Goal: Task Accomplishment & Management: Use online tool/utility

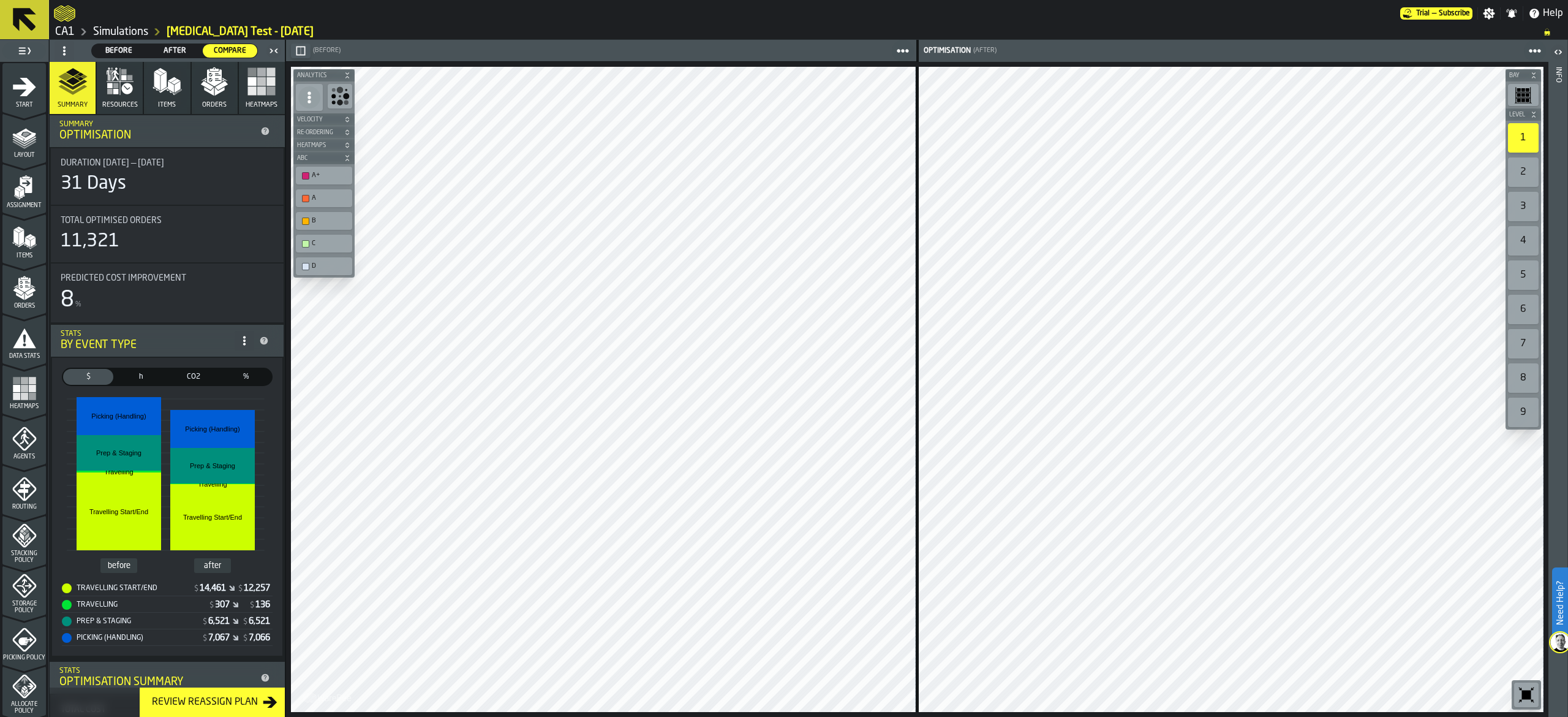
scroll to position [3433, 0]
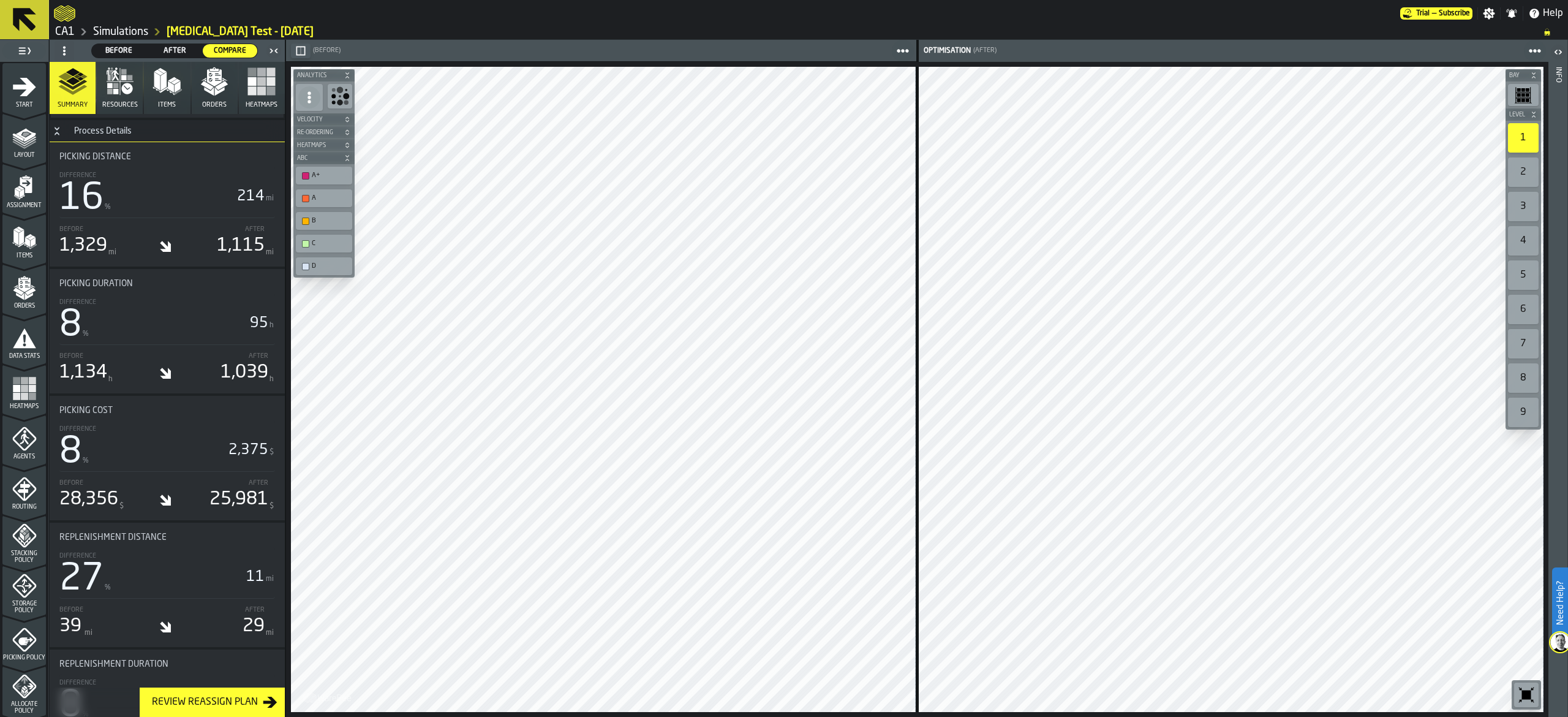
click at [600, 65] on div "Bay Level 1 2 3 4 5 6 7 8 9 M A K I N G W A R E H O U S E S M O R E EF F I C I …" at bounding box center [917, 389] width 1263 height 656
click at [10, 20] on icon at bounding box center [25, 20] width 30 height 30
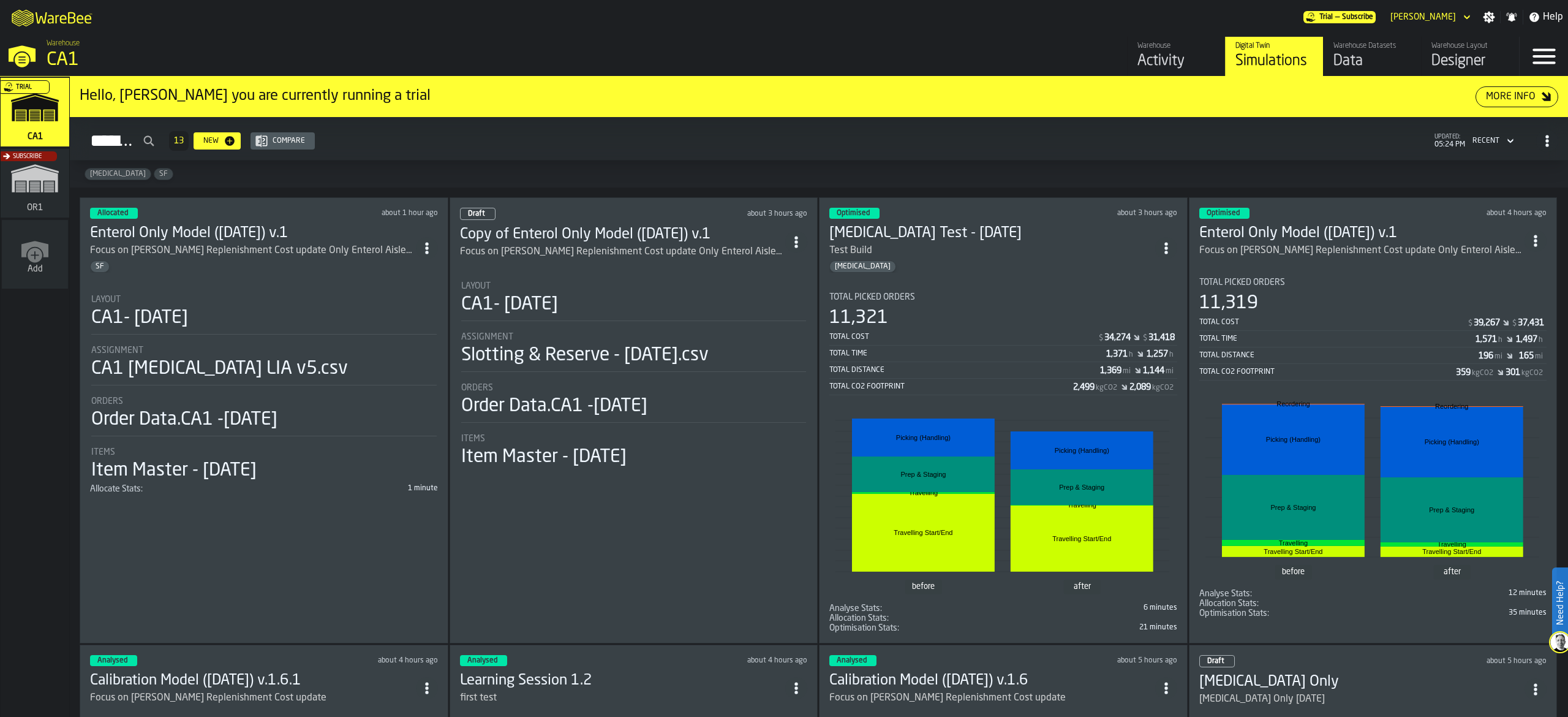
click at [832, 48] on div "Warehouse Activity Digital Twin Simulations Warehouse Datasets Data Warehouse L…" at bounding box center [1139, 57] width 759 height 39
click at [38, 110] on div "Trial" at bounding box center [33, 115] width 69 height 71
click at [1264, 51] on div "Digital Twin Simulations" at bounding box center [1275, 57] width 78 height 30
click at [1172, 244] on icon "ItemListCard-DashboardItemContainer" at bounding box center [1166, 248] width 12 height 12
click at [1147, 333] on div "Duplicate" at bounding box center [1141, 331] width 63 height 15
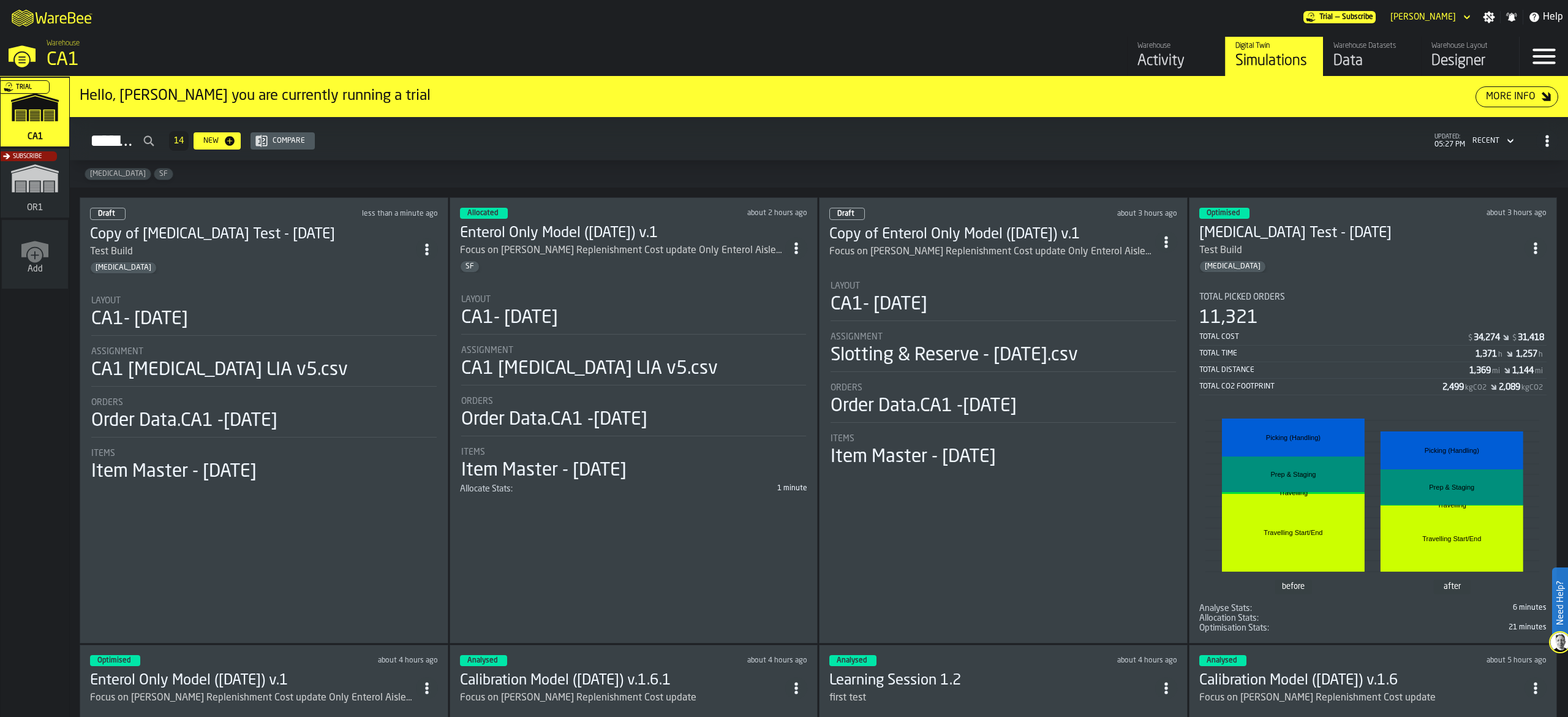
click at [337, 239] on h3 "Copy of [MEDICAL_DATA] Test - [DATE]" at bounding box center [253, 235] width 326 height 20
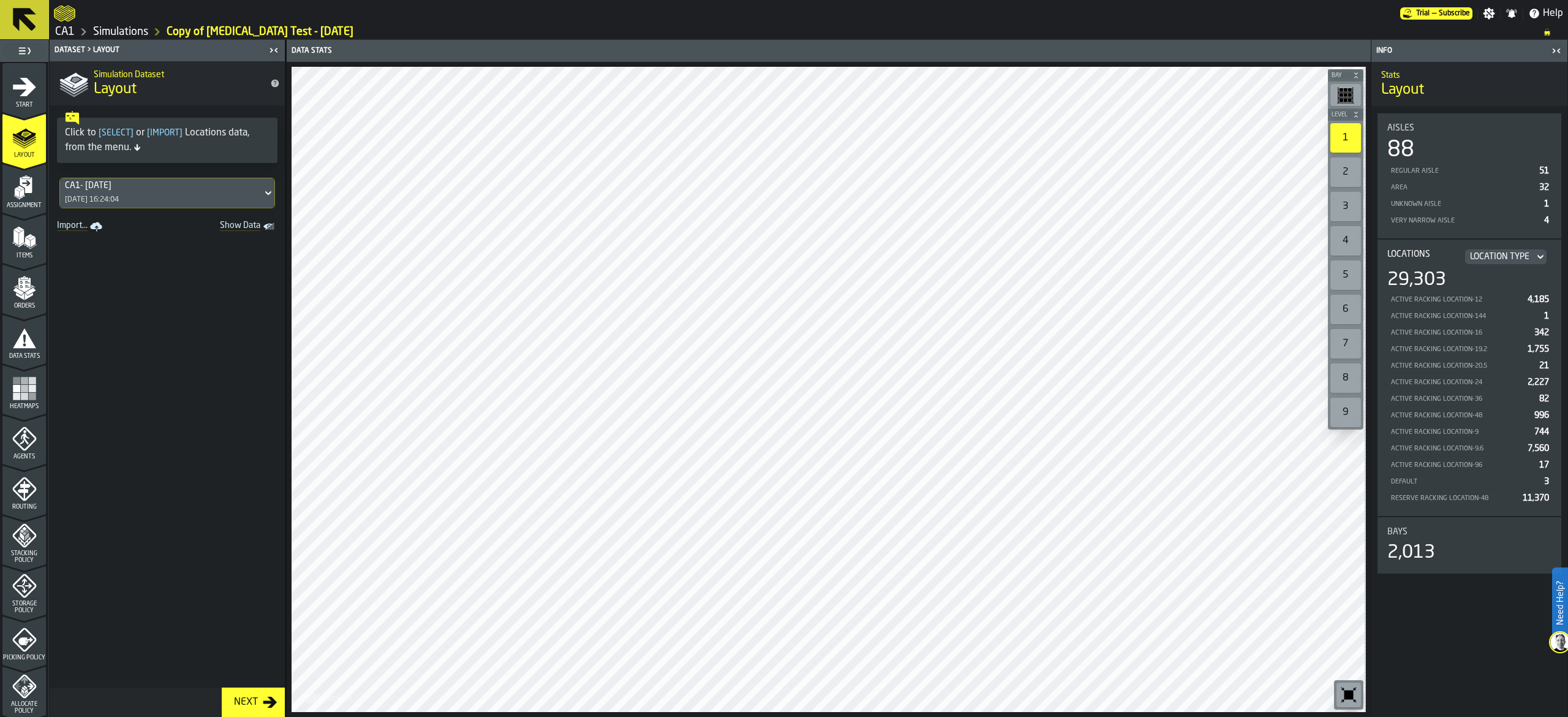
click at [241, 711] on button "Next" at bounding box center [253, 703] width 63 height 30
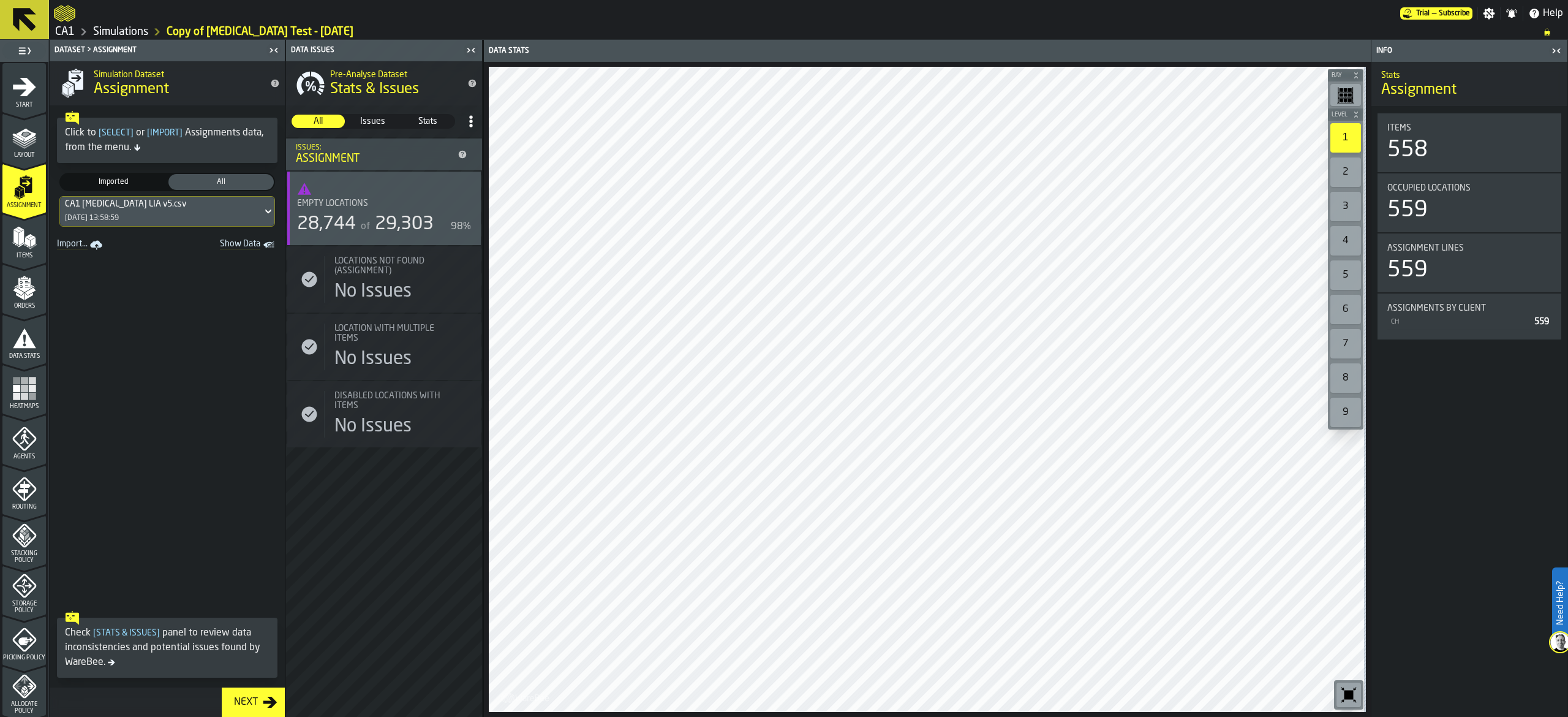
click at [245, 703] on div "Next" at bounding box center [246, 703] width 34 height 15
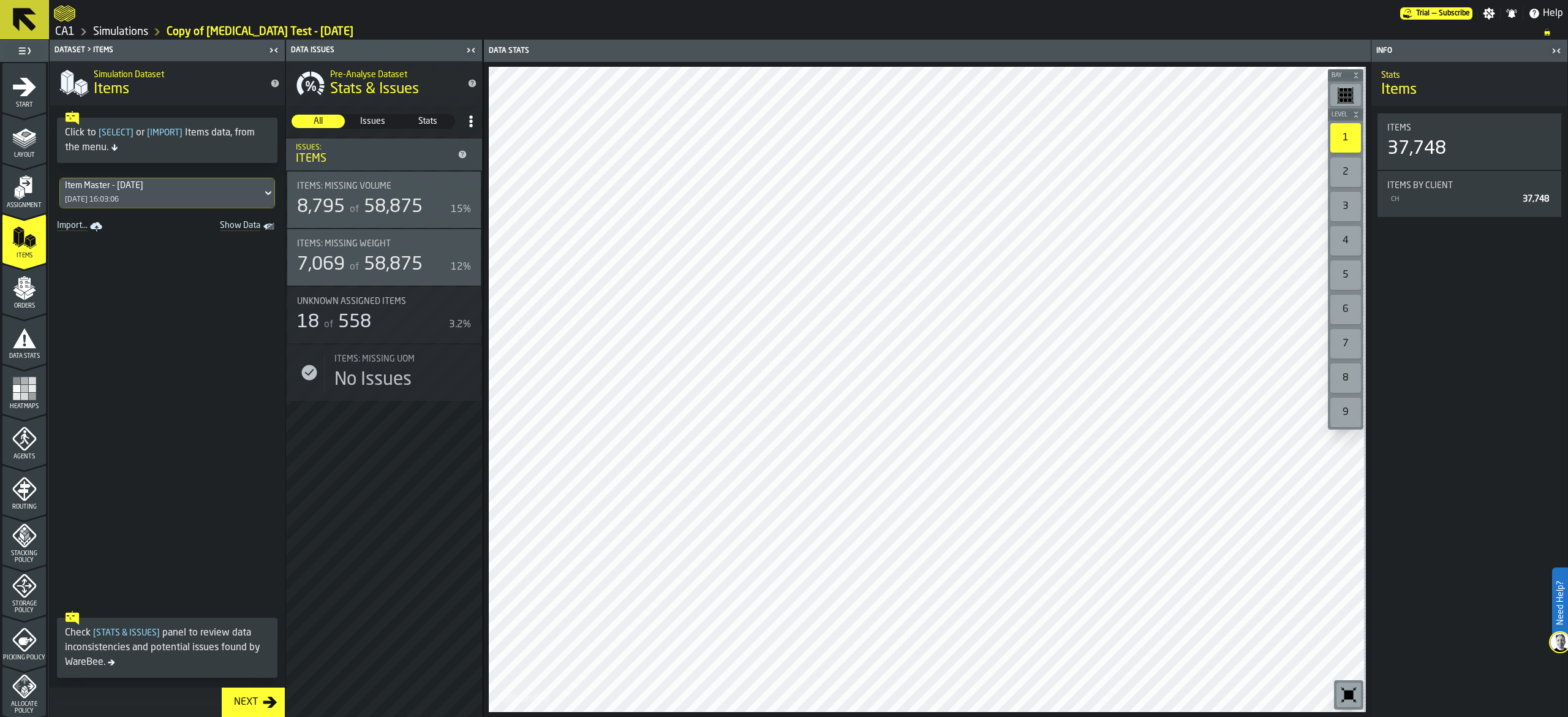
click at [245, 703] on div "Next" at bounding box center [246, 703] width 34 height 15
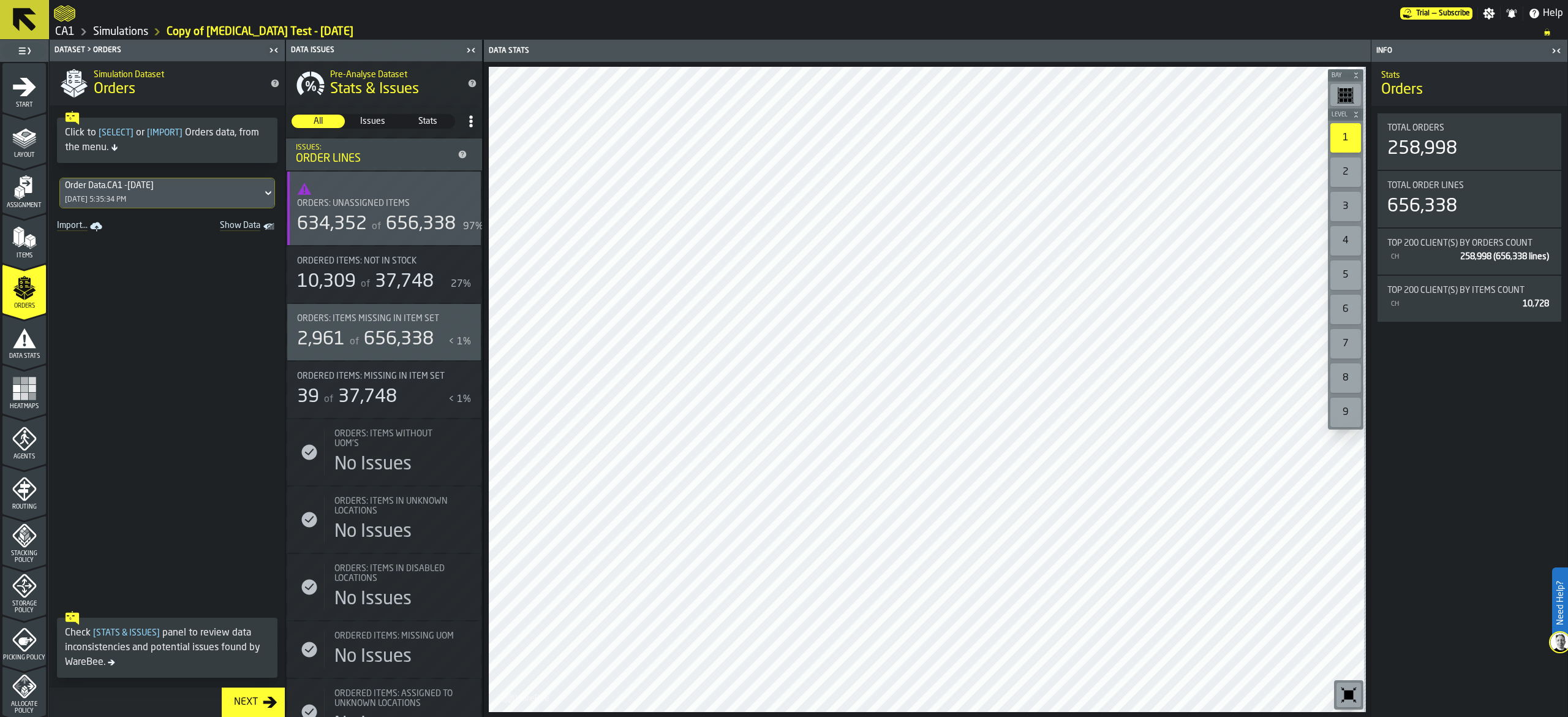
click at [245, 703] on div "Next" at bounding box center [246, 703] width 34 height 15
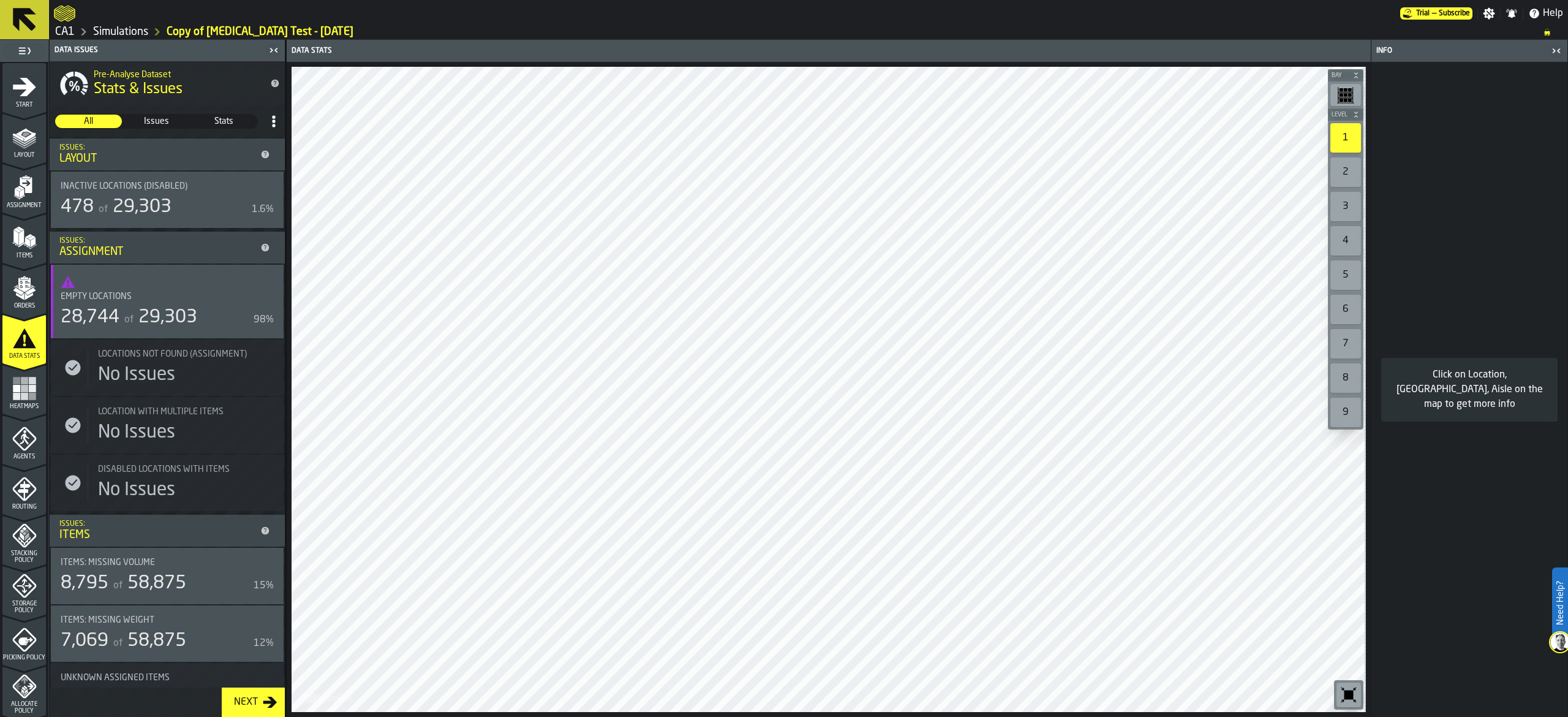
click at [245, 703] on div "Next" at bounding box center [246, 703] width 34 height 15
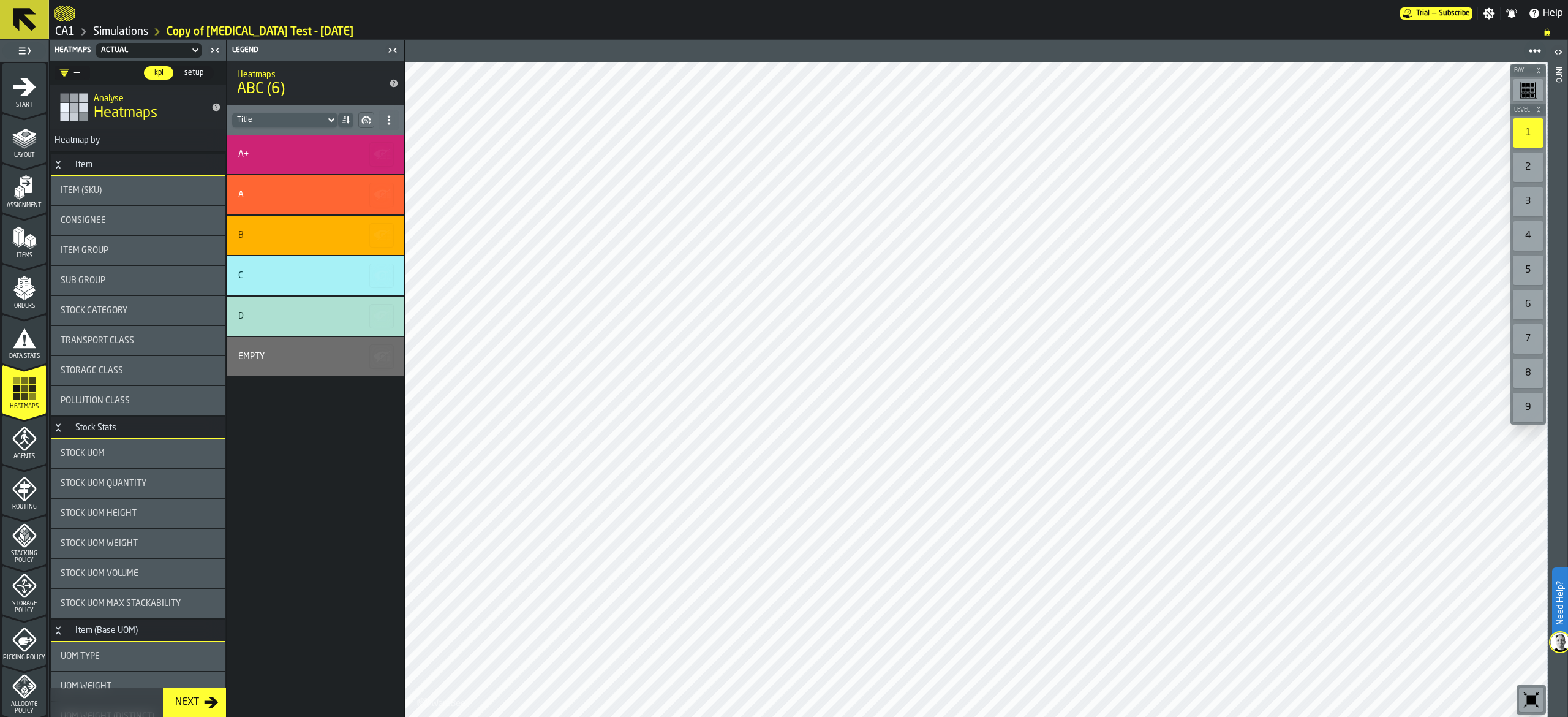
click at [35, 439] on div "Agents" at bounding box center [24, 443] width 44 height 34
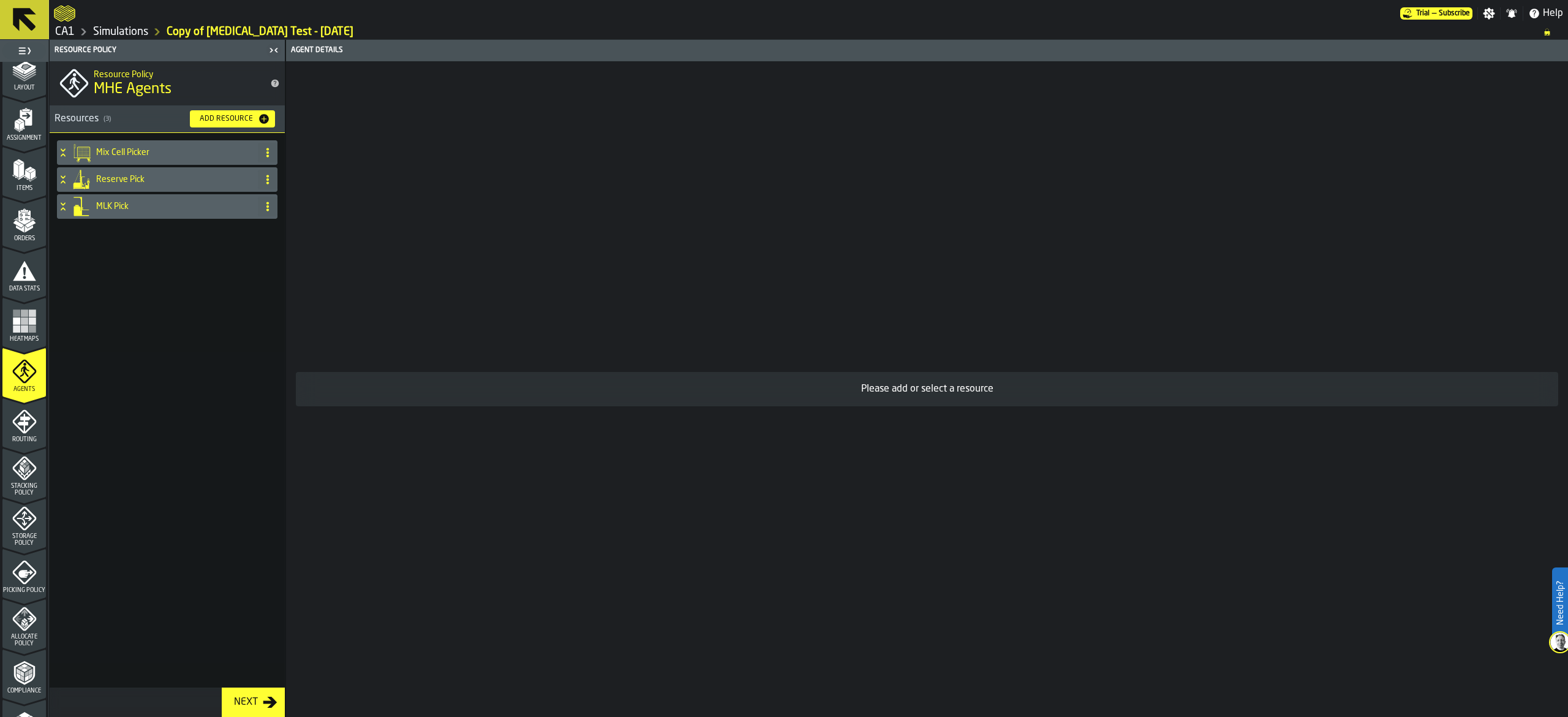
scroll to position [123, 0]
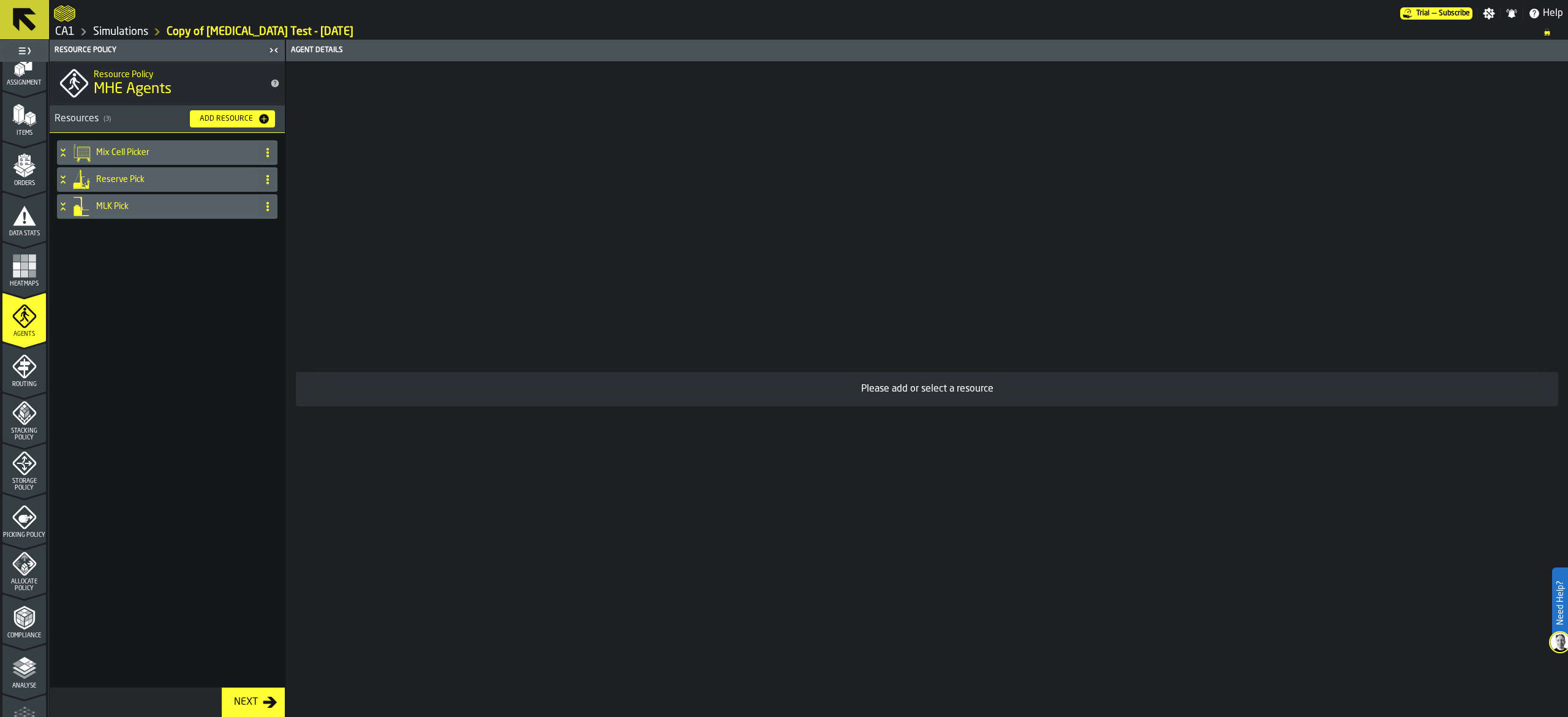
click at [32, 568] on icon "menu Allocate Policy" at bounding box center [24, 564] width 24 height 24
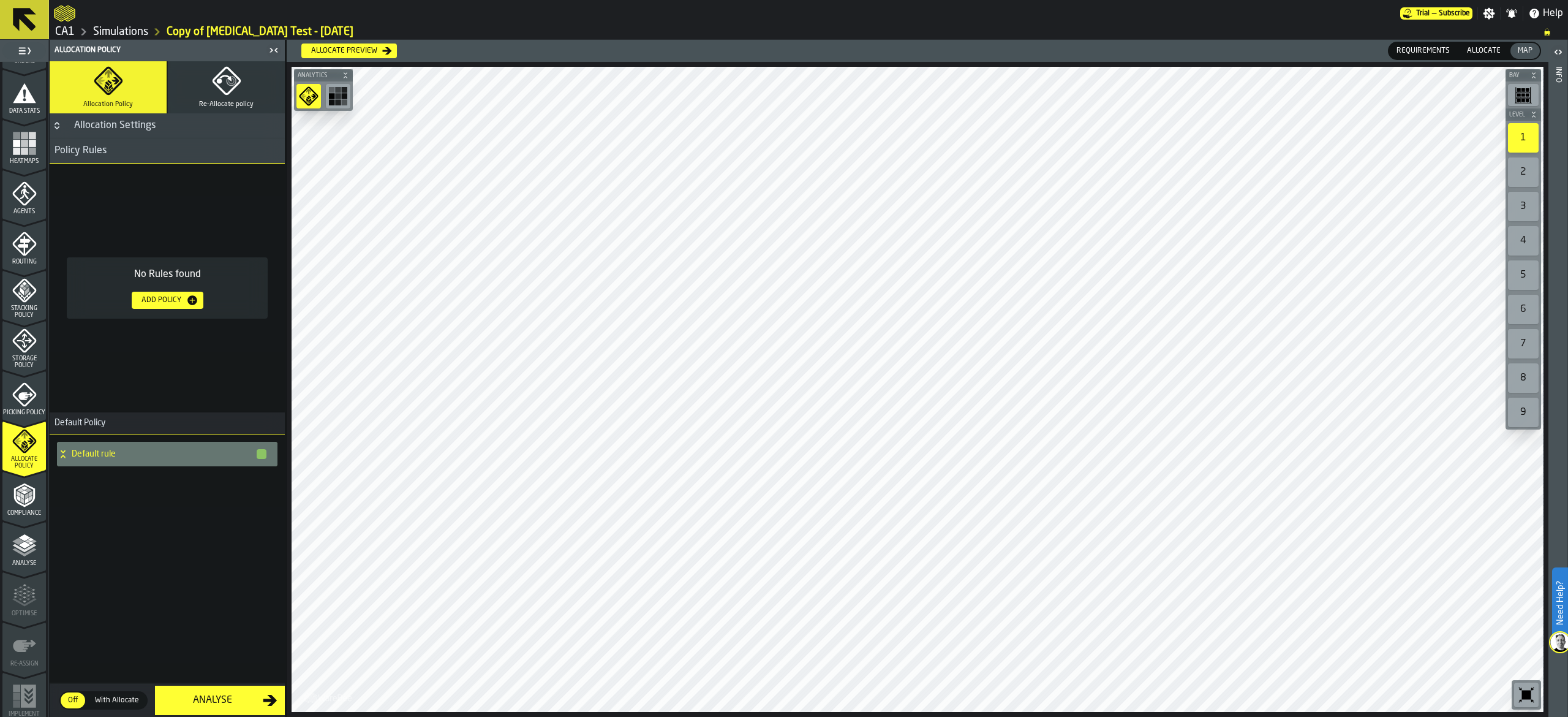
scroll to position [249, 0]
click at [191, 301] on icon "button-Add Policy" at bounding box center [192, 300] width 10 height 10
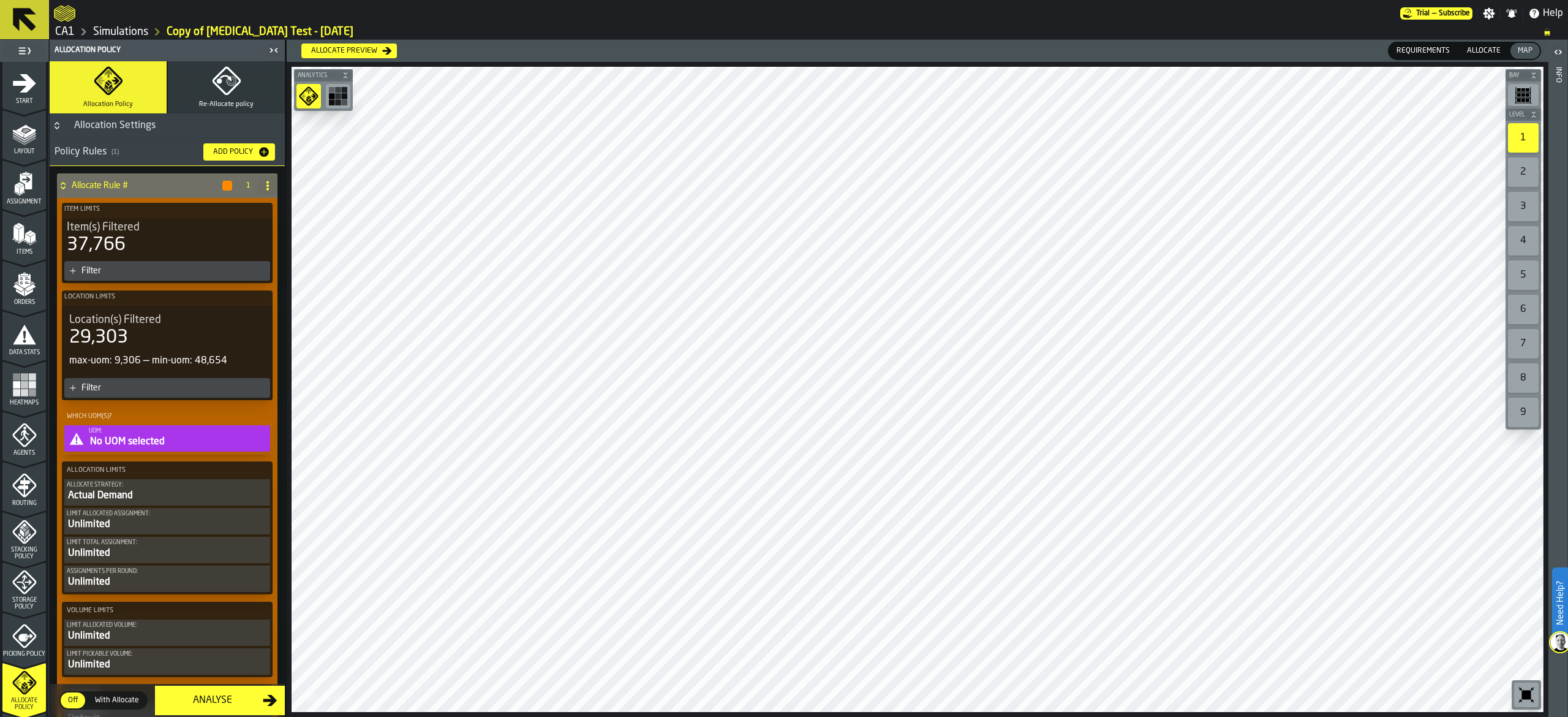
scroll to position [0, 0]
click at [35, 251] on div "Items" at bounding box center [24, 242] width 44 height 34
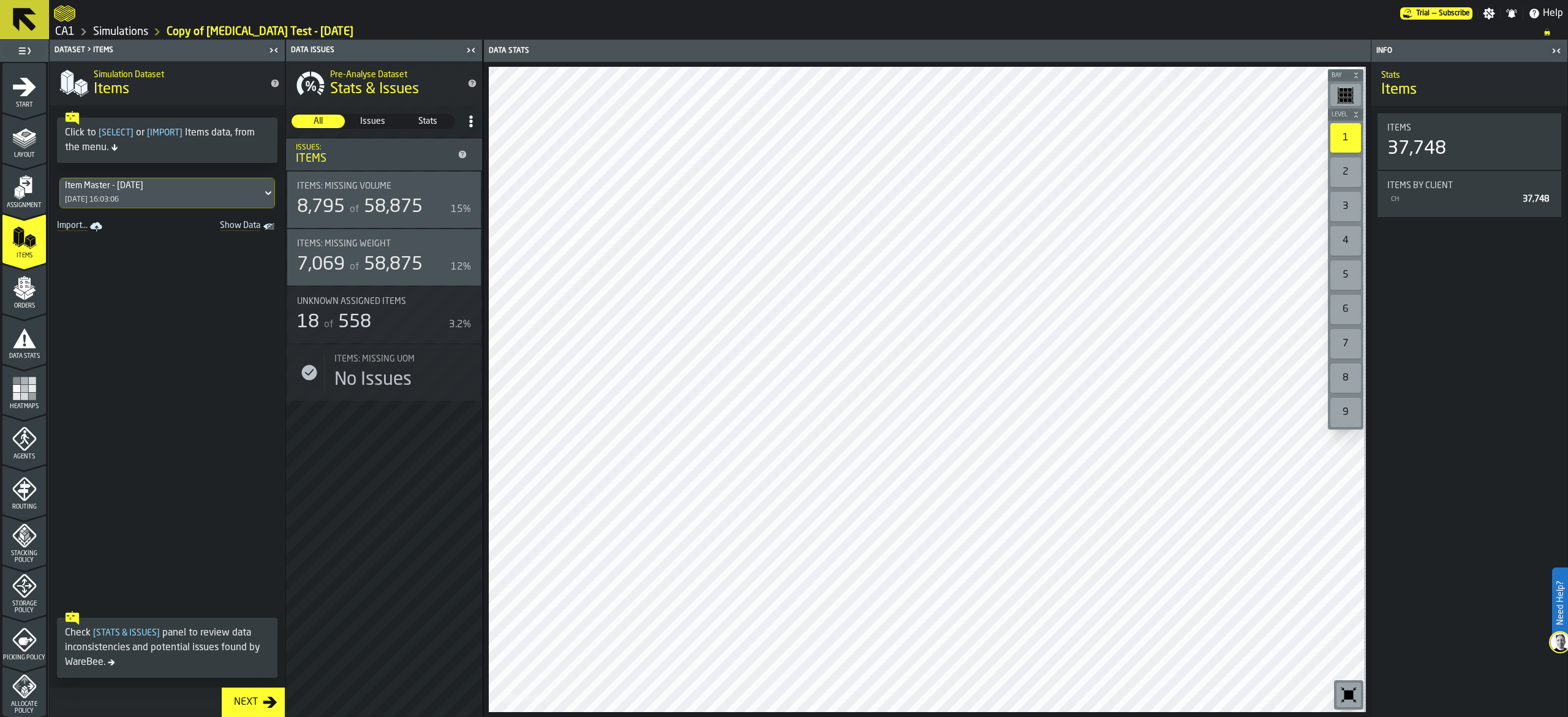
click at [381, 125] on span "Issues" at bounding box center [373, 121] width 52 height 12
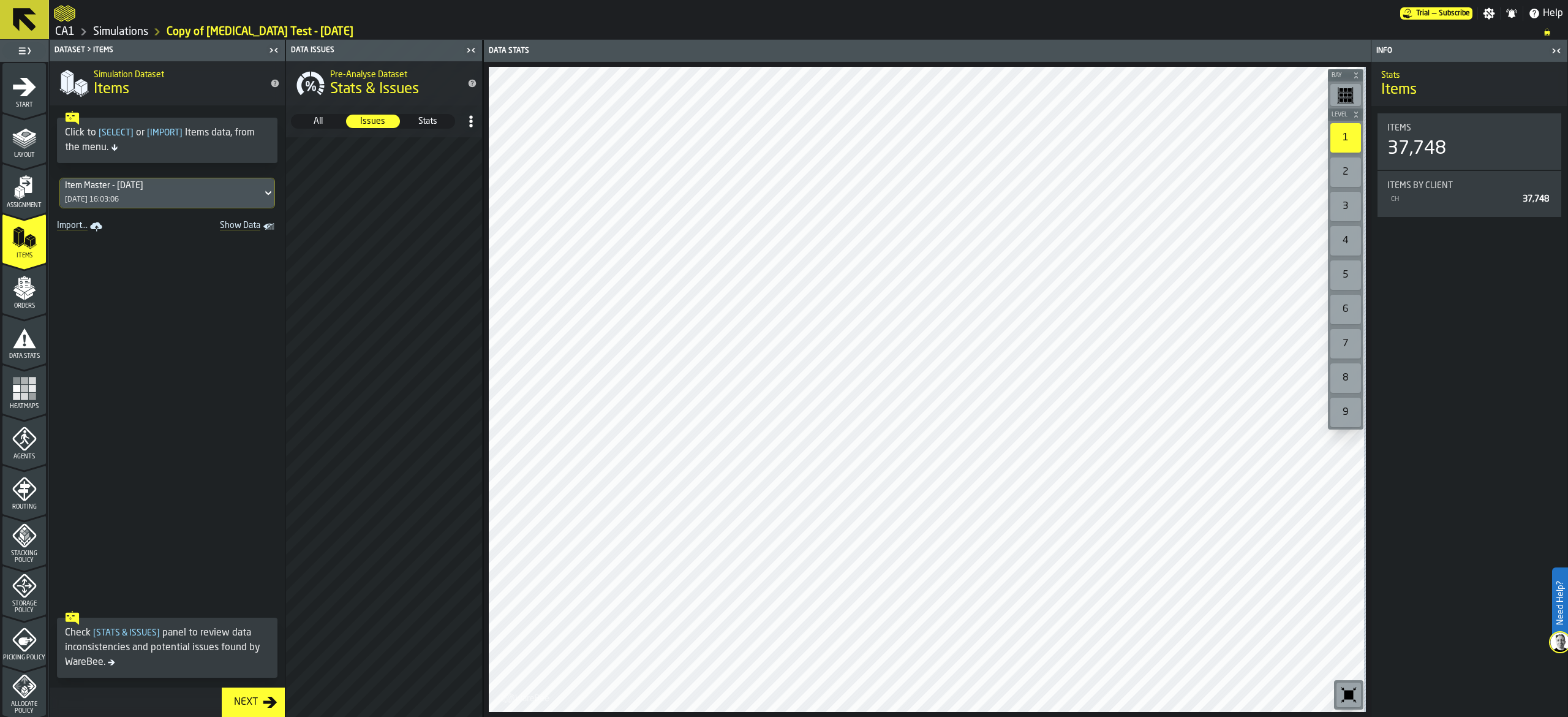
click at [325, 116] on span "All" at bounding box center [318, 121] width 52 height 12
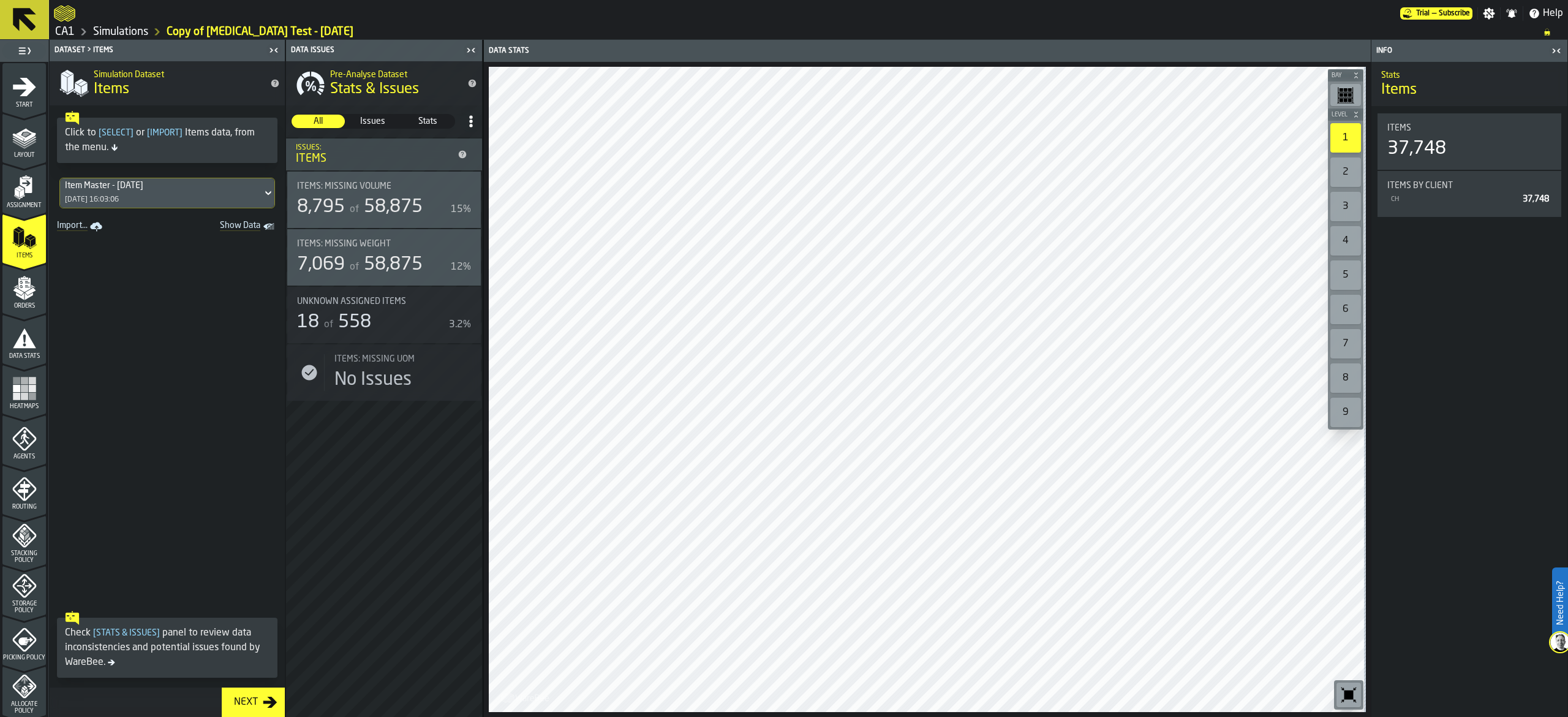
click at [253, 704] on div "Next" at bounding box center [246, 703] width 34 height 15
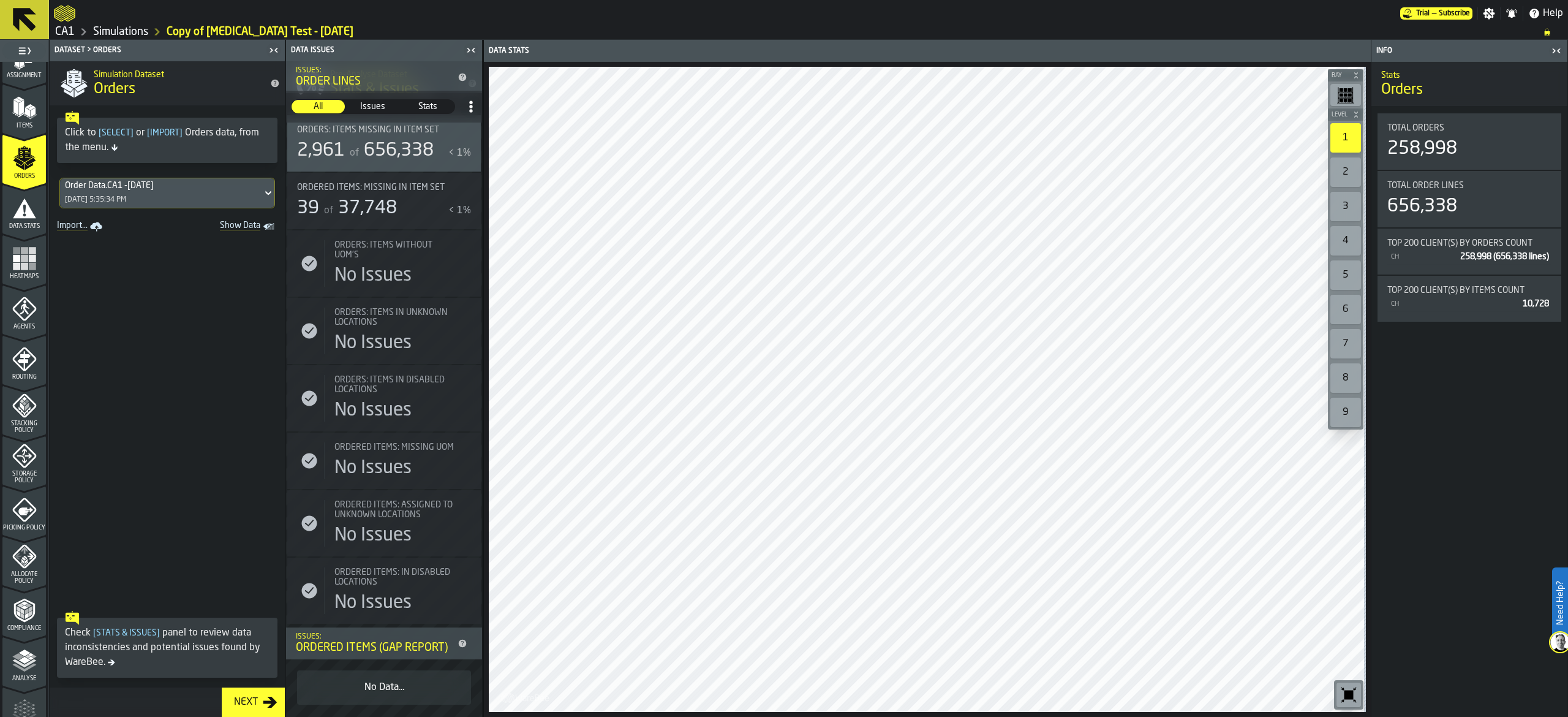
scroll to position [245, 0]
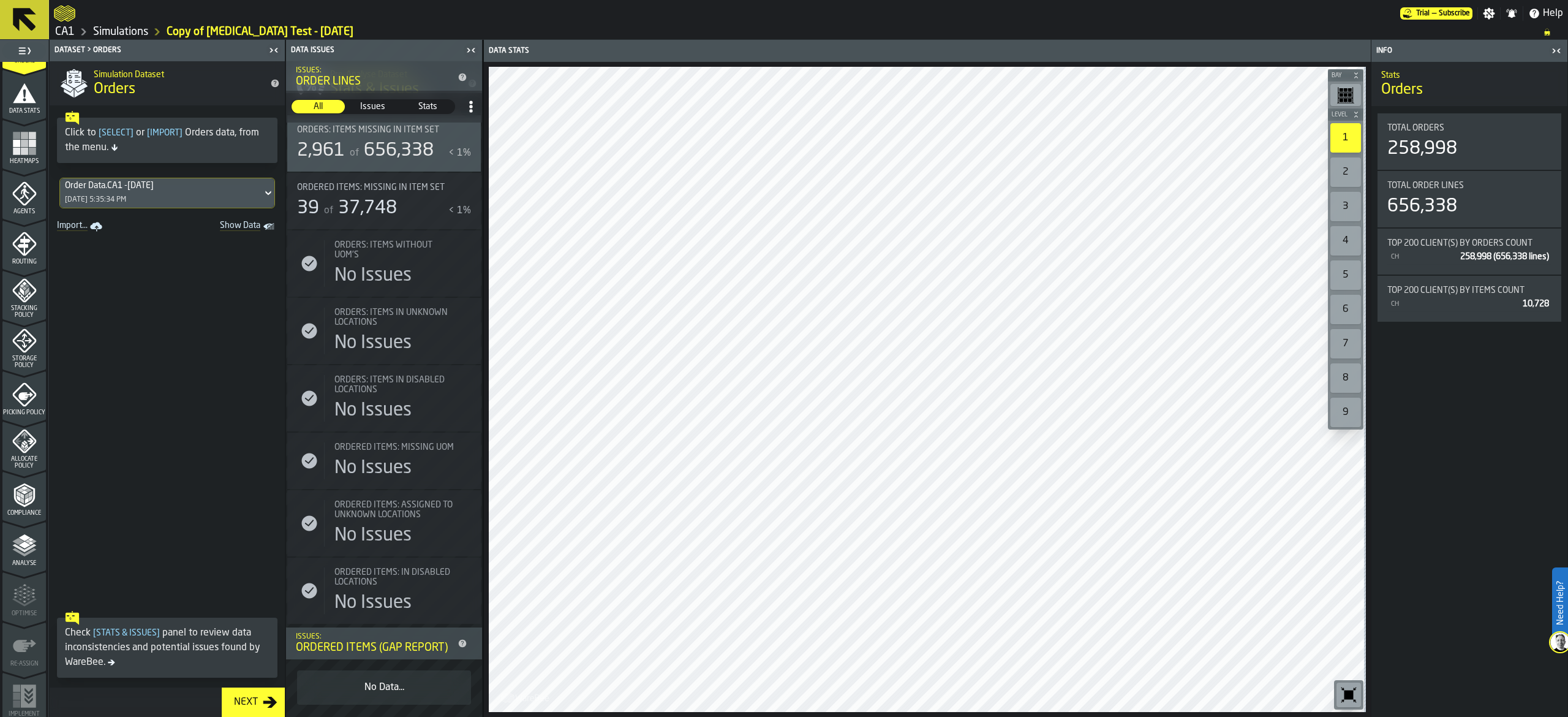
click at [37, 301] on div "Stacking Policy" at bounding box center [24, 298] width 44 height 40
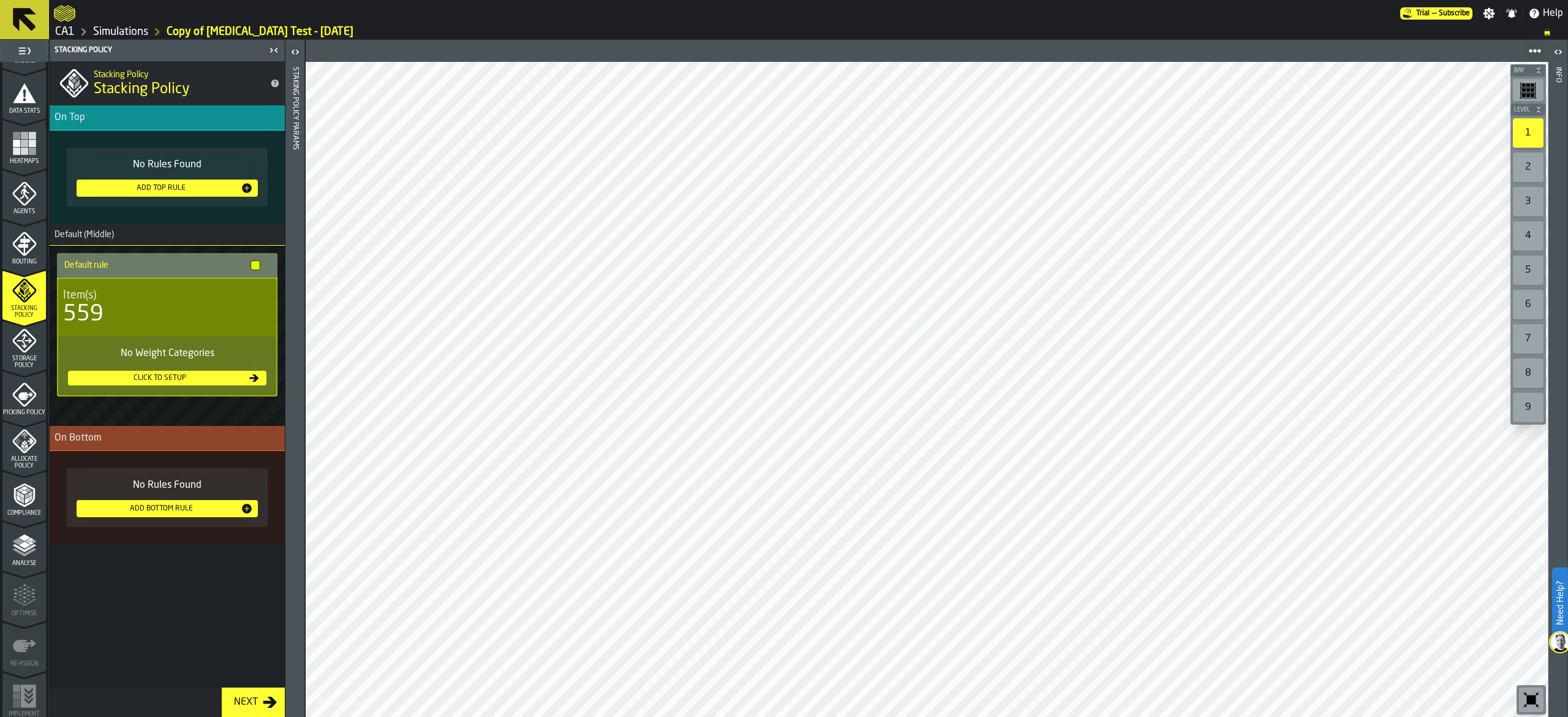
click at [27, 367] on span "Storage Policy" at bounding box center [24, 362] width 44 height 13
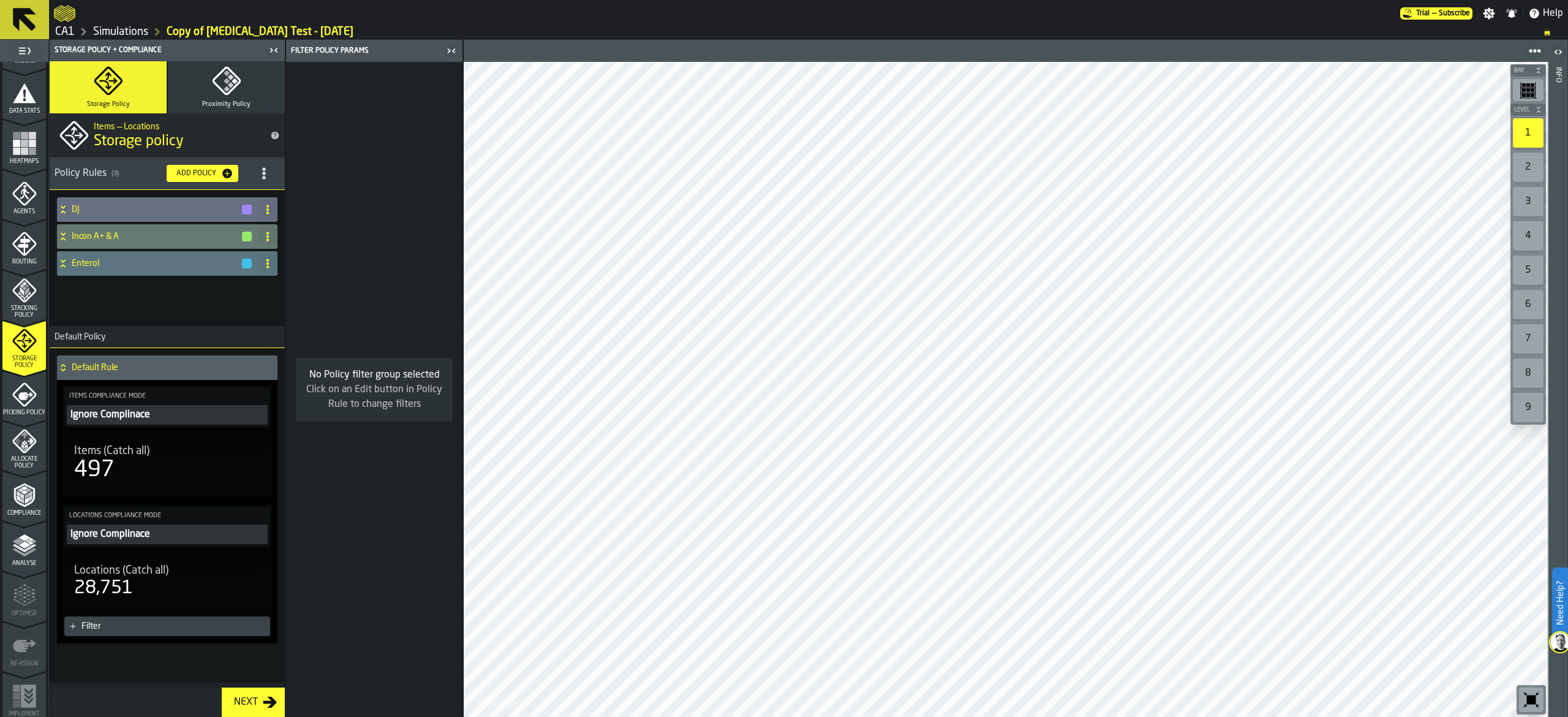
click at [28, 456] on span "Allocate Policy" at bounding box center [24, 463] width 44 height 13
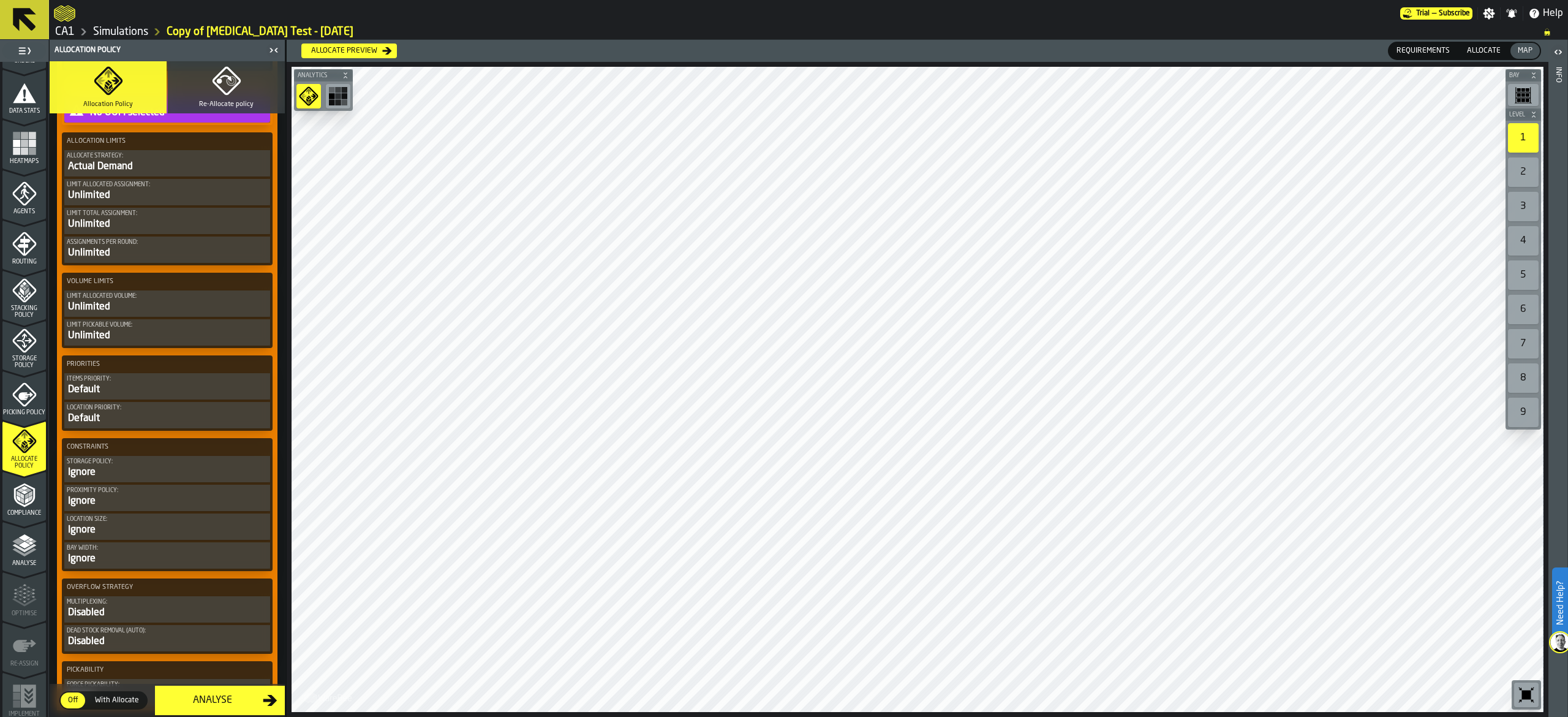
scroll to position [368, 0]
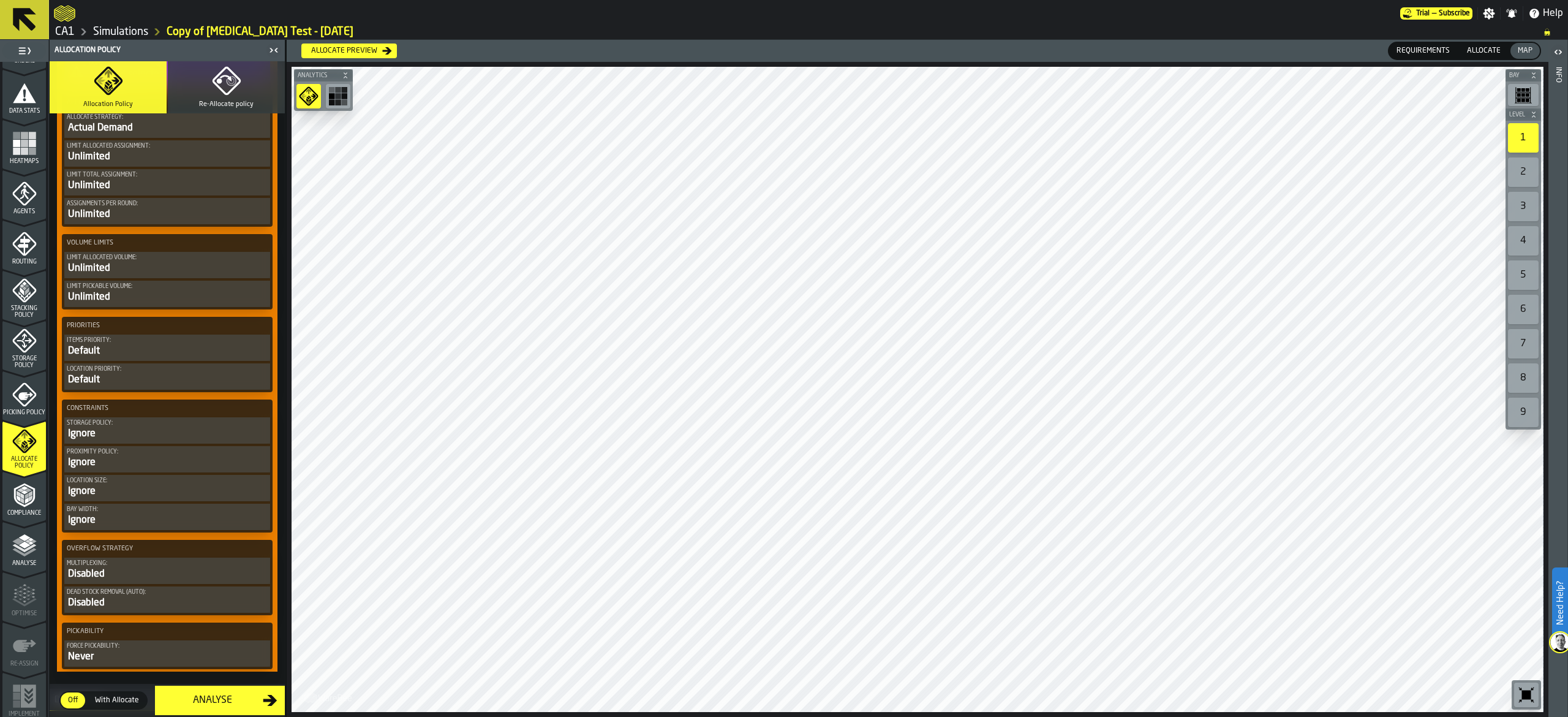
click at [142, 436] on div "Ignore" at bounding box center [168, 434] width 201 height 15
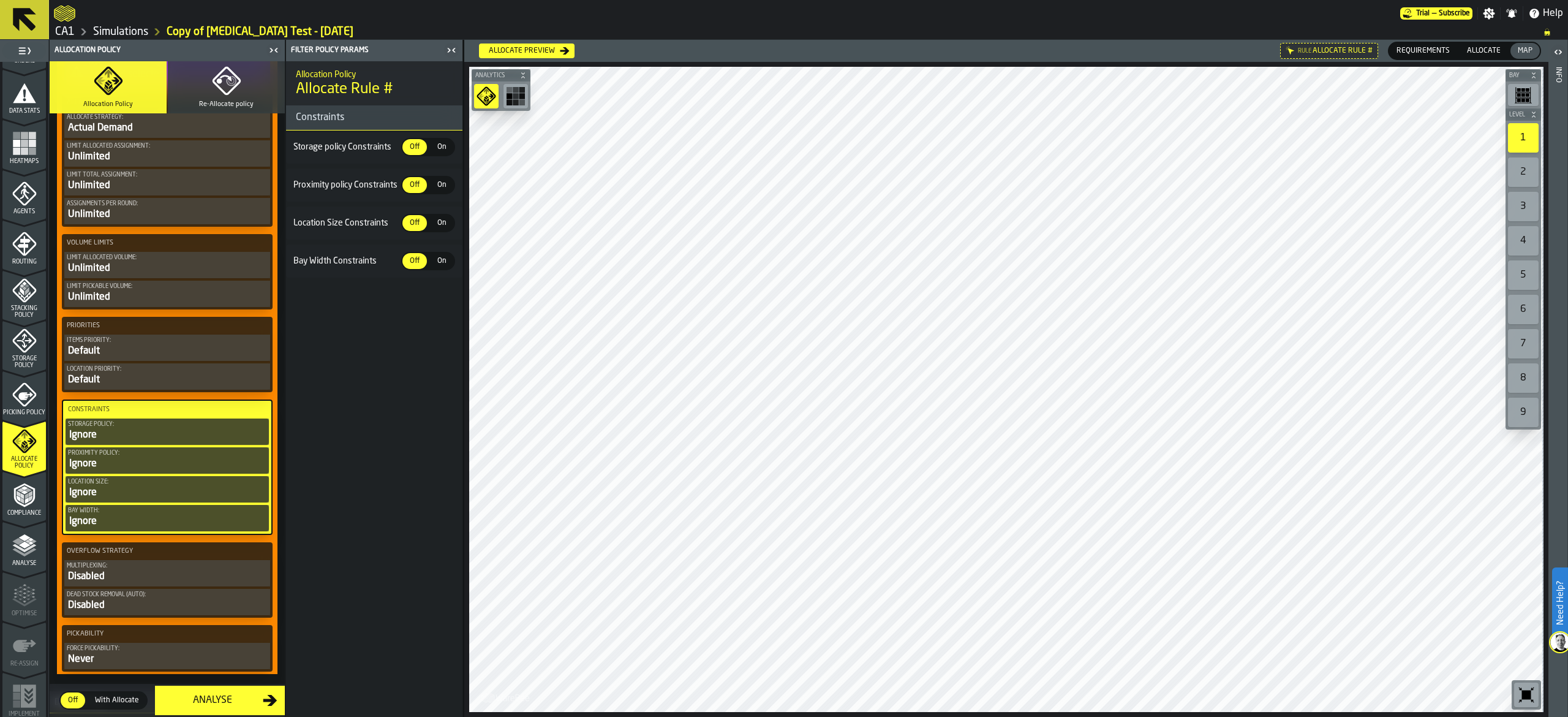
click at [444, 142] on span "On" at bounding box center [441, 147] width 20 height 11
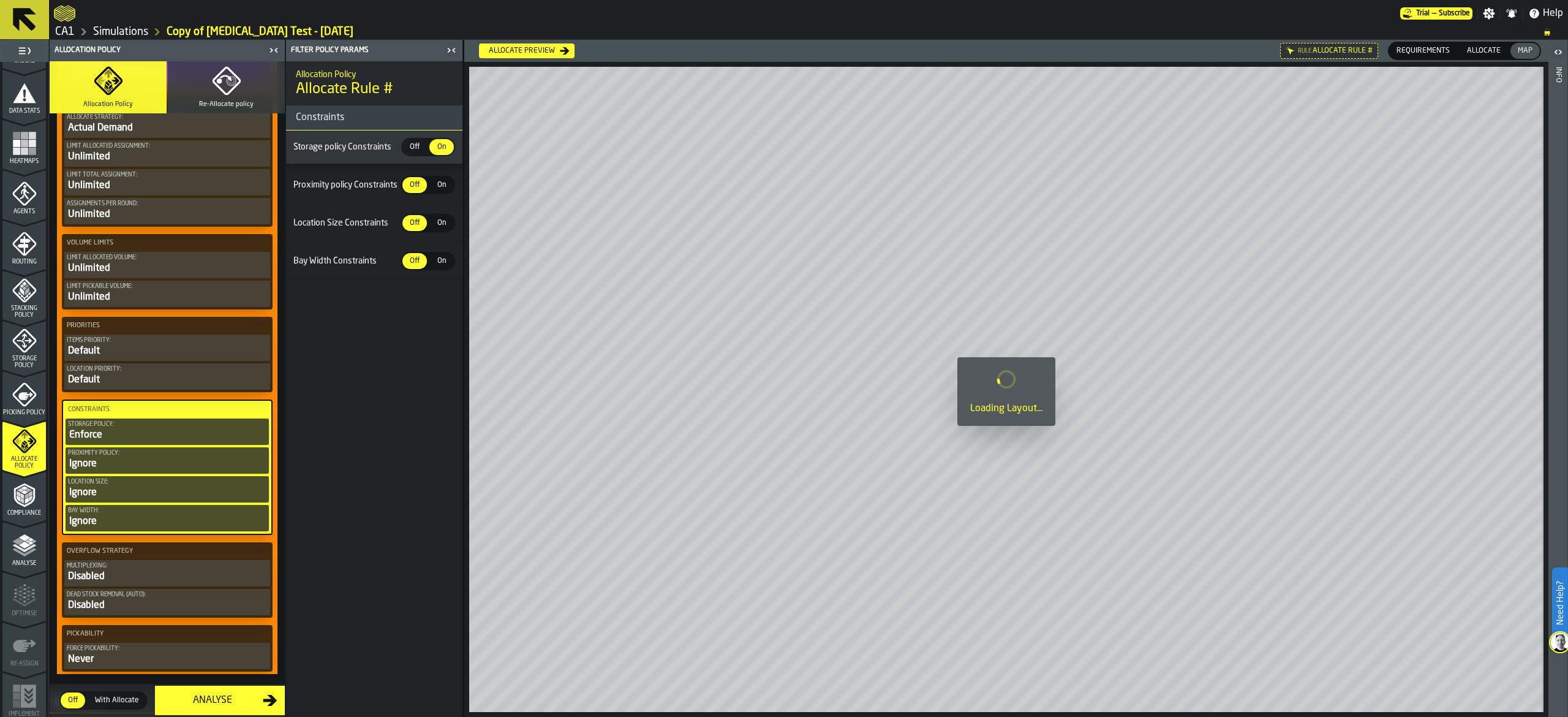
click at [412, 144] on span "Off" at bounding box center [414, 147] width 20 height 11
click at [445, 153] on span "On" at bounding box center [441, 147] width 20 height 11
click at [133, 439] on div "Enforce" at bounding box center [167, 436] width 198 height 15
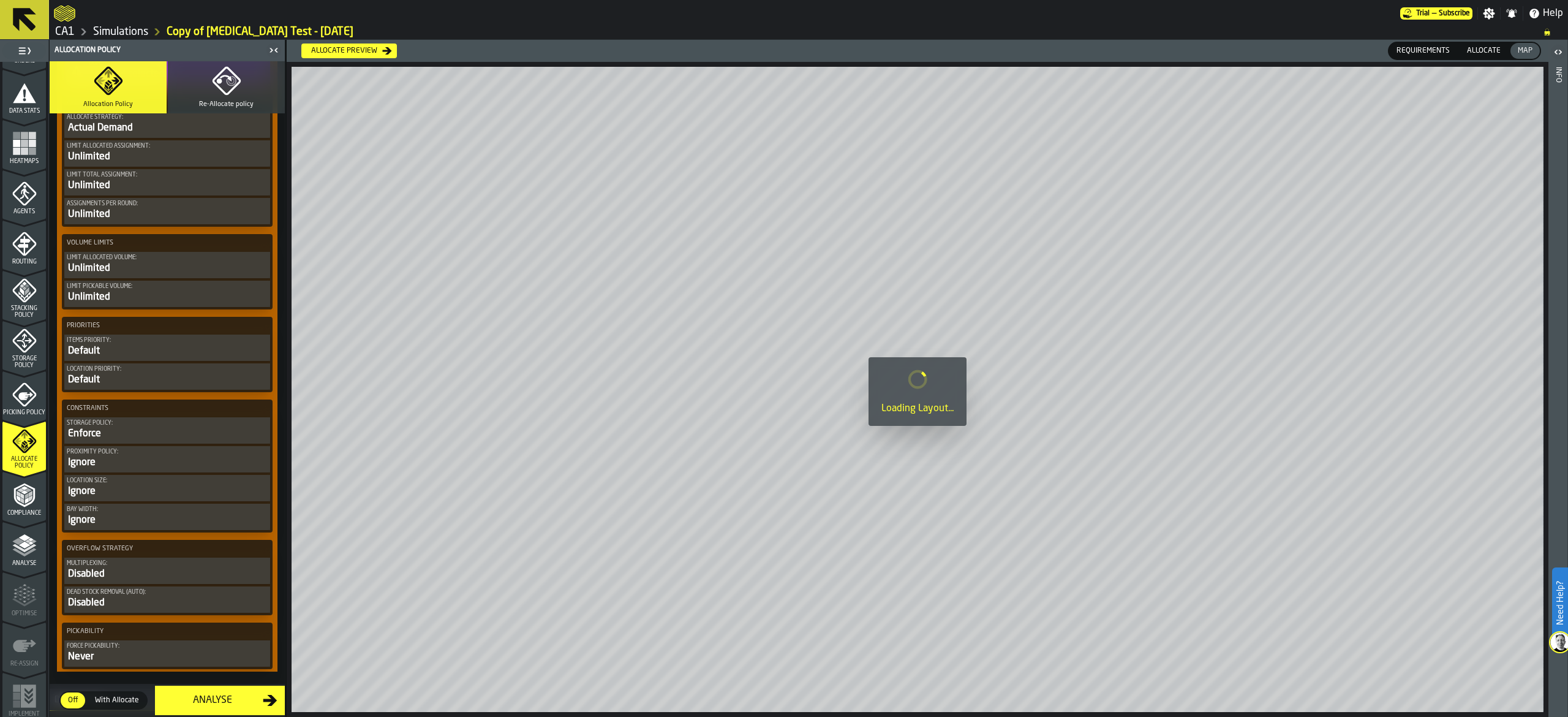
click at [281, 47] on icon "button-toggle-Close me" at bounding box center [274, 50] width 15 height 15
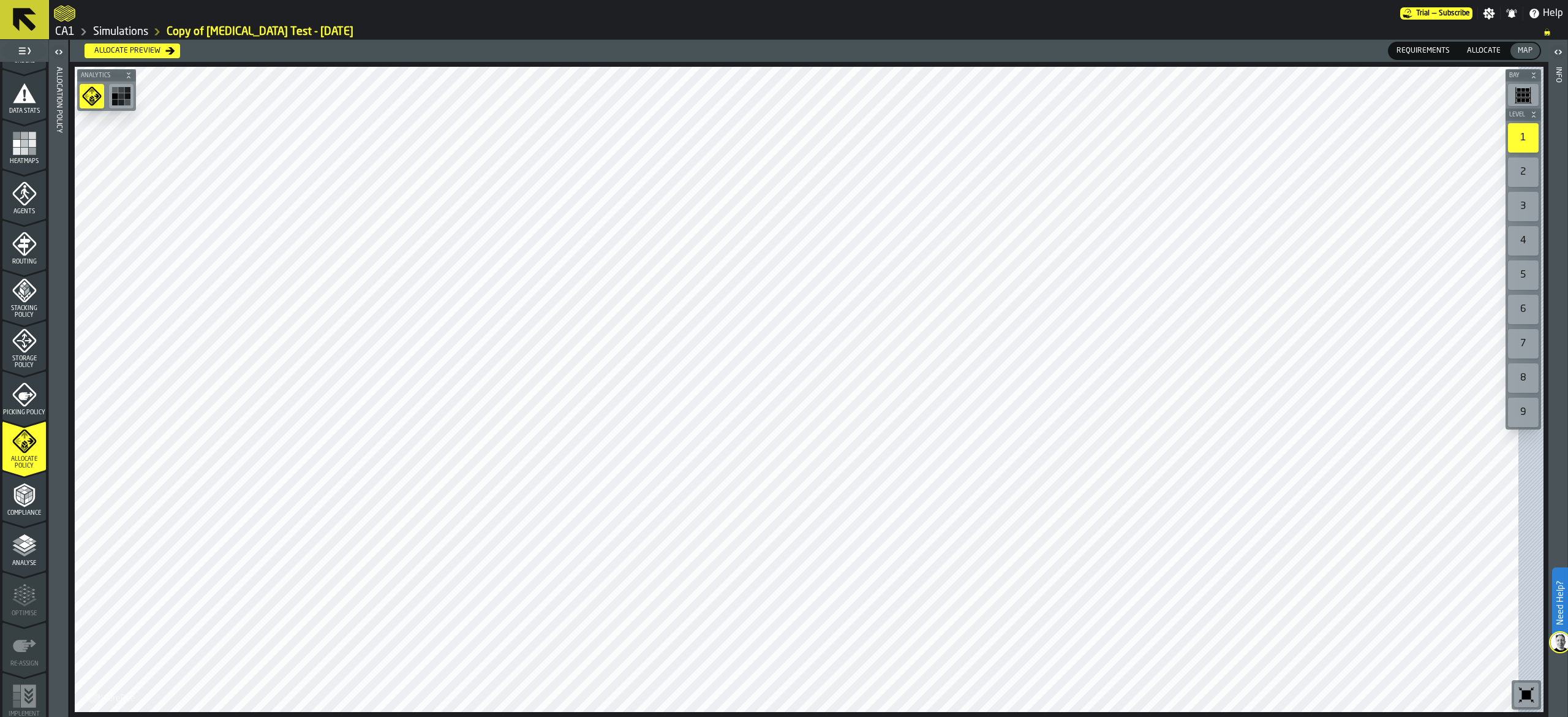
click at [51, 58] on div "button-toggle-Open" at bounding box center [59, 52] width 17 height 15
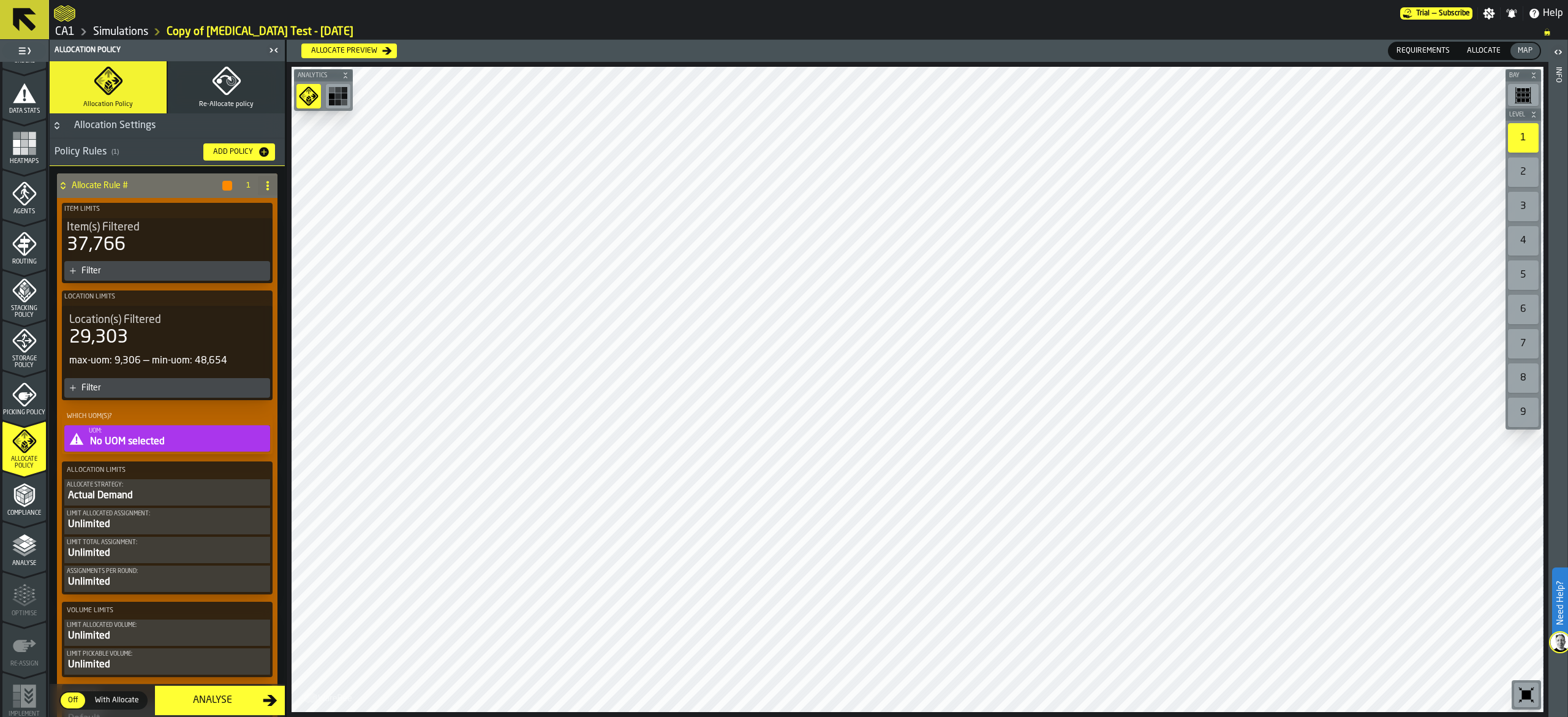
click at [262, 147] on icon "button-Add Policy" at bounding box center [263, 152] width 12 height 12
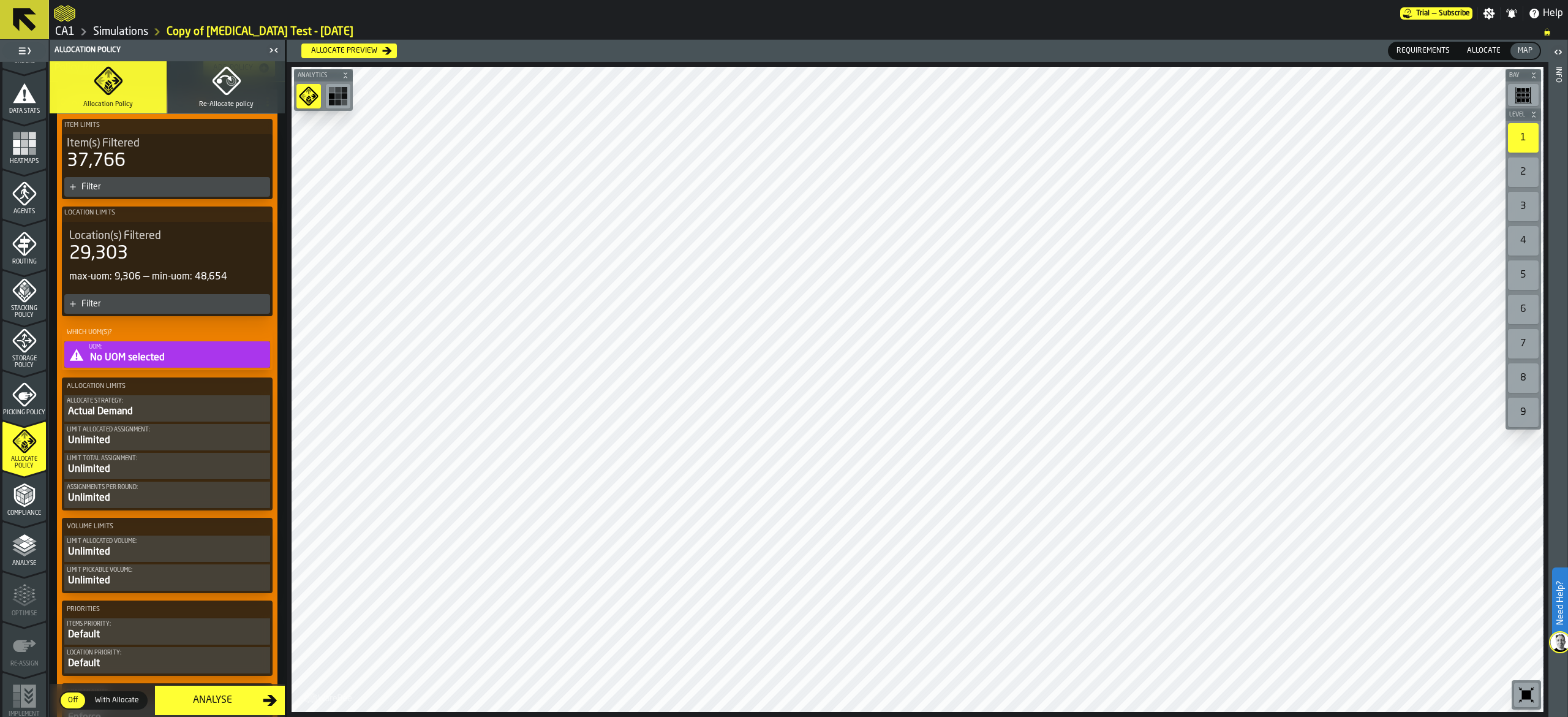
scroll to position [123, 0]
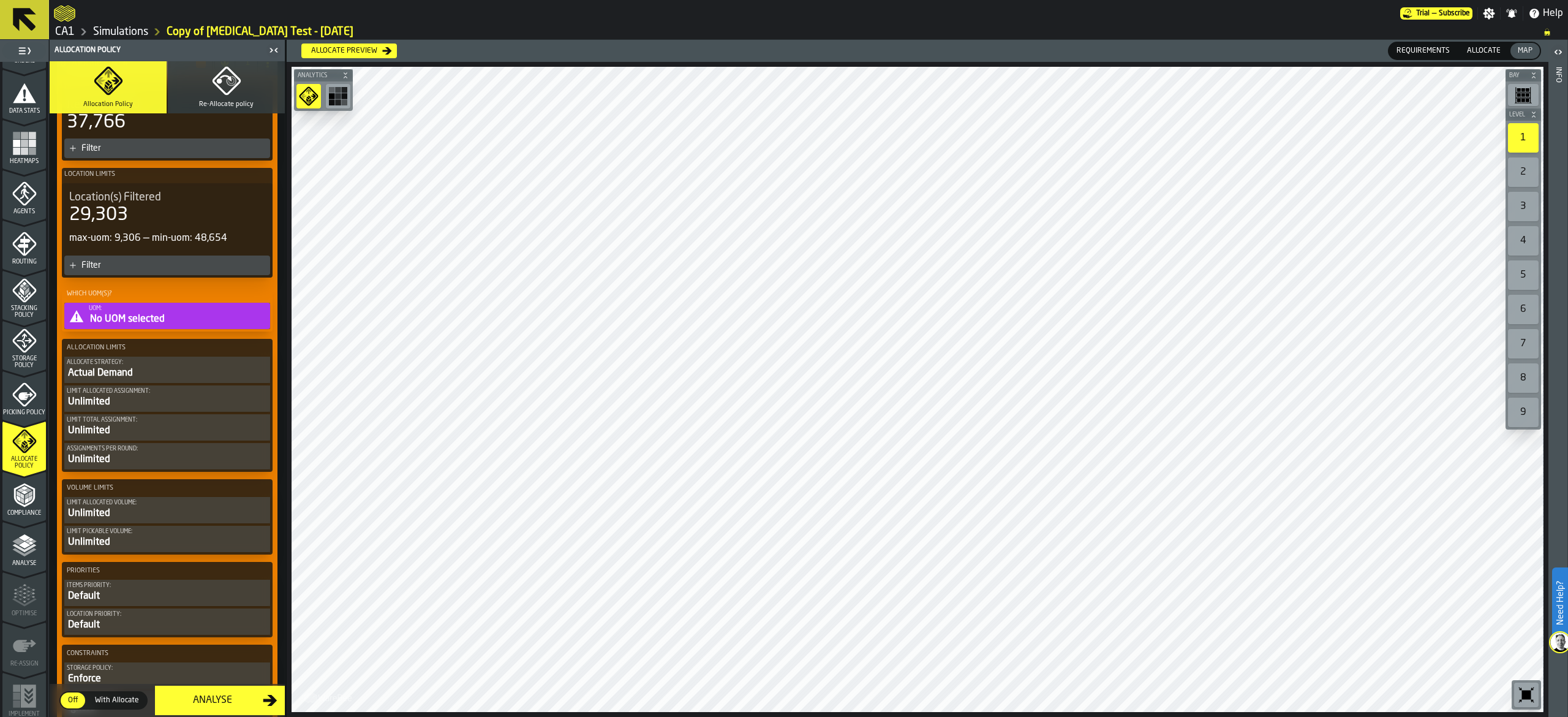
click at [171, 314] on div "No UOM selected" at bounding box center [178, 319] width 179 height 15
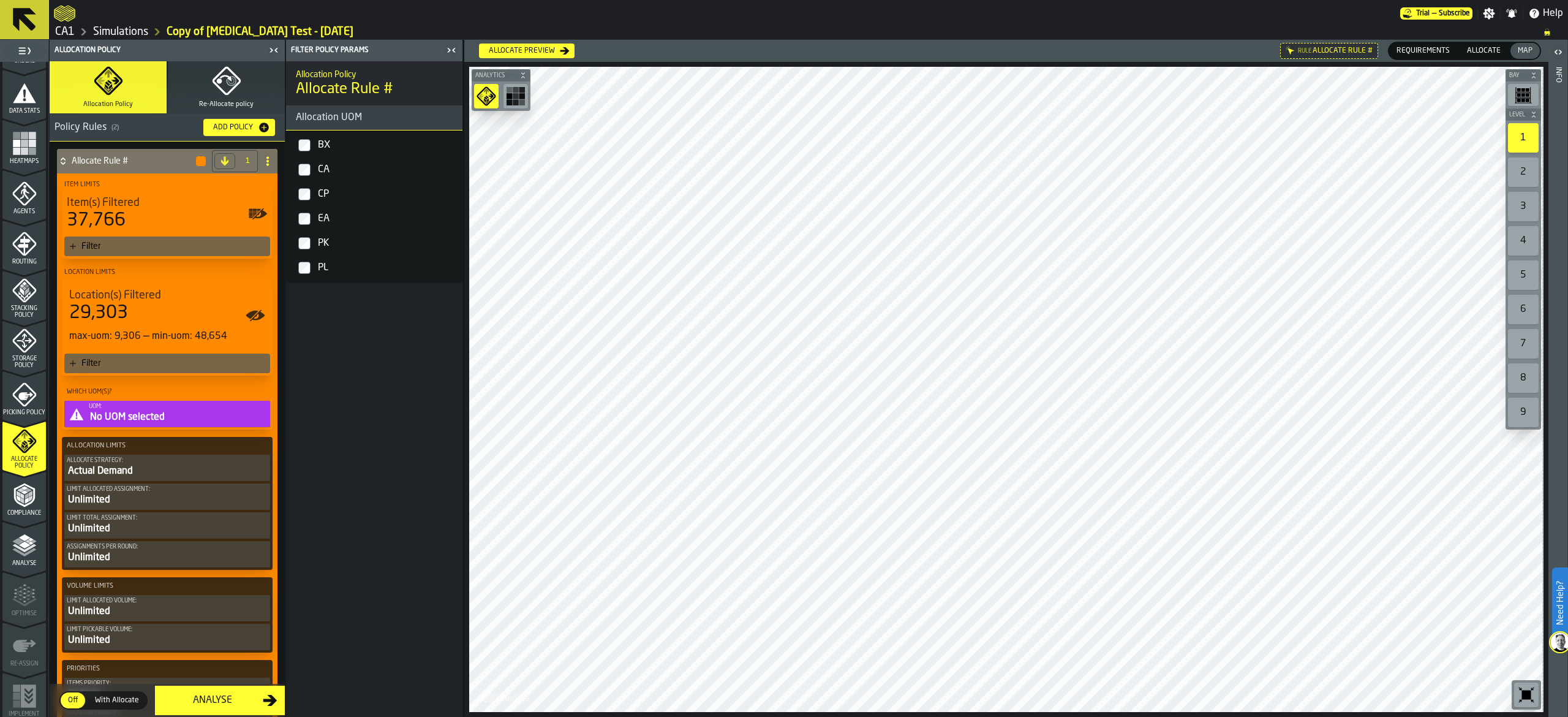
scroll to position [0, 0]
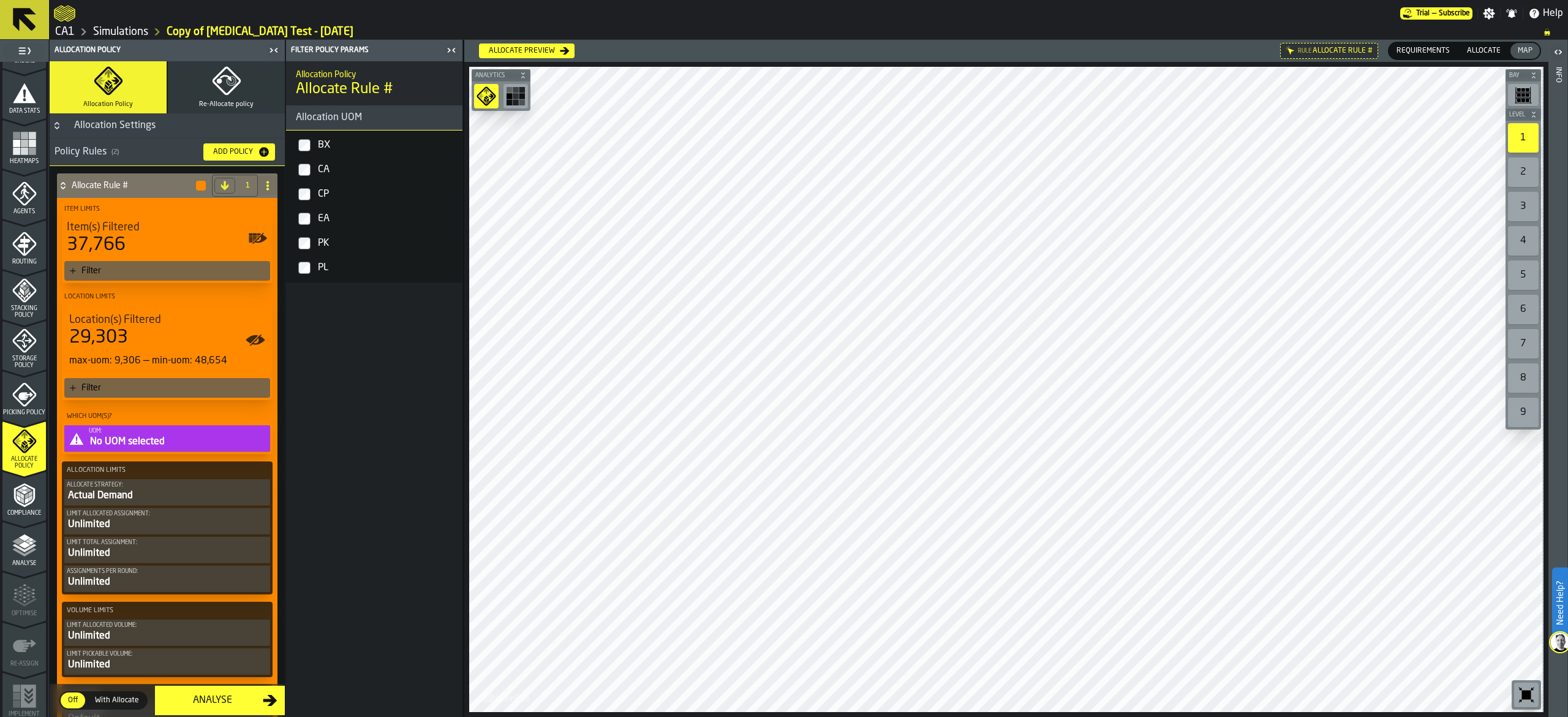
click at [313, 152] on label "BX" at bounding box center [374, 145] width 171 height 24
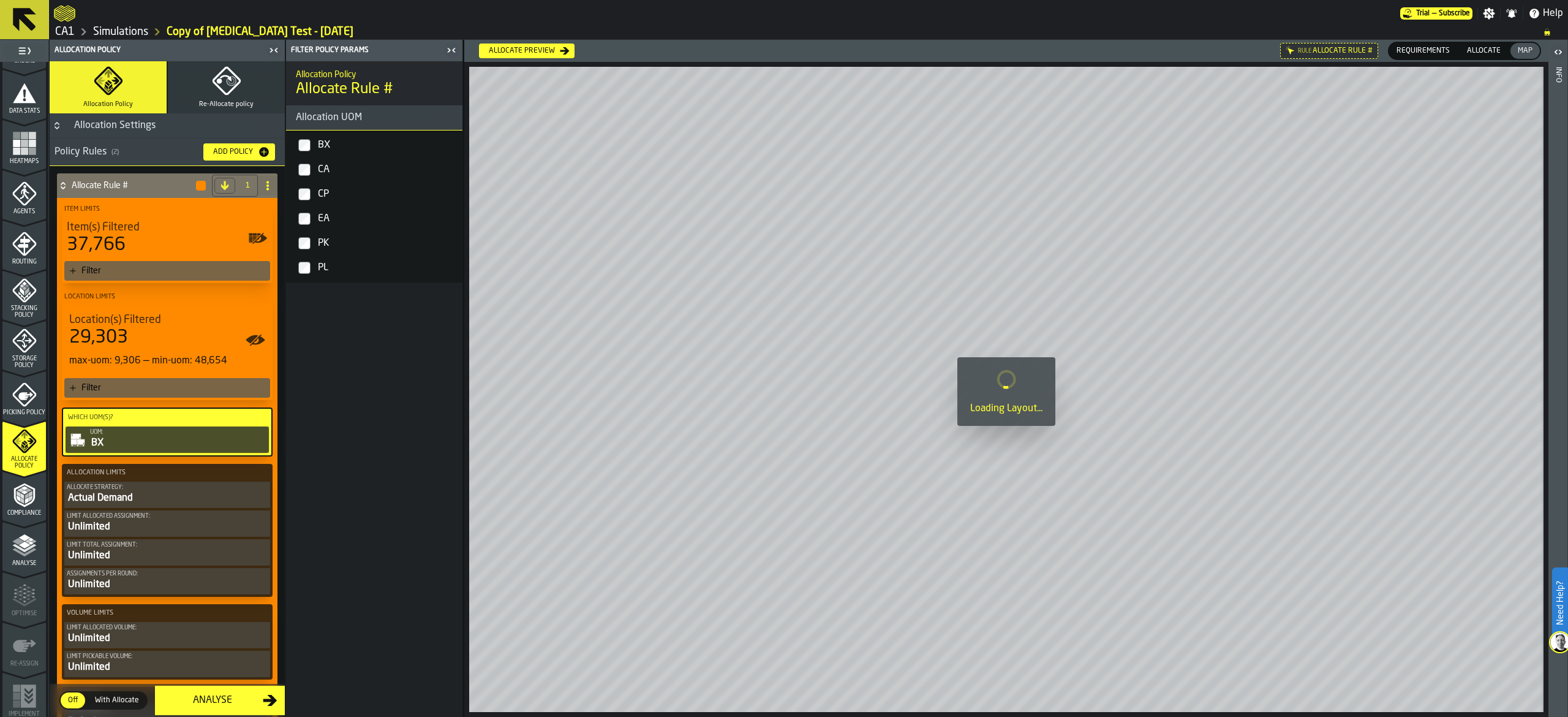
click at [312, 176] on label "CA" at bounding box center [374, 169] width 171 height 24
click at [309, 201] on label "CP" at bounding box center [374, 195] width 171 height 24
click at [410, 407] on div "Allocation Policy Allocate Rule # Allocation UOM BX CA CP EA PK PL" at bounding box center [374, 389] width 177 height 656
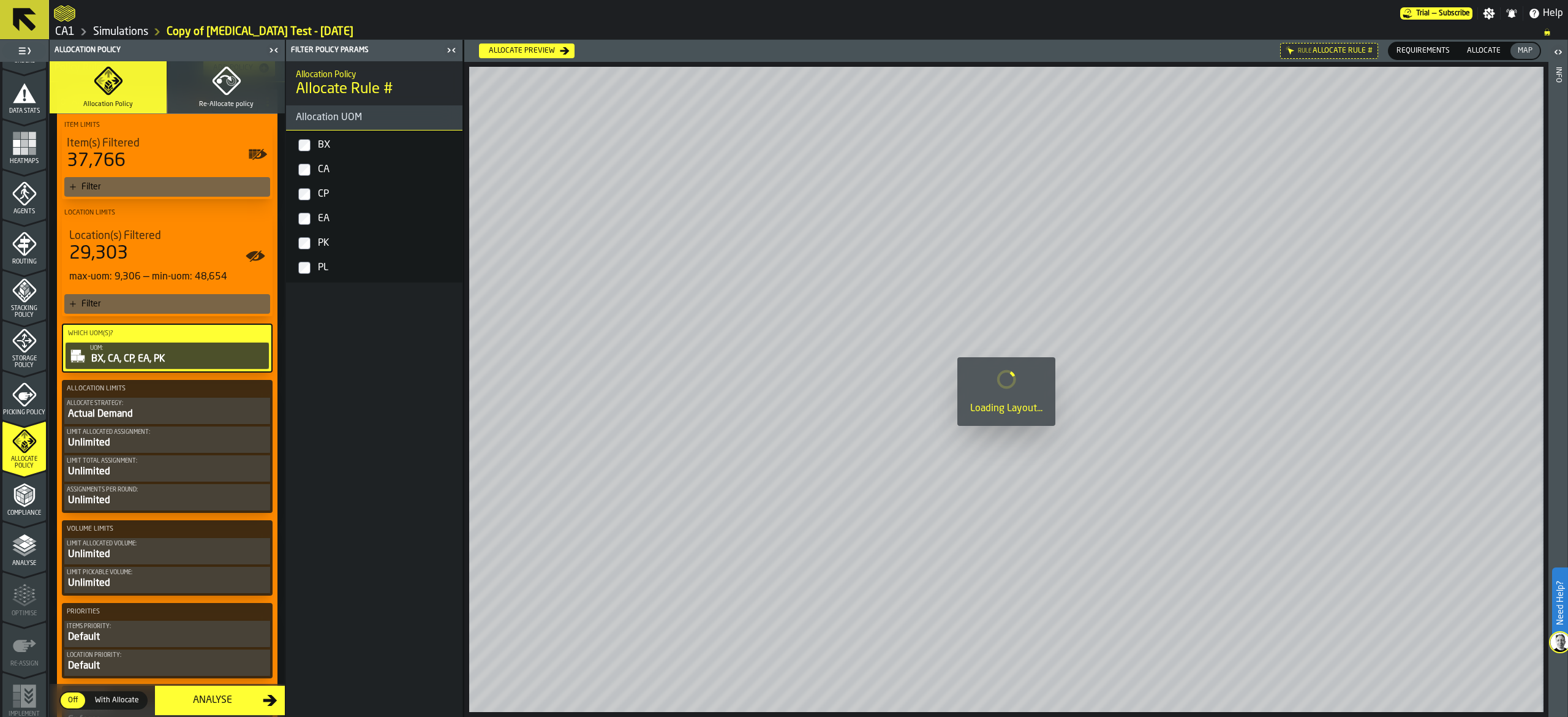
scroll to position [123, 0]
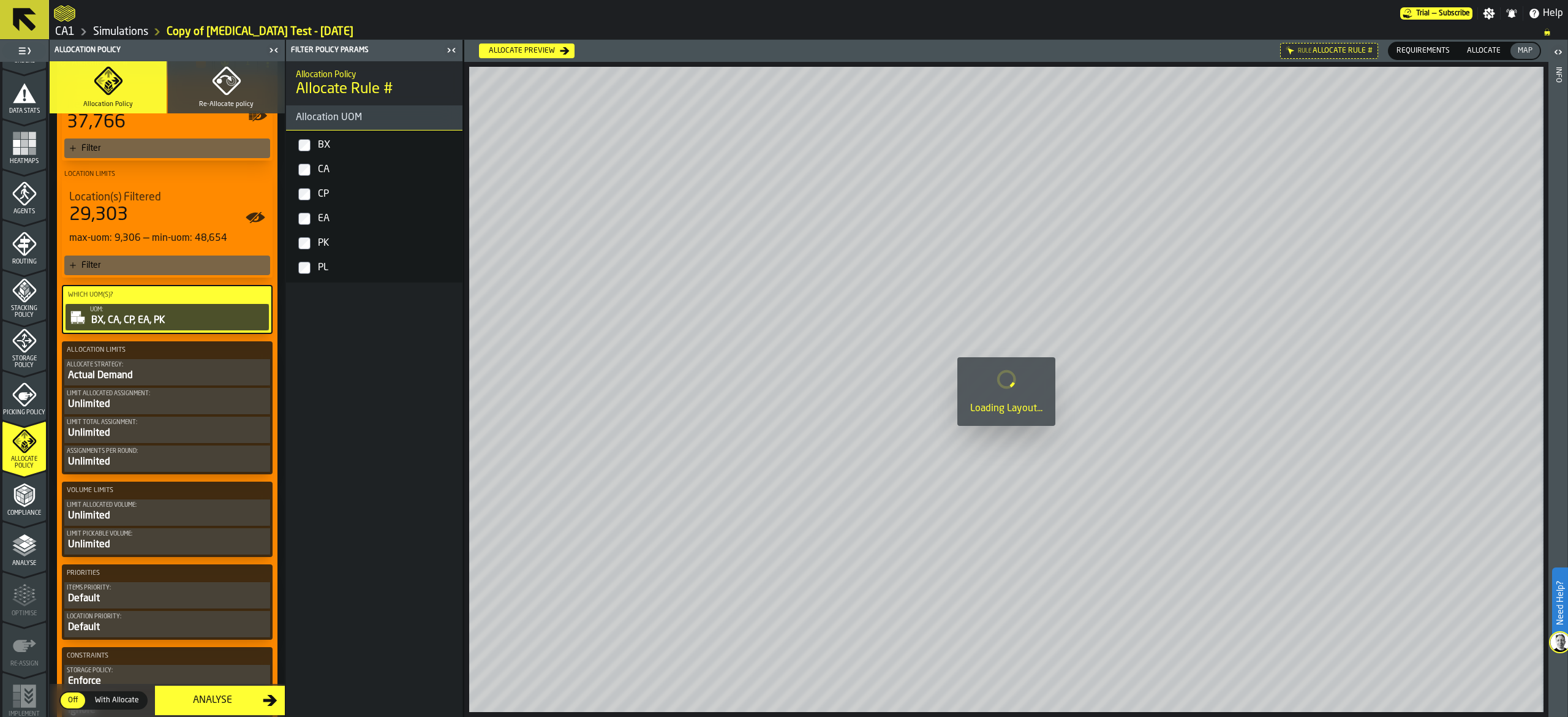
click at [157, 362] on div "Allocate Strategy:" at bounding box center [168, 364] width 201 height 7
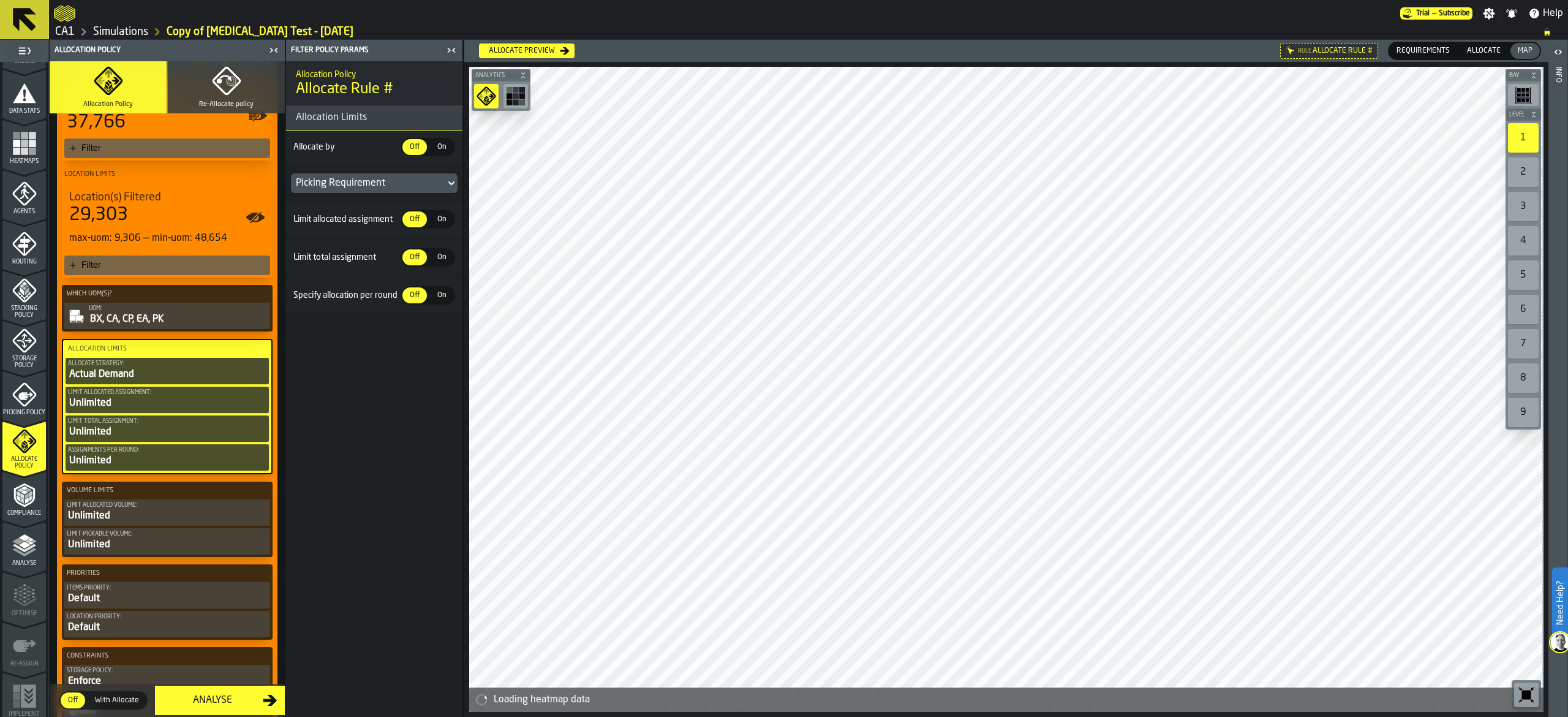
click at [157, 362] on div "Allocate Strategy:" at bounding box center [167, 363] width 198 height 7
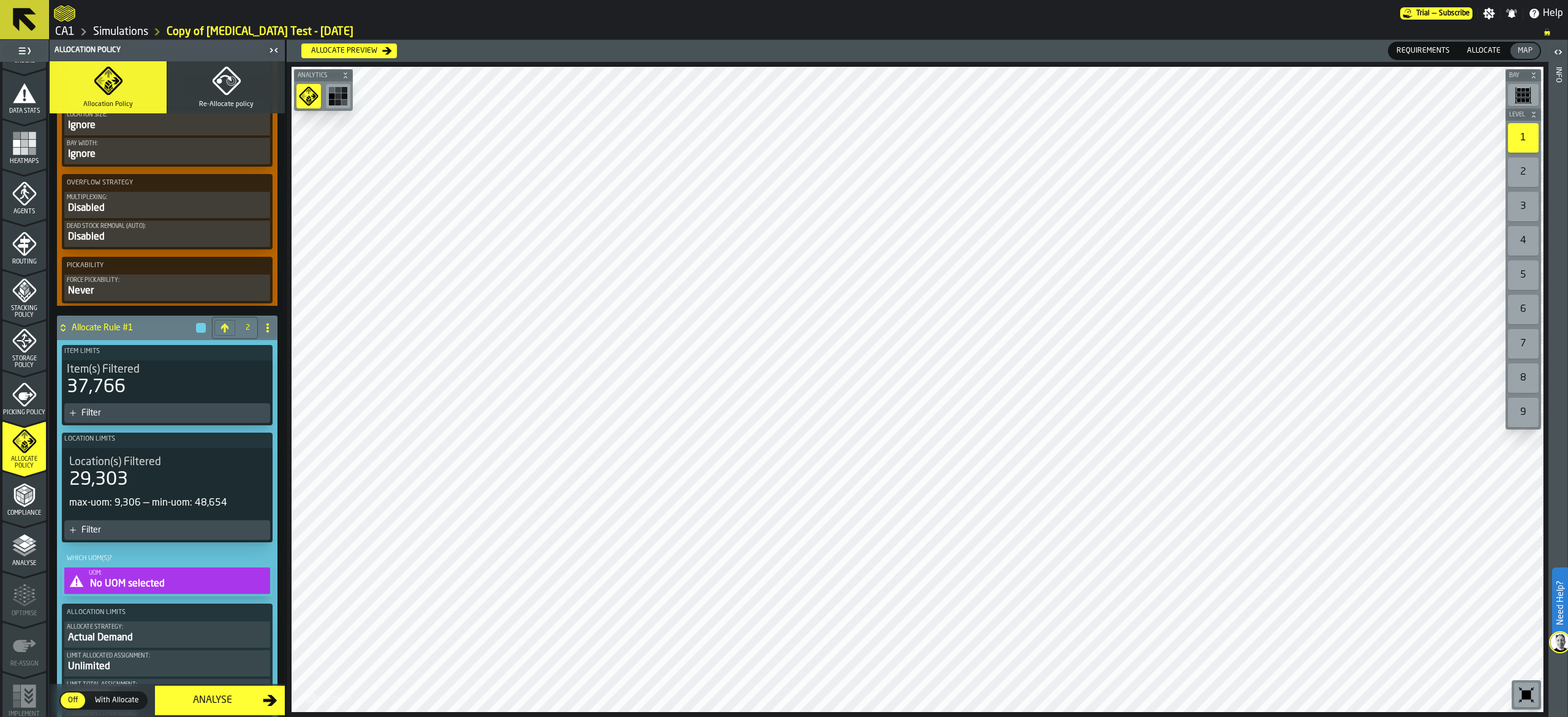
scroll to position [744, 0]
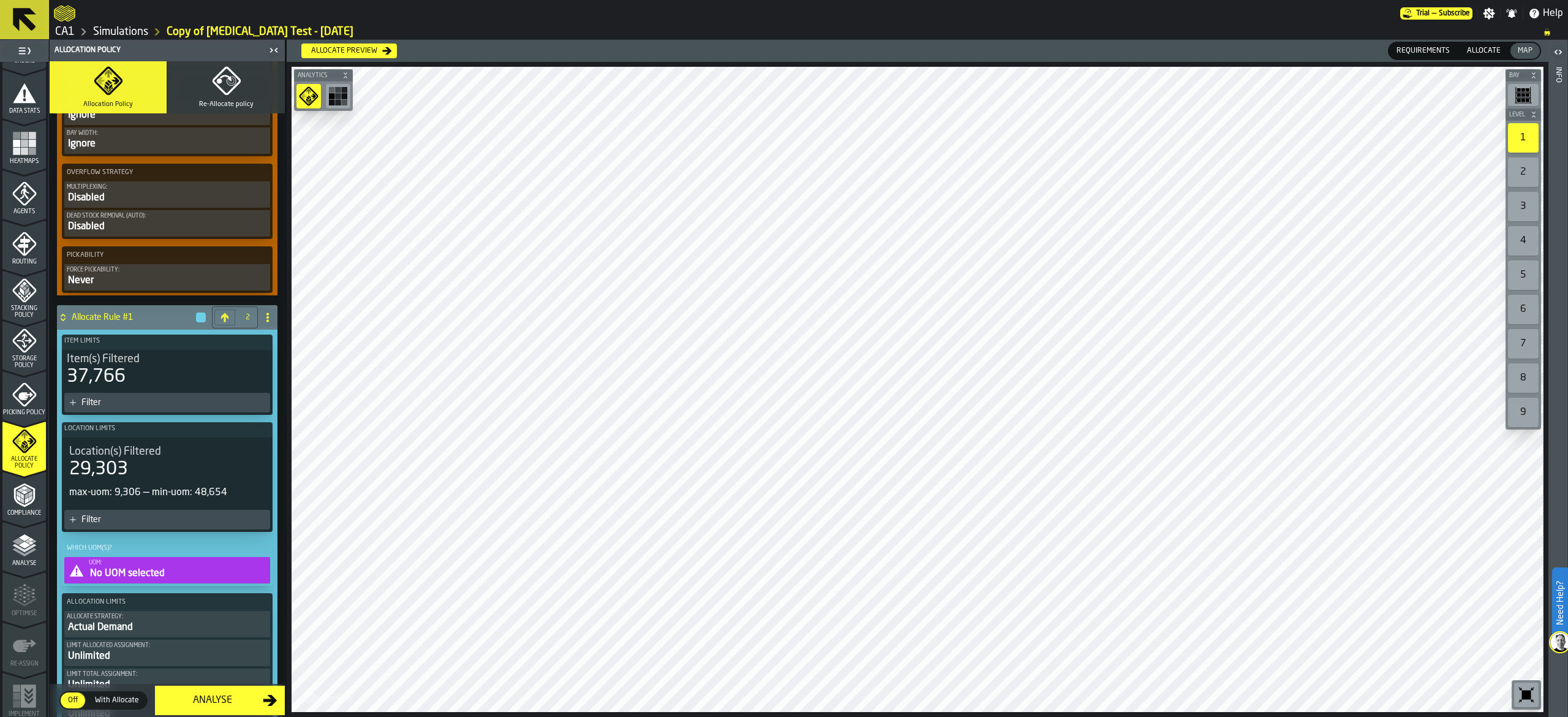
click at [266, 318] on circle at bounding box center [267, 318] width 3 height 3
click at [229, 377] on div "Delete" at bounding box center [215, 383] width 103 height 15
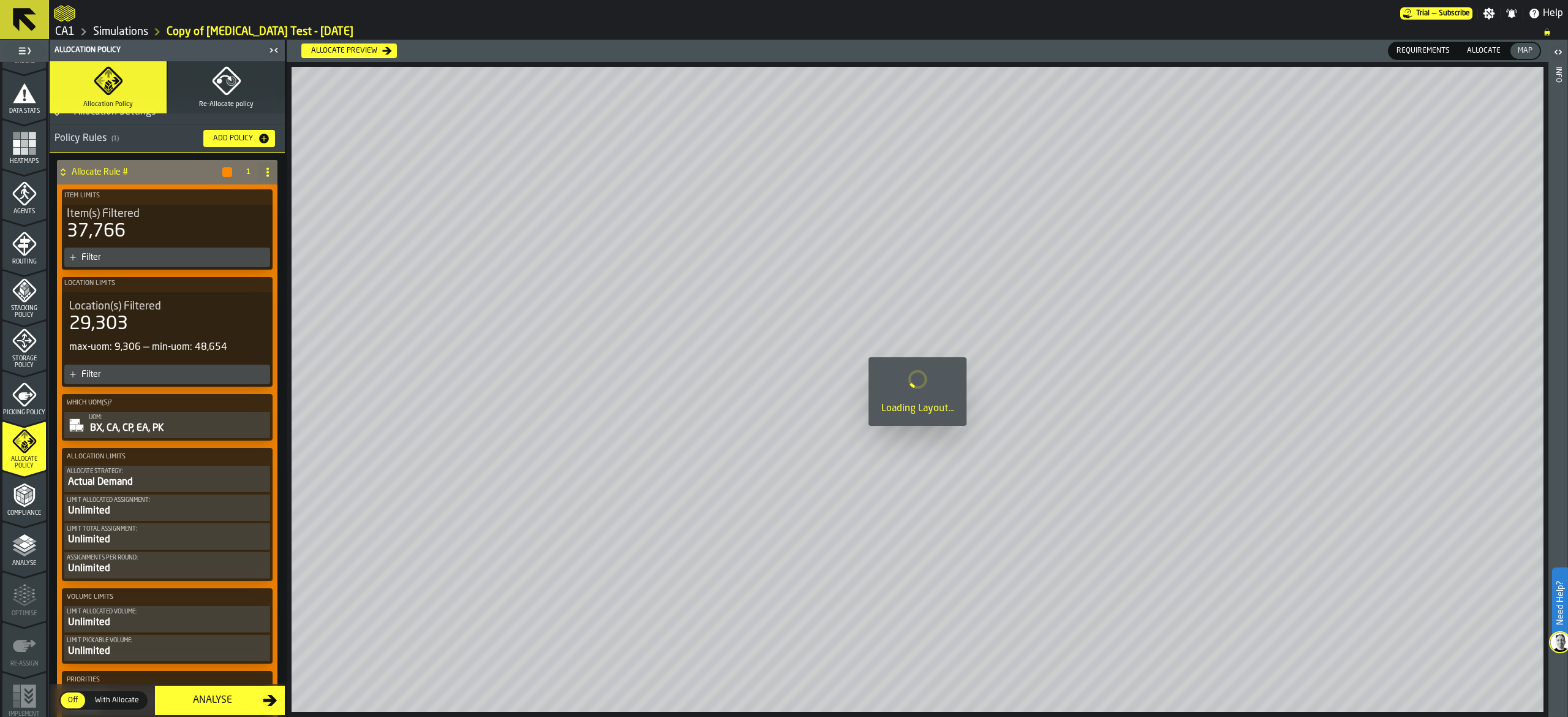
scroll to position [0, 0]
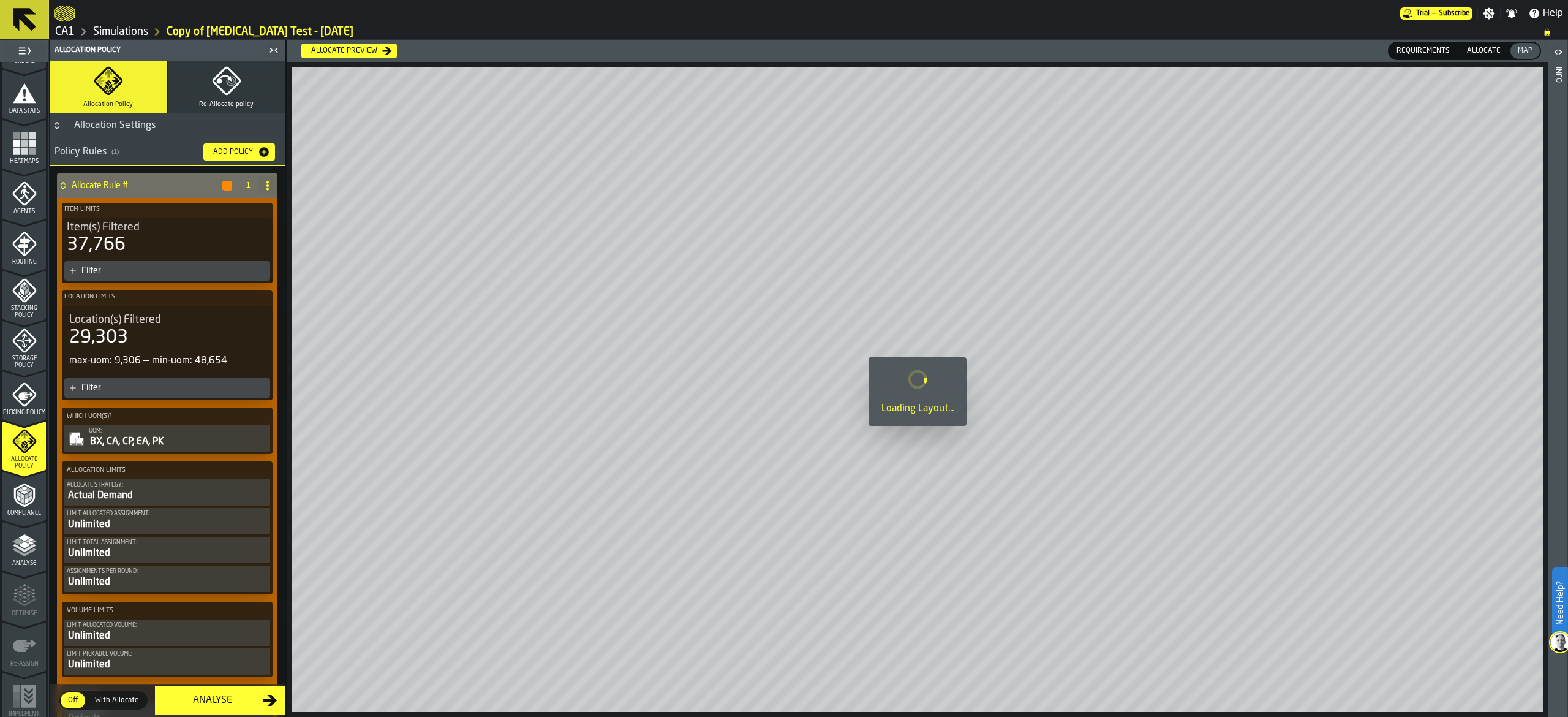
click at [214, 77] on icon "button" at bounding box center [226, 81] width 28 height 28
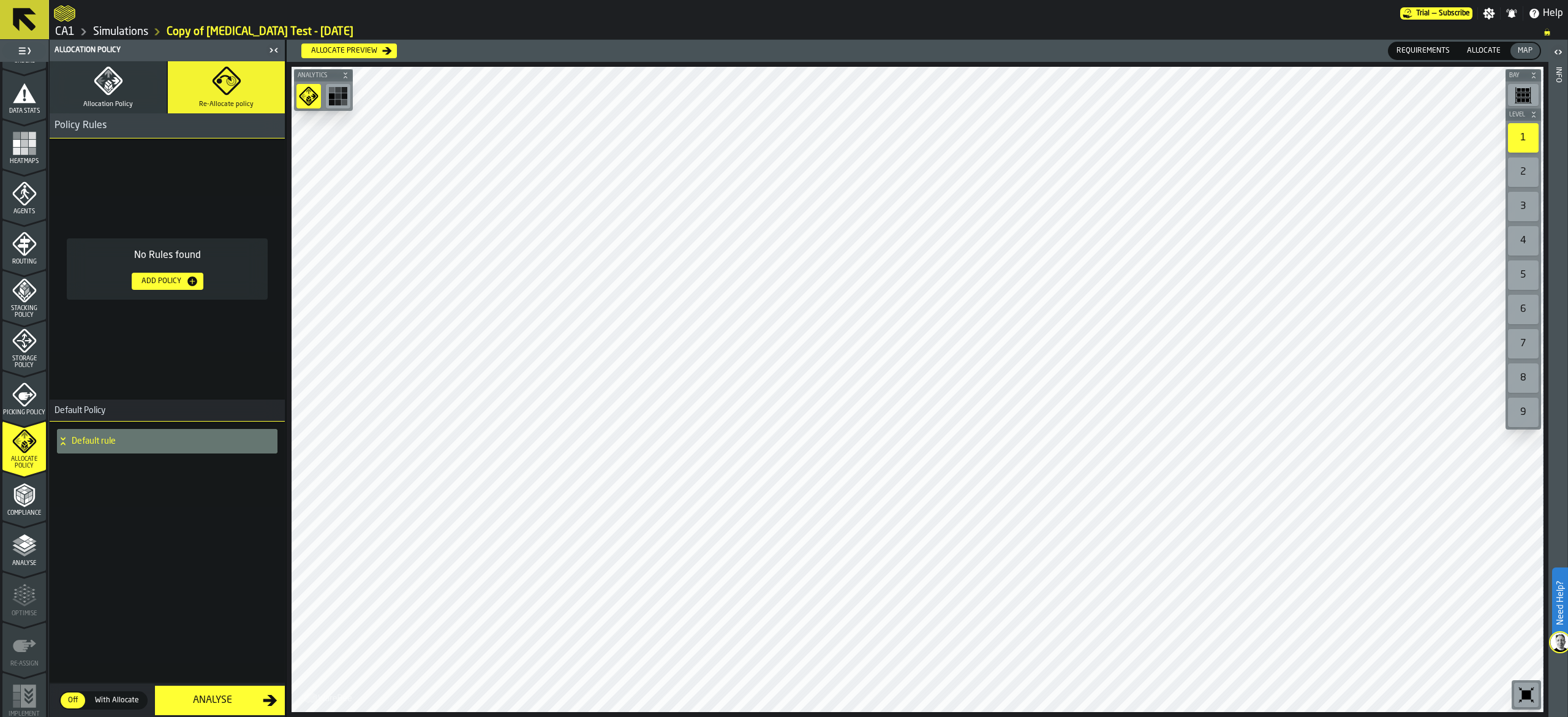
click at [123, 101] on span "Allocation Policy" at bounding box center [108, 104] width 49 height 8
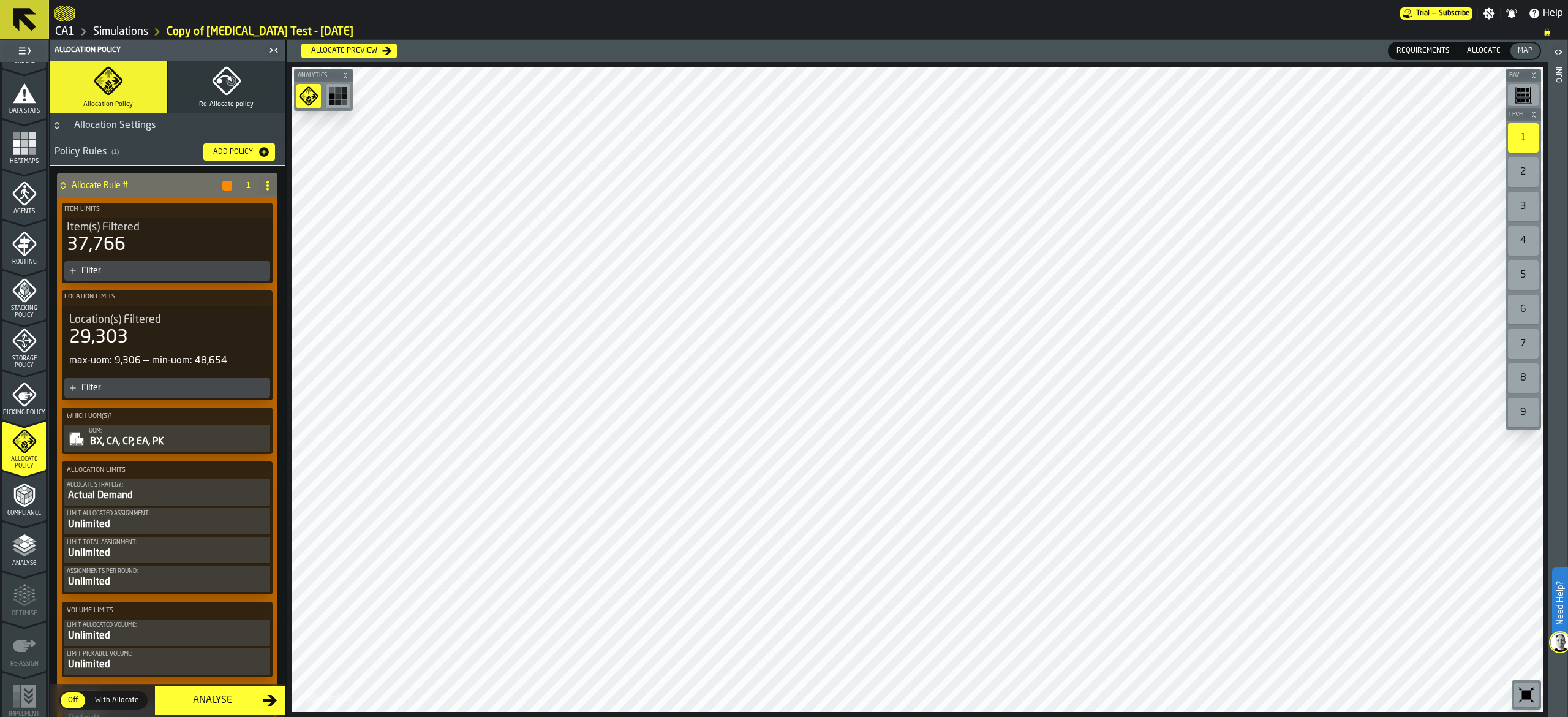
click at [184, 100] on button "Re-Allocate policy" at bounding box center [226, 88] width 117 height 52
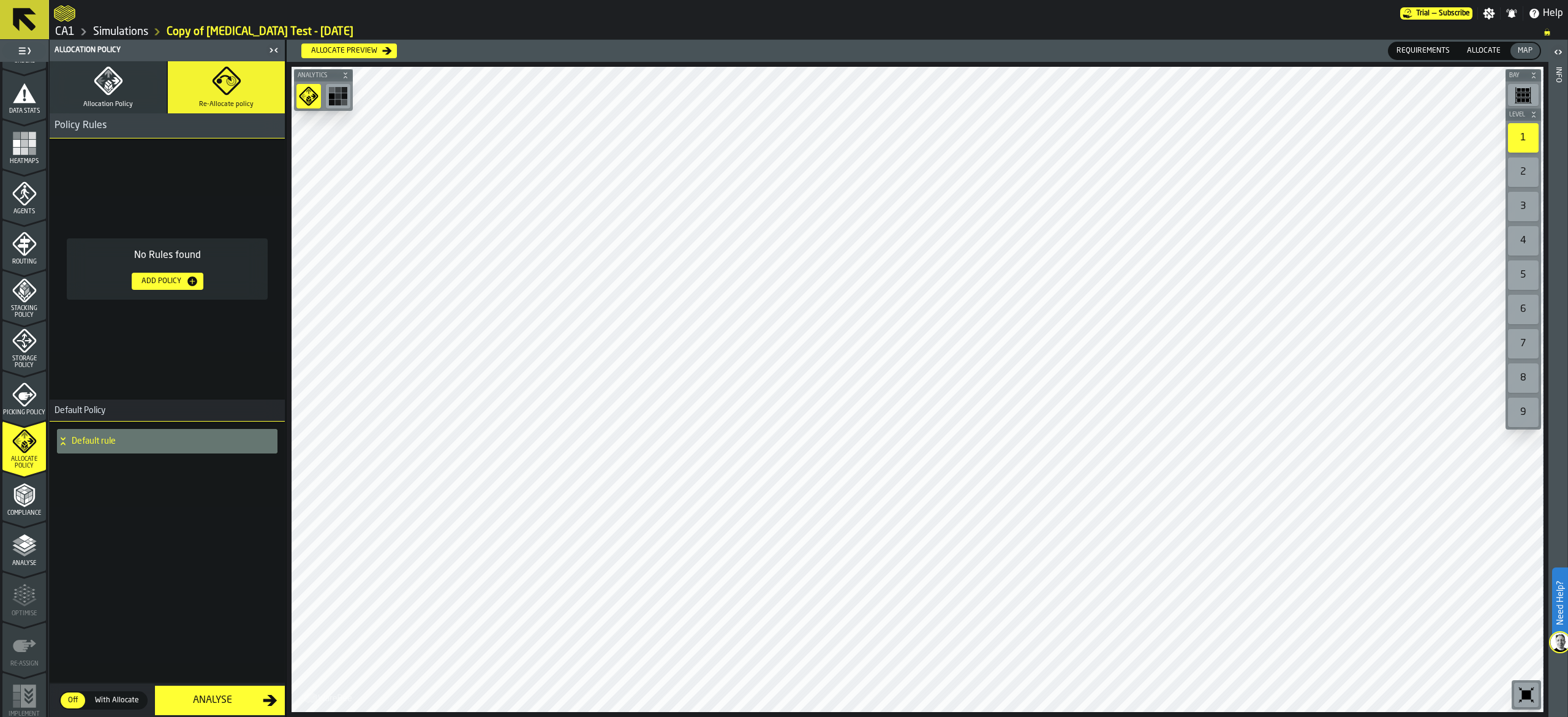
click at [194, 282] on icon "button-Add Policy" at bounding box center [192, 281] width 10 height 10
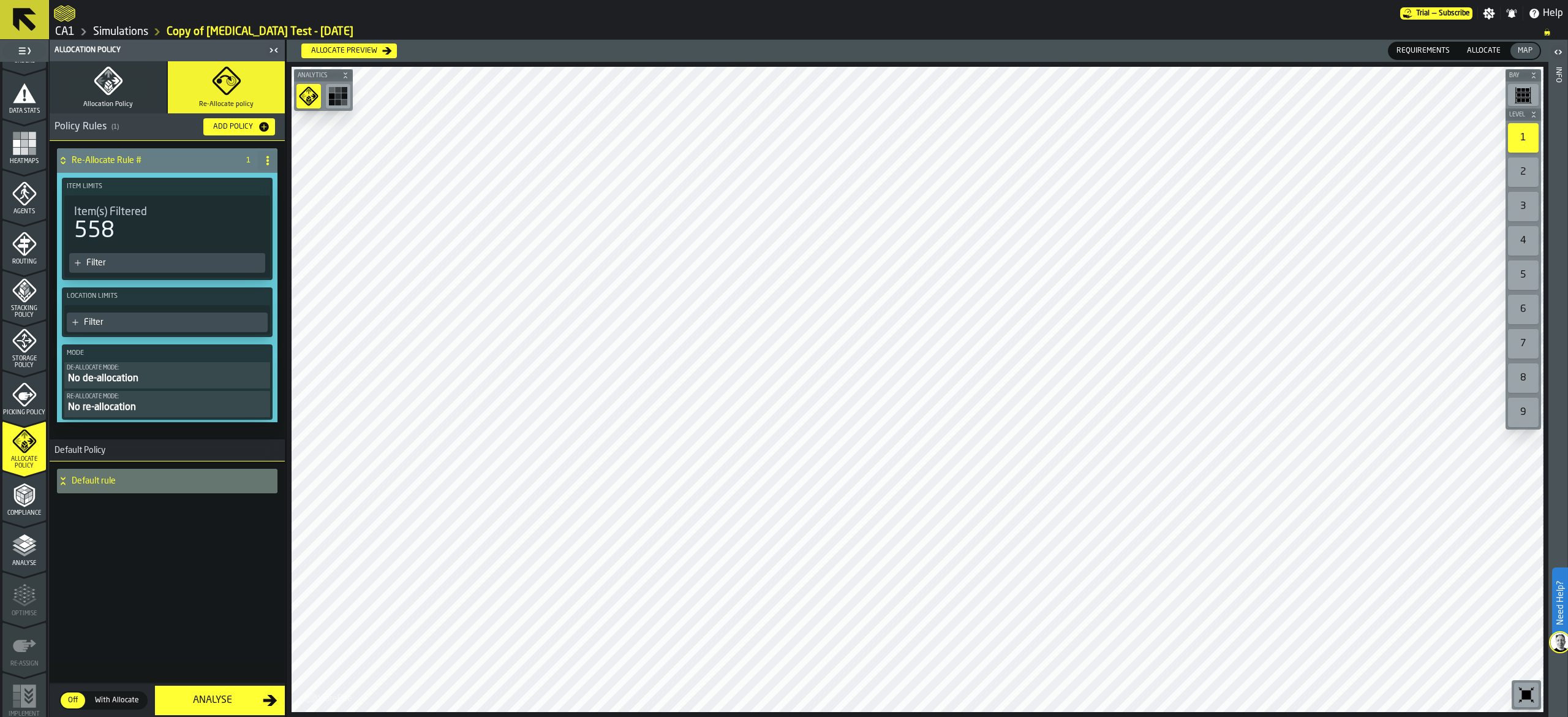
click at [223, 266] on div "Filter" at bounding box center [173, 263] width 174 height 10
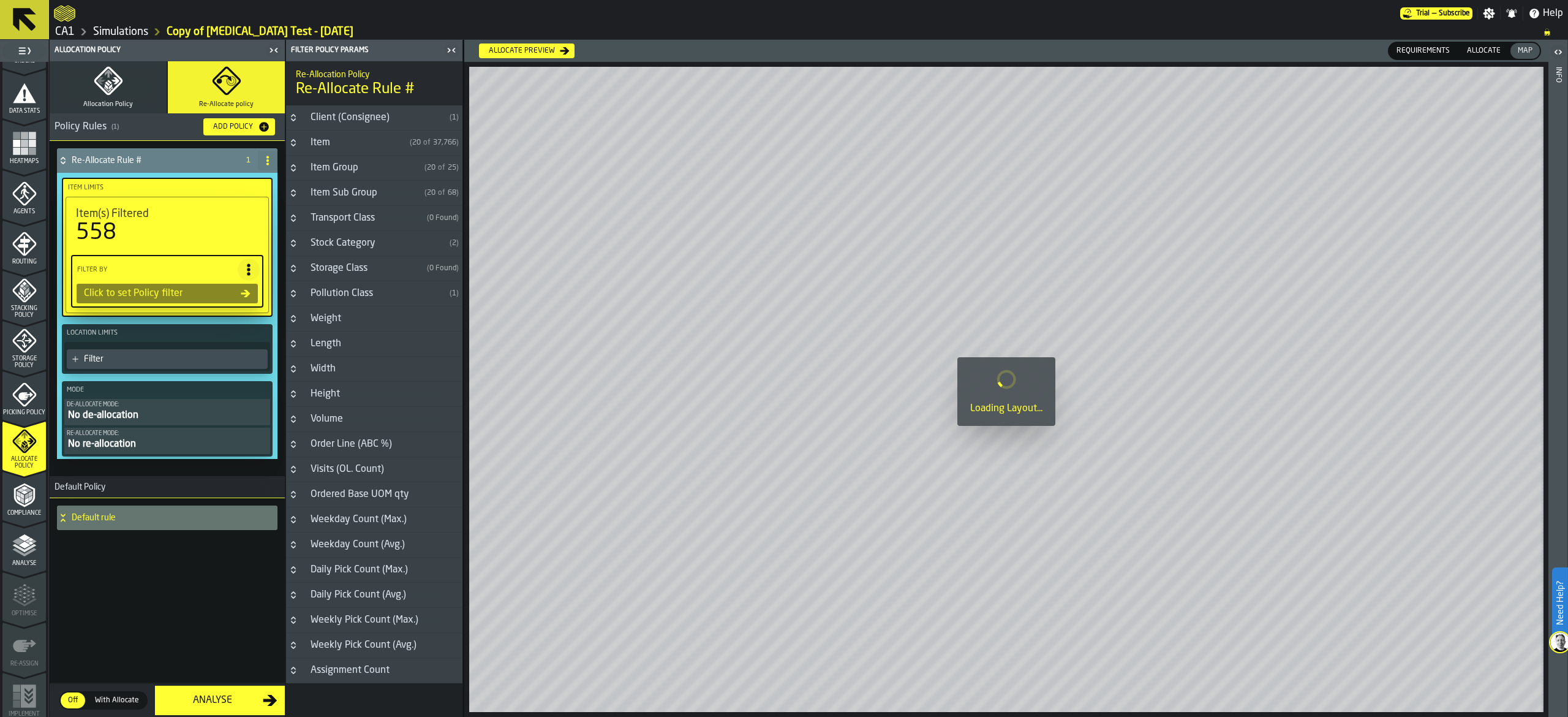
click at [380, 173] on div "Item Group" at bounding box center [361, 168] width 116 height 15
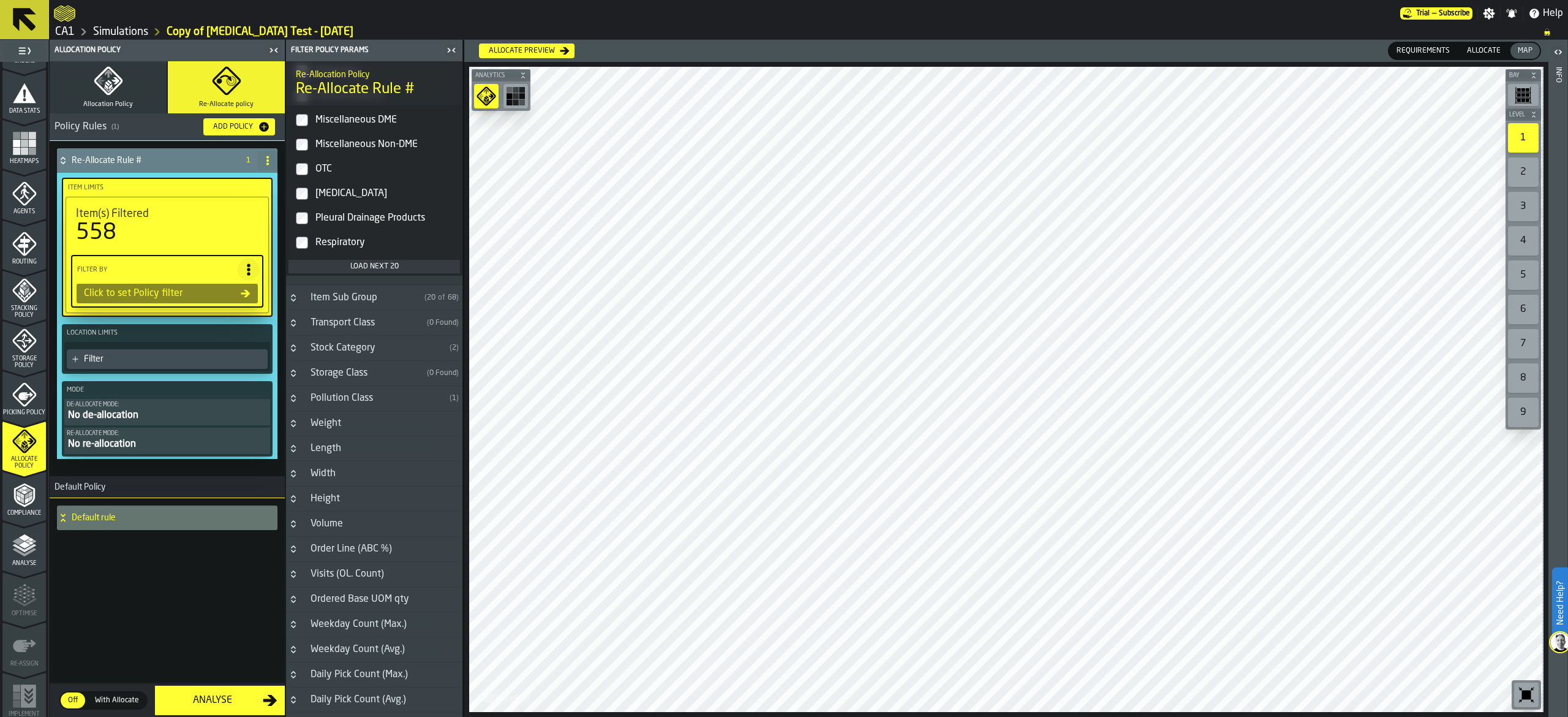
scroll to position [576, 0]
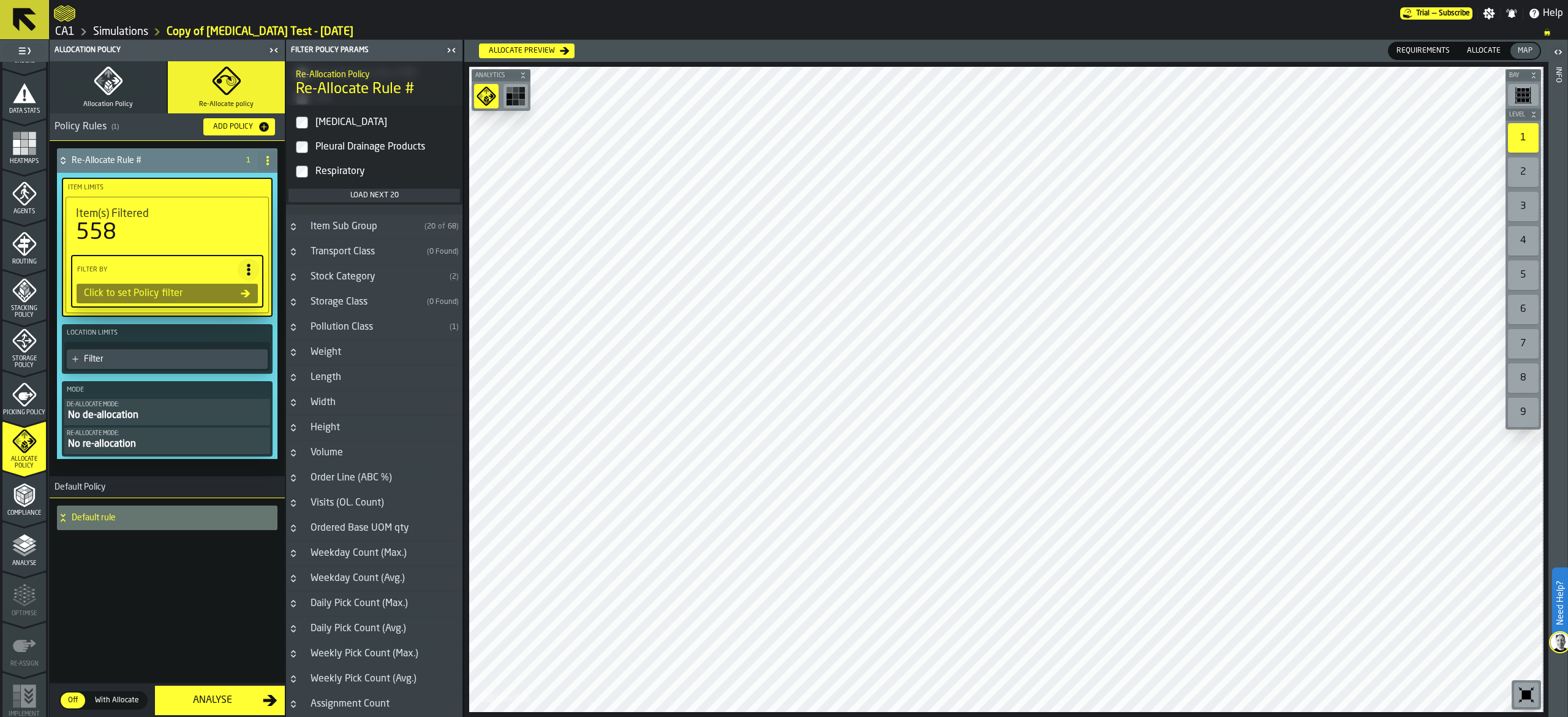
click at [395, 227] on div "Item Sub Group" at bounding box center [361, 227] width 116 height 15
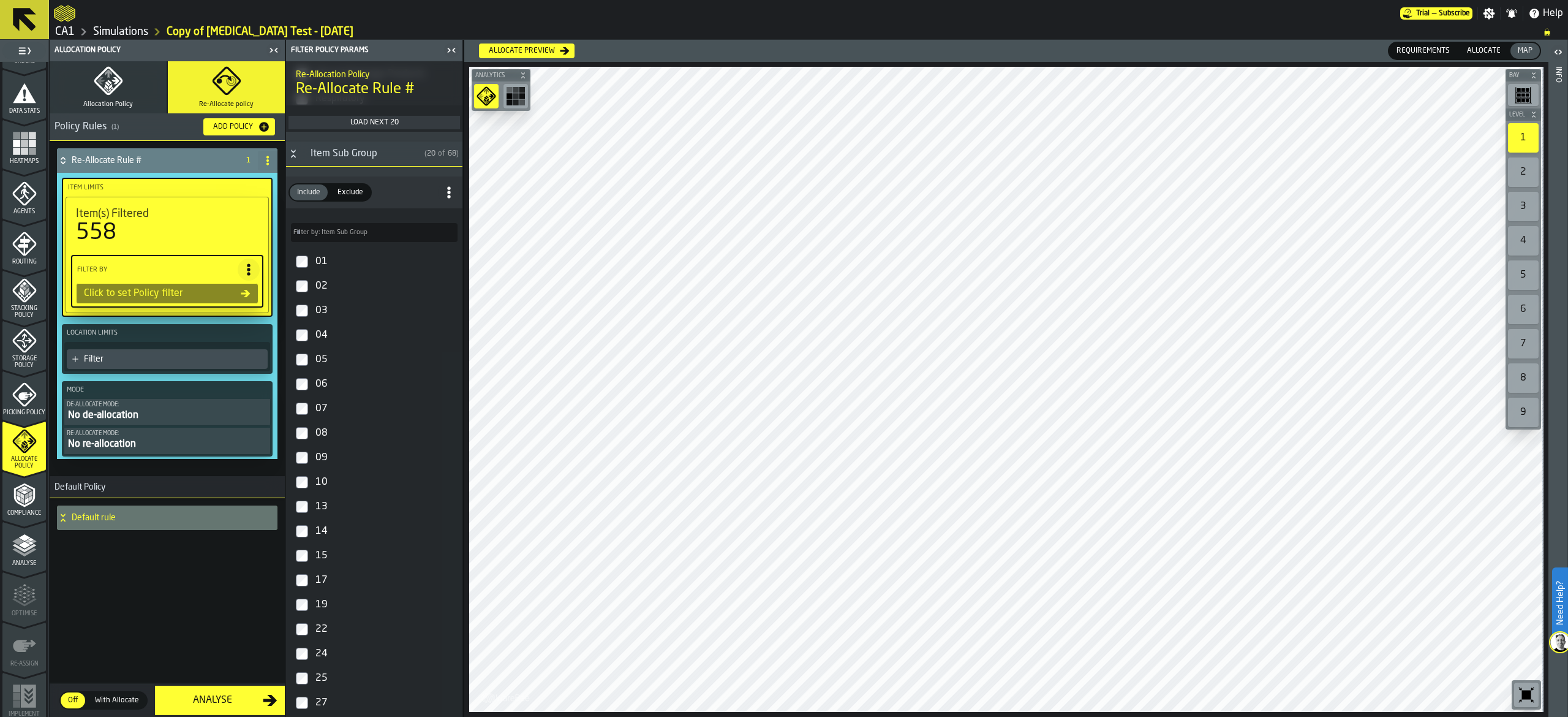
scroll to position [699, 0]
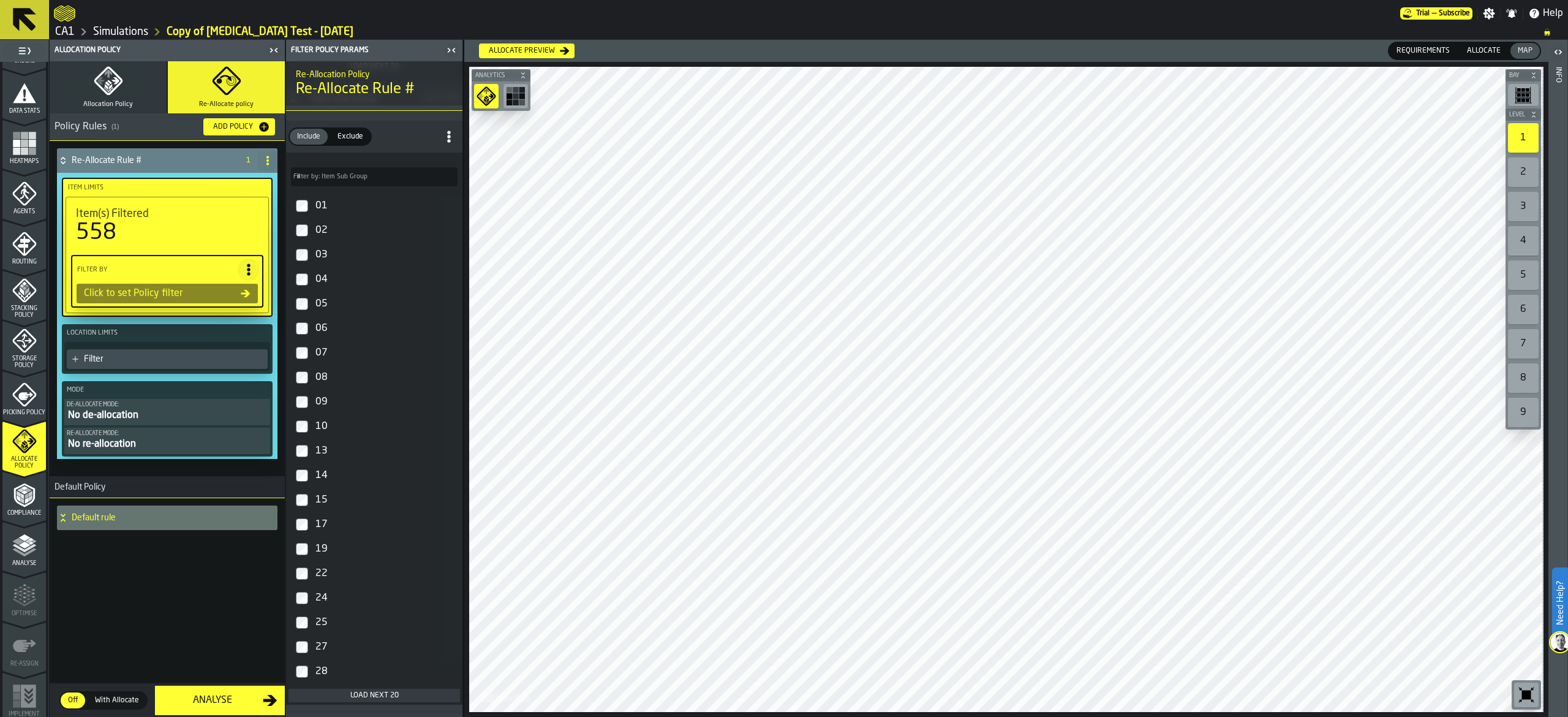
drag, startPoint x: 349, startPoint y: 144, endPoint x: 365, endPoint y: 276, distance: 133.0
click at [348, 142] on span "Exclude" at bounding box center [351, 137] width 35 height 11
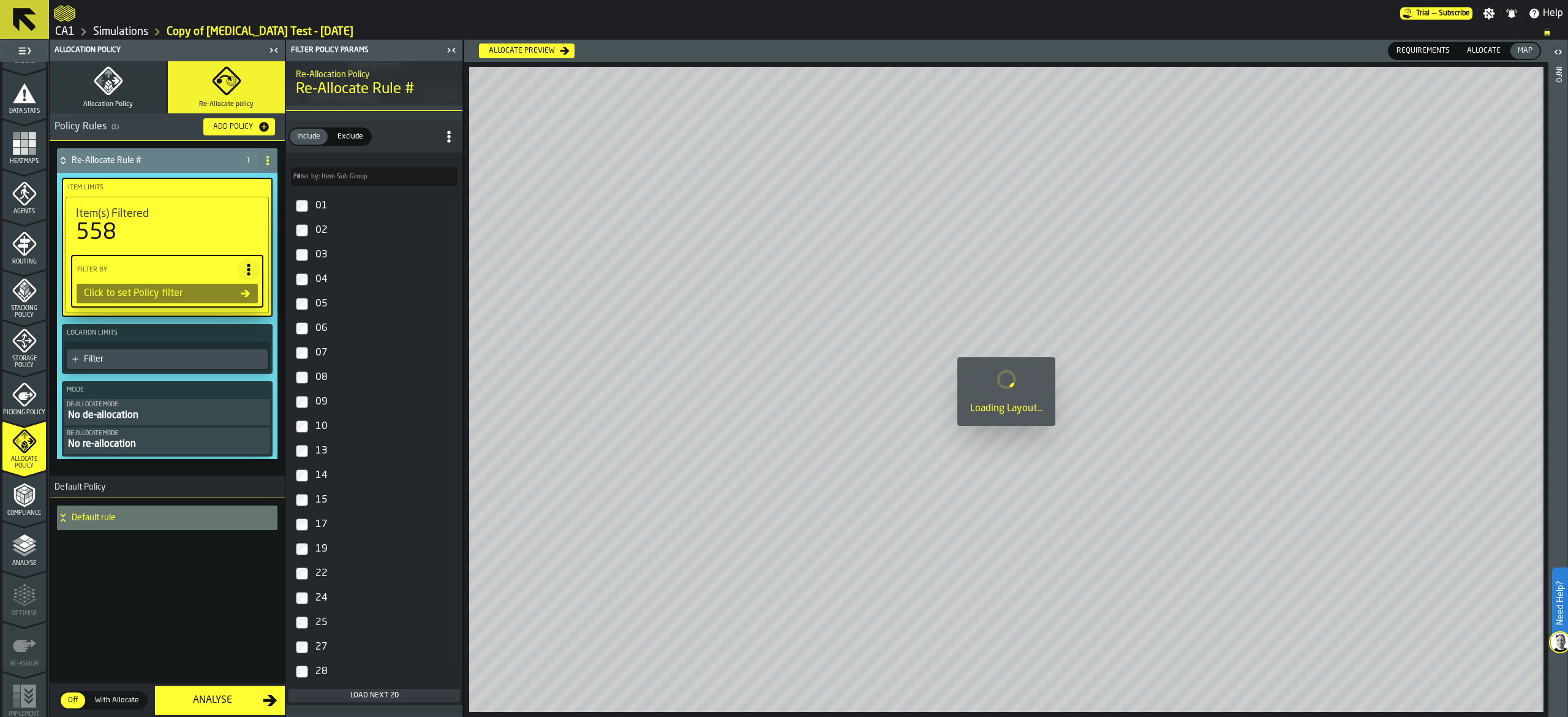
click at [341, 302] on div "05" at bounding box center [384, 304] width 144 height 20
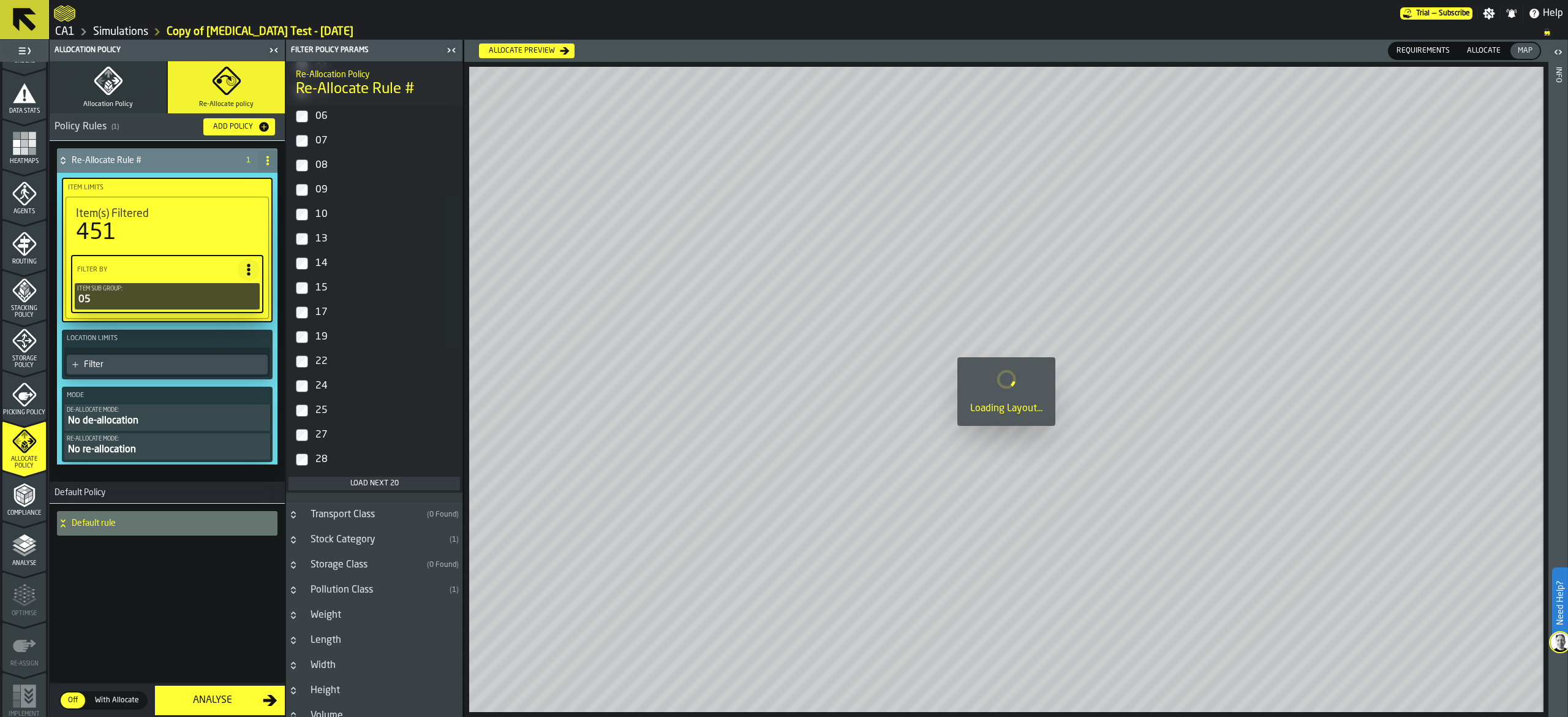
scroll to position [375, 0]
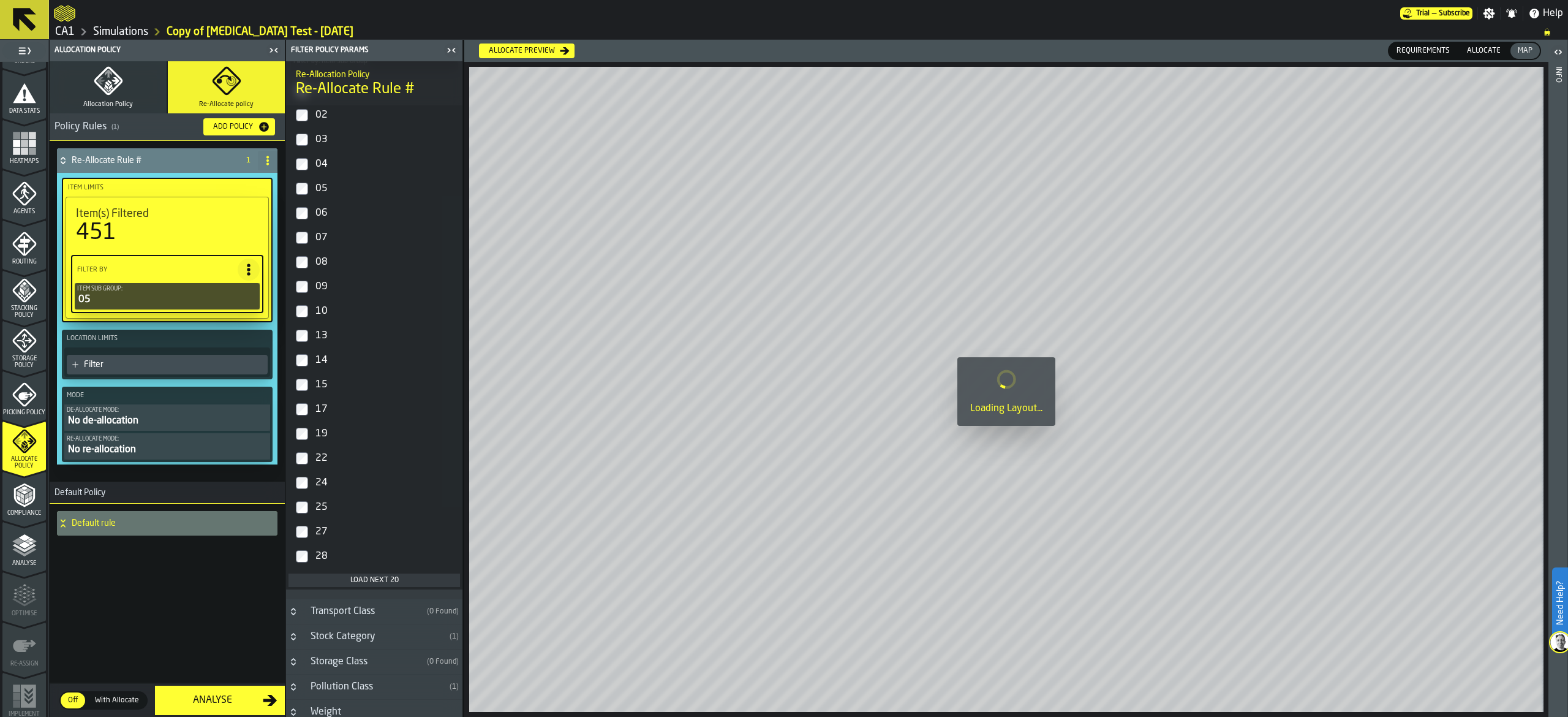
click at [411, 582] on div "Load next 20" at bounding box center [374, 580] width 162 height 8
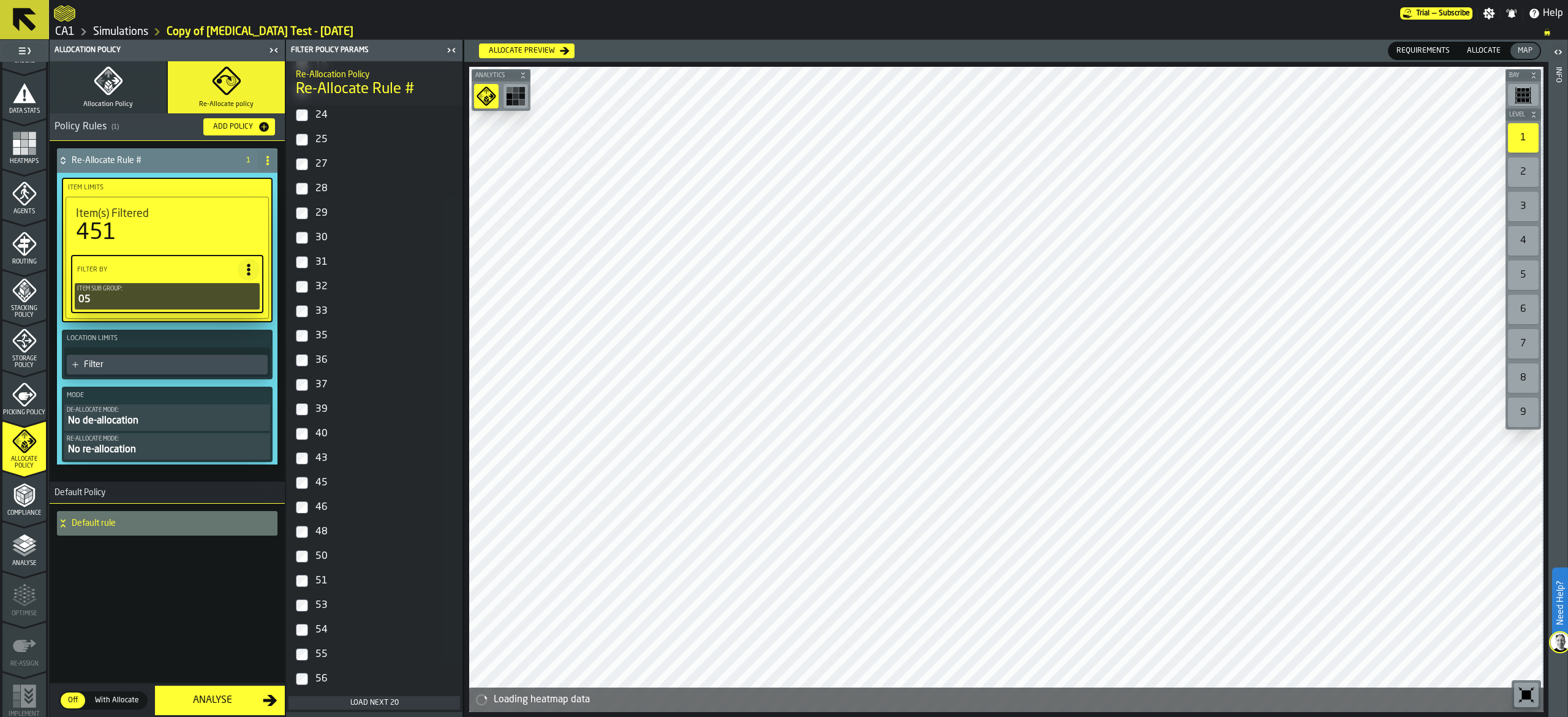
scroll to position [988, 0]
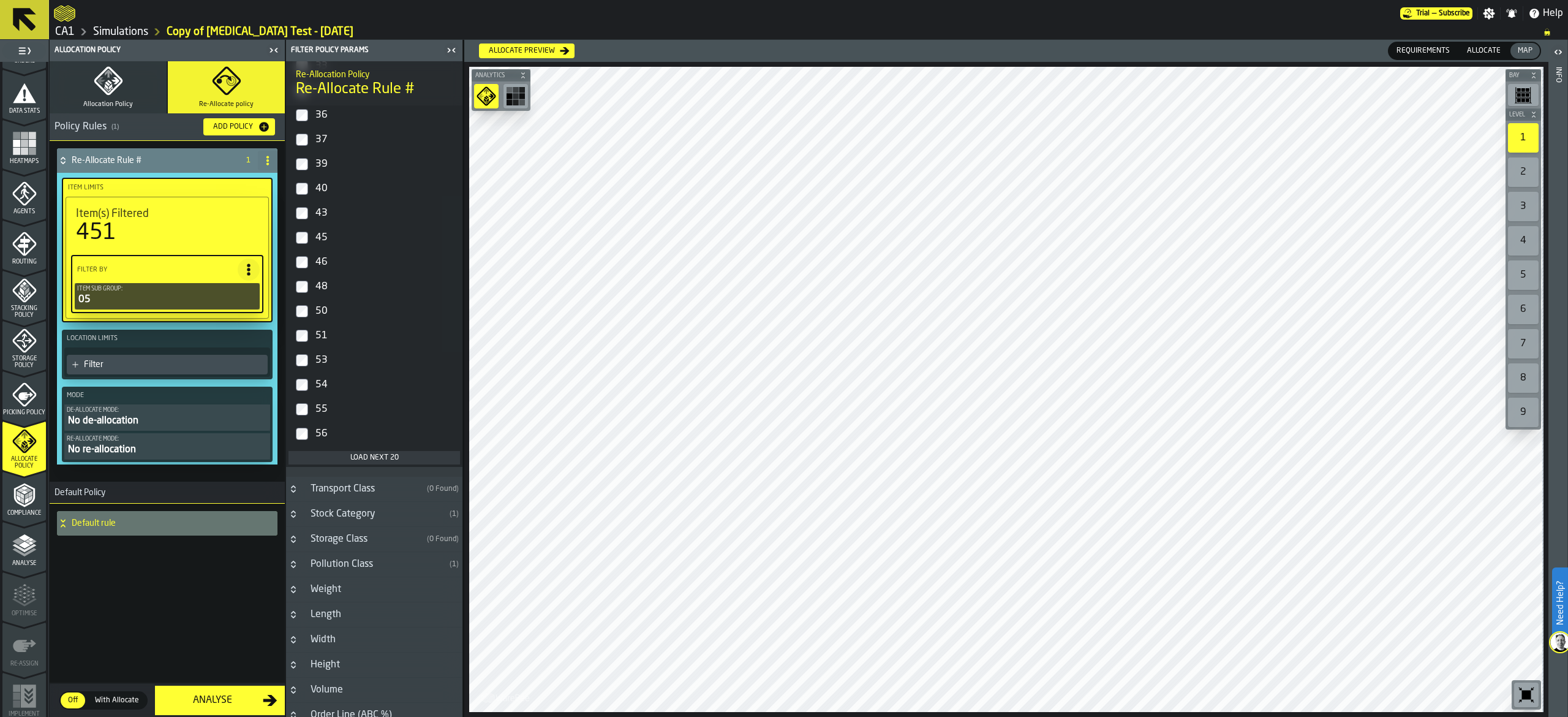
click at [370, 462] on div "Load next 20" at bounding box center [374, 457] width 162 height 8
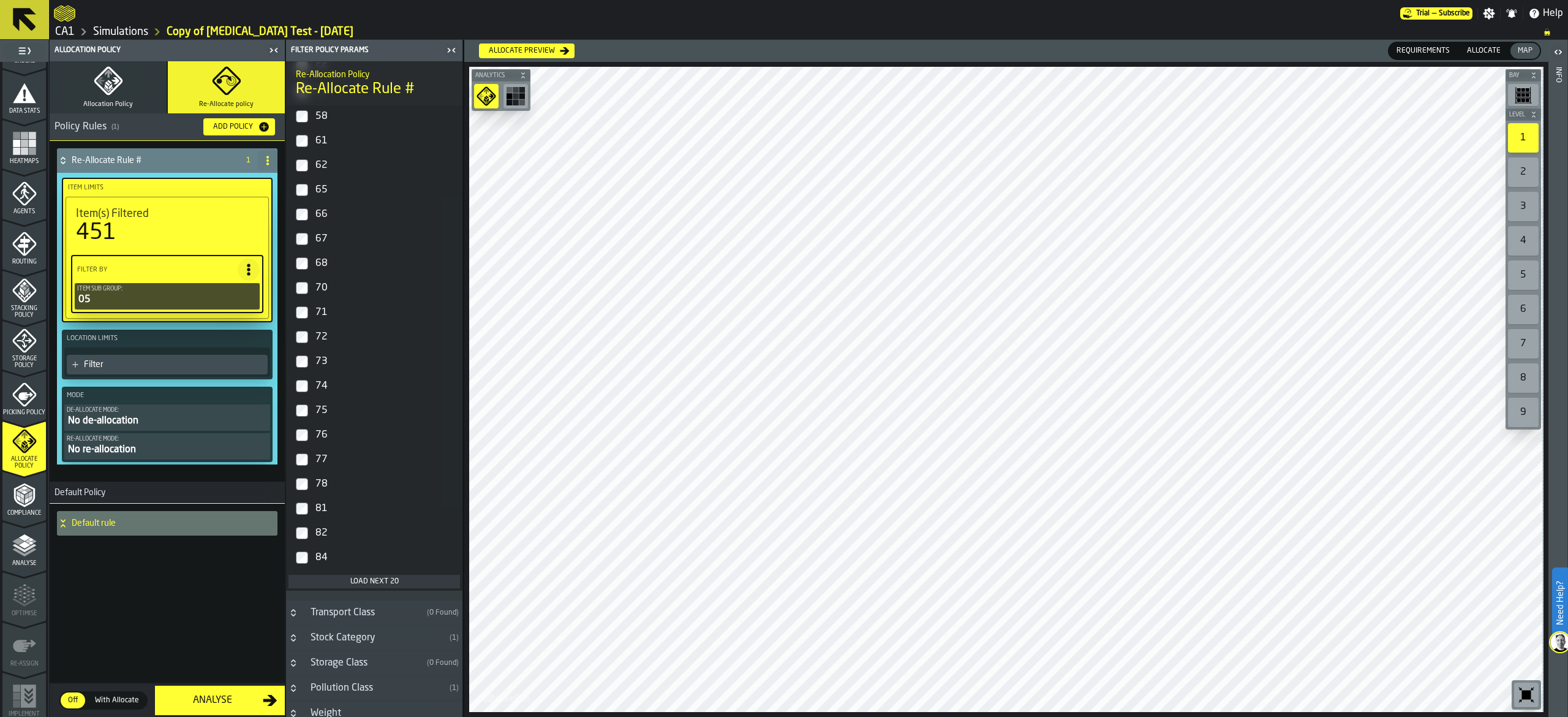
scroll to position [1479, 0]
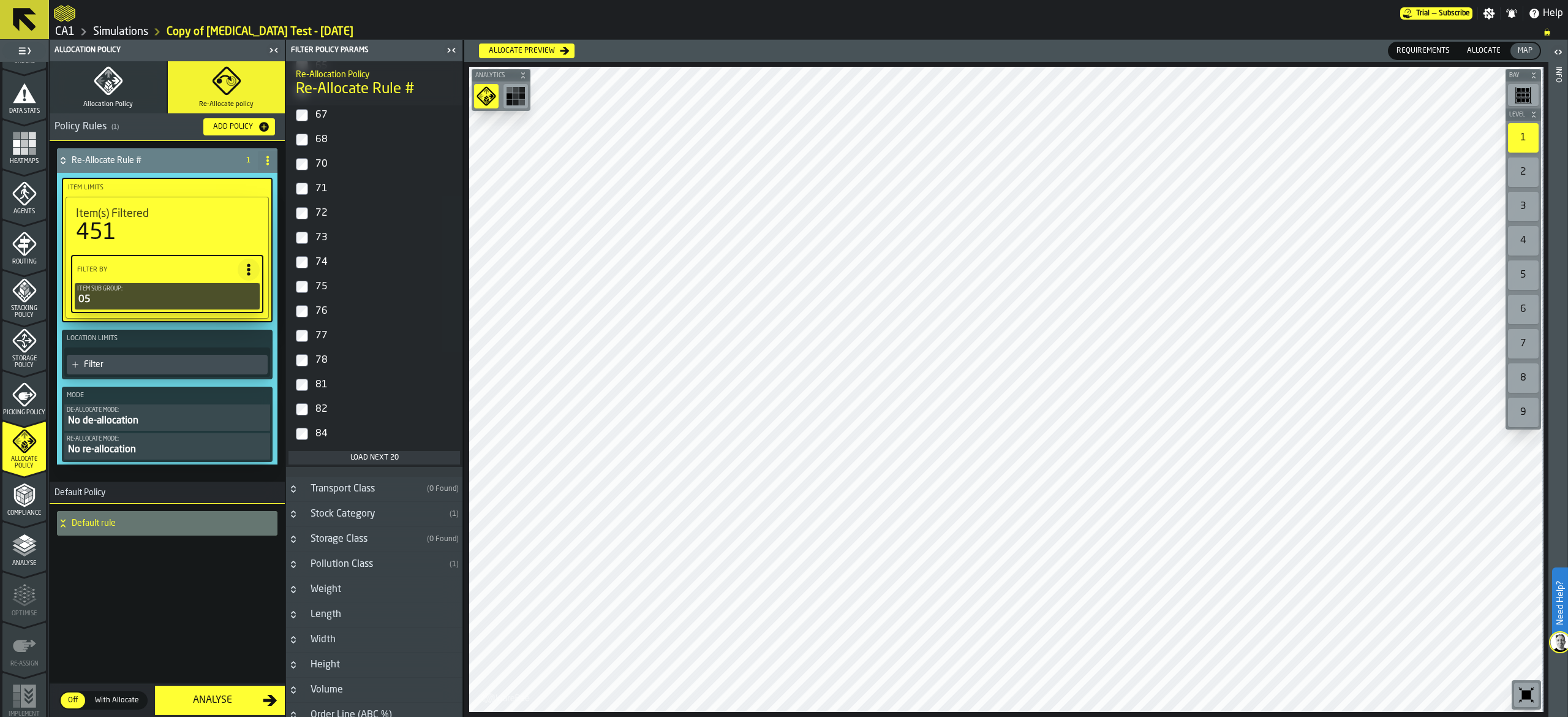
click at [370, 462] on div "Load next 20" at bounding box center [374, 457] width 162 height 8
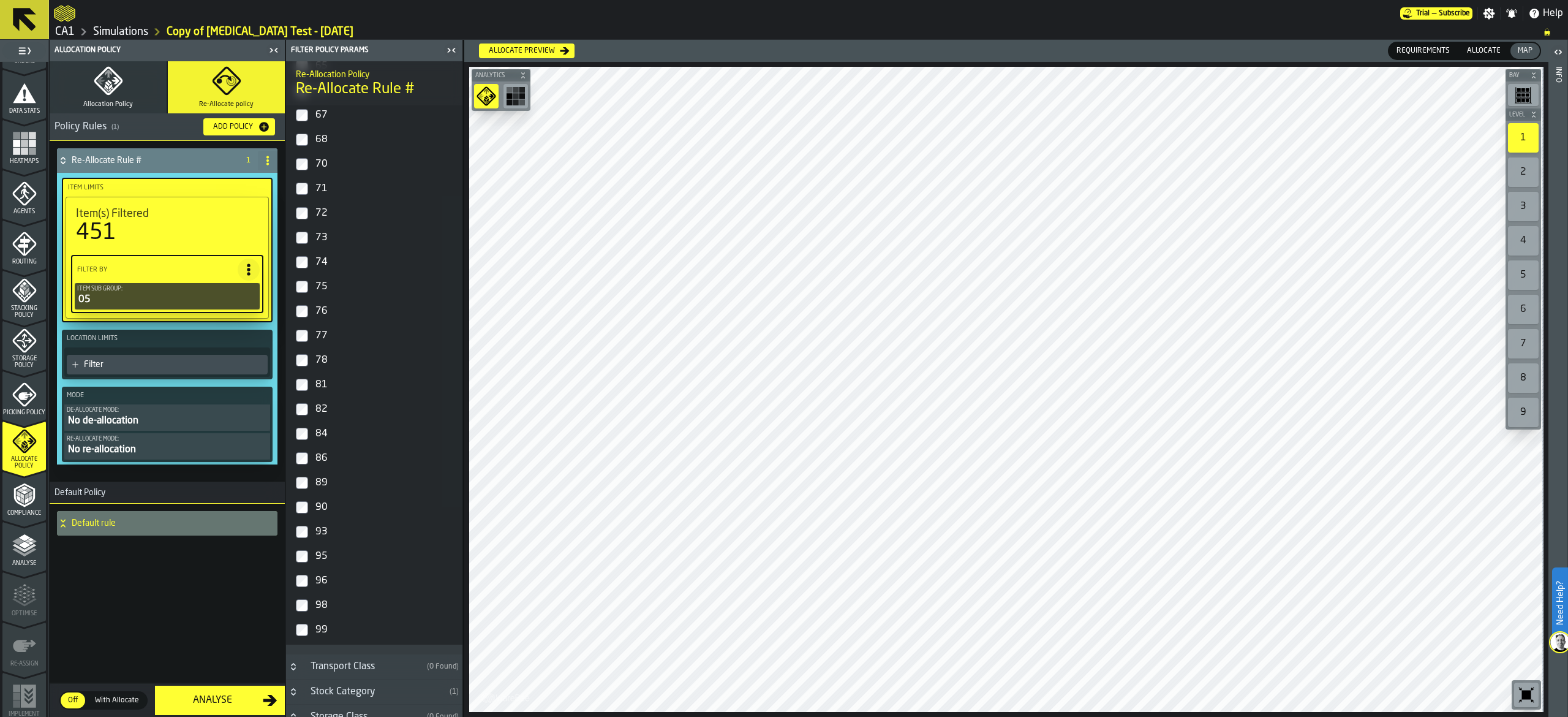
scroll to position [1602, 0]
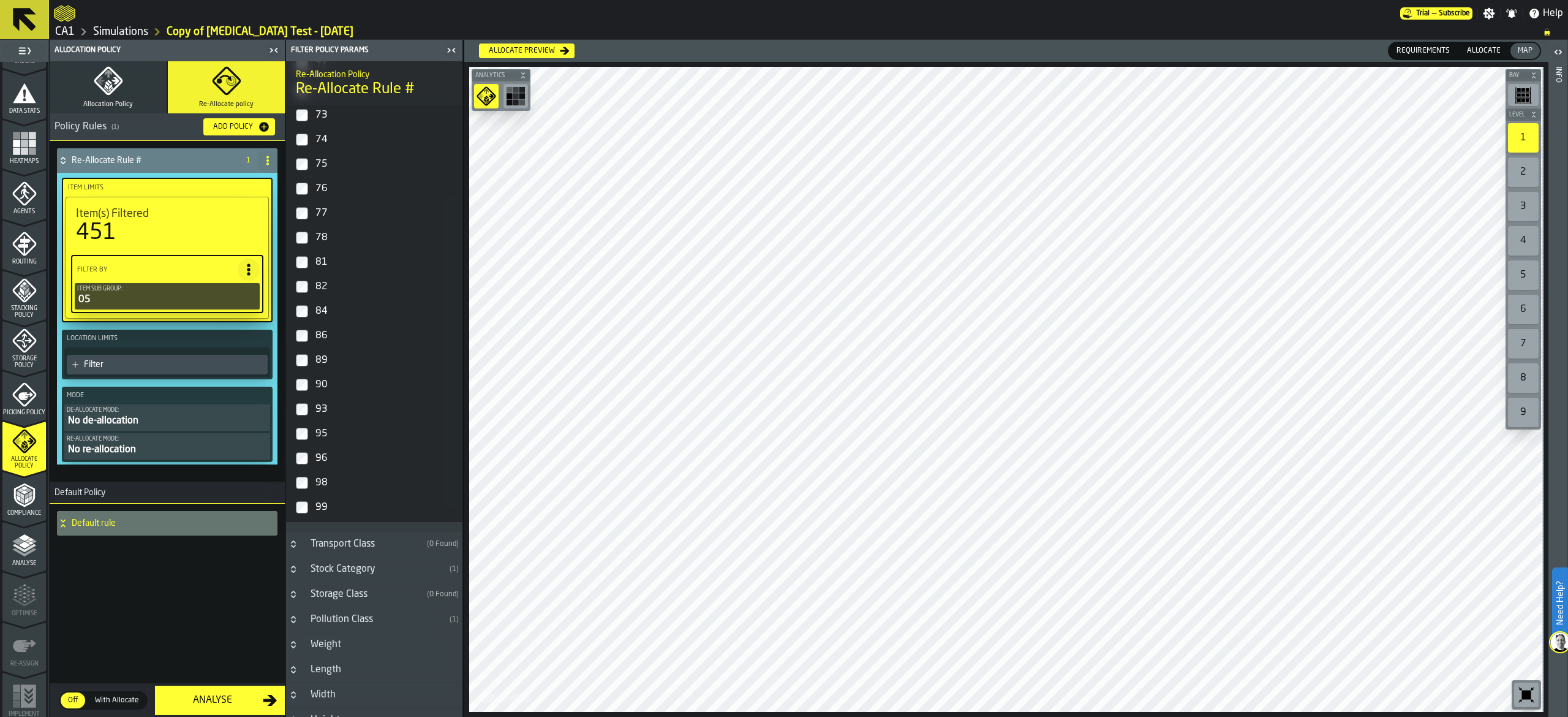
click at [309, 487] on label "98" at bounding box center [374, 483] width 171 height 24
click at [127, 361] on div "Filter" at bounding box center [173, 364] width 179 height 10
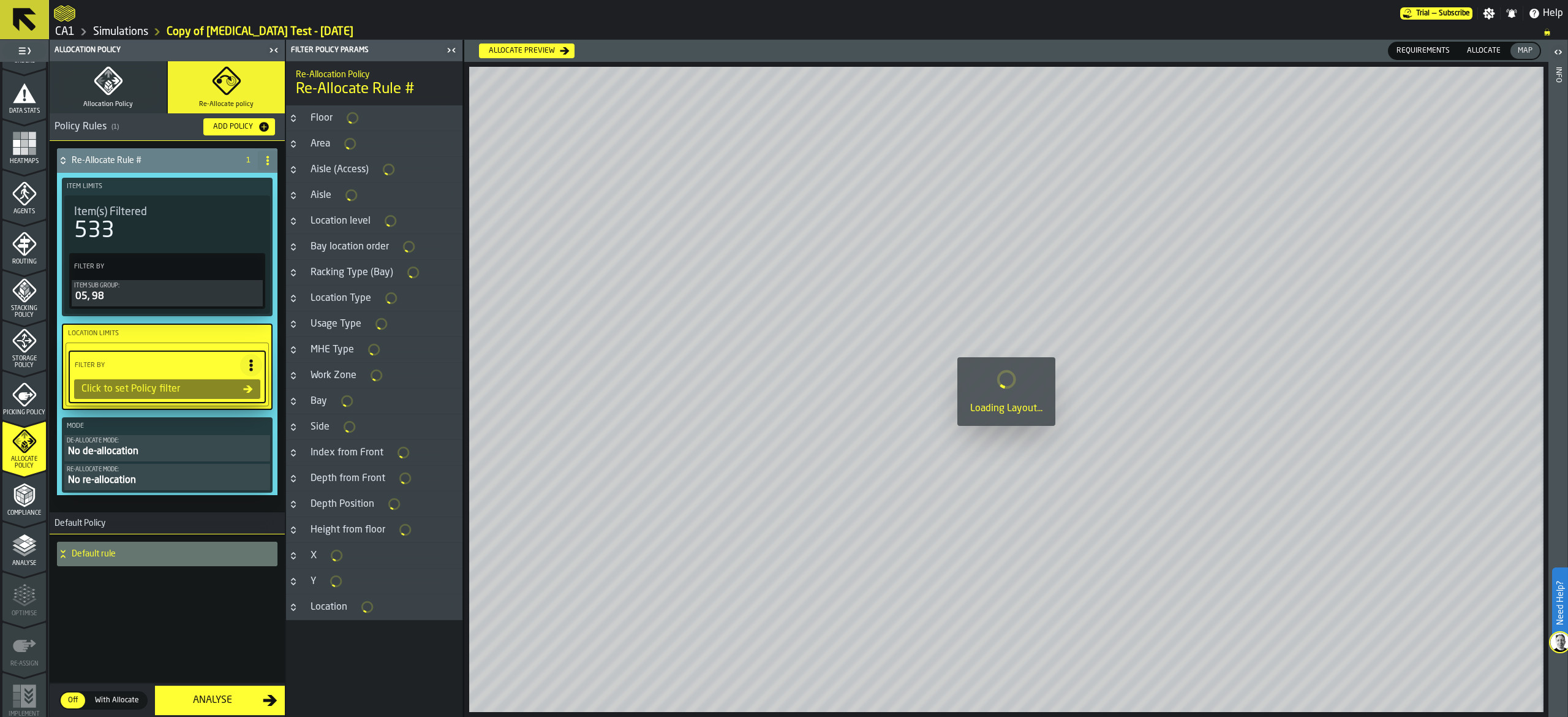
scroll to position [0, 0]
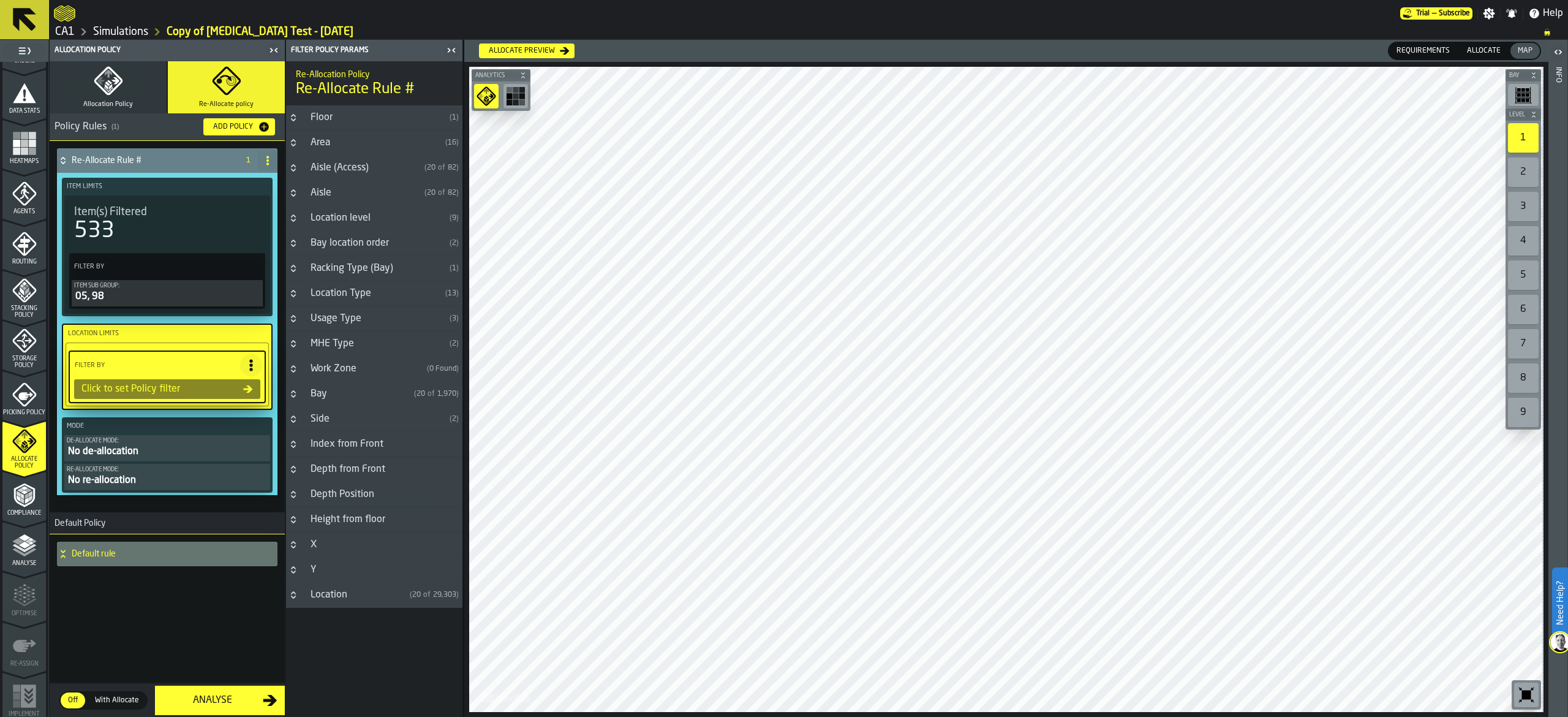
click at [236, 283] on div "Item Sub Group:" at bounding box center [168, 286] width 186 height 7
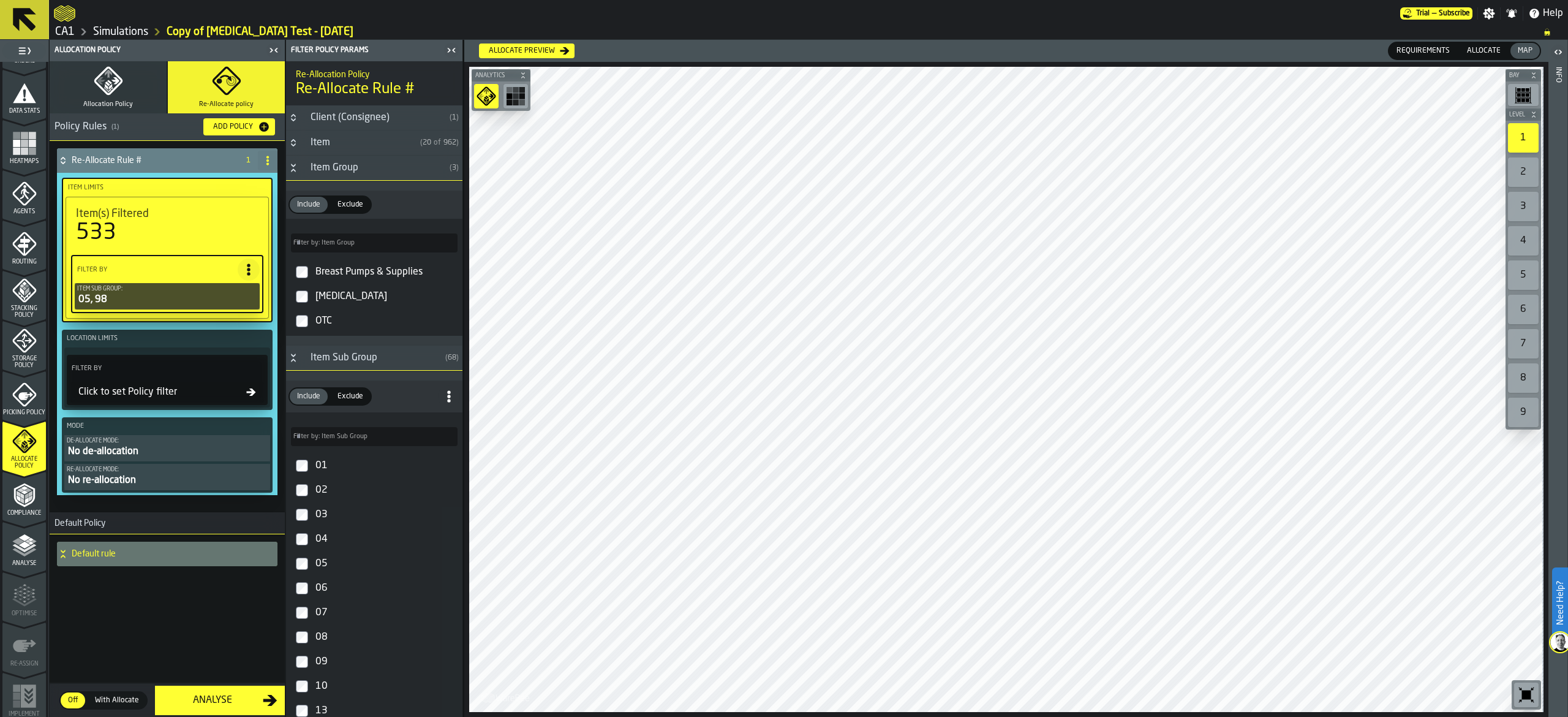
click at [0, 0] on button "PolicyFilterItem-Item Sub Group" at bounding box center [0, 0] width 0 height 0
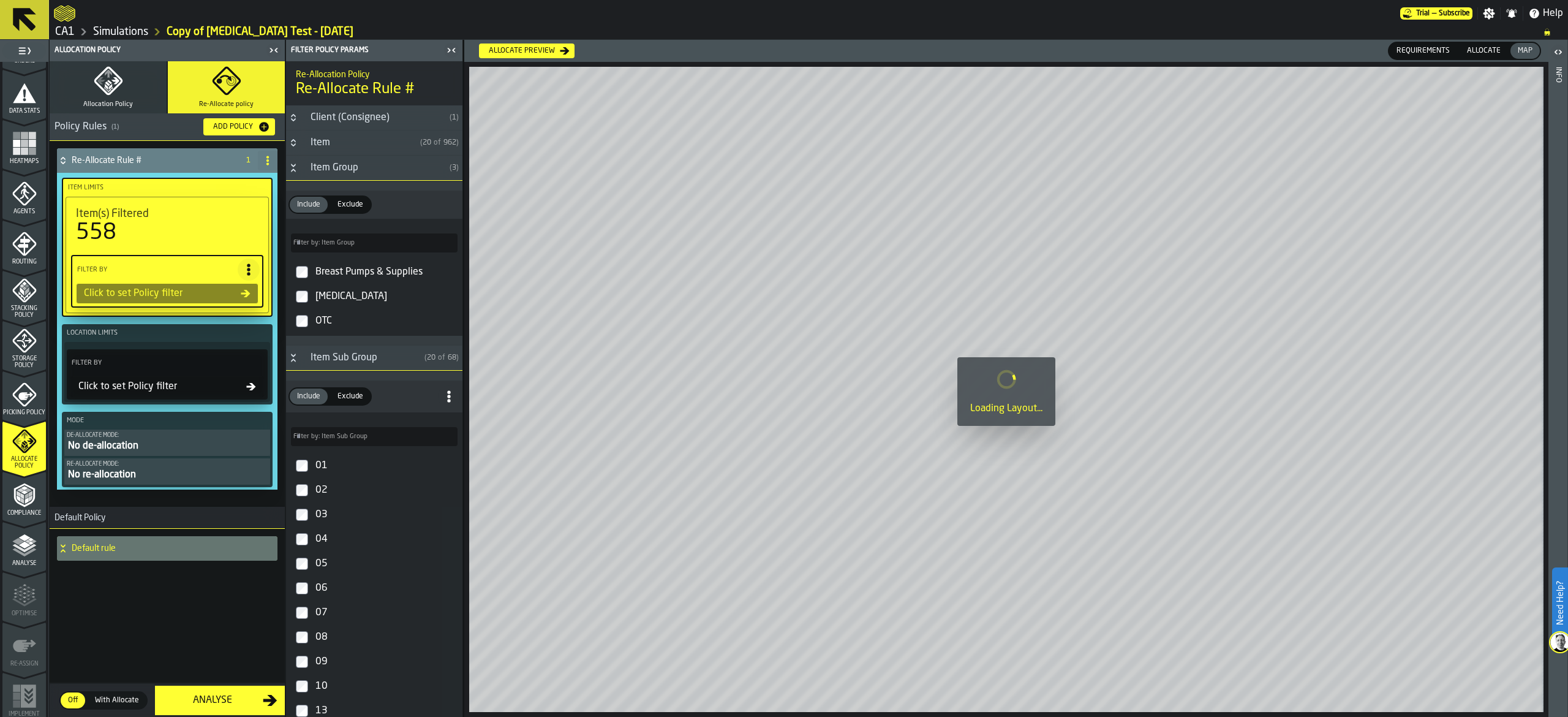
click at [306, 402] on span "Include" at bounding box center [309, 397] width 34 height 11
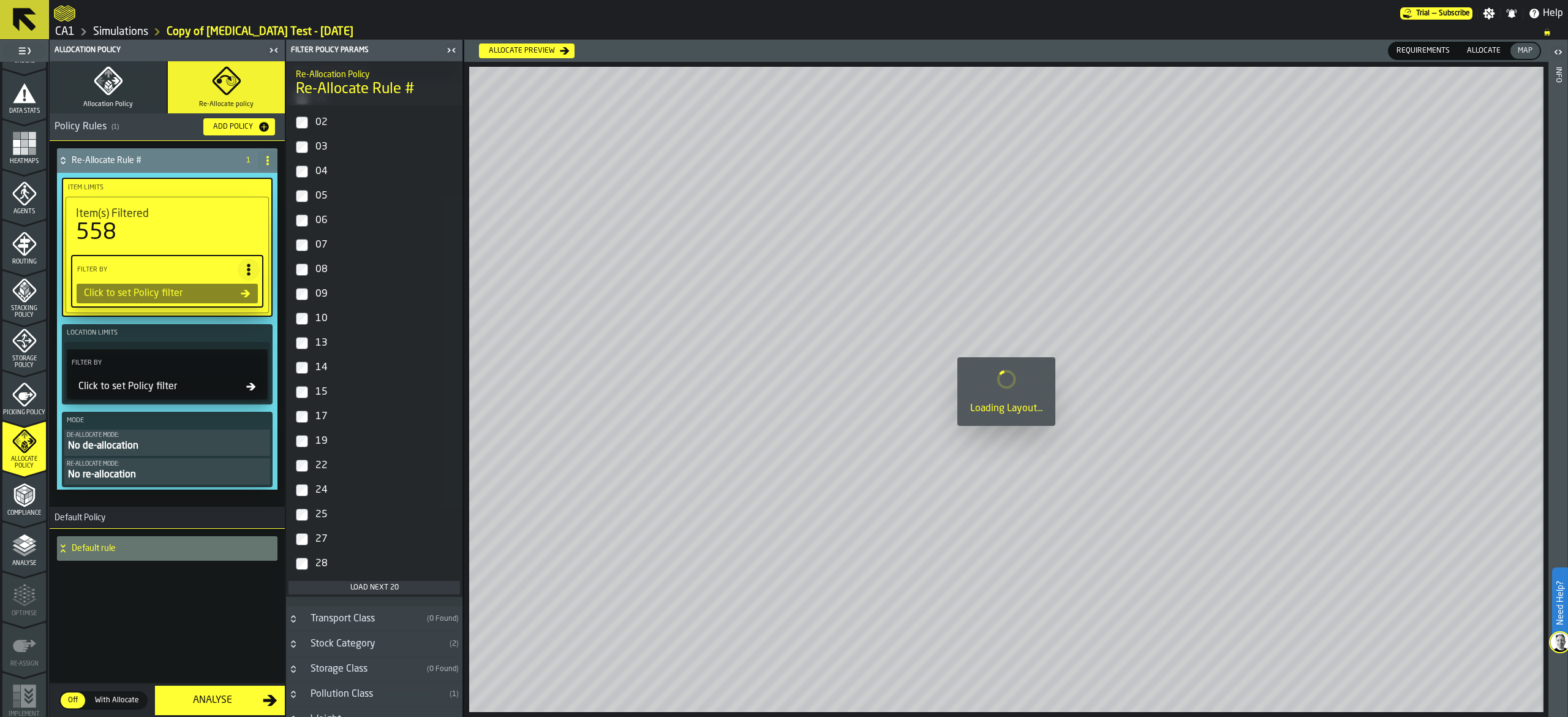
scroll to position [684, 0]
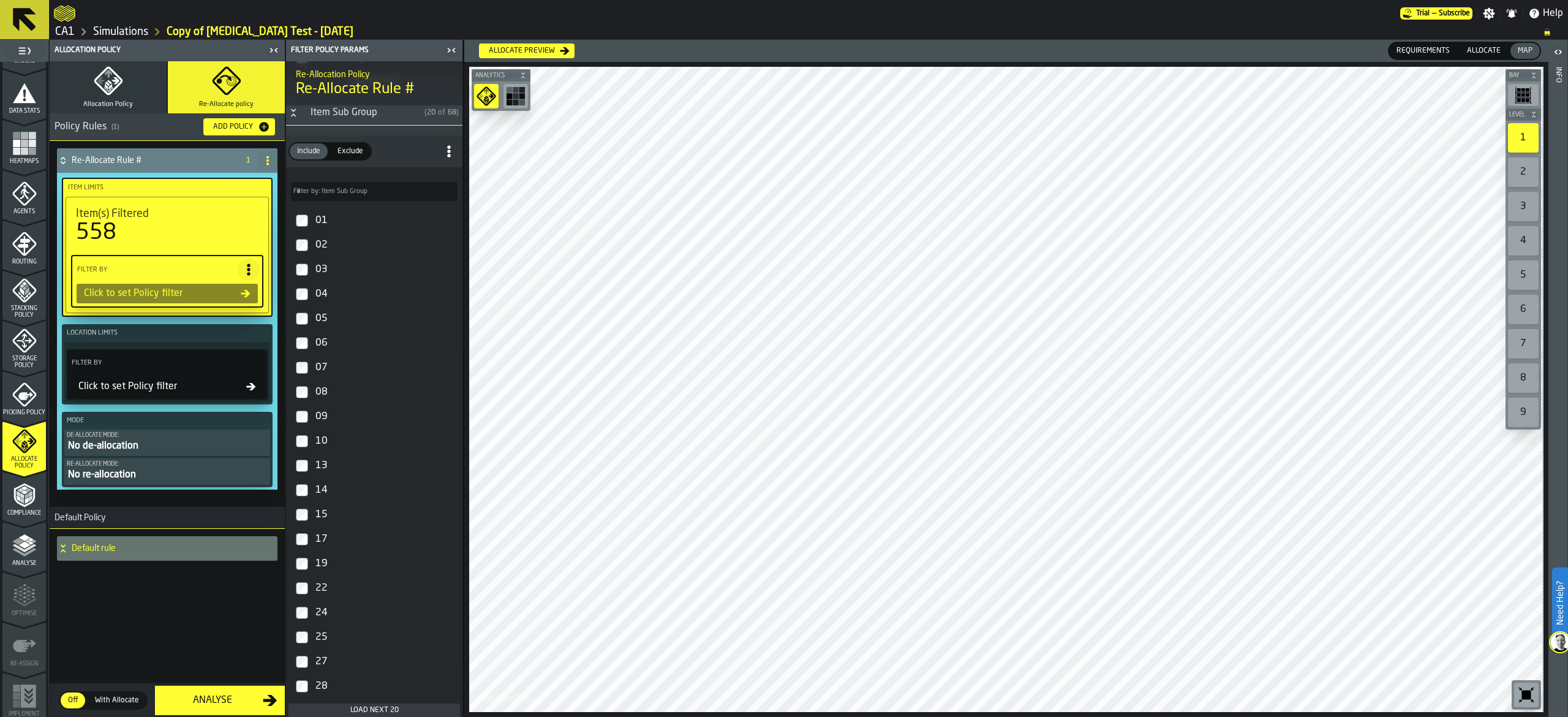
click at [126, 75] on button "Allocation Policy" at bounding box center [108, 88] width 117 height 52
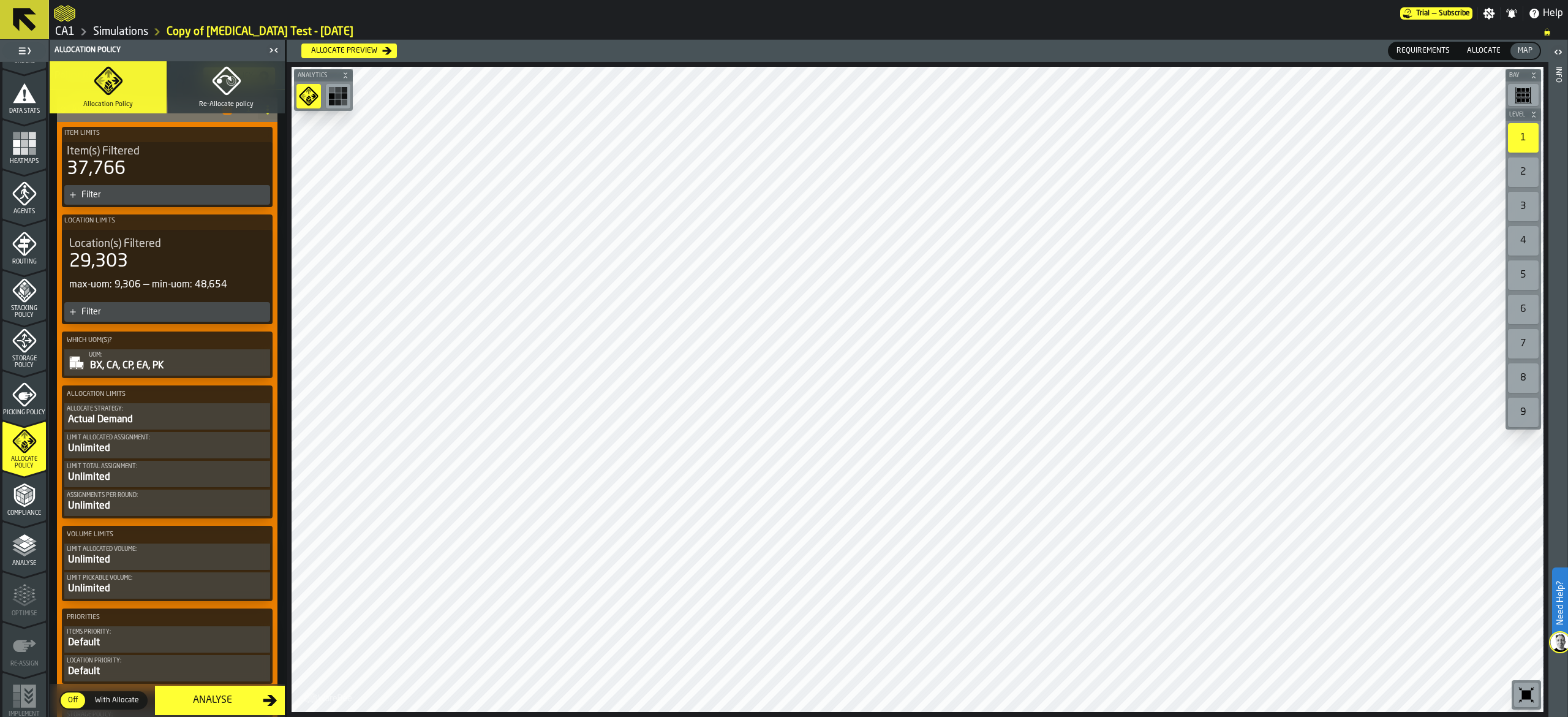
scroll to position [0, 0]
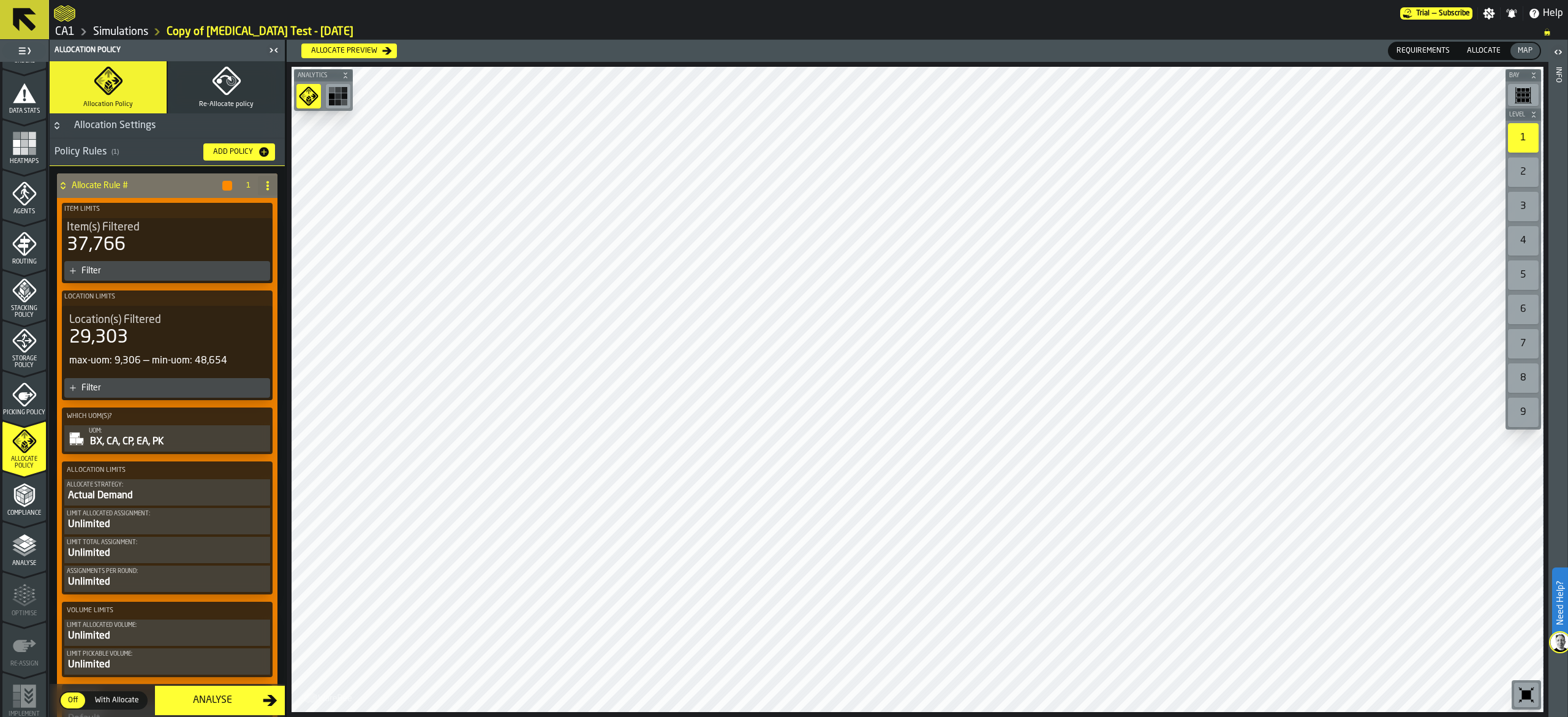
click at [201, 485] on div "Allocate Strategy:" at bounding box center [168, 484] width 201 height 7
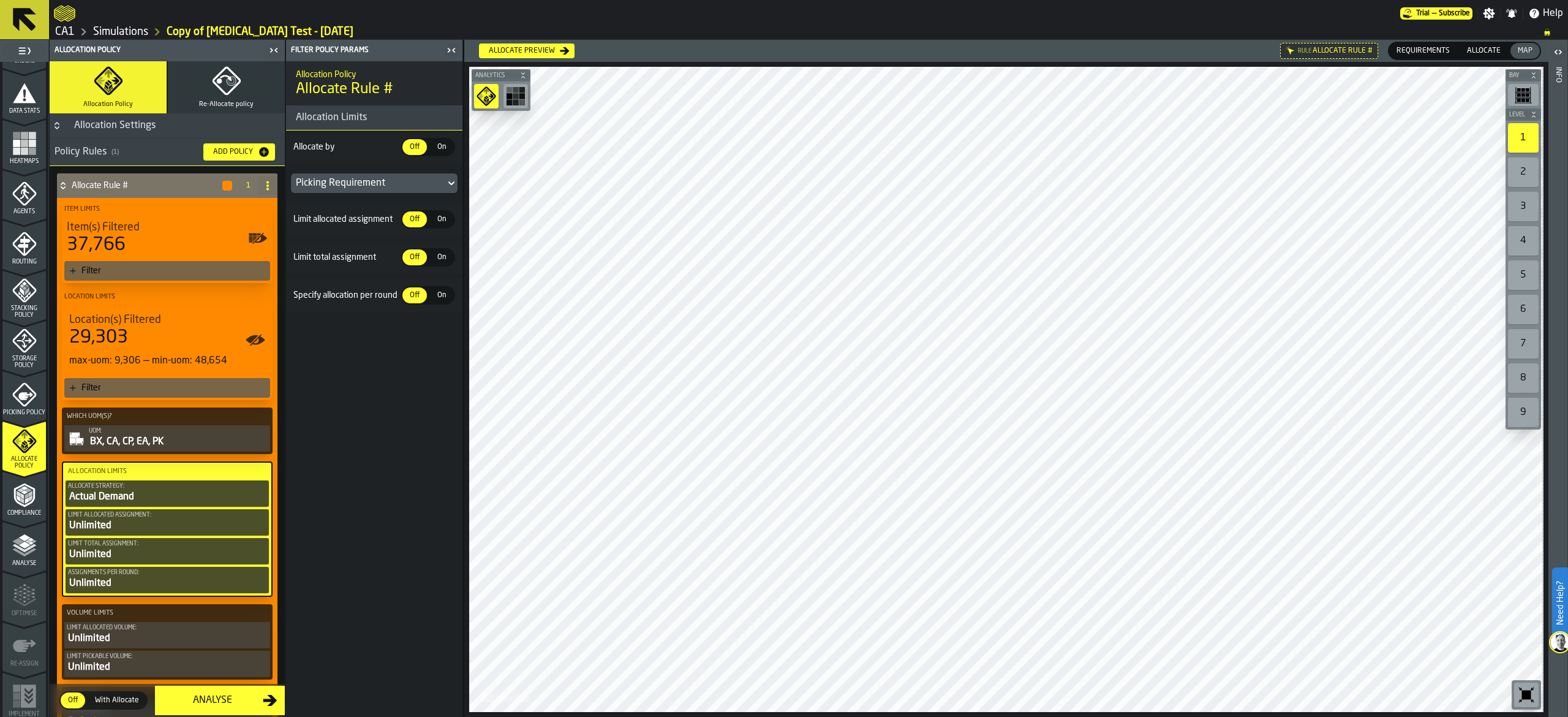
click at [425, 220] on div "Off" at bounding box center [415, 219] width 24 height 16
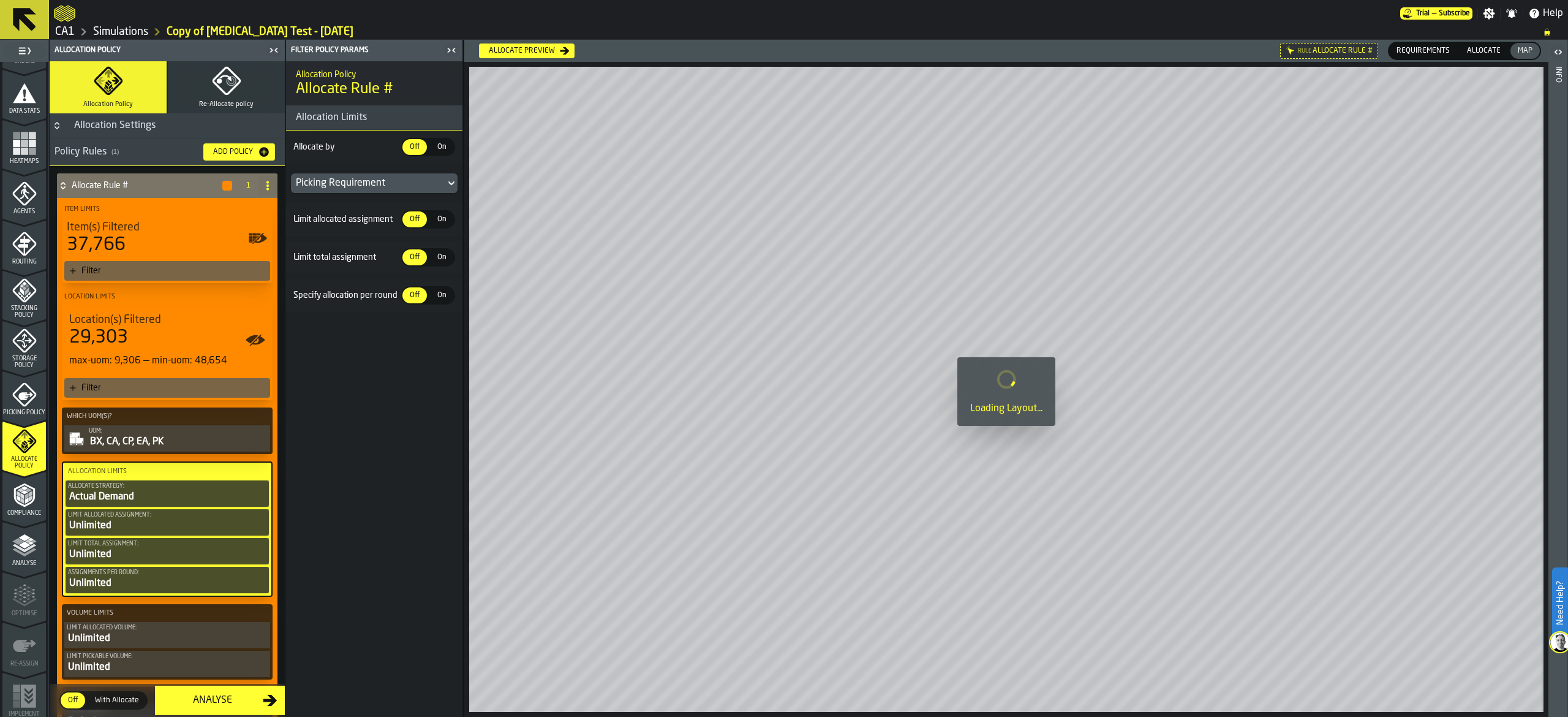
click at [439, 216] on span "On" at bounding box center [441, 220] width 20 height 11
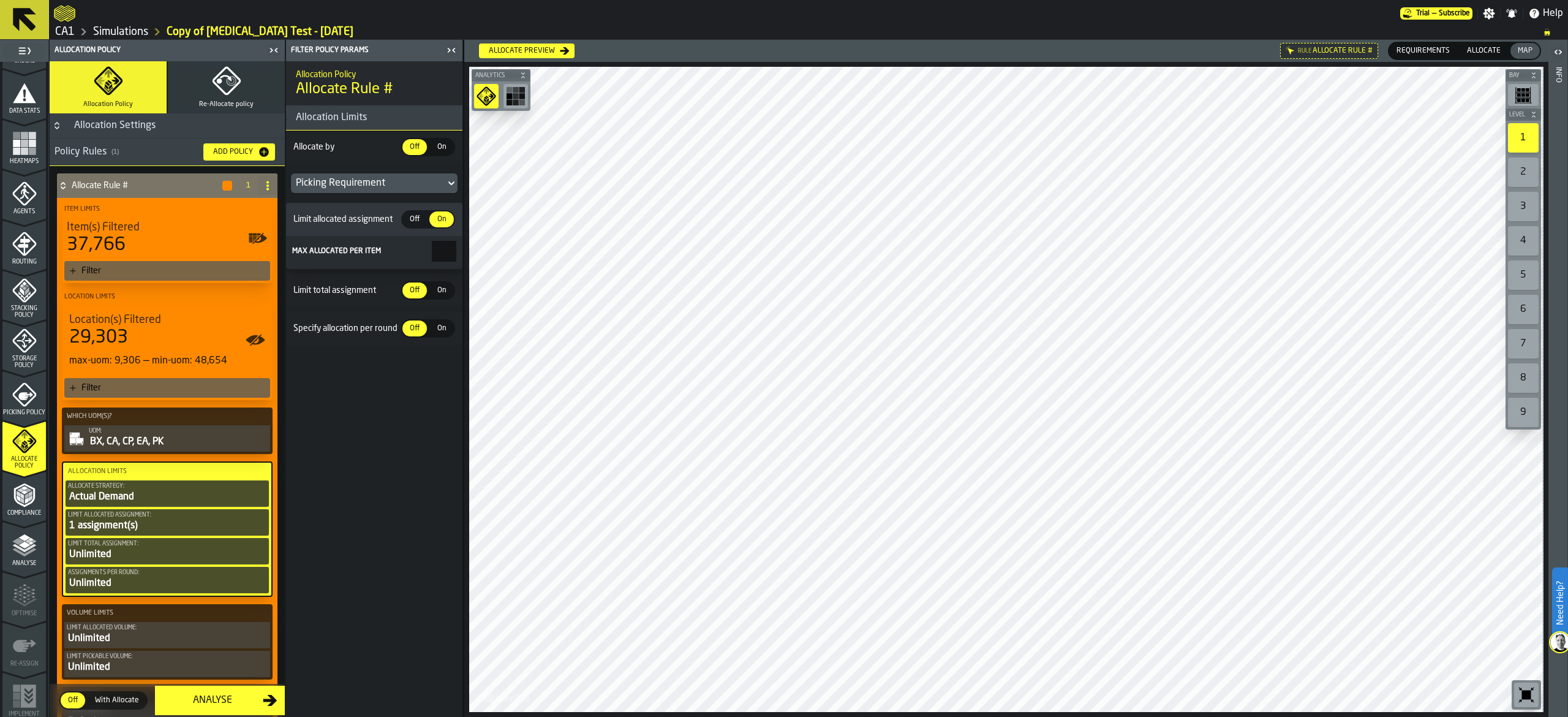
click at [414, 223] on span "Off" at bounding box center [414, 220] width 20 height 11
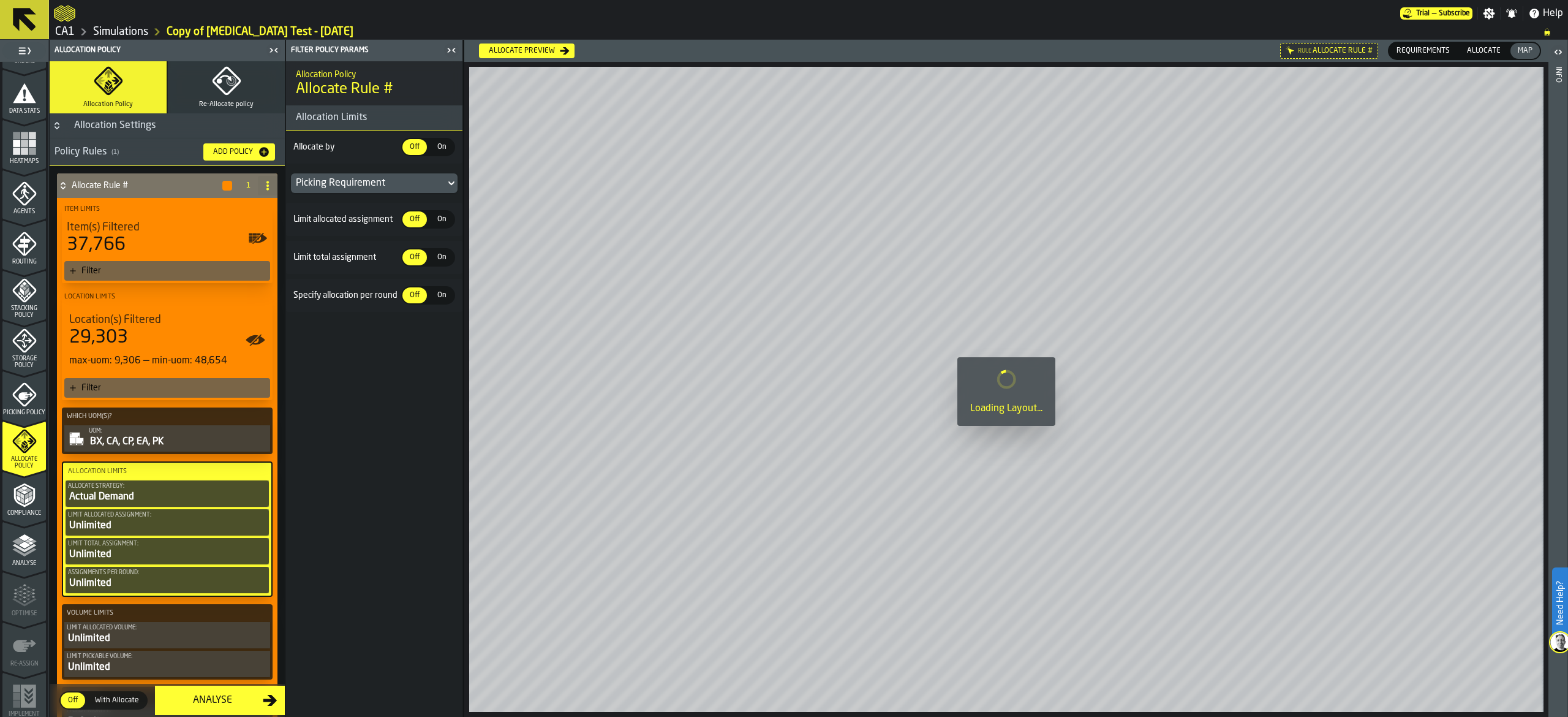
click at [444, 149] on span "On" at bounding box center [441, 147] width 20 height 11
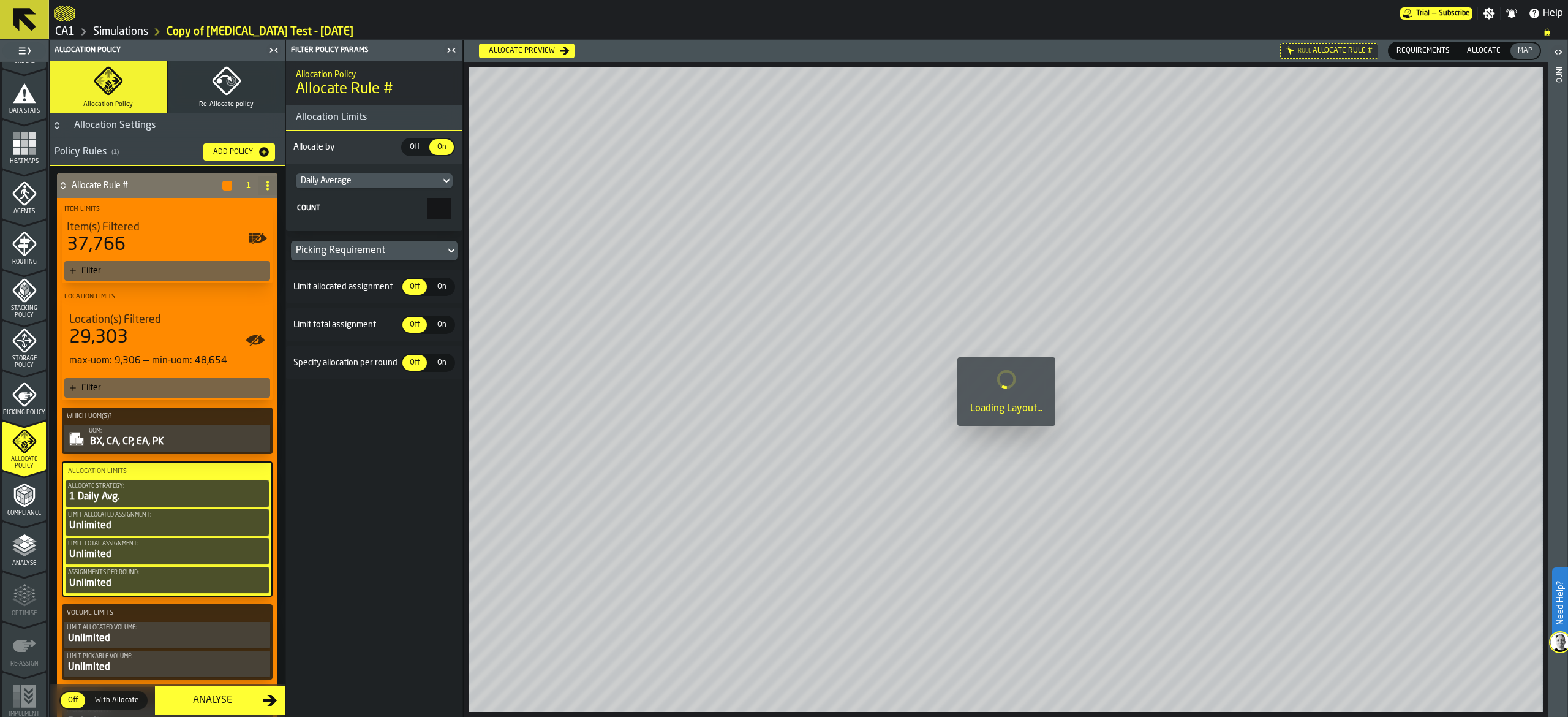
click at [446, 183] on icon at bounding box center [446, 181] width 12 height 15
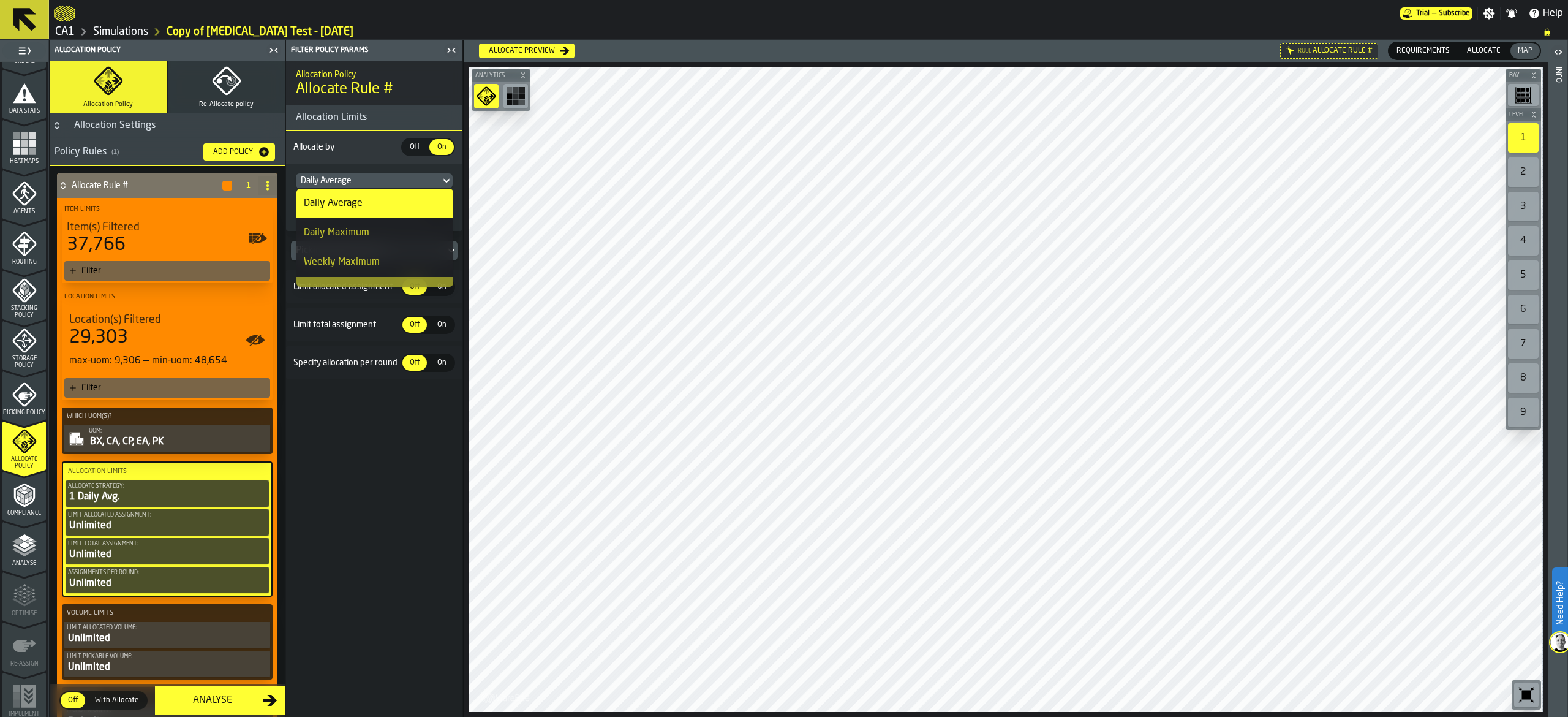
click at [388, 236] on div "Daily Maximum" at bounding box center [375, 233] width 142 height 15
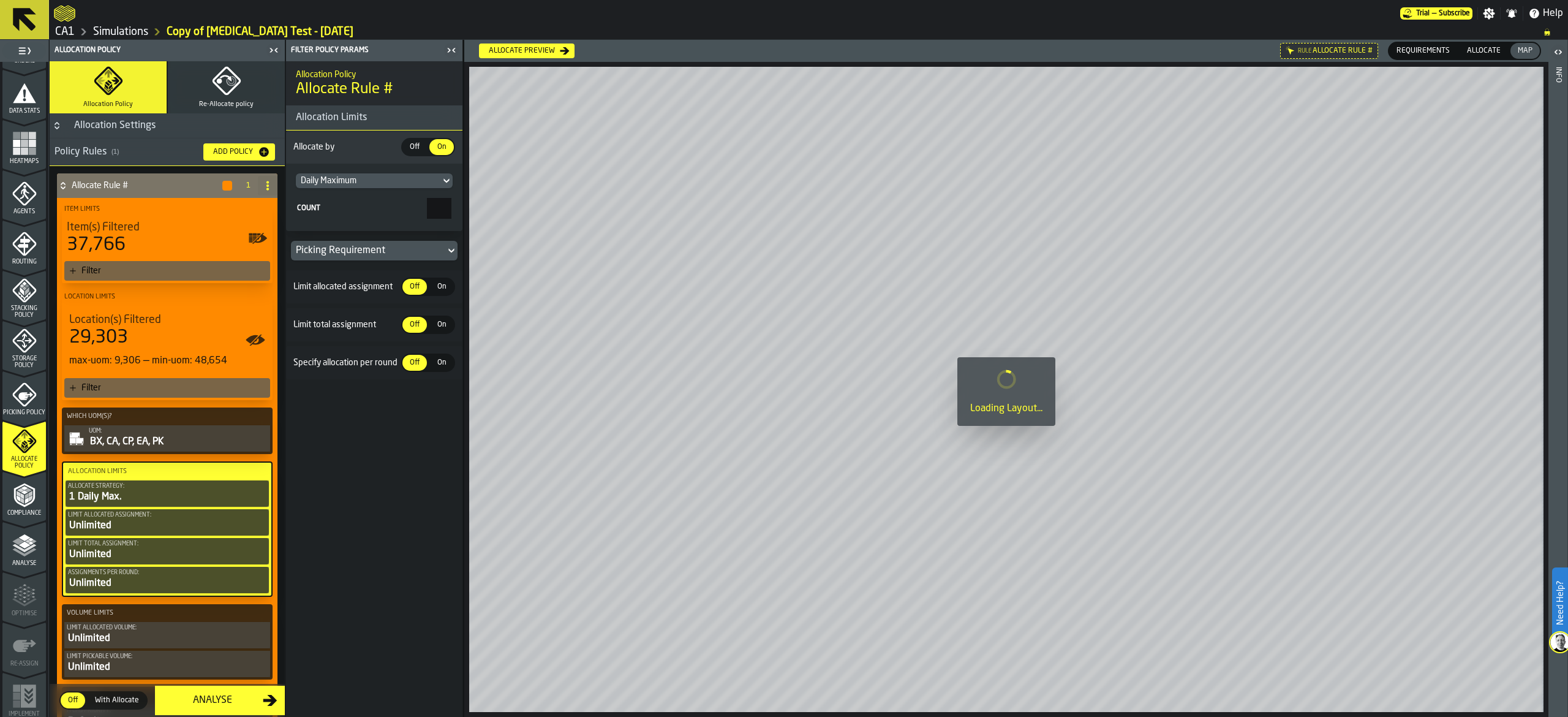
drag, startPoint x: 422, startPoint y: 212, endPoint x: 478, endPoint y: 217, distance: 56.2
click at [476, 212] on main "1 Start 1.1 Layout 1.2 Assignment 1.3 Items 1.4 Orders 1.5 Data Stats 1.6 Heatm…" at bounding box center [784, 379] width 1568 height 678
type input "*"
click at [390, 500] on div "Allocation Policy Allocate Rule # Allocation Limits Allocate by Off Off On On D…" at bounding box center [374, 389] width 177 height 656
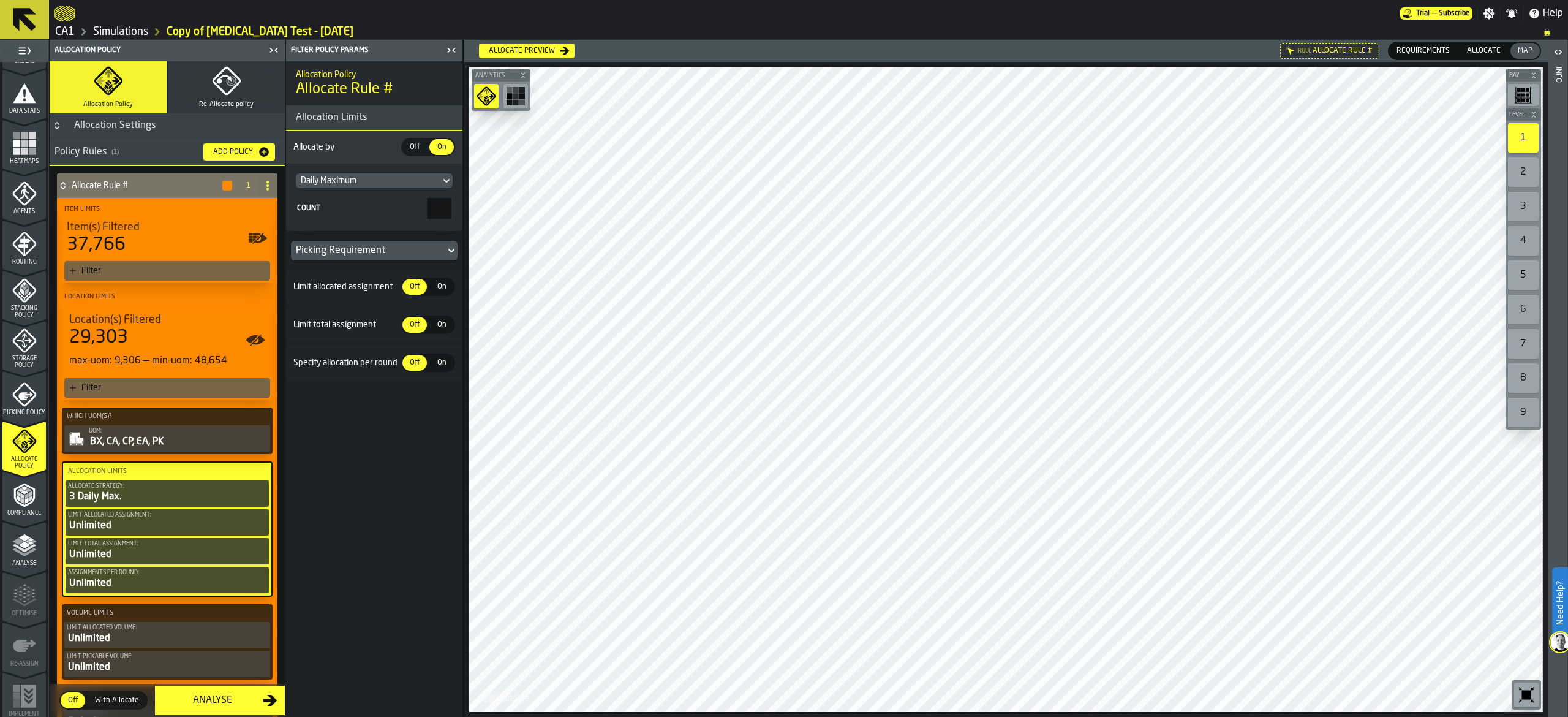
click at [130, 527] on div "Unlimited" at bounding box center [167, 526] width 198 height 15
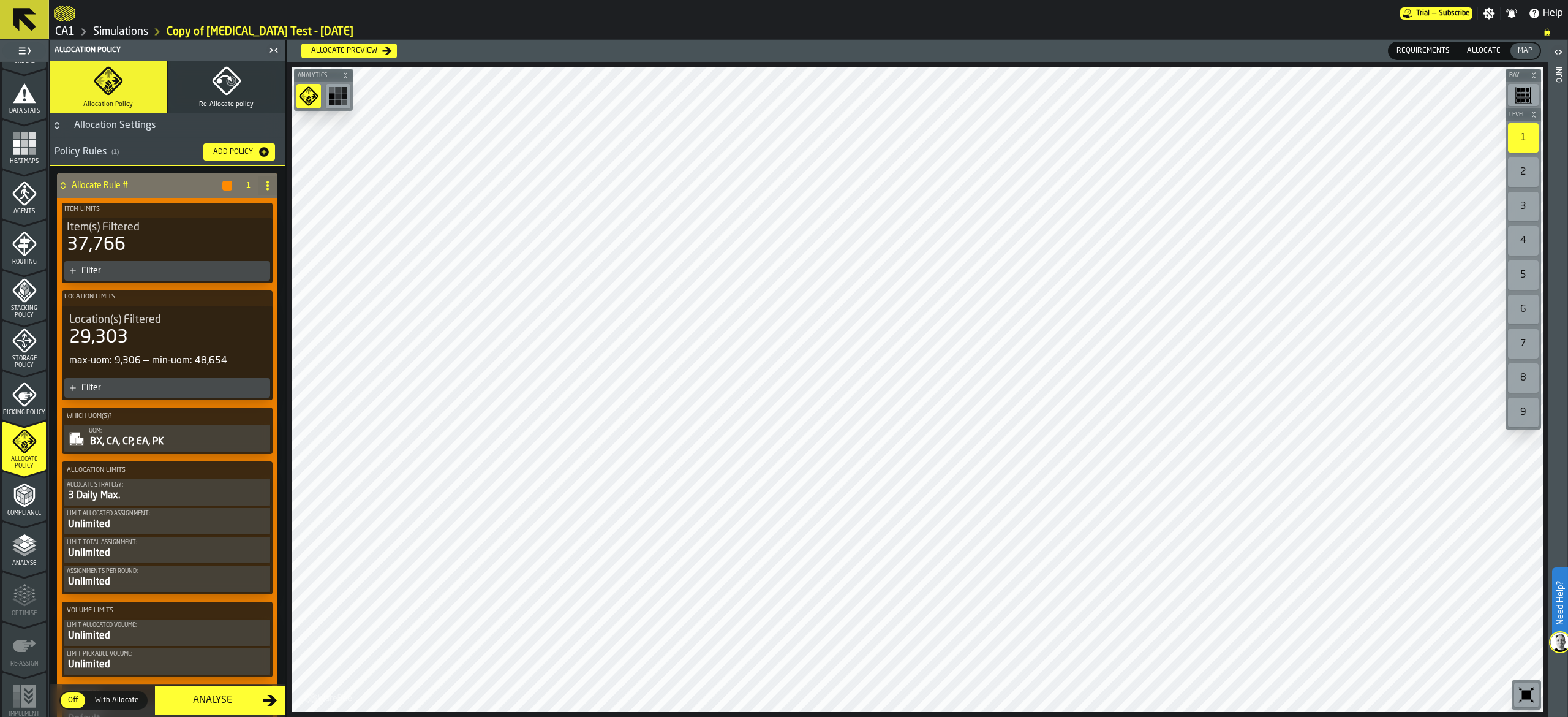
click at [130, 527] on div "Unlimited" at bounding box center [168, 525] width 201 height 15
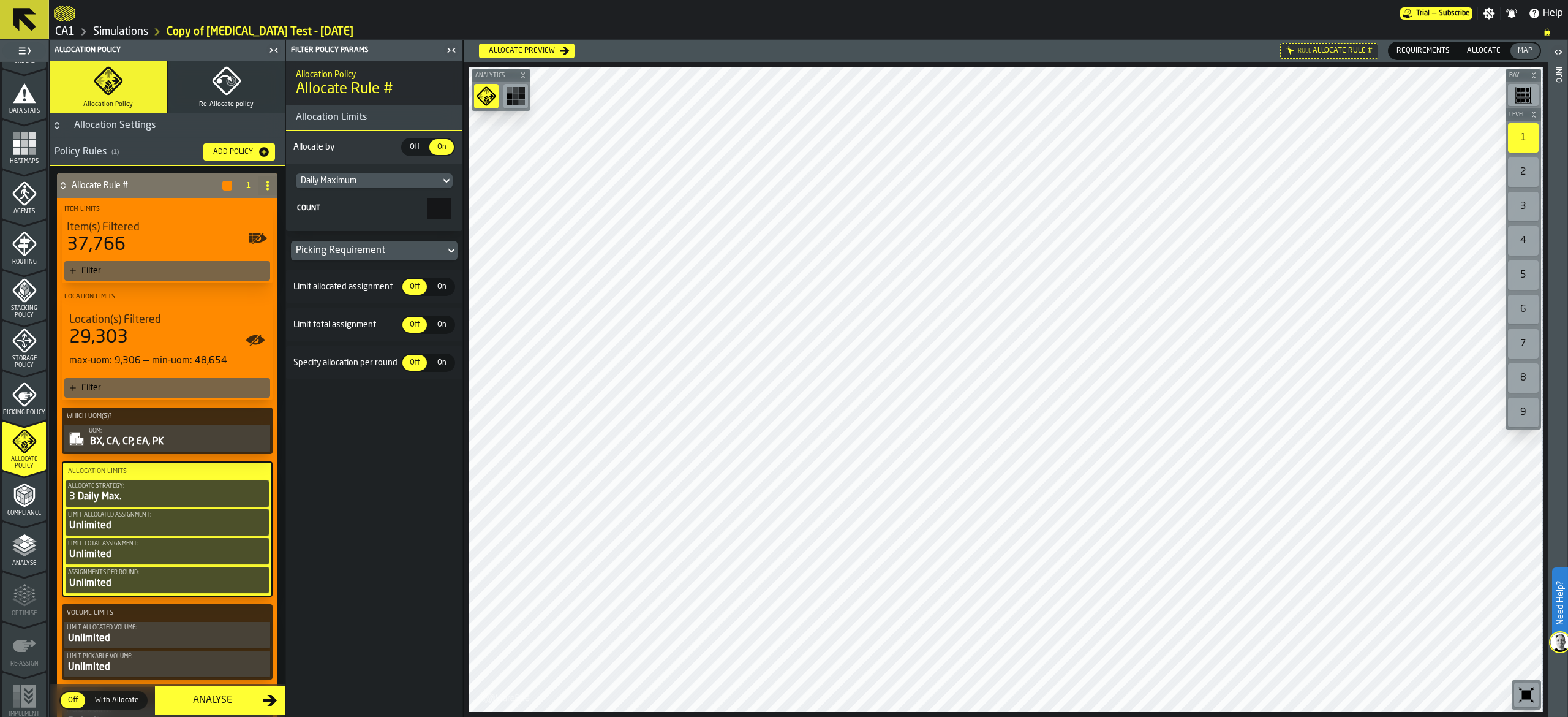
click at [422, 328] on span "Off" at bounding box center [414, 325] width 20 height 11
click at [437, 286] on span "On" at bounding box center [441, 287] width 20 height 11
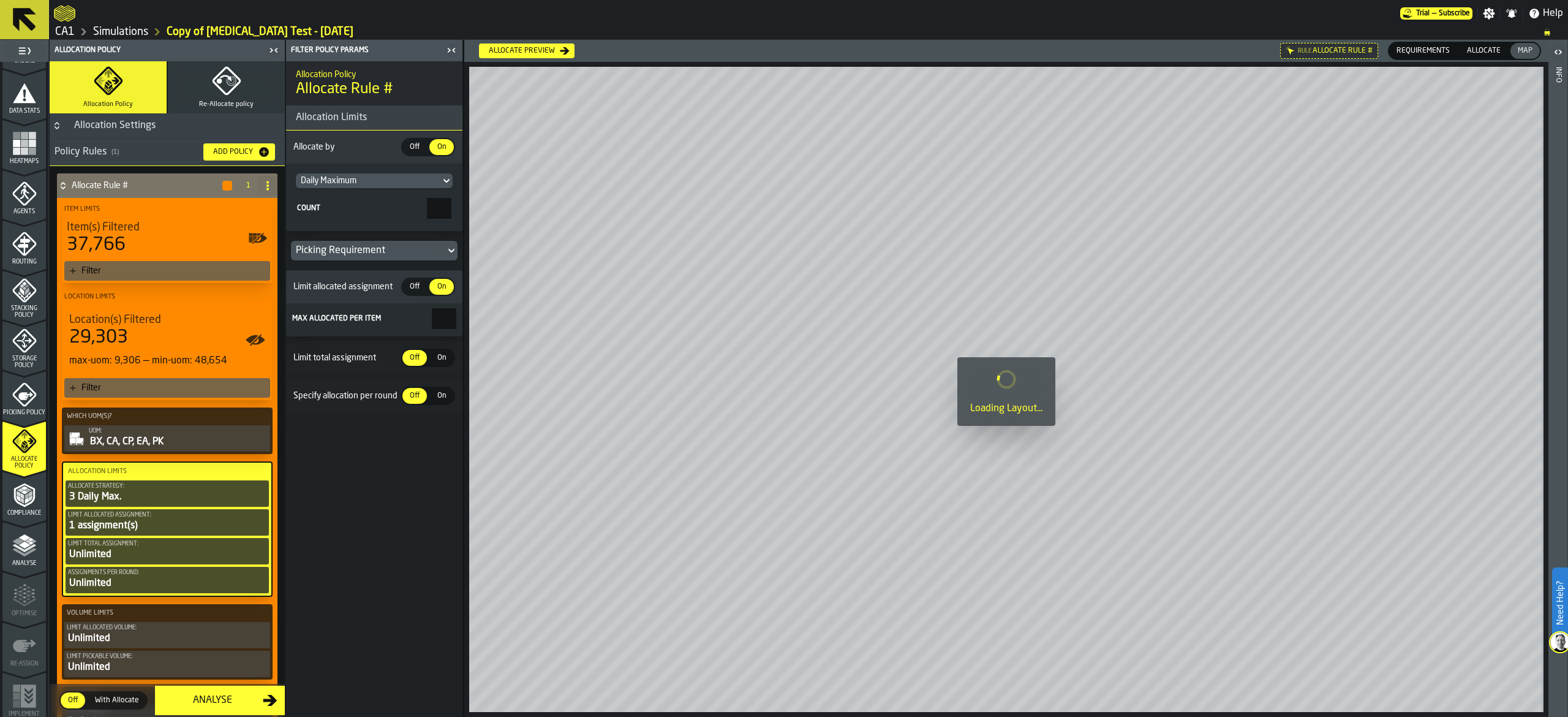
click at [445, 362] on span "On" at bounding box center [441, 358] width 20 height 11
click at [444, 429] on span "On" at bounding box center [441, 429] width 20 height 11
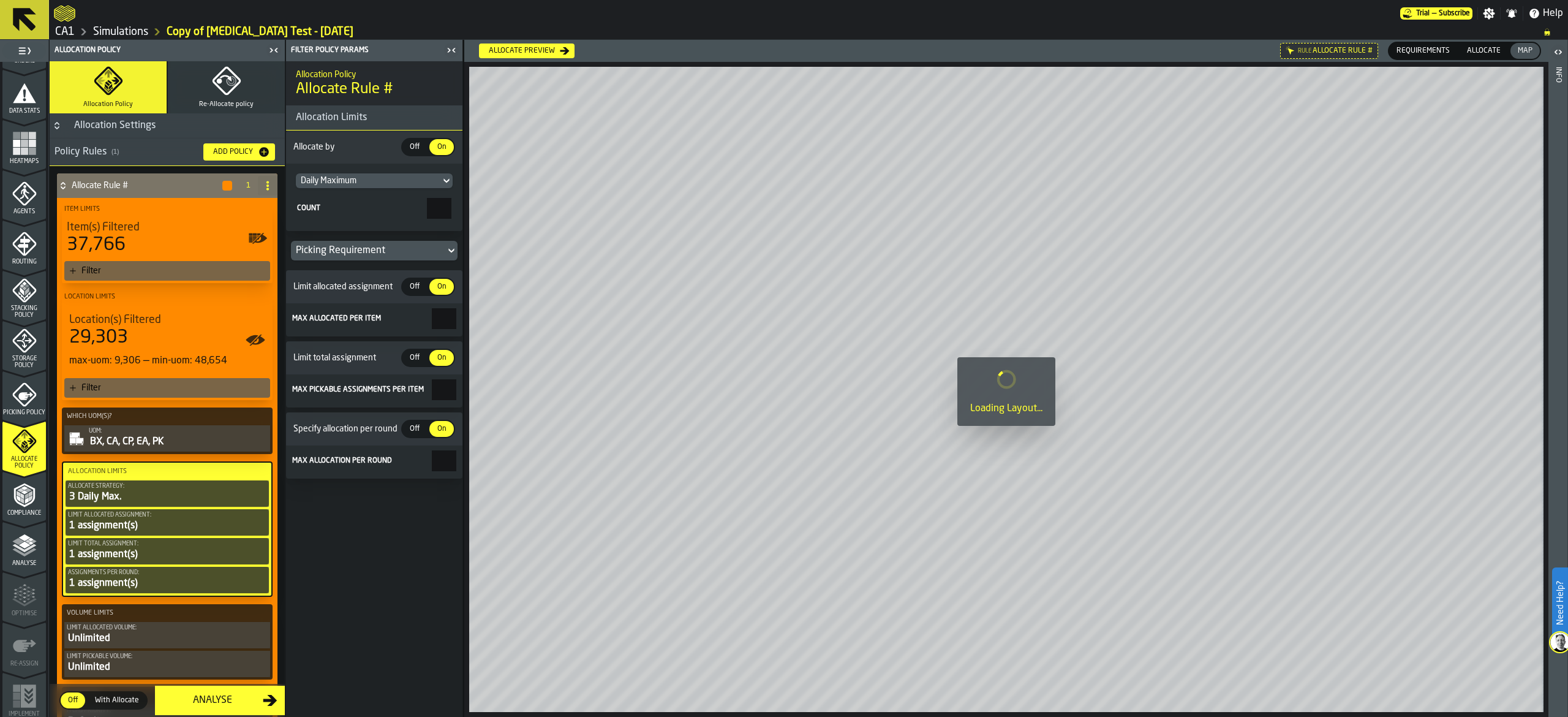
drag, startPoint x: 428, startPoint y: 321, endPoint x: 484, endPoint y: 313, distance: 56.6
click at [484, 313] on main "1 Start 1.1 Layout 1.2 Assignment 1.3 Items 1.4 Orders 1.5 Data Stats 1.6 Heatm…" at bounding box center [784, 379] width 1568 height 678
type input "*"
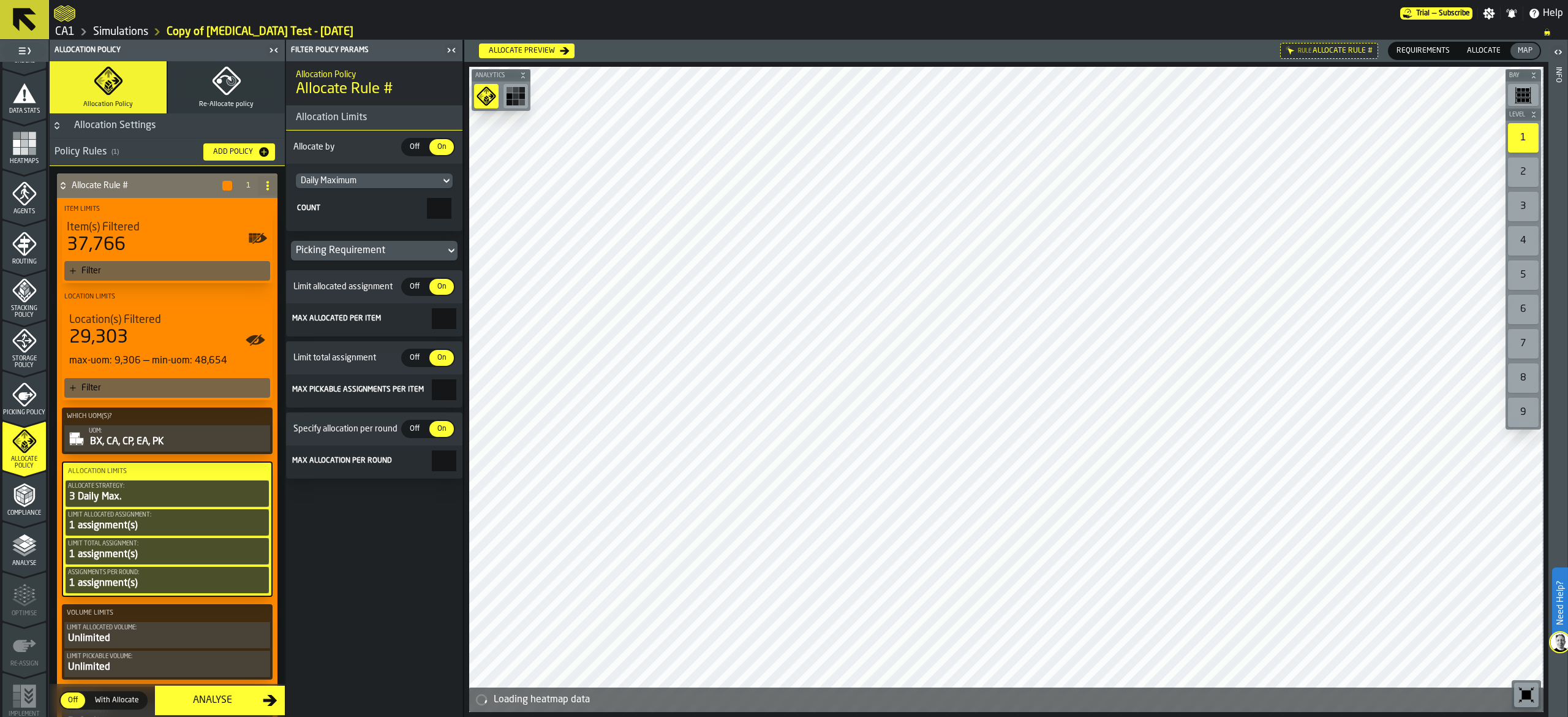
drag, startPoint x: 436, startPoint y: 398, endPoint x: 463, endPoint y: 405, distance: 27.9
click at [463, 405] on main "1 Start 1.1 Layout 1.2 Assignment 1.3 Items 1.4 Orders 1.5 Data Stats 1.6 Heatm…" at bounding box center [784, 379] width 1568 height 678
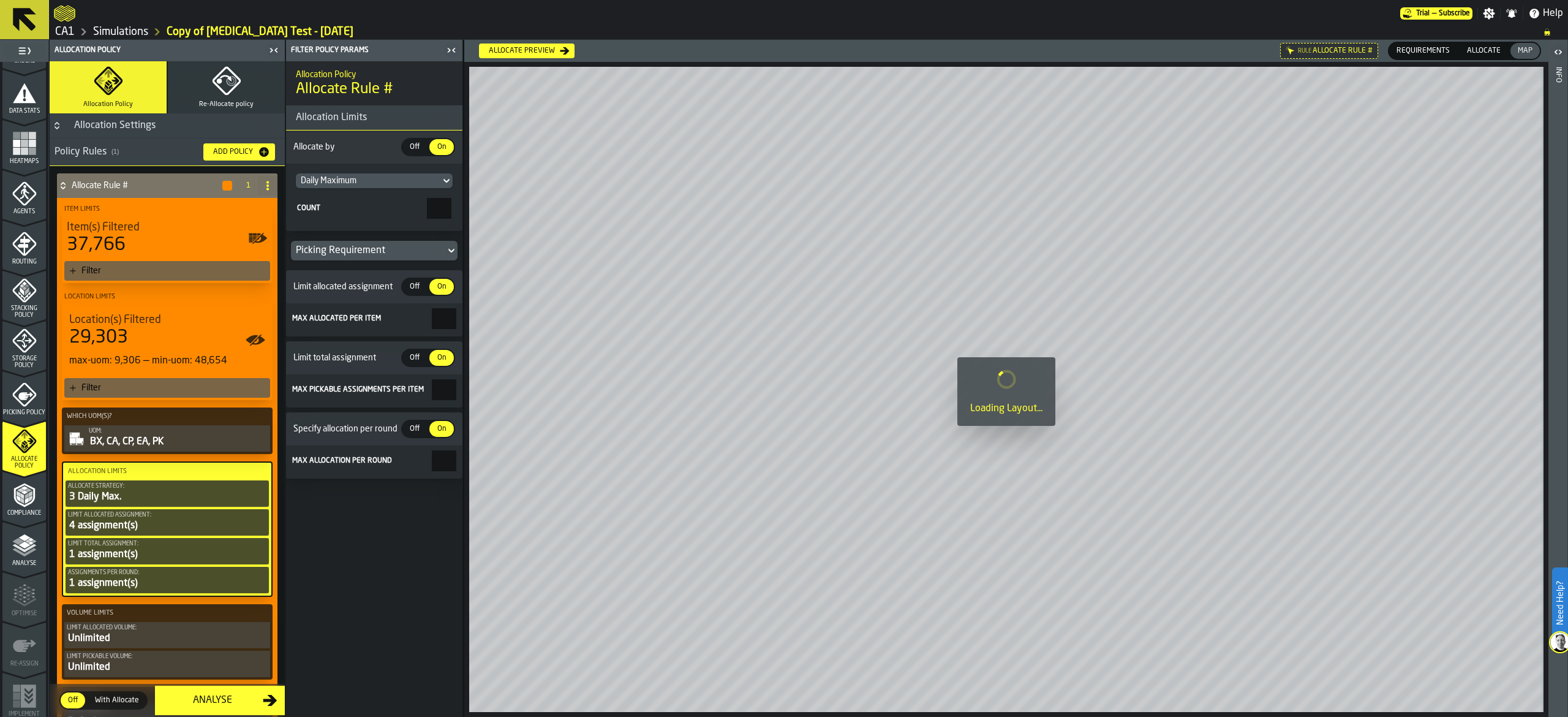
type input "*"
drag, startPoint x: 441, startPoint y: 467, endPoint x: 439, endPoint y: 516, distance: 49.0
click at [454, 471] on input "*" at bounding box center [444, 461] width 24 height 20
type input "*"
click at [403, 615] on div "Allocation Policy Allocate Rule # Allocation Limits Allocate by Off Off On On D…" at bounding box center [374, 389] width 177 height 656
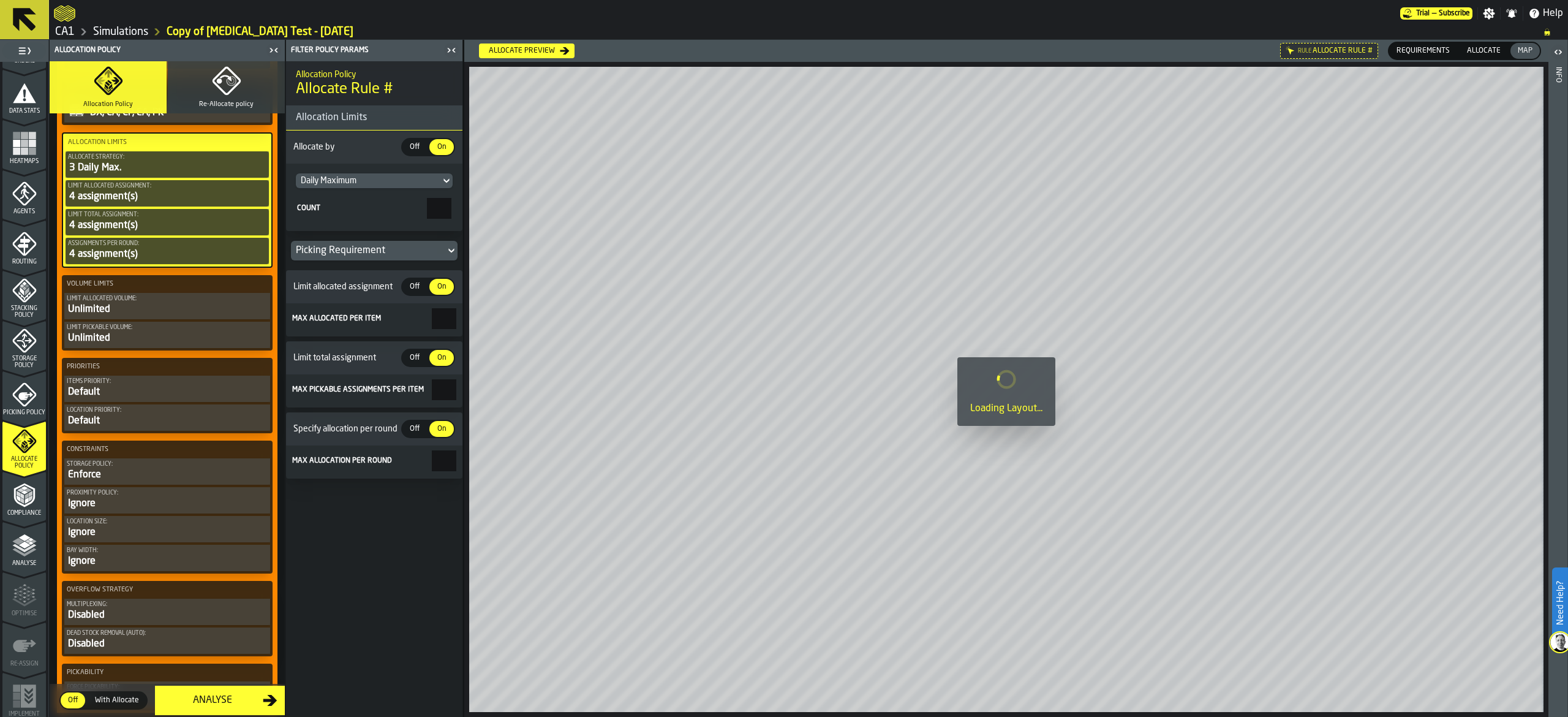
scroll to position [368, 0]
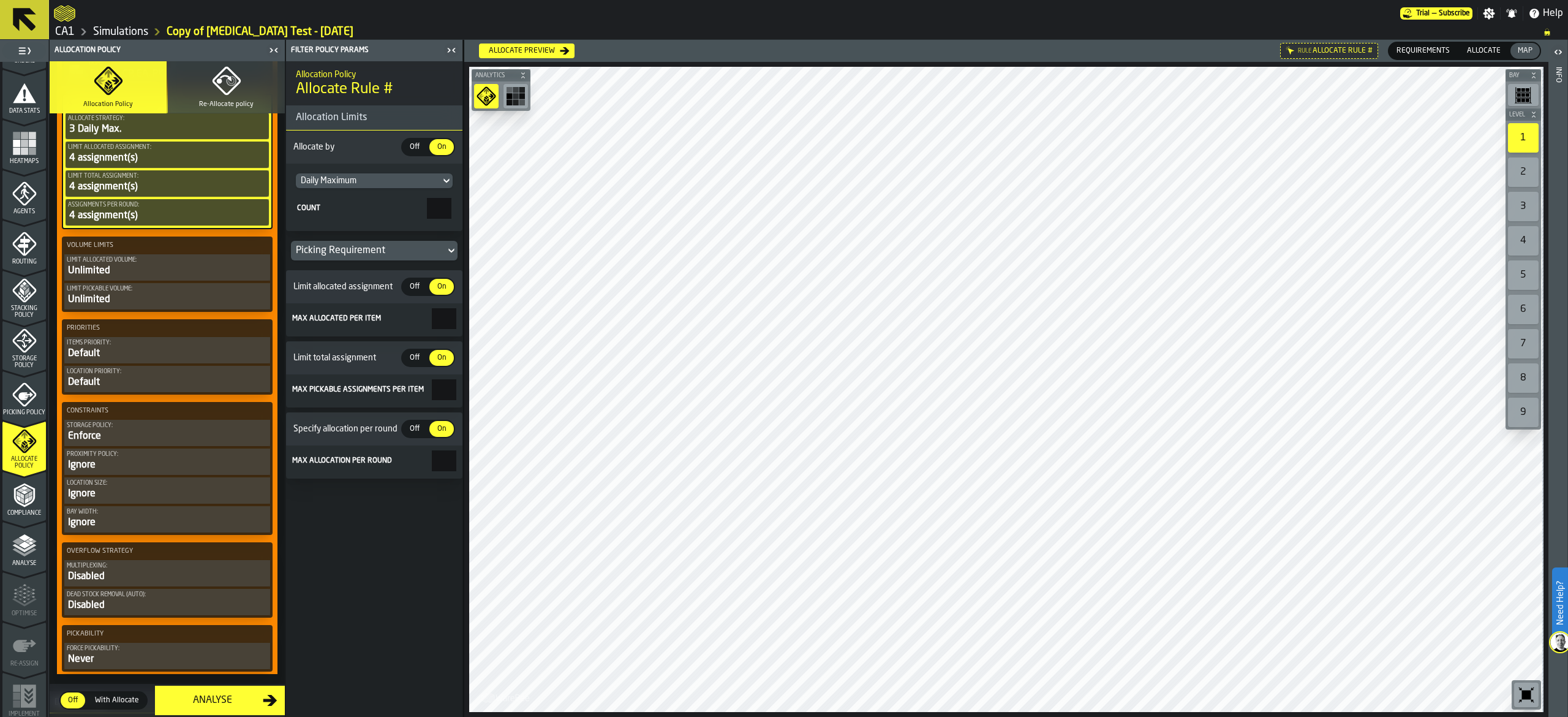
click at [177, 353] on div "Default" at bounding box center [168, 354] width 201 height 15
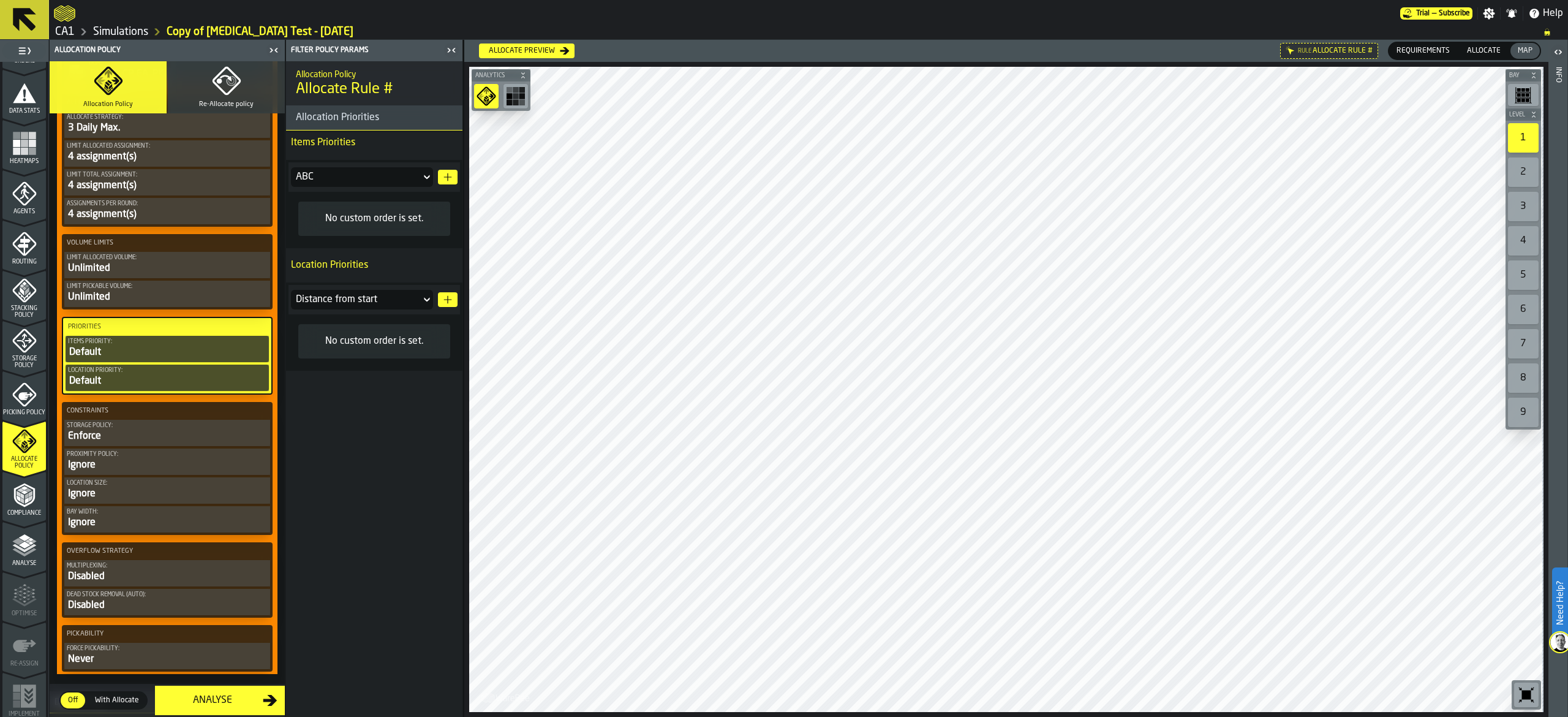
click at [432, 183] on icon at bounding box center [426, 177] width 12 height 15
click at [394, 196] on div "ABC" at bounding box center [362, 199] width 127 height 10
click at [424, 212] on div "No custom order is set." at bounding box center [374, 219] width 132 height 15
click at [388, 221] on div "No custom order is set." at bounding box center [374, 219] width 132 height 15
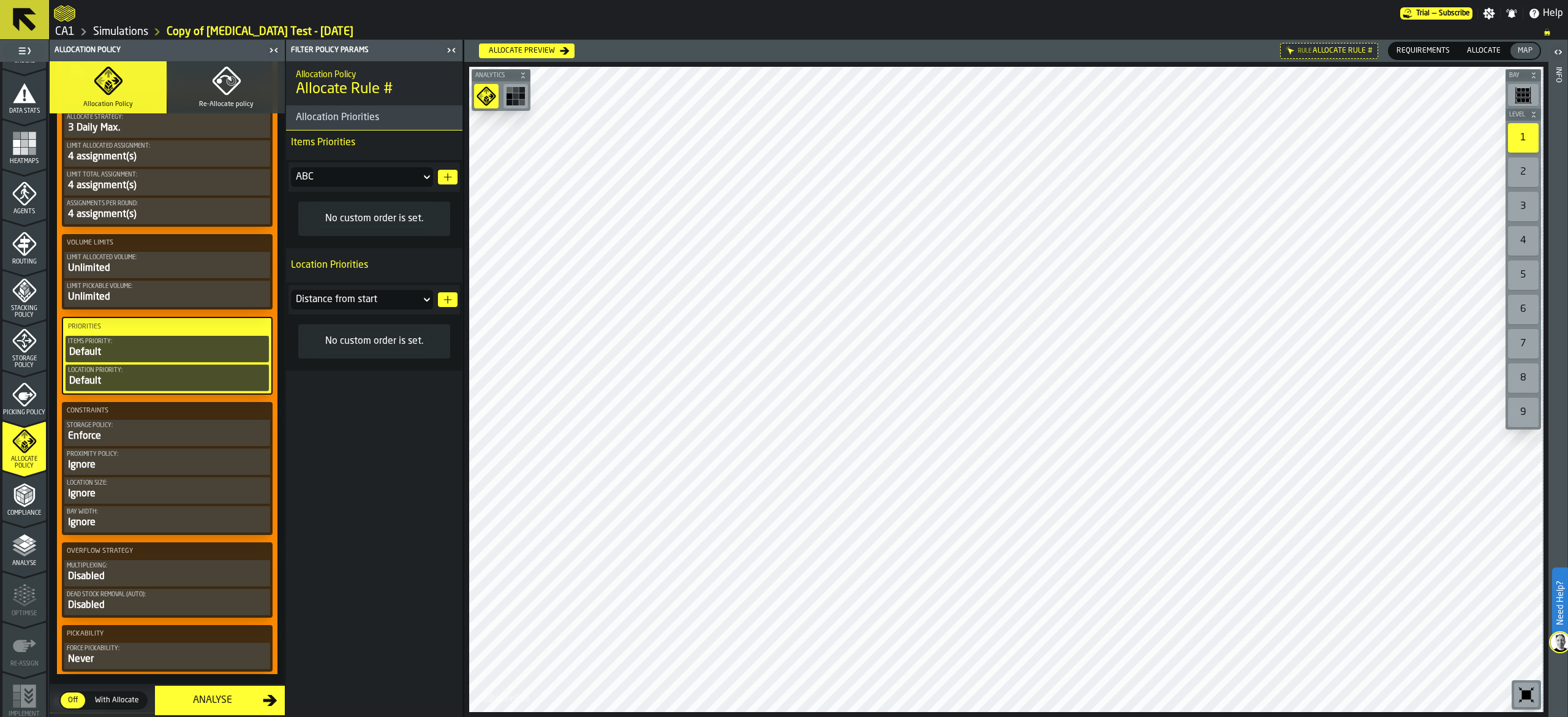
click at [449, 181] on icon "button-" at bounding box center [448, 177] width 10 height 10
click at [441, 230] on span at bounding box center [437, 223] width 22 height 22
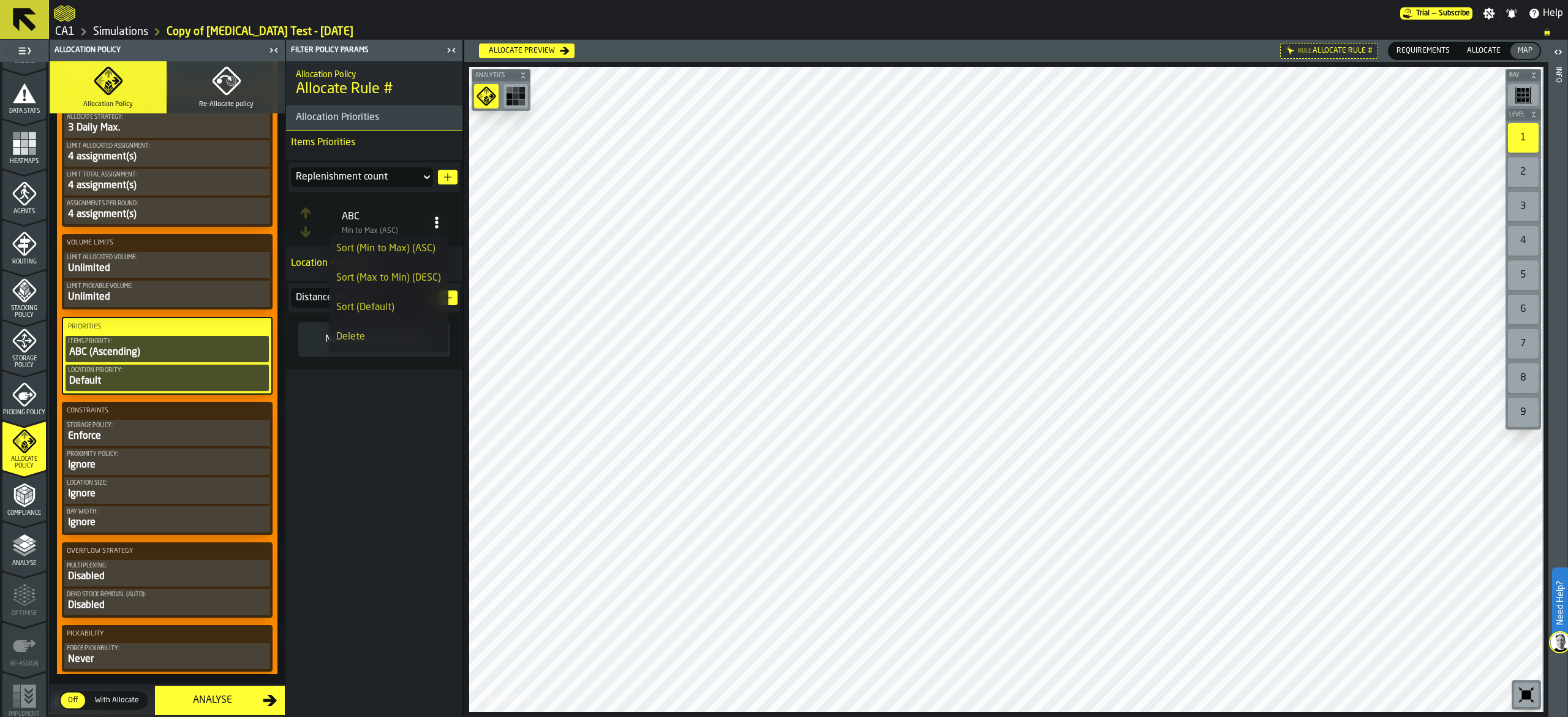
click at [403, 272] on div "Sort (Max to Min) (DESC)" at bounding box center [388, 278] width 105 height 15
click at [430, 296] on icon at bounding box center [426, 298] width 12 height 15
click at [386, 342] on div "Distance to end" at bounding box center [362, 345] width 127 height 10
click at [357, 412] on div "Allocation Policy Allocate Rule # Allocation Priorities Items Priorities Replen…" at bounding box center [374, 389] width 177 height 656
click at [135, 499] on div "Ignore" at bounding box center [168, 494] width 201 height 15
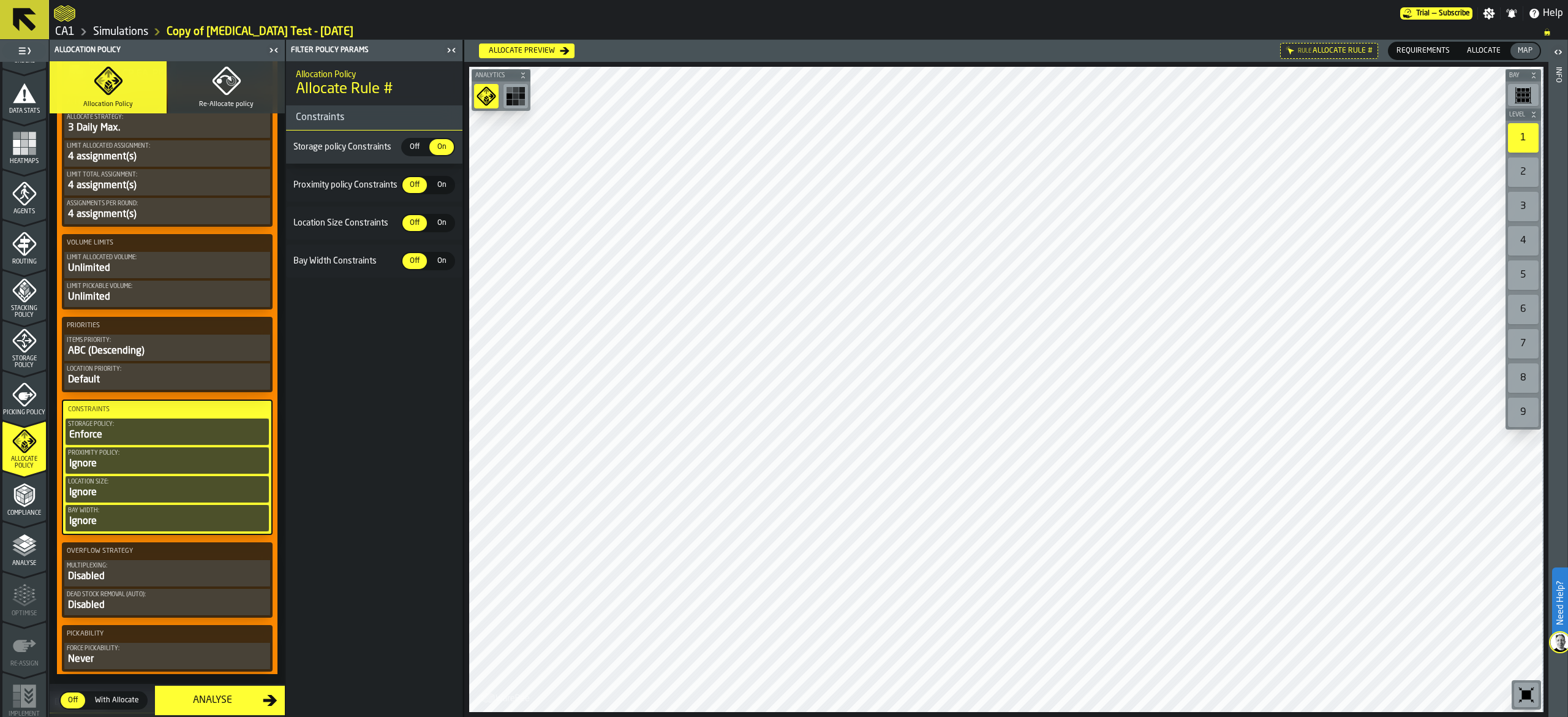
click at [412, 223] on span "Off" at bounding box center [414, 223] width 20 height 11
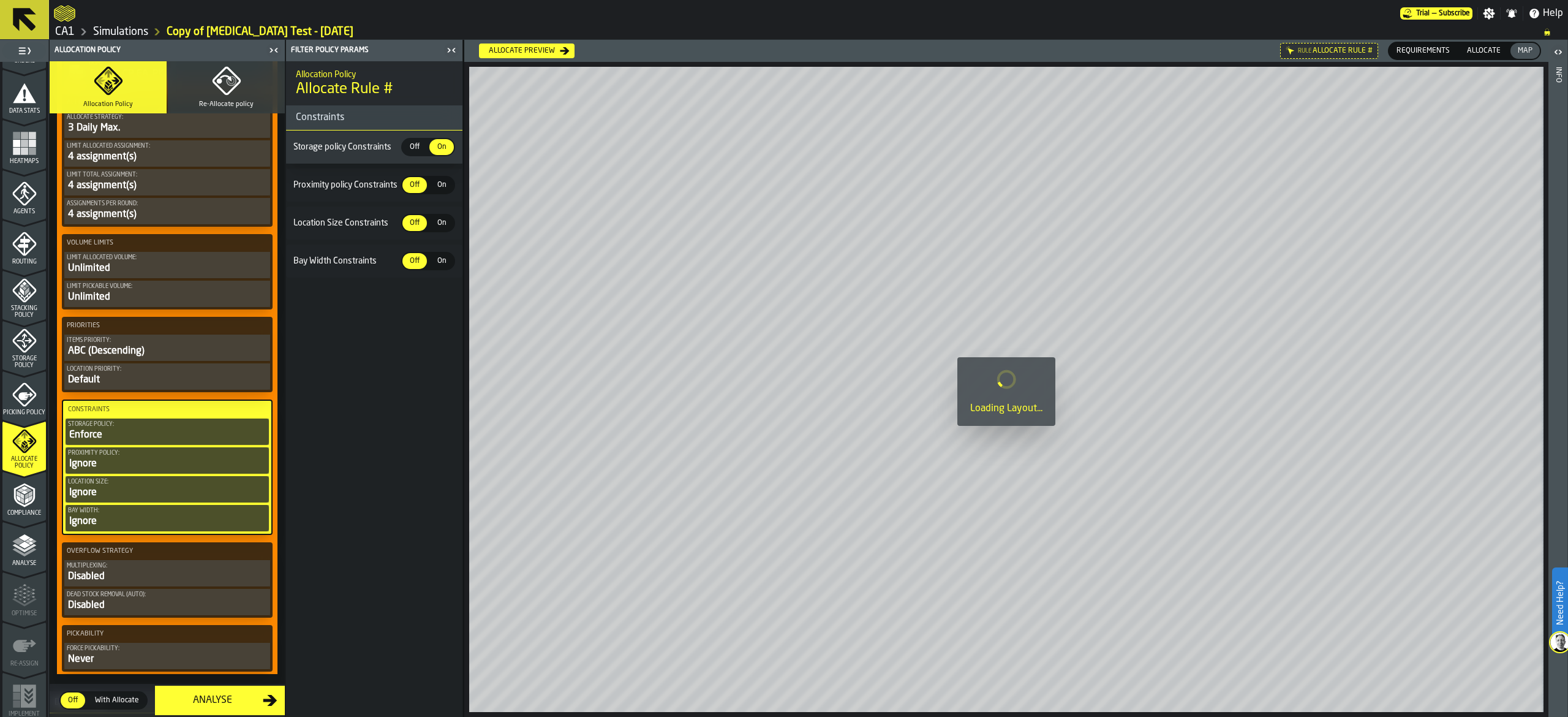
click at [440, 221] on span "On" at bounding box center [441, 223] width 20 height 11
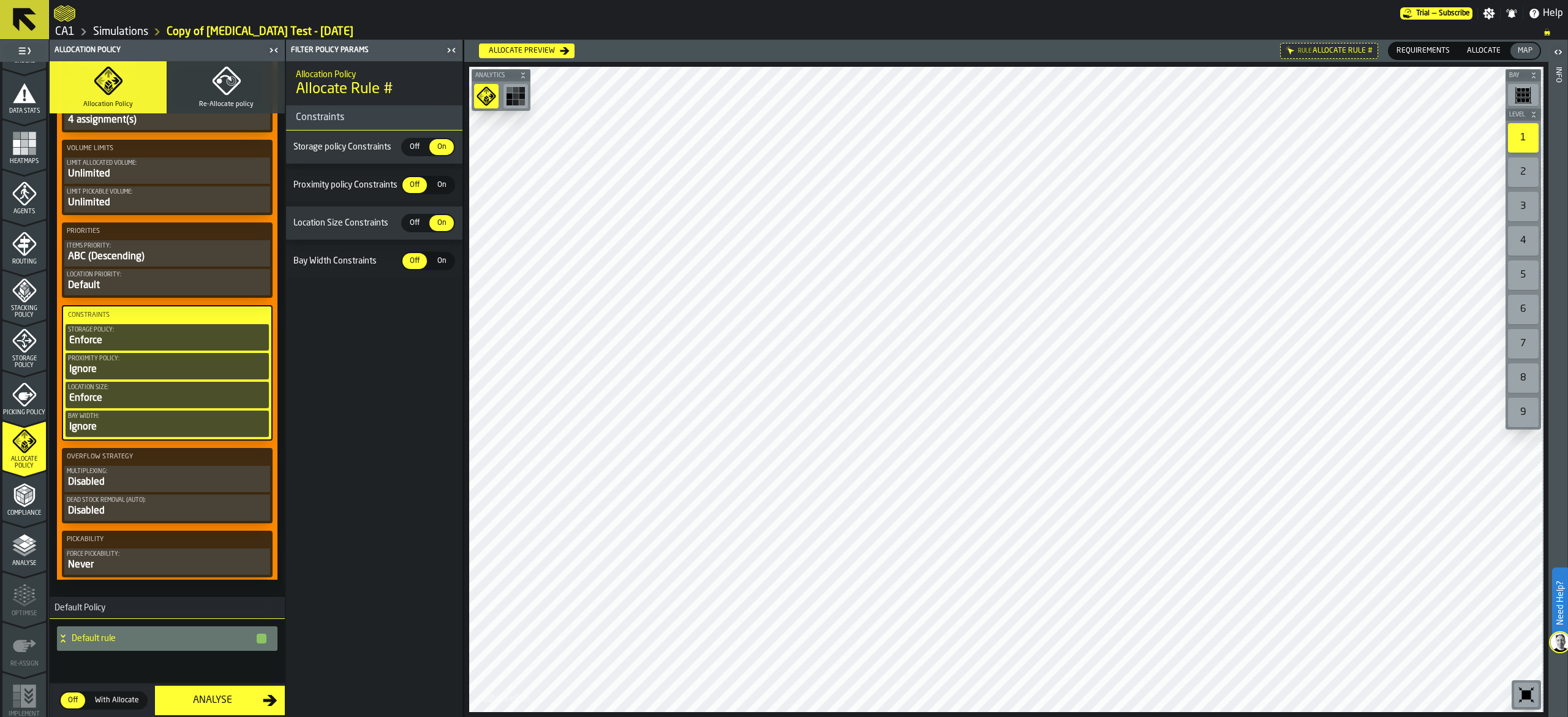
click at [20, 348] on icon "menu Storage Policy" at bounding box center [24, 341] width 24 height 24
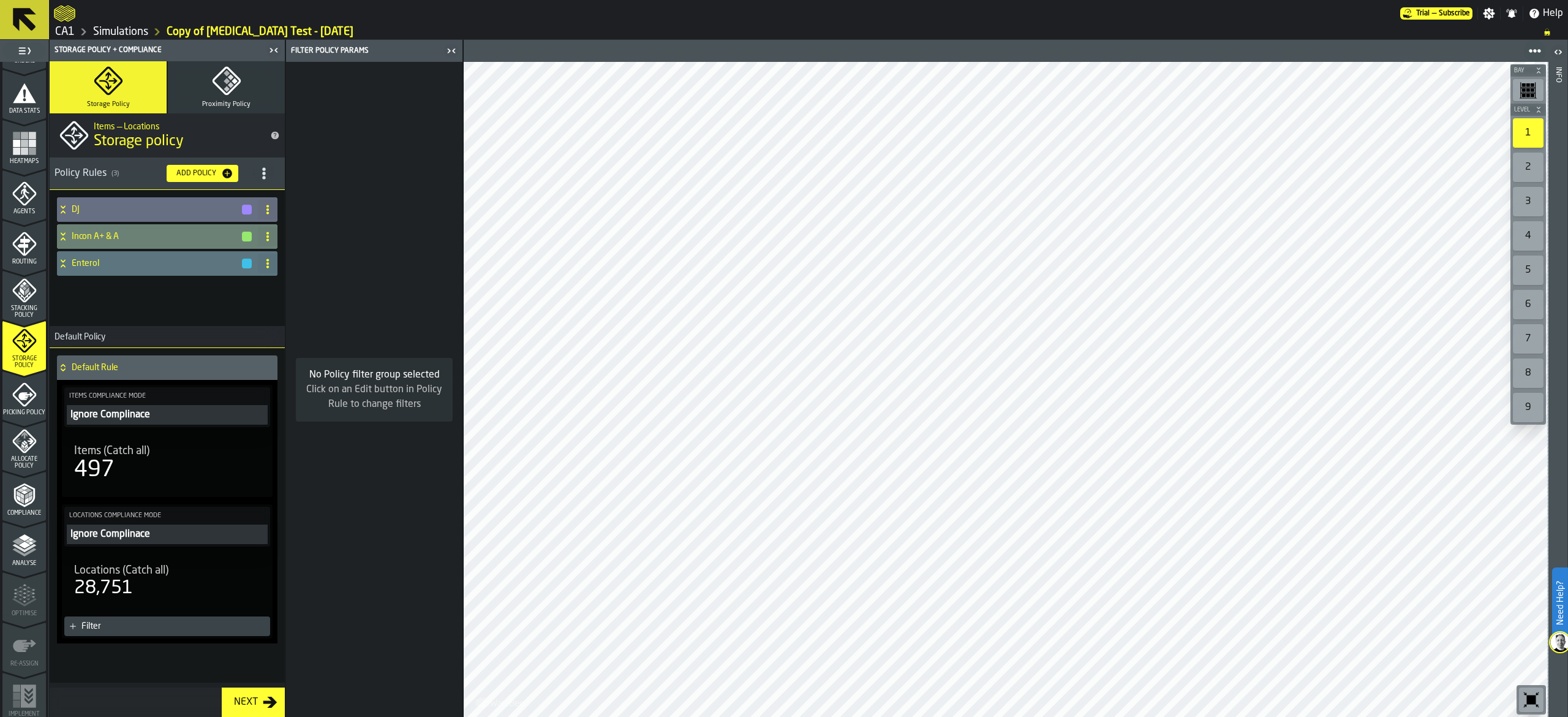
click at [61, 235] on icon at bounding box center [62, 234] width 5 height 3
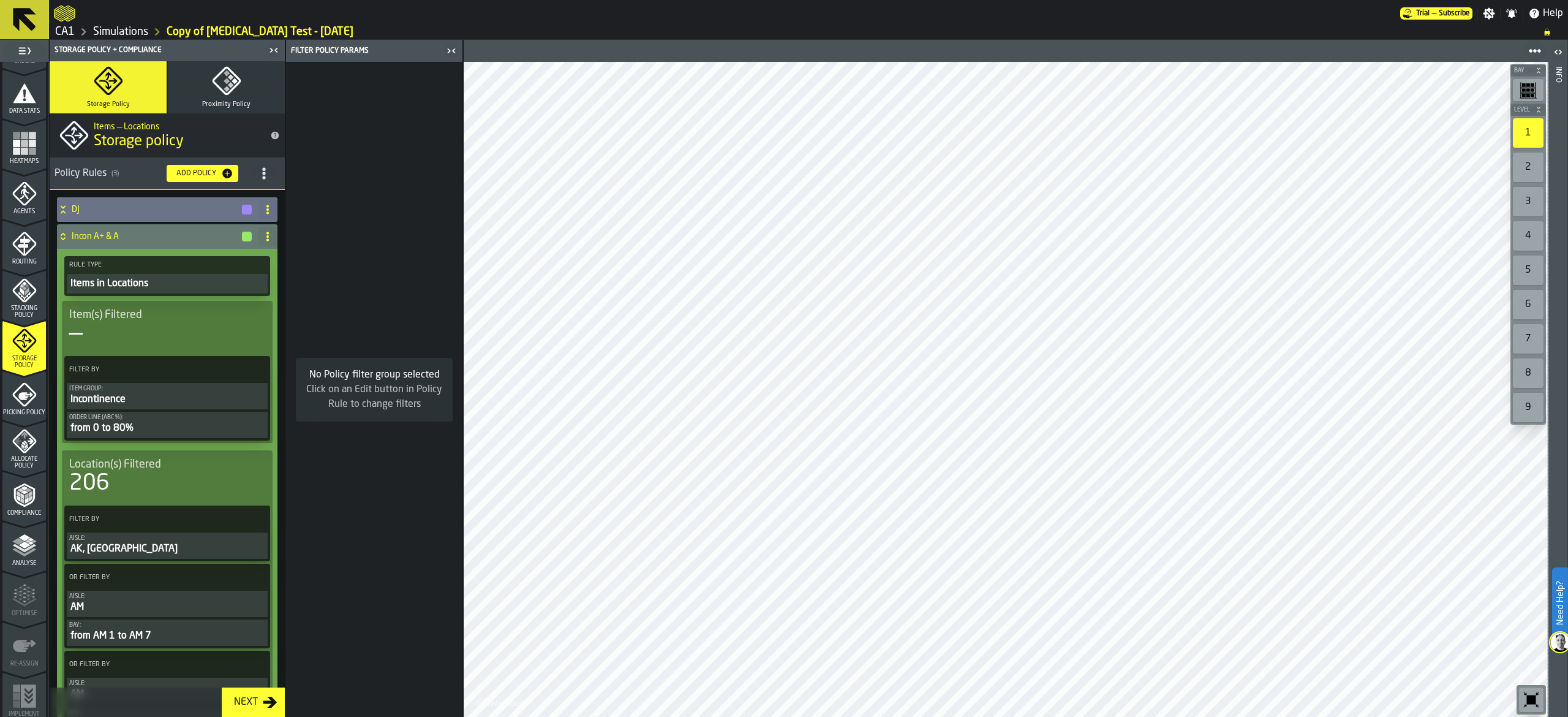
click at [65, 208] on icon at bounding box center [62, 210] width 12 height 10
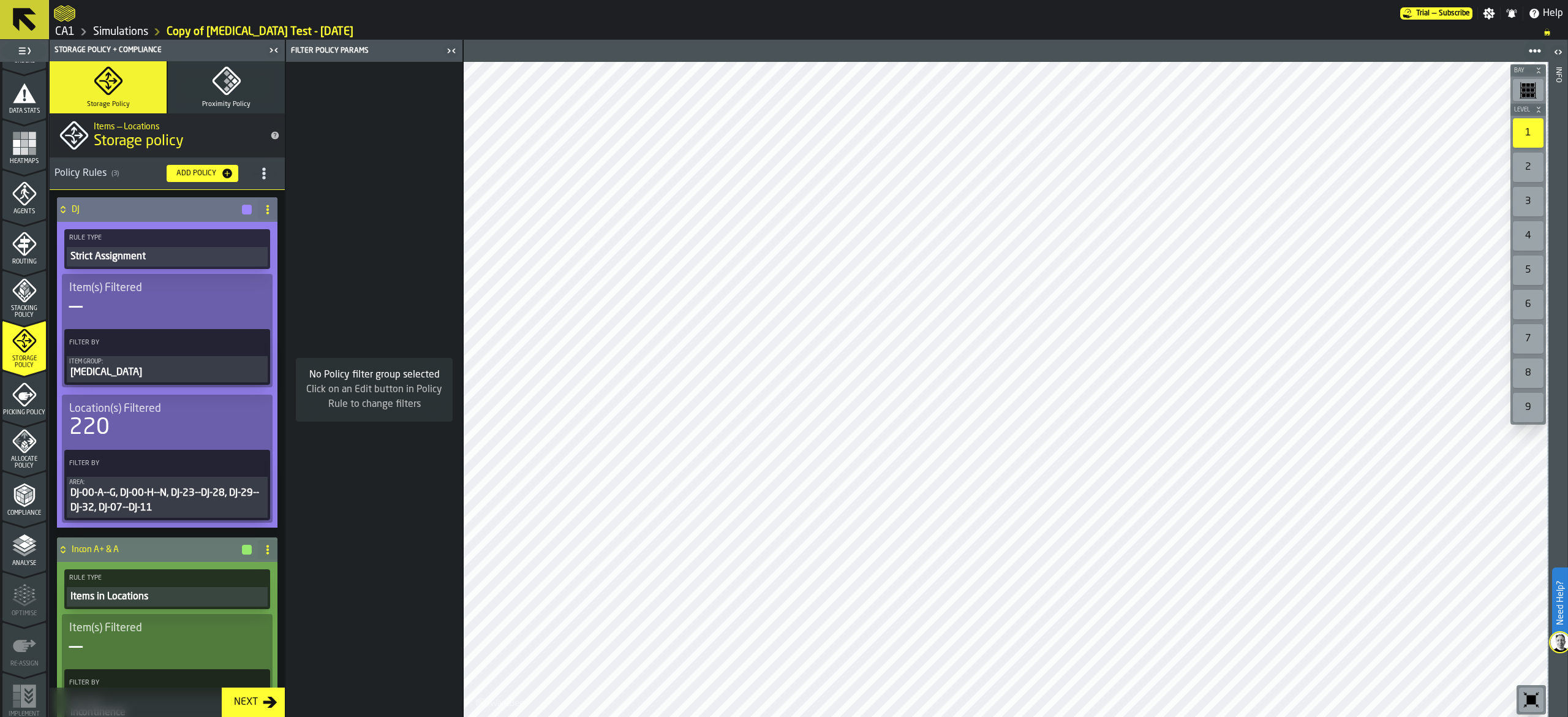
click at [262, 206] on icon at bounding box center [267, 210] width 10 height 10
click at [234, 259] on div "Delete" at bounding box center [215, 264] width 103 height 15
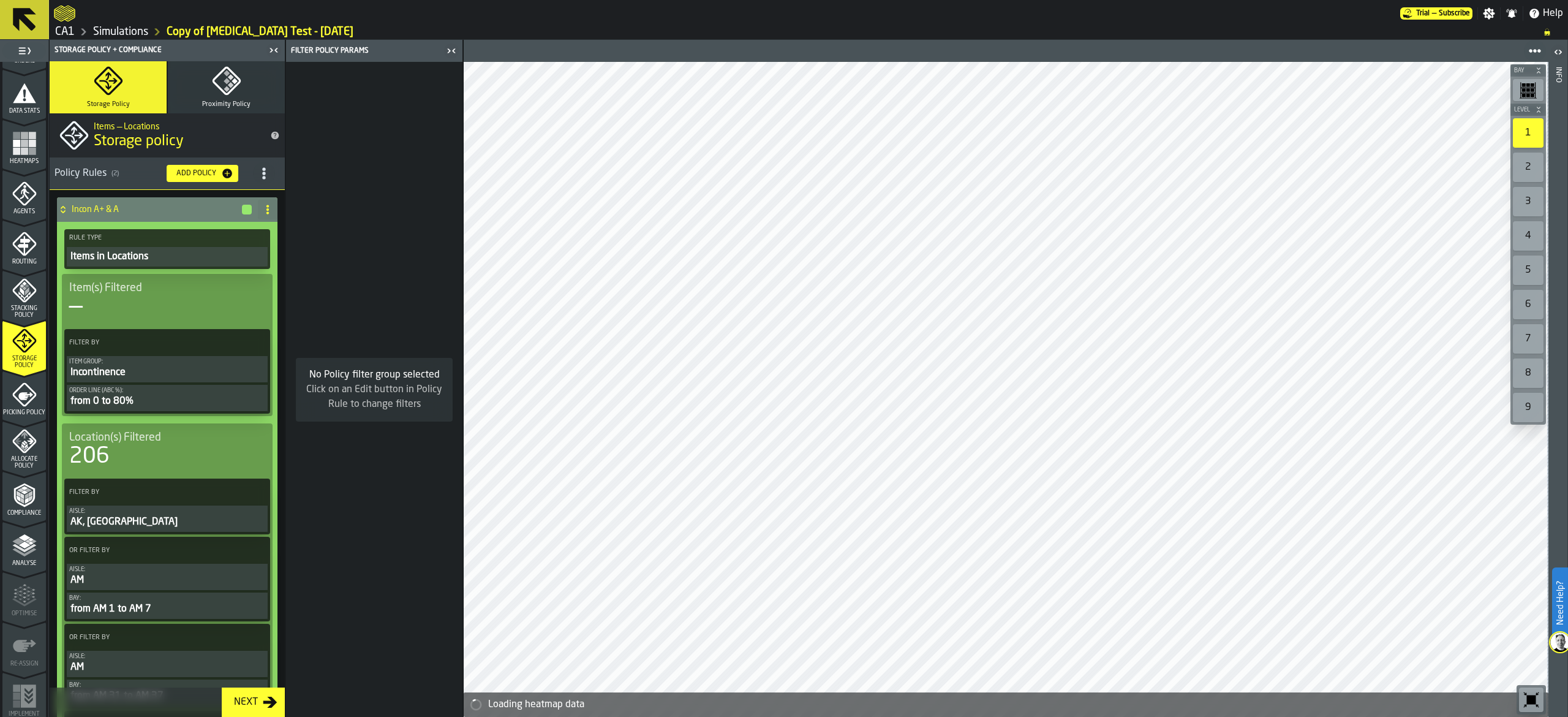
click at [268, 212] on icon at bounding box center [267, 210] width 10 height 10
click at [243, 266] on div "Delete" at bounding box center [215, 264] width 103 height 15
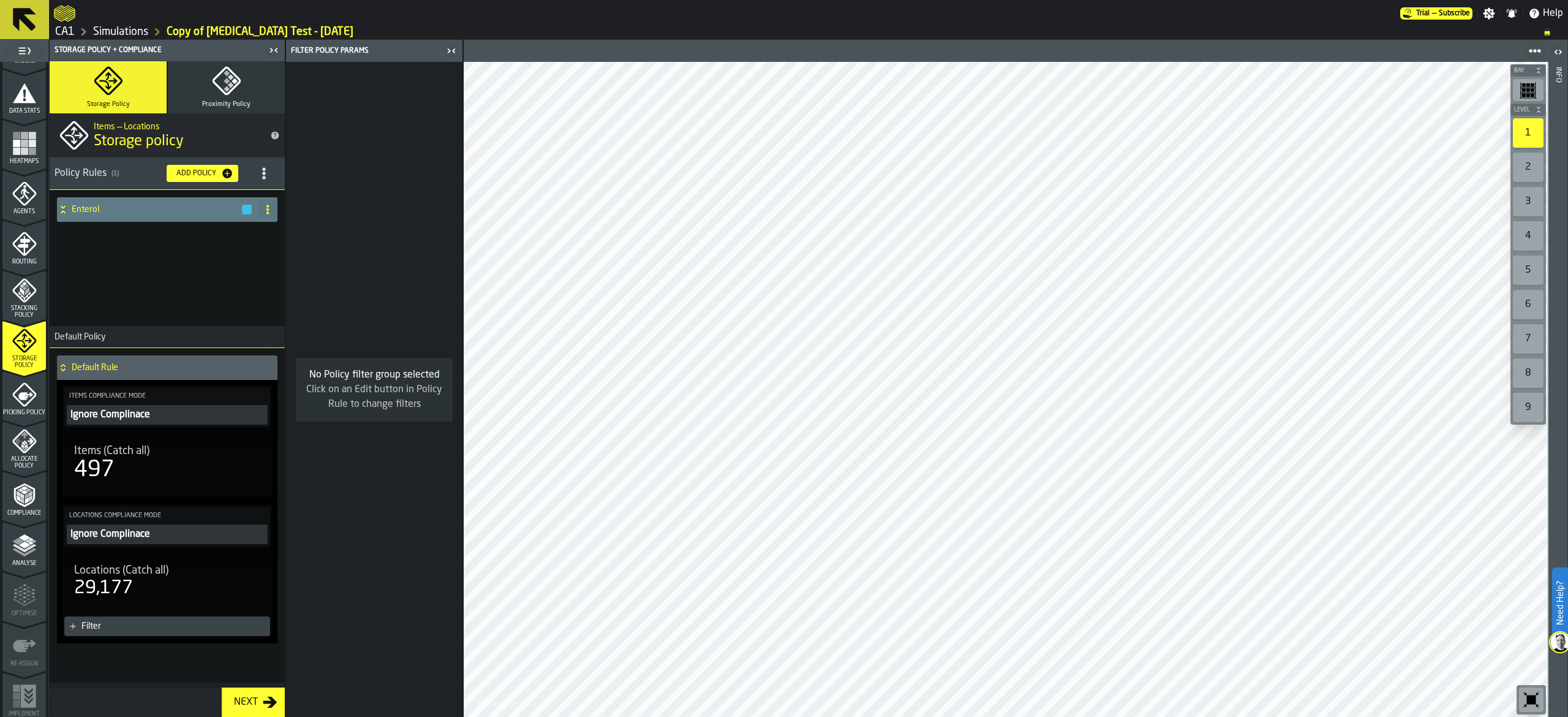
click at [160, 212] on h4 "Enterol" at bounding box center [156, 210] width 169 height 10
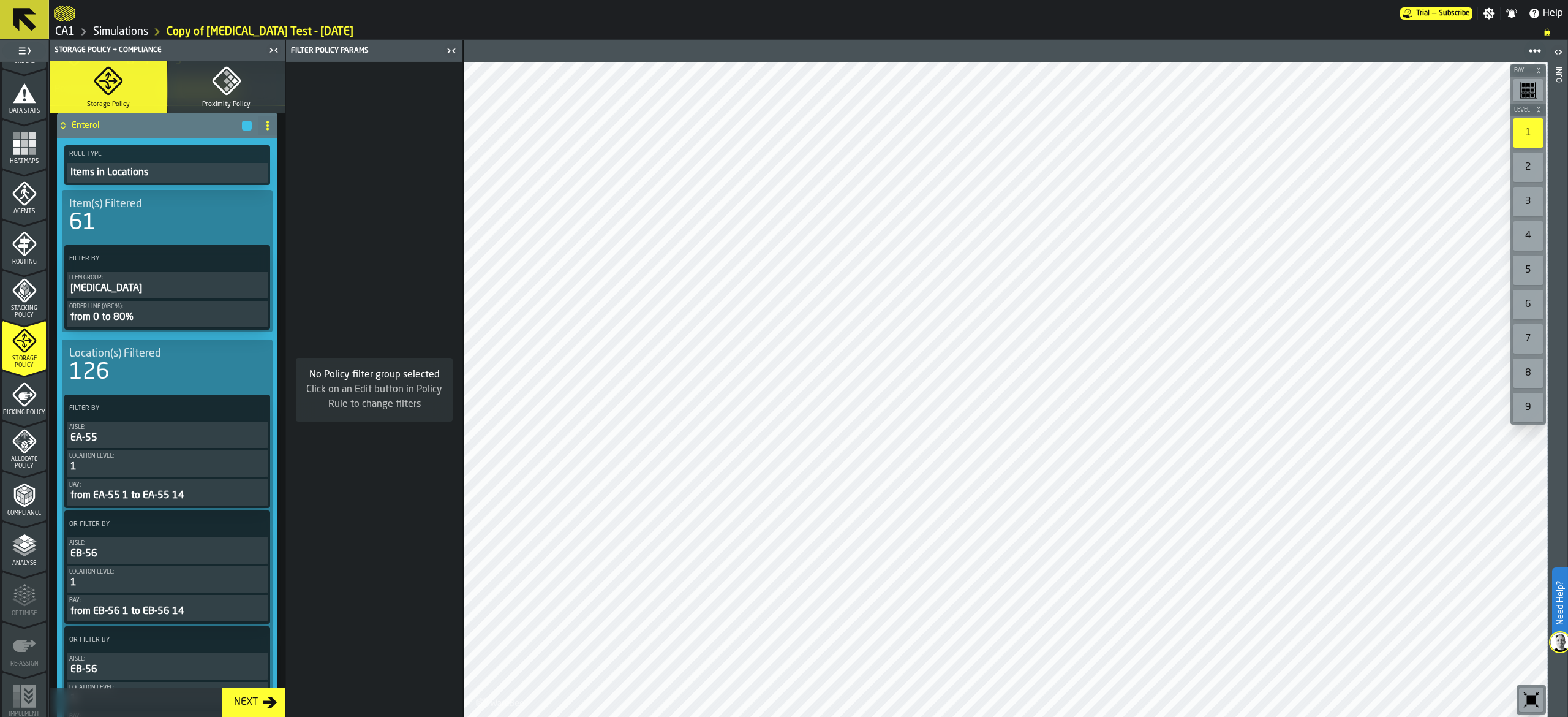
scroll to position [123, 0]
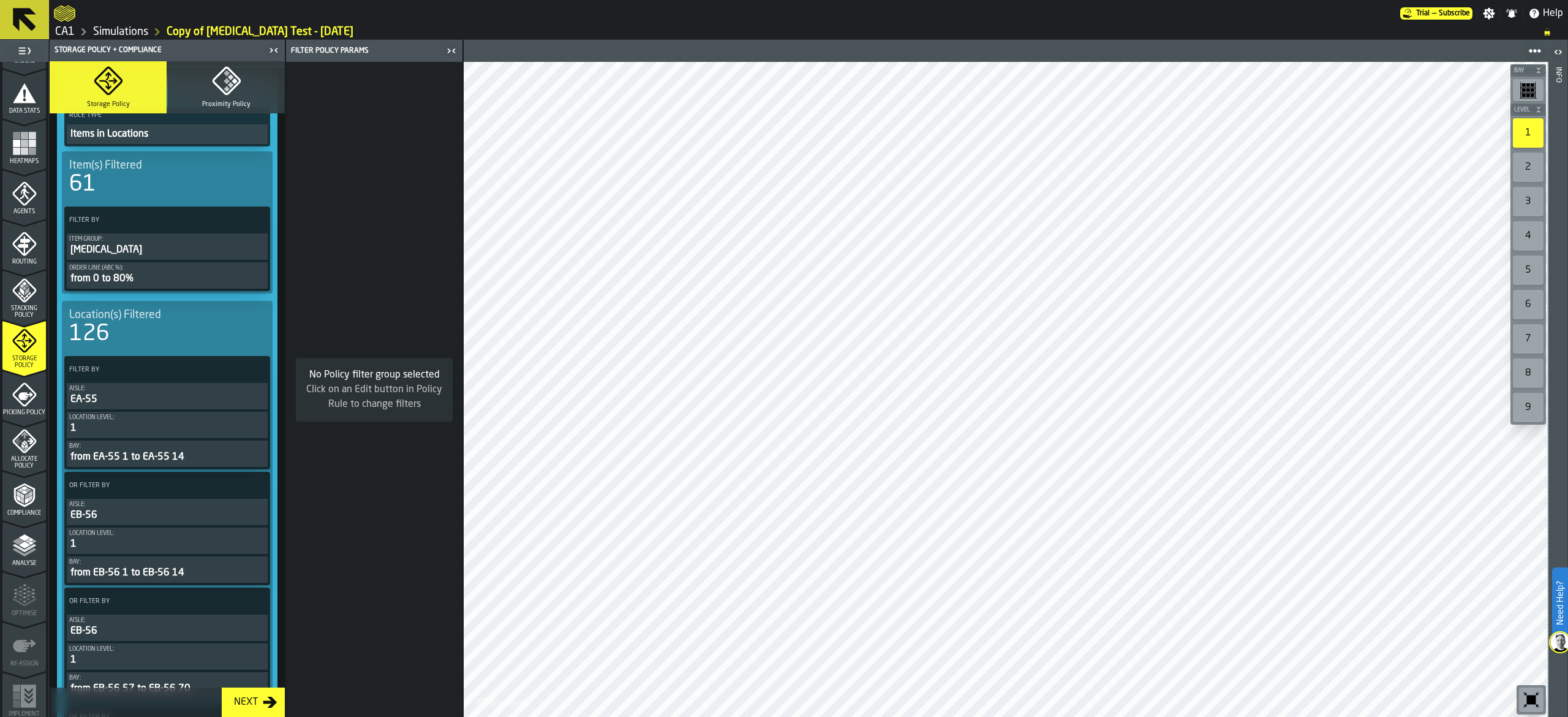
click at [174, 277] on div "from 0 to 80%" at bounding box center [167, 279] width 196 height 15
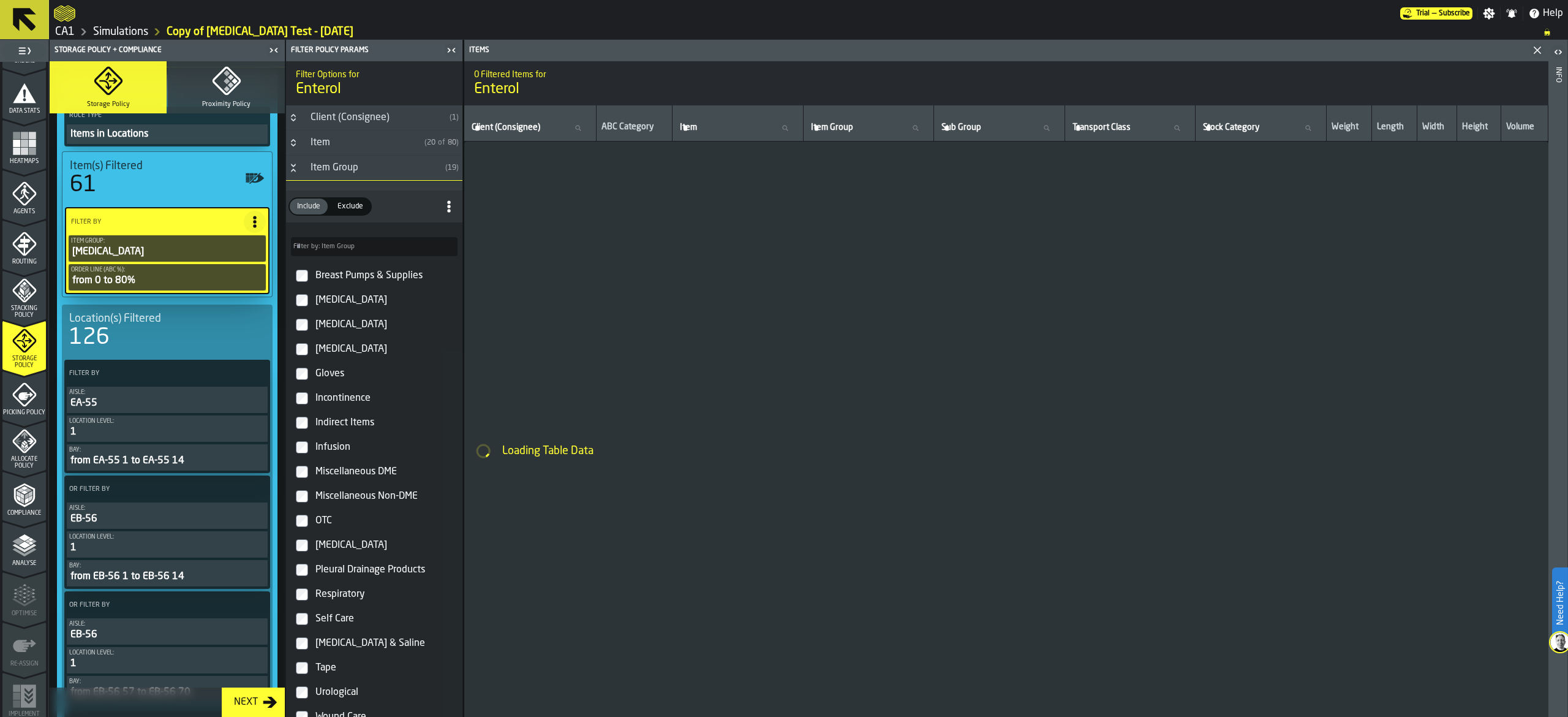
click at [0, 0] on icon "PolicyFilterItem-Order Line (ABC %)" at bounding box center [0, 0] width 0 height 0
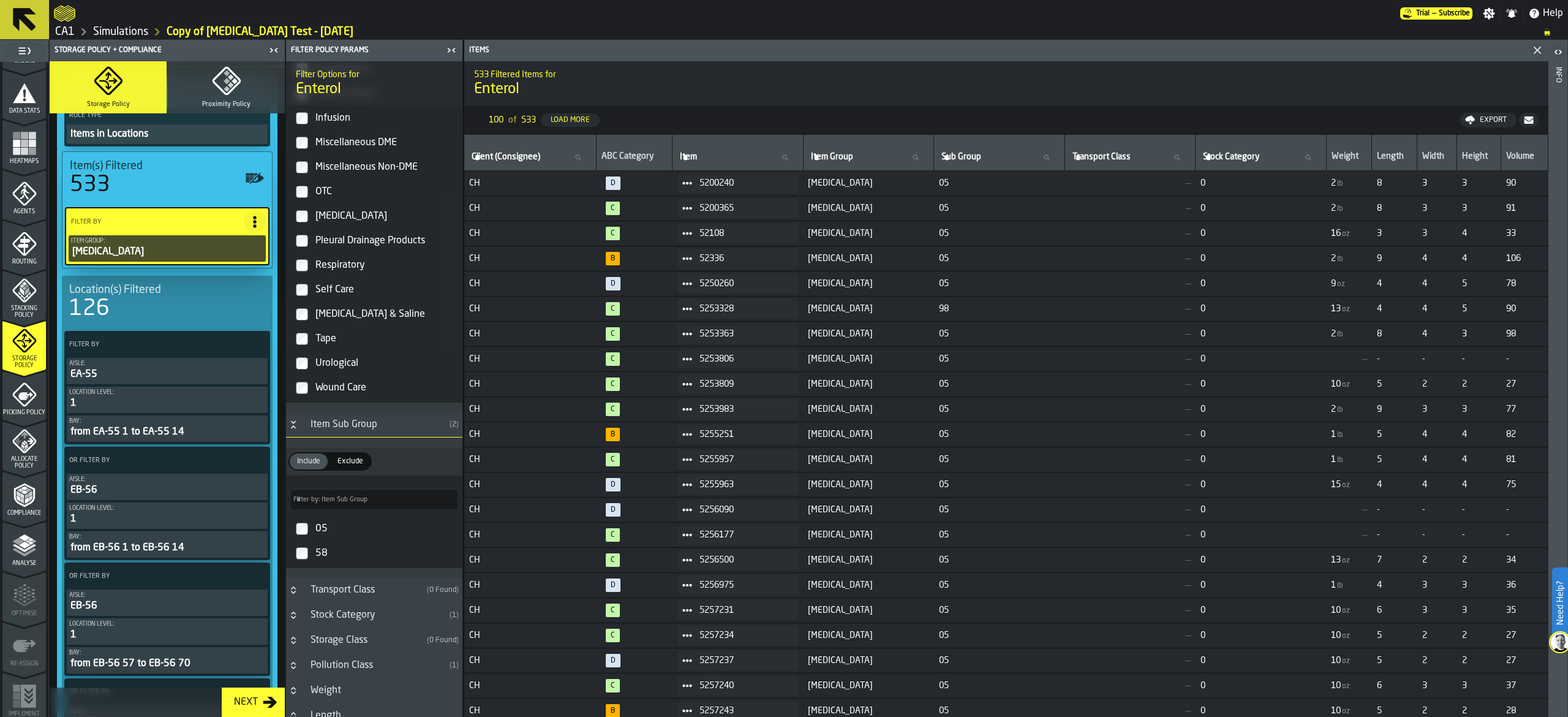
scroll to position [368, 0]
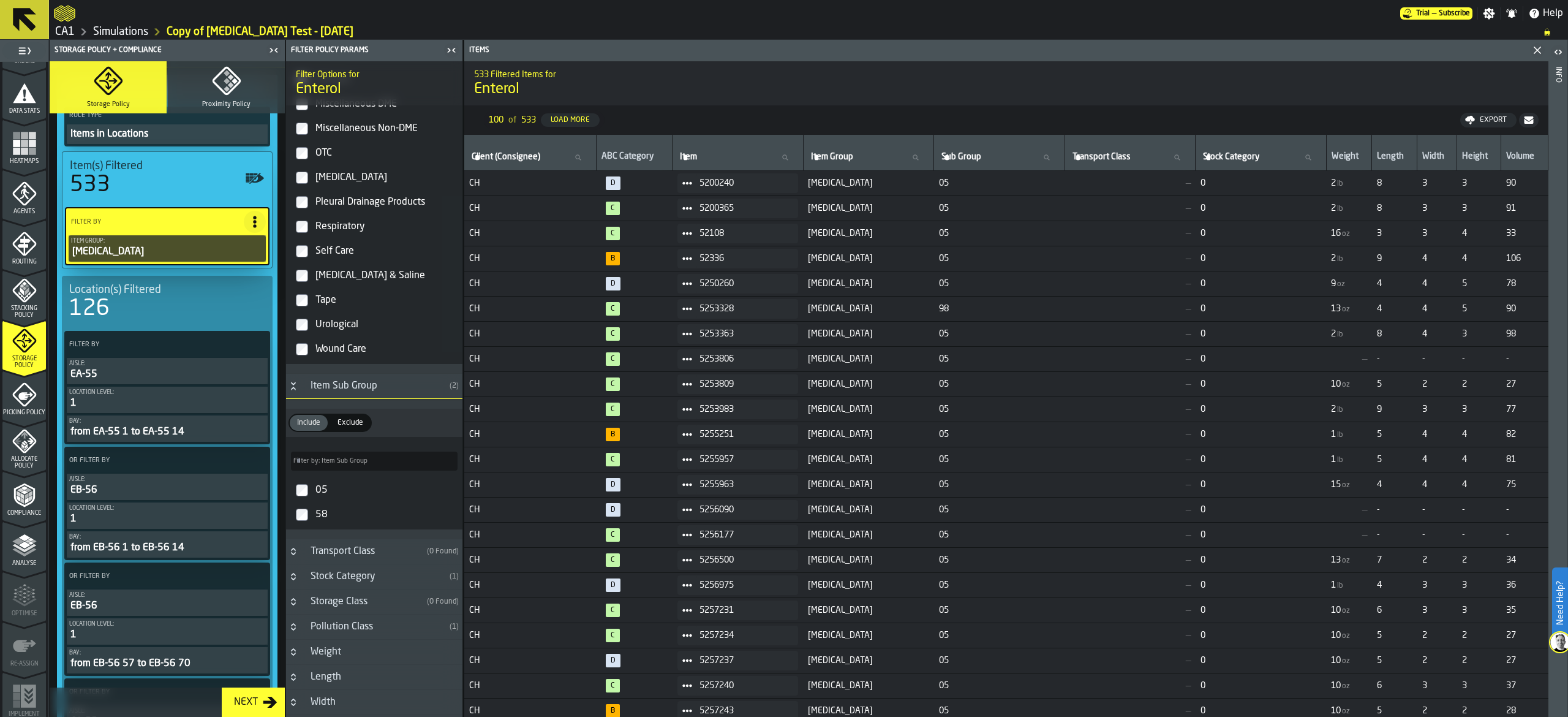
click at [341, 494] on div "05" at bounding box center [384, 490] width 144 height 20
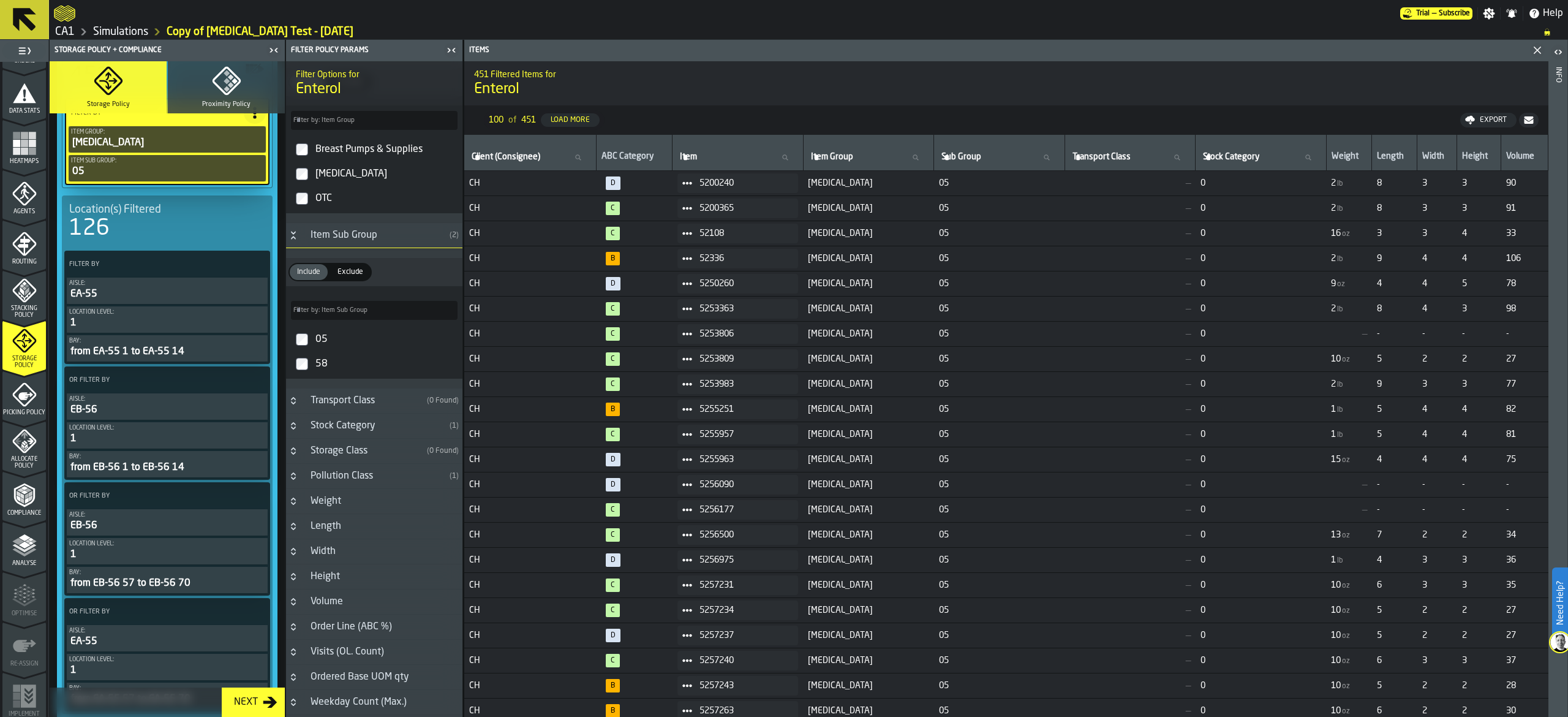
scroll to position [0, 0]
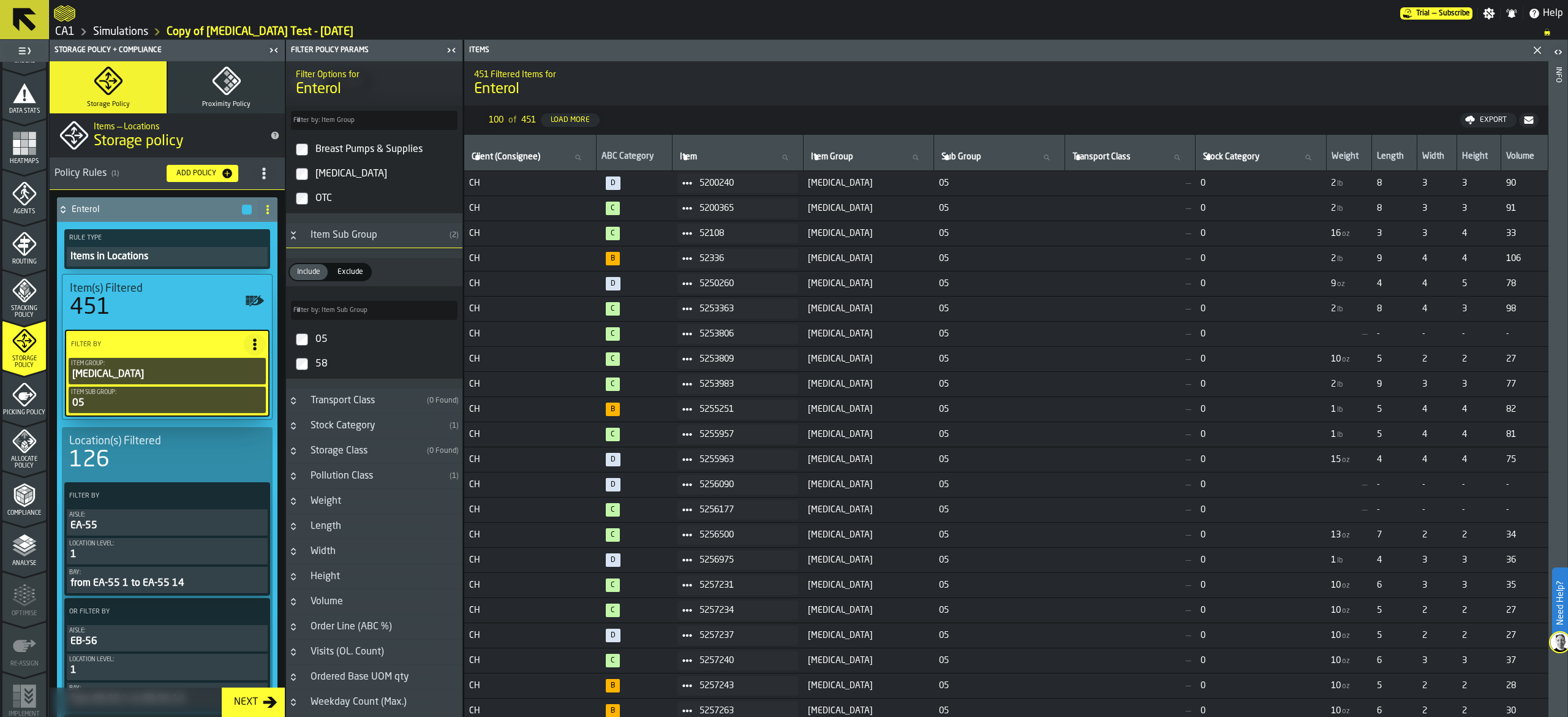
click at [189, 399] on div "05" at bounding box center [167, 403] width 193 height 15
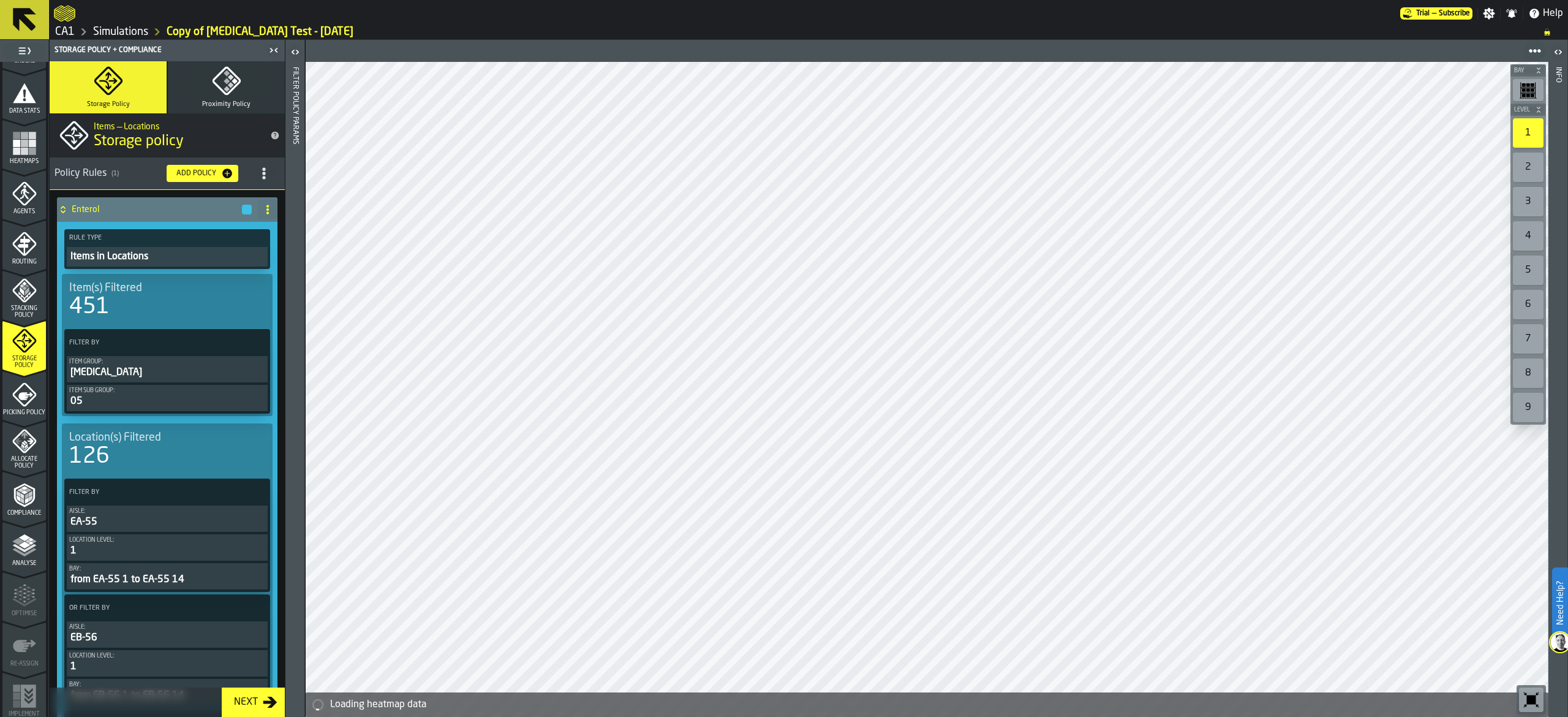
click at [189, 398] on div "05" at bounding box center [167, 401] width 196 height 15
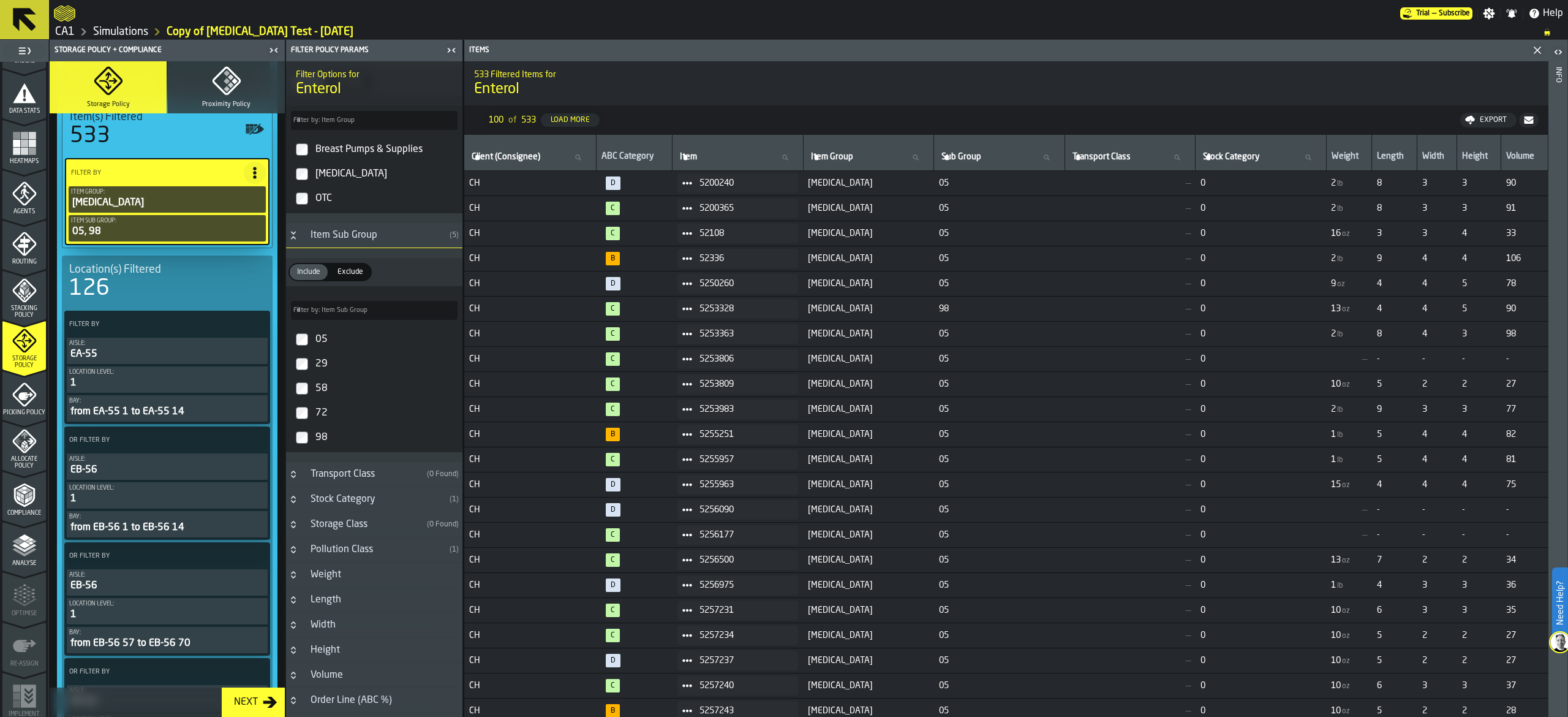
scroll to position [123, 0]
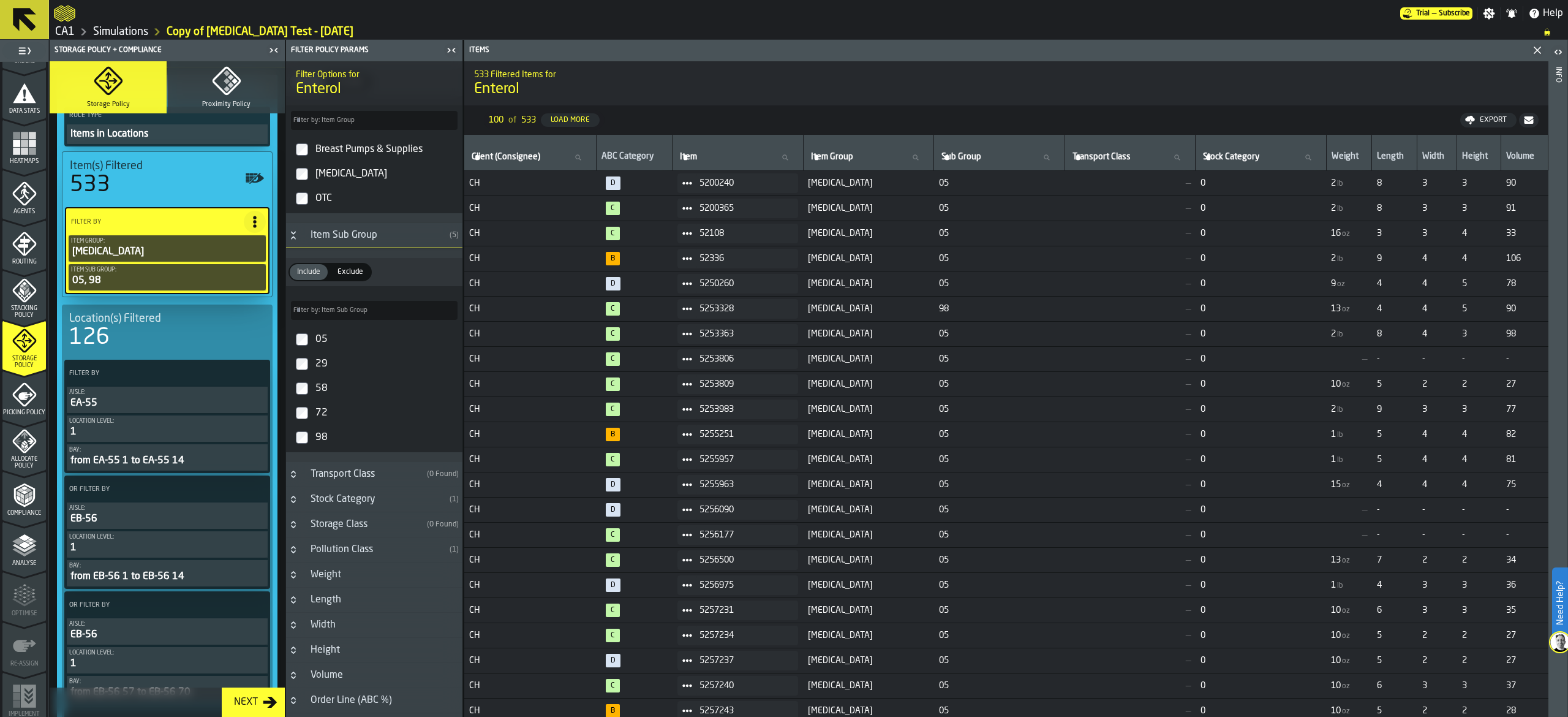
click at [0, 0] on icon "PolicyFilterItem-Bay" at bounding box center [0, 0] width 0 height 0
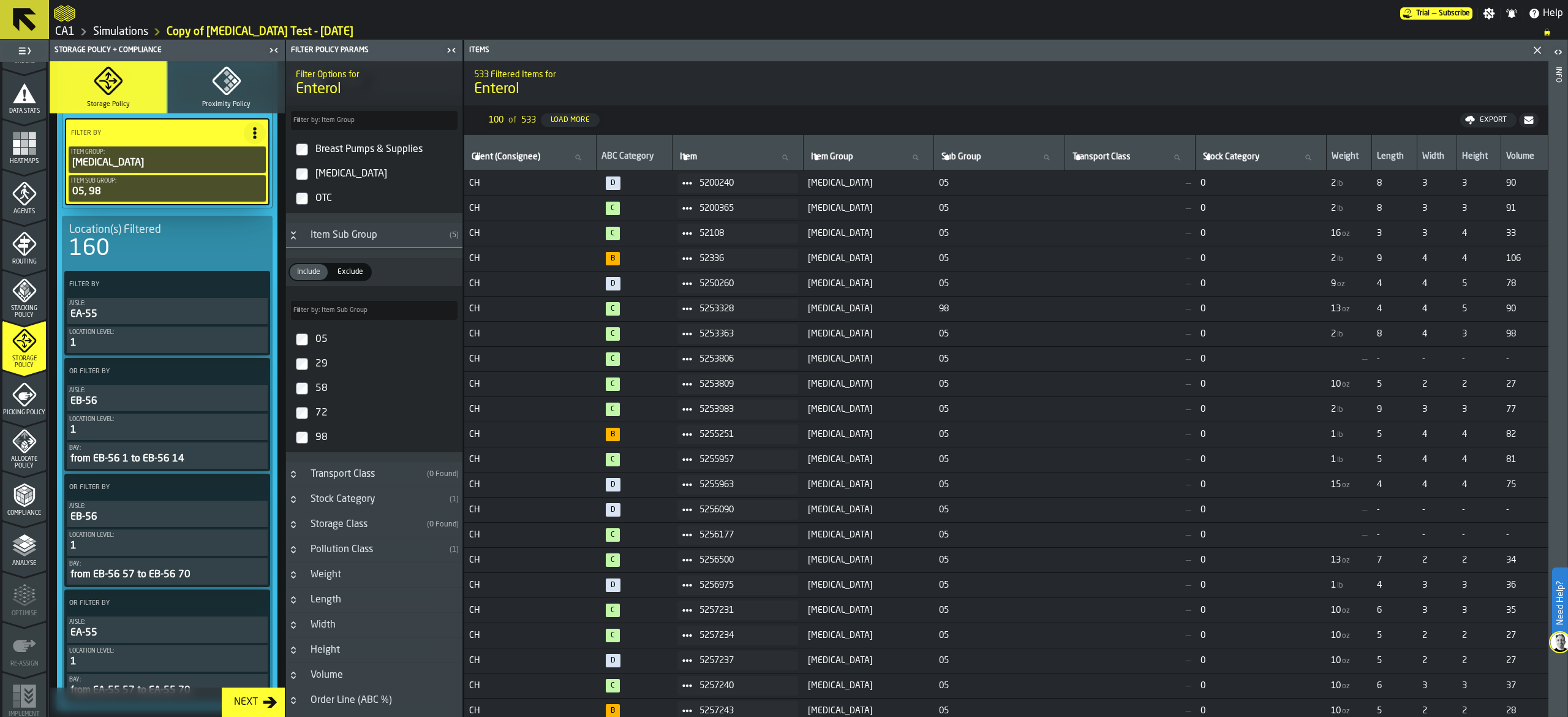
scroll to position [245, 0]
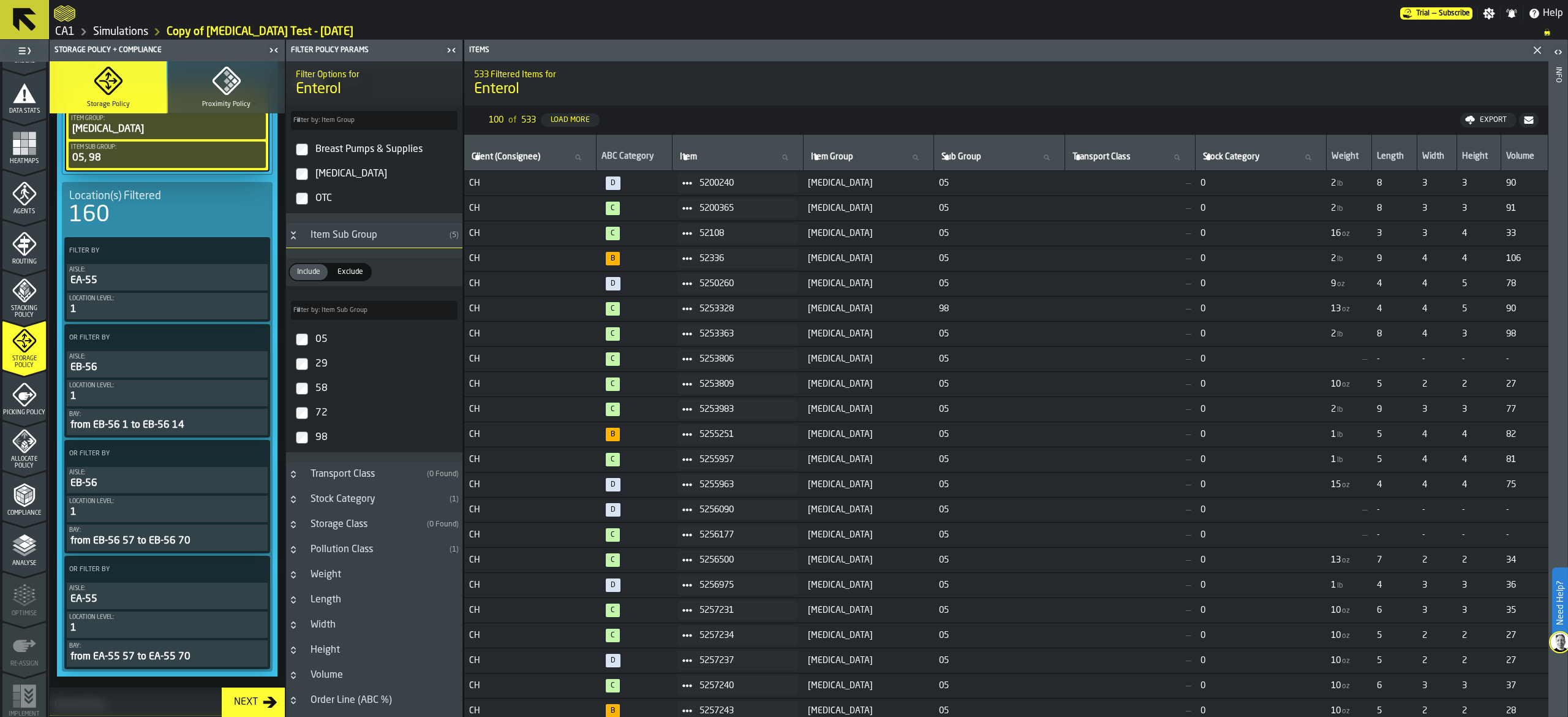
click at [0, 0] on icon "PolicyFilterItem-Bay" at bounding box center [0, 0] width 0 height 0
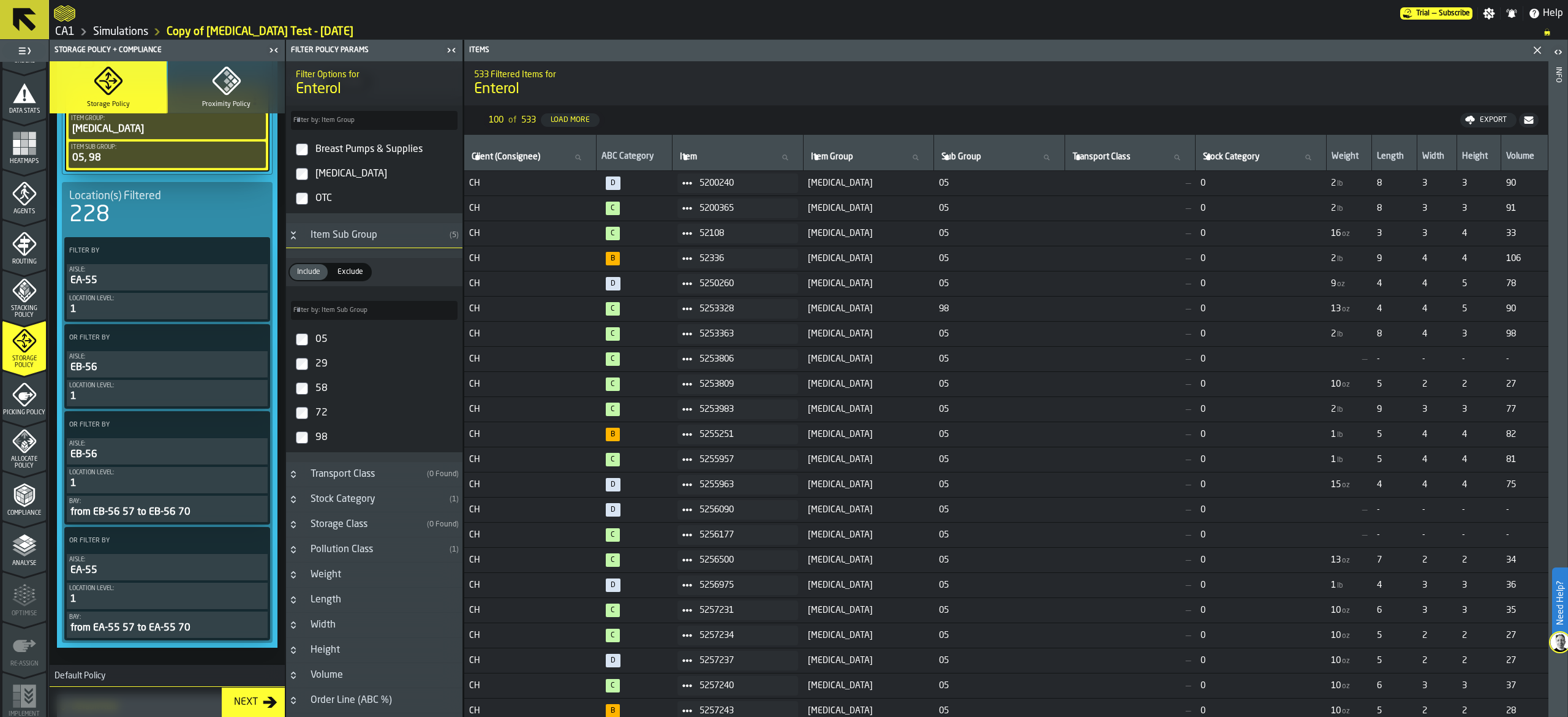
click at [262, 424] on span at bounding box center [257, 425] width 22 height 22
click at [239, 440] on li "Clear Filter" at bounding box center [225, 453] width 78 height 30
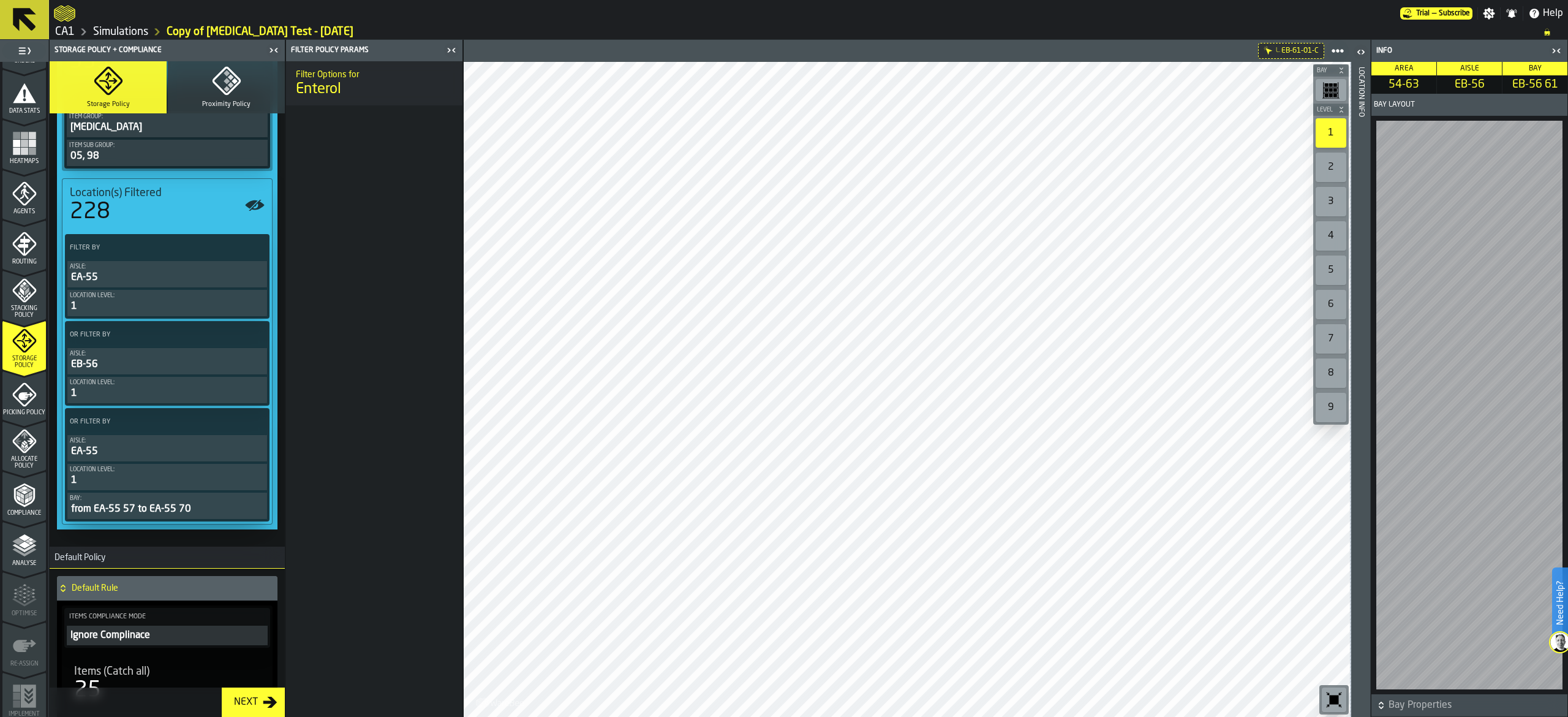
click at [260, 250] on span at bounding box center [256, 248] width 22 height 22
click at [238, 304] on div "Add (OR) Filter" at bounding box center [224, 304] width 63 height 15
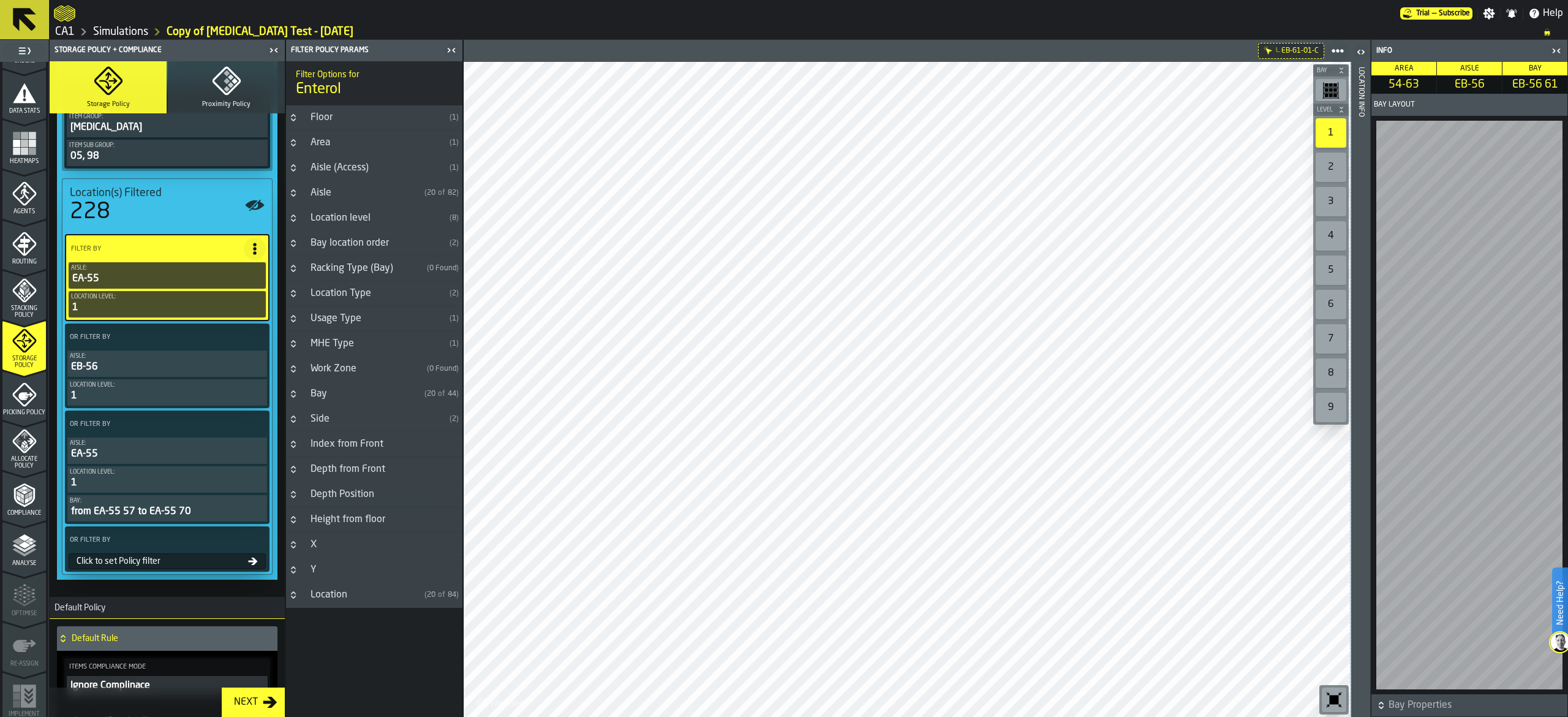
click at [384, 395] on div "Bay" at bounding box center [361, 394] width 116 height 15
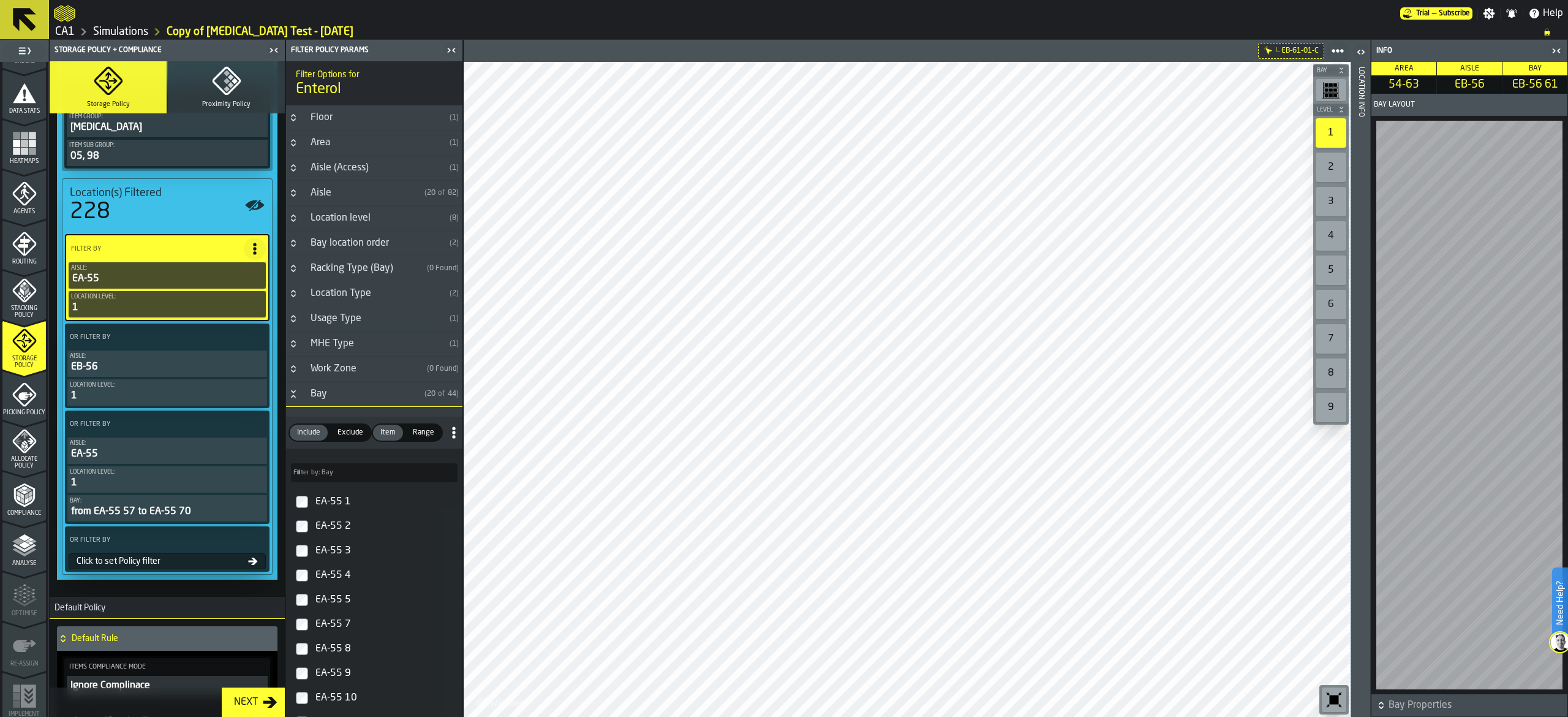
click at [258, 426] on icon at bounding box center [256, 424] width 12 height 12
click at [244, 455] on div "Clear Filter" at bounding box center [224, 453] width 63 height 15
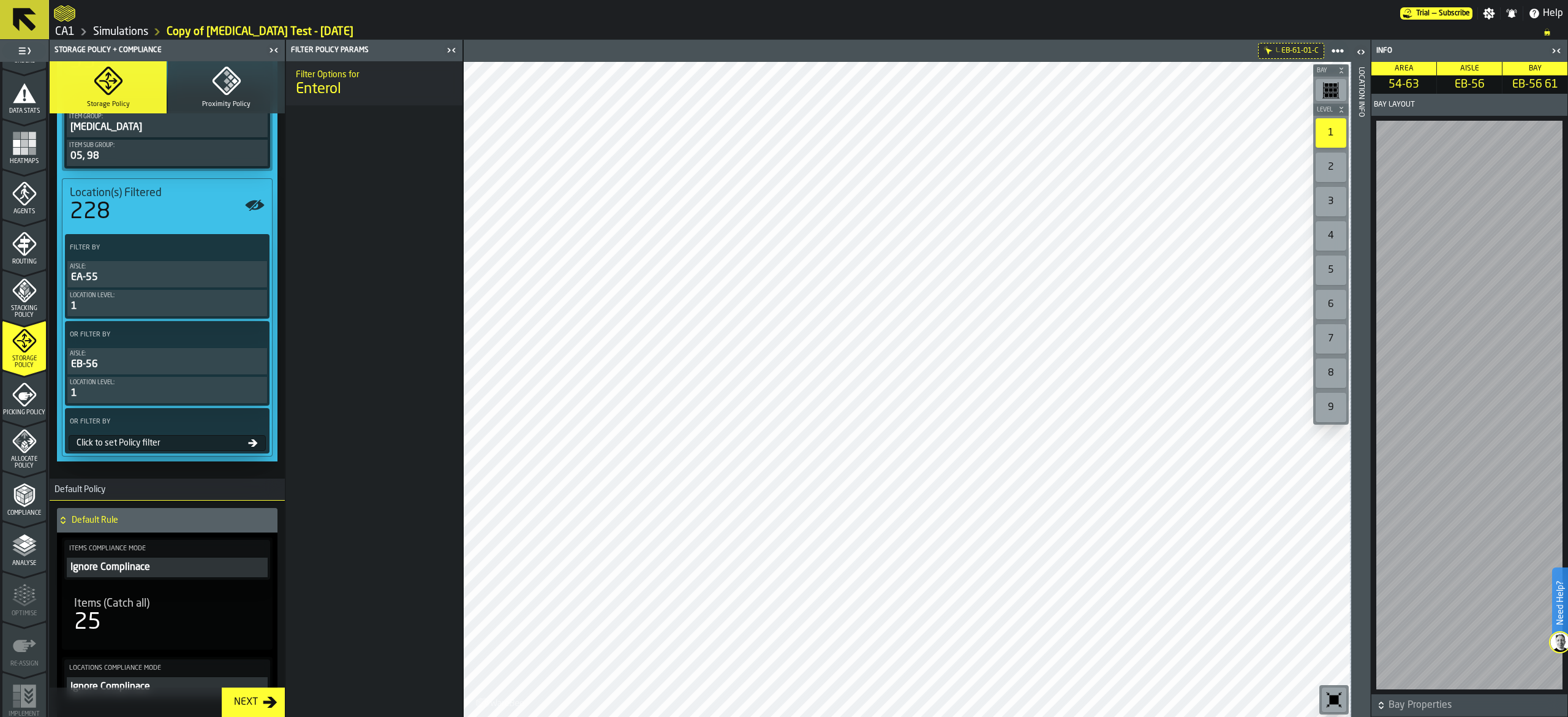
click at [253, 334] on icon at bounding box center [256, 334] width 12 height 12
click at [244, 356] on div "Clear Filter" at bounding box center [224, 363] width 63 height 15
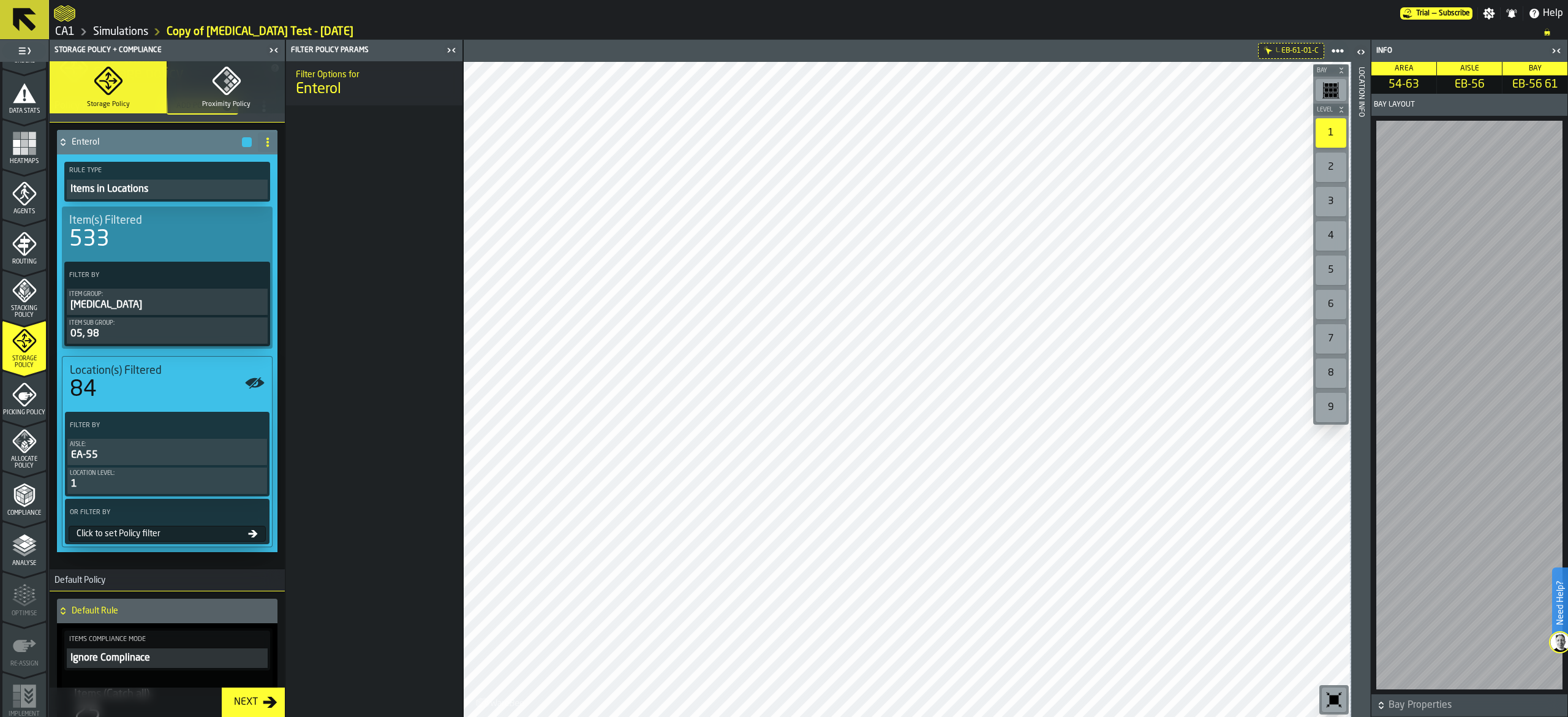
scroll to position [0, 0]
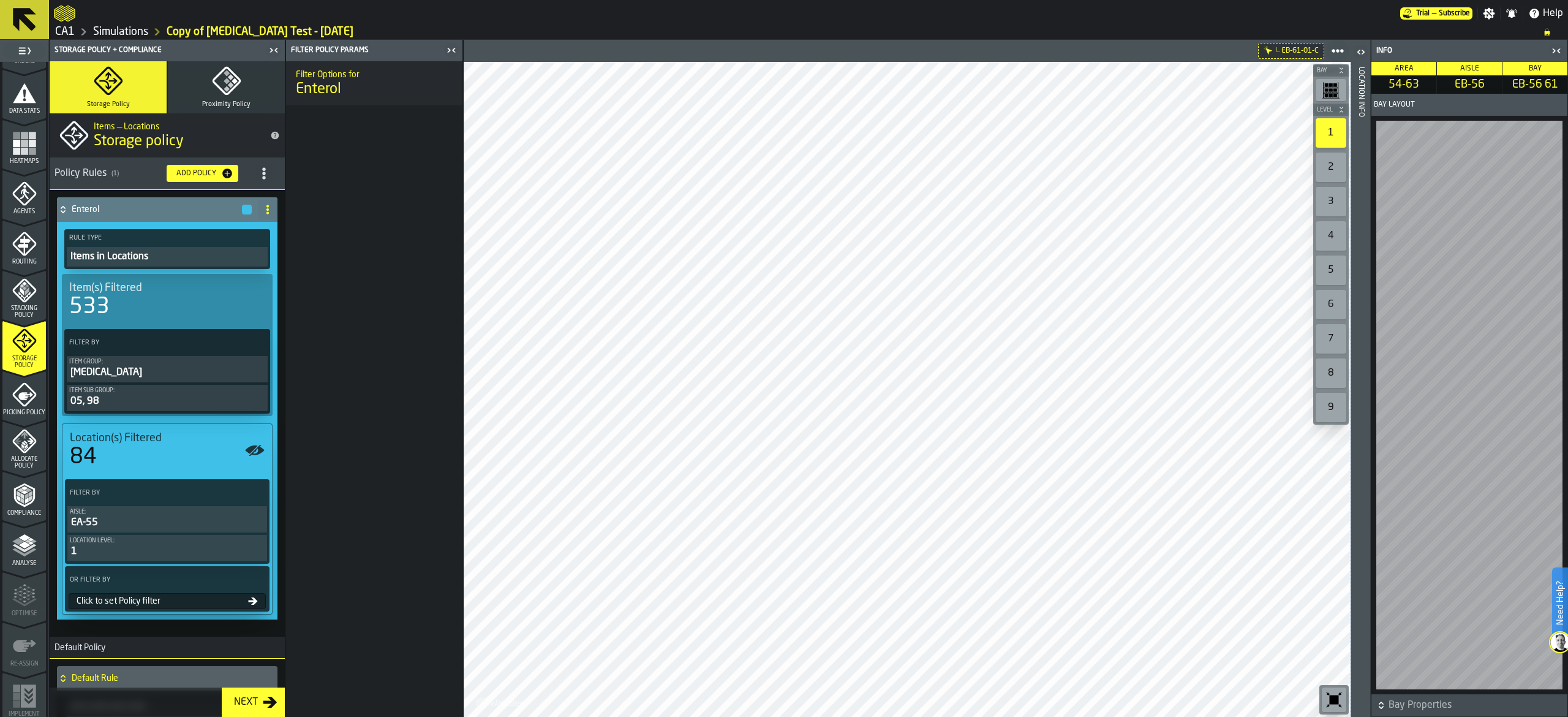
click at [264, 200] on span at bounding box center [267, 210] width 20 height 20
click at [268, 208] on icon at bounding box center [267, 210] width 10 height 10
click at [270, 171] on span "title-section-[object Object]" at bounding box center [264, 173] width 22 height 22
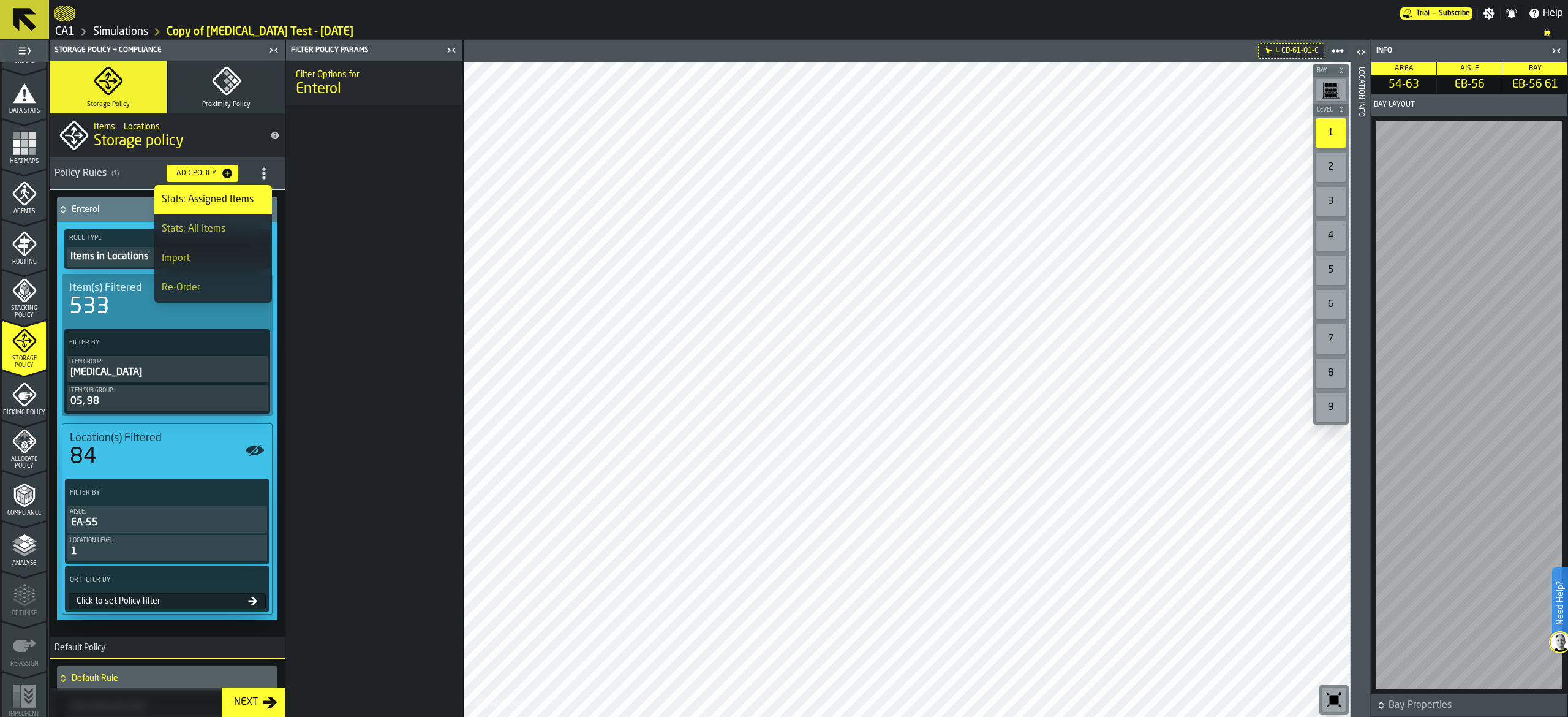
click at [270, 171] on span "title-section-[object Object]" at bounding box center [264, 173] width 22 height 22
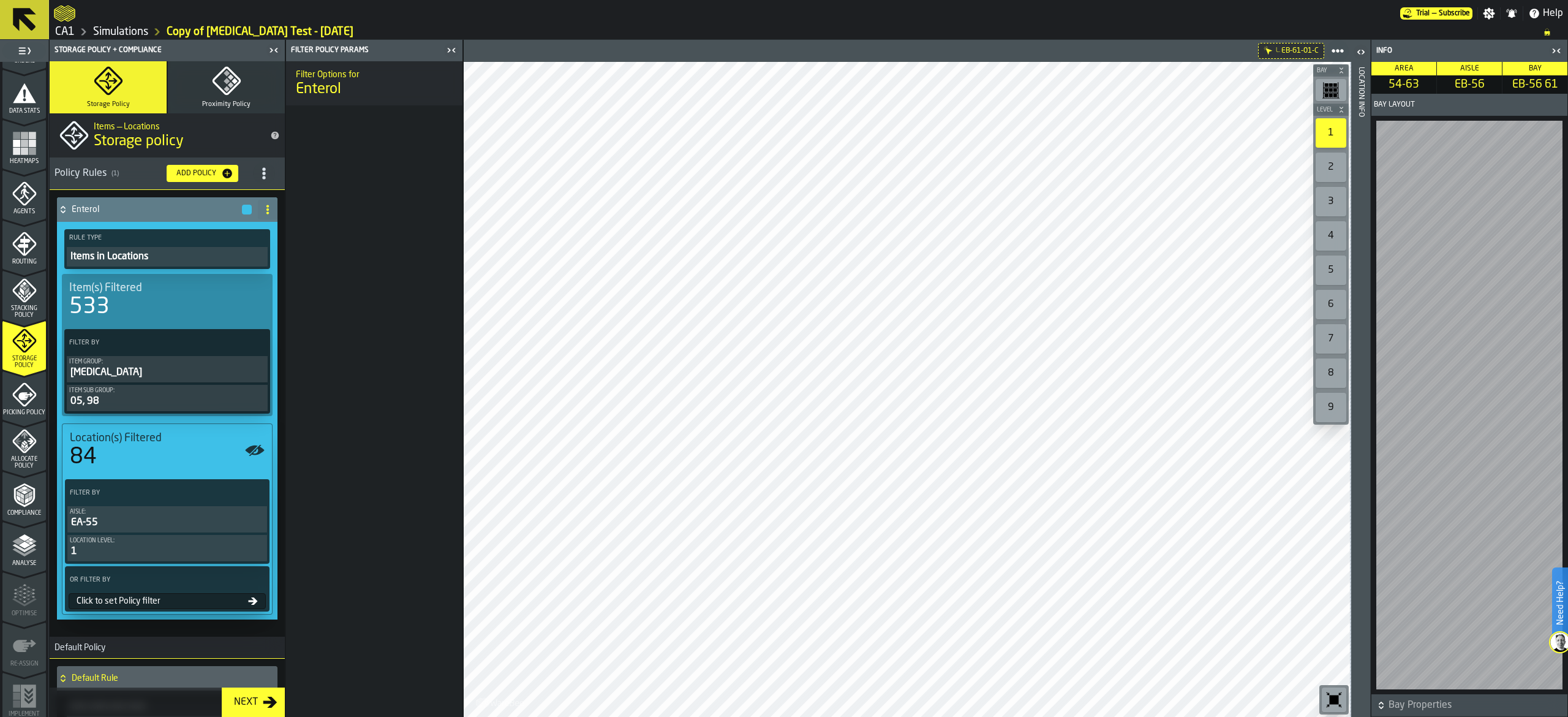
click at [224, 164] on h3 "Policy Rules ( 1 ) Add Policy" at bounding box center [167, 173] width 235 height 33
click at [223, 170] on icon "button-Add Policy" at bounding box center [227, 173] width 10 height 10
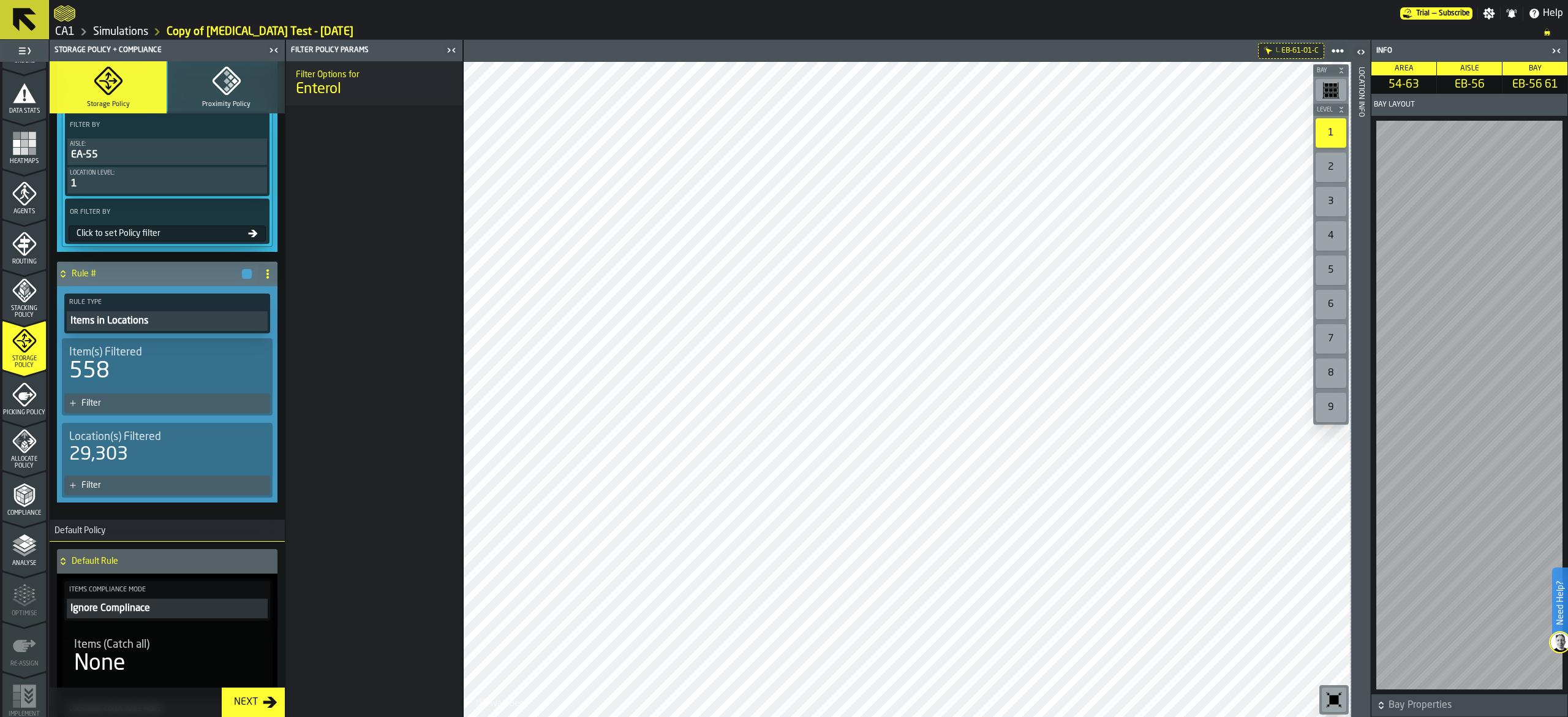
scroll to position [245, 0]
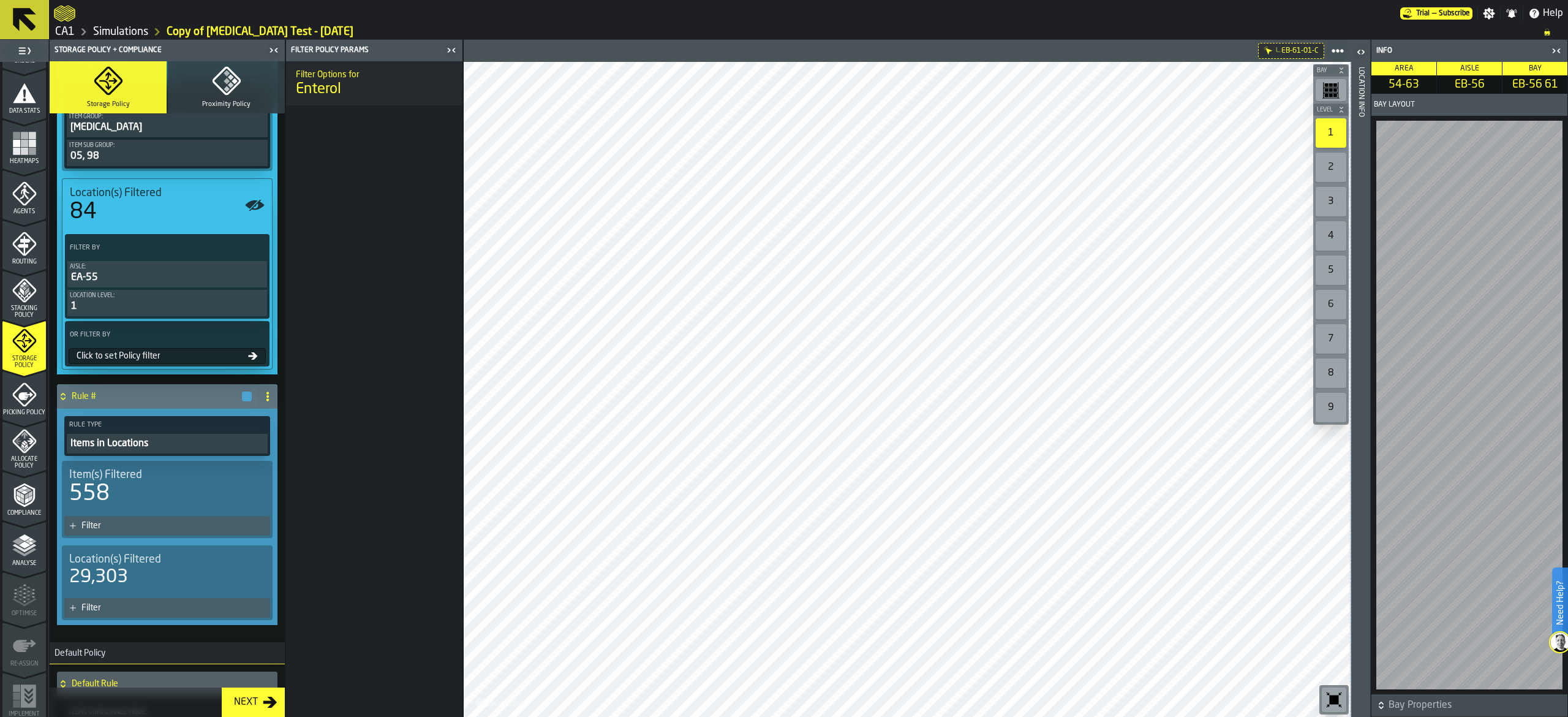
click at [263, 394] on span at bounding box center [267, 396] width 20 height 20
click at [226, 452] on div "Delete" at bounding box center [215, 453] width 103 height 15
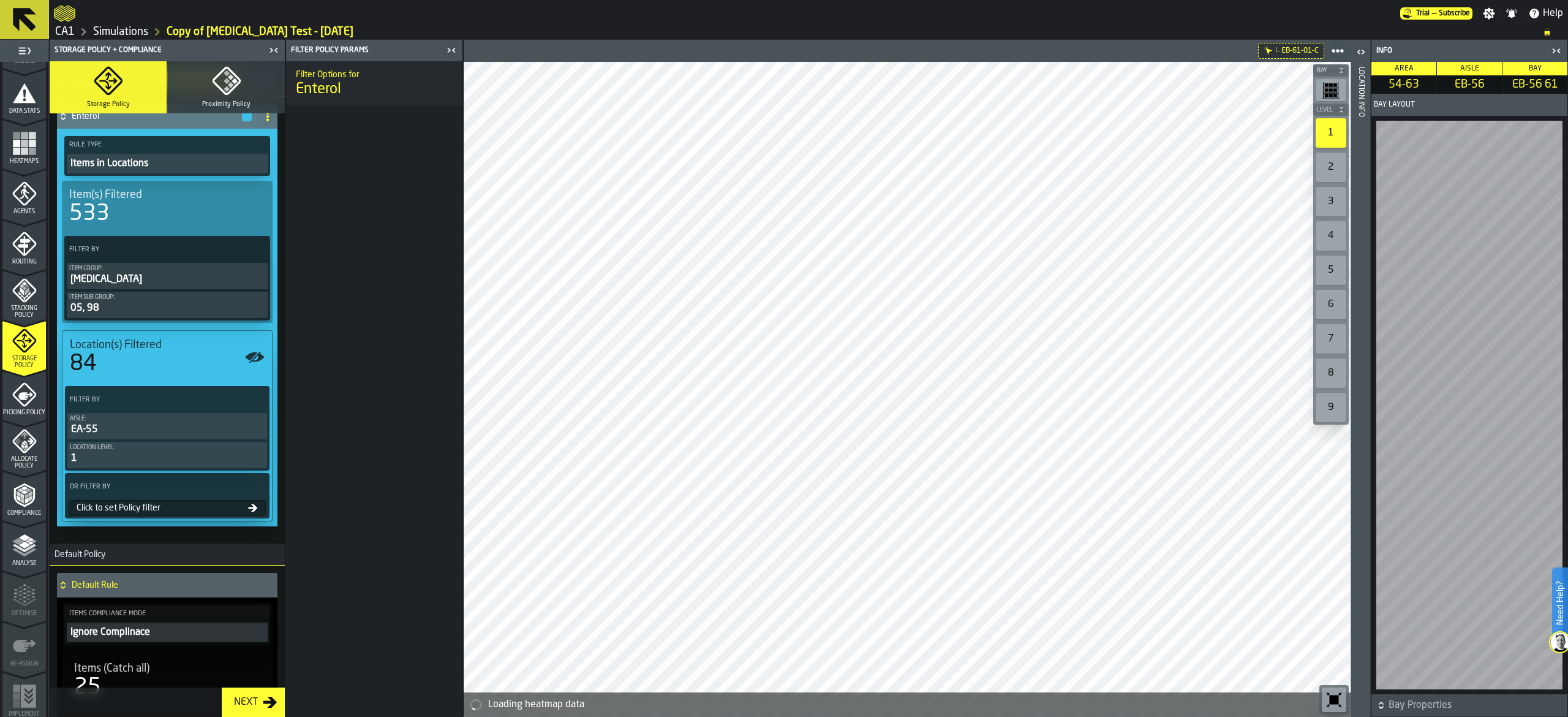
scroll to position [129, 0]
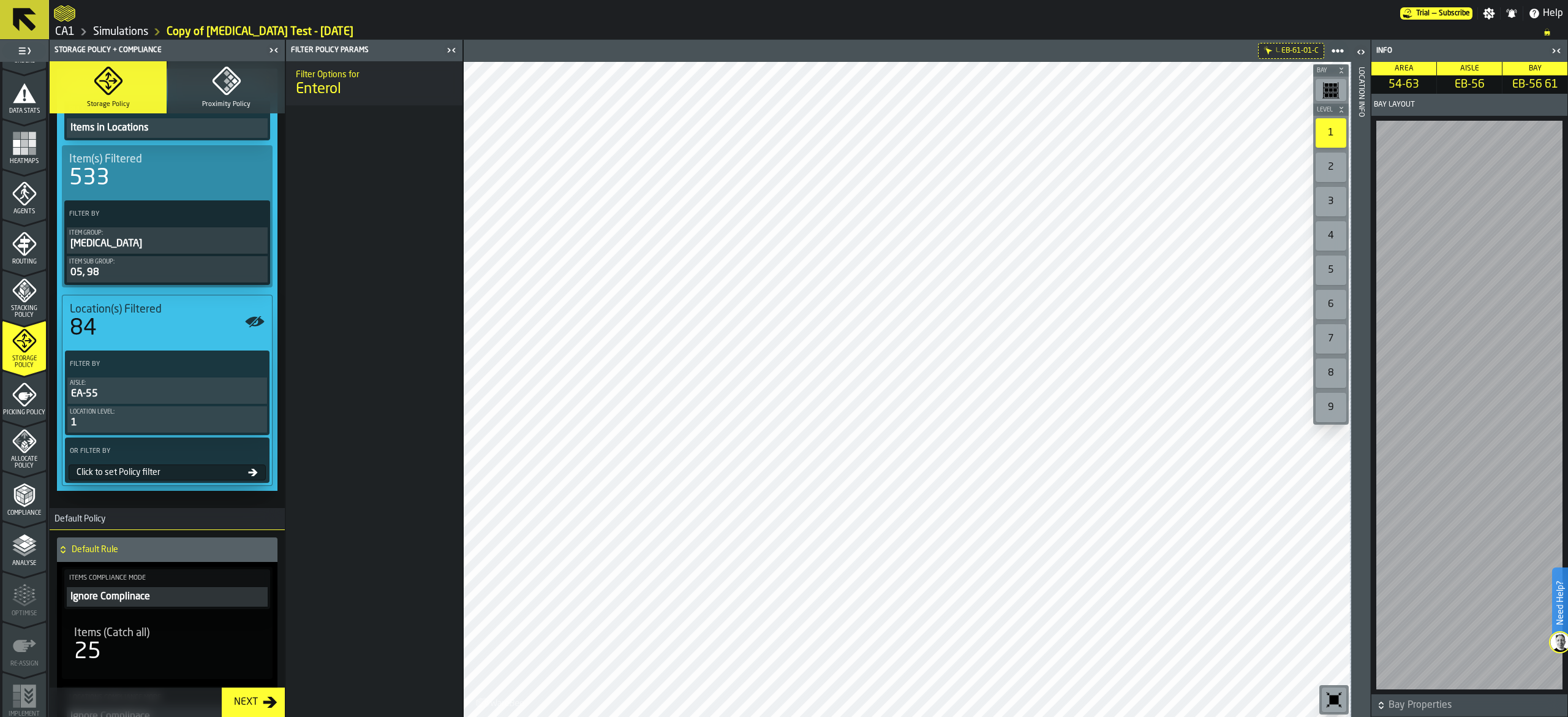
click at [261, 452] on span at bounding box center [256, 452] width 22 height 22
click at [256, 505] on div "Add (OR) Filter" at bounding box center [224, 509] width 63 height 15
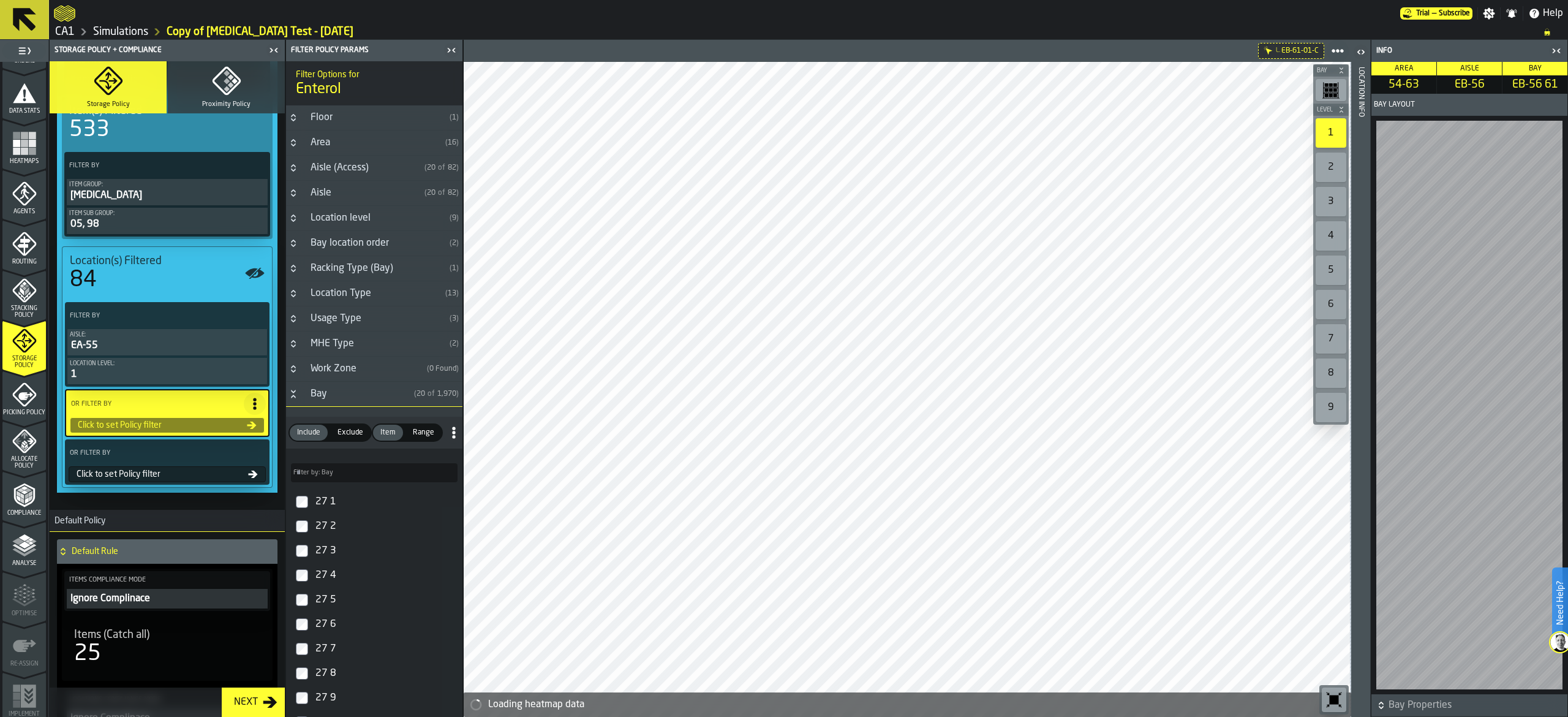
scroll to position [251, 0]
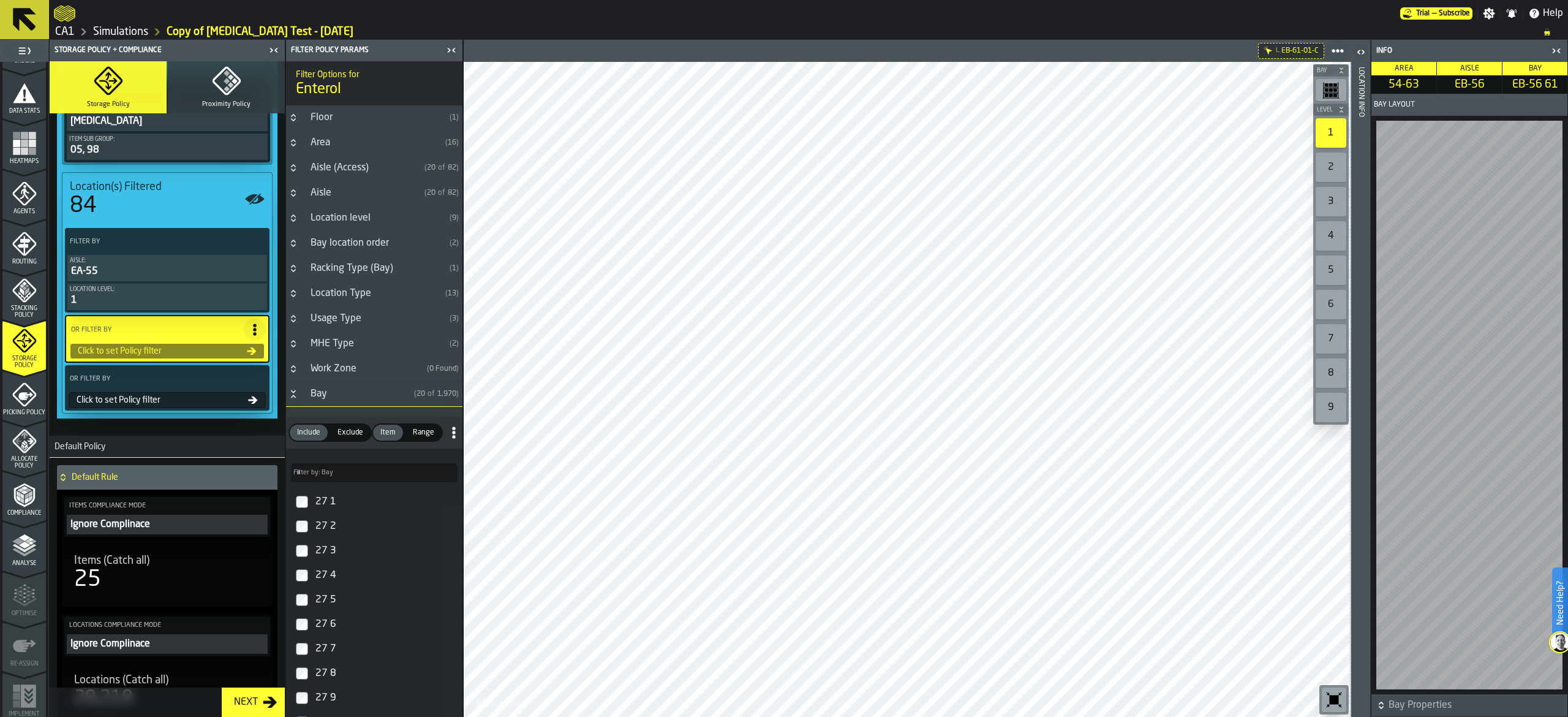
click at [338, 193] on div "Aisle" at bounding box center [361, 193] width 116 height 15
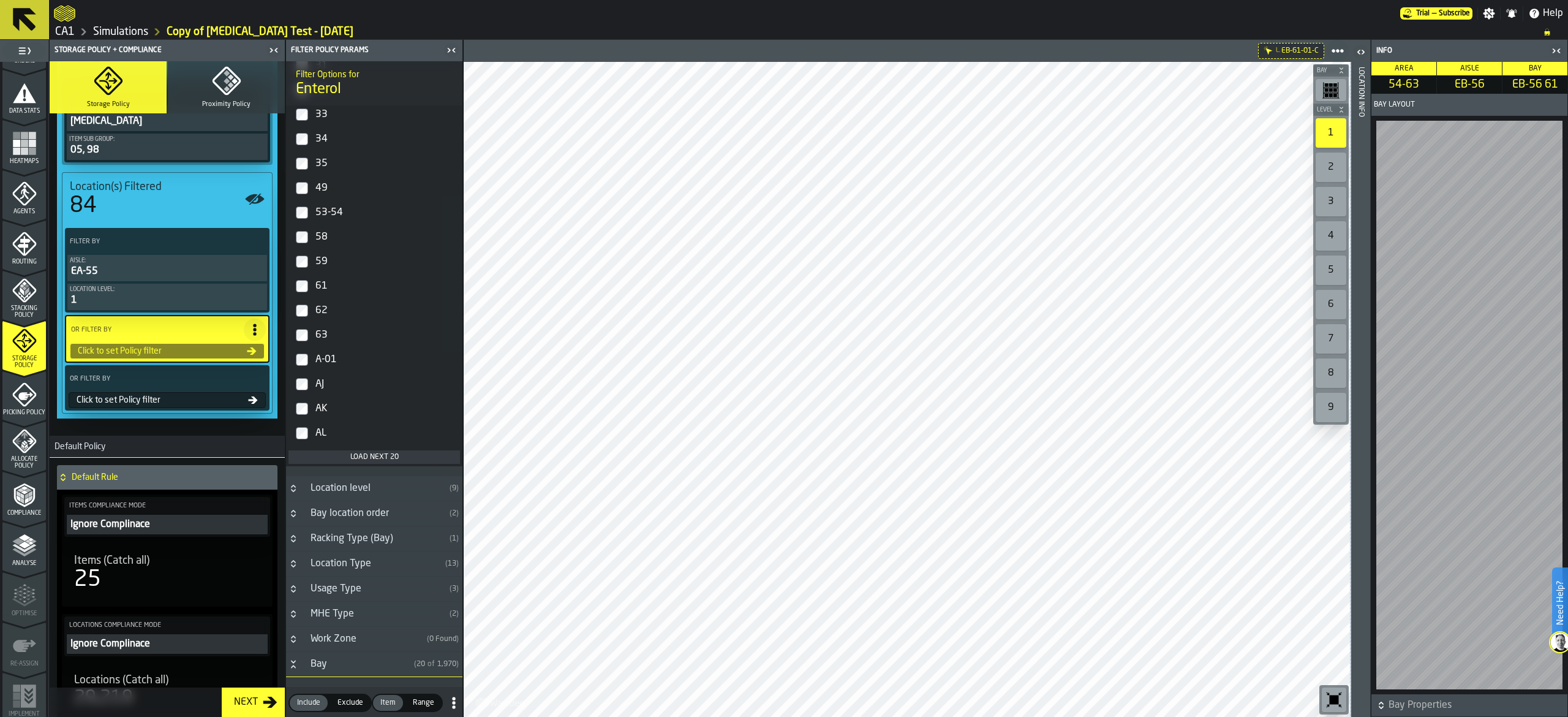
scroll to position [368, 0]
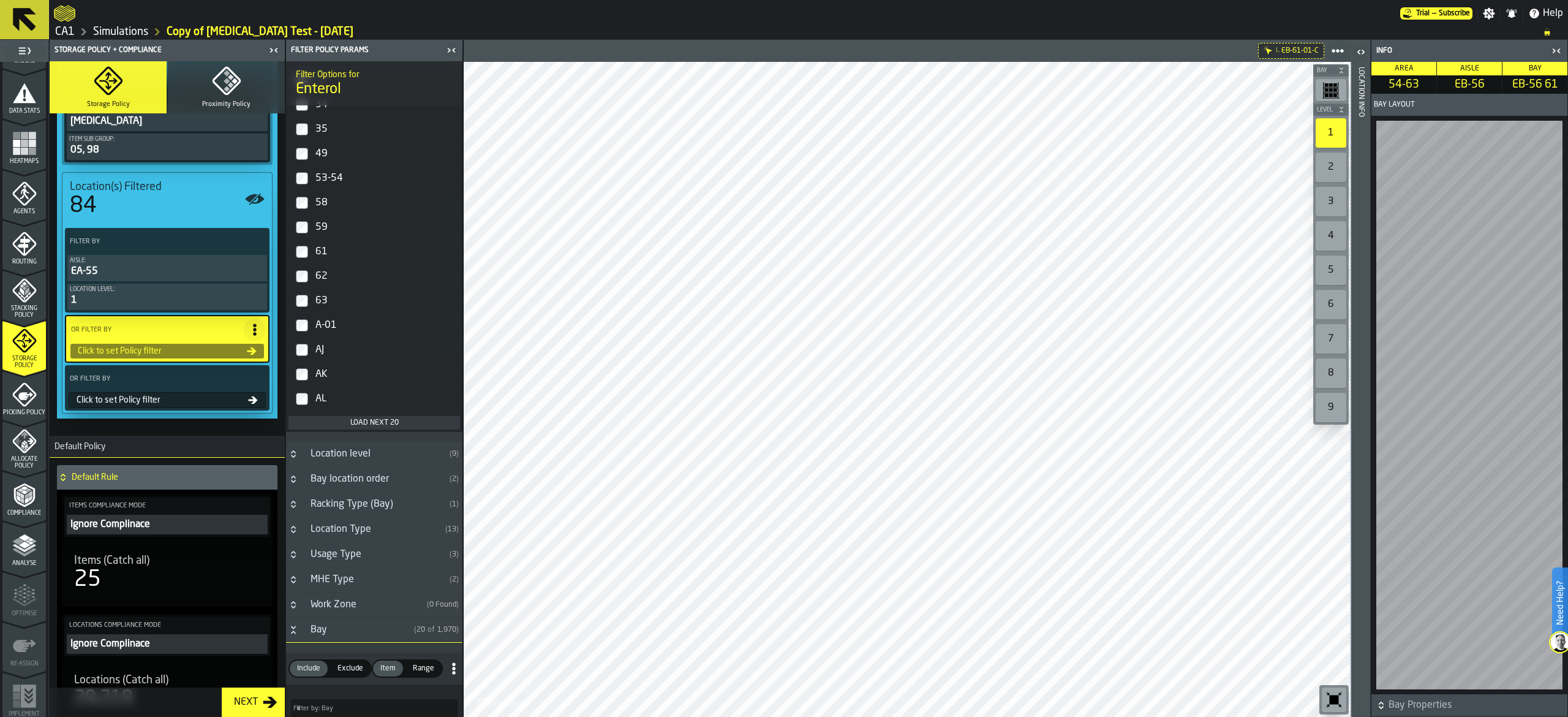
click at [383, 421] on div "Load next 20" at bounding box center [374, 423] width 162 height 8
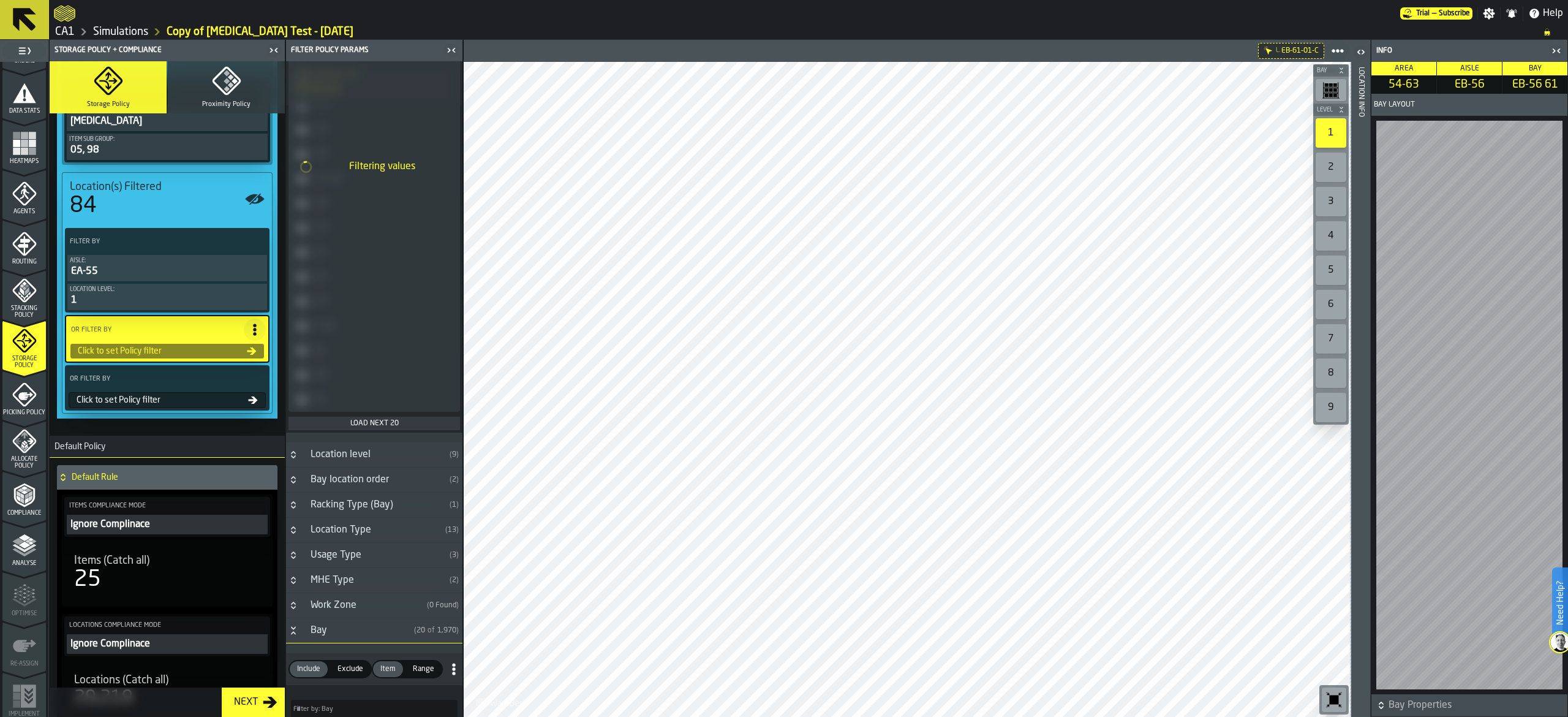
scroll to position [0, 0]
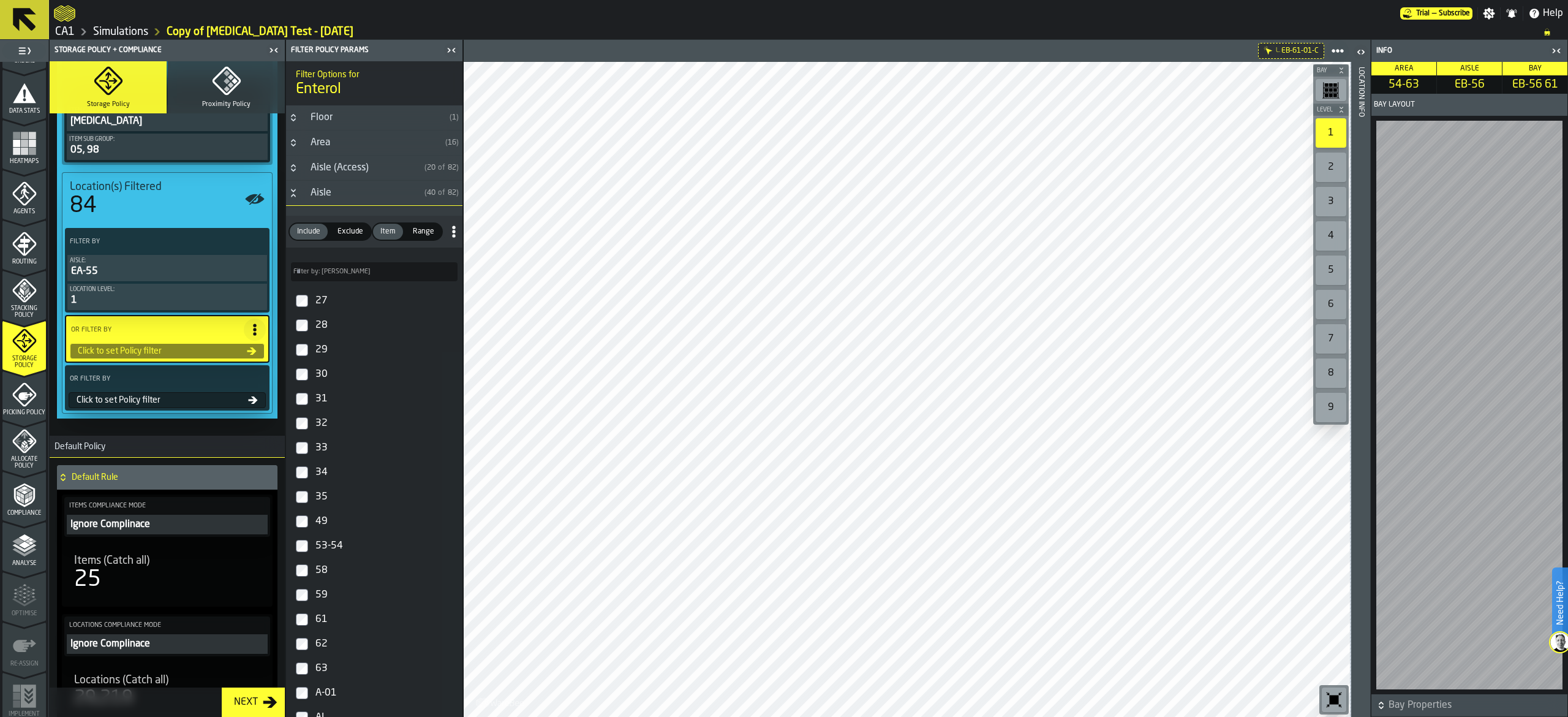
click at [359, 274] on input "Filter by: Aisle Filter by: Aisle" at bounding box center [374, 272] width 167 height 19
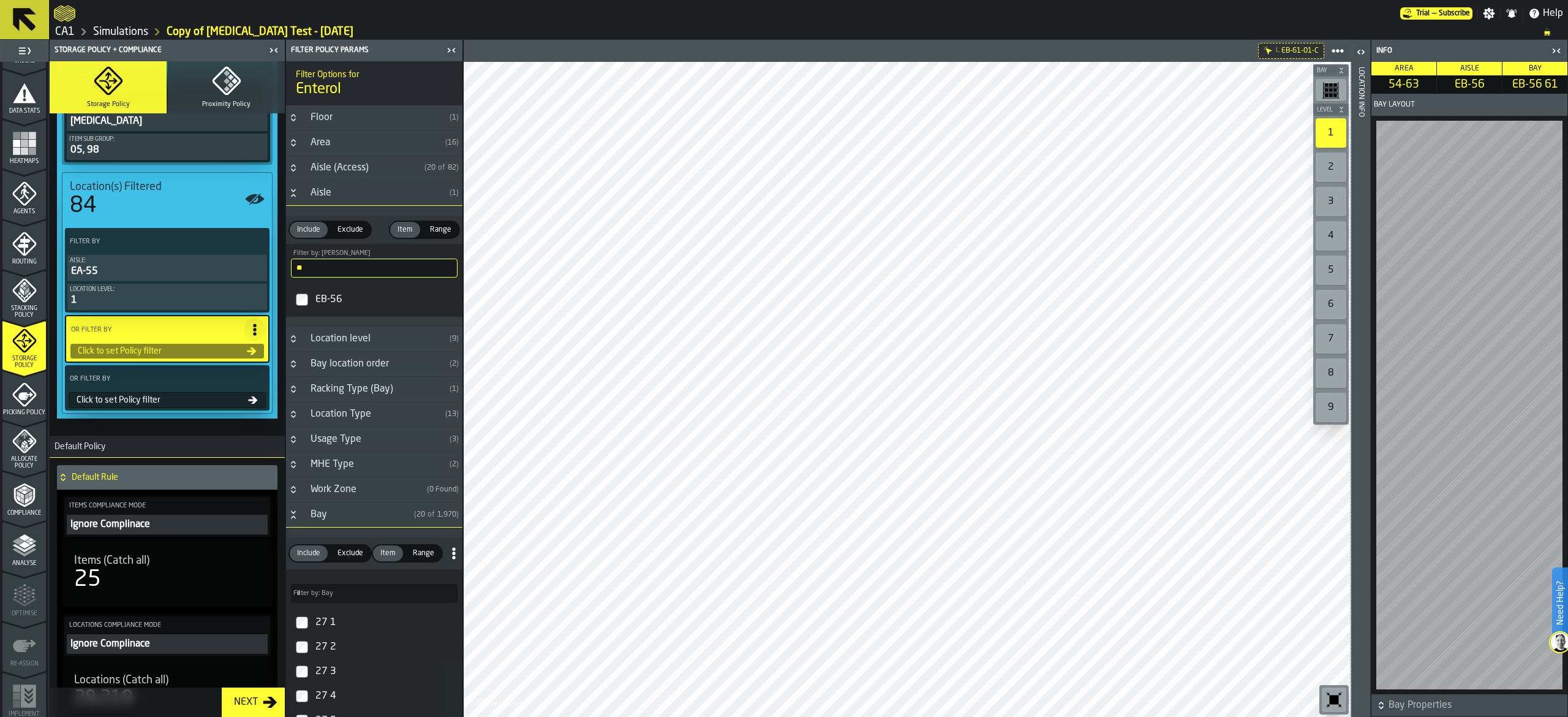
type input "**"
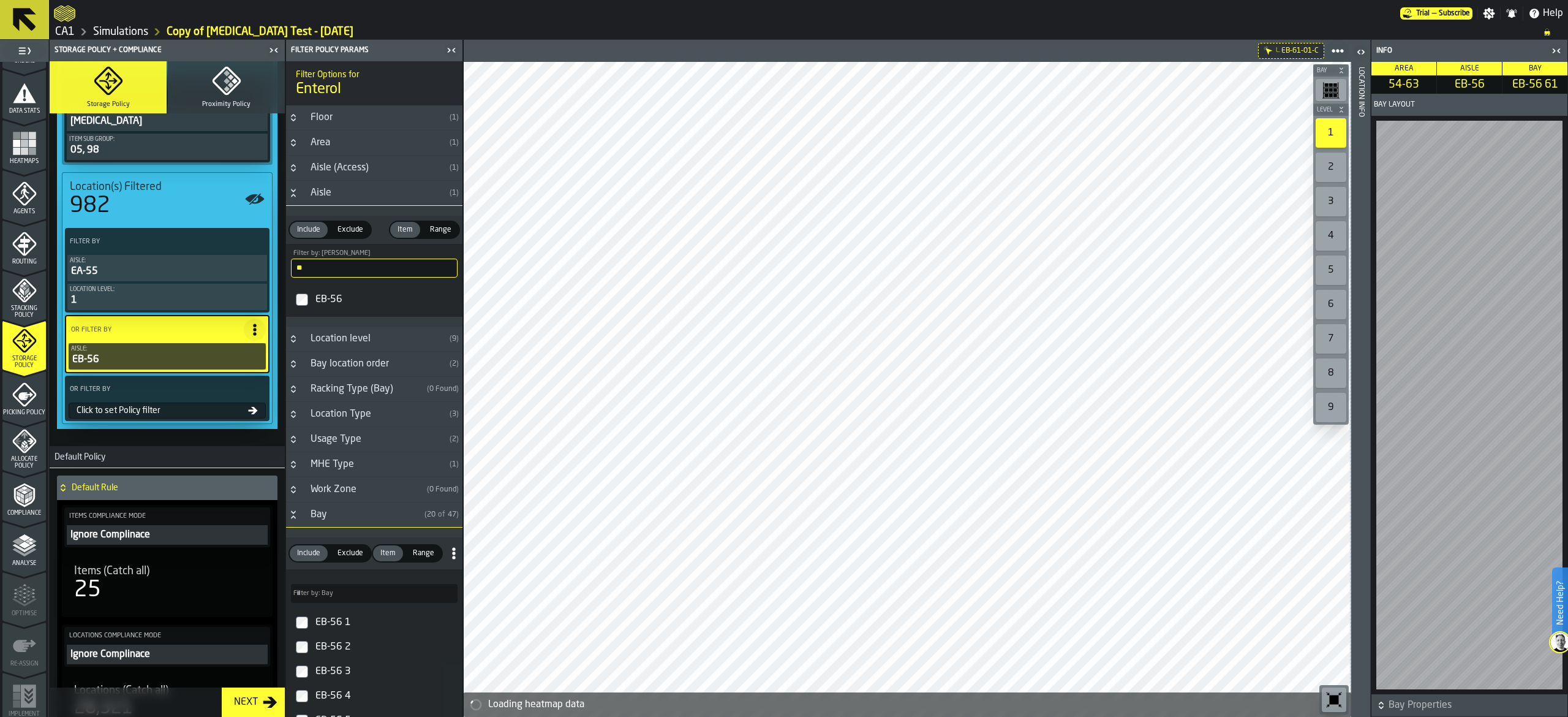
scroll to position [123, 0]
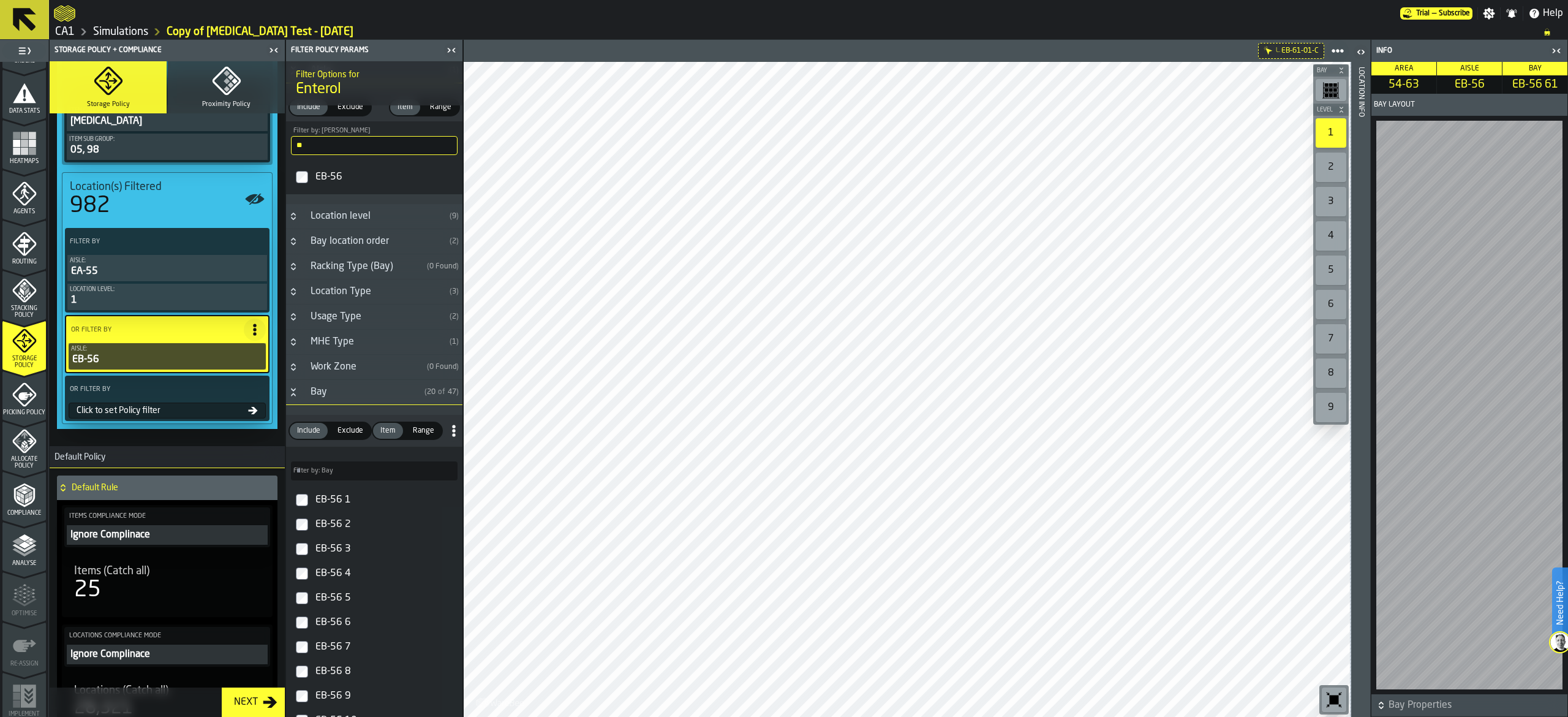
click at [342, 392] on div "Bay" at bounding box center [361, 392] width 116 height 15
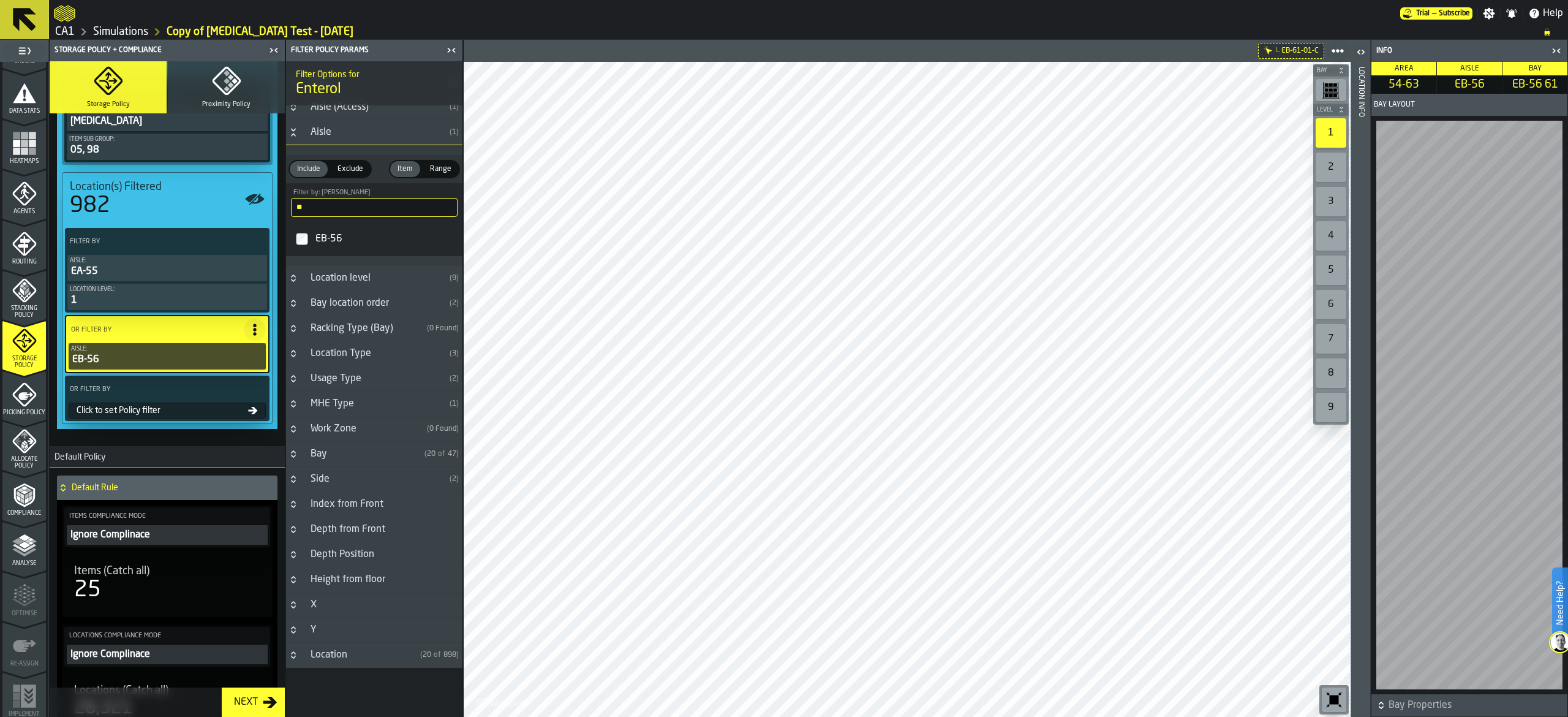
scroll to position [66, 0]
click at [252, 326] on icon at bounding box center [254, 330] width 12 height 12
click at [233, 380] on div "Add (OR) Filter" at bounding box center [223, 387] width 63 height 15
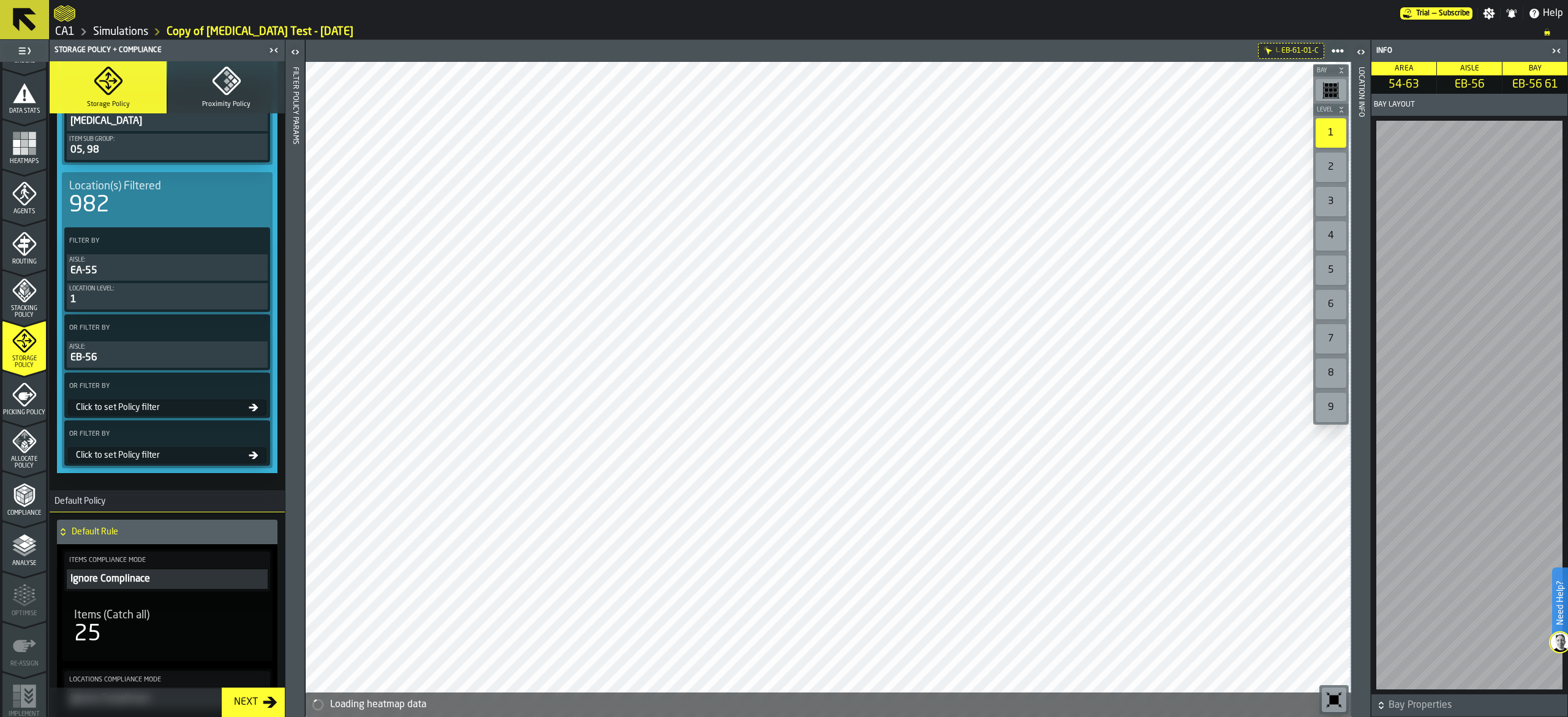
click at [196, 334] on label "OR Filter By" at bounding box center [156, 329] width 179 height 13
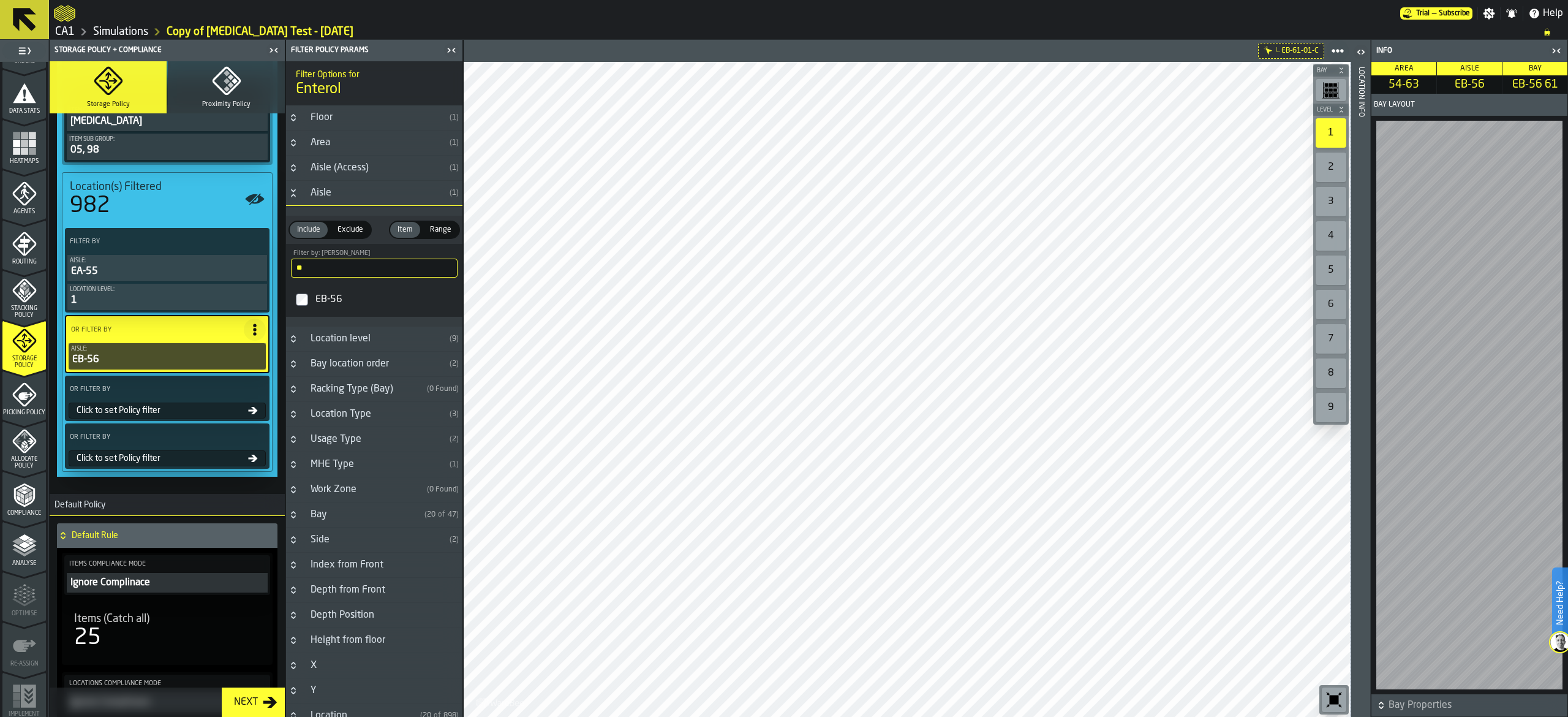
click at [217, 360] on div "EB-56" at bounding box center [167, 360] width 193 height 15
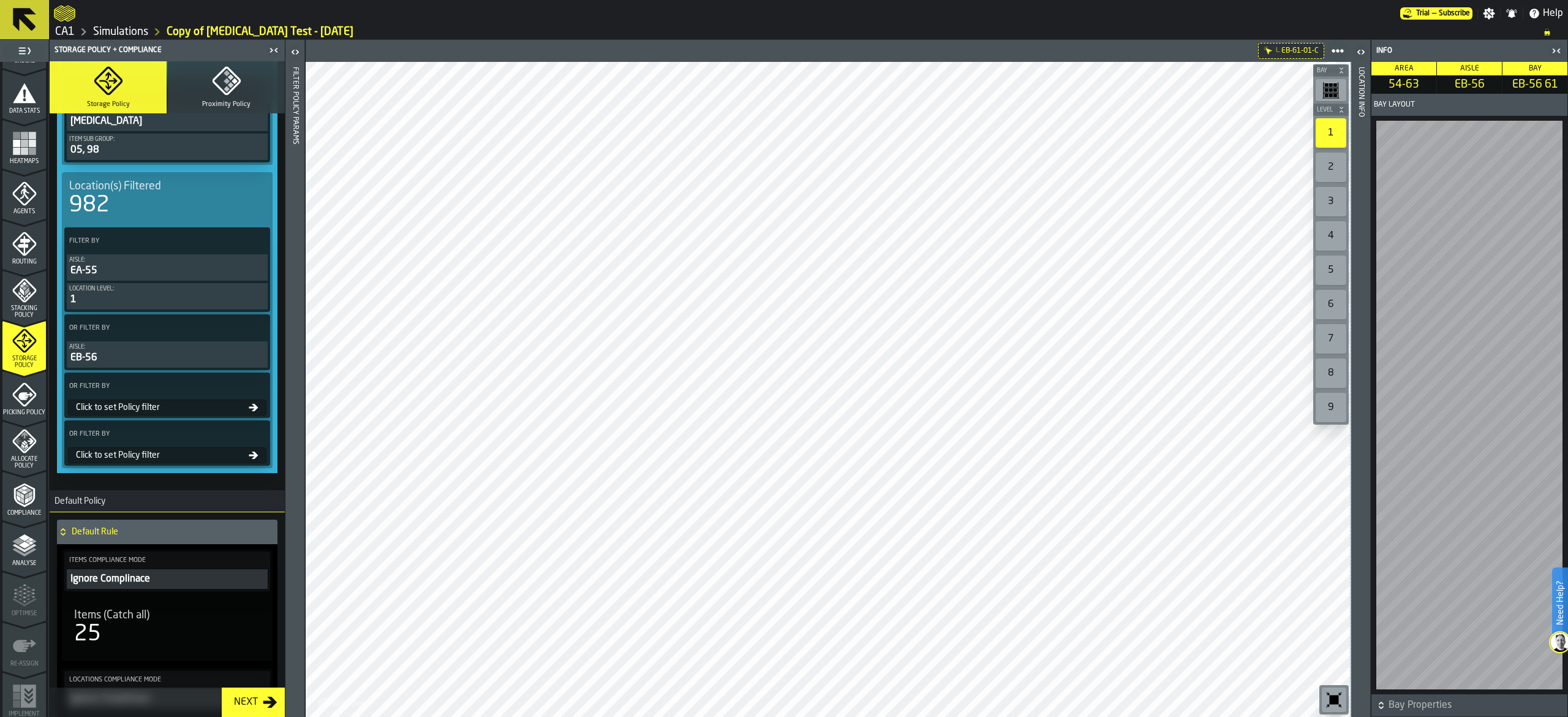
click at [204, 318] on div "OR Filter By Aisle: EB-56" at bounding box center [167, 343] width 206 height 56
click at [205, 331] on label "OR Filter By" at bounding box center [156, 329] width 179 height 13
click at [175, 329] on label "OR Filter By" at bounding box center [156, 329] width 179 height 13
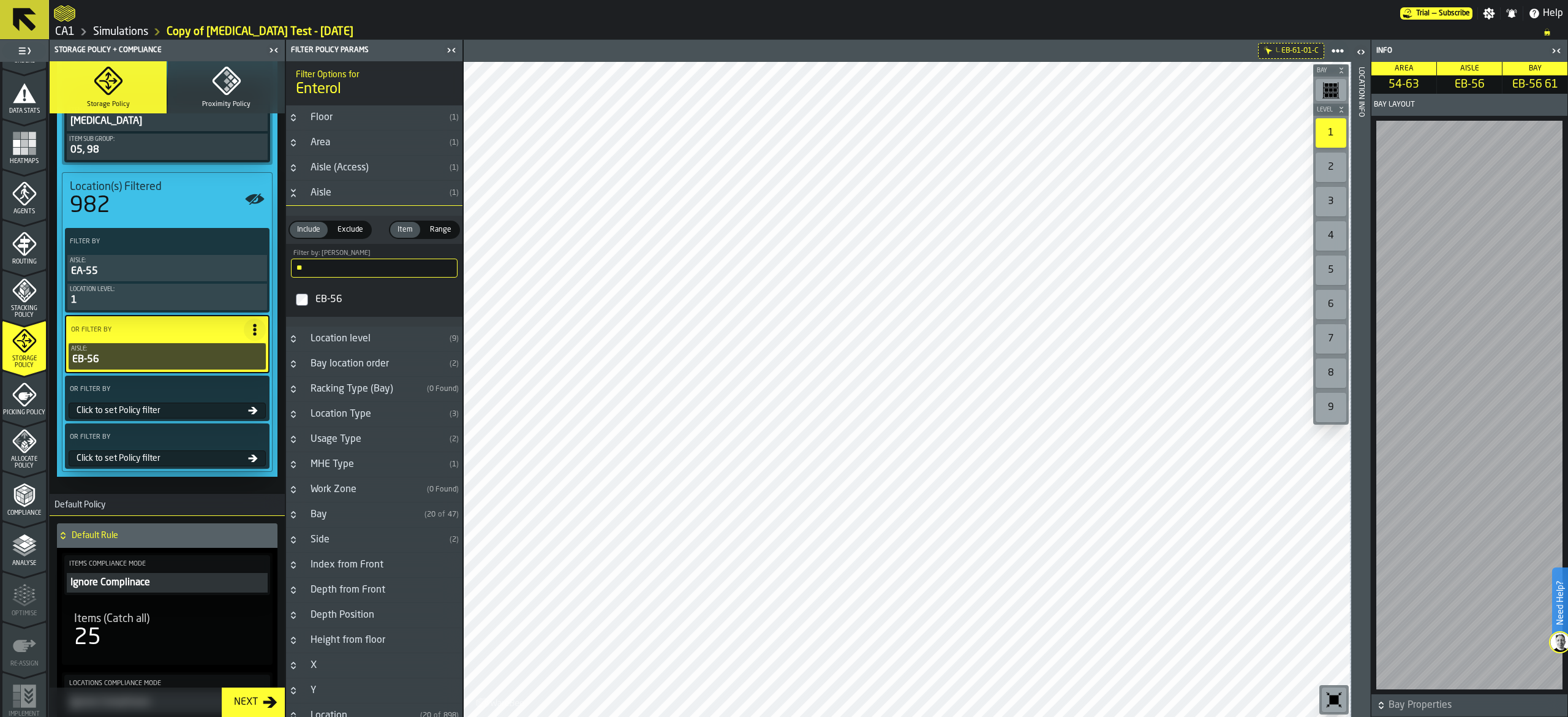
click at [395, 521] on div "Bay" at bounding box center [361, 515] width 116 height 15
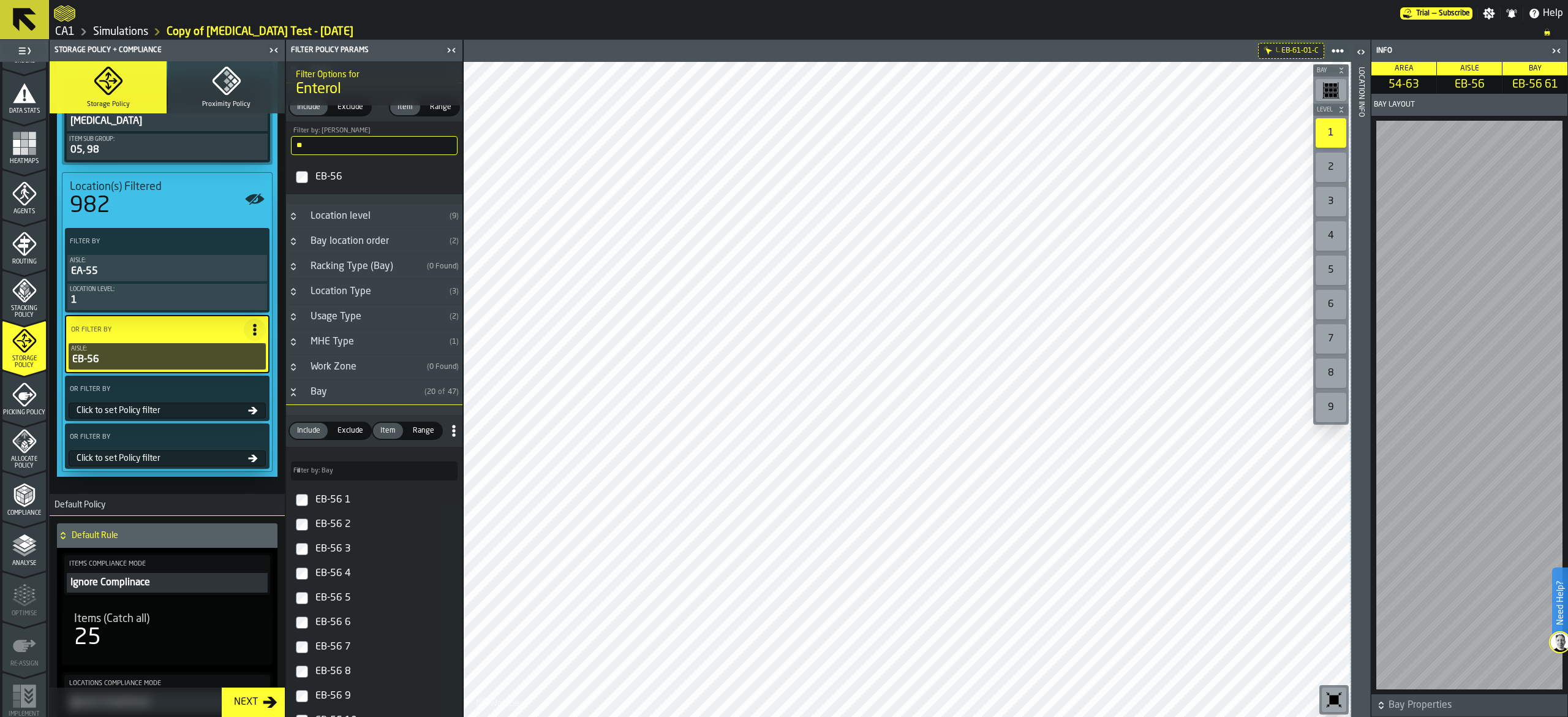
scroll to position [245, 0]
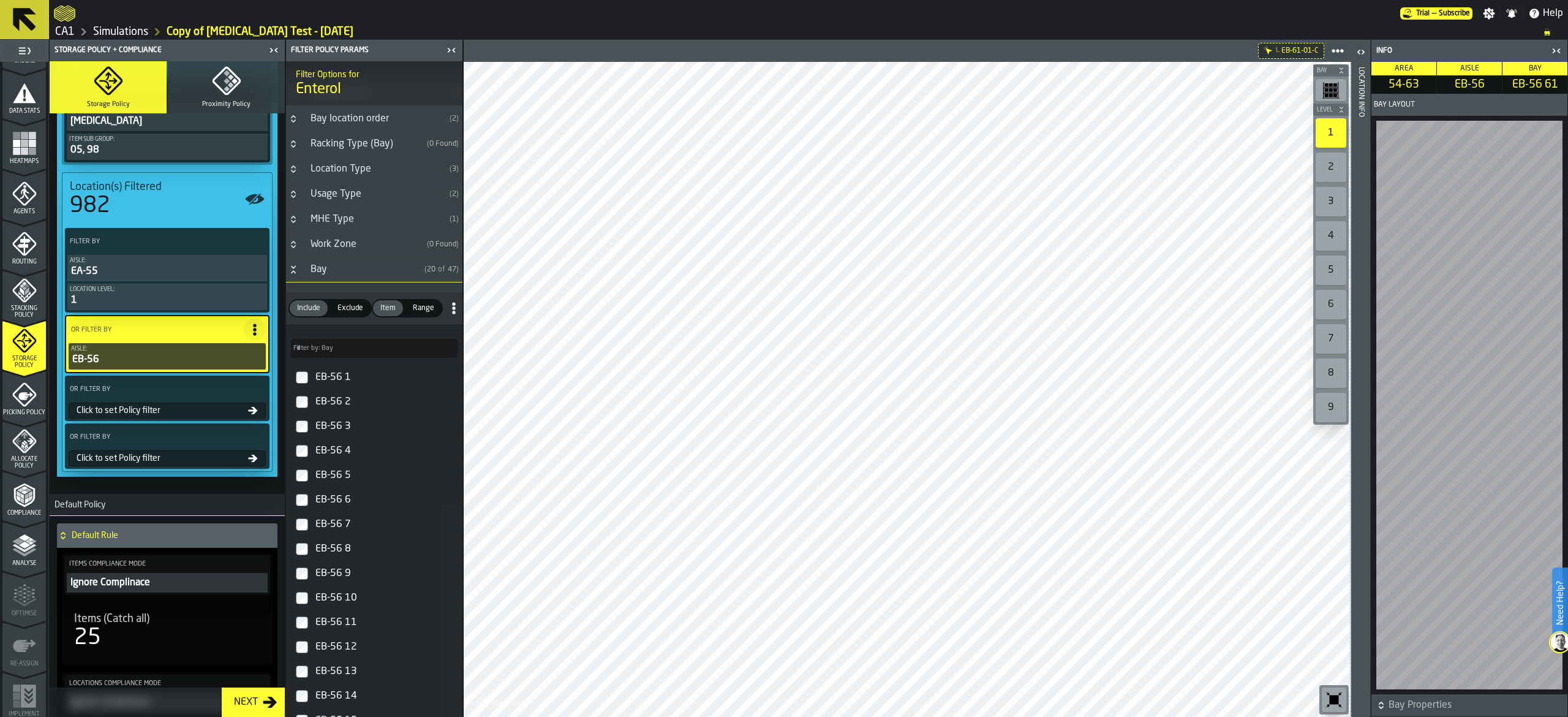
click at [420, 308] on span "Range" at bounding box center [423, 308] width 32 height 11
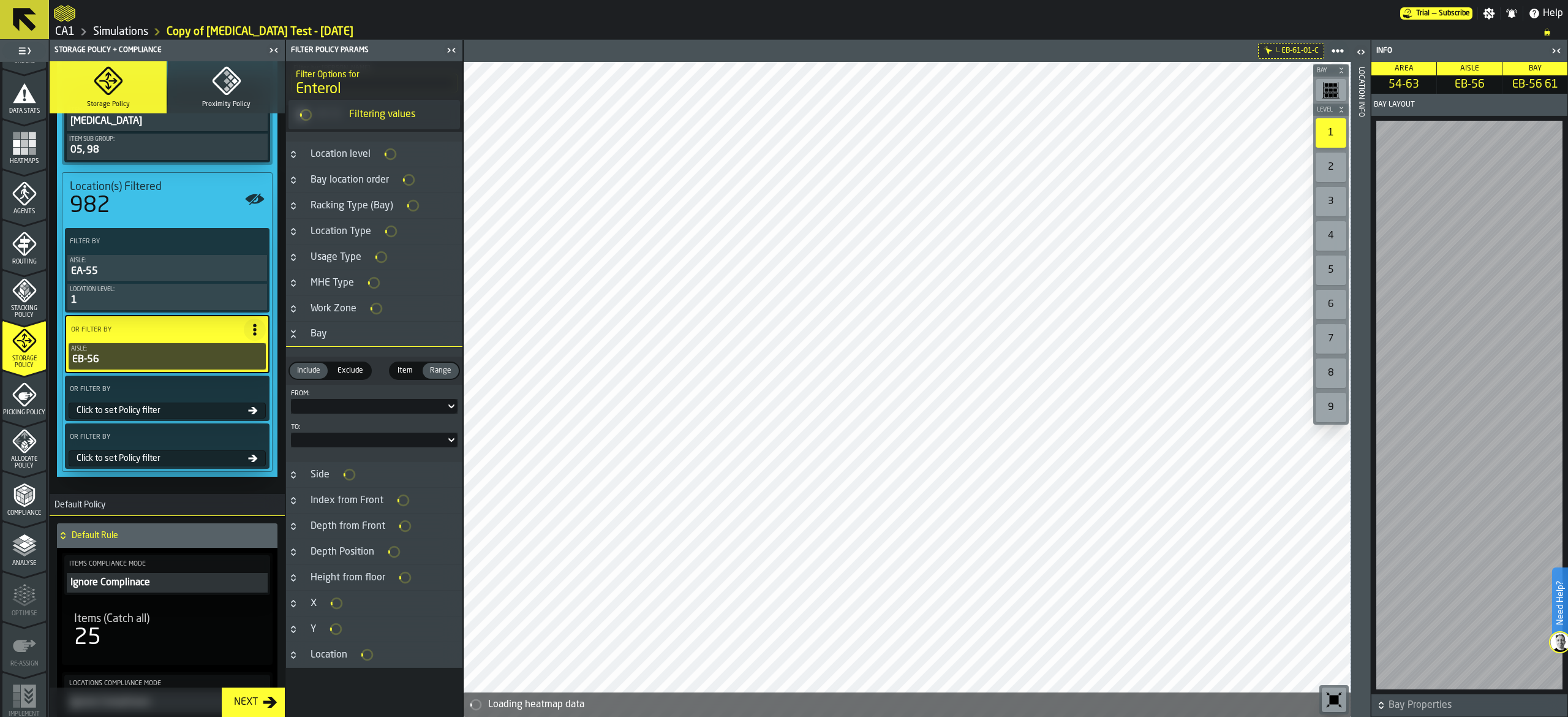
scroll to position [183, 0]
click at [321, 406] on div at bounding box center [374, 412] width 167 height 15
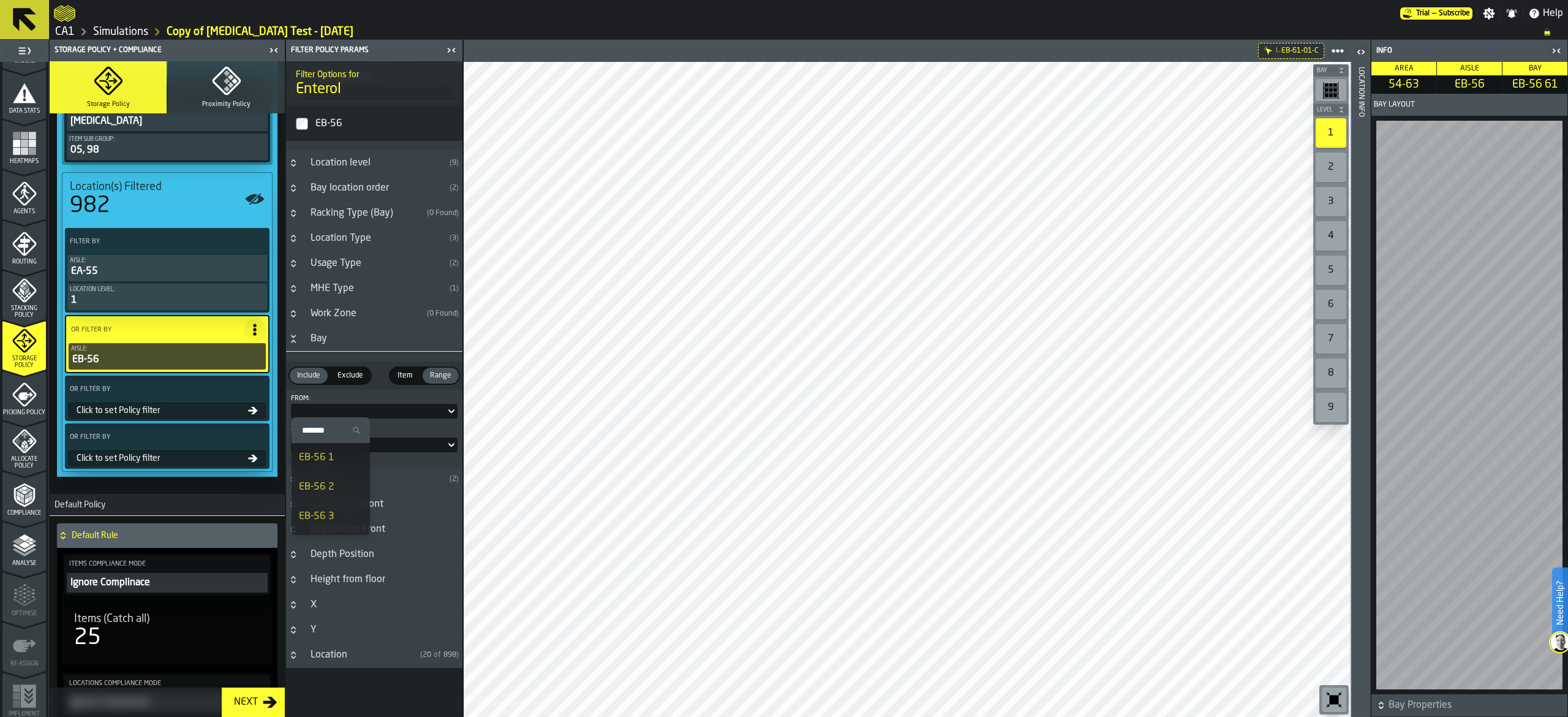
click at [351, 460] on div "EB-56 1" at bounding box center [330, 458] width 63 height 15
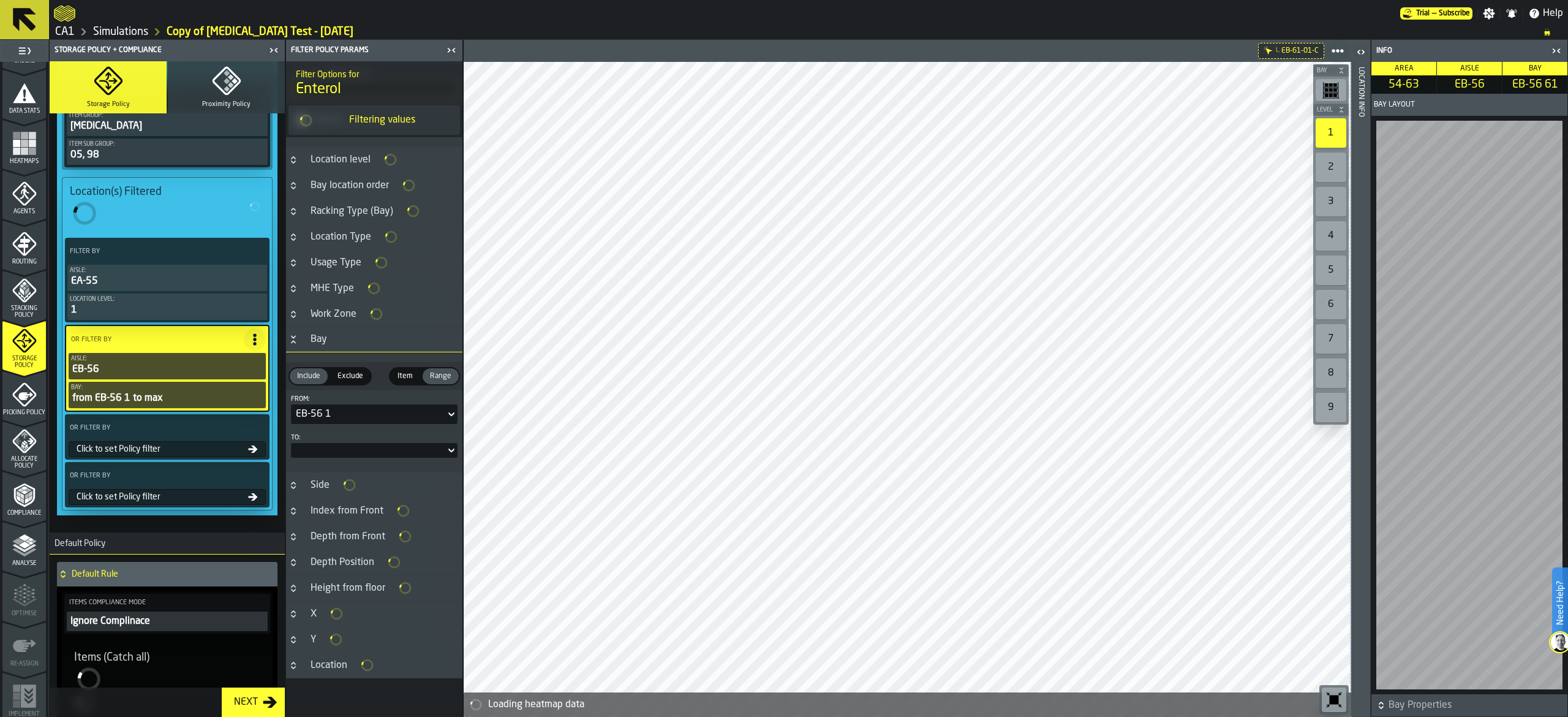
scroll to position [184, 0]
click at [356, 451] on div at bounding box center [369, 448] width 154 height 5
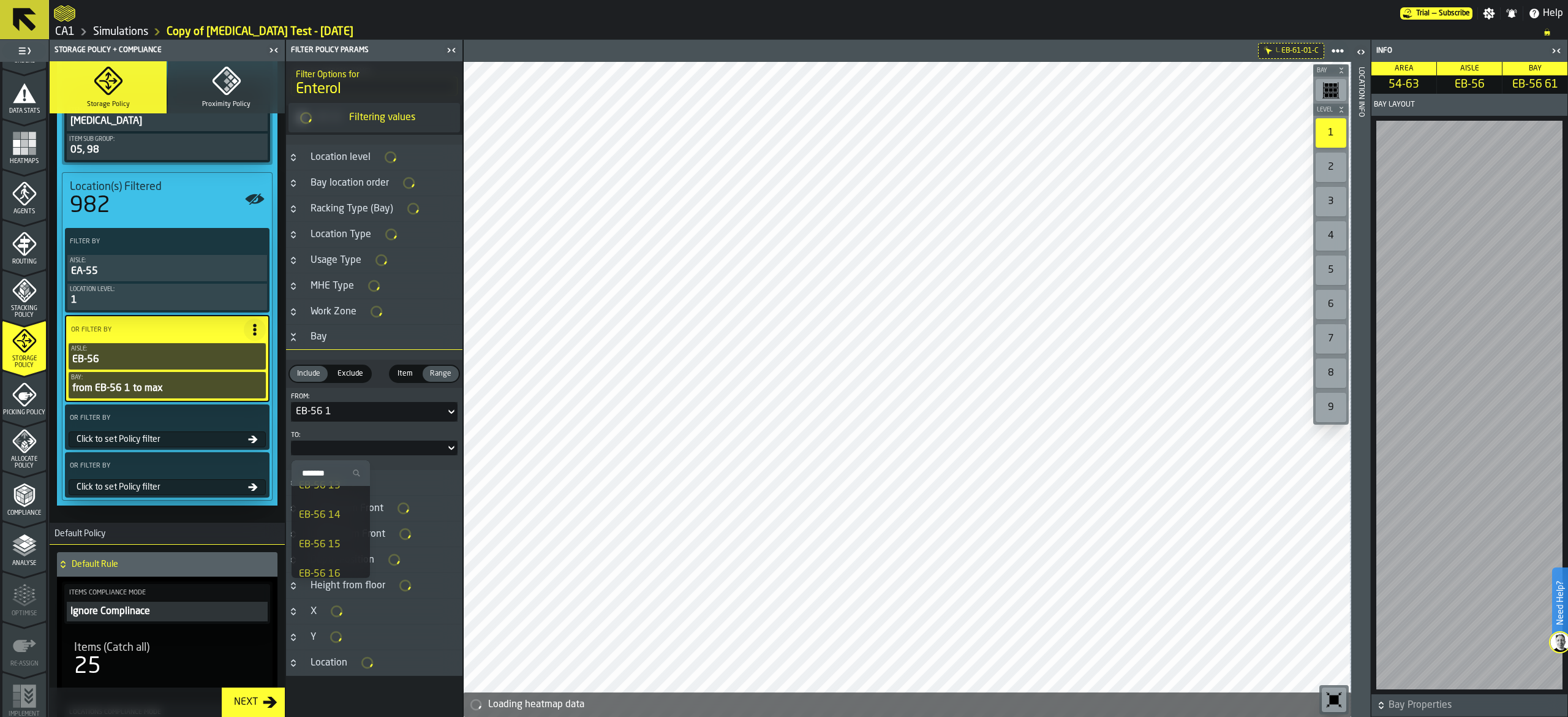
scroll to position [245, 0]
click at [331, 493] on div "EB-56 9" at bounding box center [330, 491] width 63 height 15
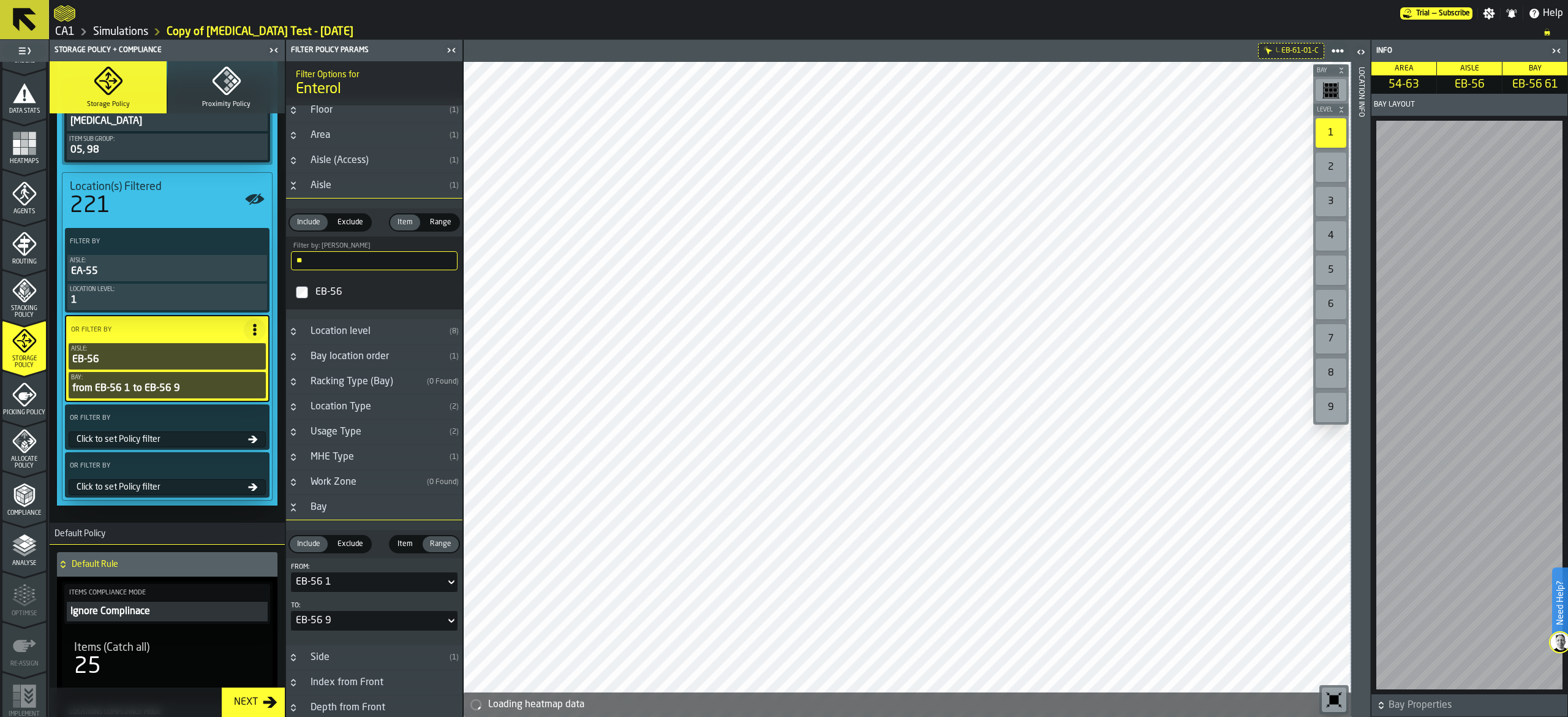
scroll to position [0, 0]
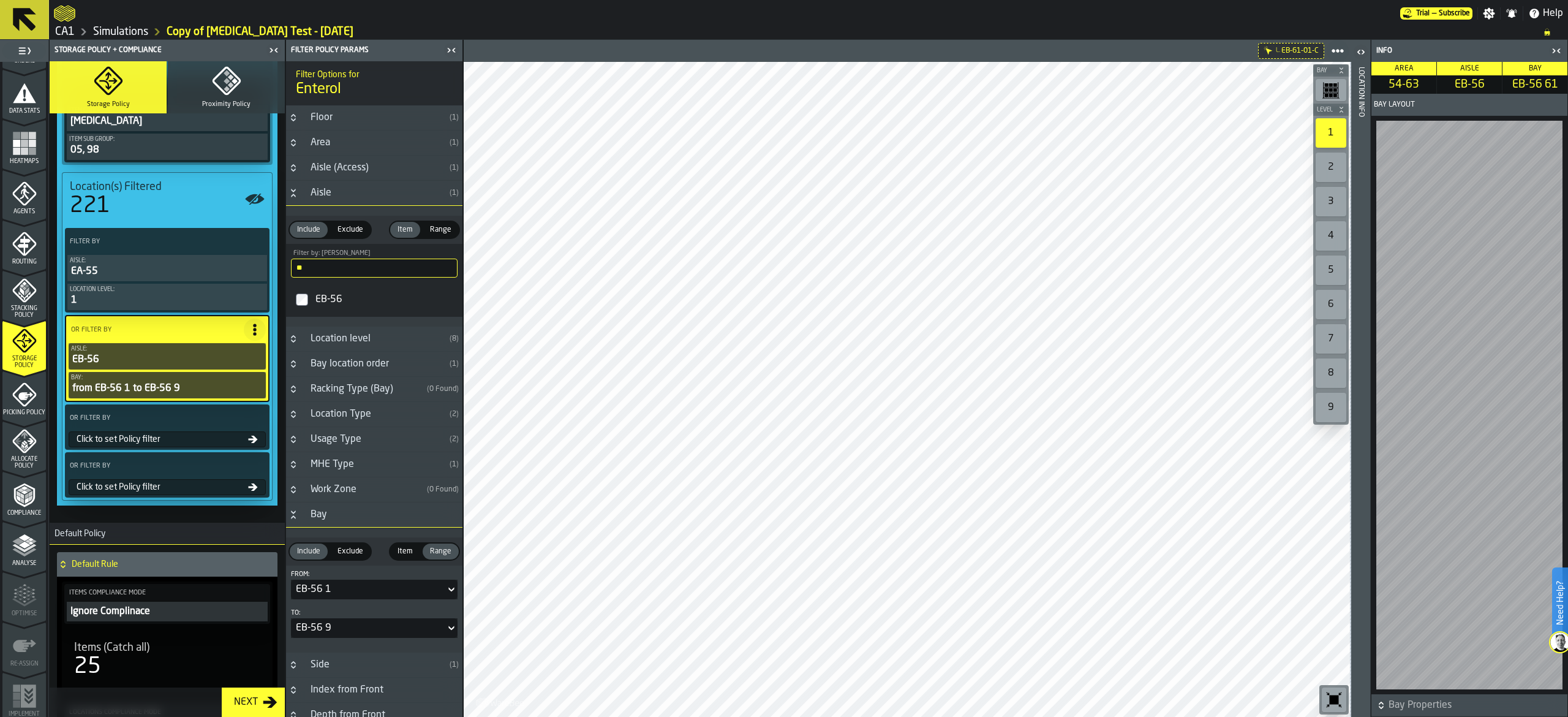
click at [401, 337] on div "Location level" at bounding box center [374, 339] width 141 height 15
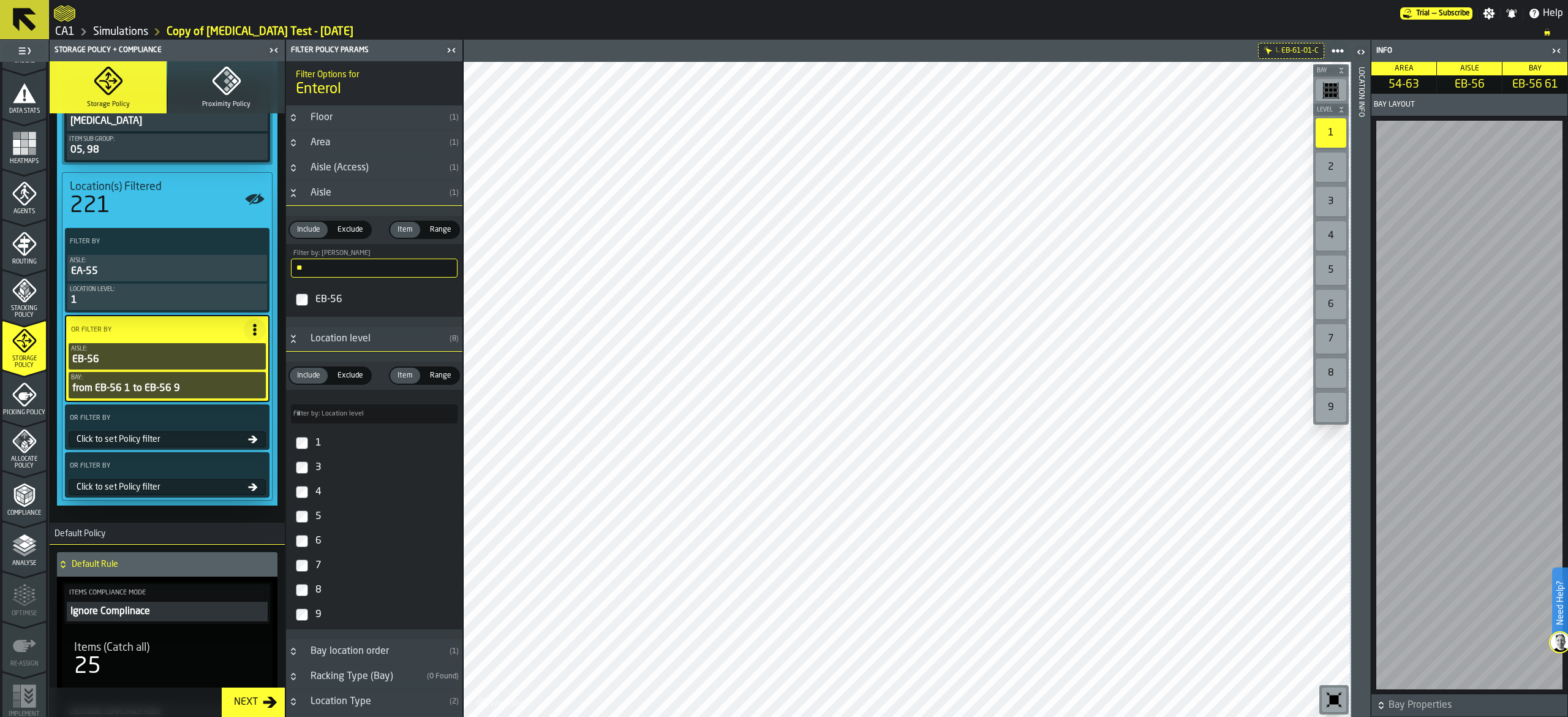
click at [311, 441] on label "1" at bounding box center [374, 443] width 171 height 24
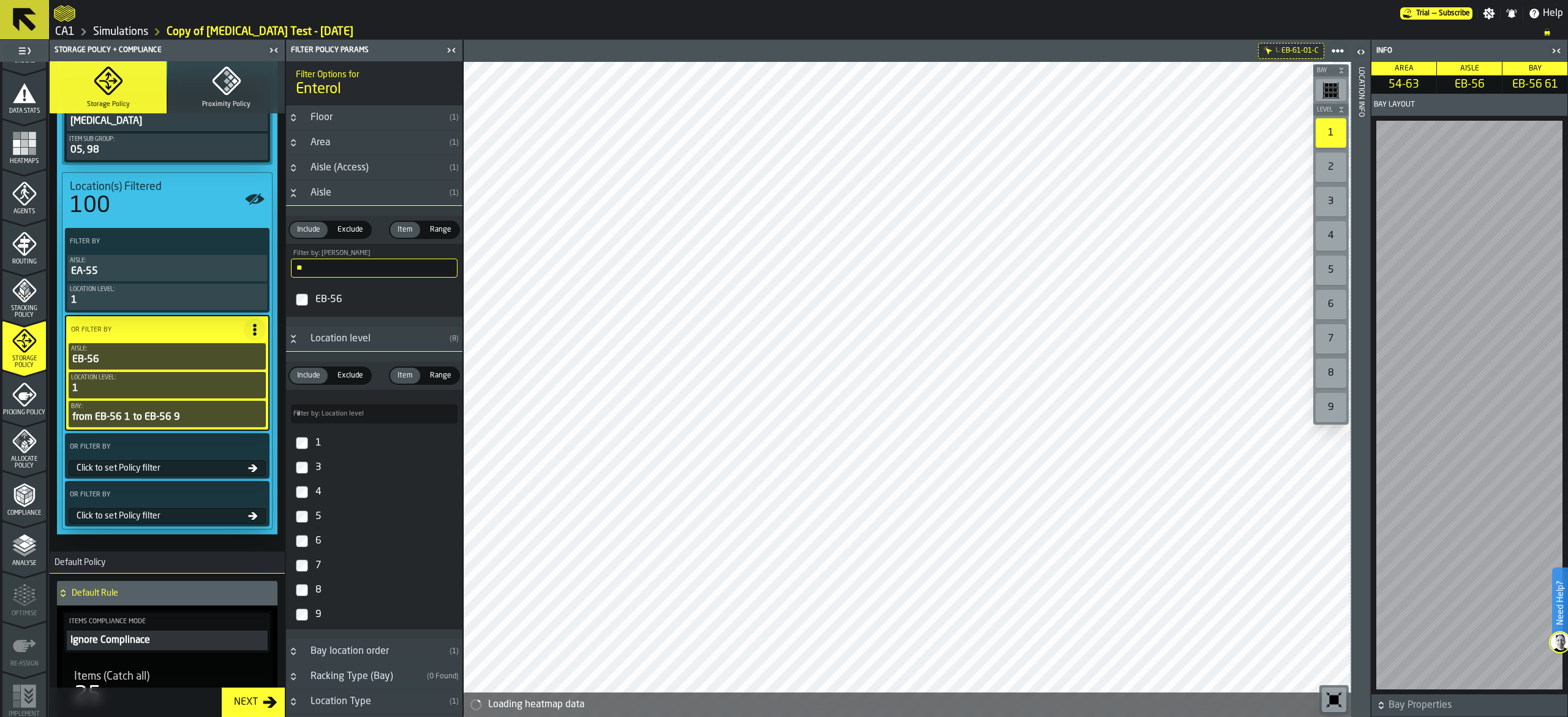
click at [209, 467] on div "Click to set Policy filter" at bounding box center [160, 468] width 177 height 10
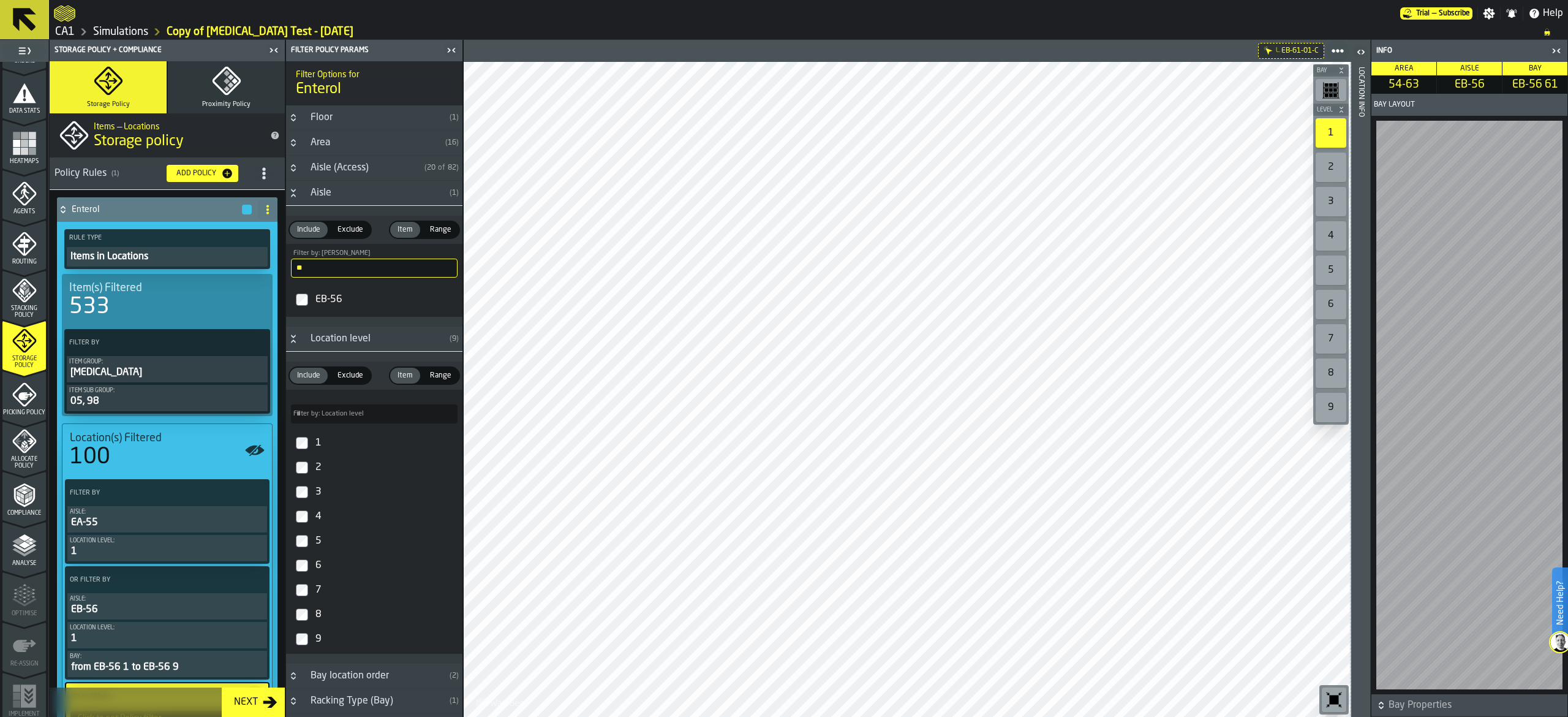
scroll to position [123, 0]
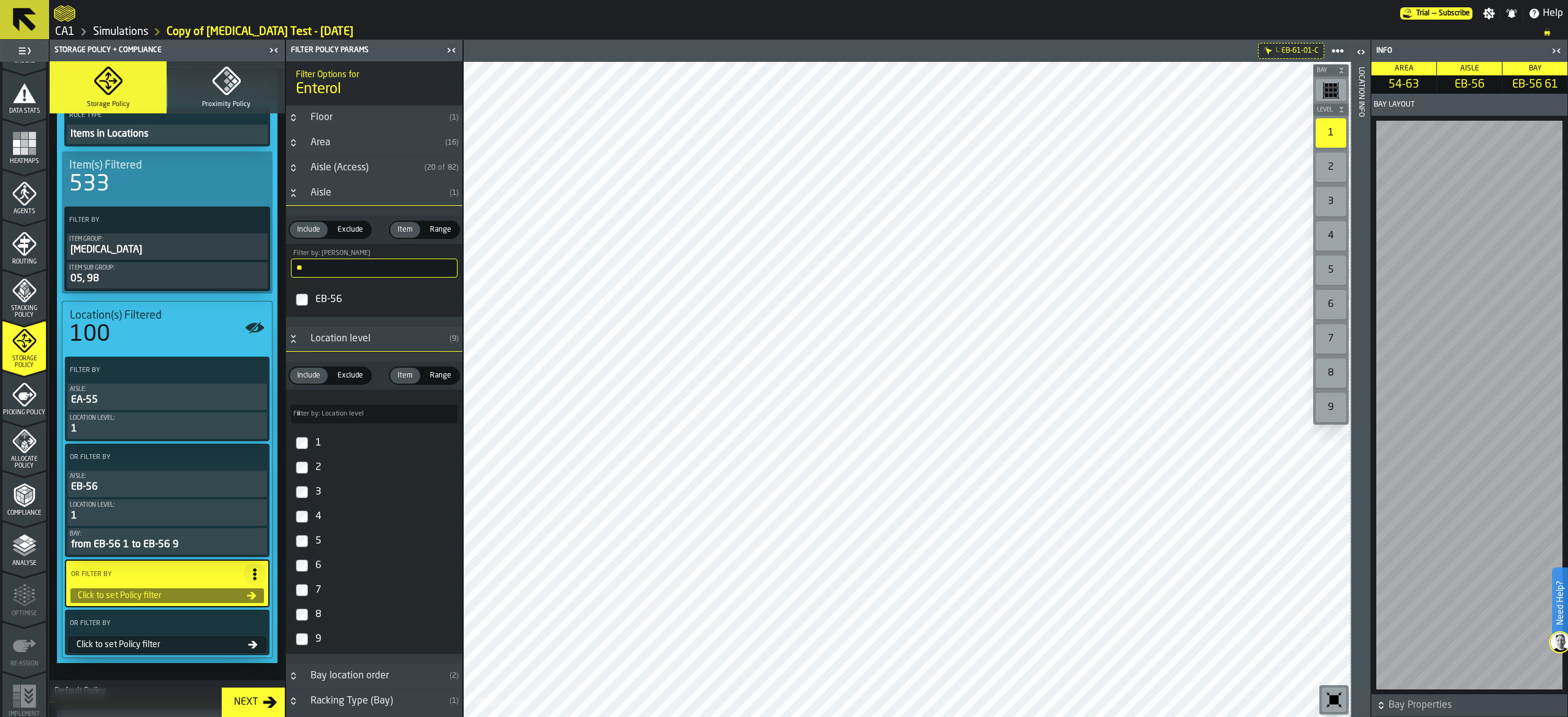
click at [307, 293] on label "EB-56" at bounding box center [374, 300] width 171 height 30
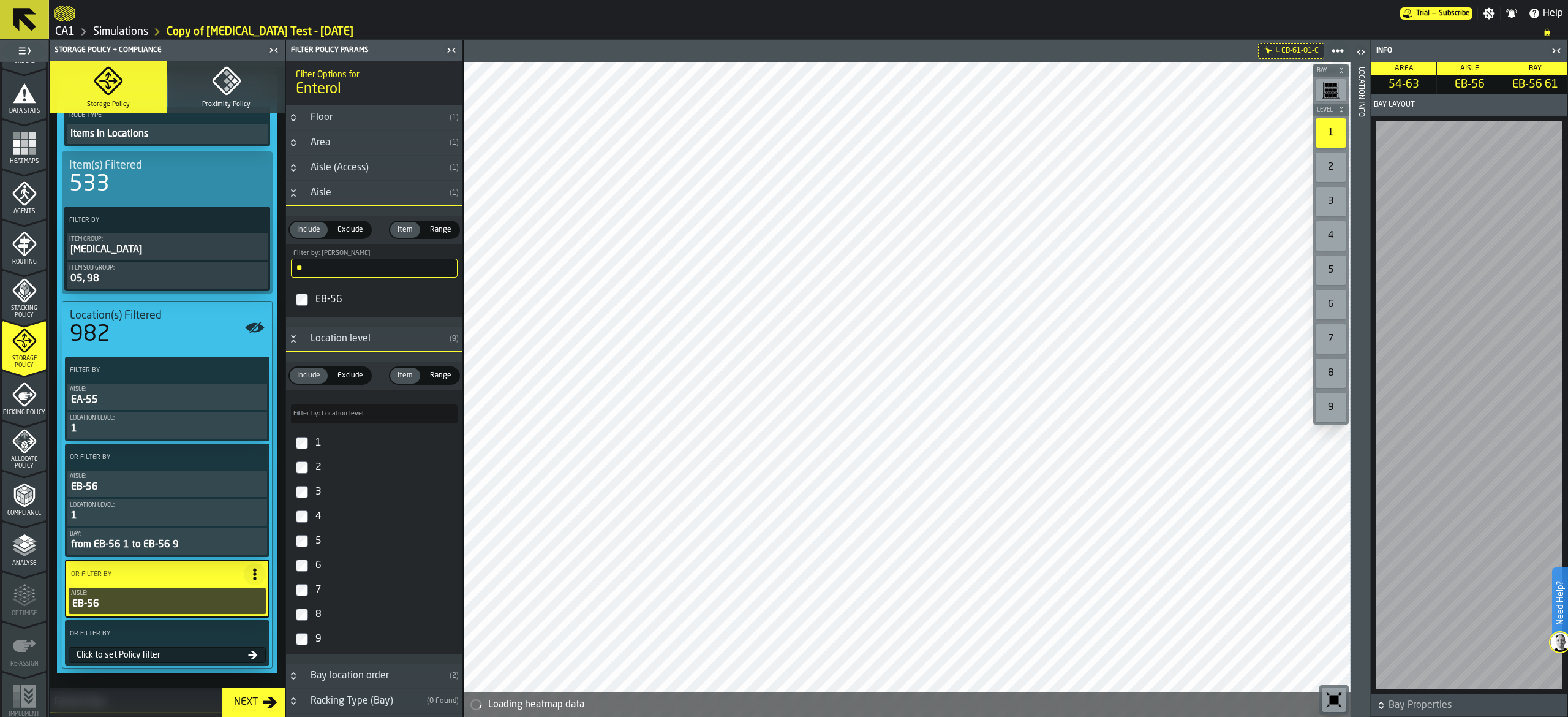
drag, startPoint x: 432, startPoint y: 380, endPoint x: 382, endPoint y: 473, distance: 105.6
click at [433, 380] on span "Range" at bounding box center [441, 376] width 32 height 11
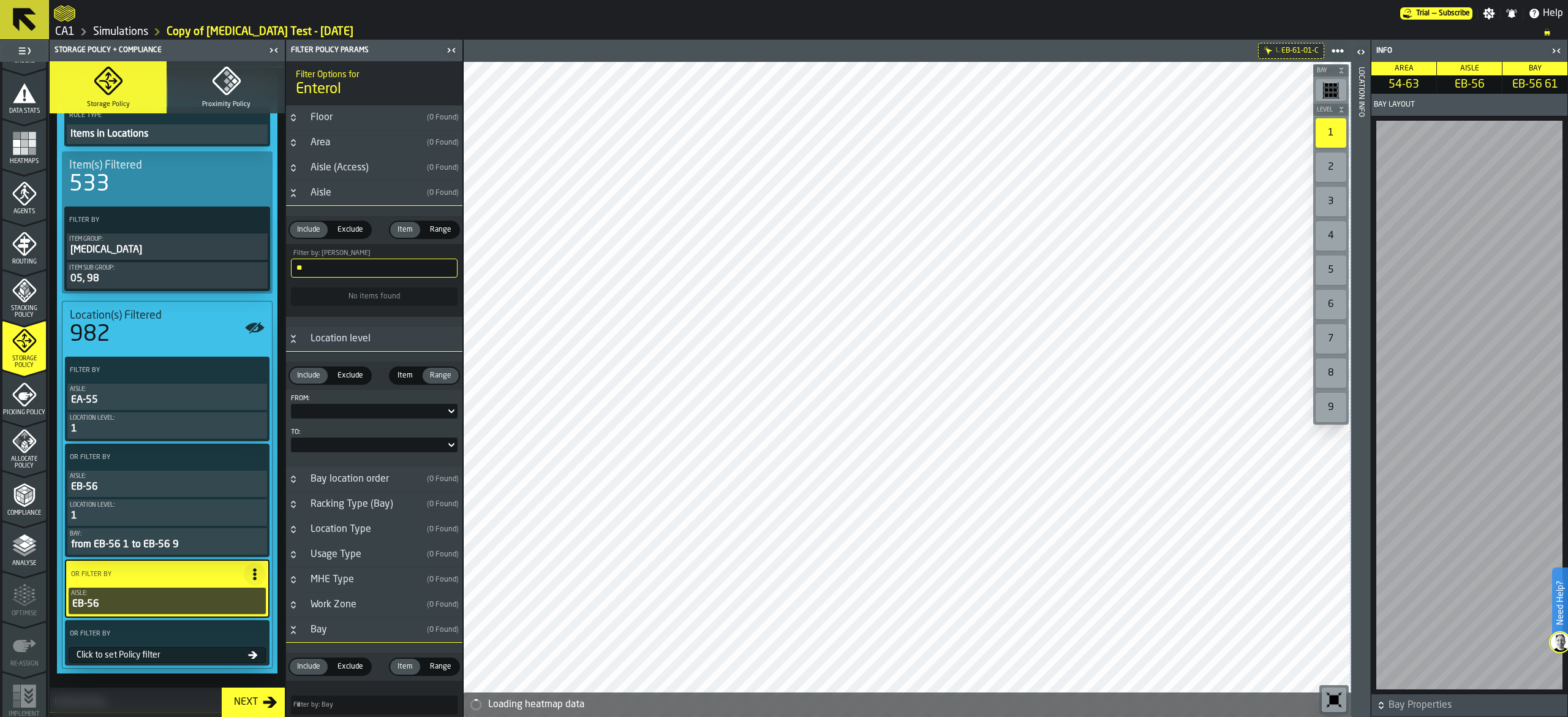
click at [336, 413] on div at bounding box center [369, 411] width 154 height 5
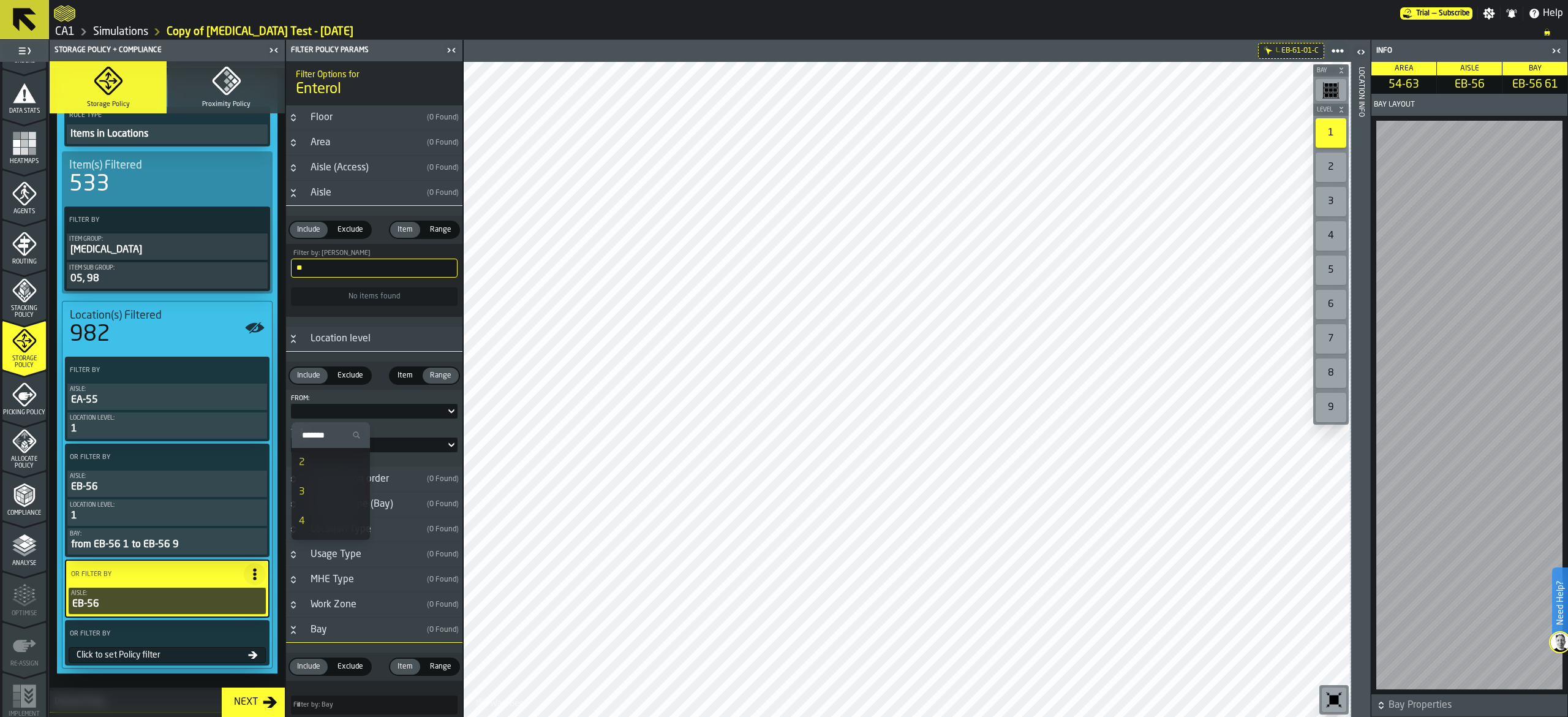
scroll to position [0, 0]
click at [414, 399] on label "From:" at bounding box center [374, 399] width 167 height 8
click at [355, 630] on div "Bay" at bounding box center [363, 630] width 119 height 15
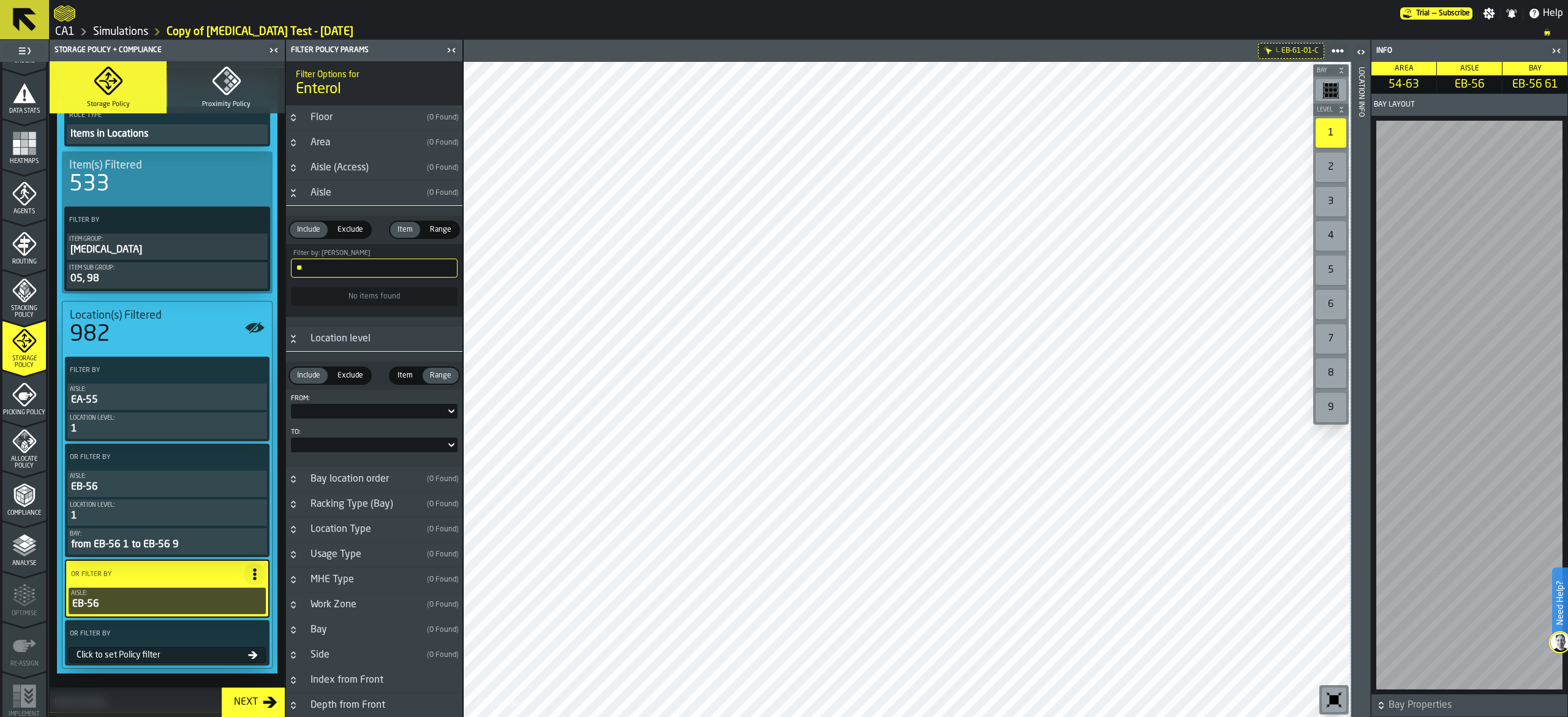
scroll to position [183, 0]
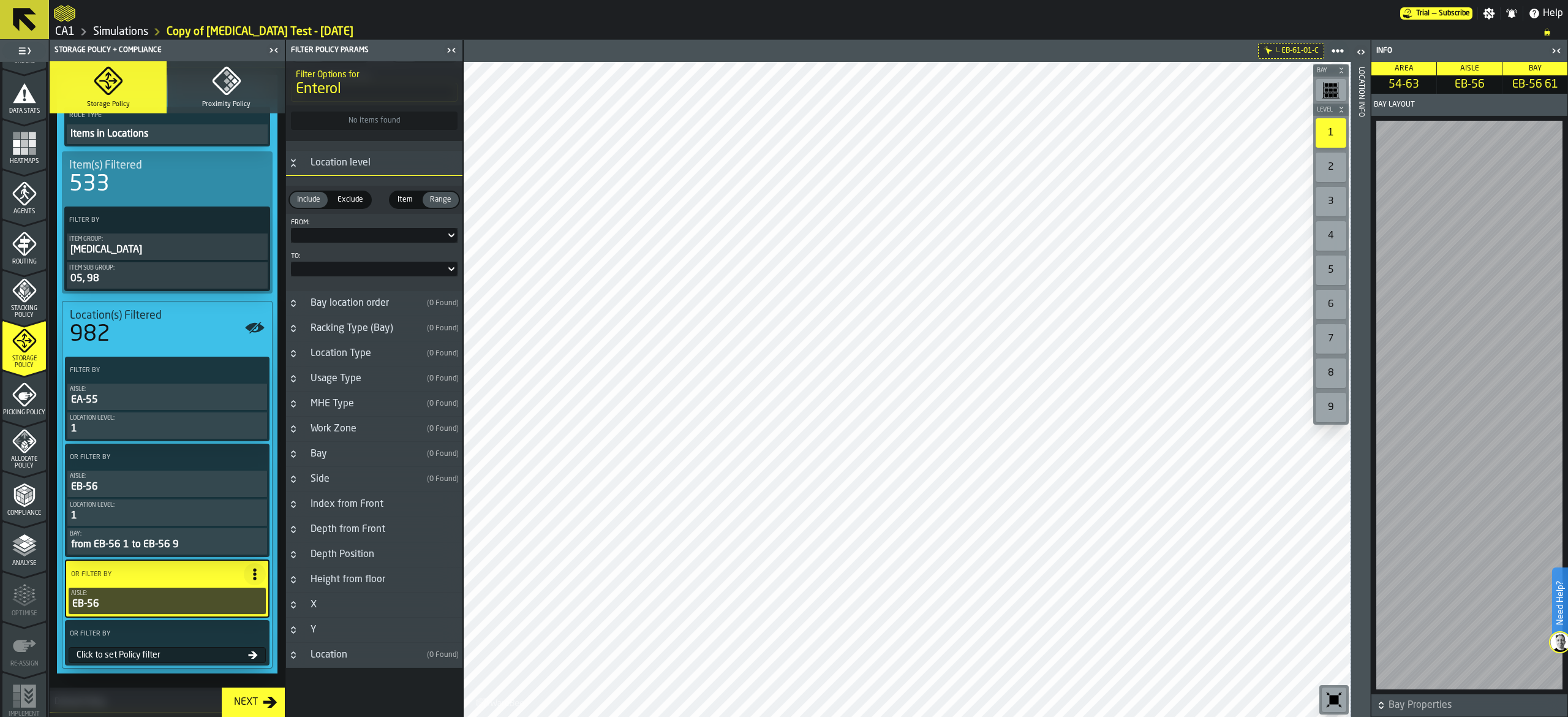
click at [313, 447] on div "Bay" at bounding box center [363, 454] width 119 height 15
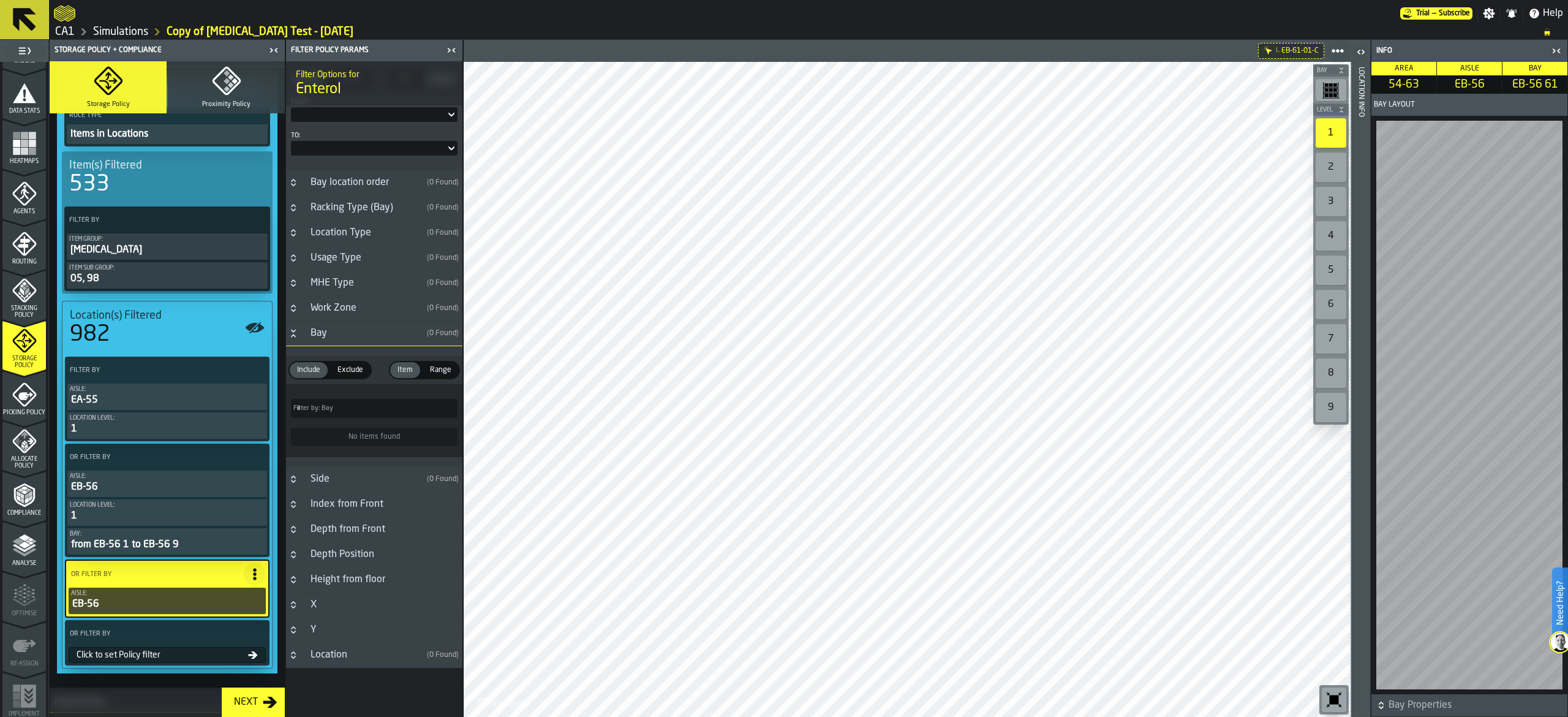
click at [447, 365] on span "Range" at bounding box center [441, 371] width 32 height 11
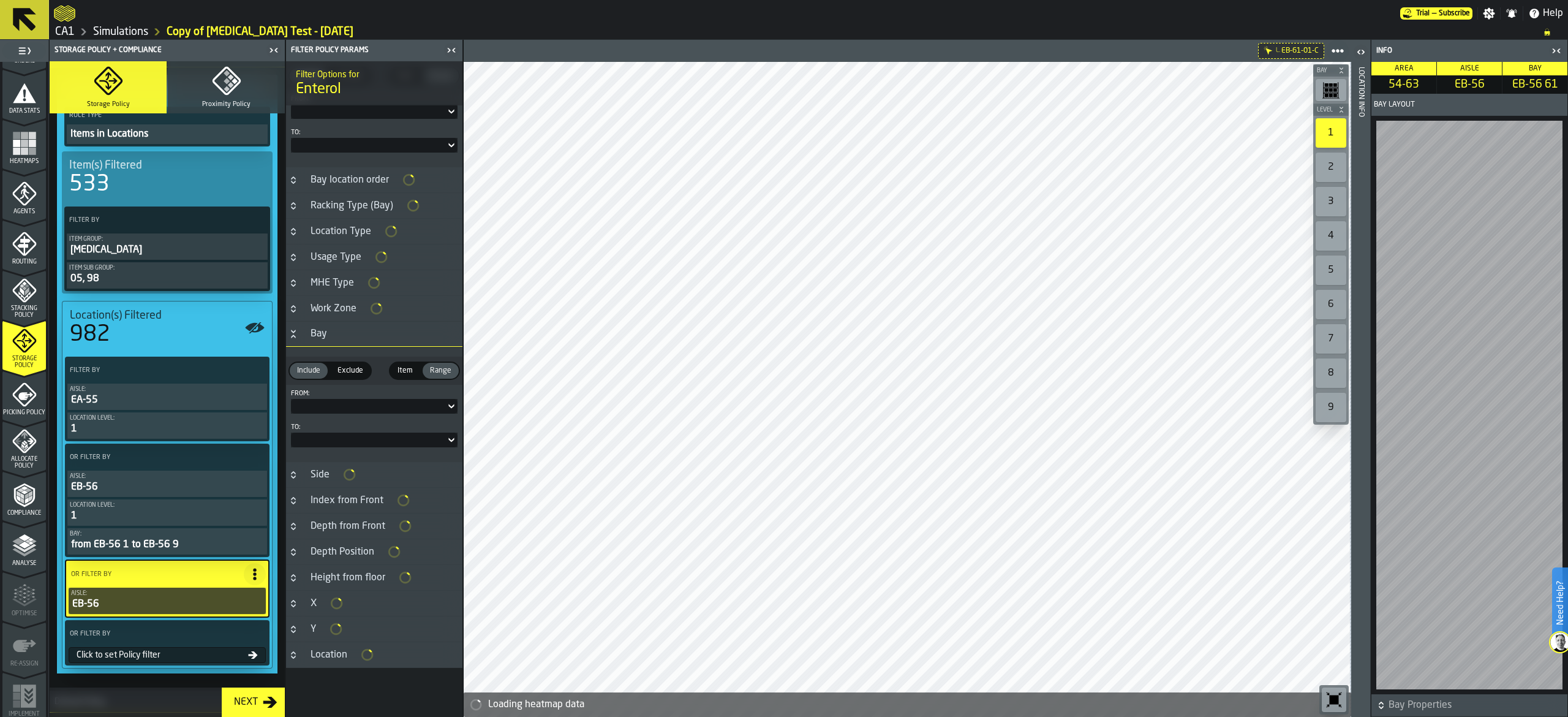
scroll to position [309, 0]
click at [359, 407] on div at bounding box center [369, 406] width 154 height 5
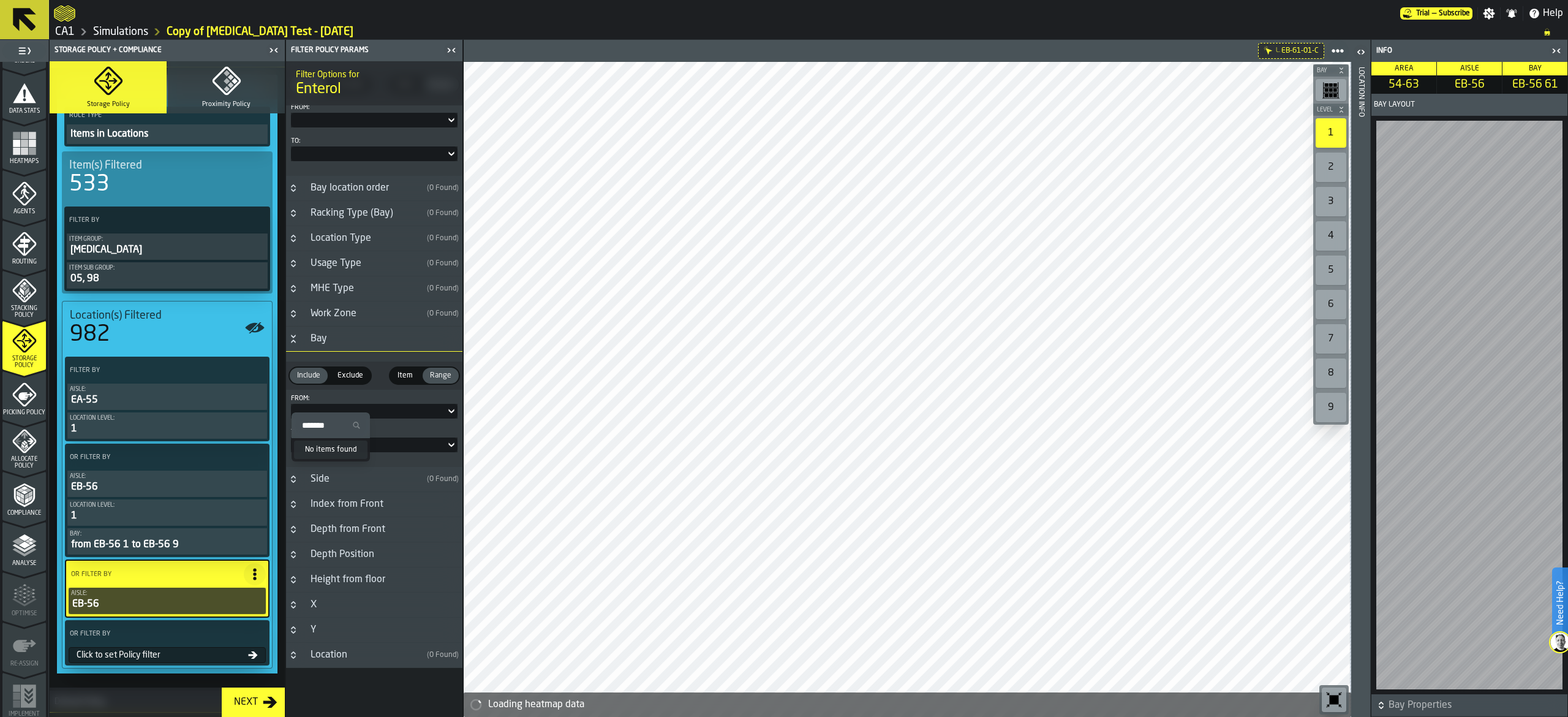
scroll to position [298, 0]
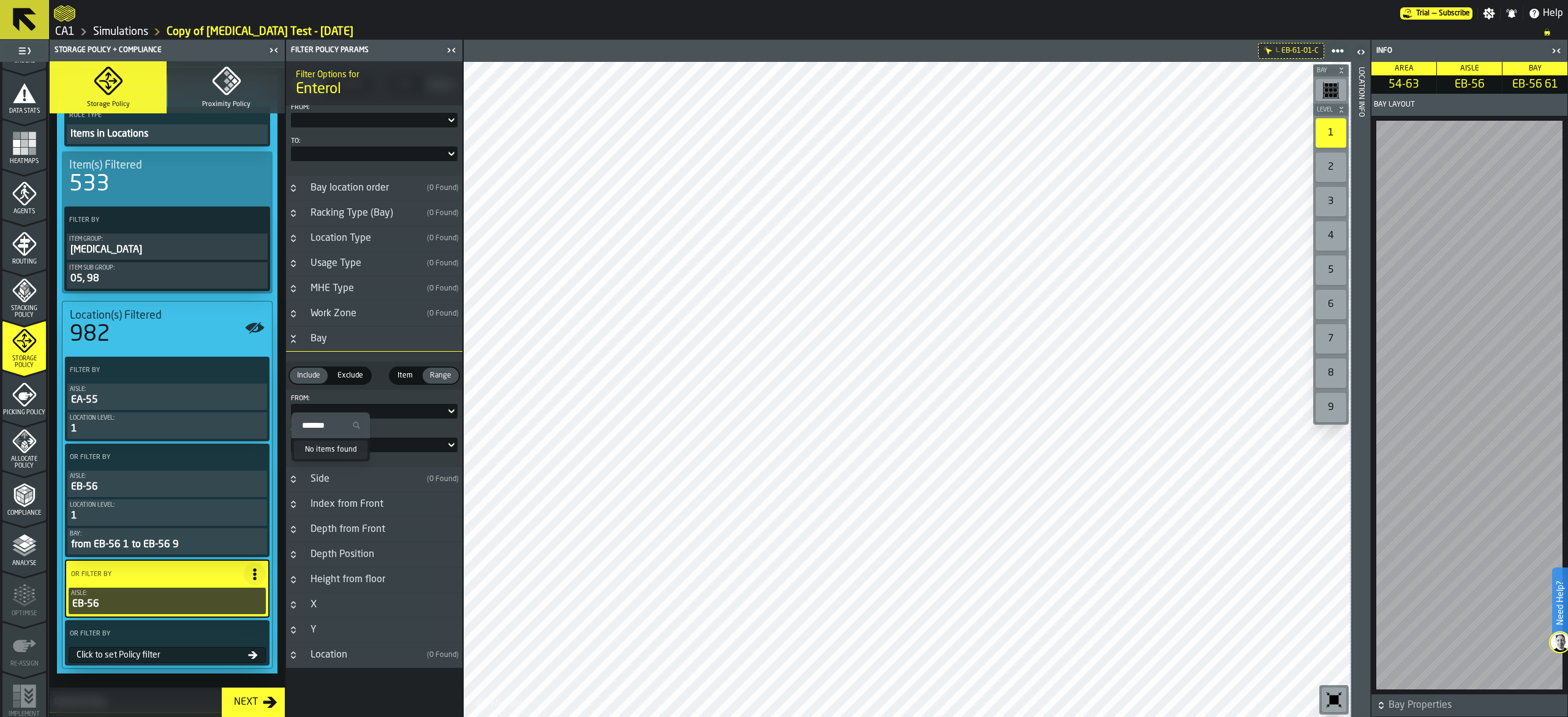
click at [405, 404] on div at bounding box center [374, 412] width 167 height 15
click at [449, 405] on icon at bounding box center [451, 412] width 12 height 15
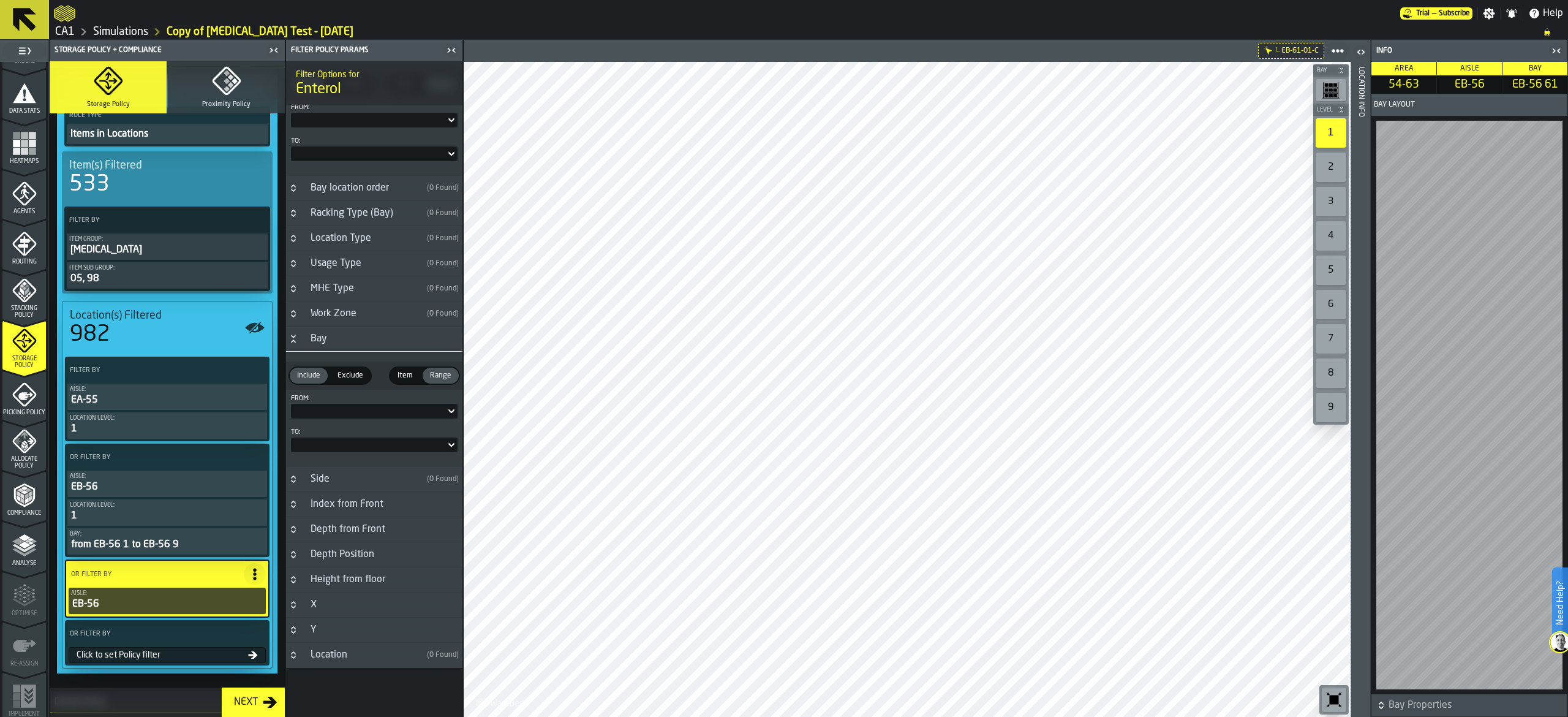
click at [356, 407] on div at bounding box center [374, 412] width 167 height 15
click at [361, 411] on div at bounding box center [369, 411] width 154 height 5
click at [369, 412] on div at bounding box center [369, 411] width 154 height 5
click at [370, 406] on div at bounding box center [374, 412] width 167 height 15
click at [446, 411] on icon at bounding box center [451, 412] width 12 height 15
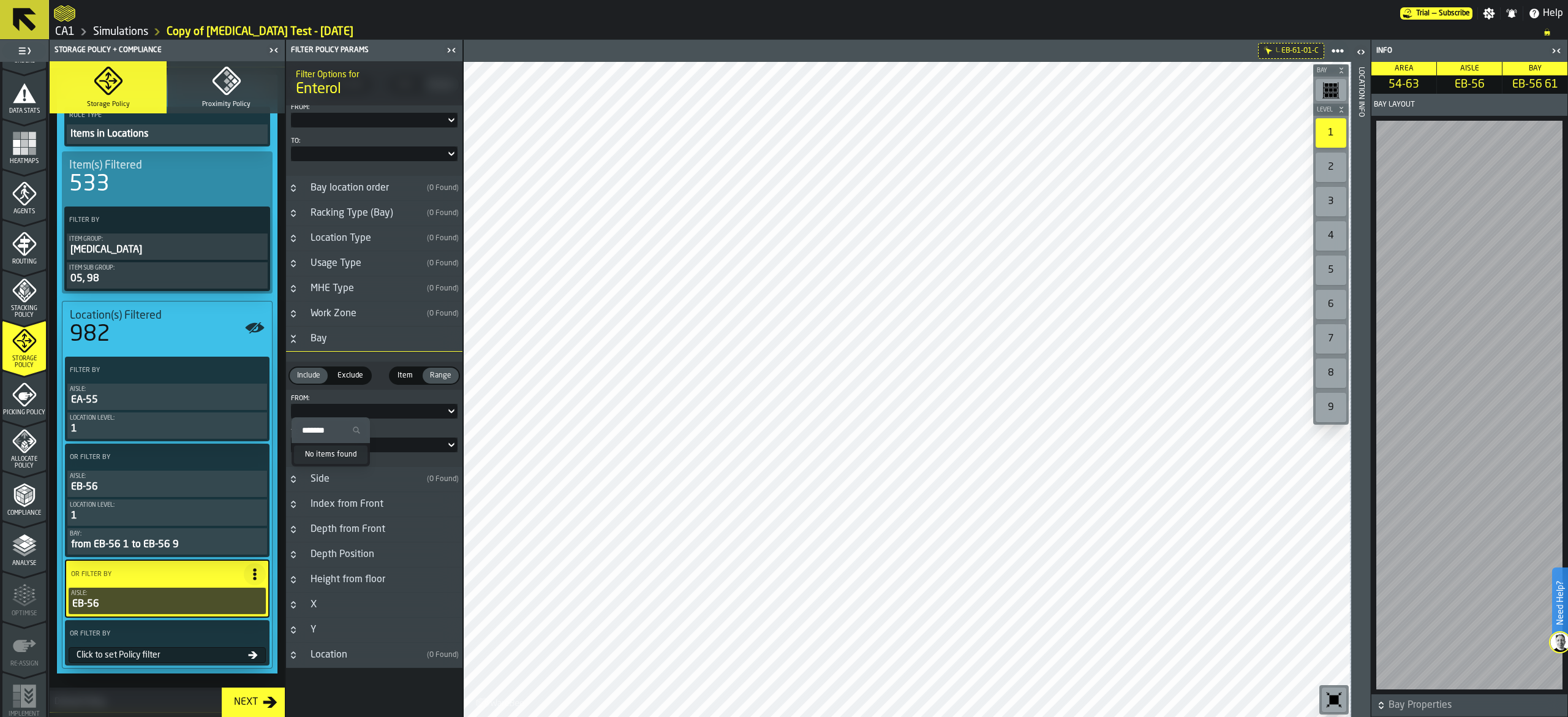
click at [451, 411] on icon at bounding box center [451, 412] width 12 height 15
click at [254, 579] on icon at bounding box center [254, 574] width 12 height 12
click at [252, 629] on div "Add (OR) Filter" at bounding box center [223, 634] width 63 height 15
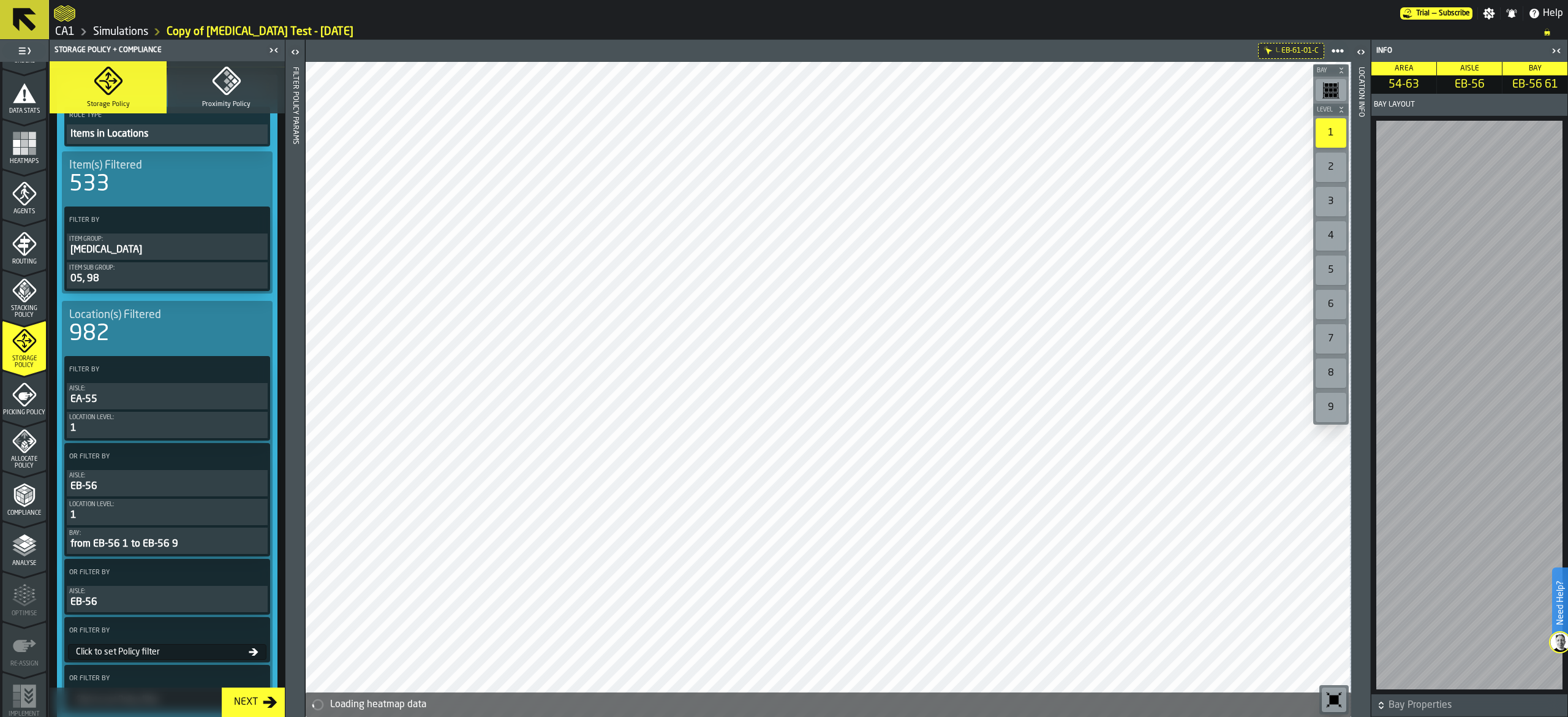
scroll to position [368, 0]
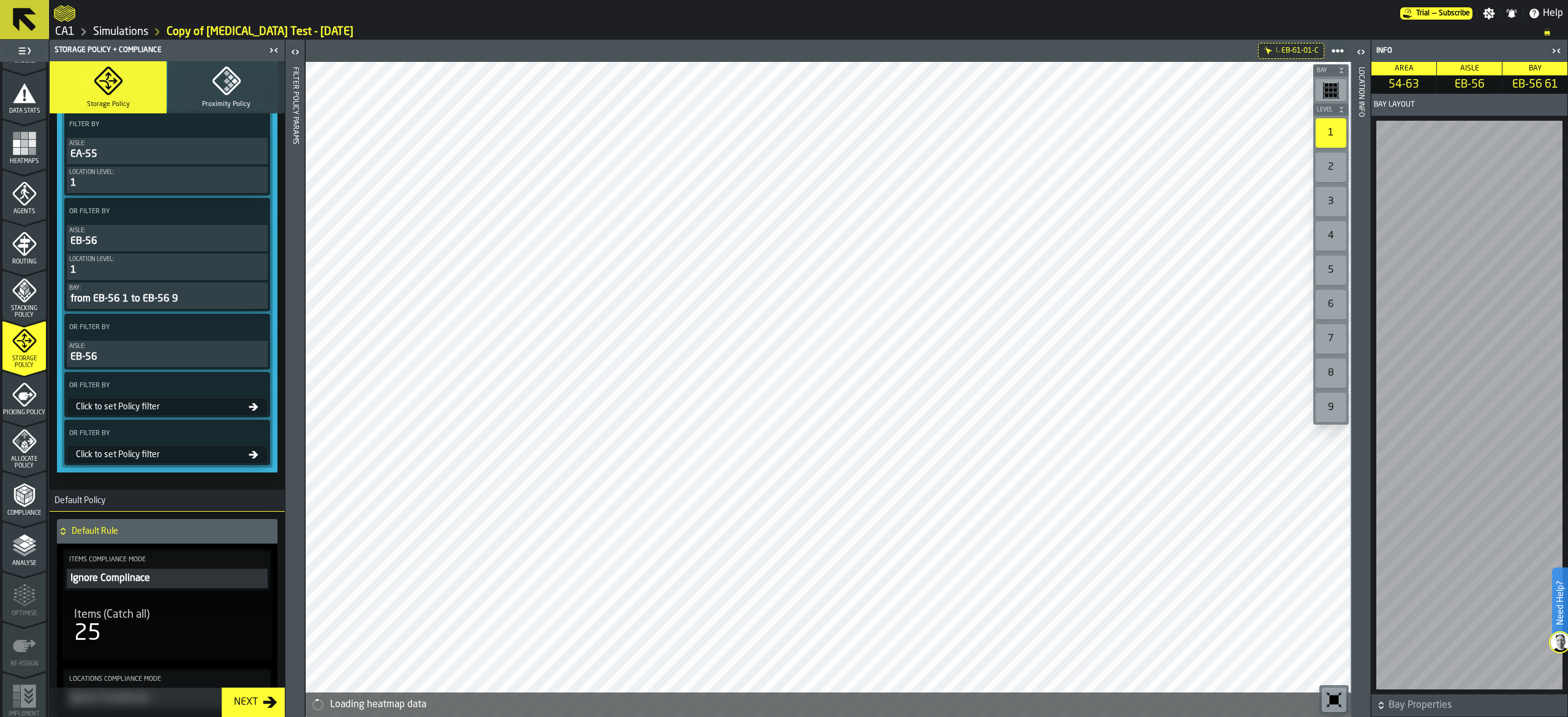
drag, startPoint x: 202, startPoint y: 324, endPoint x: 189, endPoint y: 330, distance: 14.3
click at [200, 324] on div "OR Filter By" at bounding box center [168, 328] width 201 height 22
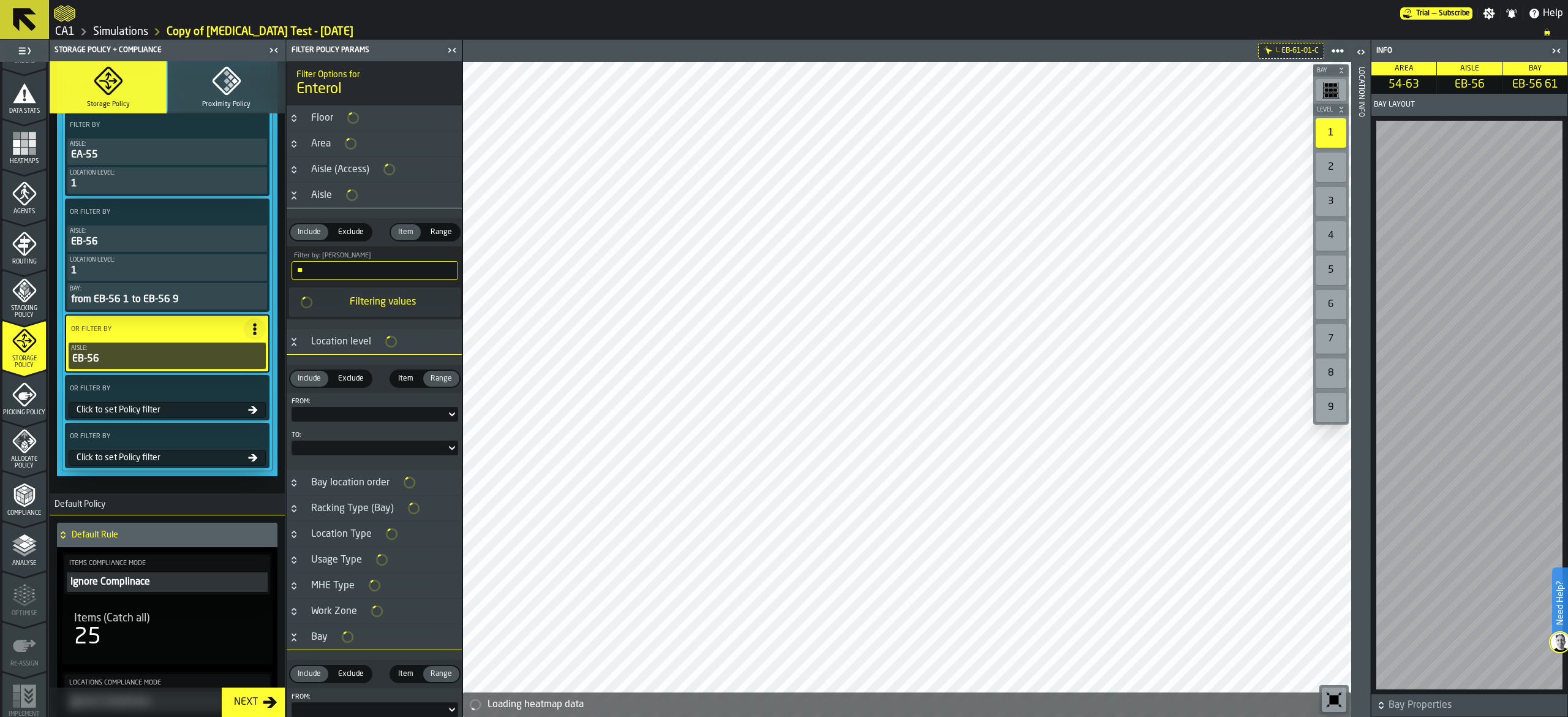
scroll to position [369, 0]
click at [189, 330] on label "OR Filter By" at bounding box center [156, 329] width 175 height 13
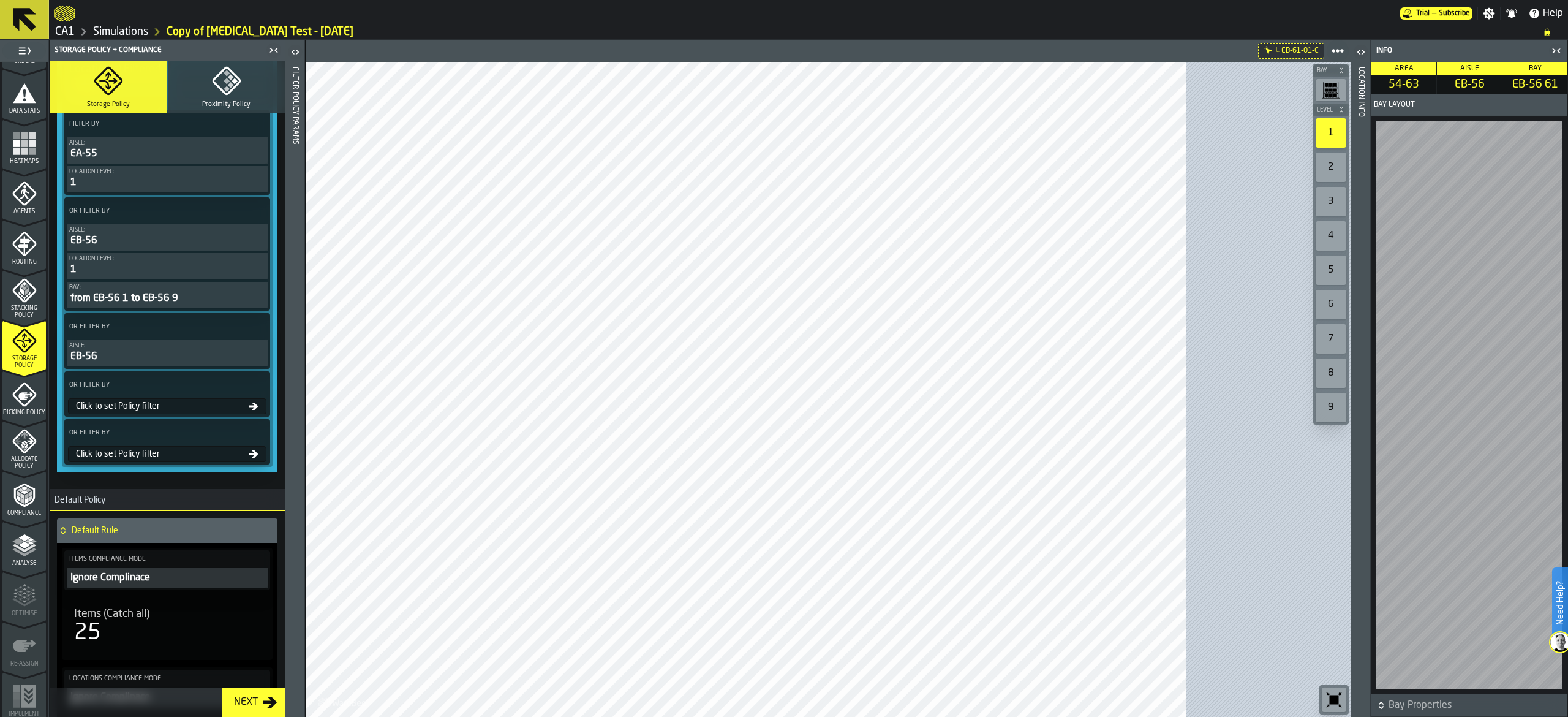
scroll to position [368, 0]
click at [192, 329] on label "OR Filter By" at bounding box center [156, 328] width 179 height 13
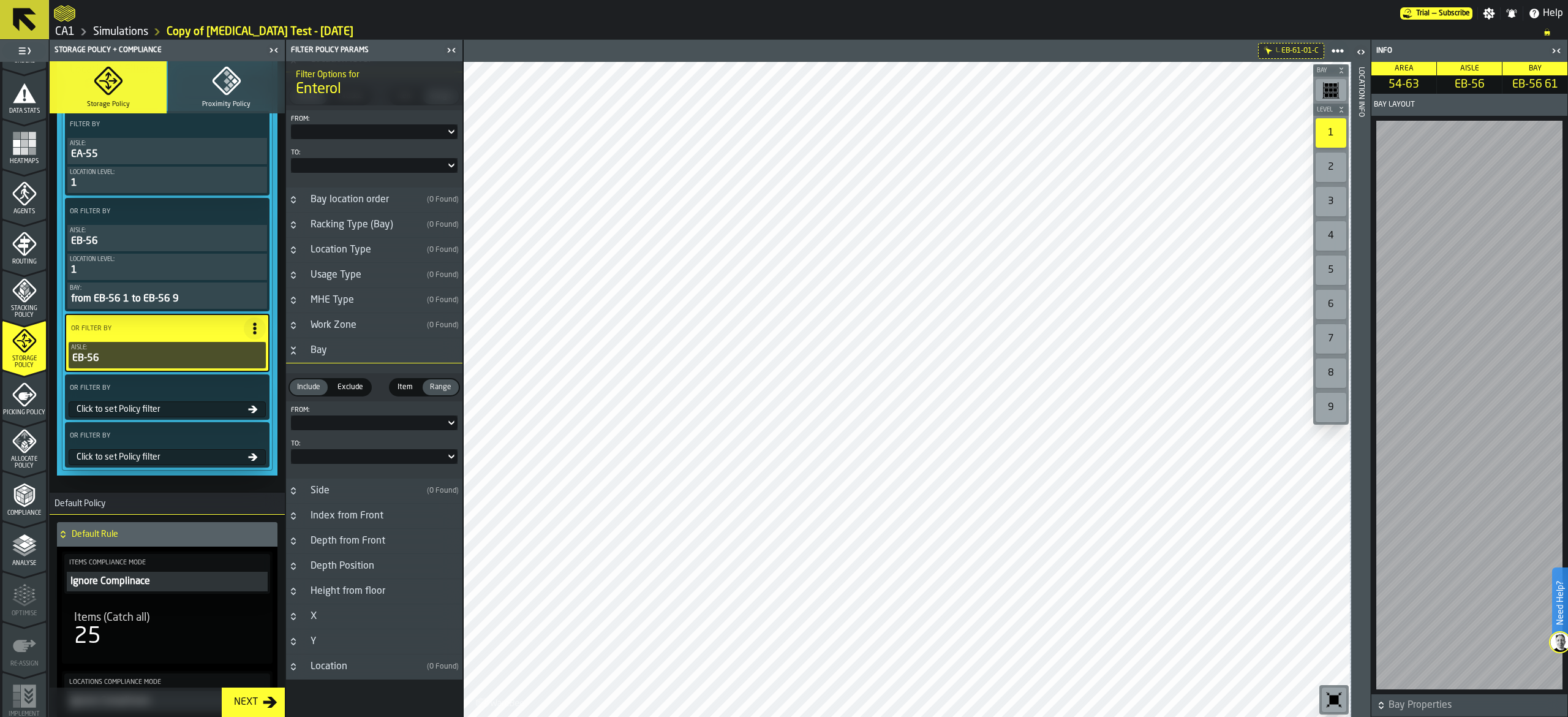
scroll to position [298, 0]
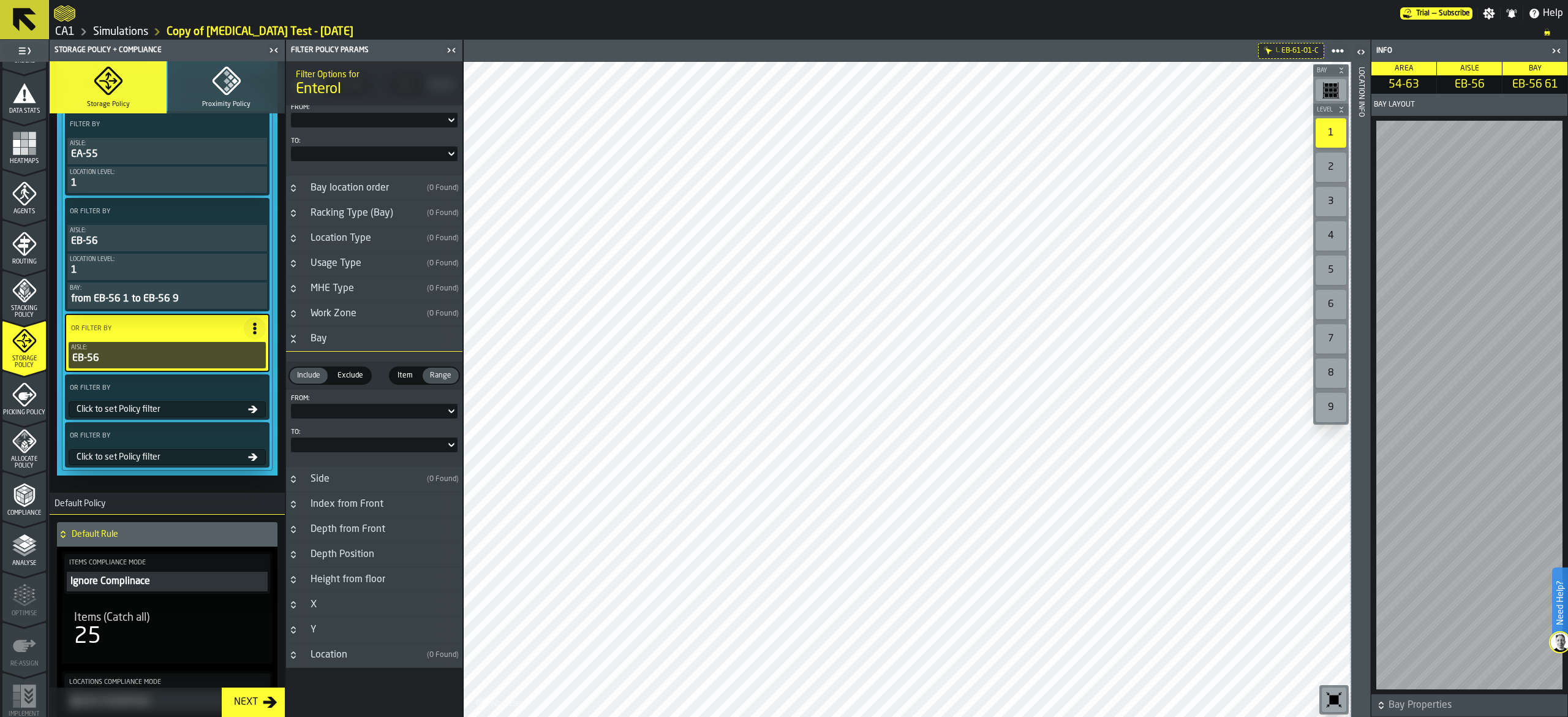
click at [375, 335] on div "Bay" at bounding box center [382, 339] width 159 height 15
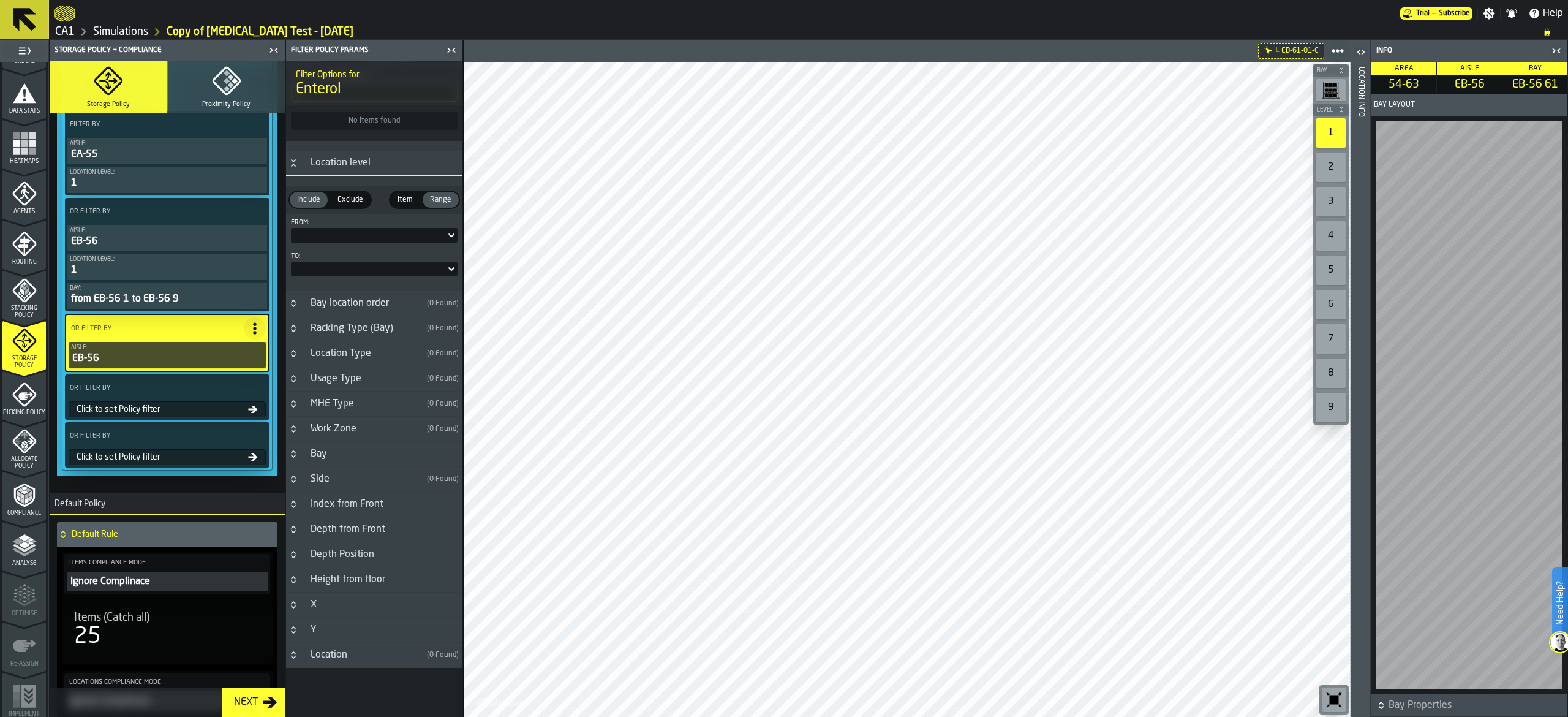
scroll to position [183, 0]
click at [359, 453] on div "Bay" at bounding box center [382, 454] width 159 height 15
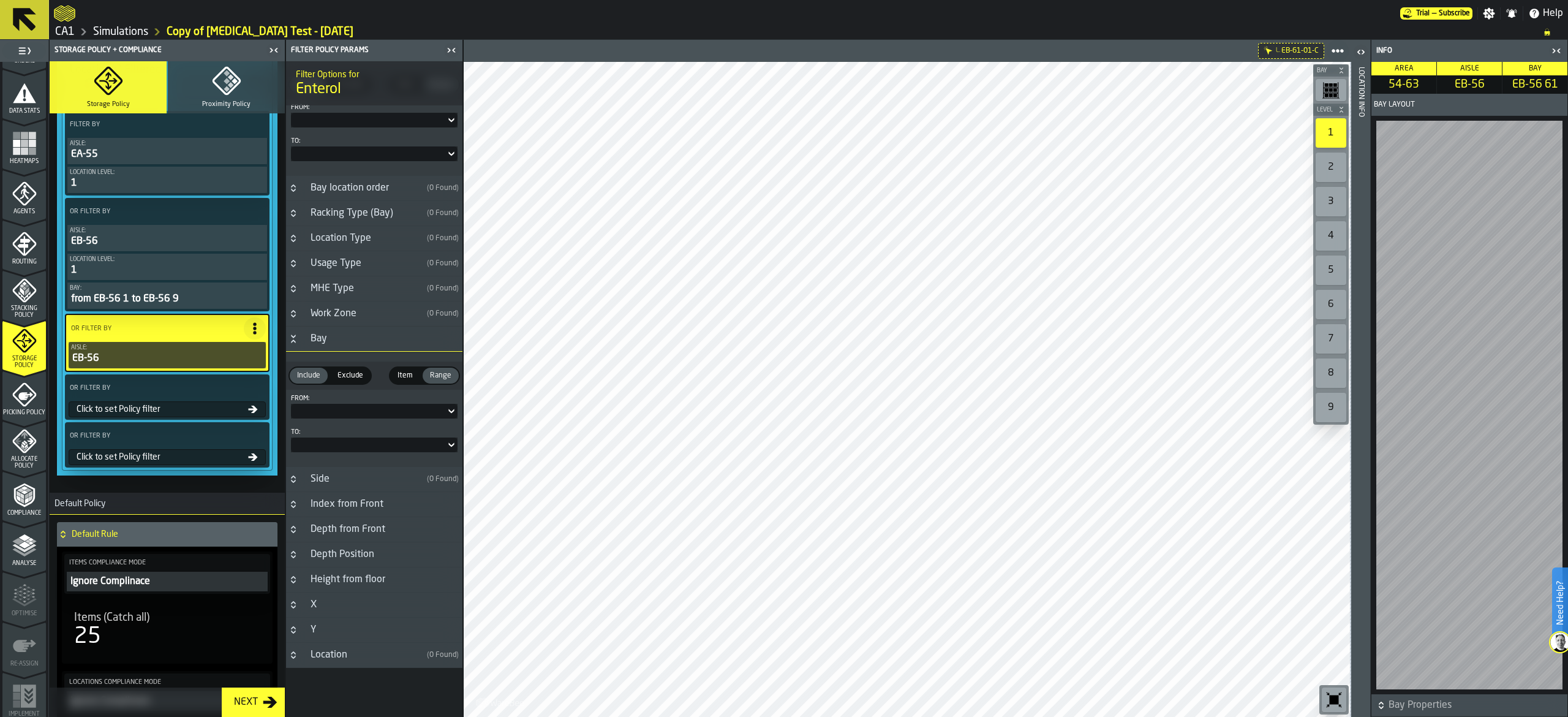
click at [372, 411] on div at bounding box center [369, 411] width 154 height 5
click at [406, 372] on span "Item" at bounding box center [405, 376] width 25 height 11
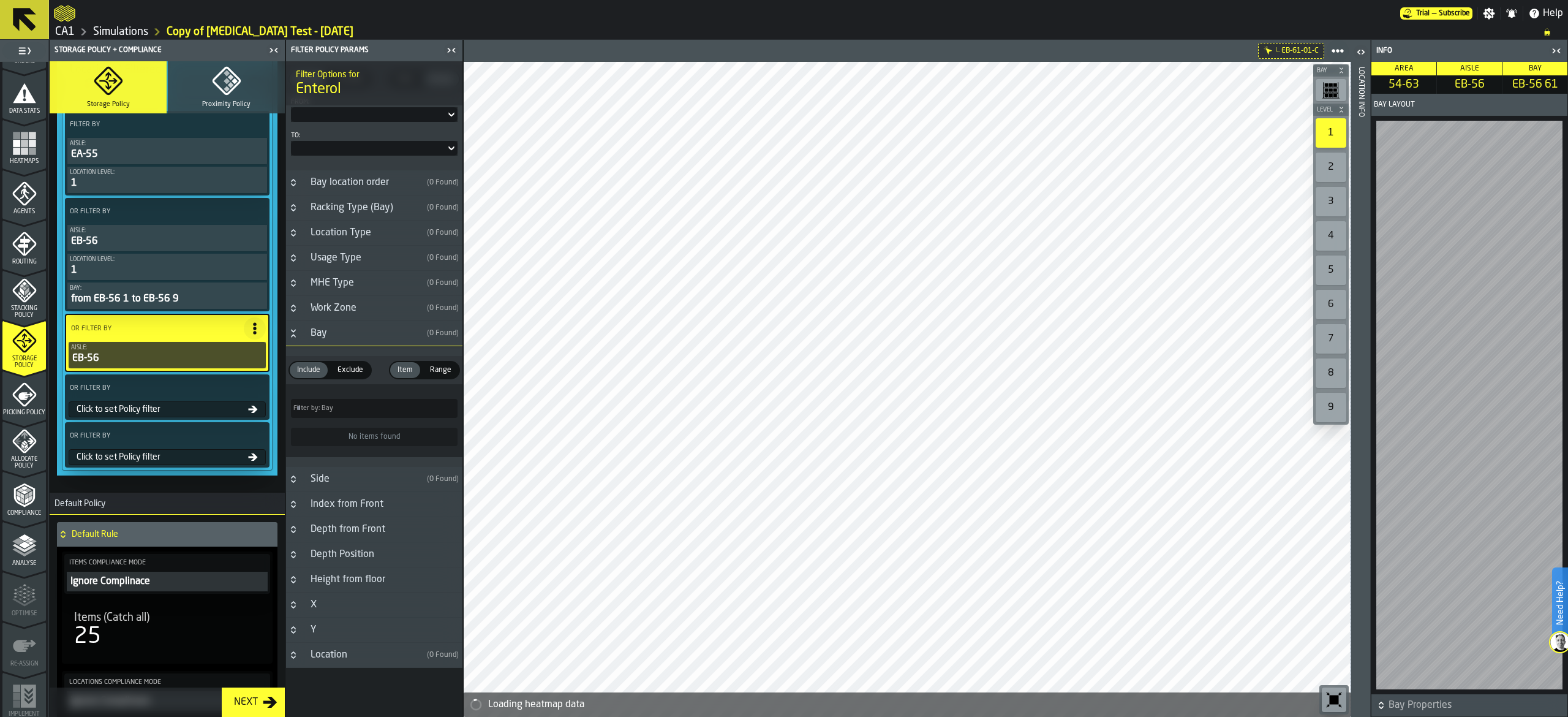
click at [413, 411] on input "Filter by: Bay Filter by: Bay" at bounding box center [374, 409] width 167 height 19
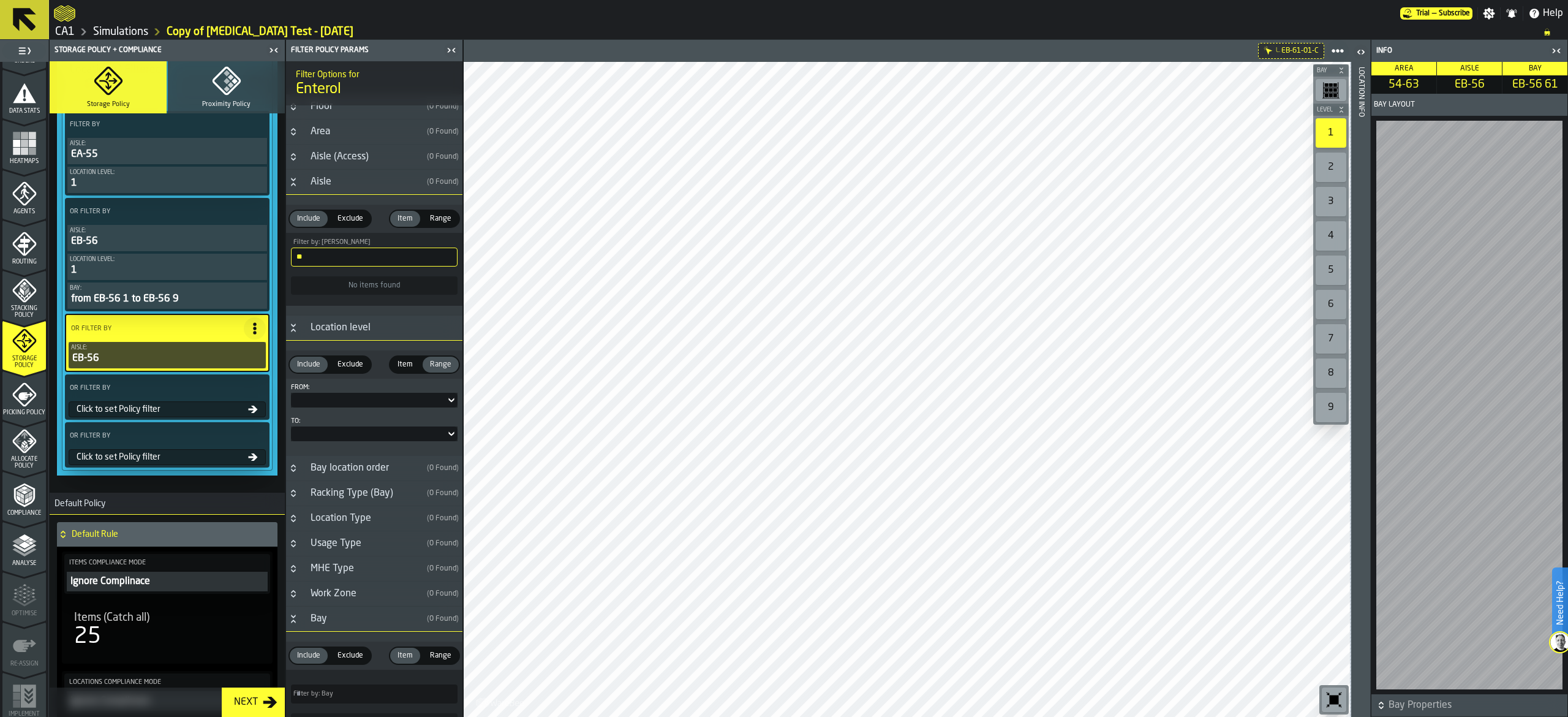
scroll to position [0, 0]
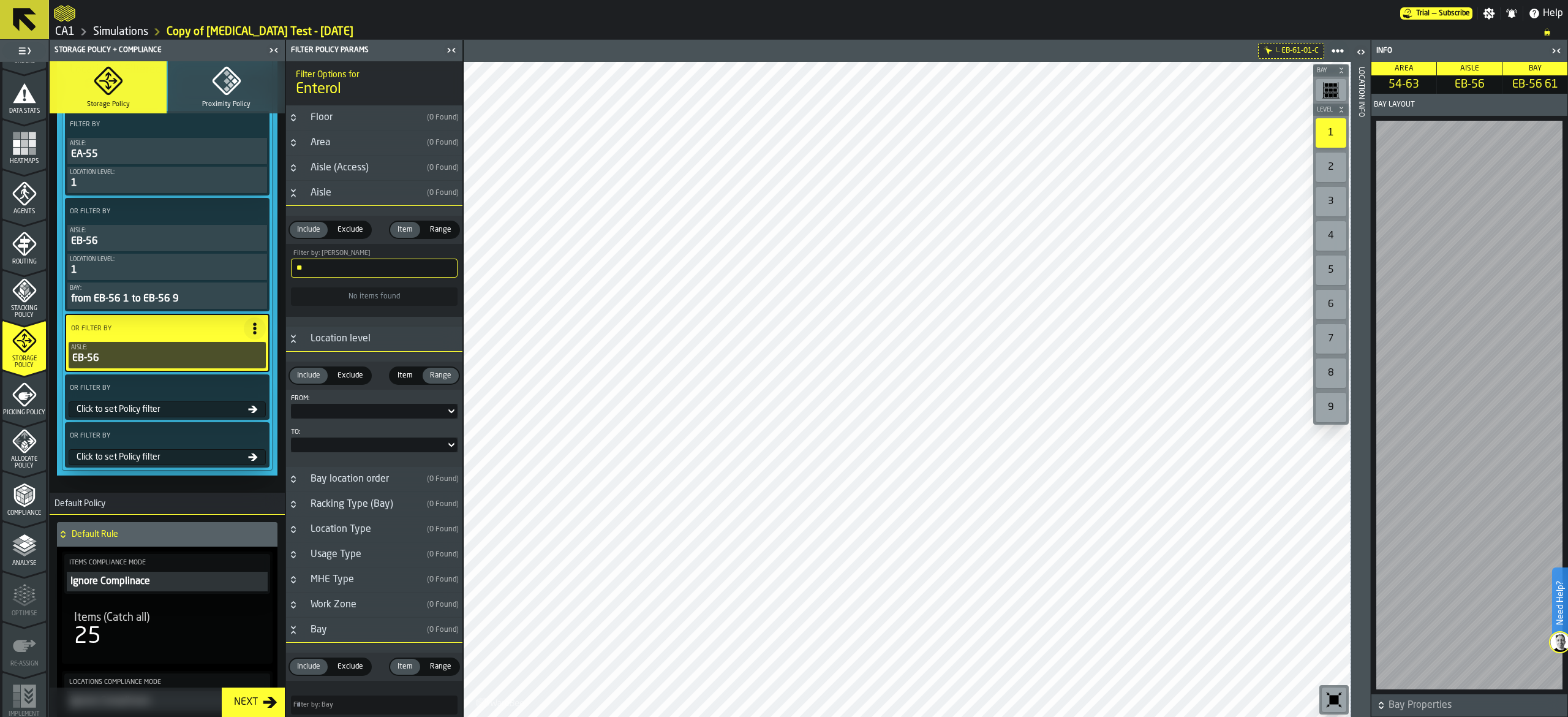
click at [371, 413] on div at bounding box center [369, 411] width 154 height 5
click at [332, 465] on div "1" at bounding box center [330, 463] width 63 height 15
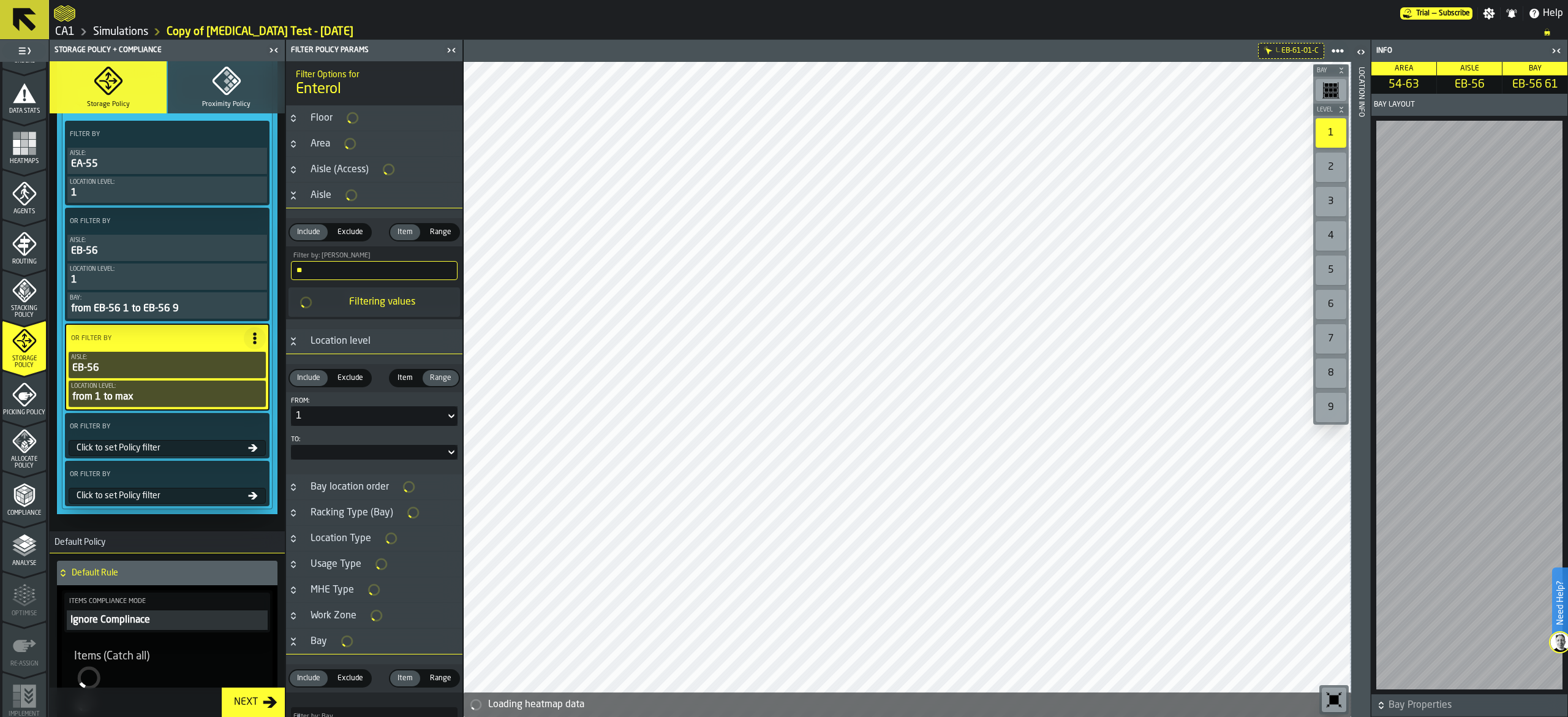
scroll to position [373, 0]
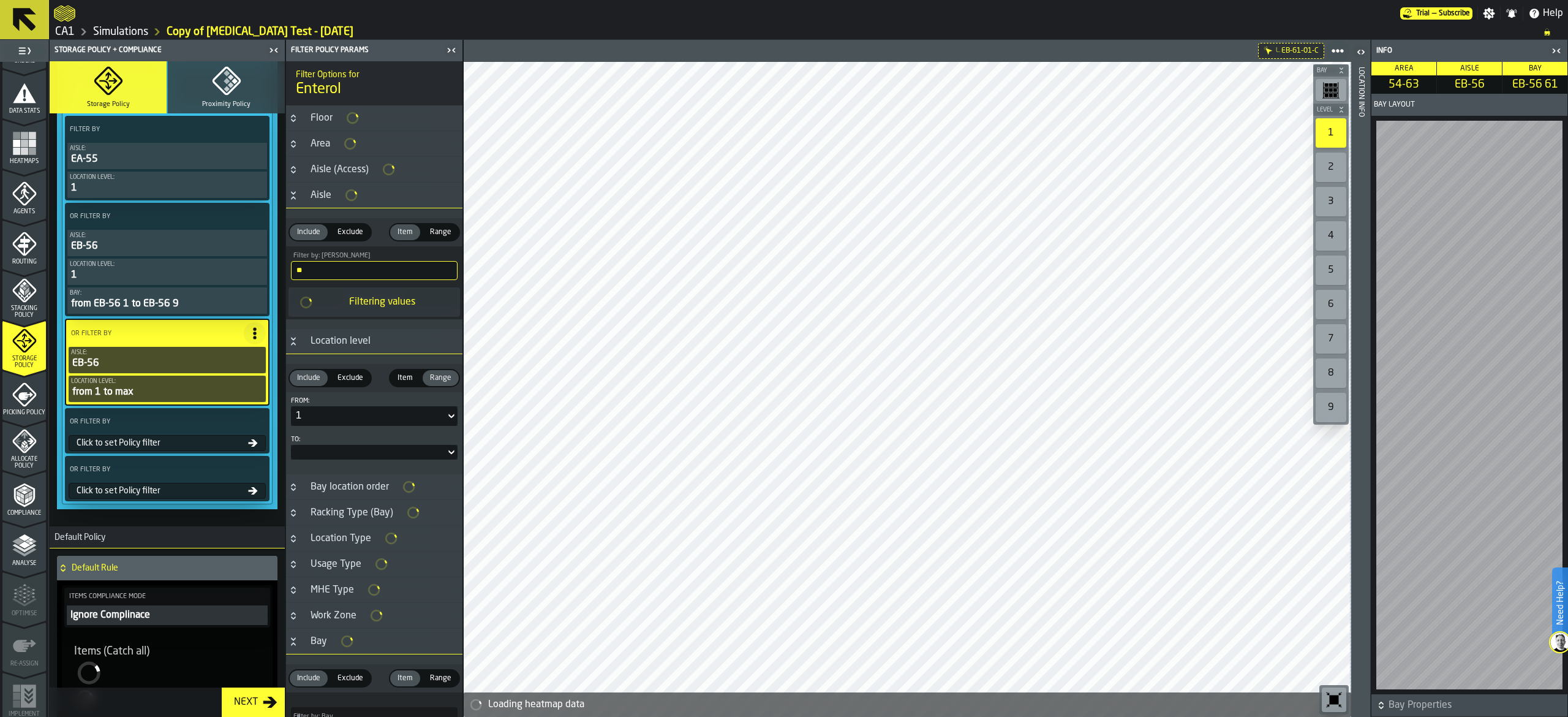
drag, startPoint x: 369, startPoint y: 450, endPoint x: 355, endPoint y: 475, distance: 28.7
click at [365, 450] on div at bounding box center [374, 453] width 167 height 15
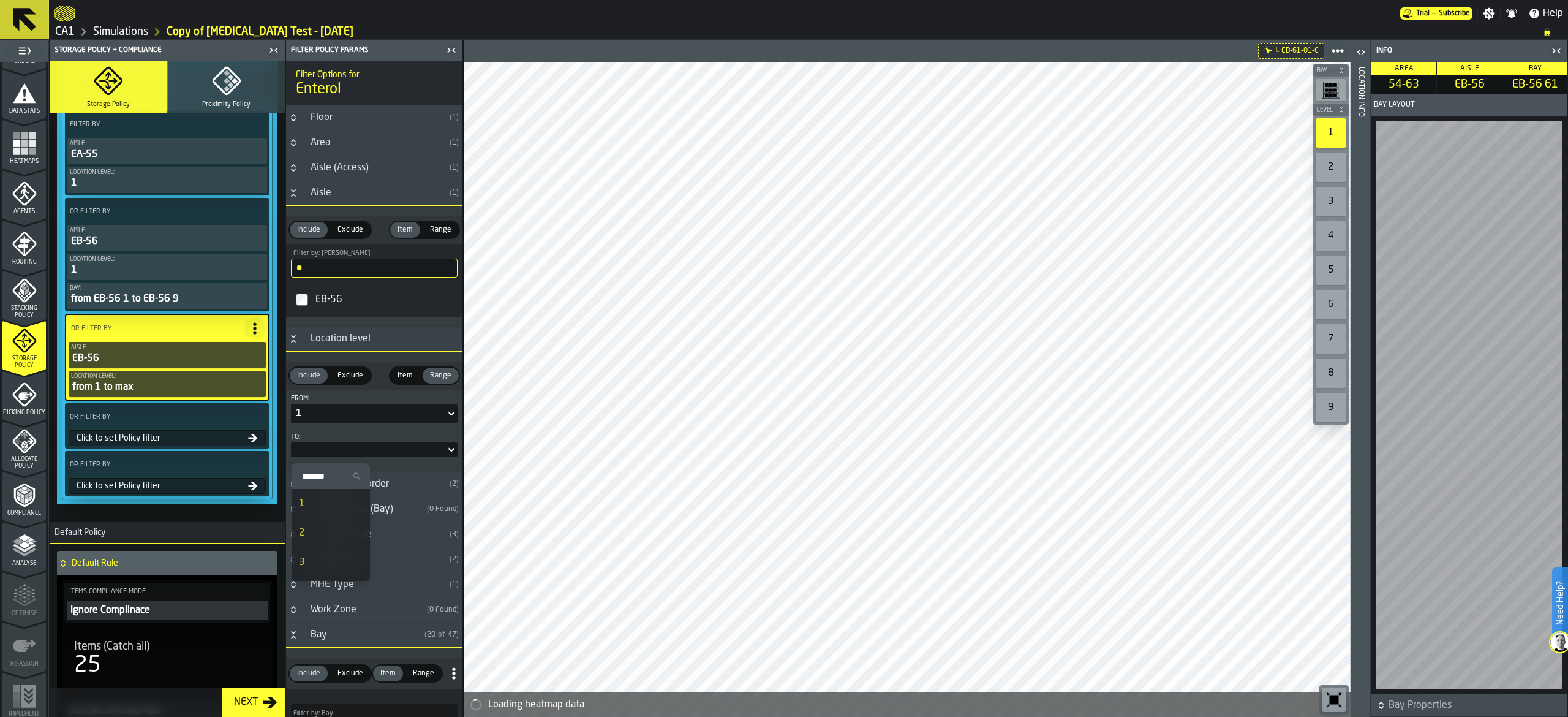
click at [320, 517] on ul "Search 1 2 3 4 5 6 7 8 9" at bounding box center [330, 609] width 78 height 291
click at [322, 534] on div "2" at bounding box center [330, 534] width 63 height 15
click at [317, 646] on div "Bay" at bounding box center [361, 640] width 116 height 15
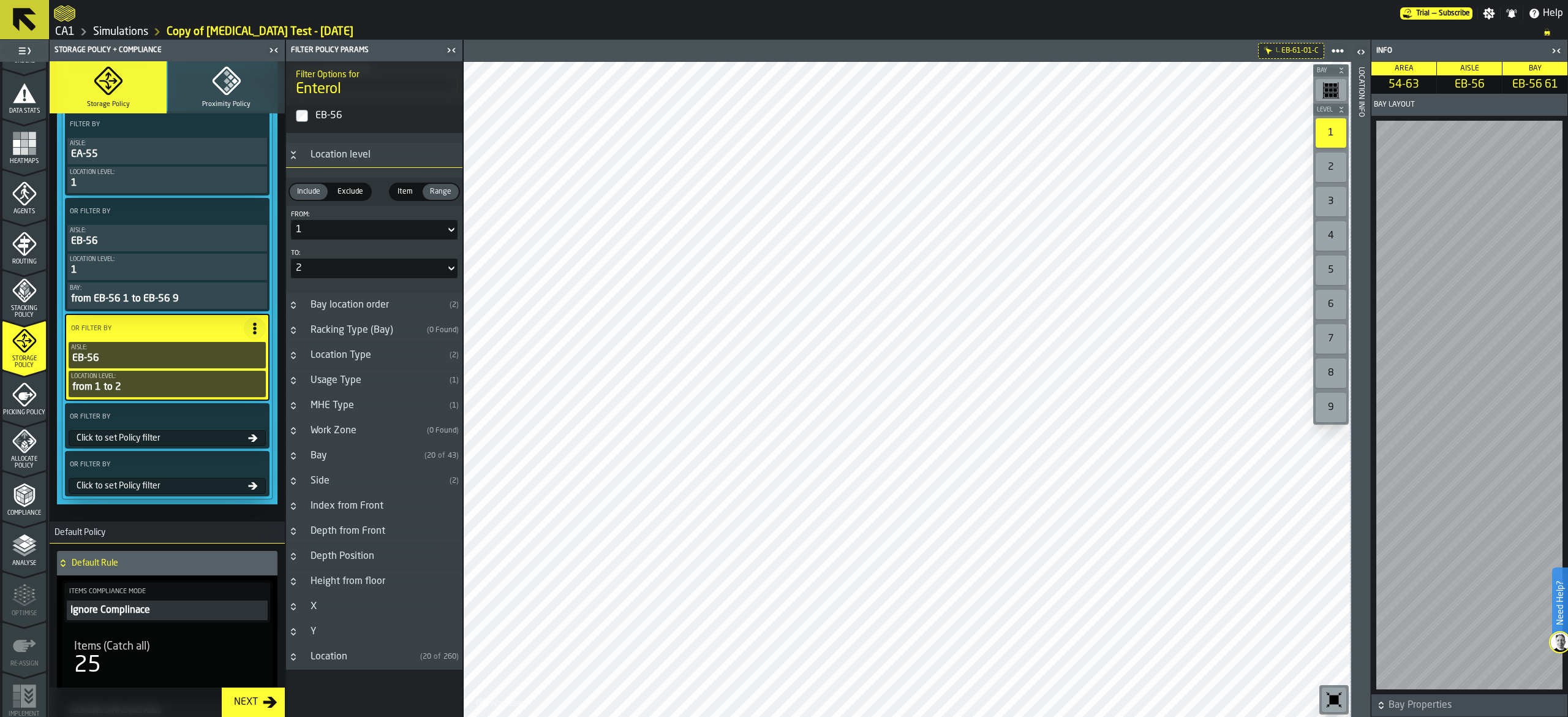
scroll to position [192, 0]
click at [356, 455] on div "Bay" at bounding box center [361, 454] width 116 height 15
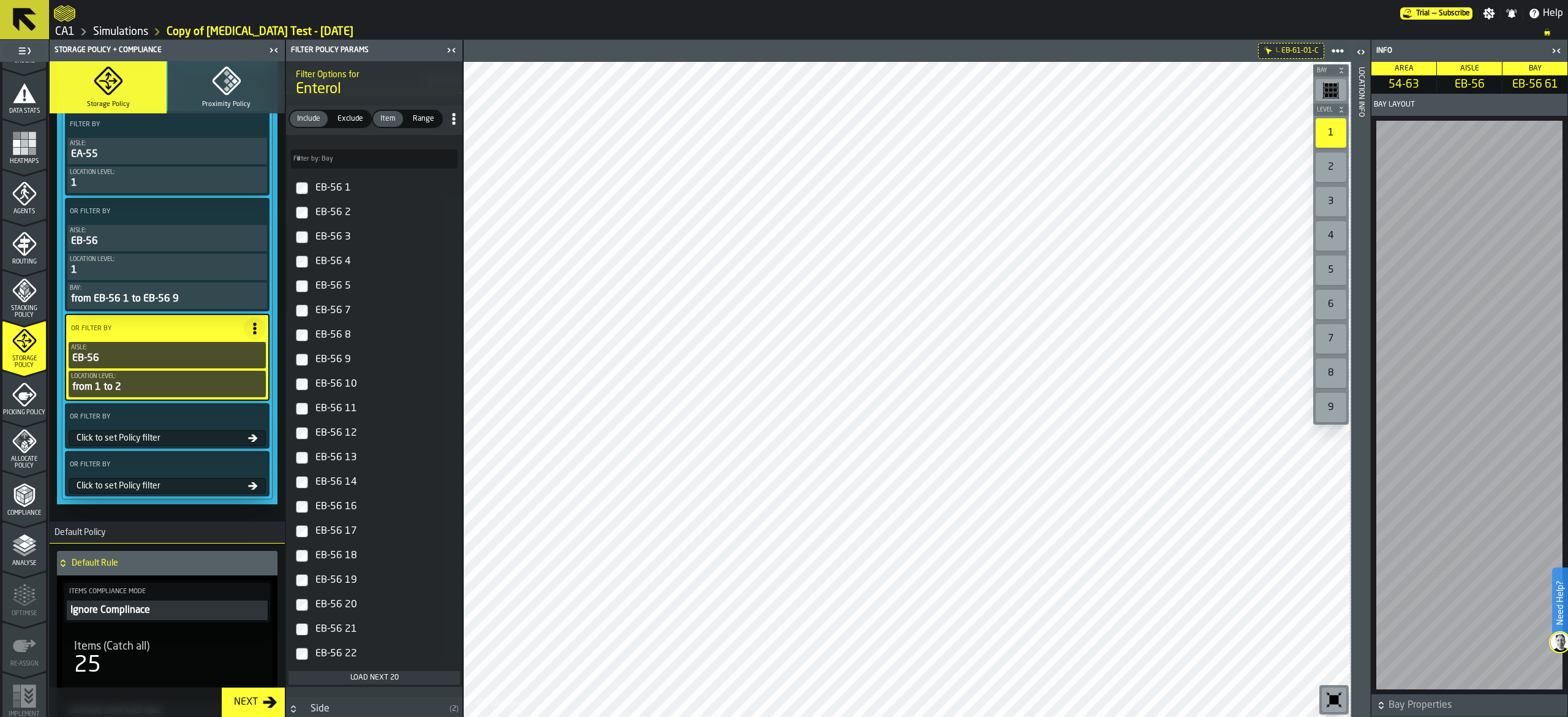
click at [424, 125] on span "Range" at bounding box center [423, 119] width 32 height 11
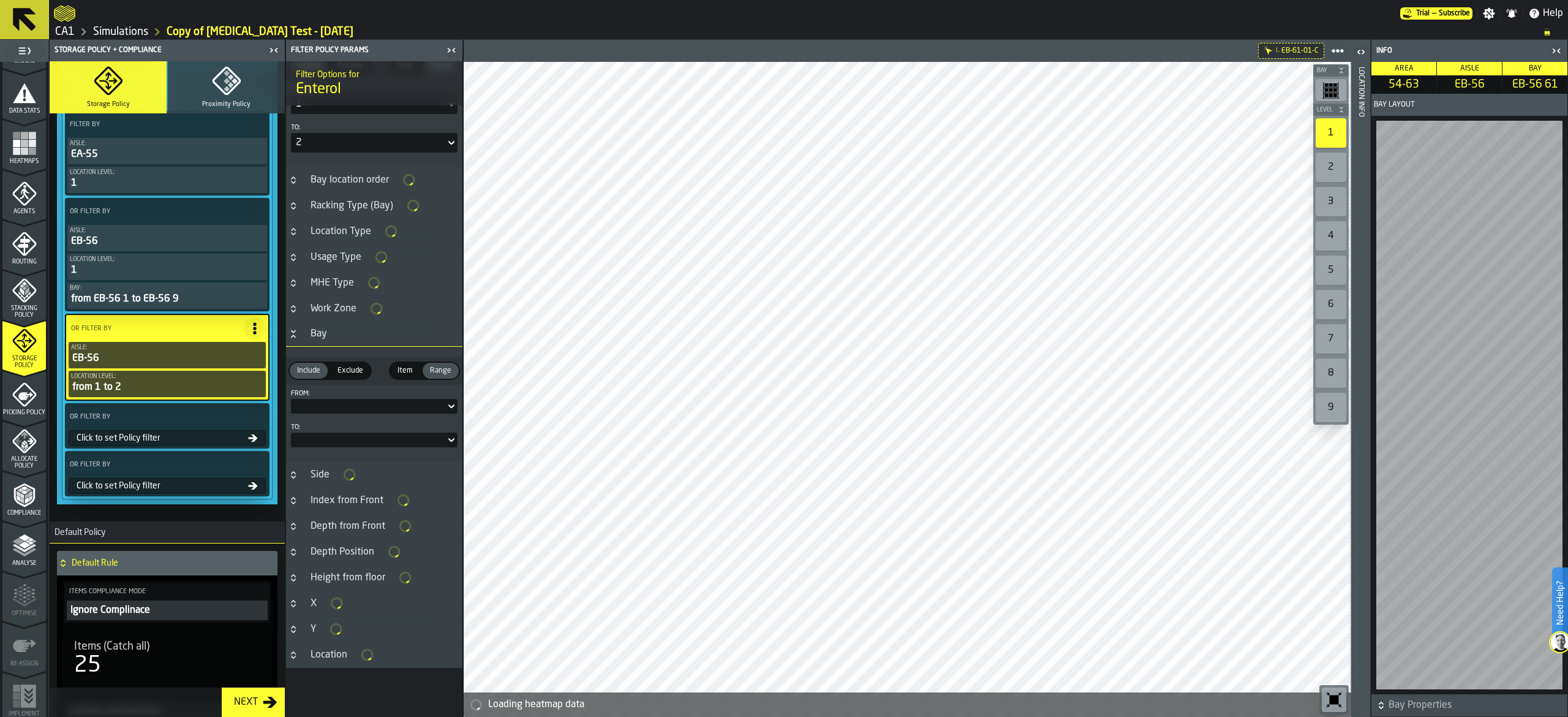
scroll to position [308, 0]
click at [395, 399] on label "From:" at bounding box center [374, 399] width 167 height 8
click at [402, 411] on div at bounding box center [369, 411] width 154 height 5
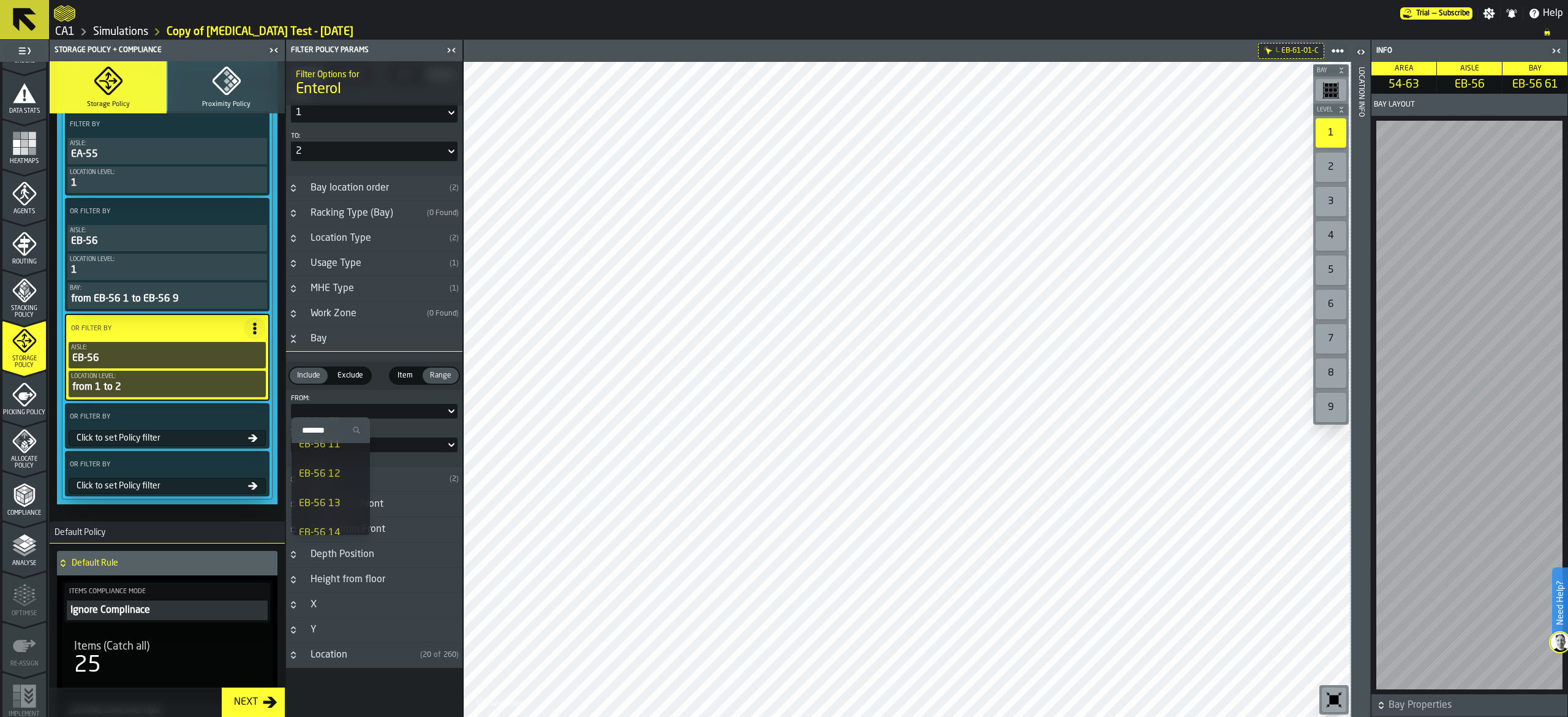
scroll to position [245, 0]
click at [341, 453] on div "EB-56 10" at bounding box center [330, 448] width 63 height 15
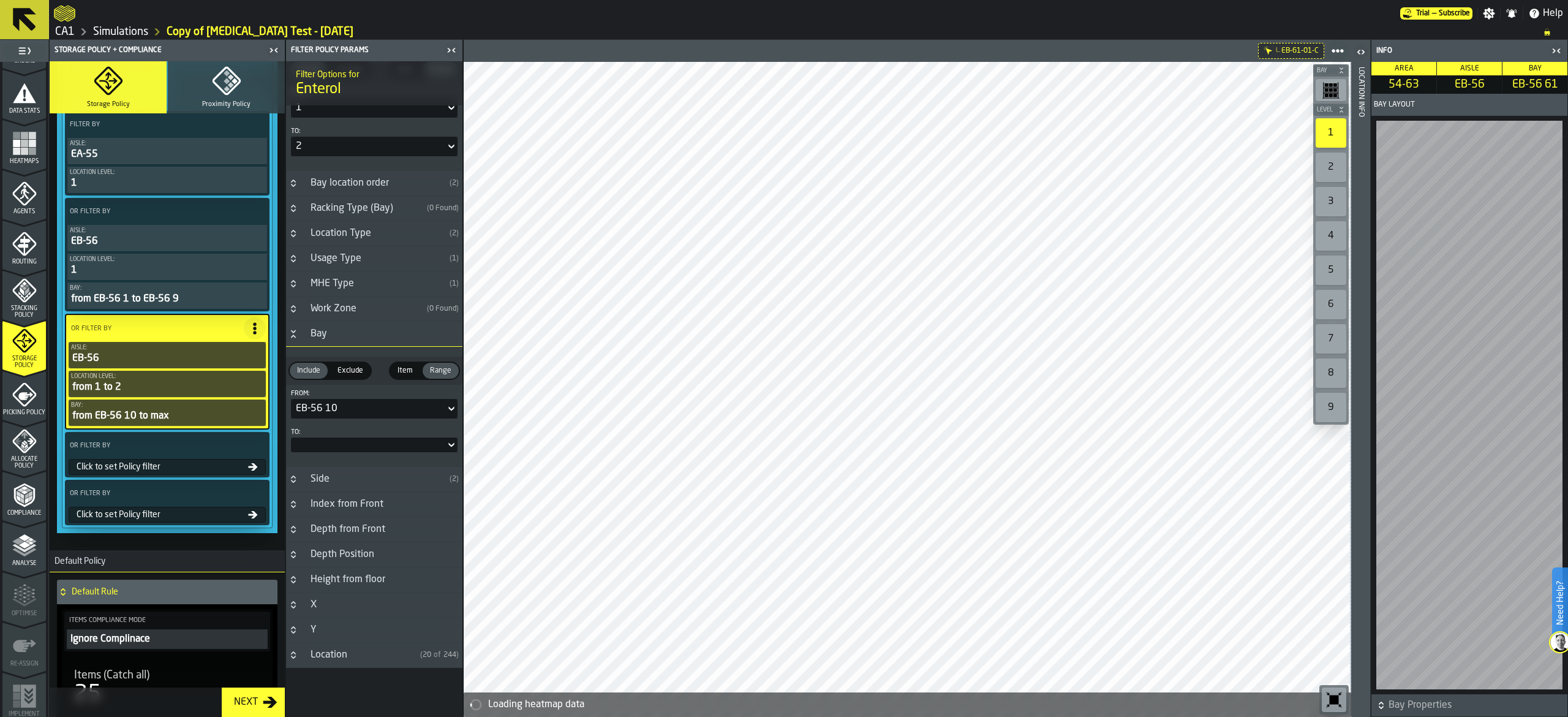
scroll to position [308, 0]
click at [380, 453] on div at bounding box center [374, 445] width 167 height 15
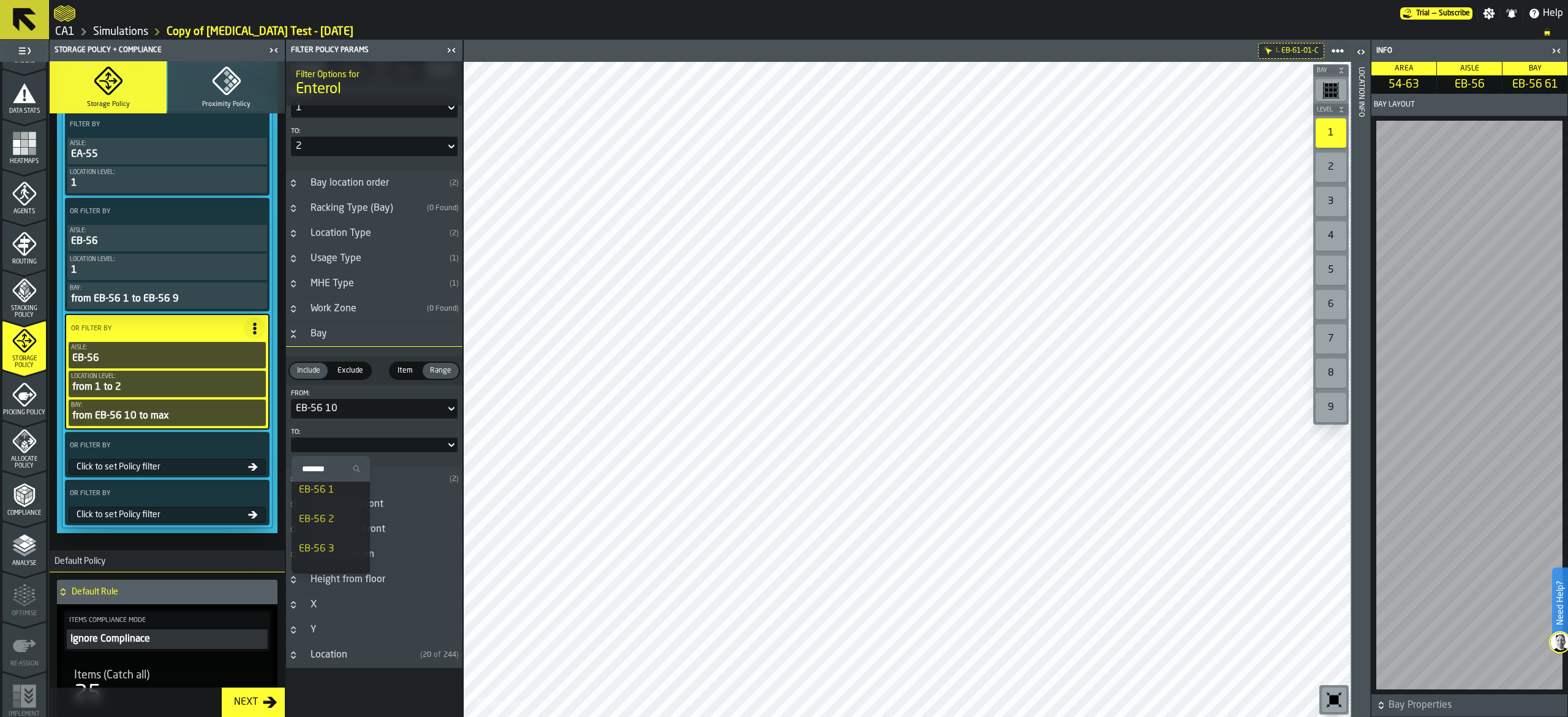
scroll to position [0, 0]
click at [422, 451] on div at bounding box center [374, 445] width 167 height 15
click at [422, 448] on div at bounding box center [369, 444] width 154 height 5
click at [349, 467] on input "Search" at bounding box center [331, 468] width 69 height 16
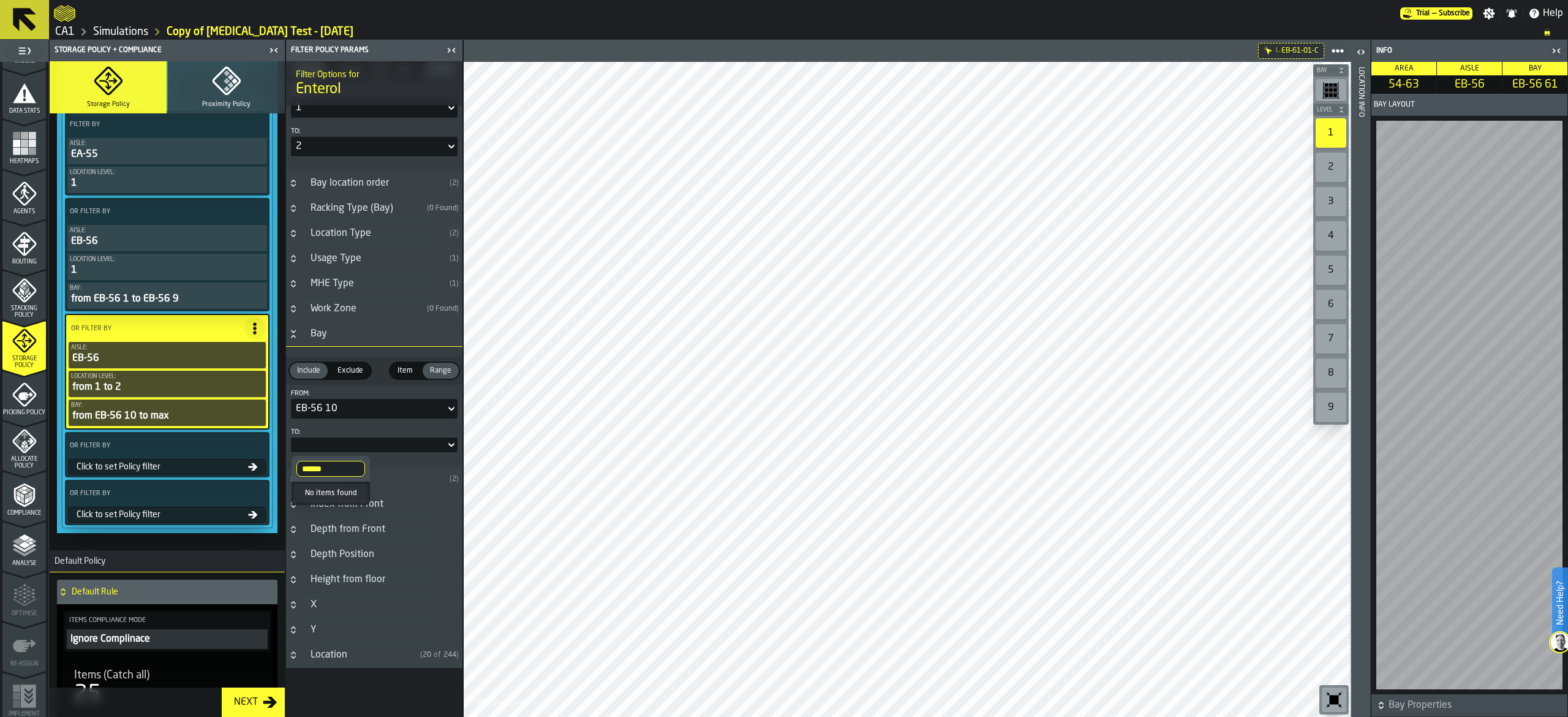
scroll to position [0, 0]
type input "********"
click at [338, 497] on div "EB-56 63" at bounding box center [330, 496] width 63 height 15
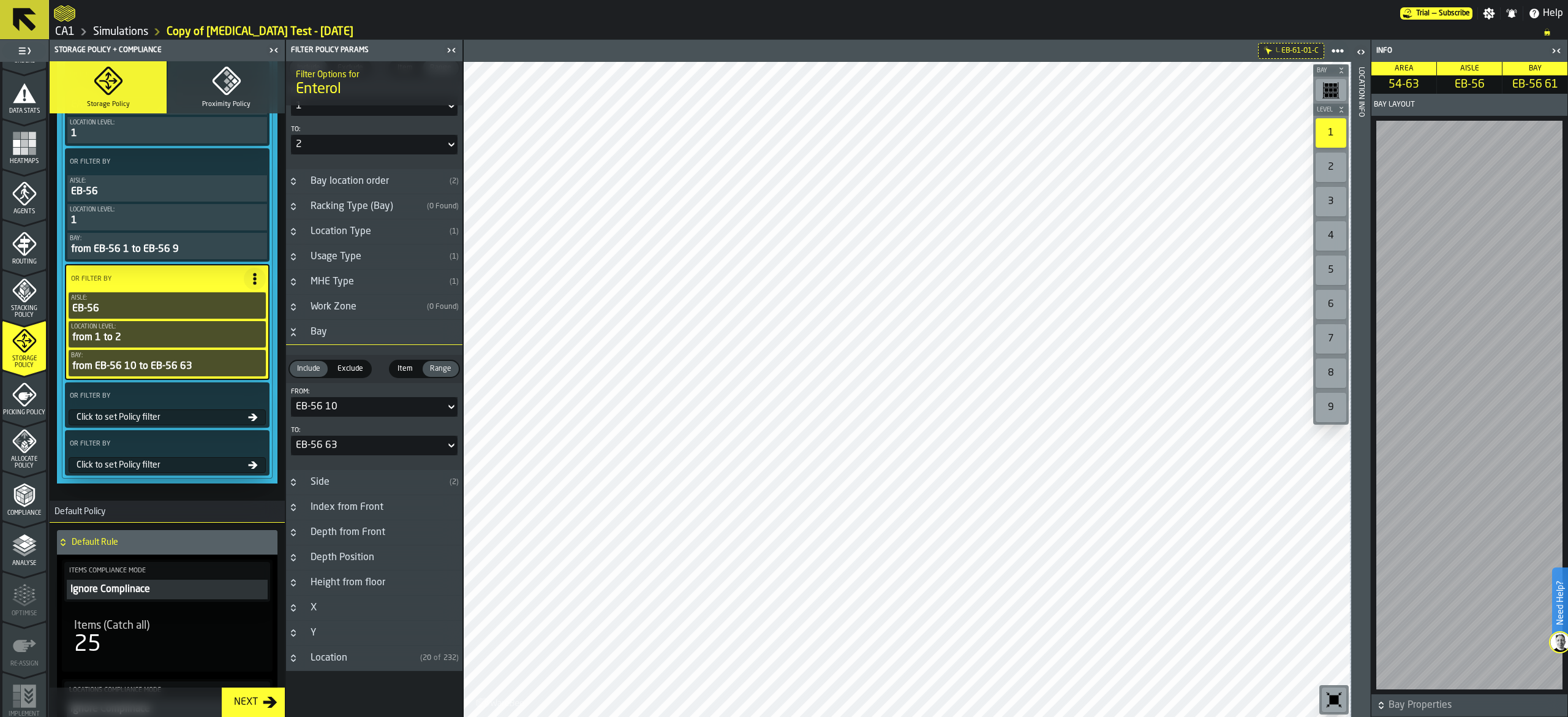
scroll to position [491, 0]
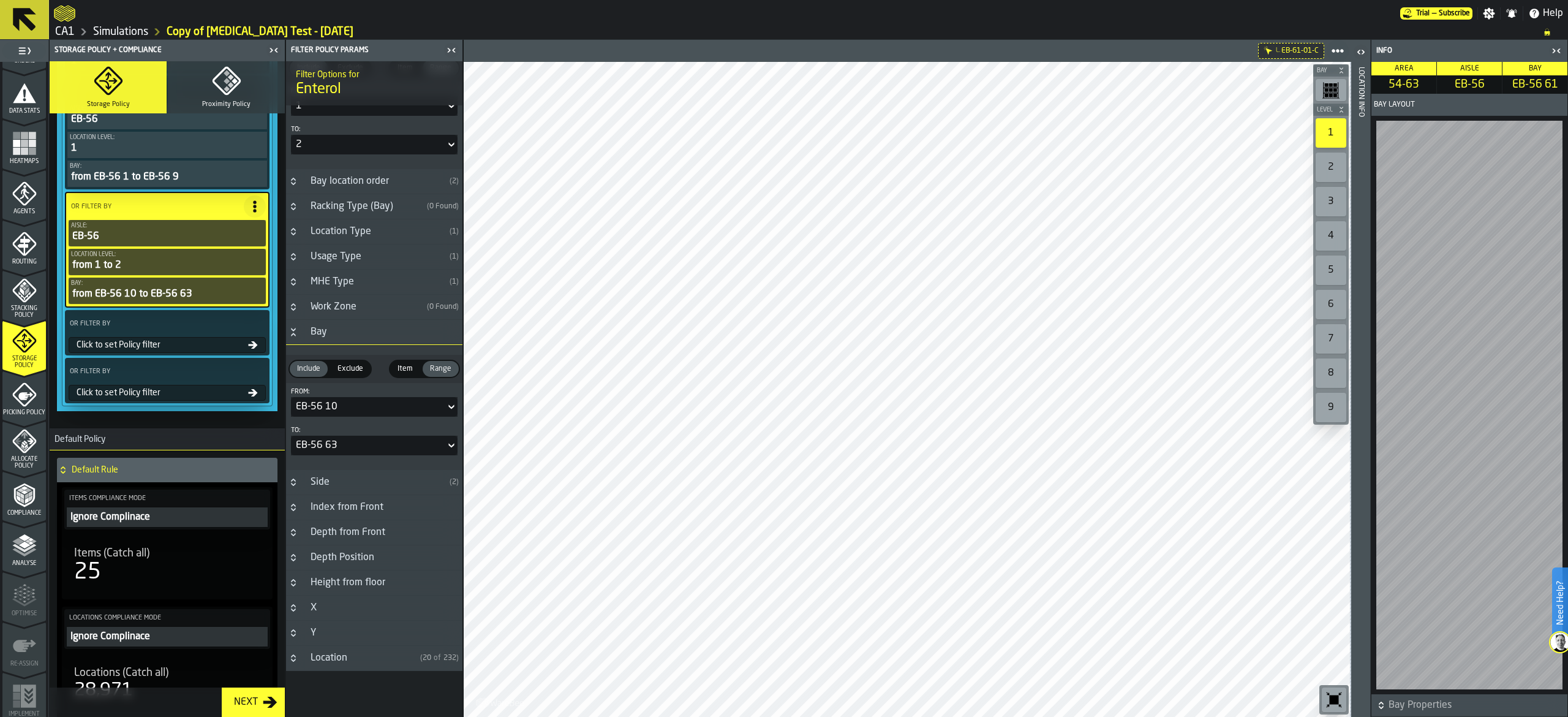
click at [250, 350] on icon at bounding box center [253, 345] width 10 height 10
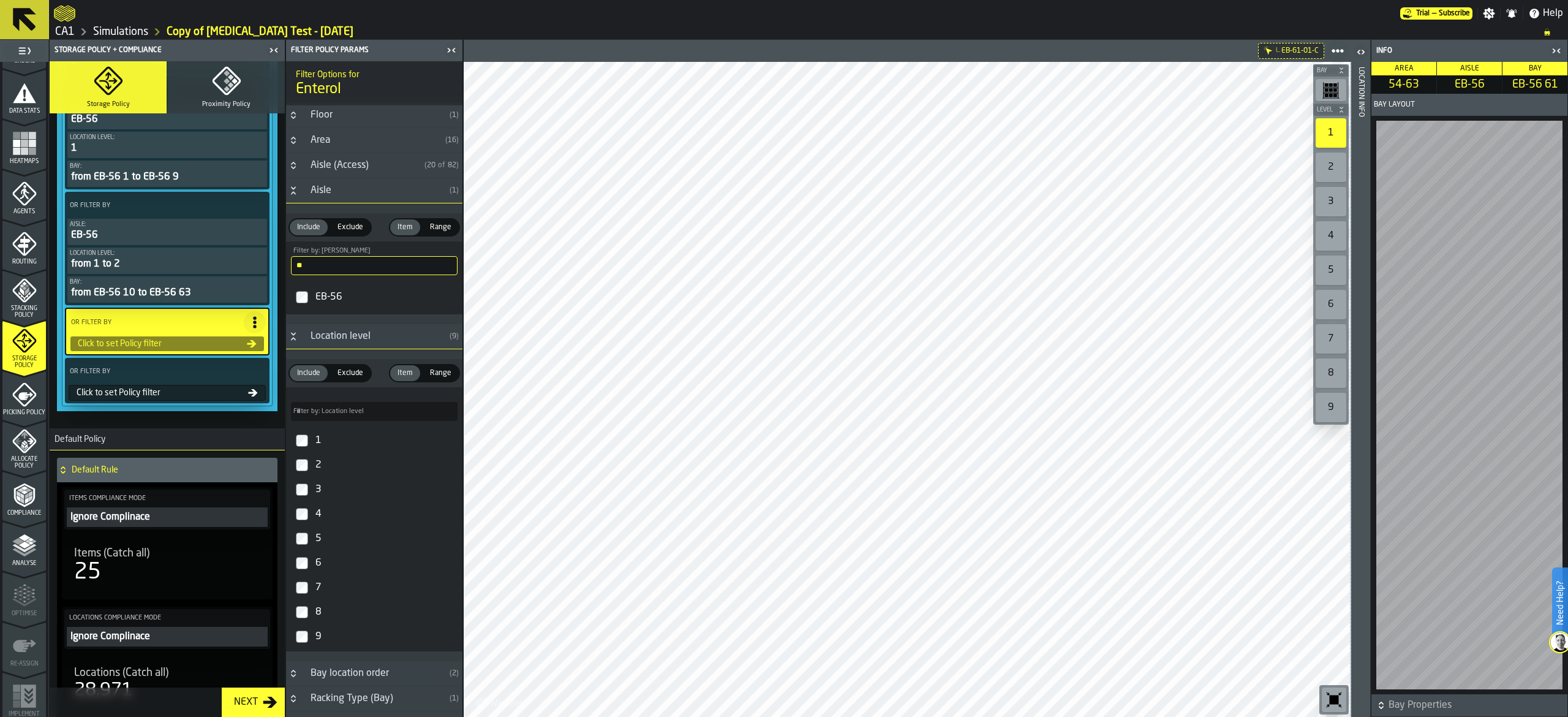
scroll to position [0, 0]
click at [324, 295] on div "EB-56" at bounding box center [384, 299] width 144 height 20
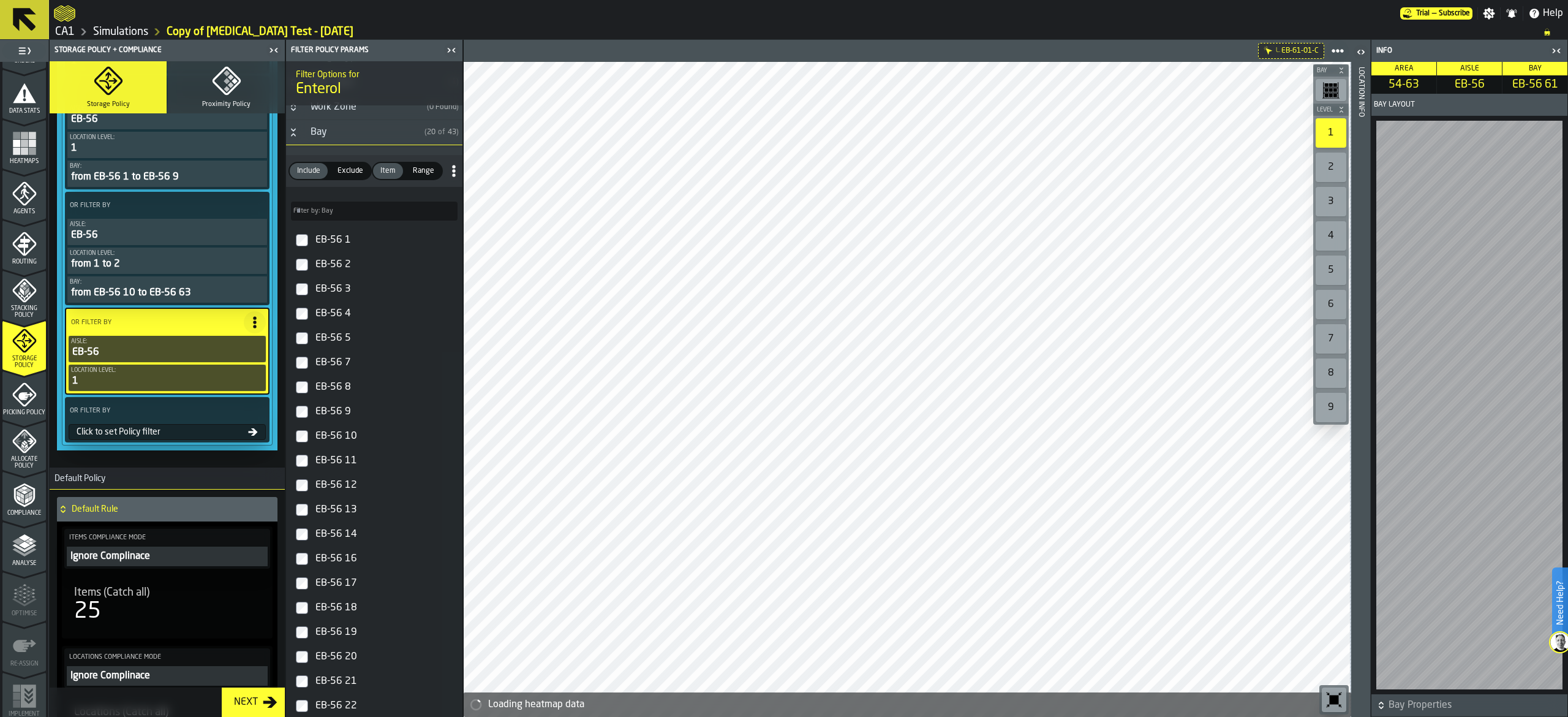
scroll to position [733, 0]
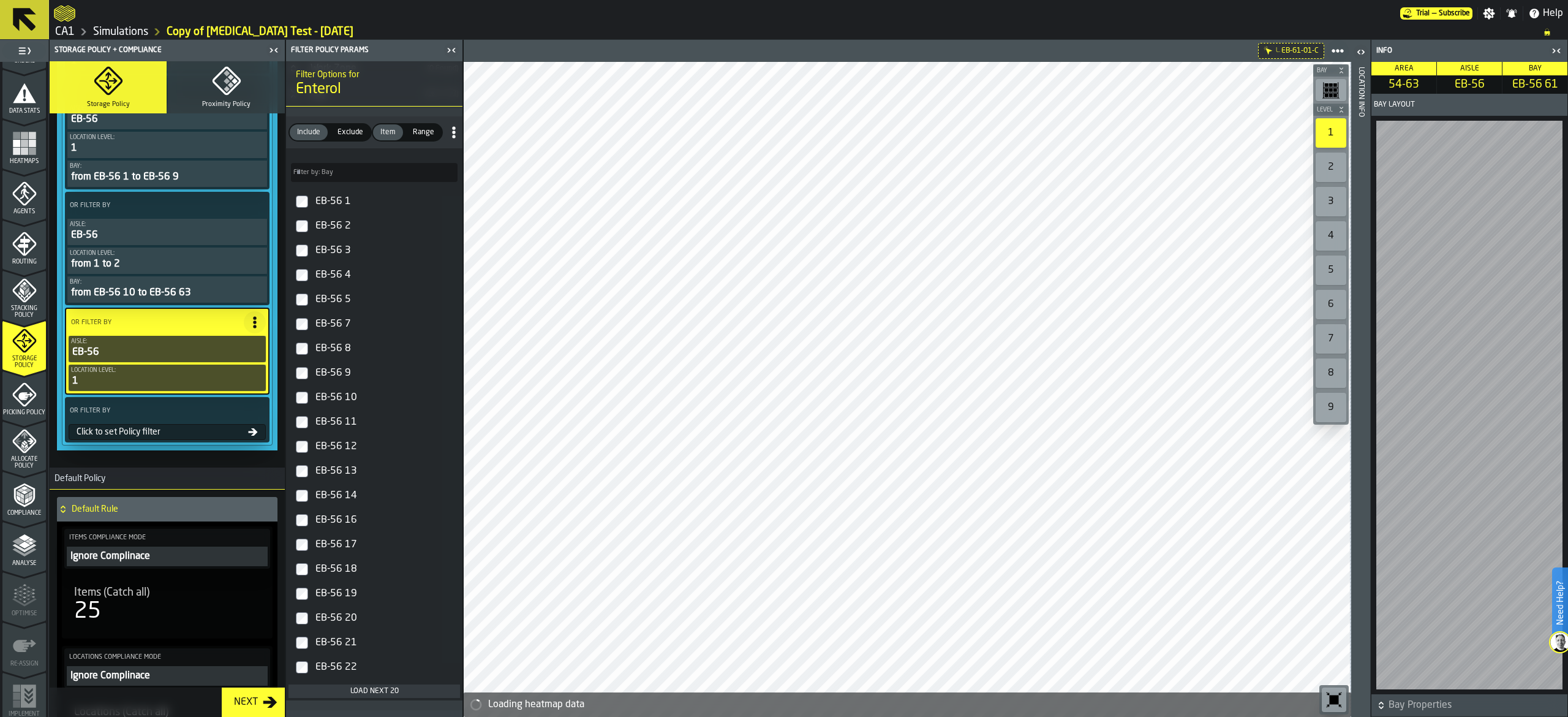
click at [437, 141] on div "Range" at bounding box center [423, 132] width 36 height 16
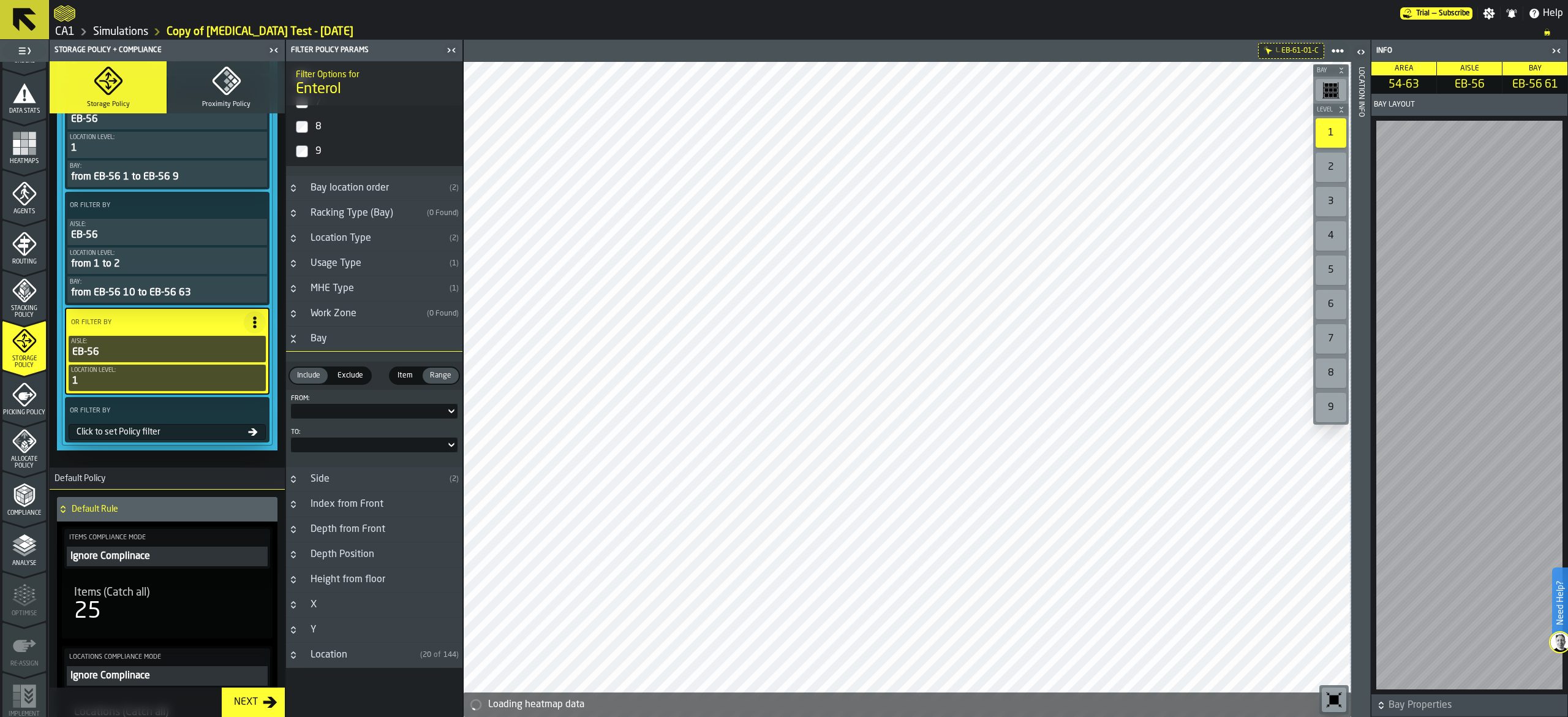
scroll to position [496, 0]
click at [376, 409] on div at bounding box center [369, 411] width 154 height 5
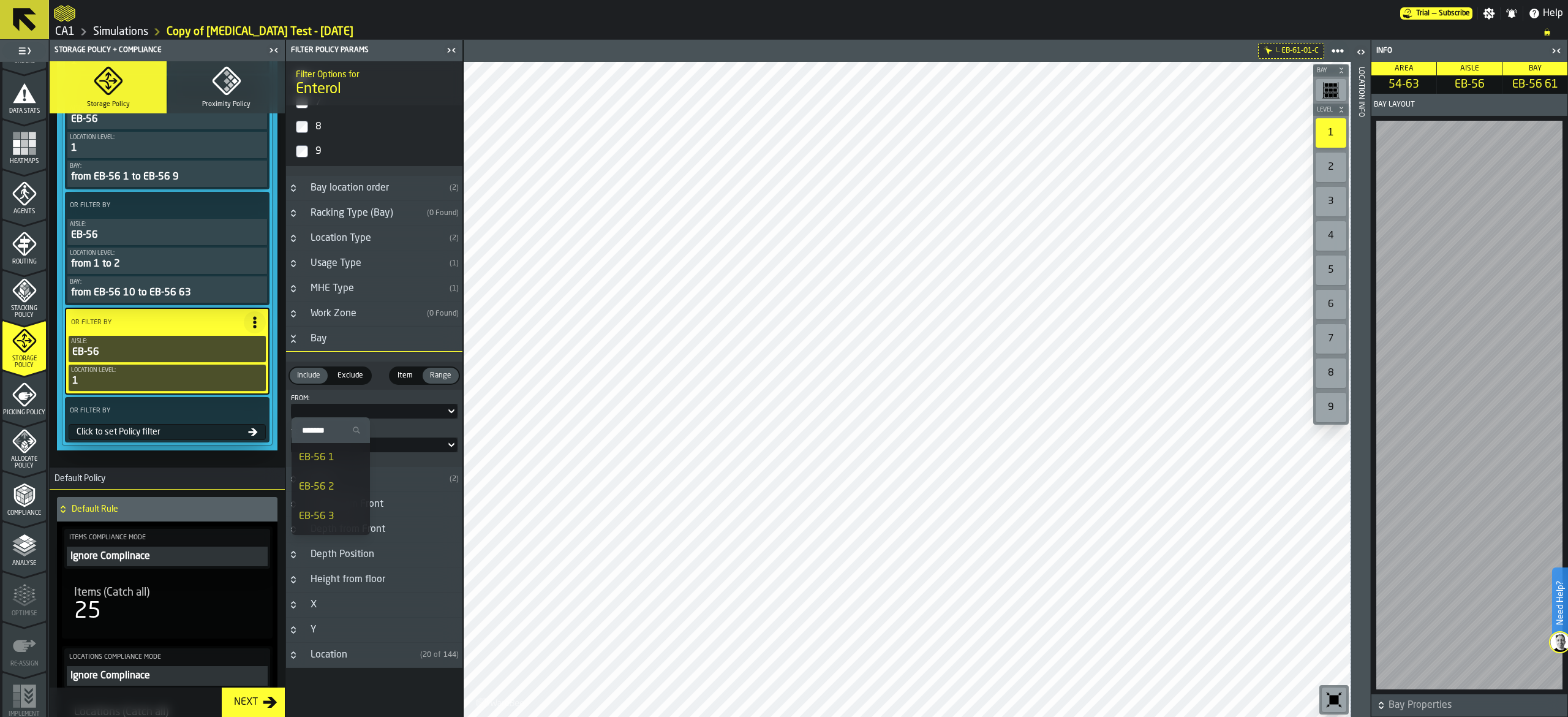
click at [336, 433] on input "Search" at bounding box center [331, 430] width 69 height 16
type input "**"
click at [349, 460] on div "EB-56 64" at bounding box center [330, 458] width 63 height 15
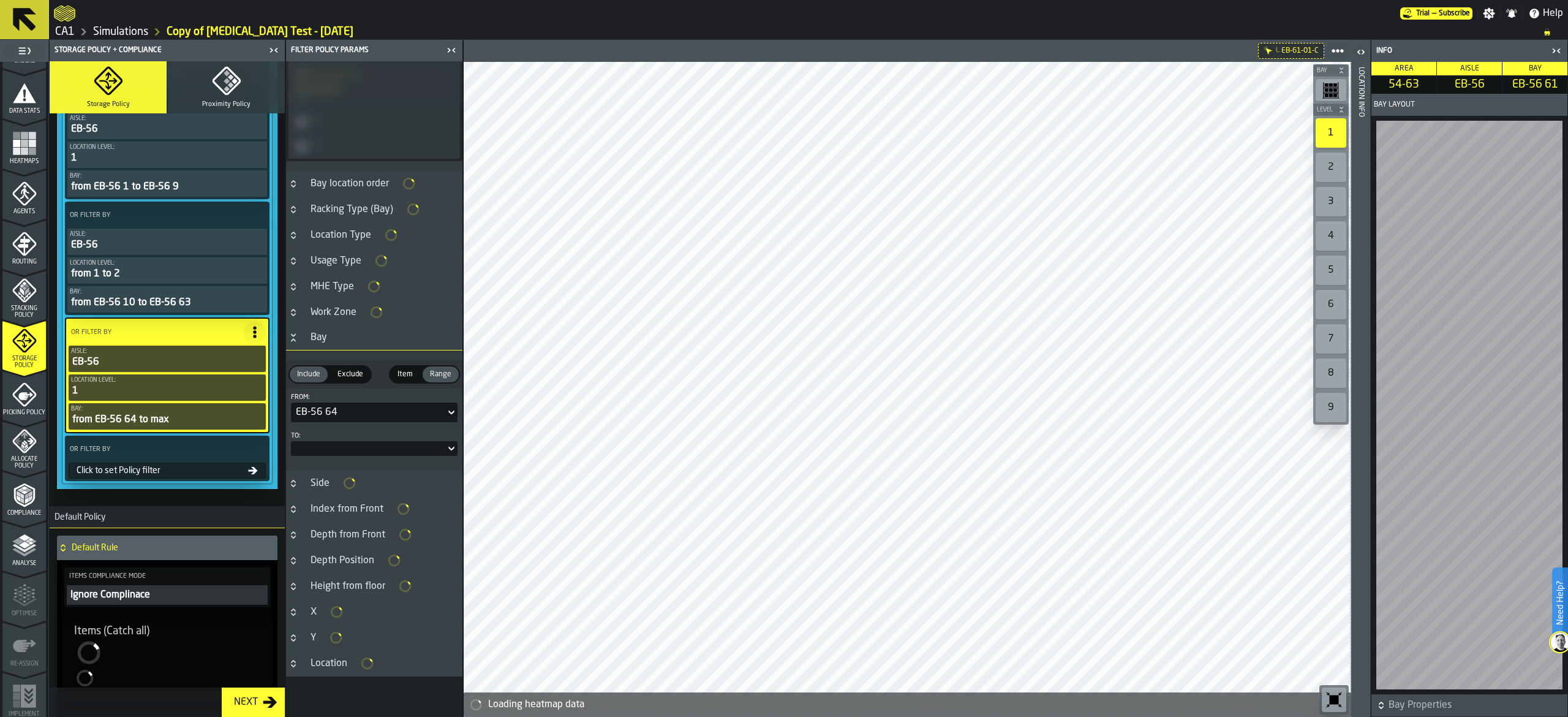
scroll to position [499, 0]
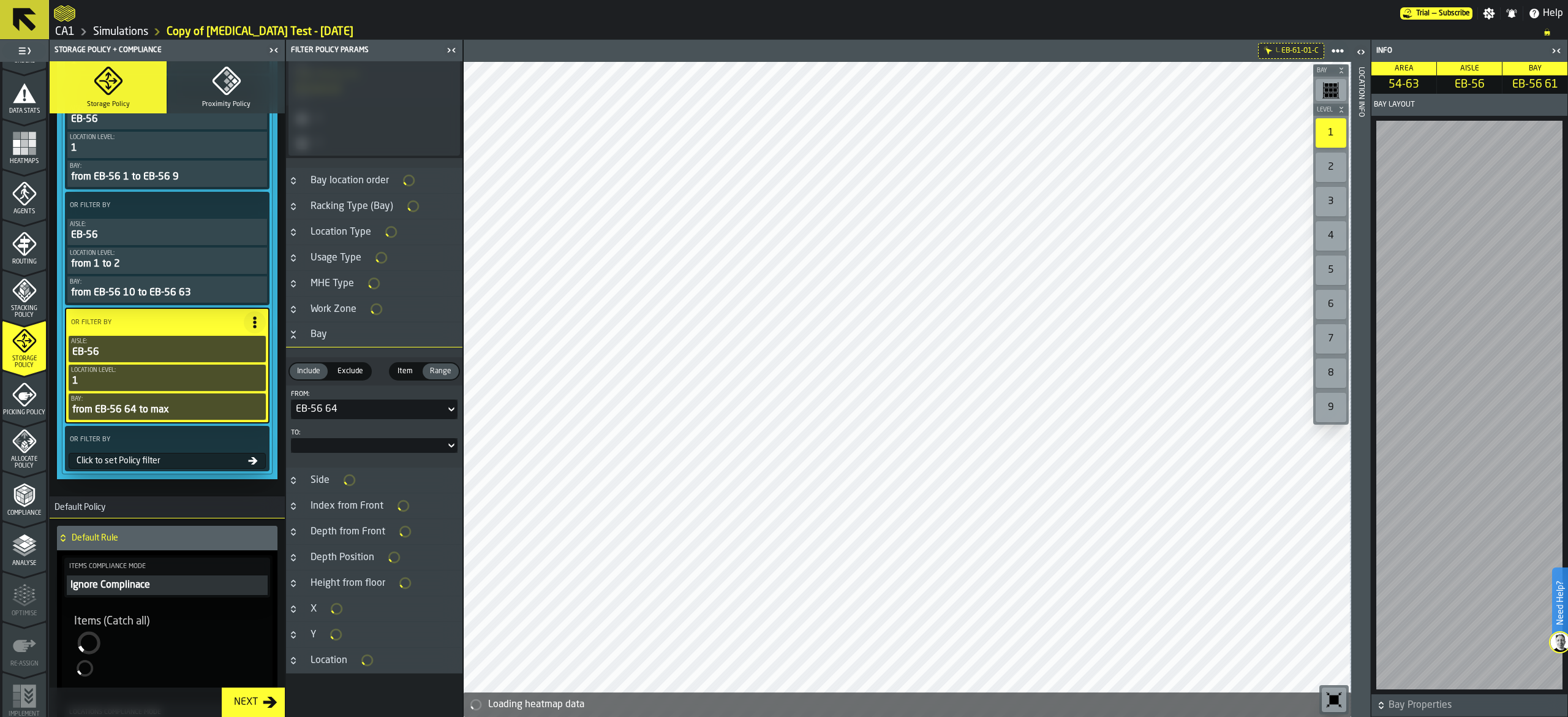
click at [357, 449] on div at bounding box center [374, 446] width 167 height 15
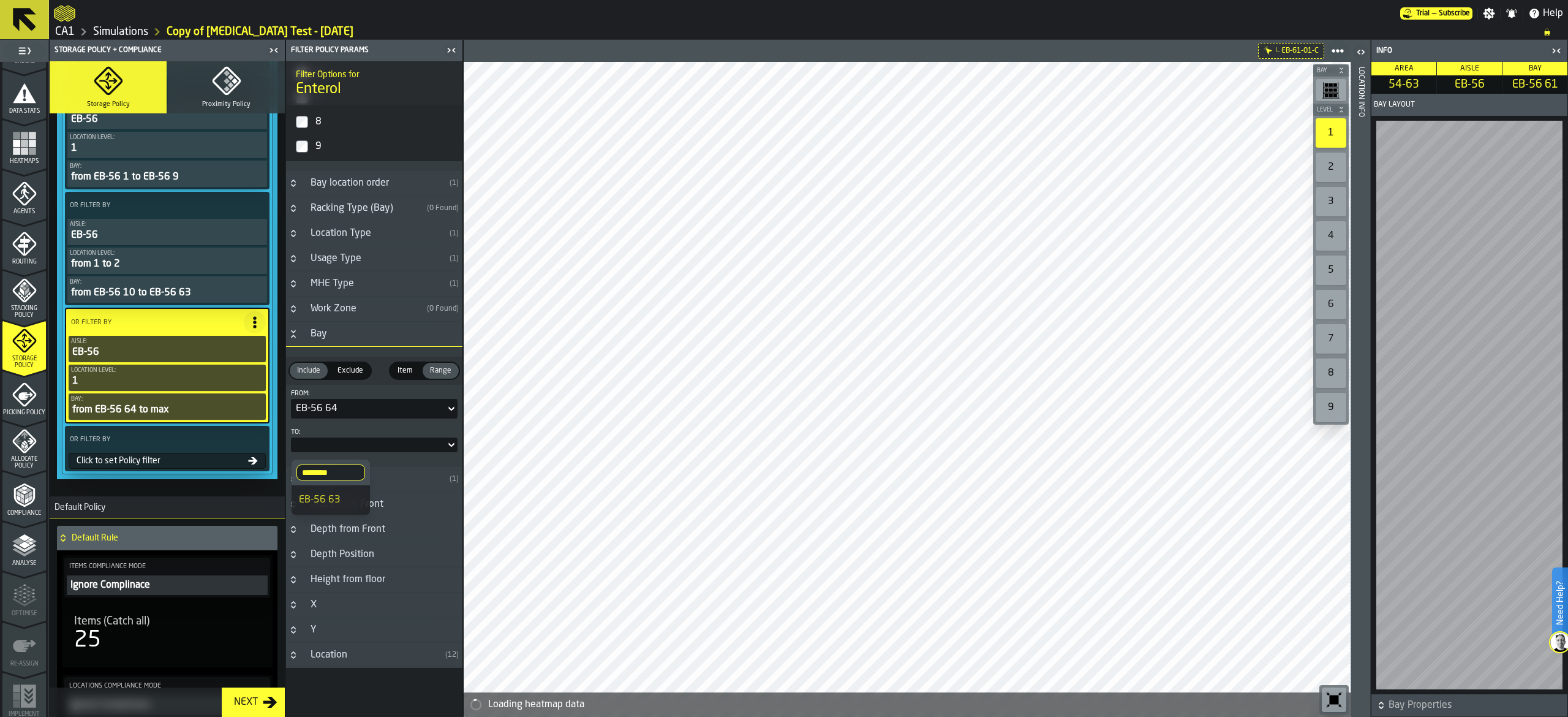
click at [349, 446] on div at bounding box center [369, 444] width 154 height 5
click at [354, 443] on div at bounding box center [374, 445] width 167 height 15
click at [343, 469] on input "********" at bounding box center [331, 468] width 69 height 16
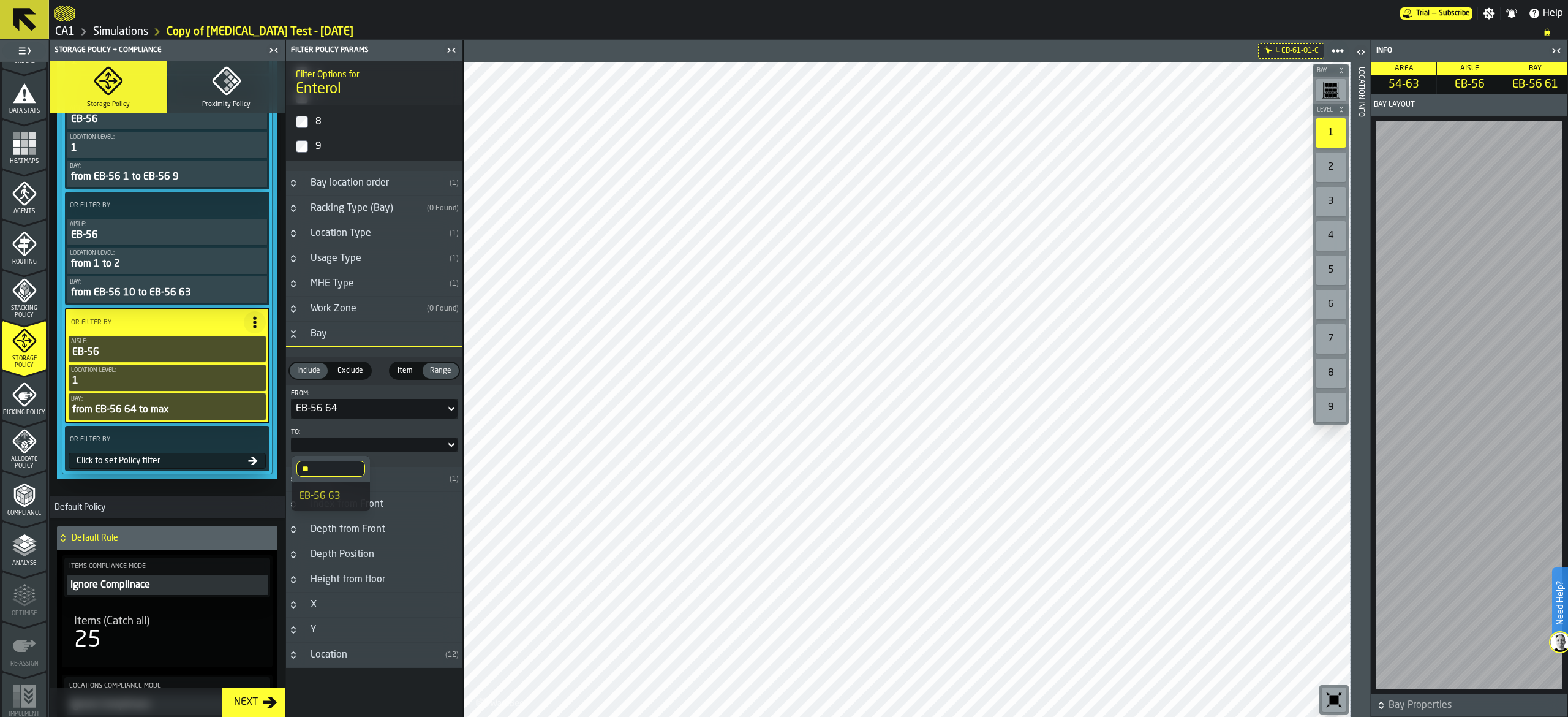
type input "*"
click at [352, 464] on input "*" at bounding box center [331, 468] width 69 height 16
click at [346, 471] on input "*" at bounding box center [331, 468] width 69 height 16
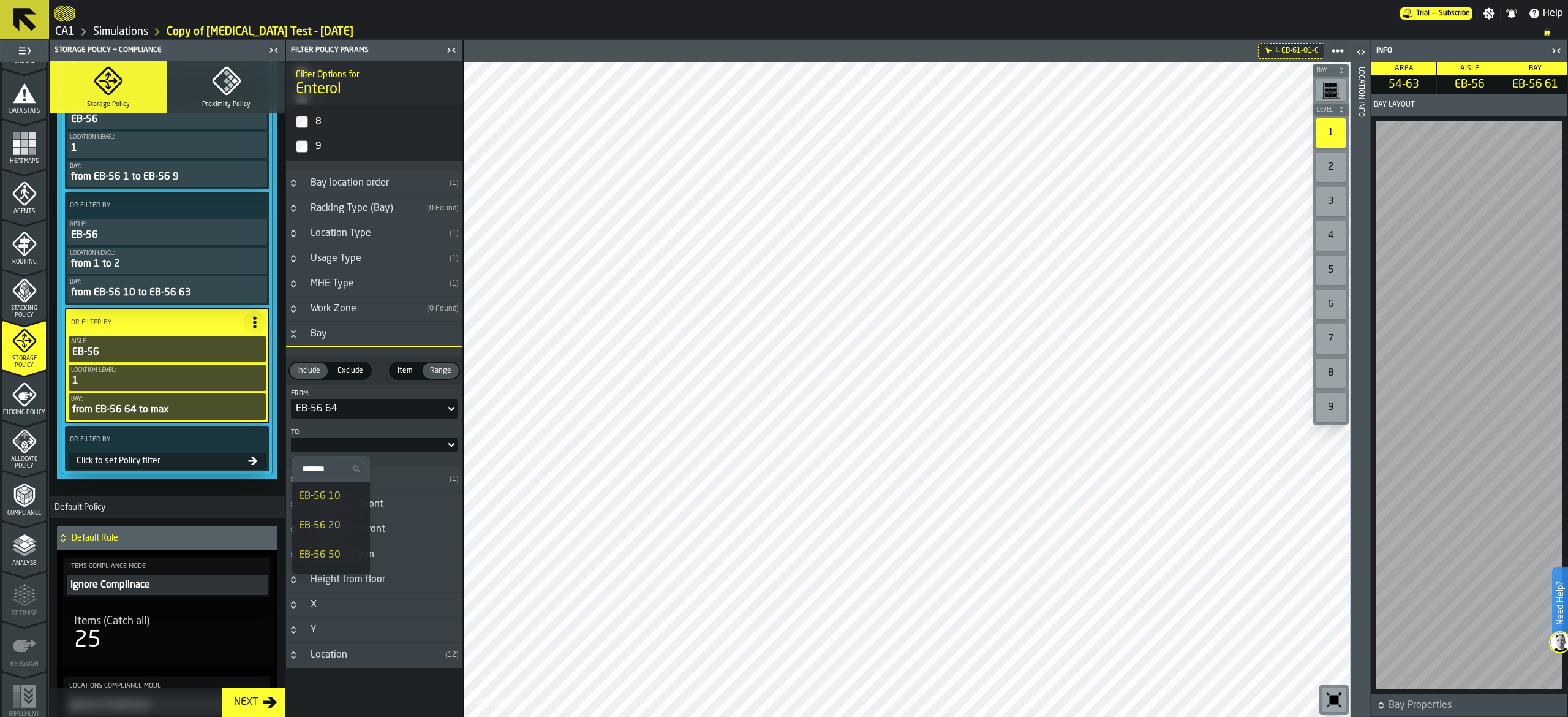
click at [328, 467] on input "Search" at bounding box center [331, 468] width 69 height 16
type input "**"
click at [340, 500] on div "EB-56 70" at bounding box center [330, 496] width 63 height 15
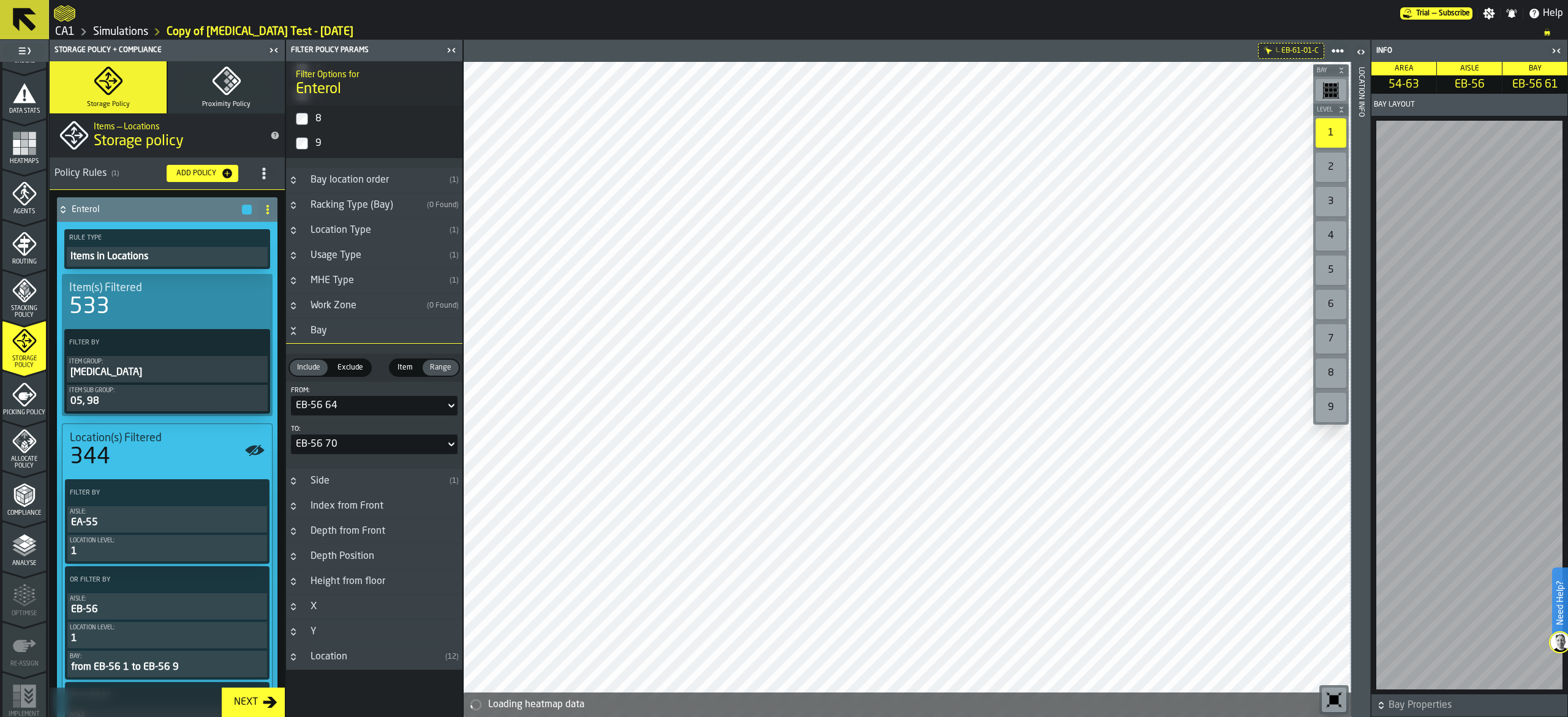
click at [254, 341] on icon at bounding box center [256, 342] width 12 height 12
click at [247, 401] on div "Add (OR) Filter" at bounding box center [225, 399] width 63 height 15
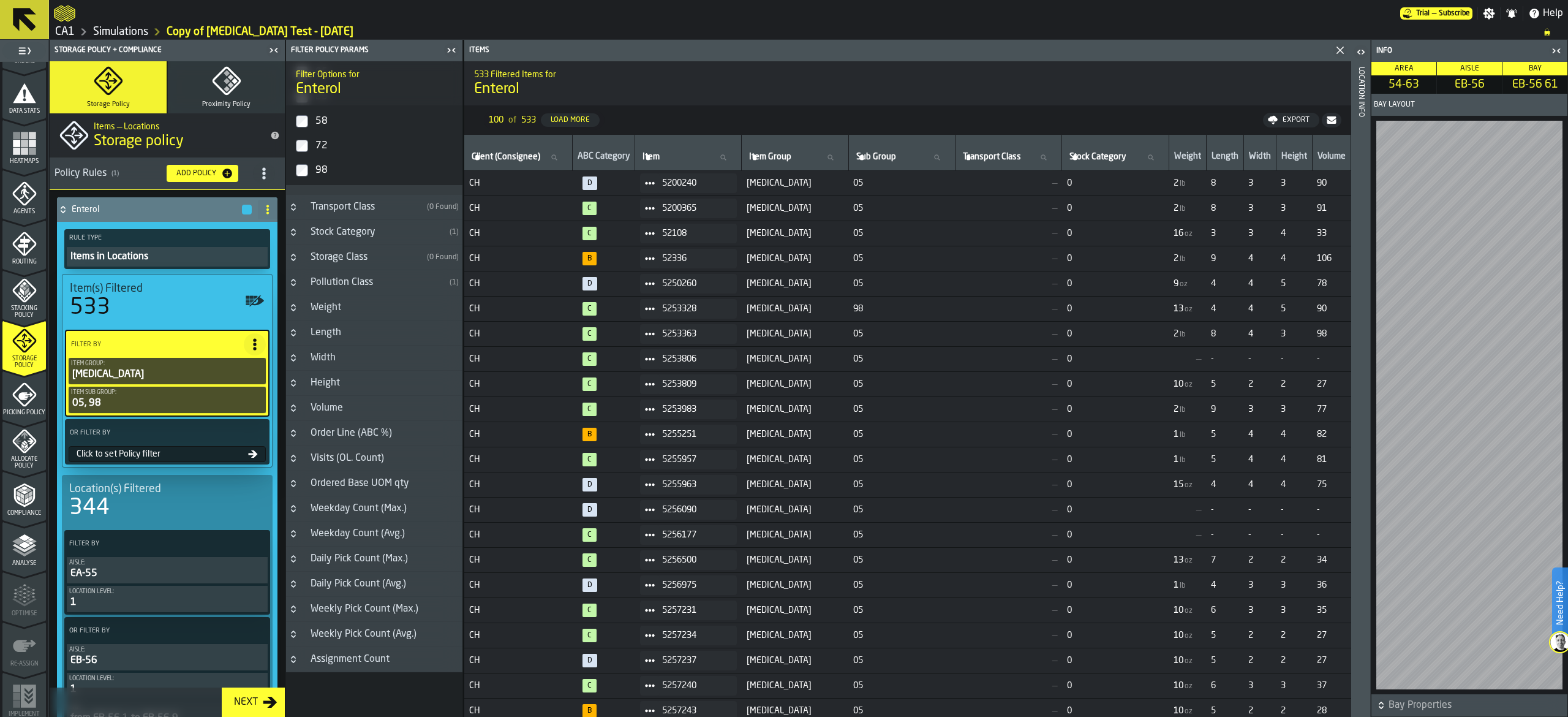
scroll to position [402, 0]
click at [409, 424] on h3 "Order Line (ABC %)" at bounding box center [374, 429] width 177 height 25
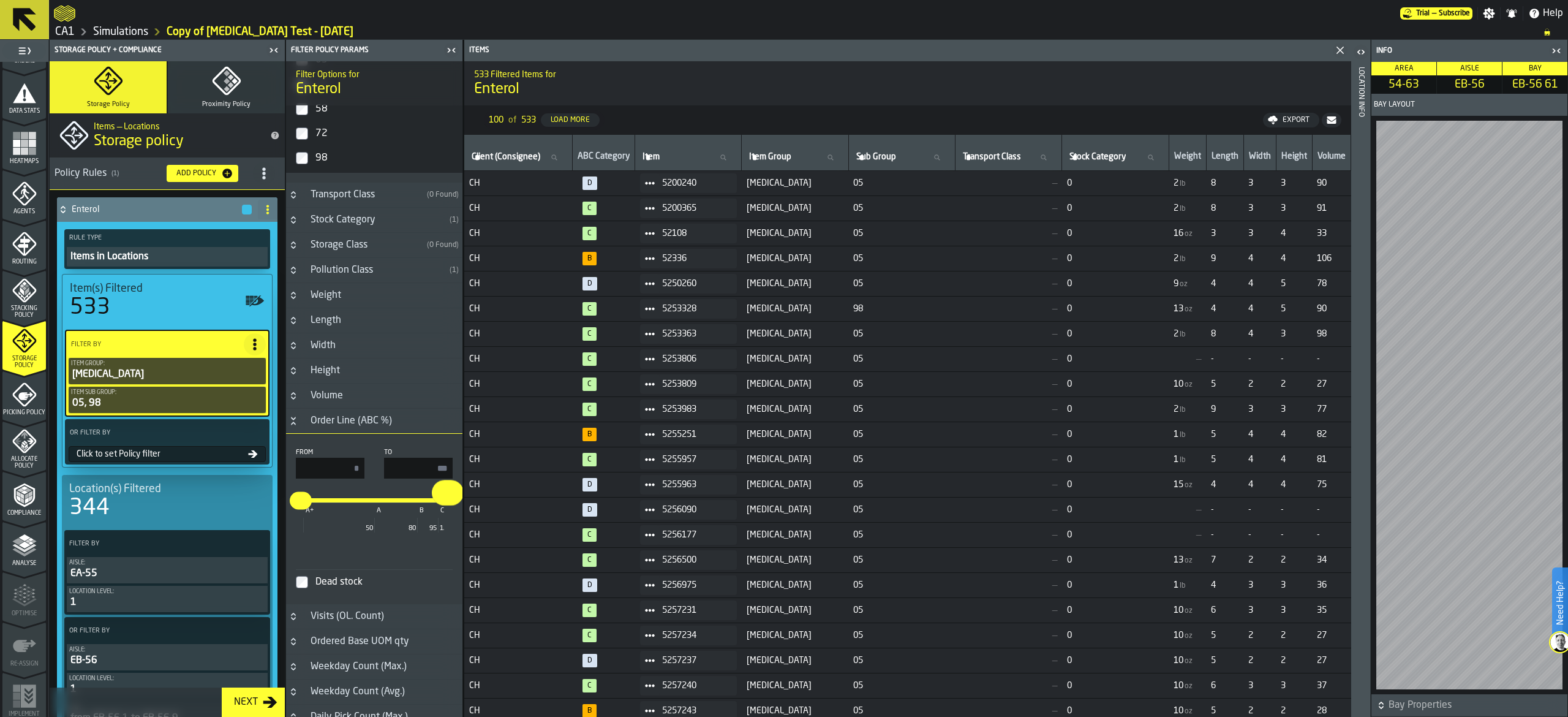
drag, startPoint x: 445, startPoint y: 509, endPoint x: 463, endPoint y: 510, distance: 18.0
click at [463, 510] on div "Filter Policy Params Filter Options for Enterol Client (Consignee) ( 1 ) Item (…" at bounding box center [374, 379] width 178 height 678
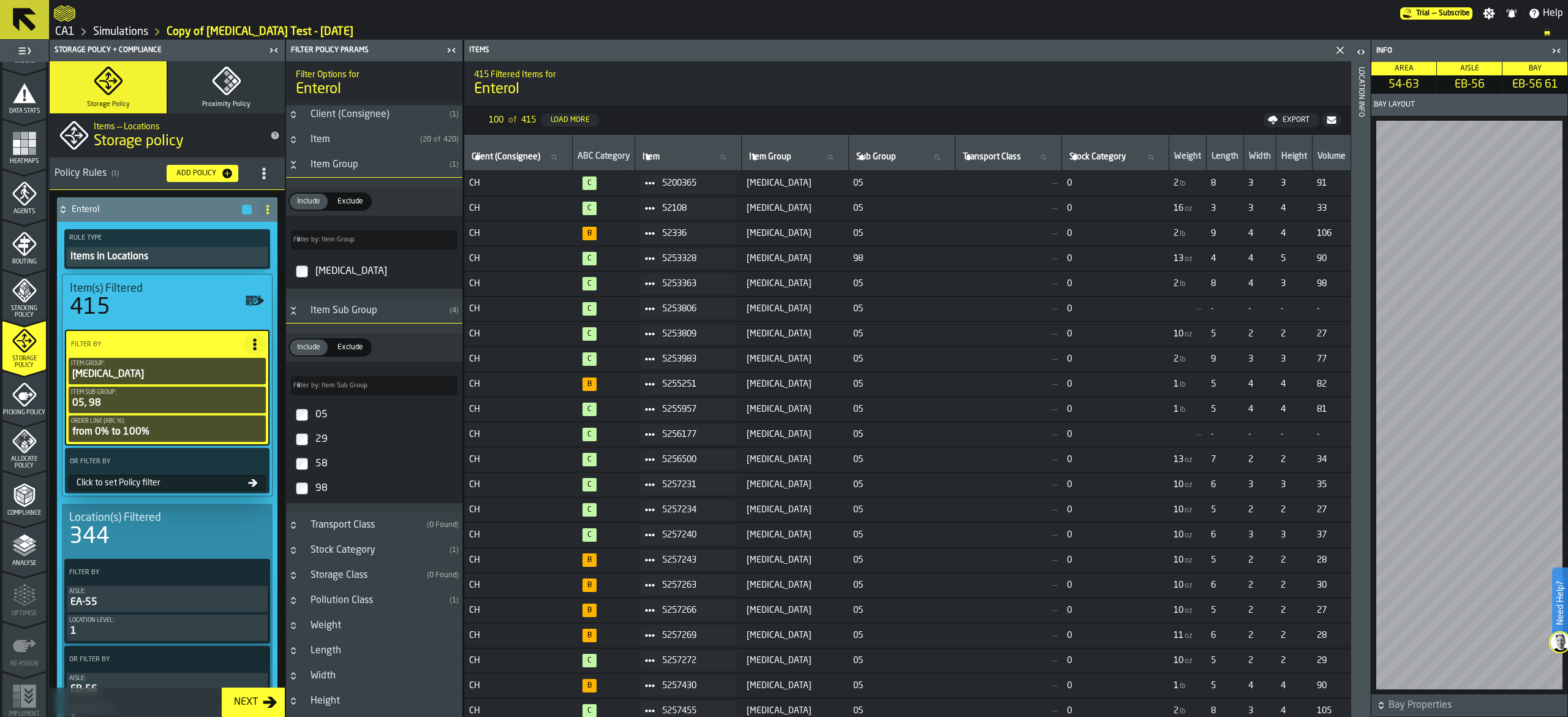
scroll to position [0, 0]
click at [253, 487] on icon at bounding box center [253, 483] width 10 height 10
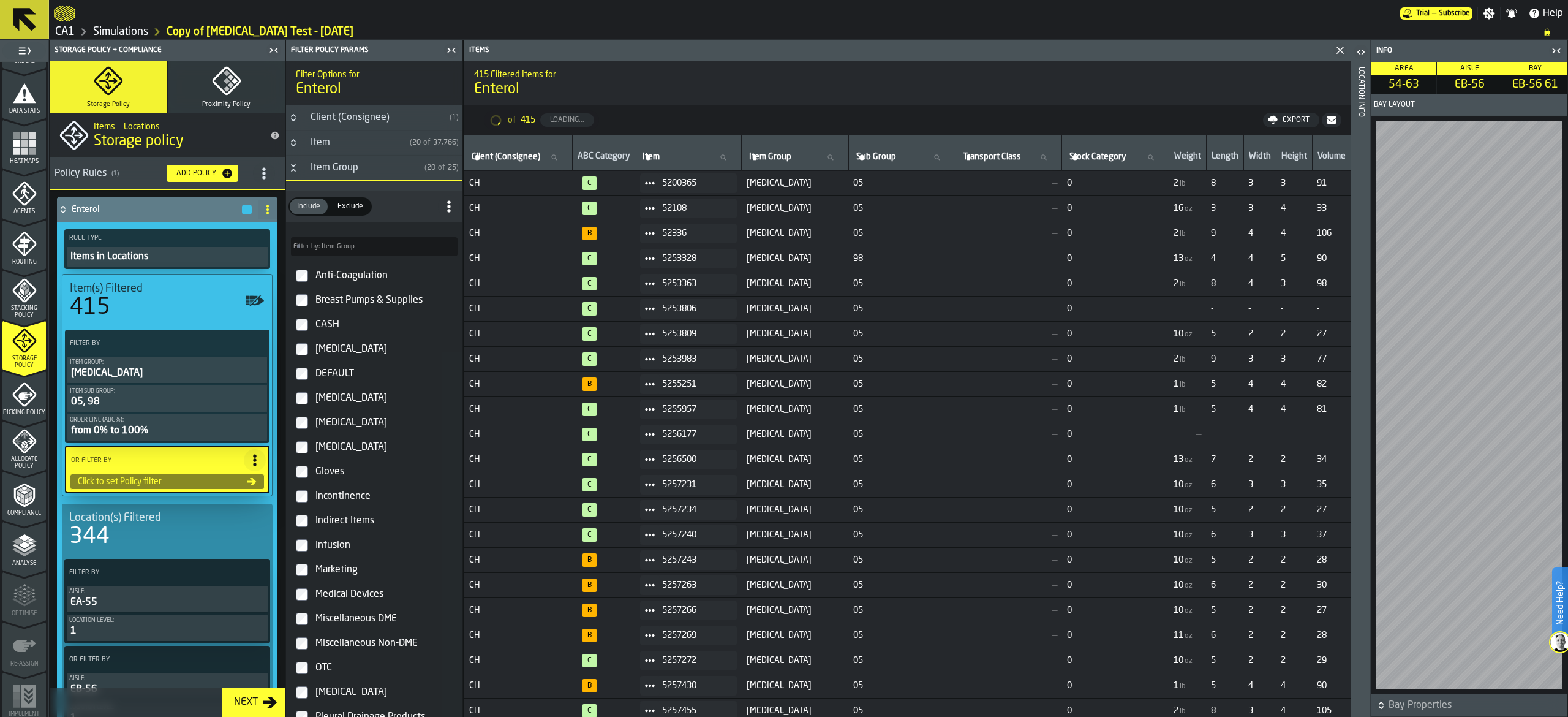
click at [241, 430] on div "from 0% to 100%" at bounding box center [167, 431] width 194 height 15
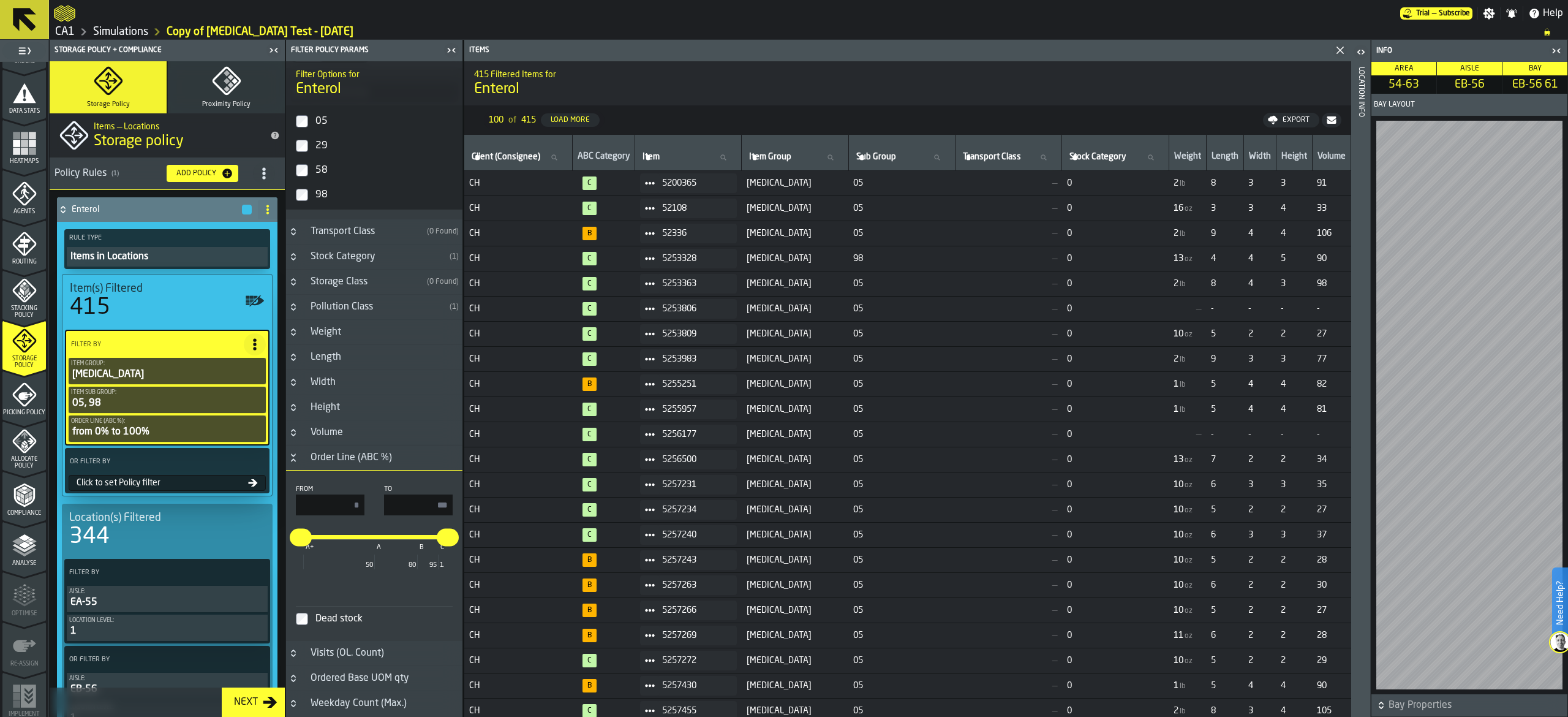
scroll to position [368, 0]
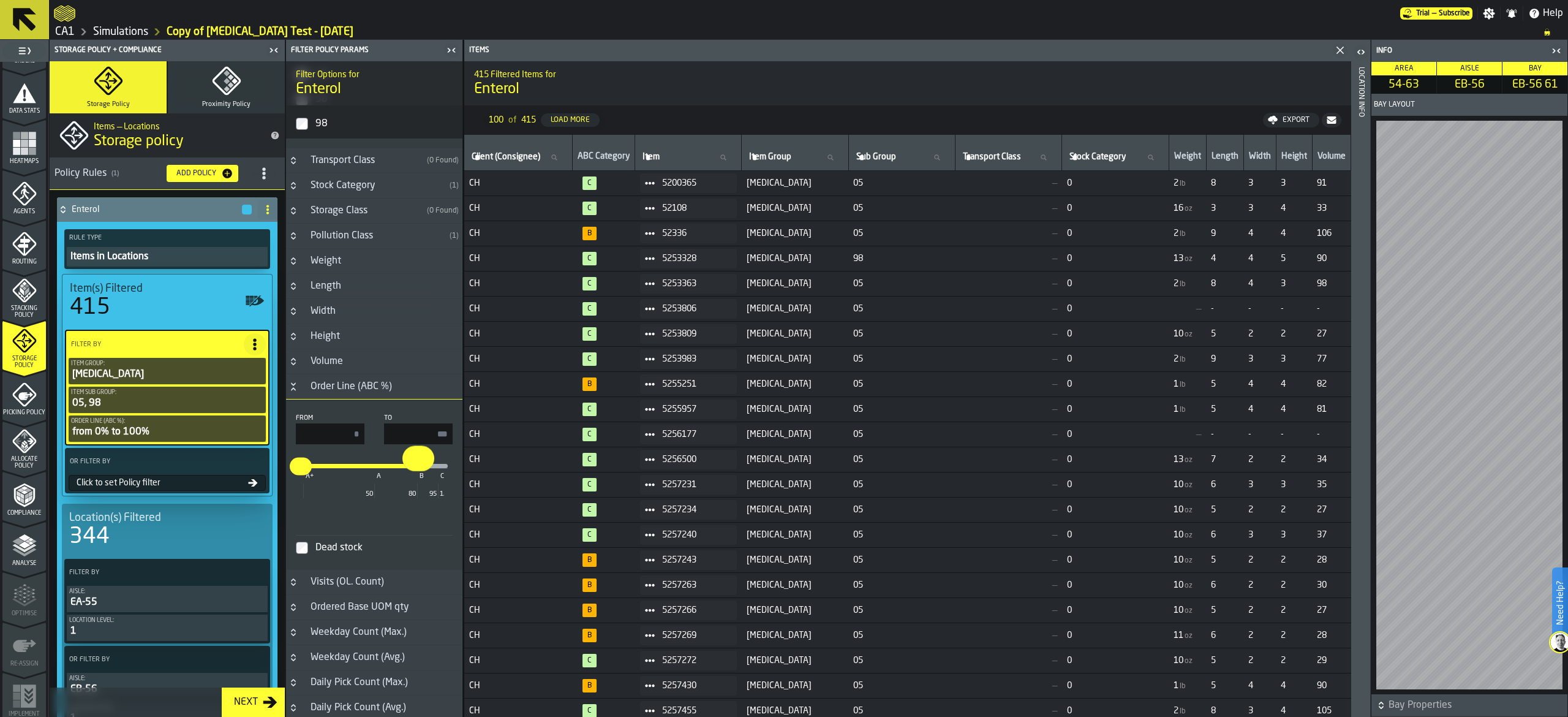
drag, startPoint x: 442, startPoint y: 476, endPoint x: 417, endPoint y: 491, distance: 29.2
click at [417, 469] on div "* ** A+ A B C 50 80 95 100" at bounding box center [374, 466] width 147 height 5
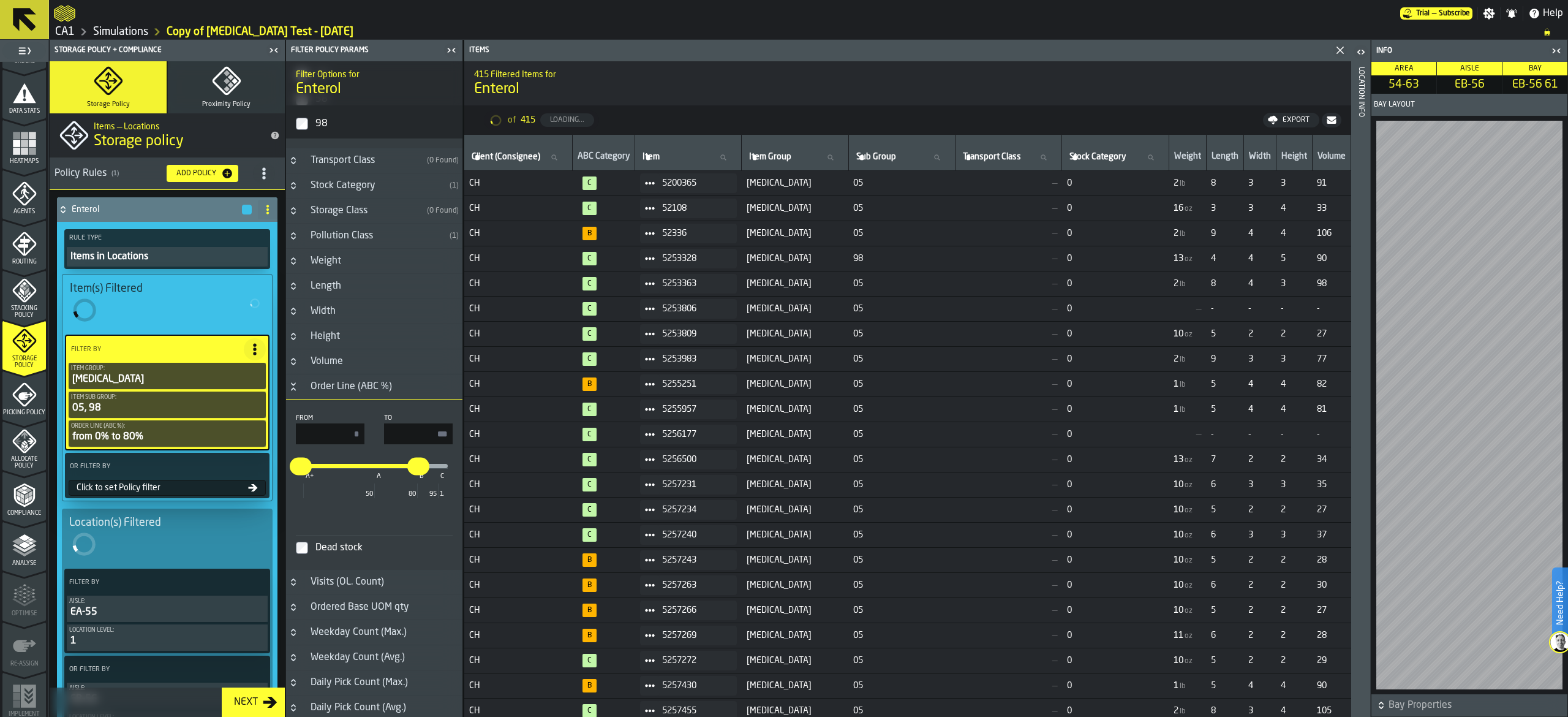
type input "***"
type input "**"
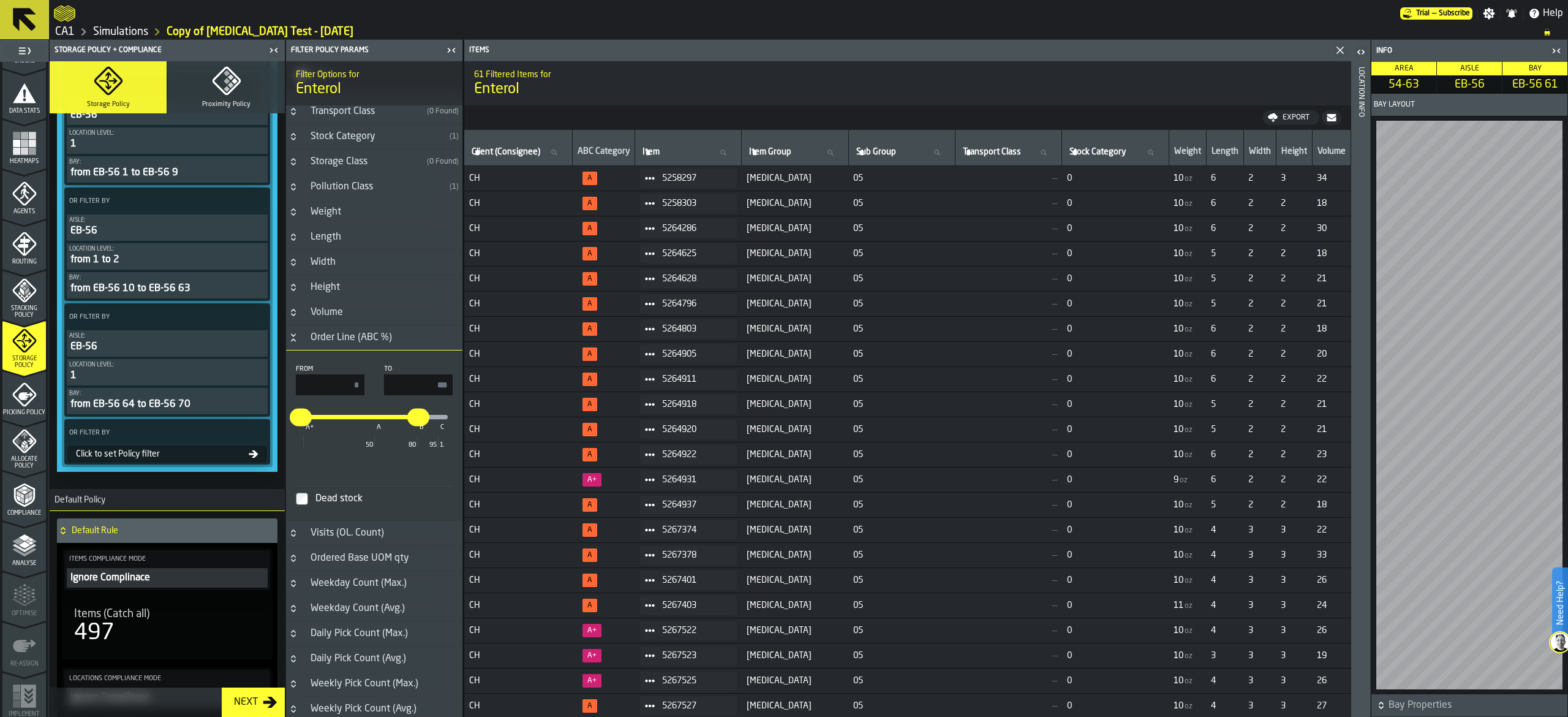
scroll to position [613, 0]
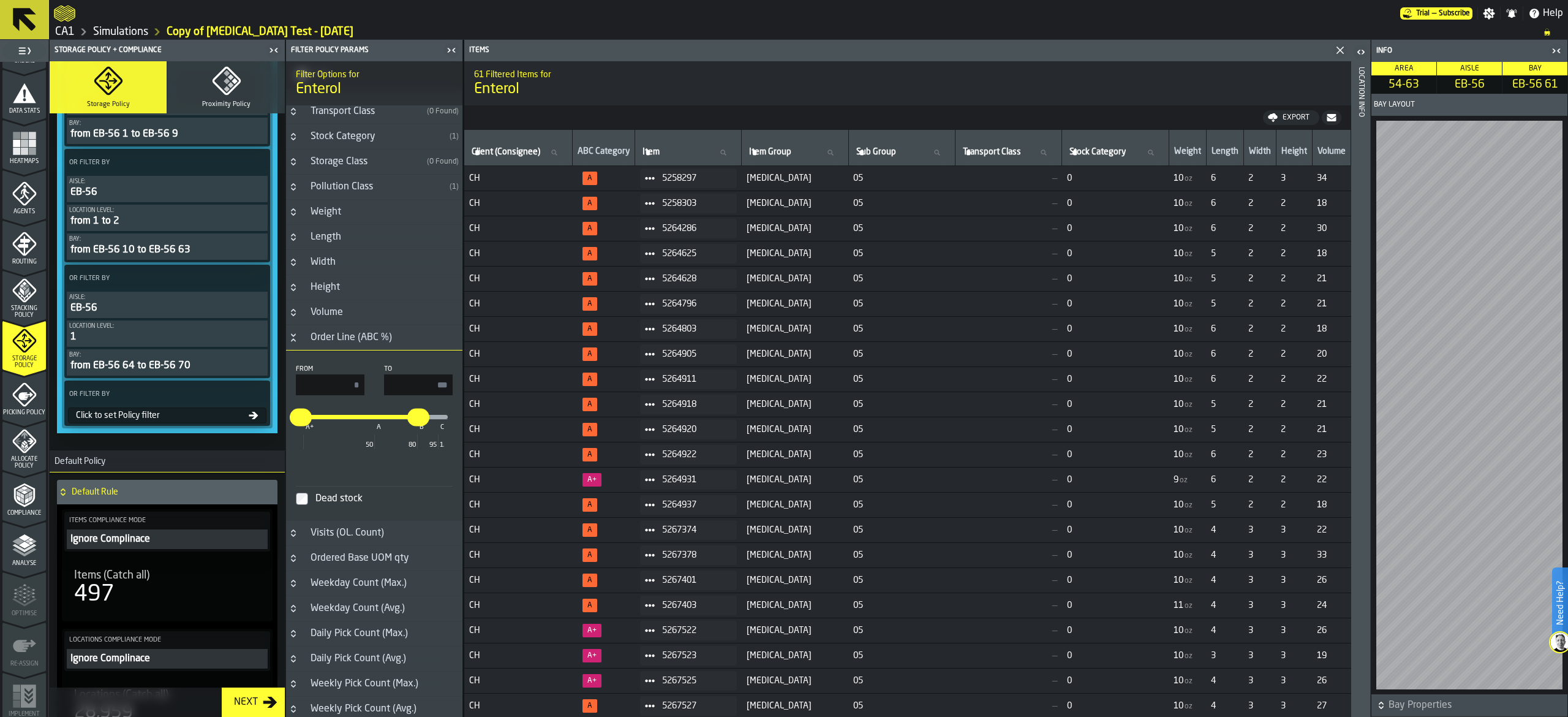
click at [114, 421] on div "Click to set Policy filter" at bounding box center [159, 415] width 178 height 10
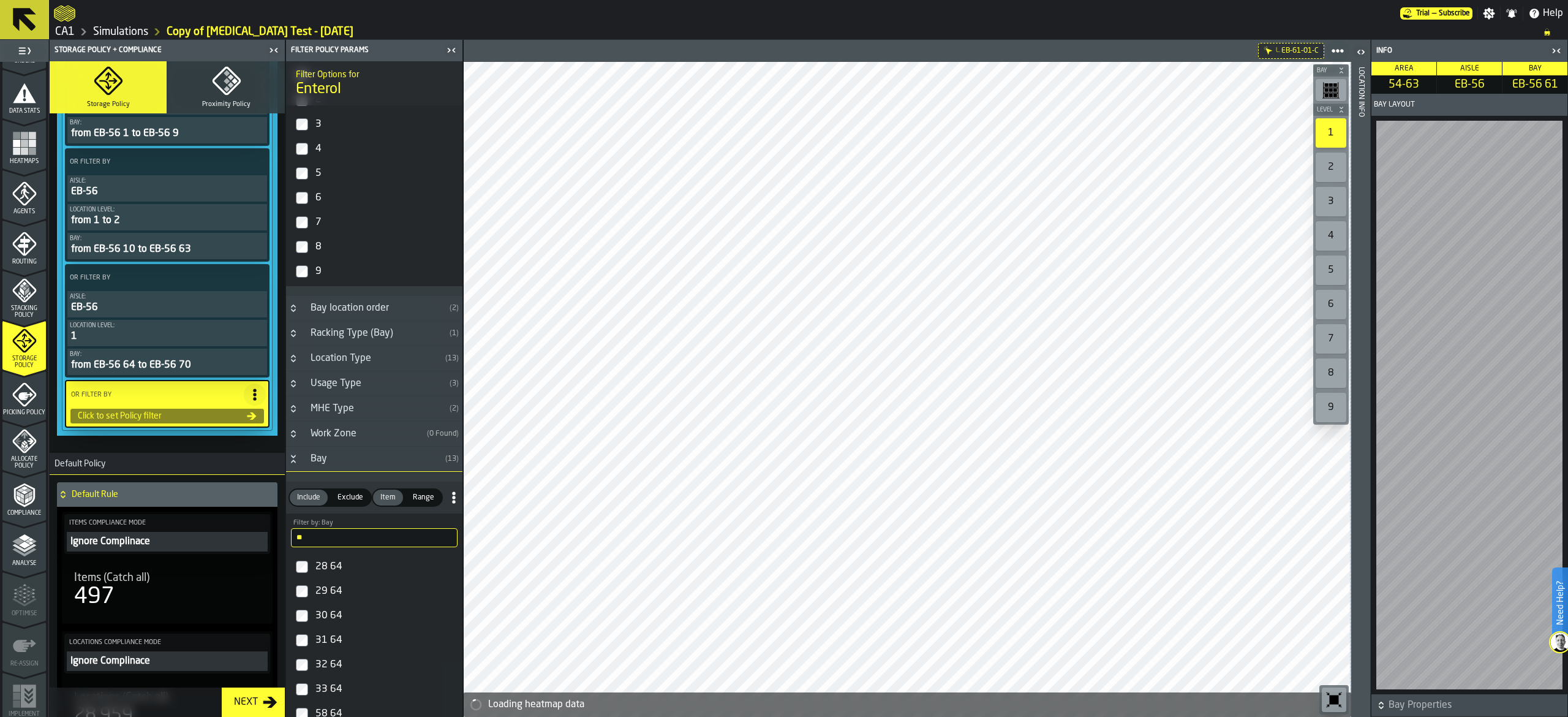
scroll to position [364, 0]
click at [115, 421] on div "Click to set Policy filter" at bounding box center [159, 416] width 174 height 10
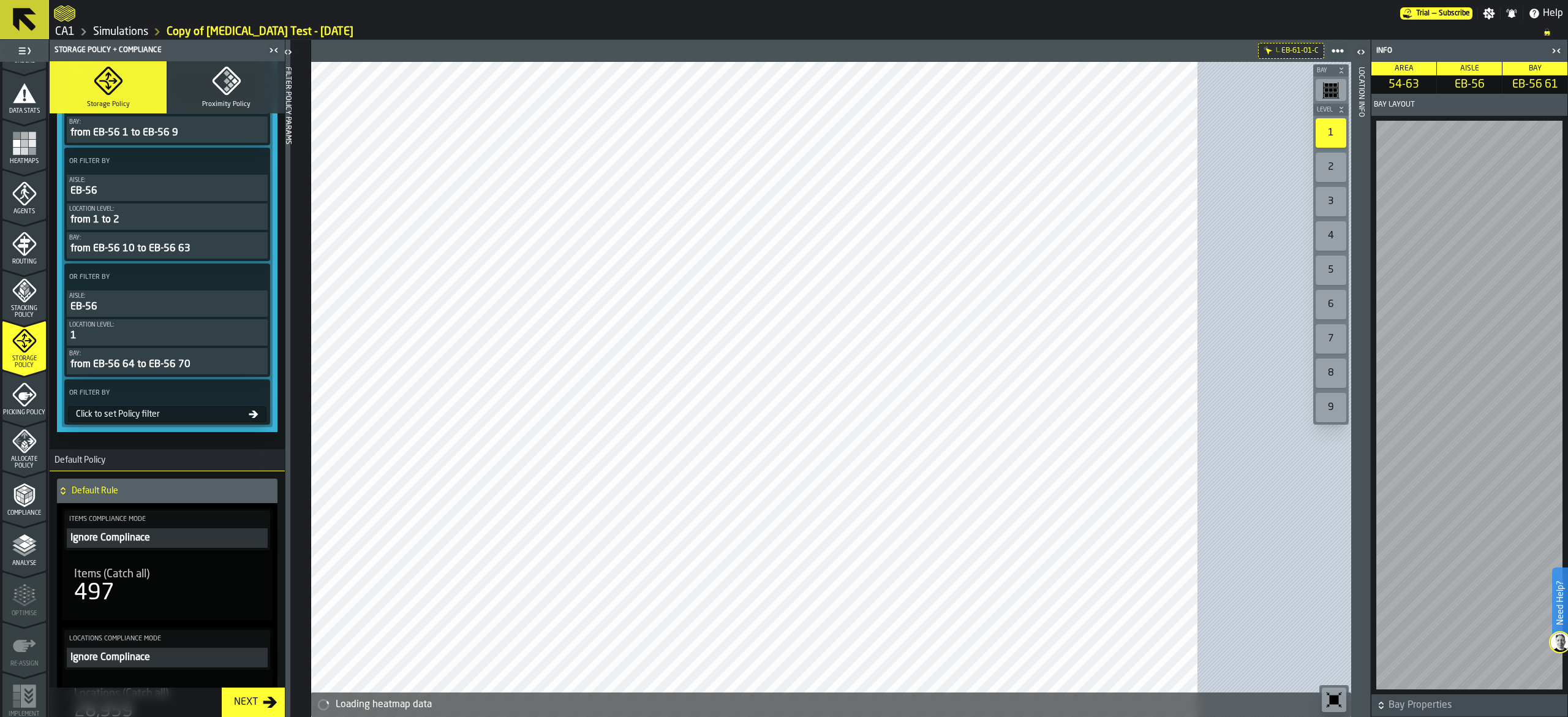
scroll to position [609, 0]
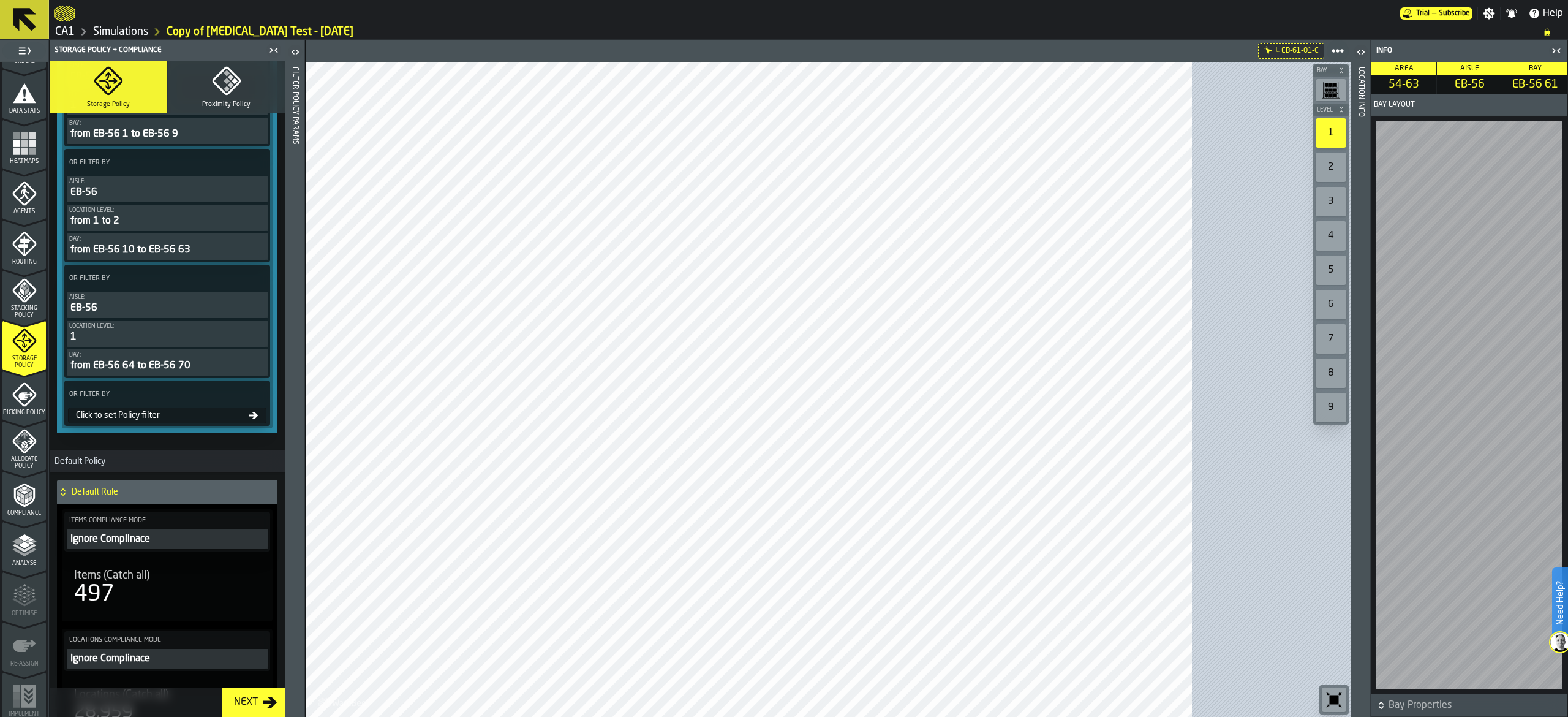
click at [132, 421] on div "Click to set Policy filter" at bounding box center [159, 415] width 178 height 10
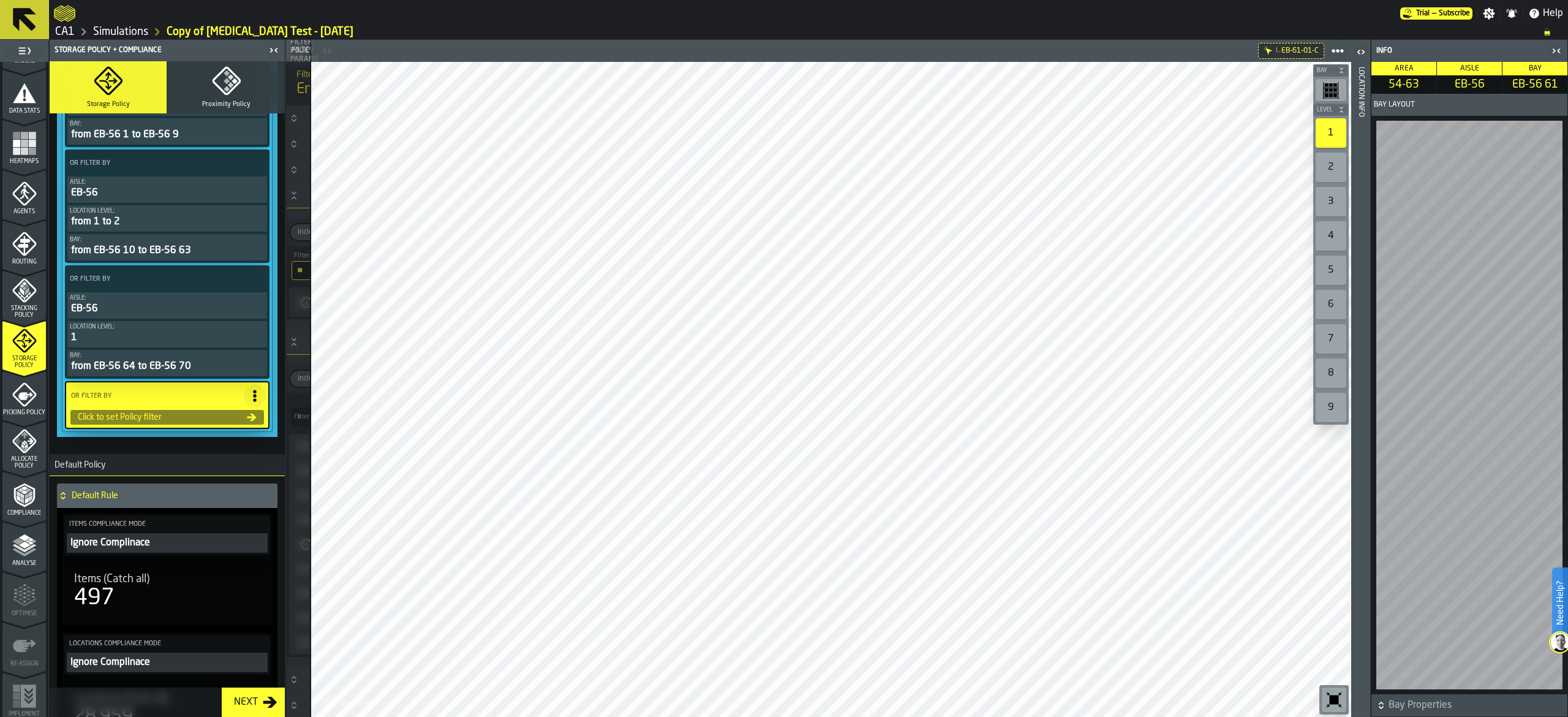
scroll to position [611, 0]
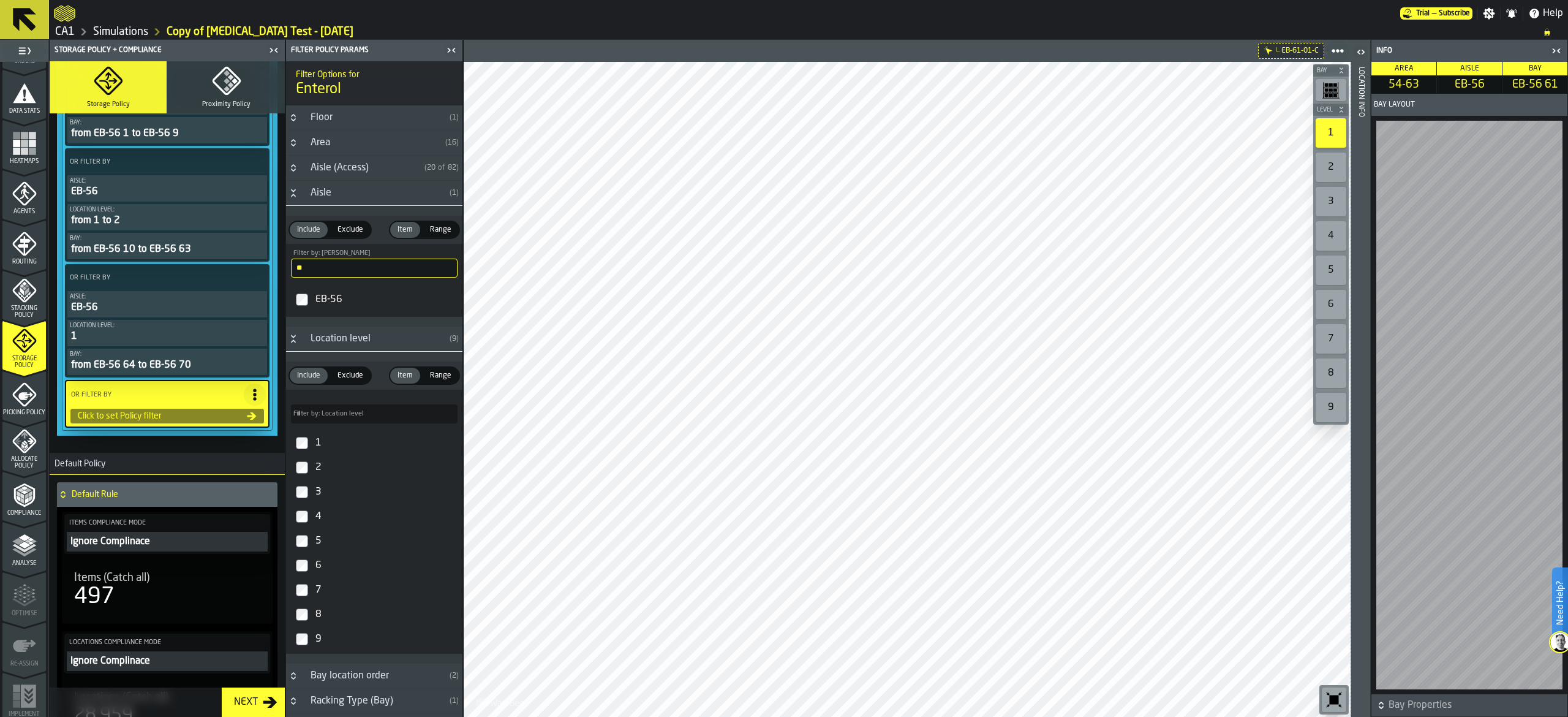
click at [349, 274] on input "**" at bounding box center [374, 268] width 167 height 19
type input "**"
click at [326, 304] on div "EC-57" at bounding box center [384, 299] width 144 height 20
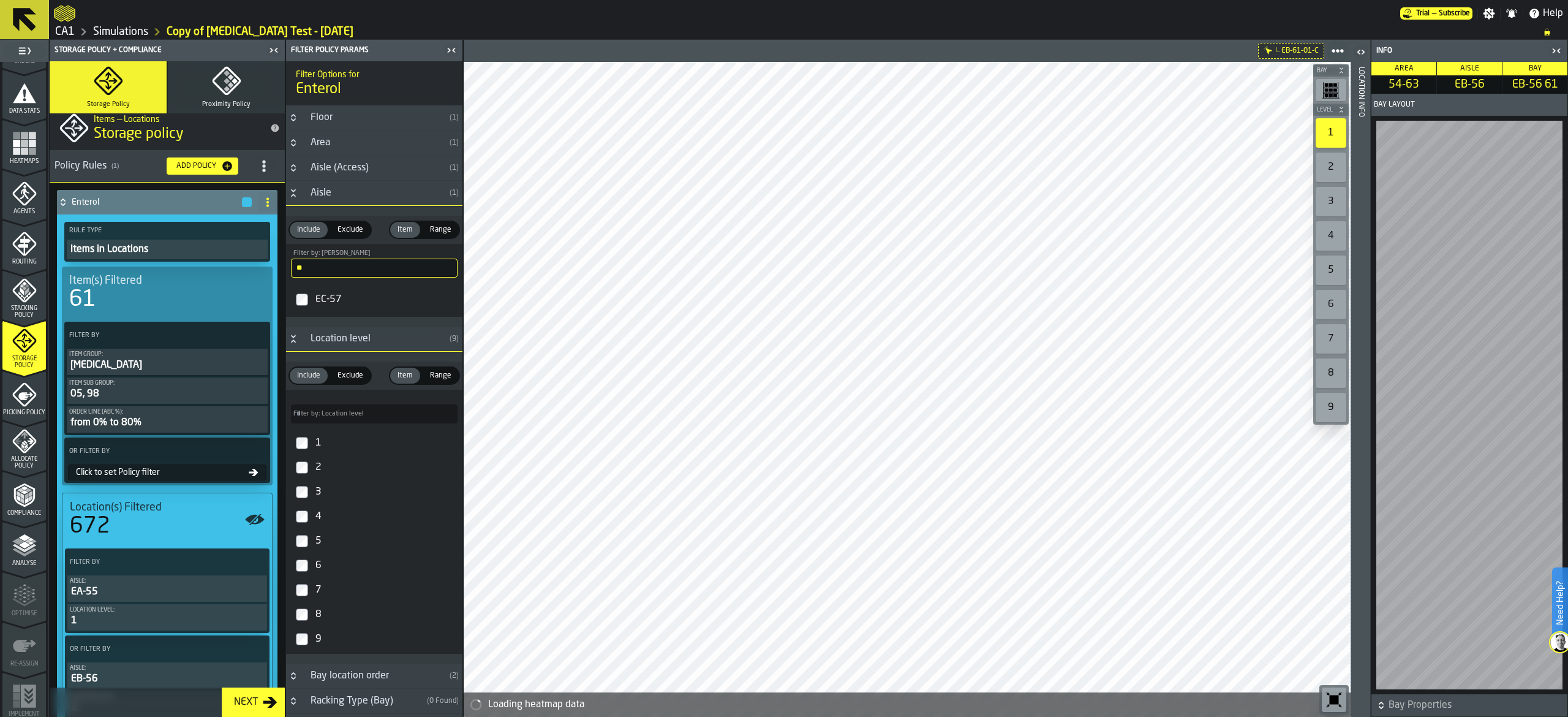
scroll to position [0, 0]
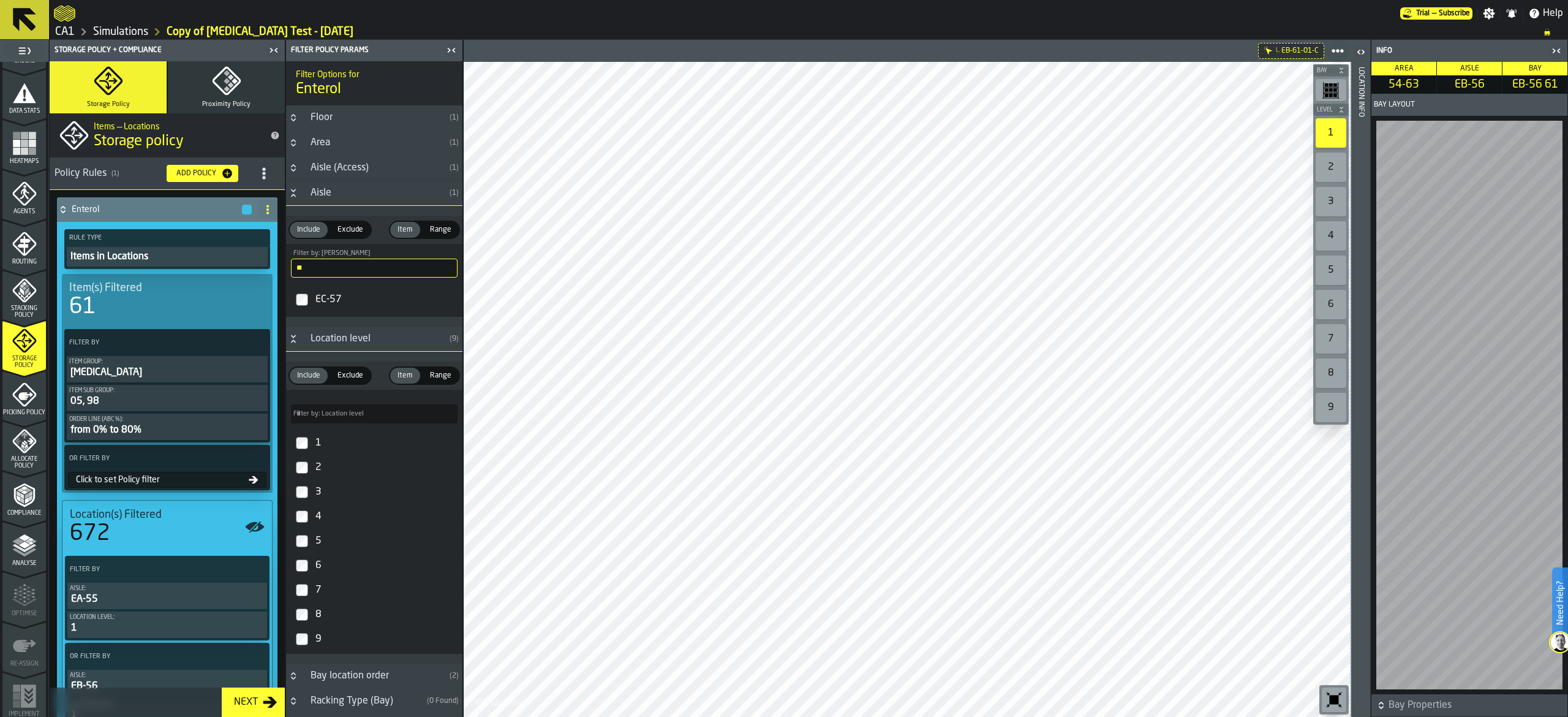
click at [0, 0] on icon "PolicyFilterItem-Order Line (ABC %)" at bounding box center [0, 0] width 0 height 0
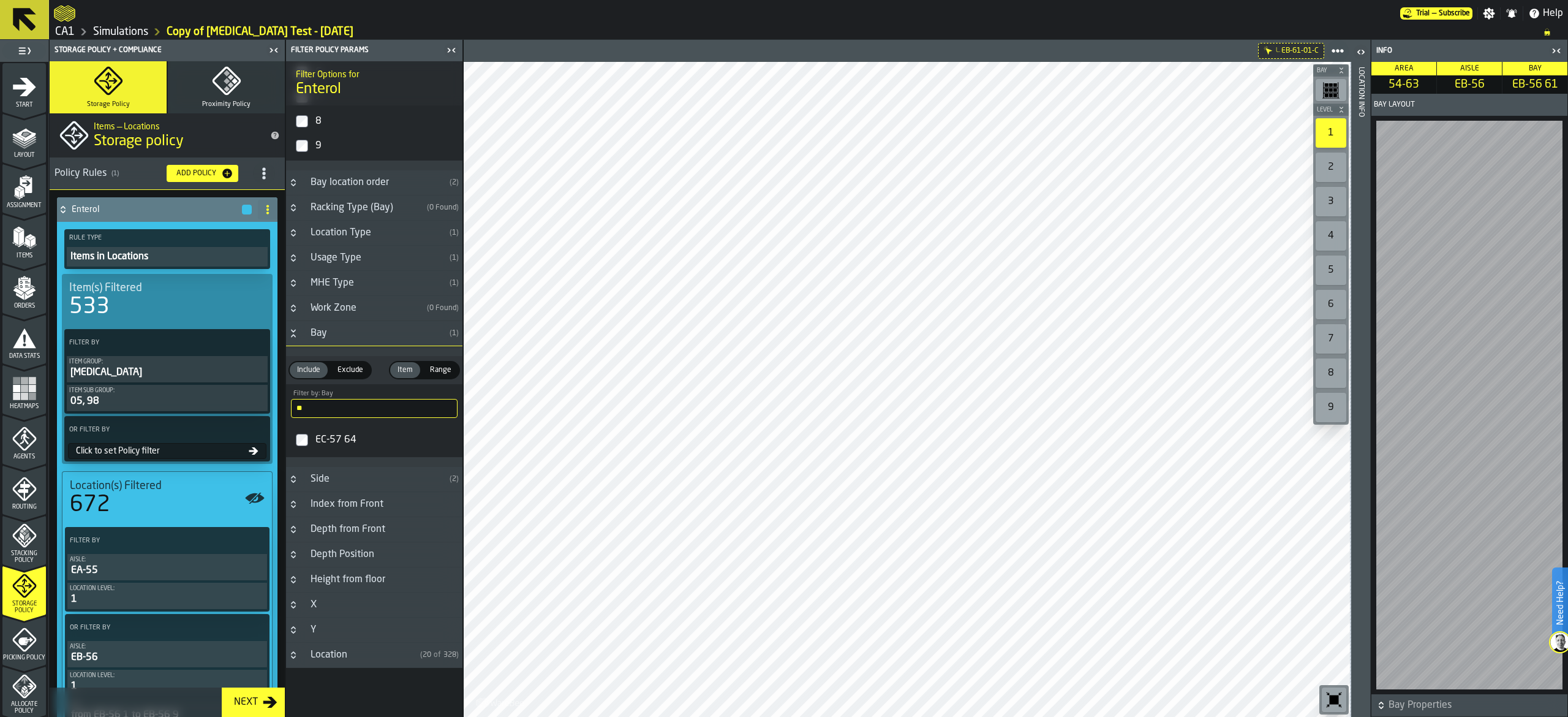
click at [236, 706] on div "Next" at bounding box center [246, 703] width 34 height 15
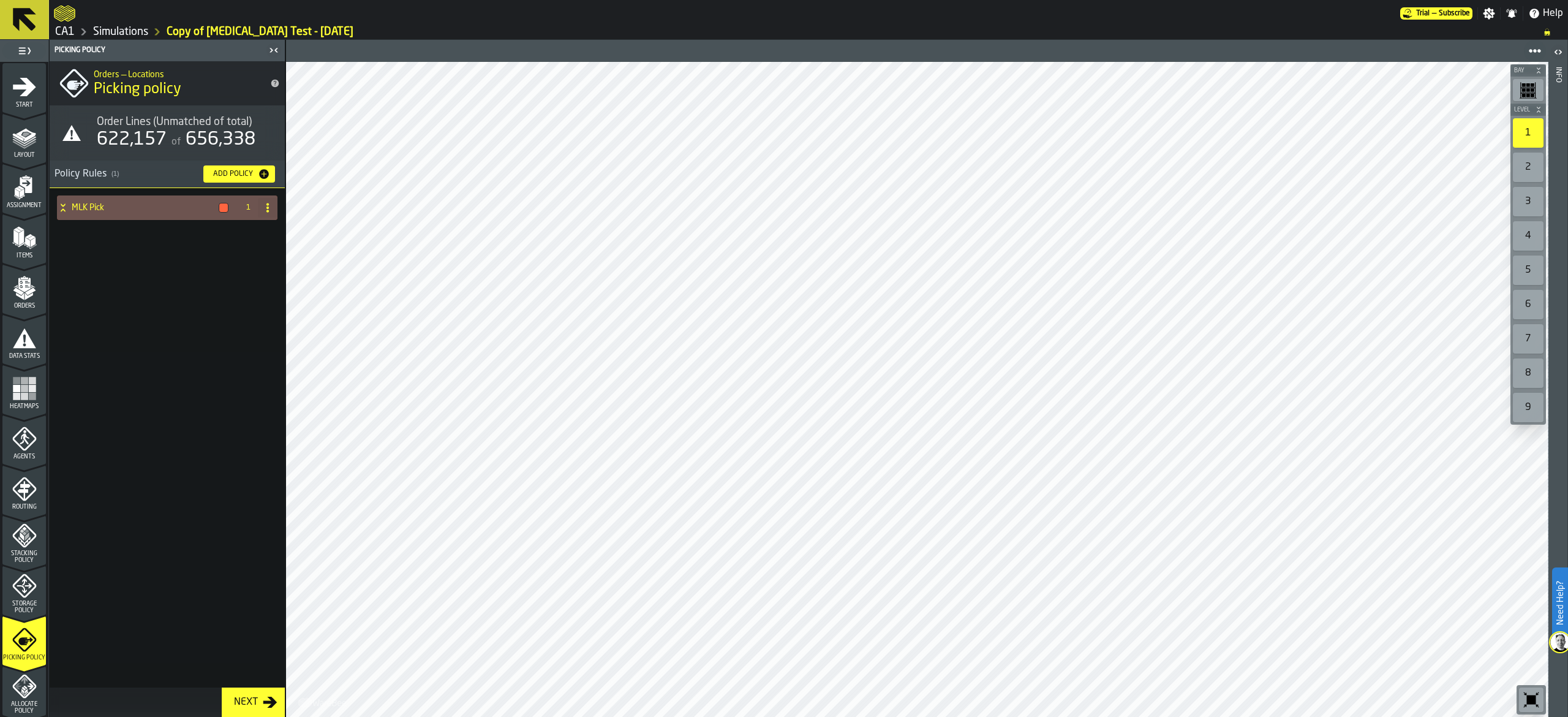
click at [236, 706] on div "Next" at bounding box center [246, 703] width 34 height 15
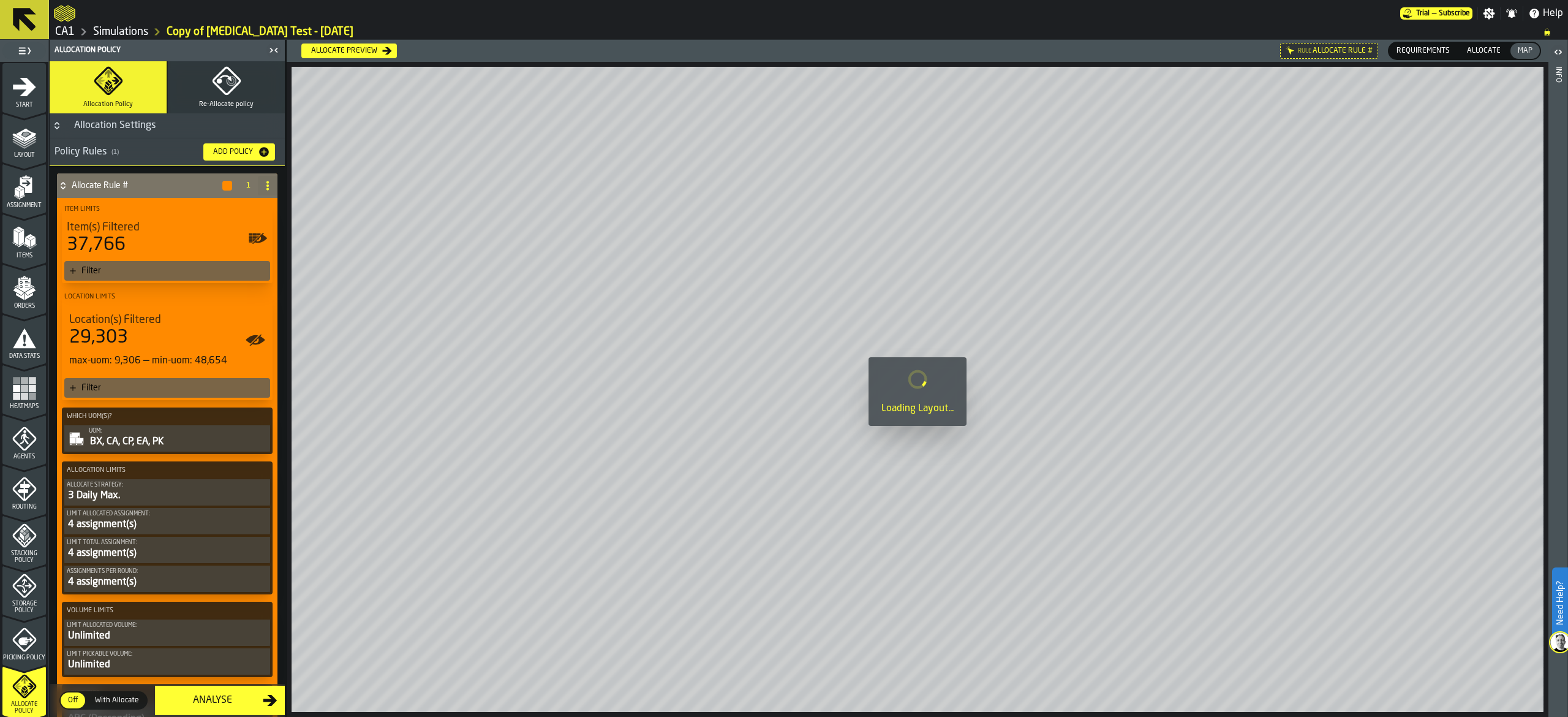
click at [224, 704] on div "Analyse" at bounding box center [212, 701] width 101 height 15
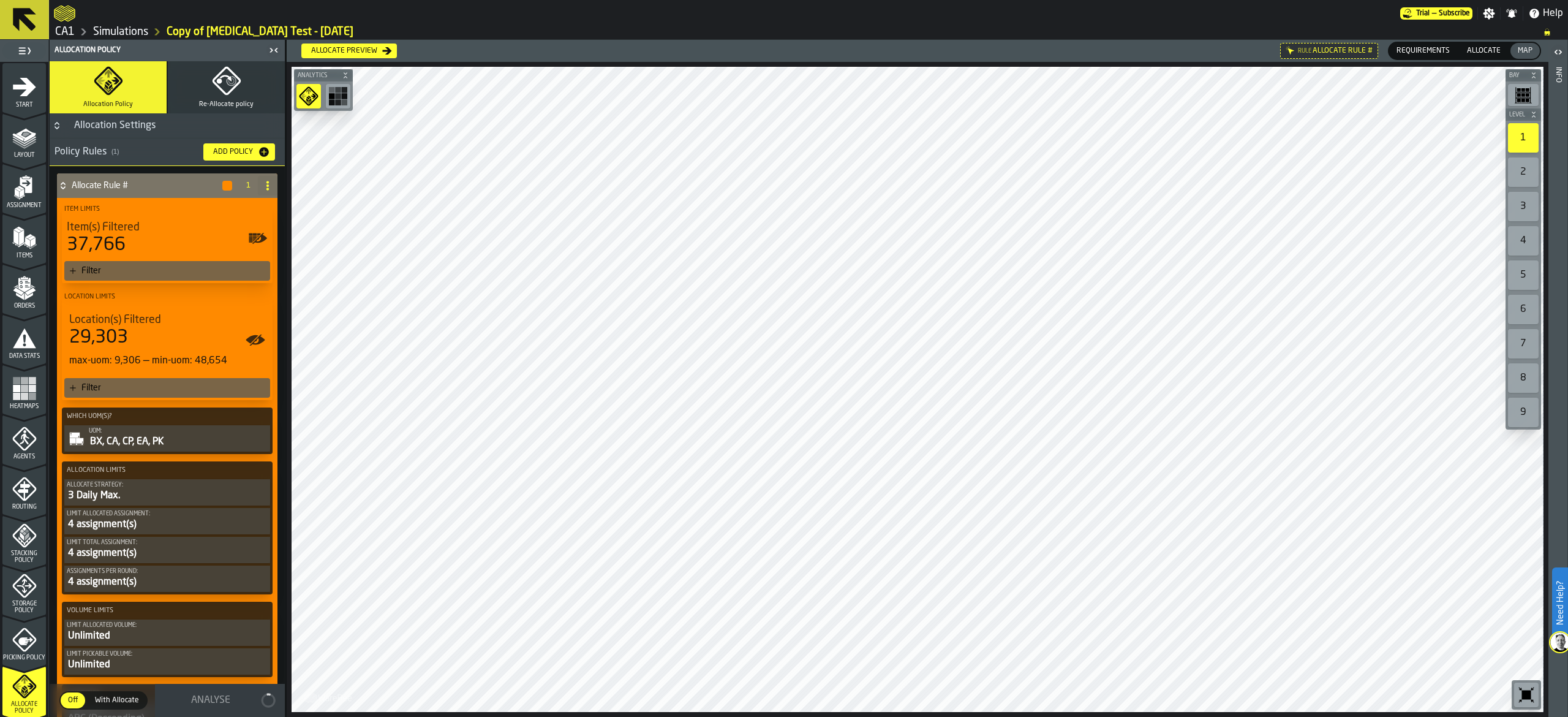
click at [111, 697] on span "With Allocate" at bounding box center [117, 701] width 54 height 11
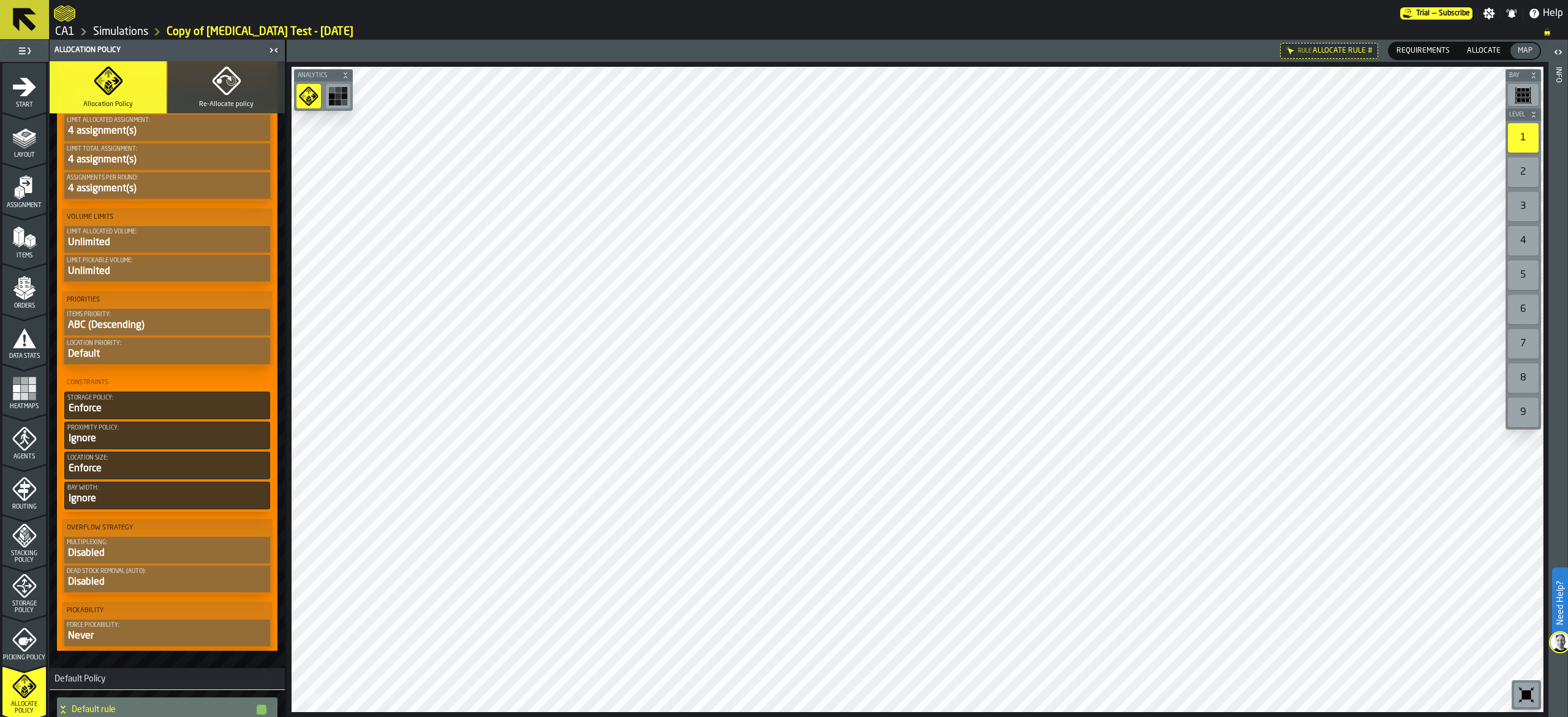
scroll to position [427, 0]
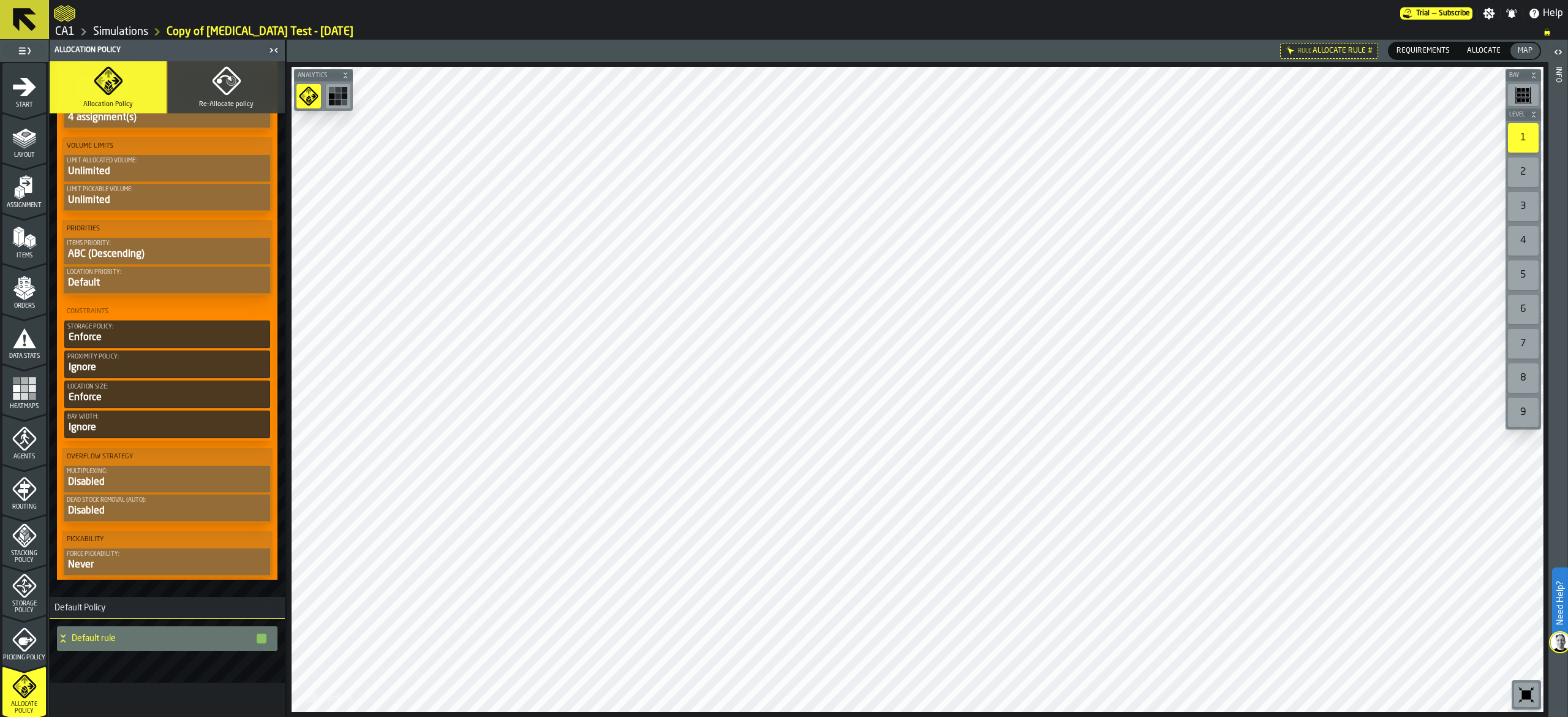
click at [19, 700] on div "Allocate Policy" at bounding box center [24, 694] width 44 height 40
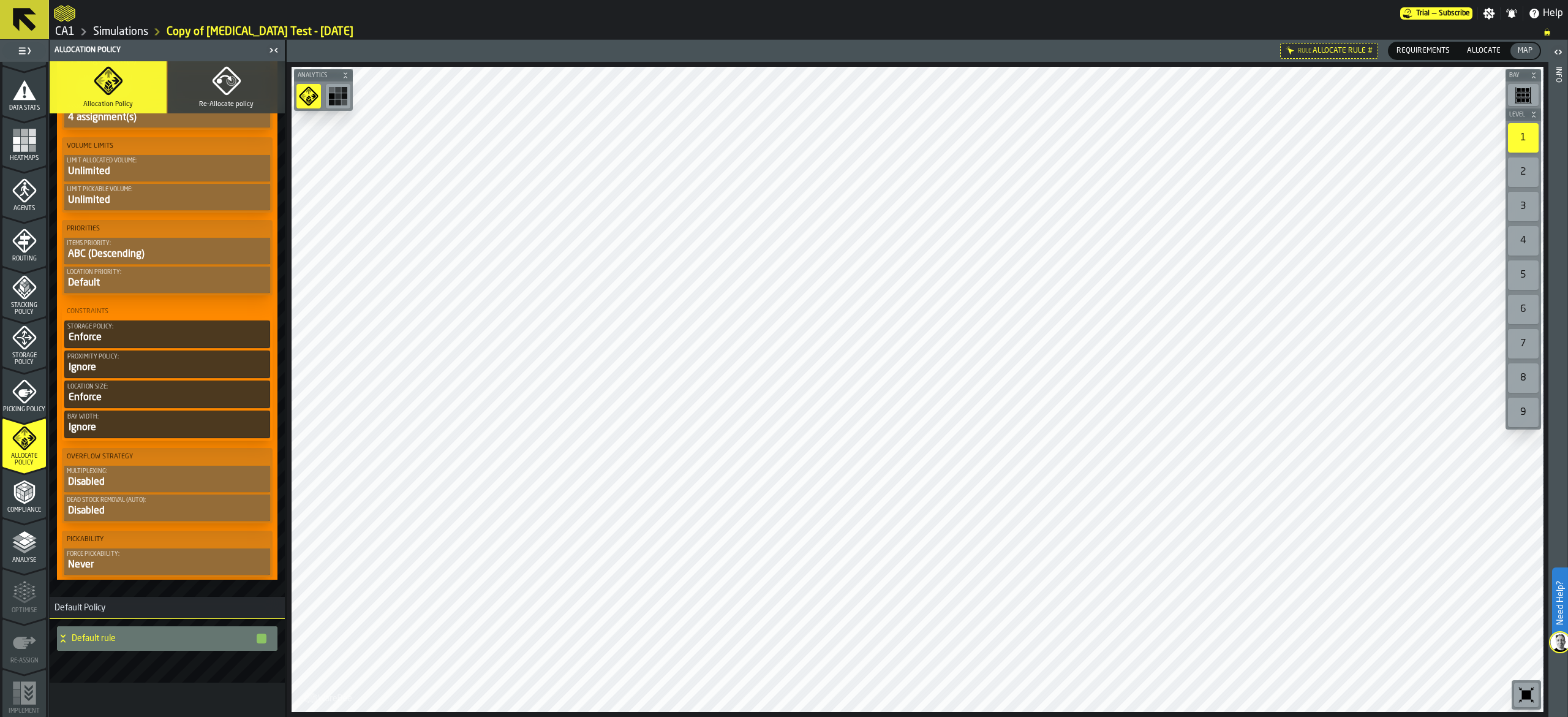
scroll to position [249, 0]
drag, startPoint x: 20, startPoint y: 502, endPoint x: 26, endPoint y: 553, distance: 51.4
click at [20, 502] on icon "menu Compliance" at bounding box center [24, 492] width 24 height 24
click at [26, 553] on icon "menu Analyse" at bounding box center [24, 542] width 24 height 24
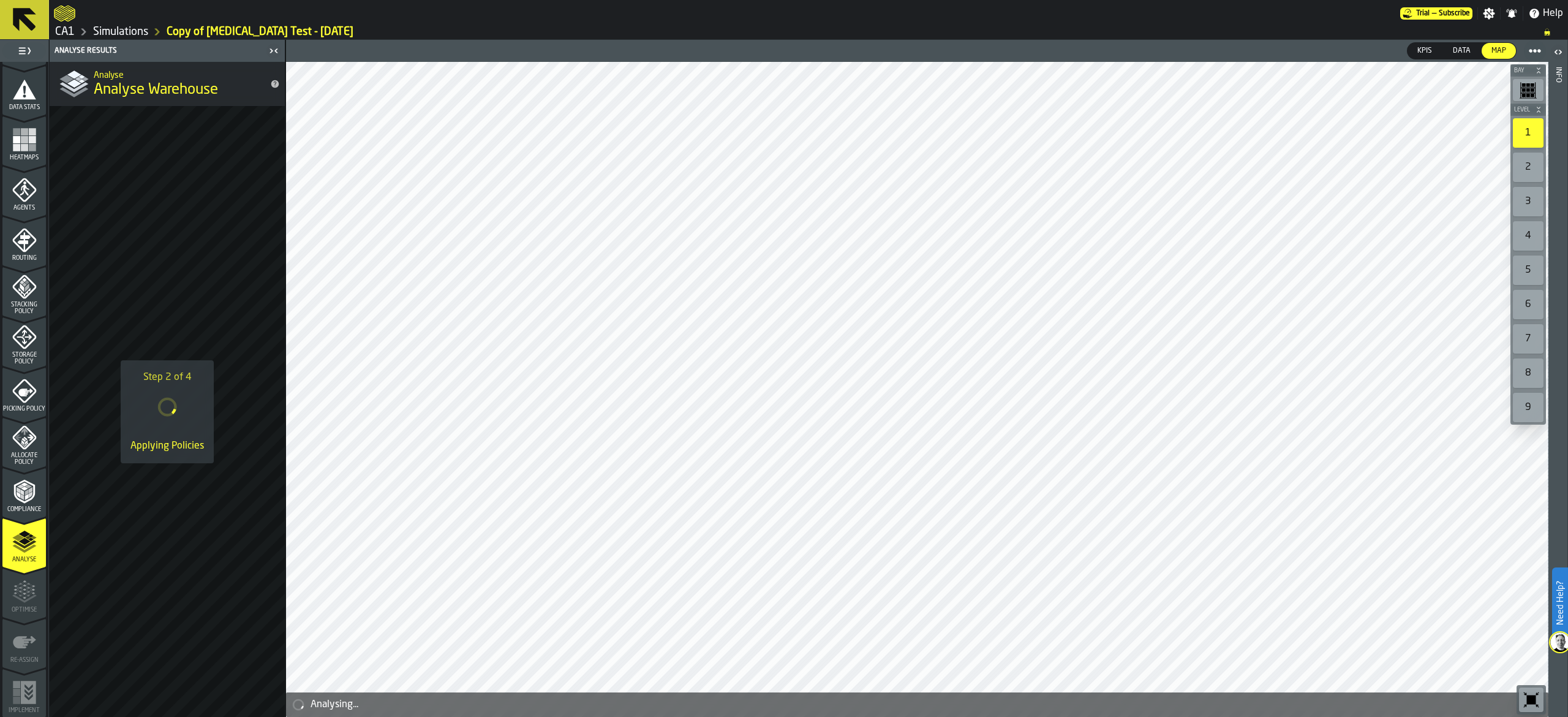
click at [256, 30] on link "Copy of [MEDICAL_DATA] Test - [DATE]" at bounding box center [260, 32] width 187 height 13
click at [100, 27] on link "Simulations" at bounding box center [120, 32] width 55 height 13
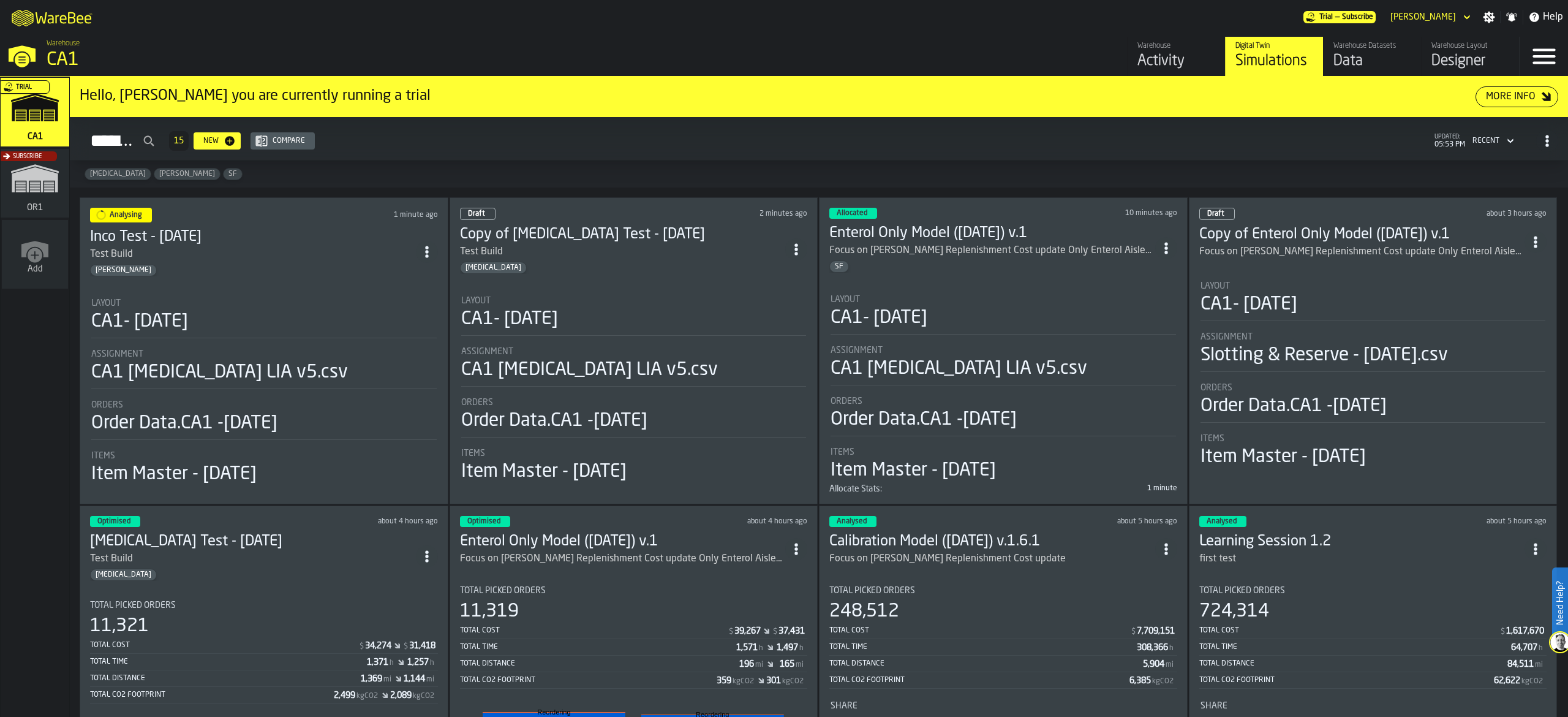
click at [795, 252] on icon "ItemListCard-DashboardItemContainer" at bounding box center [796, 249] width 12 height 12
click at [508, 247] on div "Test Build" at bounding box center [623, 252] width 326 height 15
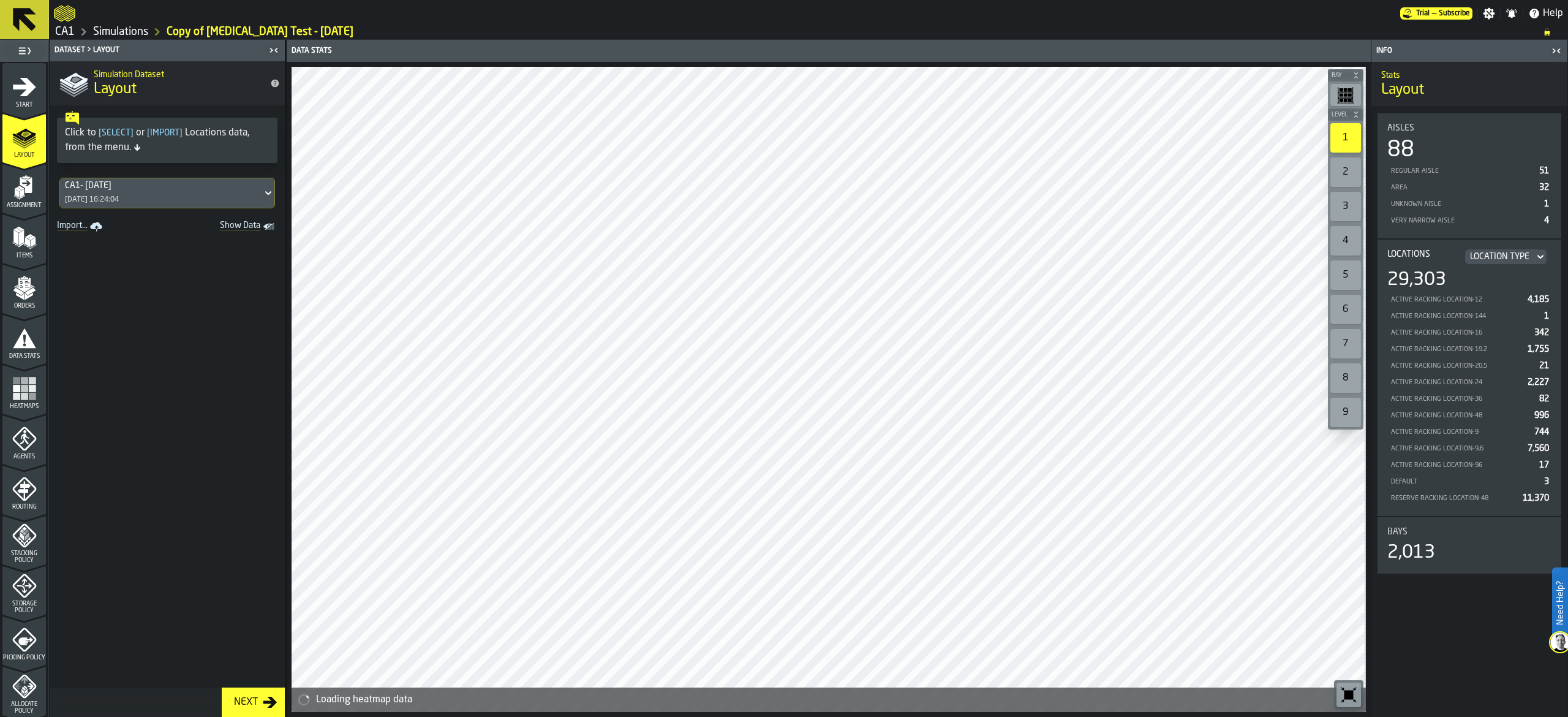
click at [6, 90] on div "Start" at bounding box center [24, 91] width 44 height 34
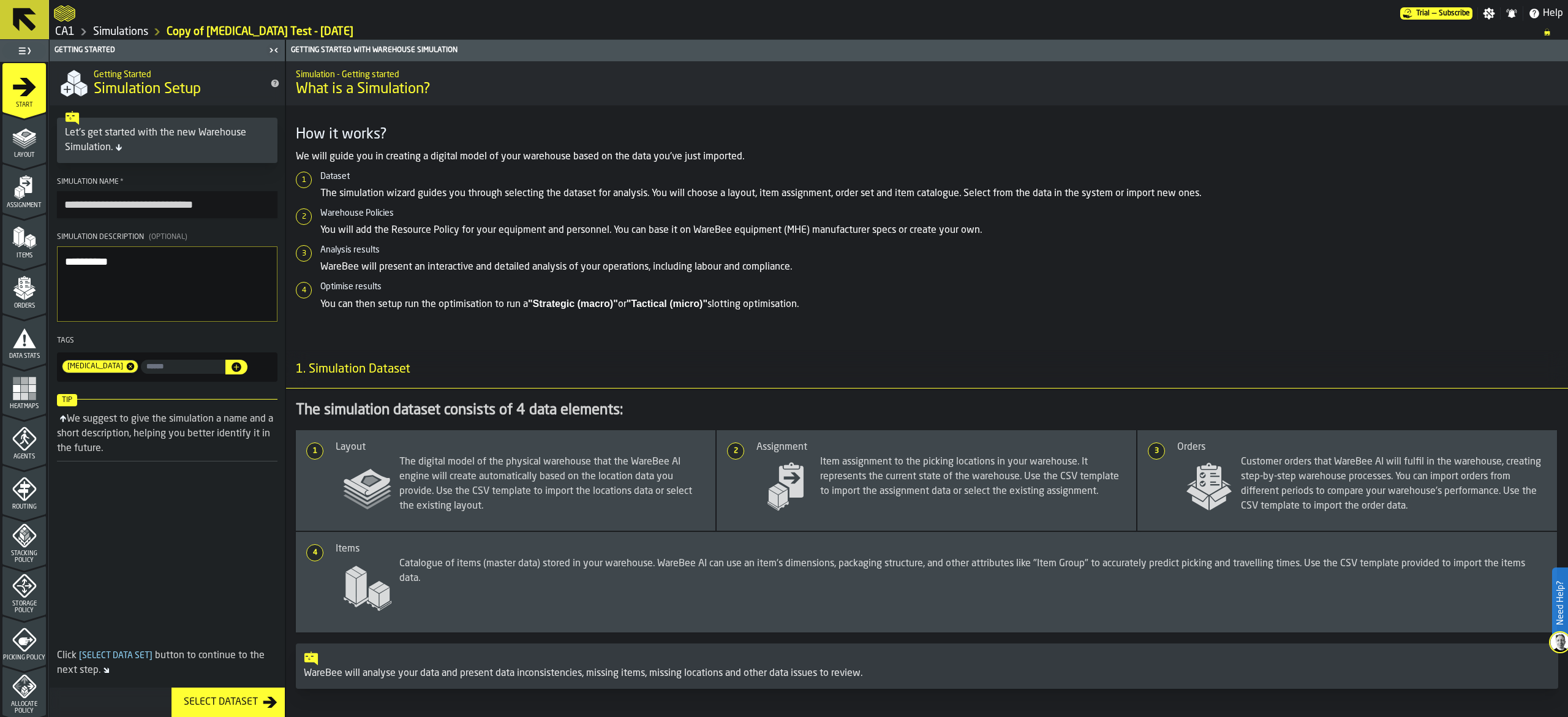
click at [221, 204] on input "**********" at bounding box center [167, 204] width 221 height 27
drag, startPoint x: 87, startPoint y: 194, endPoint x: 0, endPoint y: 154, distance: 95.8
click at [0, 154] on aside "**********" at bounding box center [142, 379] width 286 height 678
type input "**********"
drag, startPoint x: 214, startPoint y: 267, endPoint x: 0, endPoint y: 202, distance: 223.7
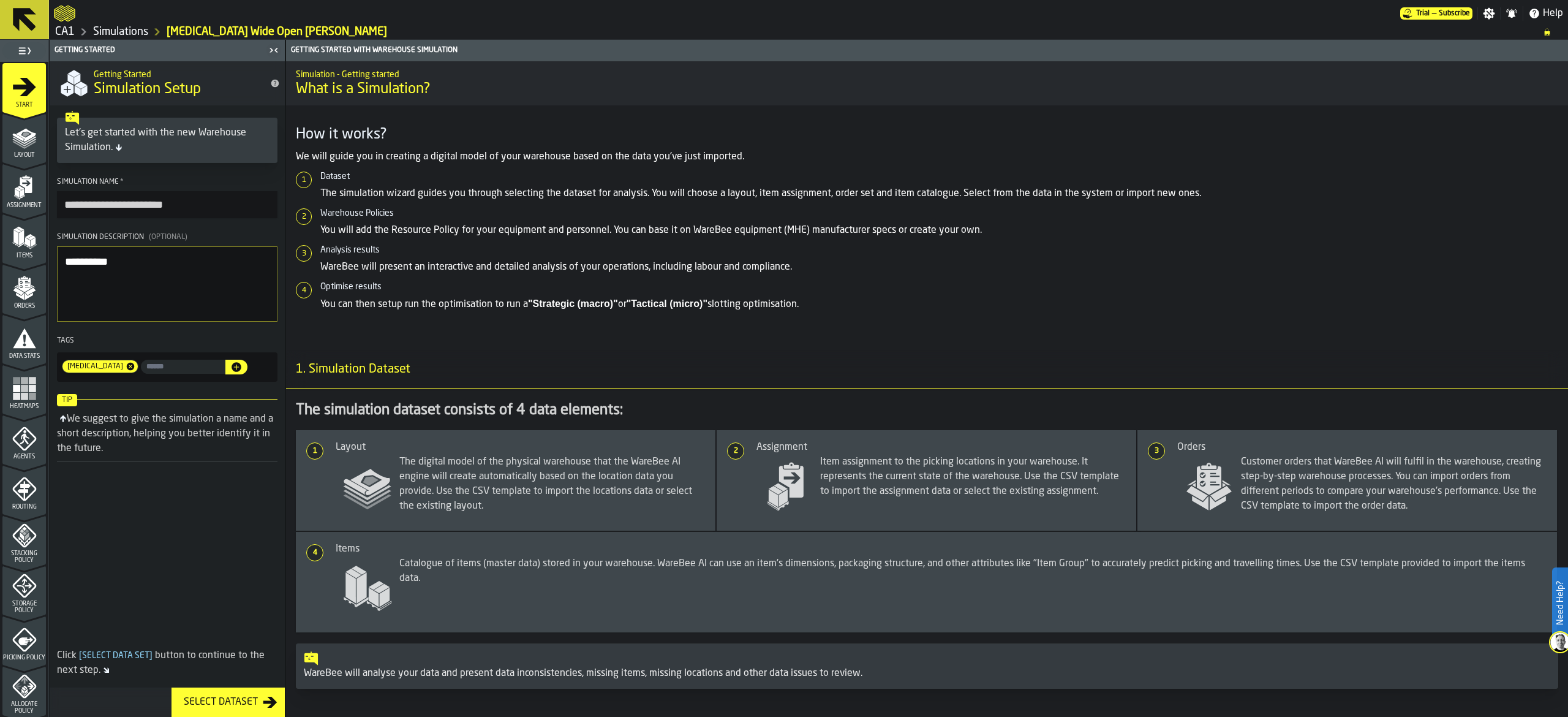
click at [0, 202] on aside "**********" at bounding box center [142, 379] width 286 height 678
type textarea "**********"
click at [12, 135] on icon "menu Layout" at bounding box center [24, 137] width 24 height 24
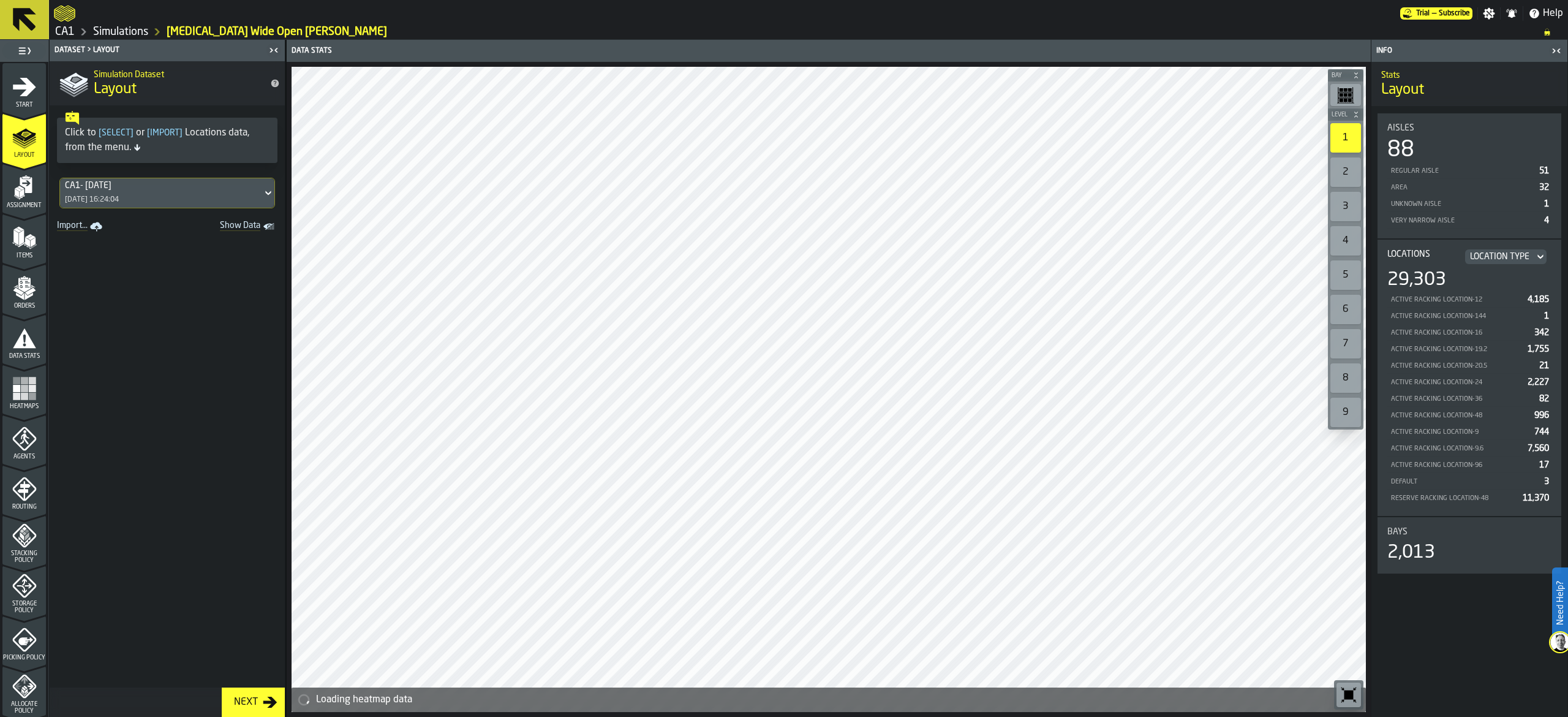
click at [30, 12] on icon at bounding box center [24, 20] width 23 height 23
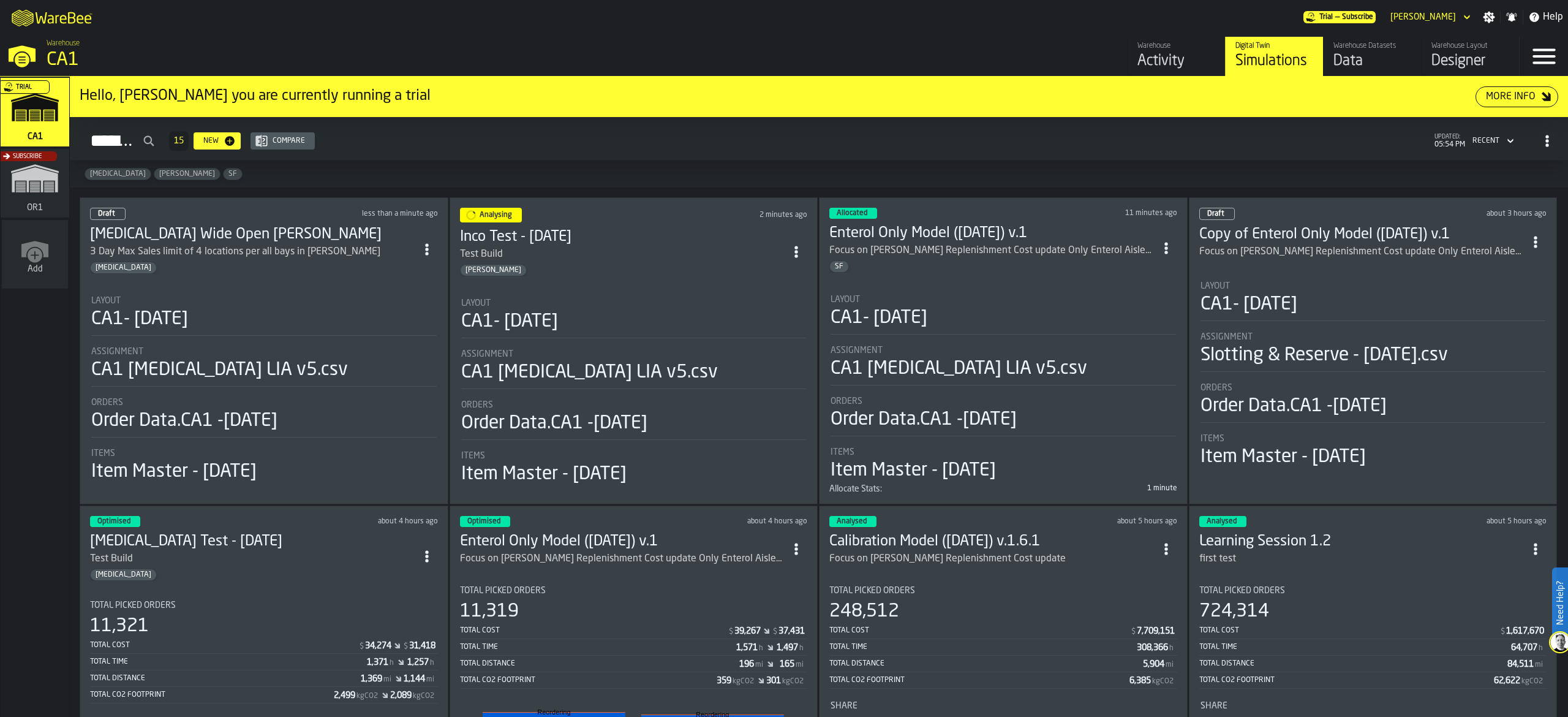
click at [438, 247] on span "ItemListCard-DashboardItemContainer" at bounding box center [427, 250] width 22 height 22
click at [414, 338] on div "Duplicate" at bounding box center [403, 335] width 63 height 15
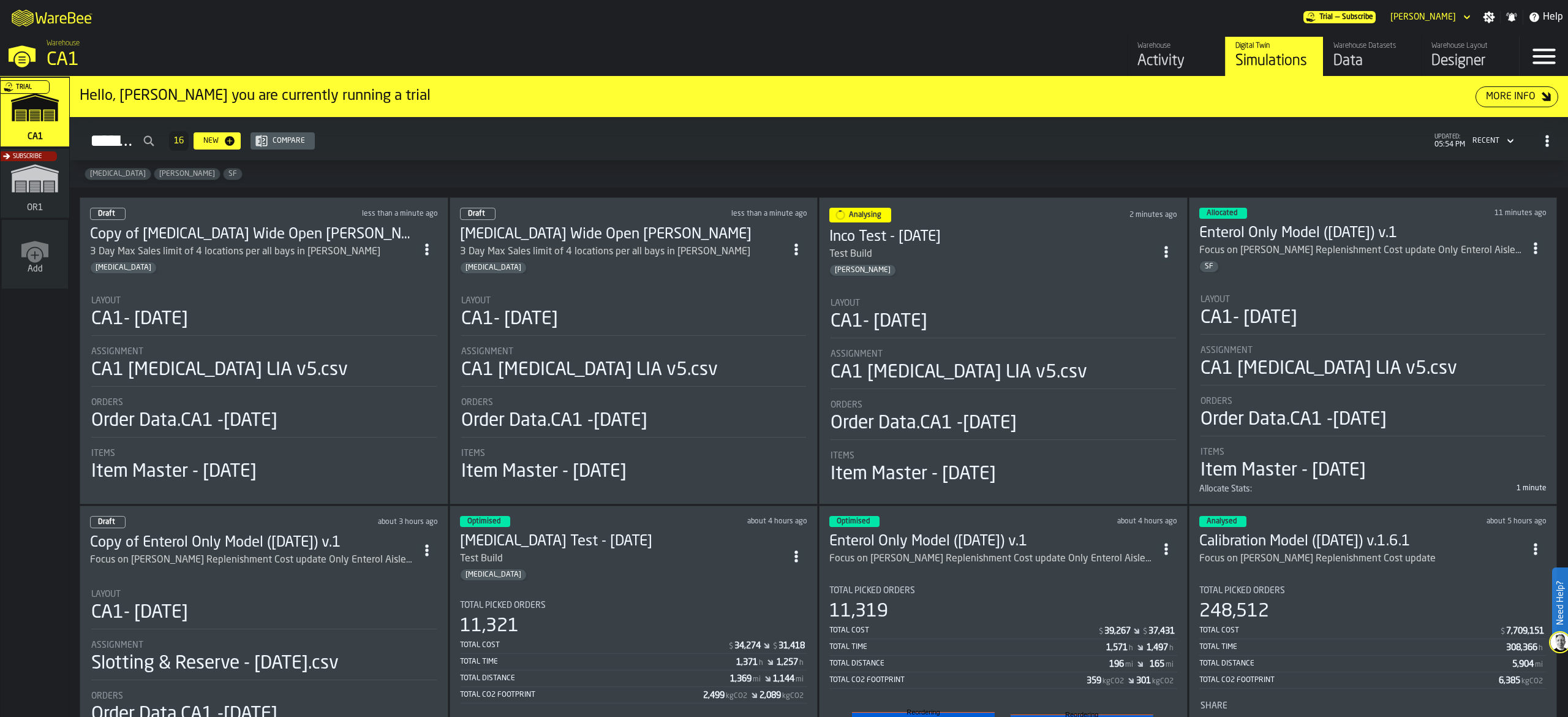
click at [437, 247] on span "ItemListCard-DashboardItemContainer" at bounding box center [427, 250] width 22 height 22
click at [205, 225] on h3 "Copy of [MEDICAL_DATA] Wide Open [PERSON_NAME]" at bounding box center [253, 235] width 326 height 20
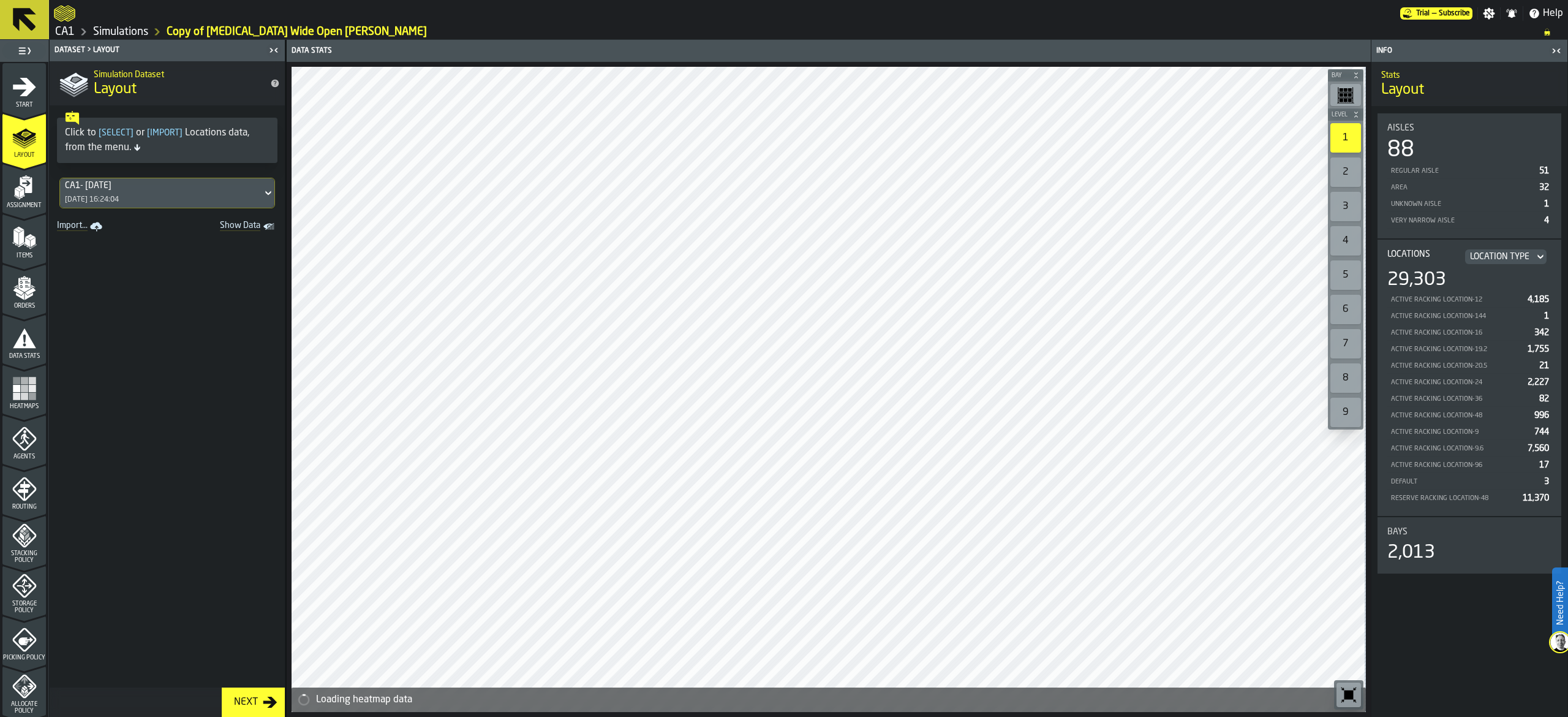
click at [30, 71] on div "Start" at bounding box center [24, 88] width 44 height 41
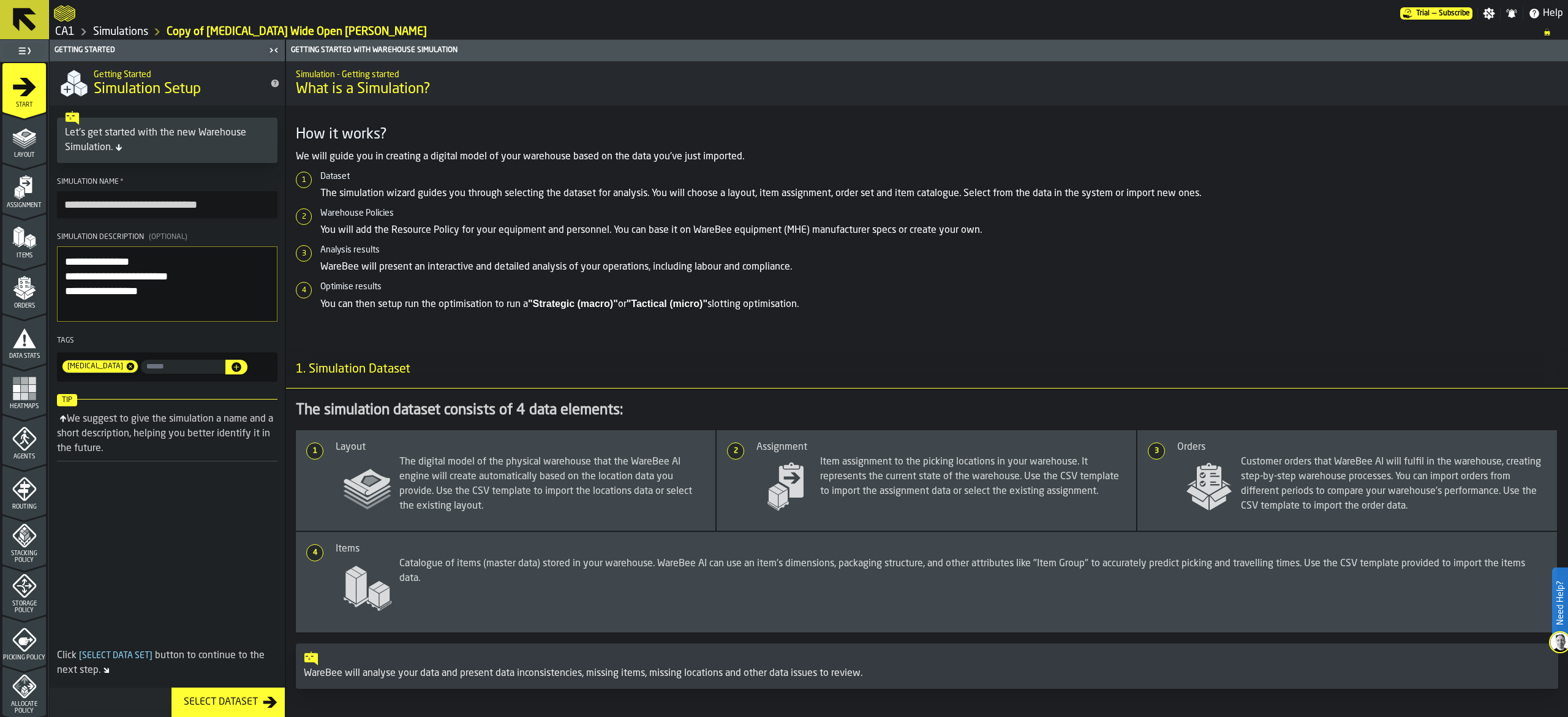
drag, startPoint x: 155, startPoint y: 197, endPoint x: 283, endPoint y: 233, distance: 133.0
click at [164, 197] on input "**********" at bounding box center [167, 204] width 221 height 27
click at [260, 212] on input "**********" at bounding box center [167, 204] width 221 height 27
drag, startPoint x: 260, startPoint y: 206, endPoint x: 0, endPoint y: 164, distance: 263.4
click at [0, 164] on aside "**********" at bounding box center [142, 379] width 286 height 678
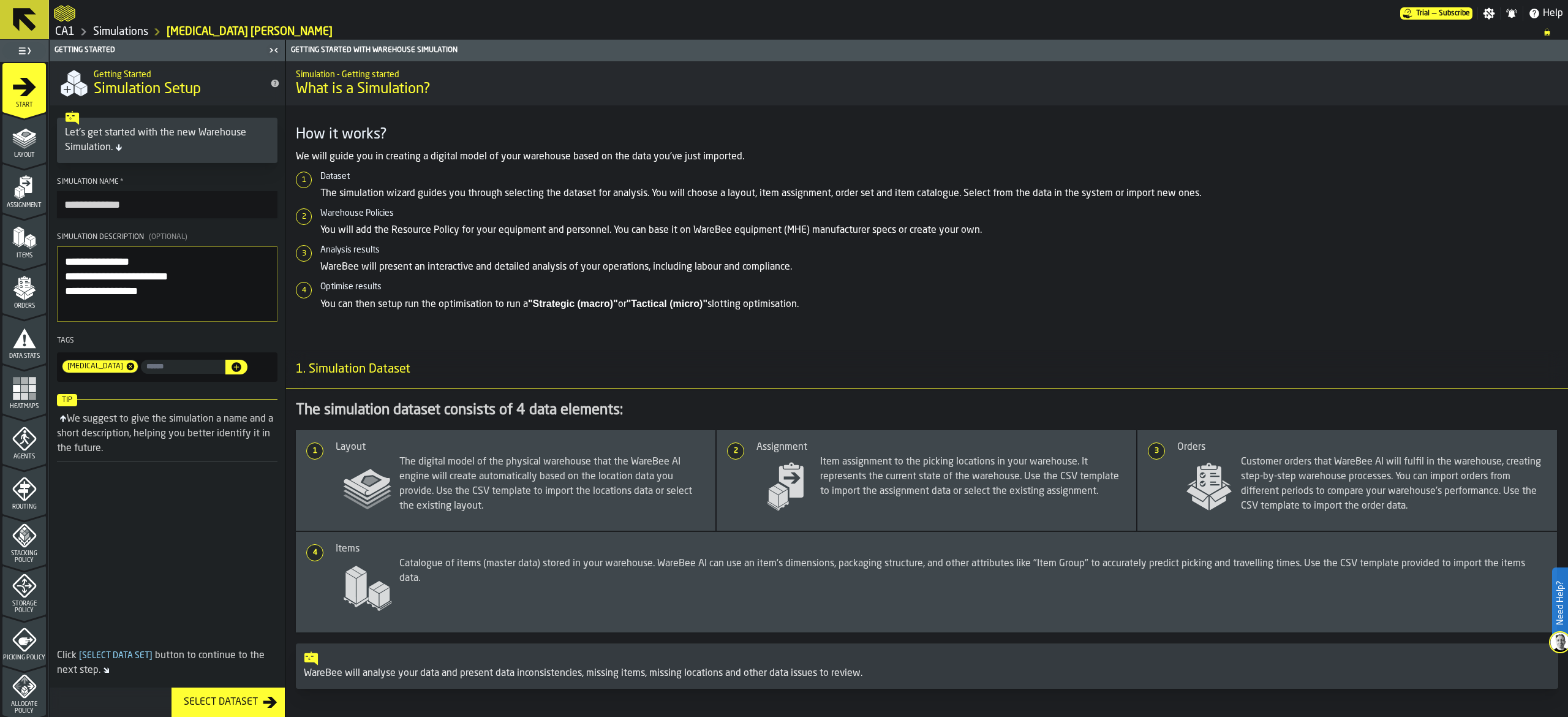
type input "**********"
click at [169, 296] on textarea "**********" at bounding box center [167, 284] width 221 height 75
drag, startPoint x: 169, startPoint y: 296, endPoint x: 639, endPoint y: 412, distance: 484.1
click at [32, 308] on aside "**********" at bounding box center [142, 379] width 286 height 678
type textarea "**********"
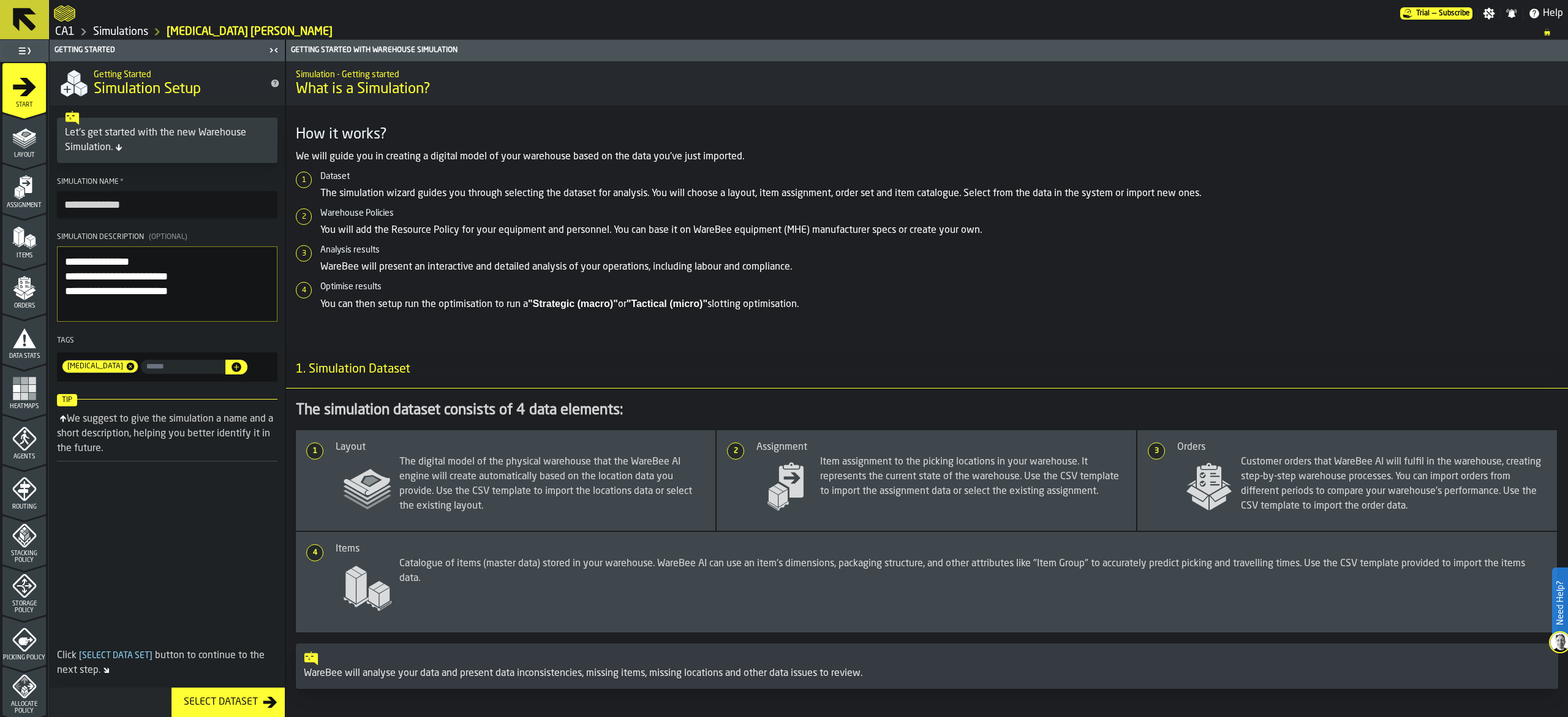
click at [27, 600] on div "Storage Policy" at bounding box center [24, 593] width 44 height 40
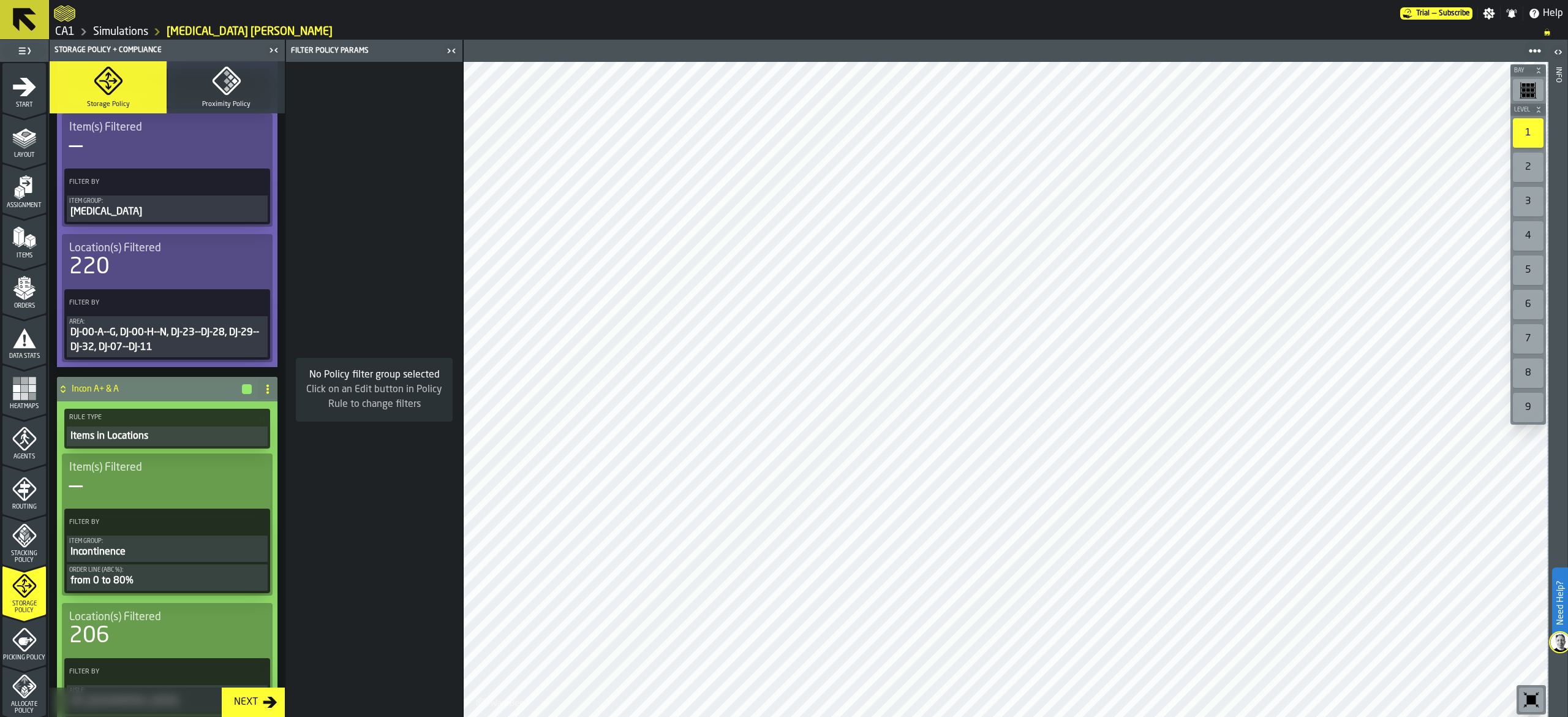
scroll to position [123, 0]
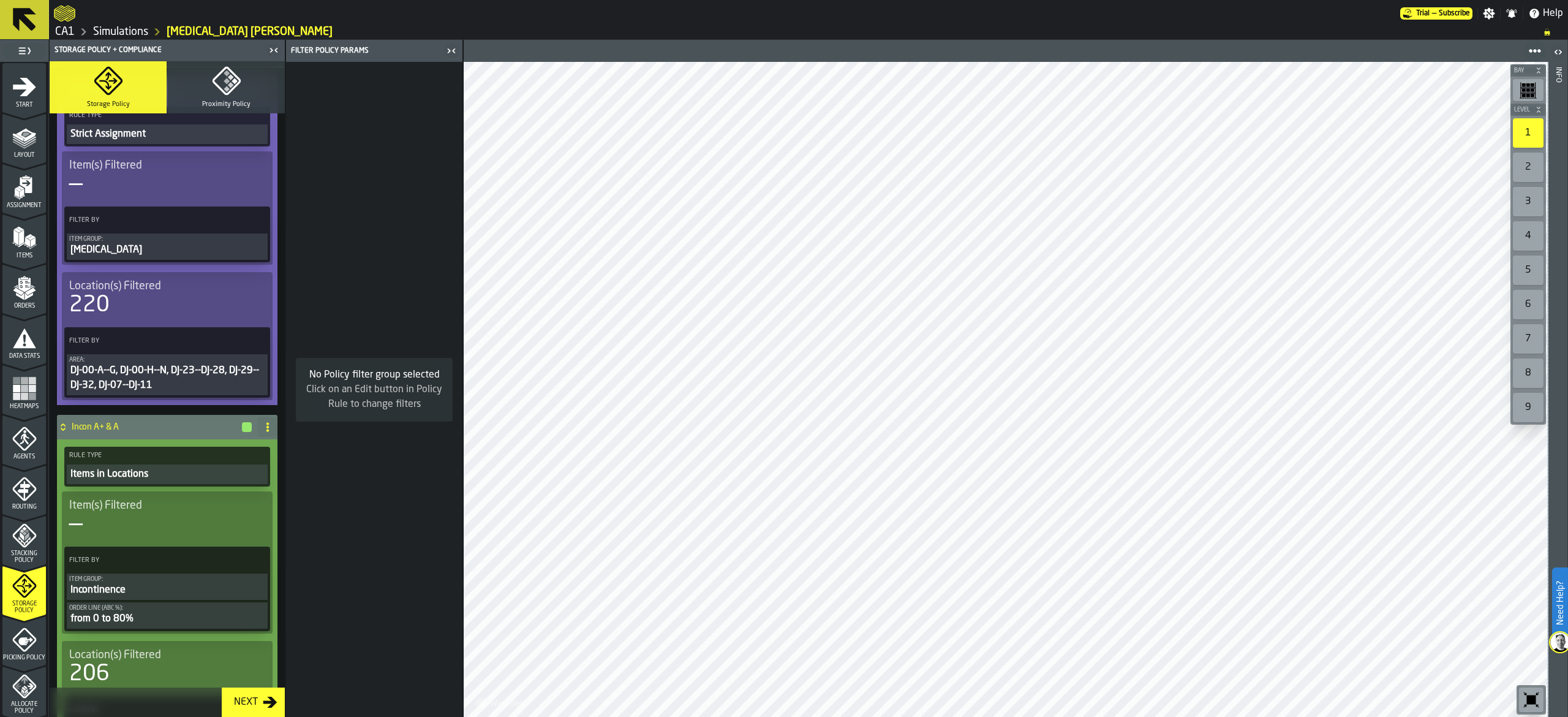
click at [40, 546] on div "Stacking Policy" at bounding box center [24, 543] width 44 height 40
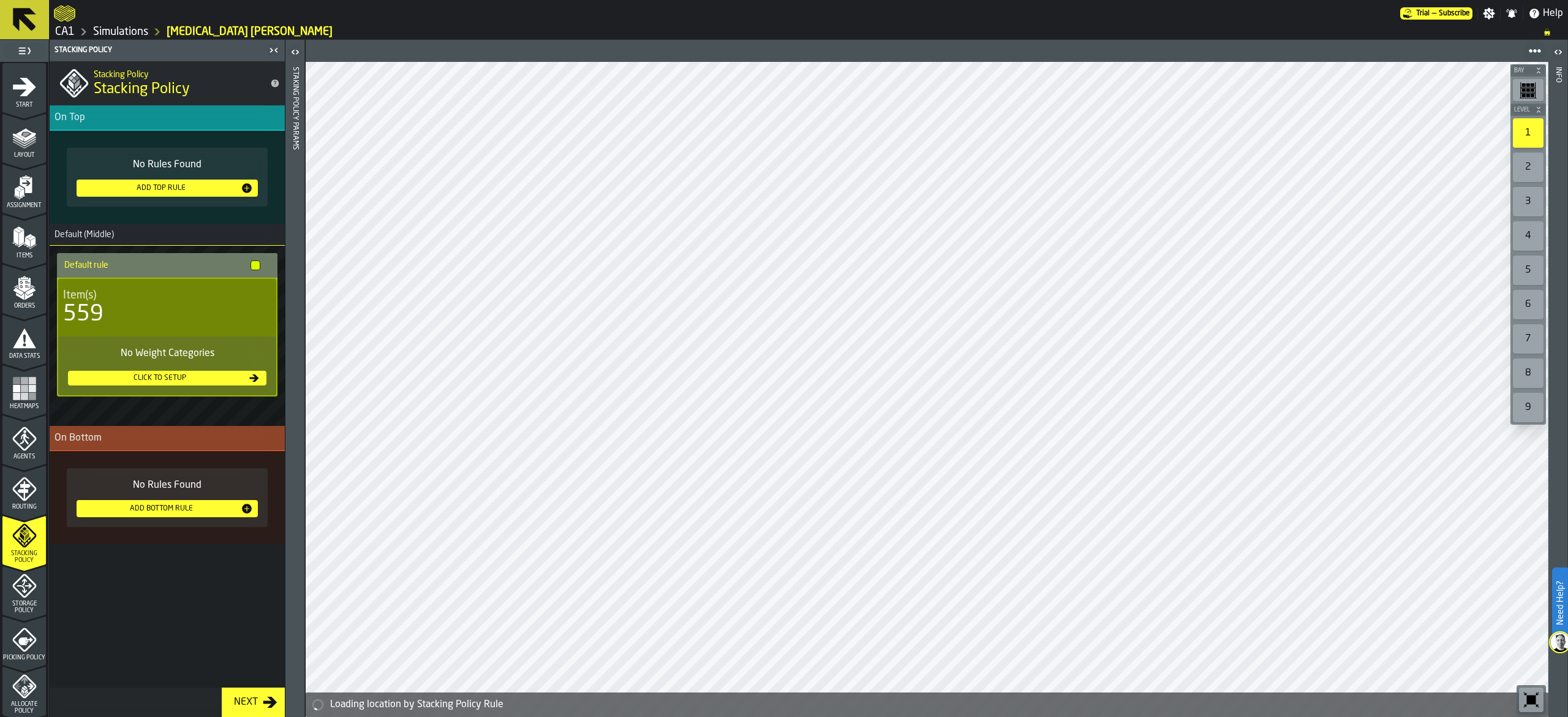
click at [24, 595] on icon "menu Storage Policy" at bounding box center [24, 587] width 24 height 24
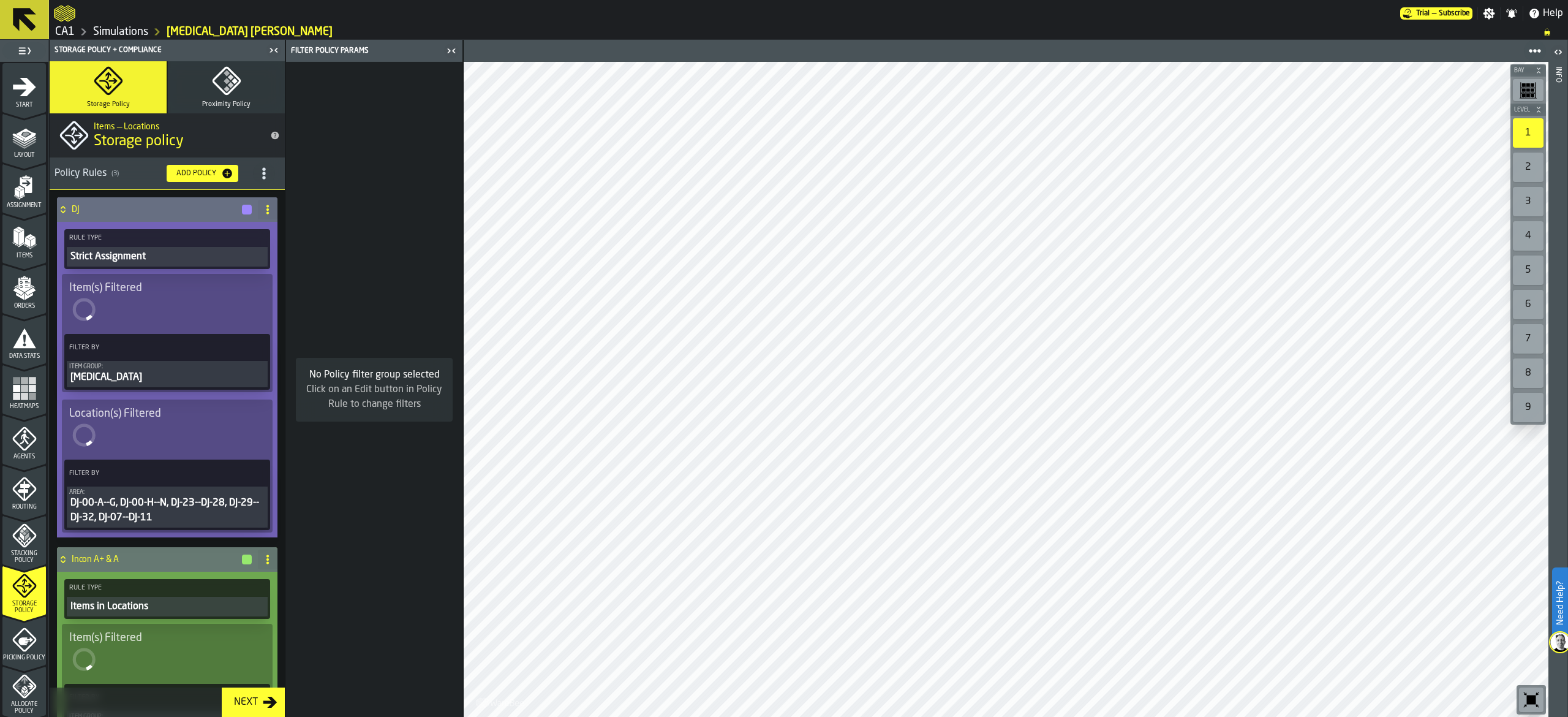
scroll to position [245, 0]
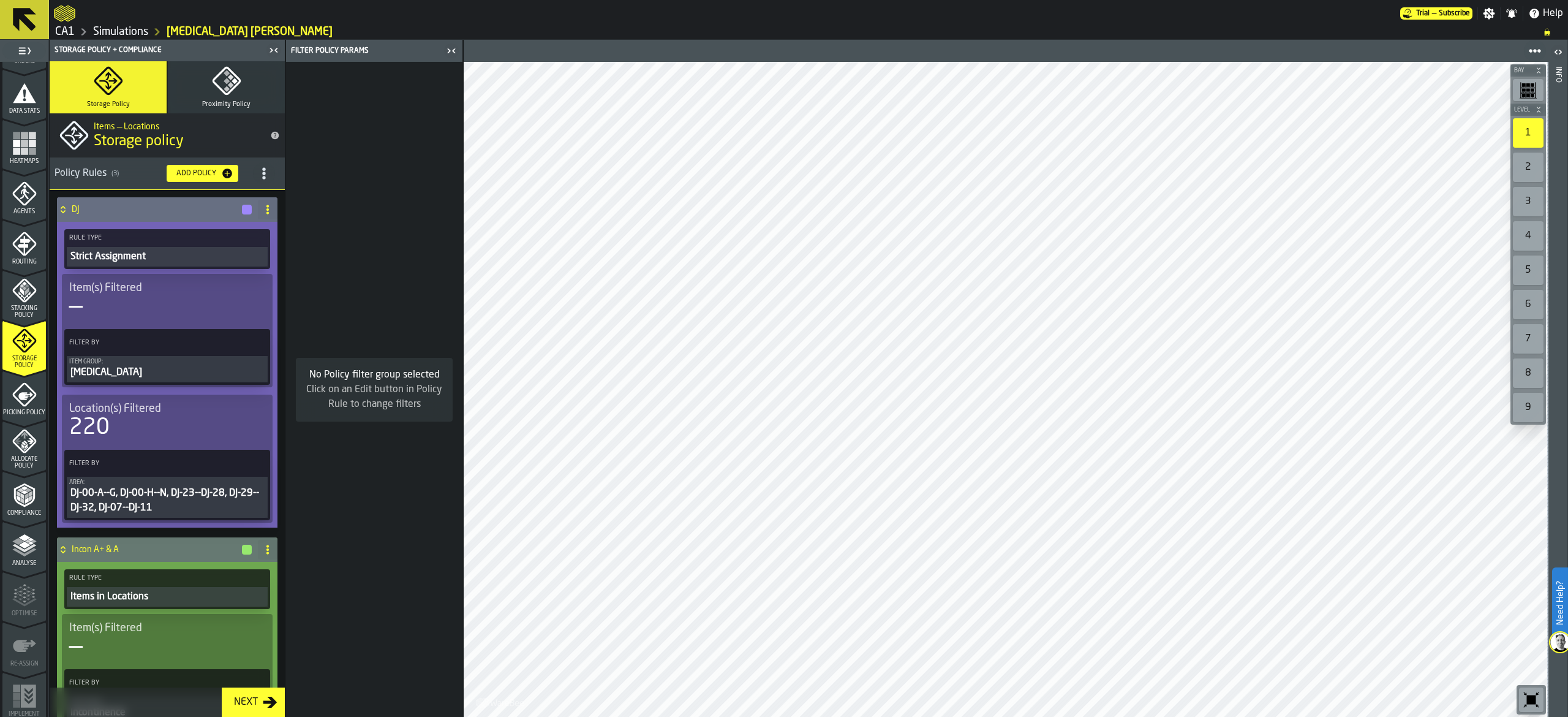
click at [20, 453] on div "Allocate Policy" at bounding box center [24, 449] width 44 height 40
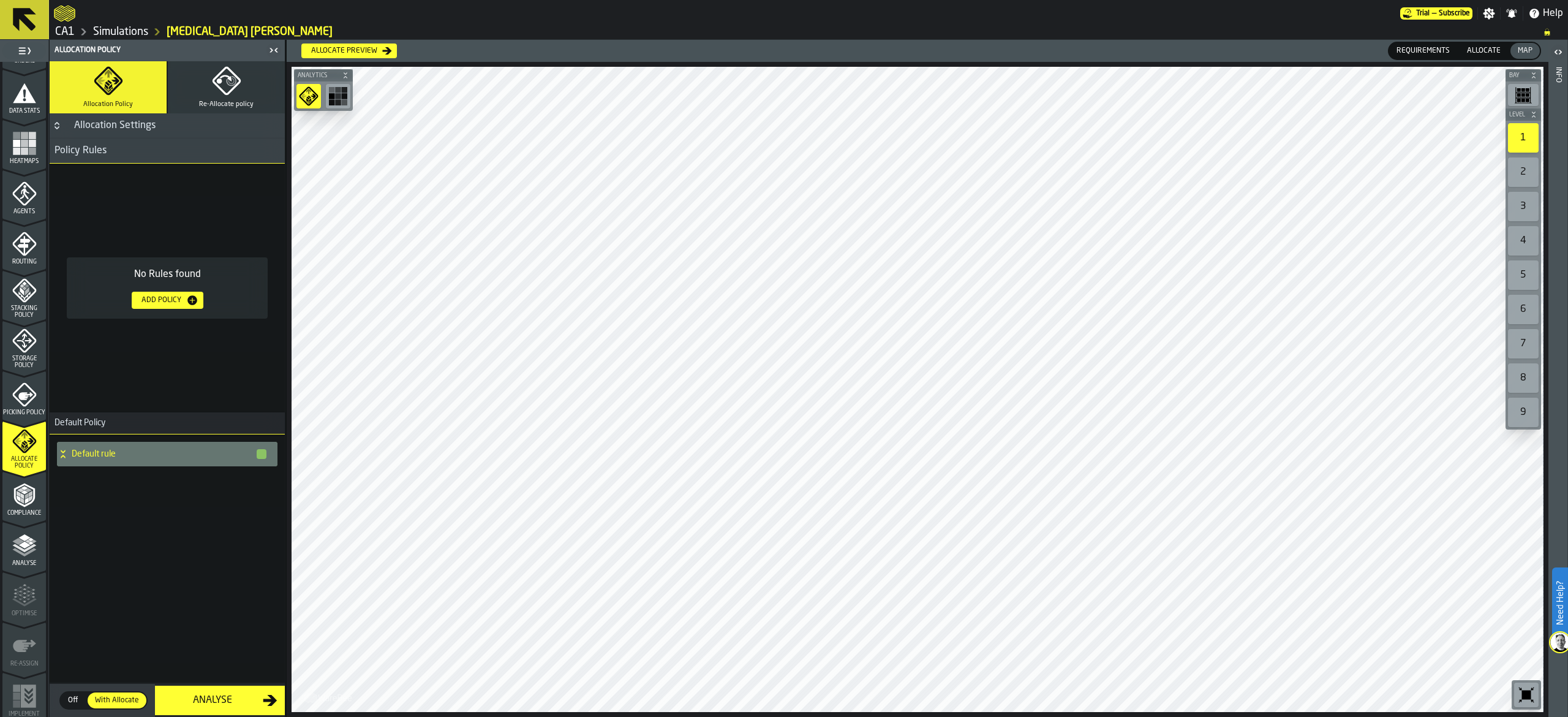
click at [224, 80] on icon "button" at bounding box center [227, 81] width 30 height 30
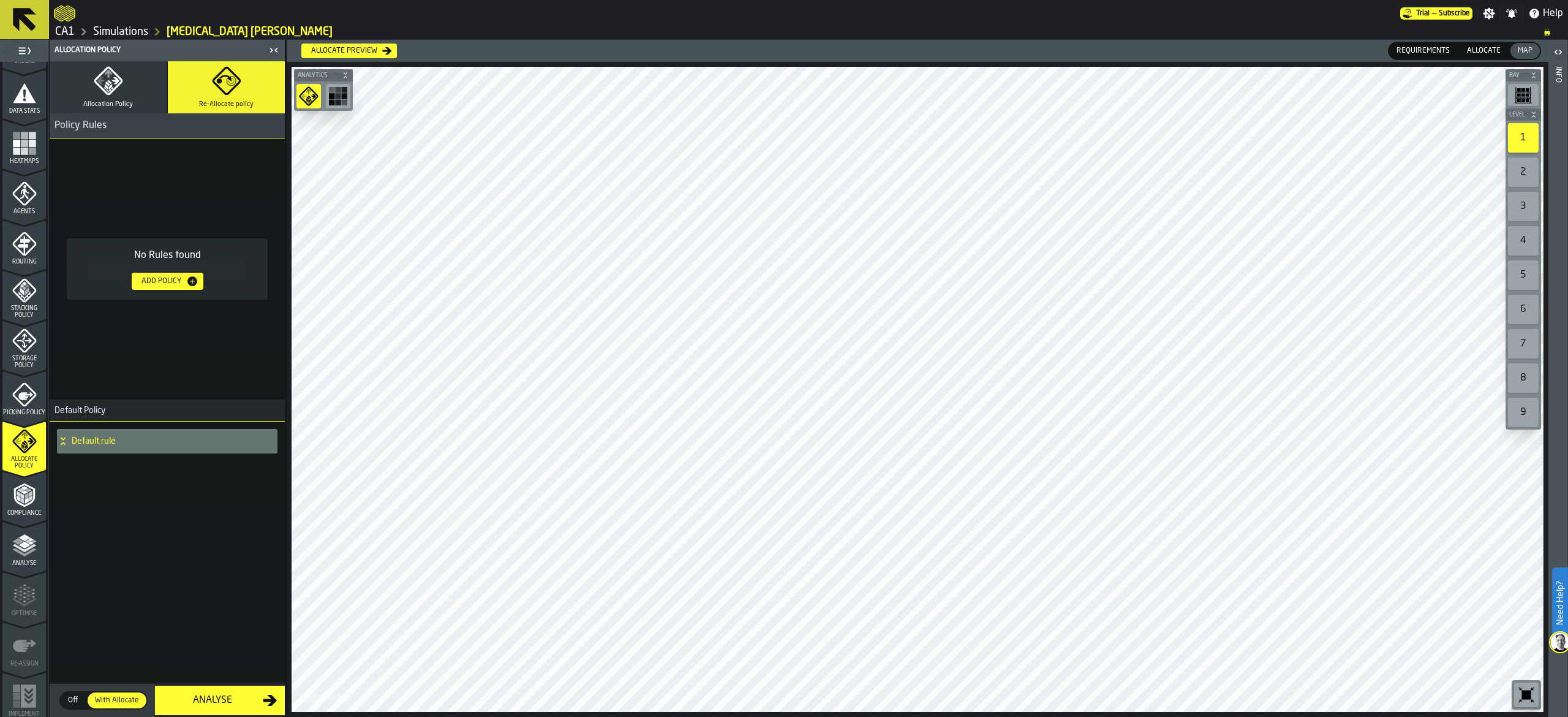
click at [124, 88] on button "Allocation Policy" at bounding box center [108, 88] width 117 height 52
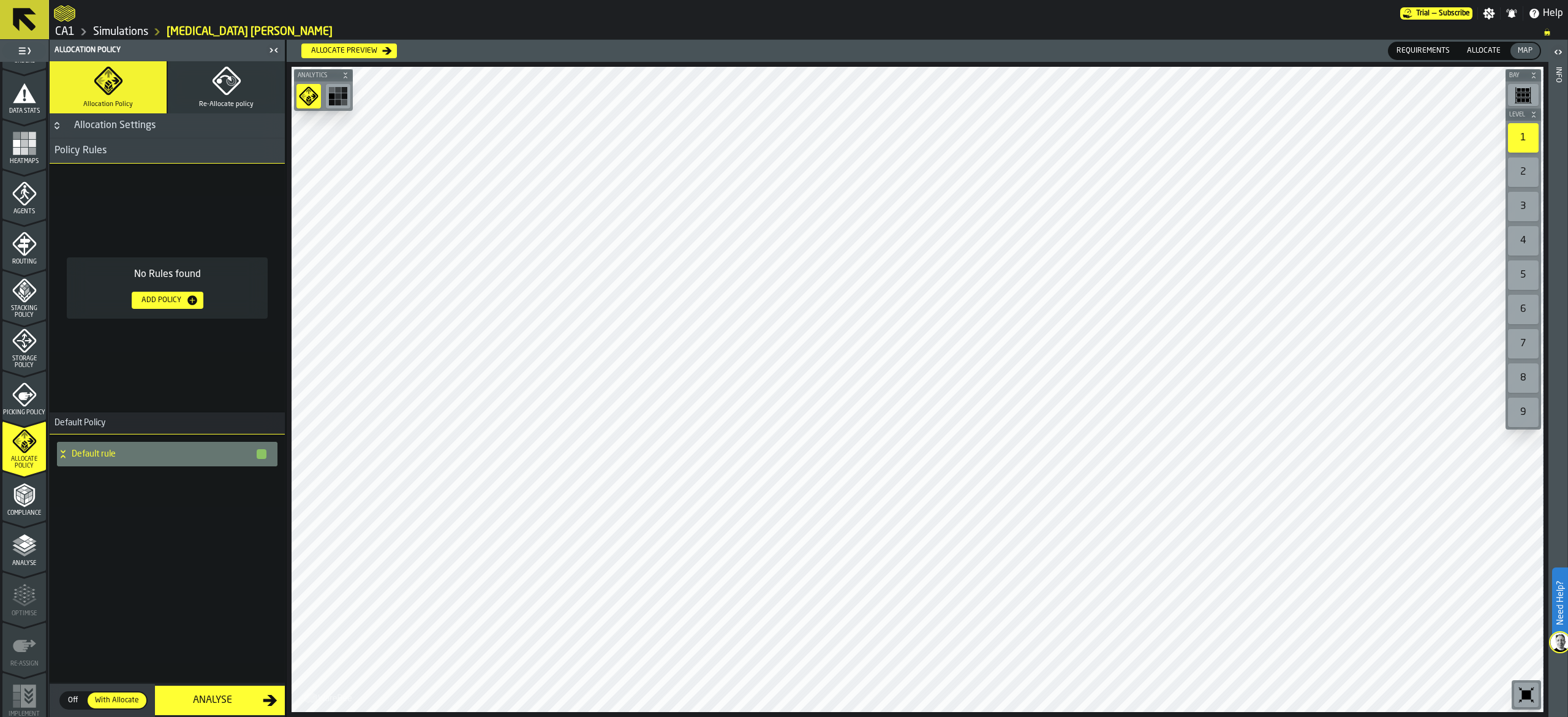
click at [106, 32] on link "Simulations" at bounding box center [120, 32] width 55 height 13
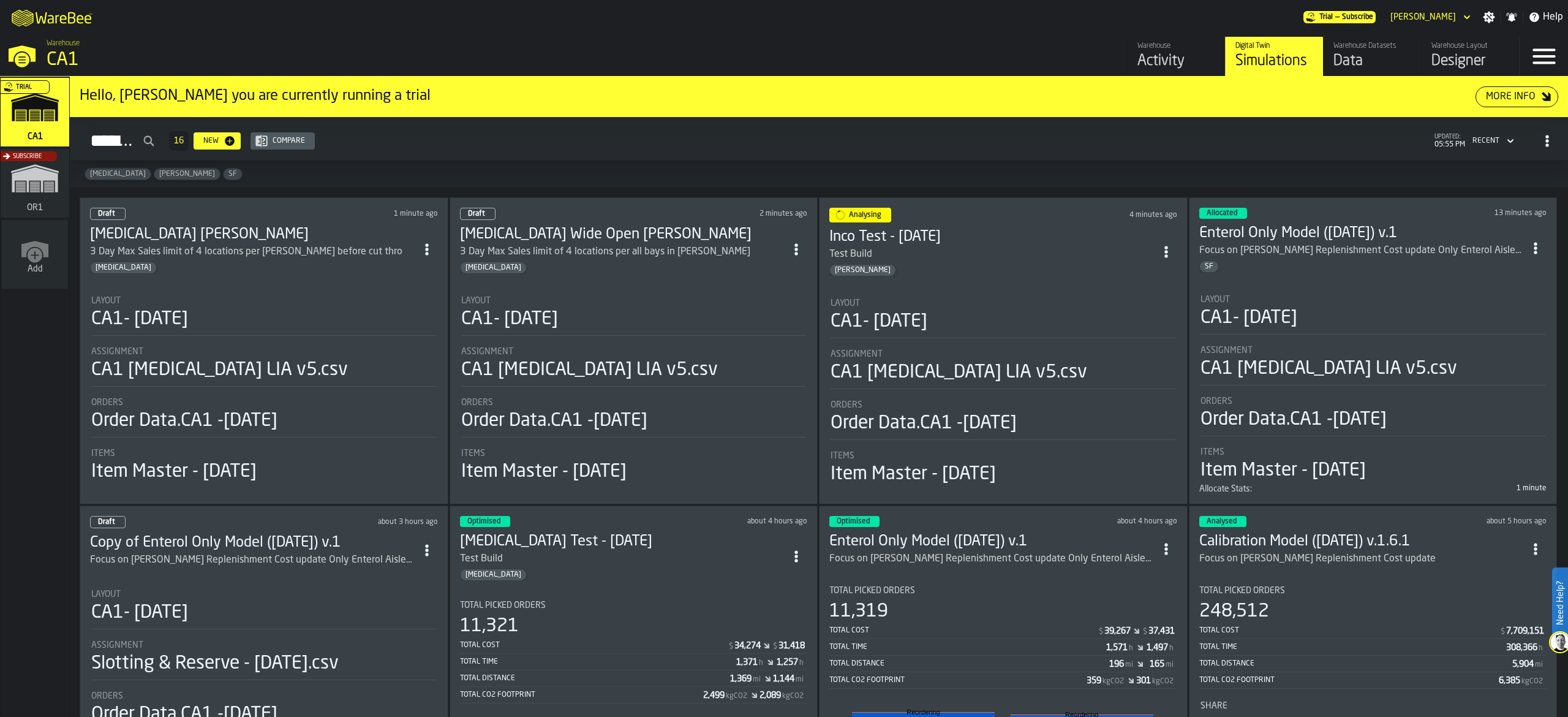
click at [422, 254] on span "ItemListCard-DashboardItemContainer" at bounding box center [427, 250] width 22 height 22
click at [413, 311] on div "Delete" at bounding box center [403, 306] width 63 height 15
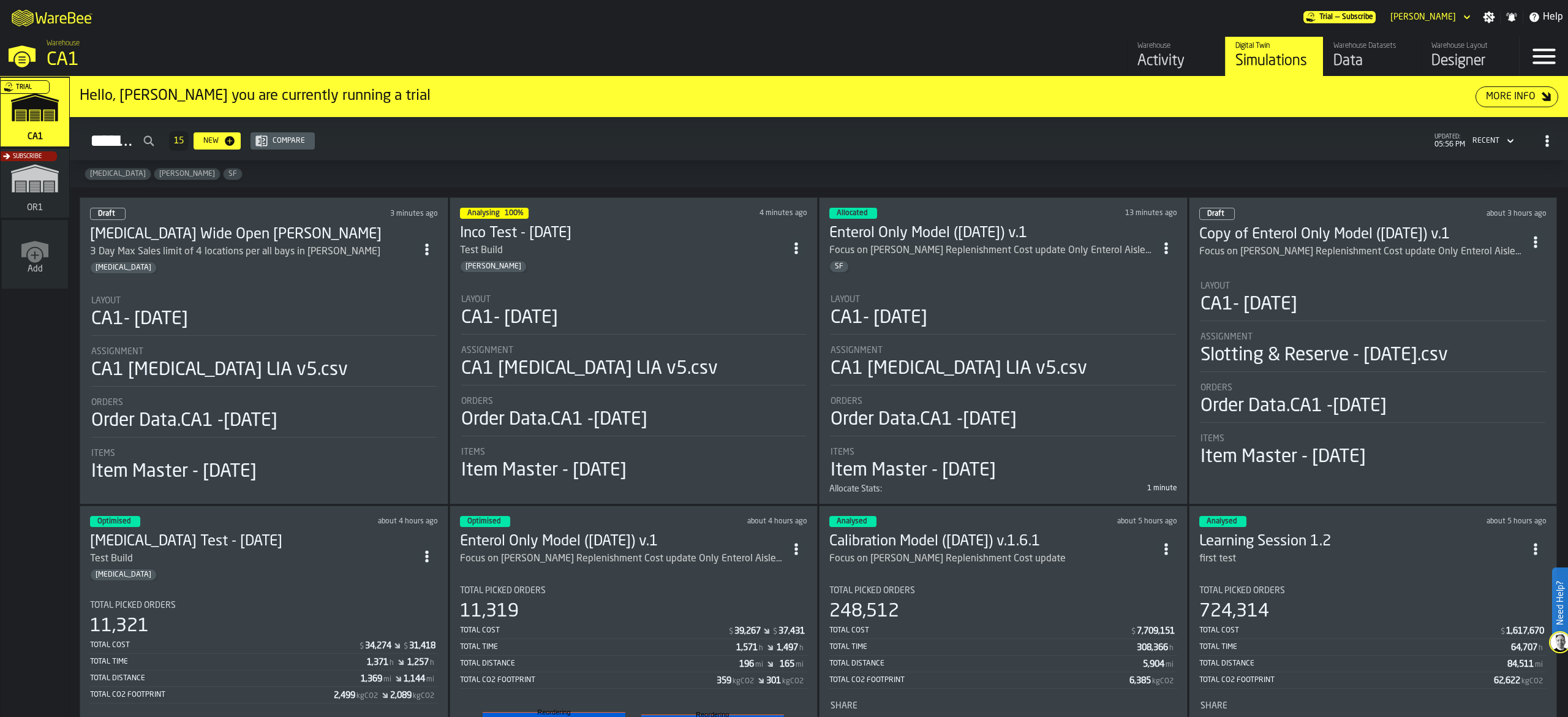
click at [433, 247] on icon "ItemListCard-DashboardItemContainer" at bounding box center [426, 249] width 12 height 12
click at [417, 331] on div "Duplicate" at bounding box center [403, 335] width 63 height 15
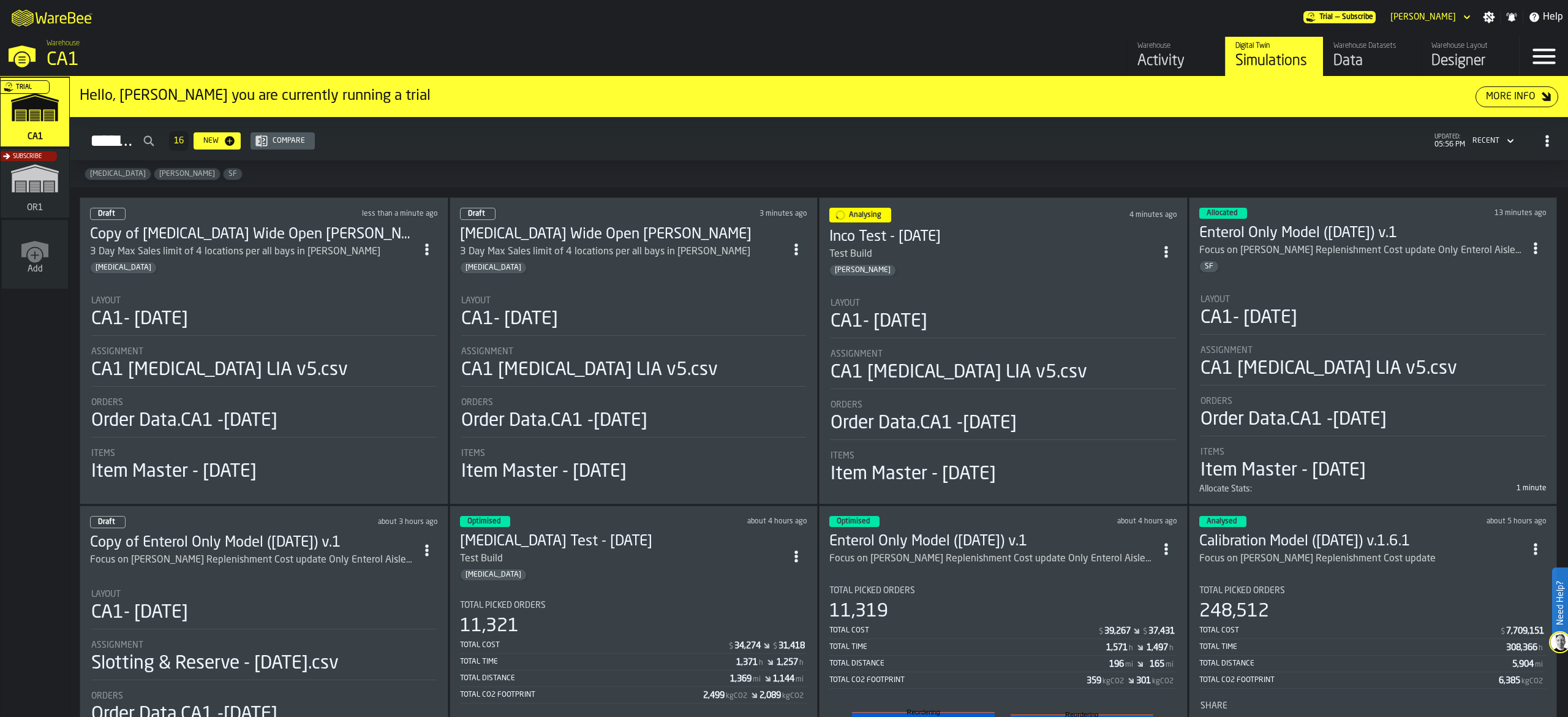
click at [365, 313] on div "CA1- [DATE]" at bounding box center [263, 319] width 345 height 22
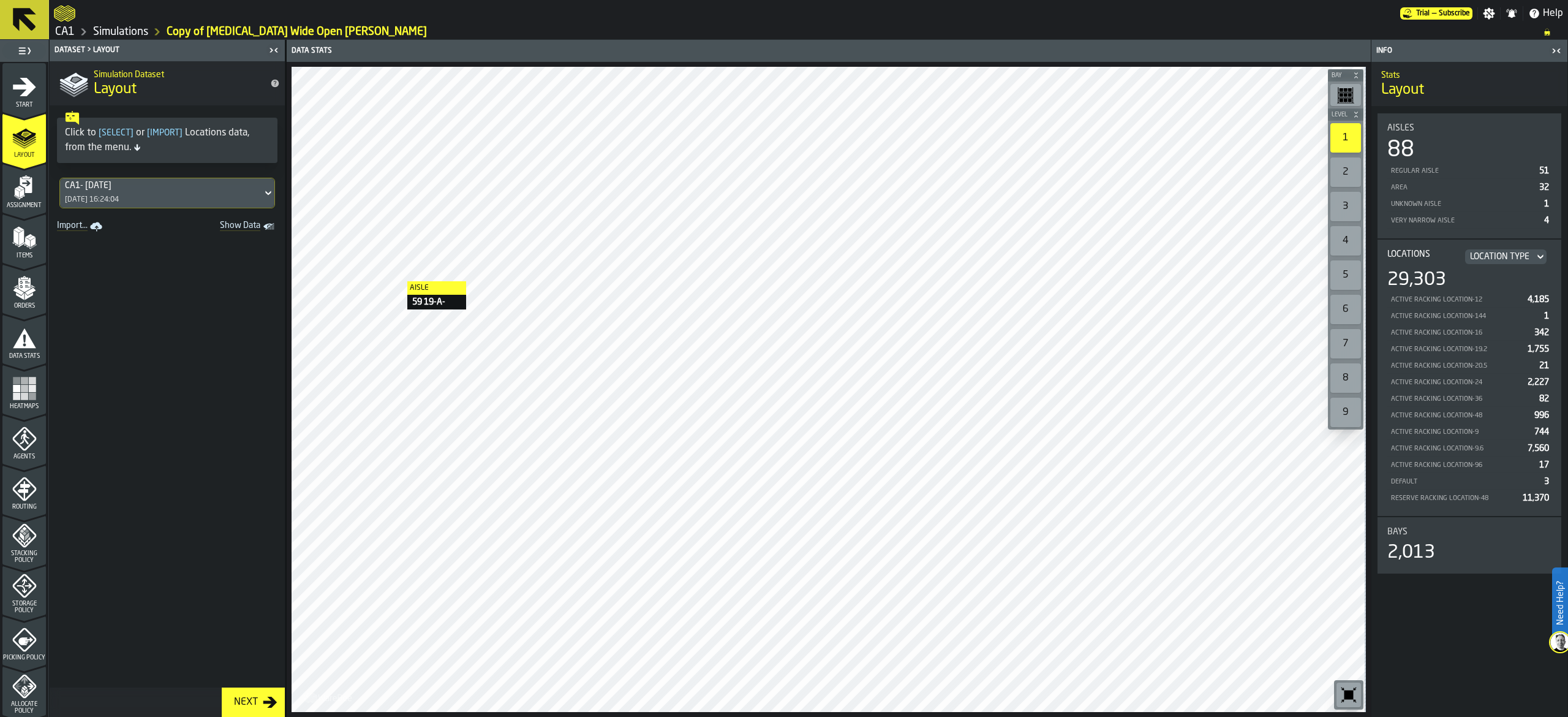
click at [23, 154] on span "Layout" at bounding box center [24, 155] width 44 height 7
click at [25, 218] on div "Items" at bounding box center [24, 238] width 44 height 41
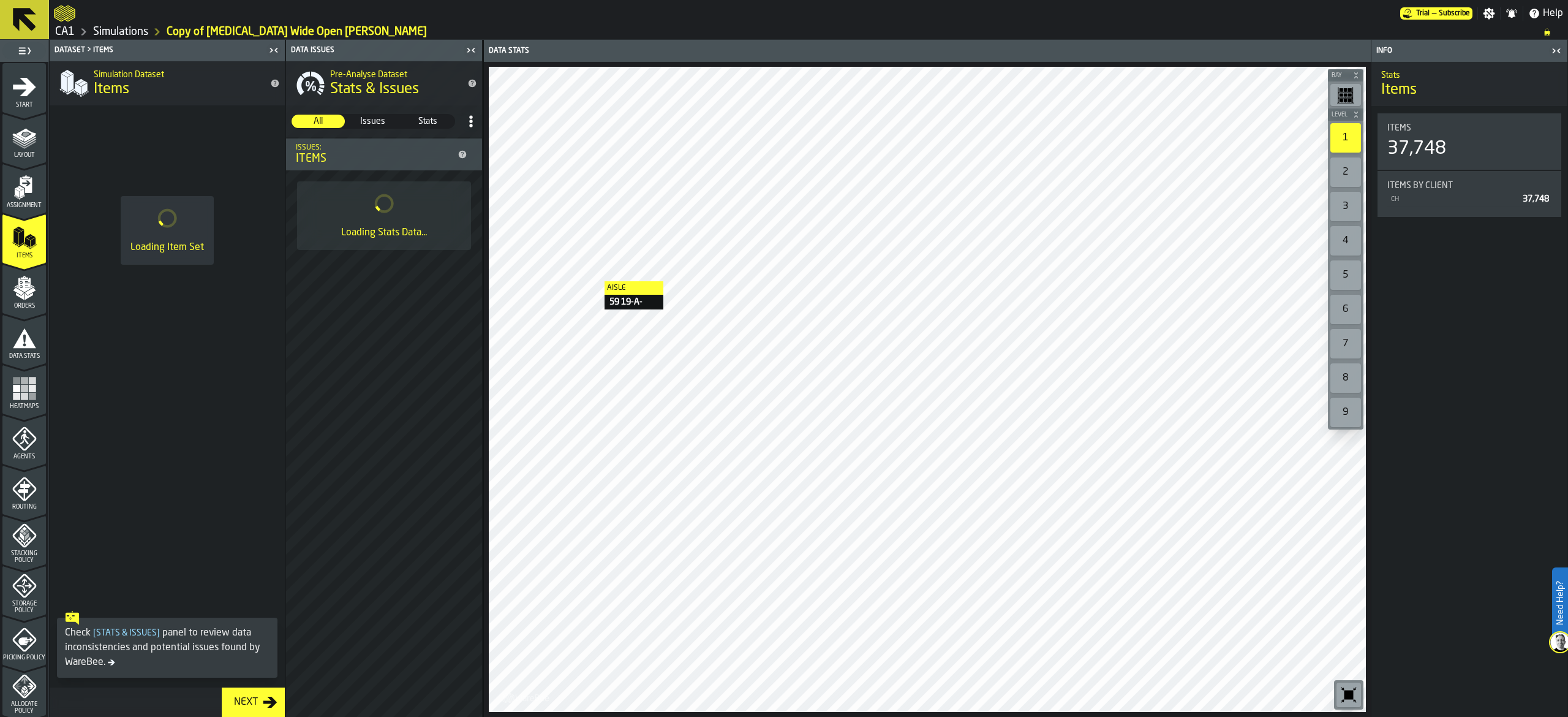
click at [27, 198] on icon "menu Assignment" at bounding box center [24, 187] width 24 height 24
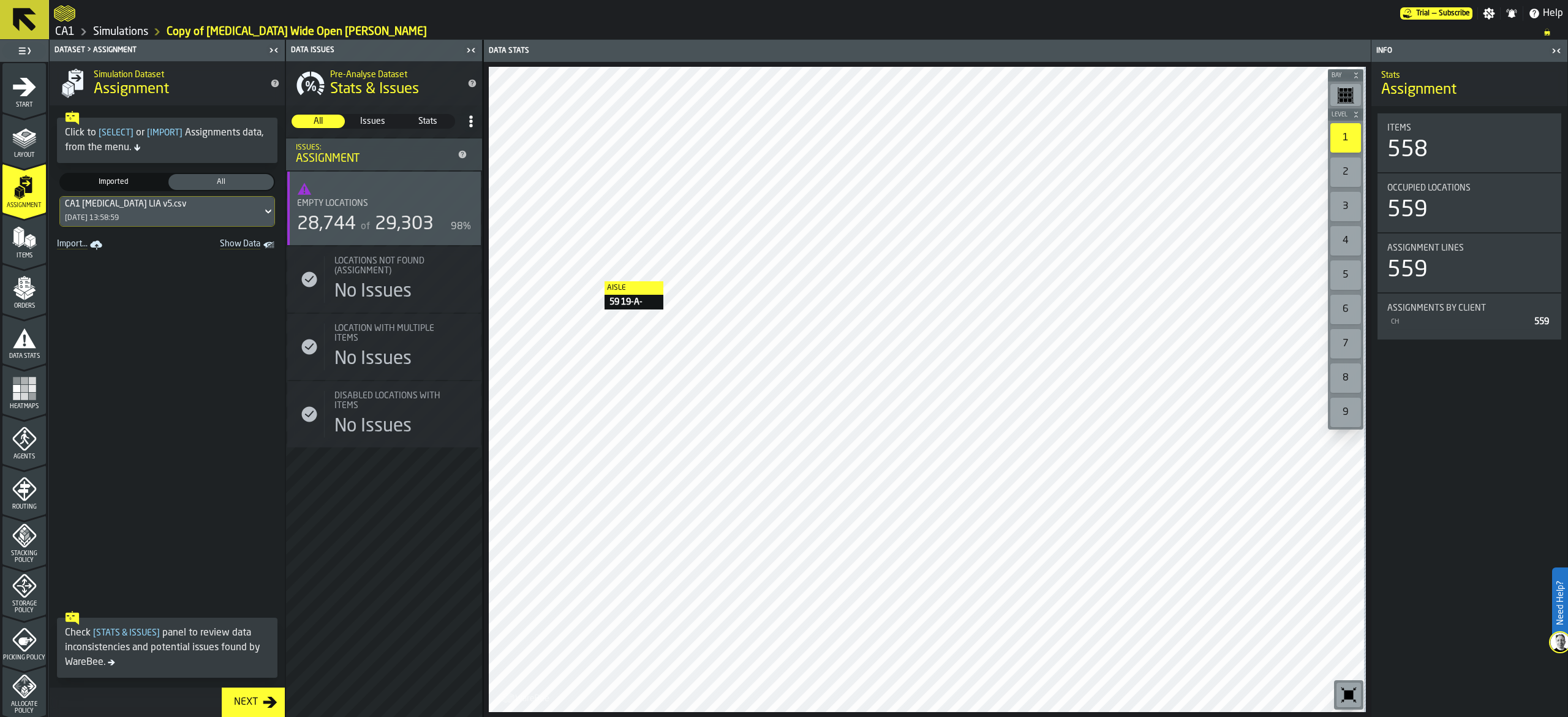
click at [34, 552] on span "Stacking Policy" at bounding box center [24, 557] width 44 height 13
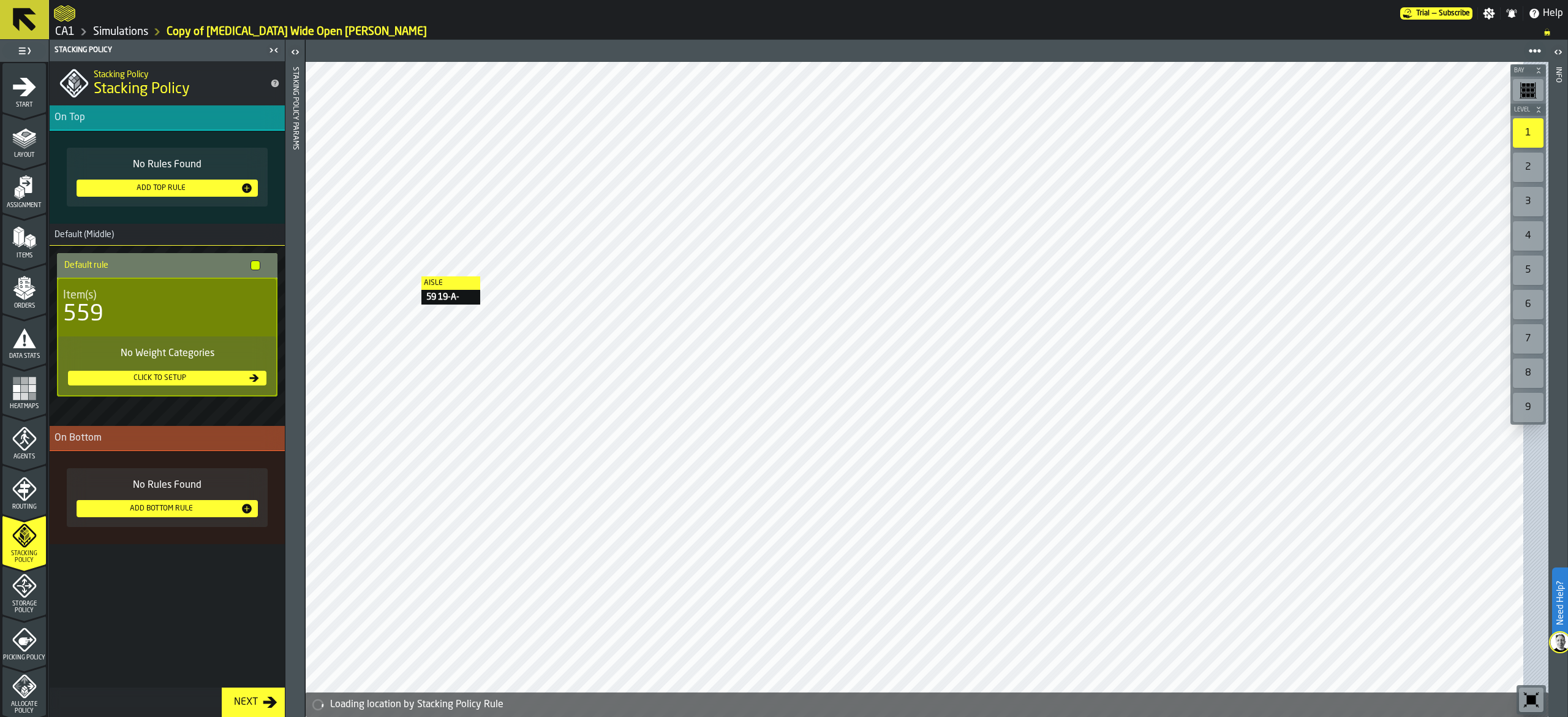
click at [20, 598] on div "Storage Policy" at bounding box center [24, 593] width 44 height 40
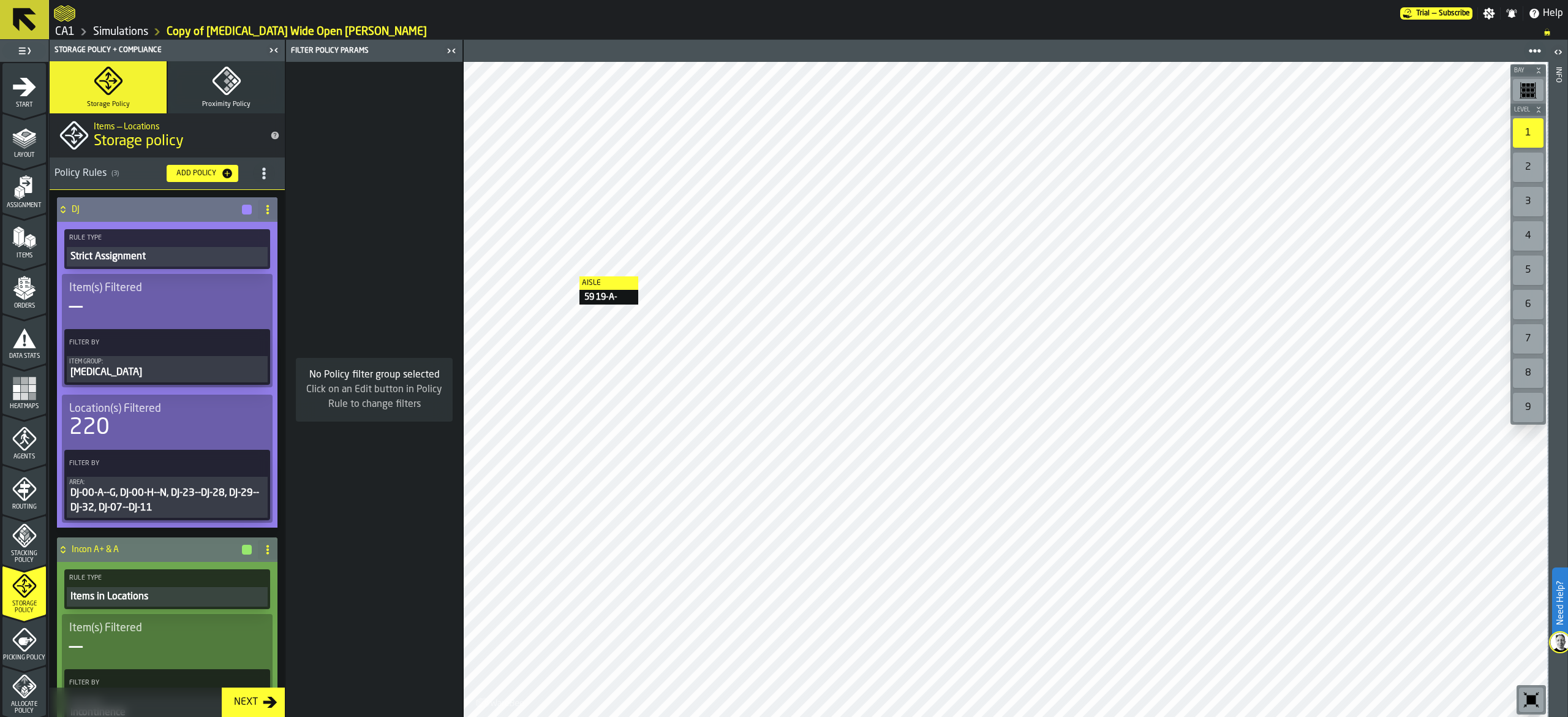
click at [263, 212] on icon at bounding box center [267, 210] width 10 height 10
click at [245, 261] on div "Delete" at bounding box center [215, 264] width 103 height 15
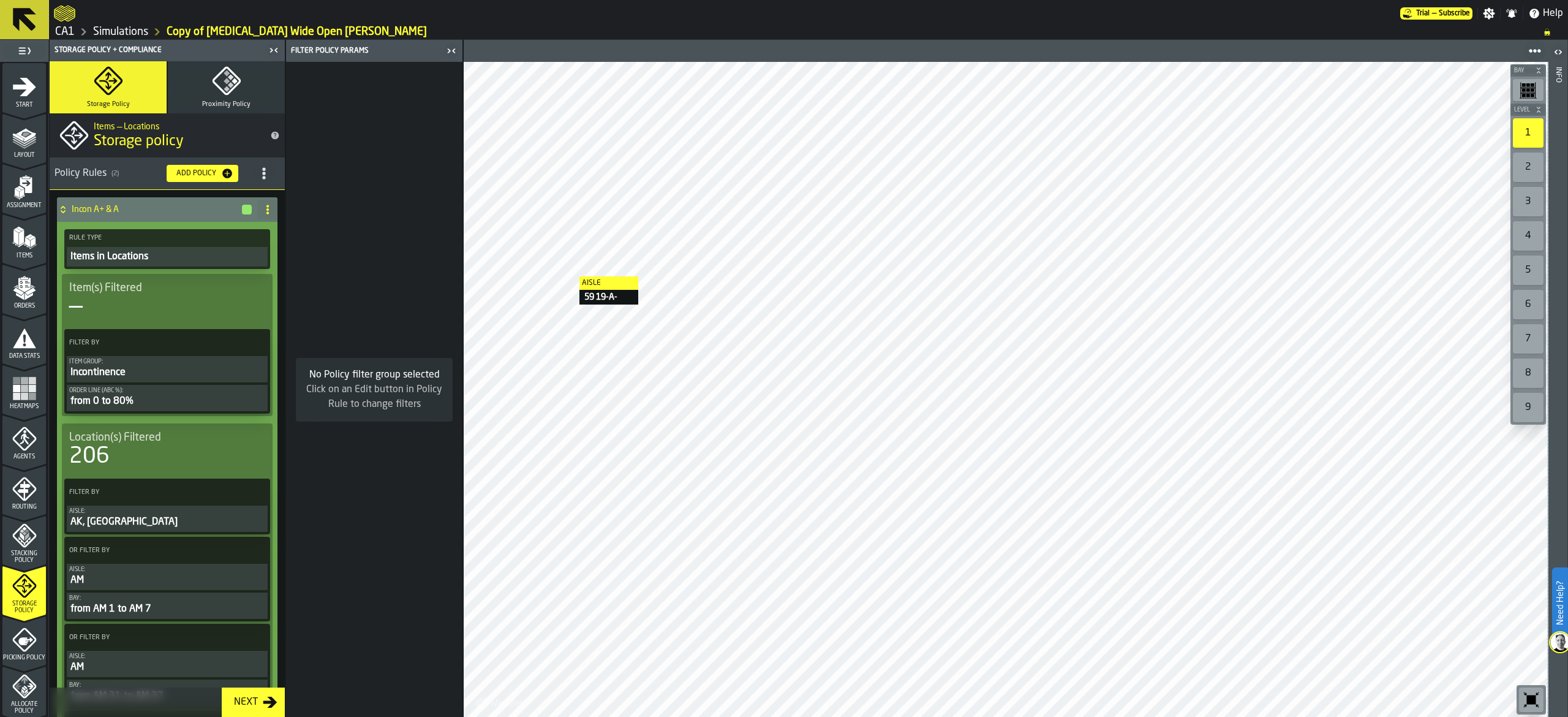
click at [15, 20] on icon at bounding box center [24, 20] width 23 height 23
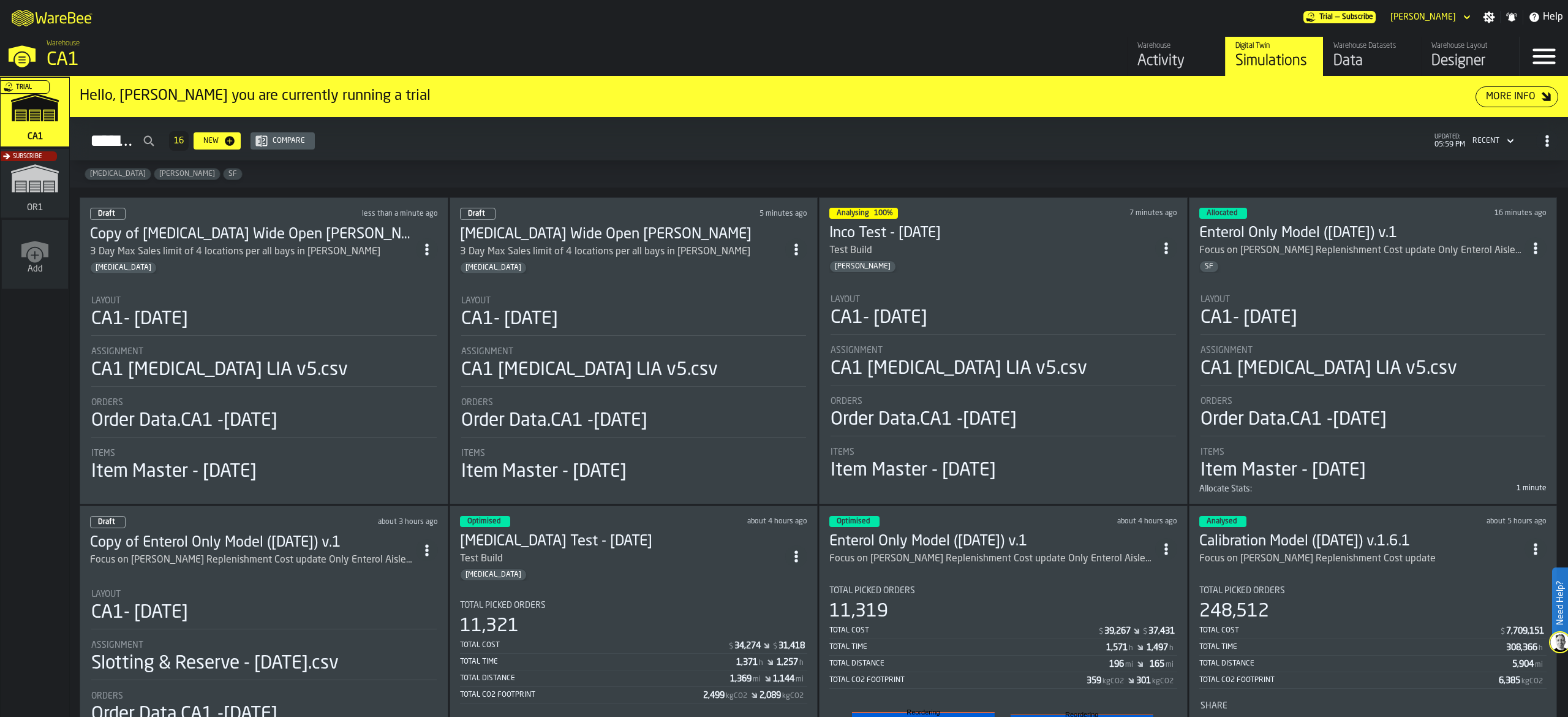
click at [425, 258] on span "ItemListCard-DashboardItemContainer" at bounding box center [427, 250] width 22 height 22
click at [403, 304] on div "Delete" at bounding box center [403, 306] width 63 height 15
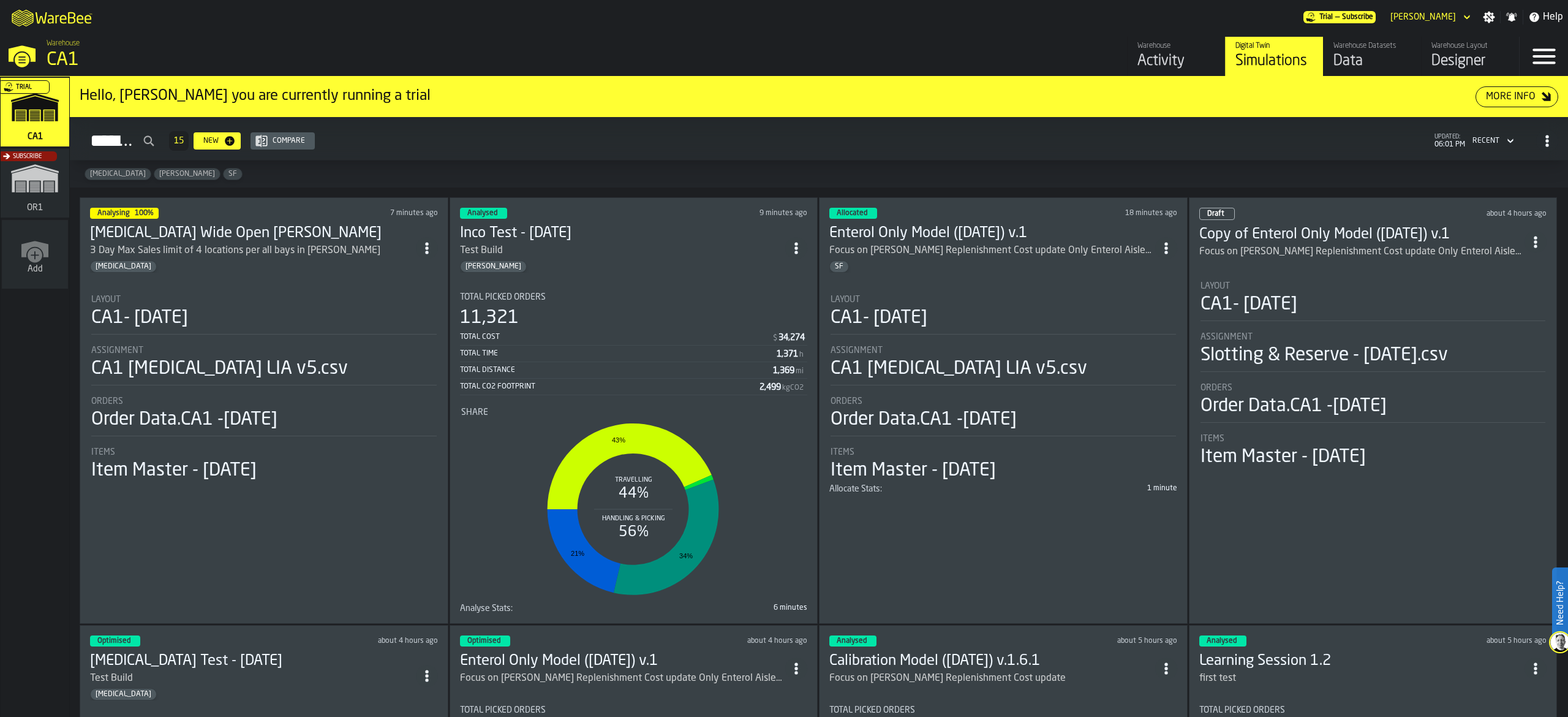
click at [428, 251] on circle "ItemListCard-DashboardItemContainer" at bounding box center [426, 251] width 3 height 3
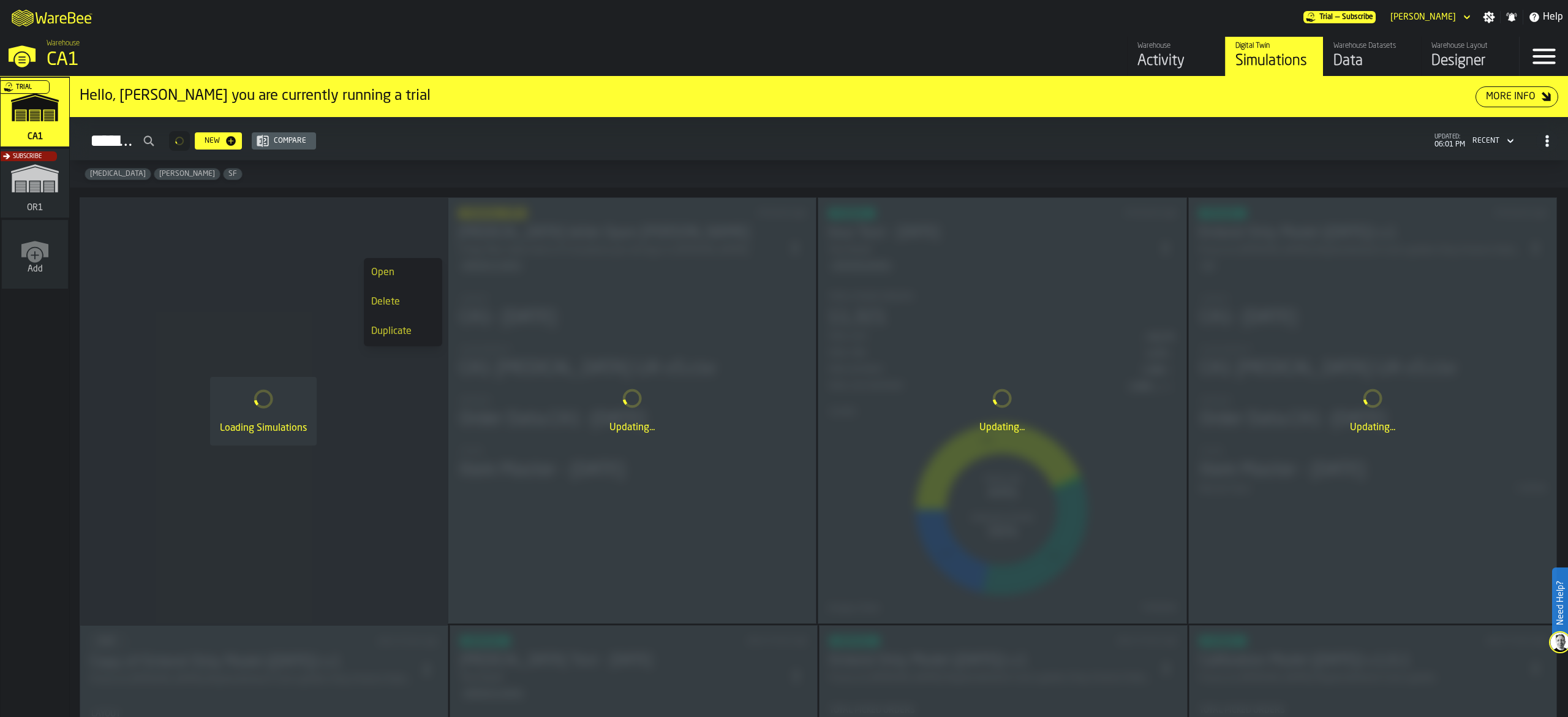
click at [403, 331] on div "Duplicate" at bounding box center [403, 331] width 63 height 15
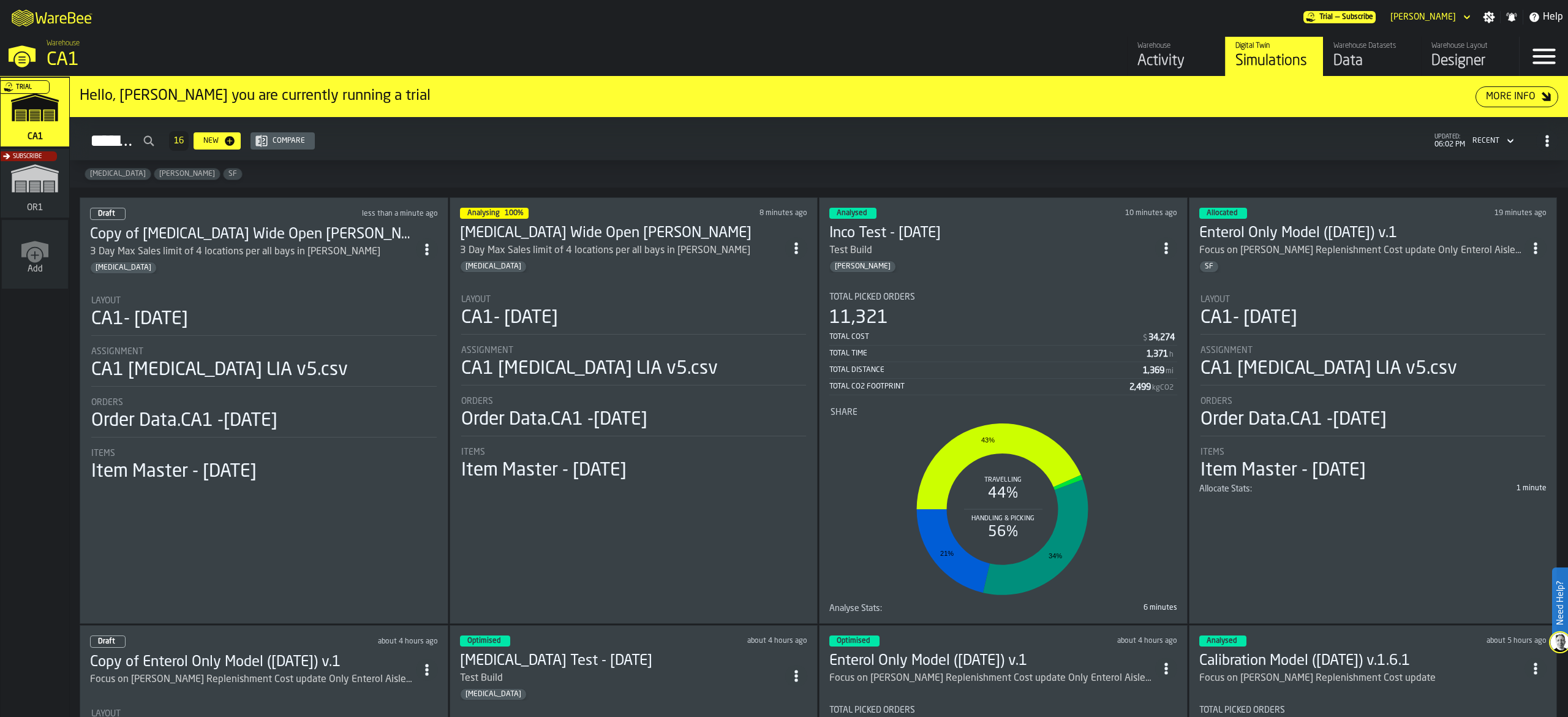
click at [310, 245] on div "3 Day Max Sales limit of 4 locations per all bays in [PERSON_NAME]" at bounding box center [235, 252] width 290 height 15
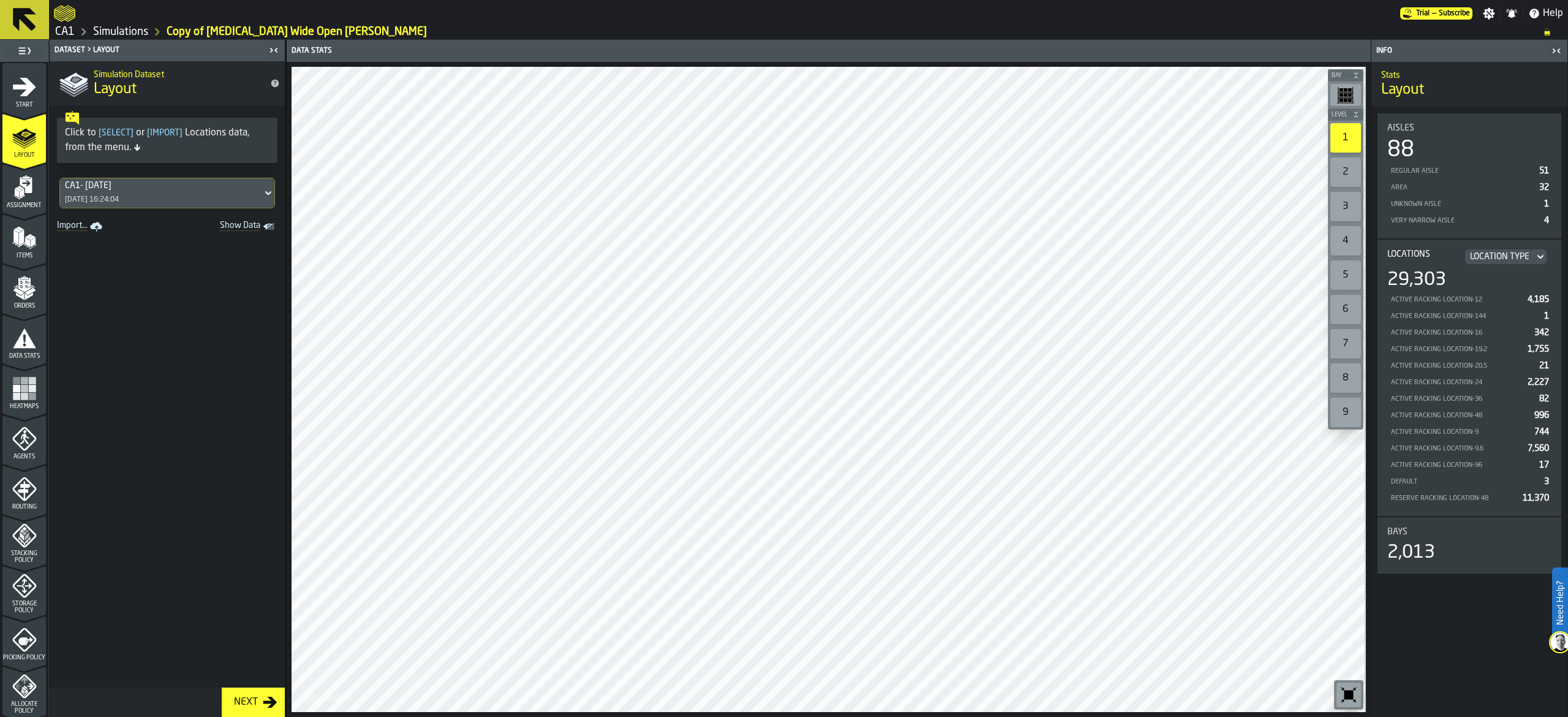
click at [23, 598] on div "Storage Policy" at bounding box center [24, 593] width 44 height 40
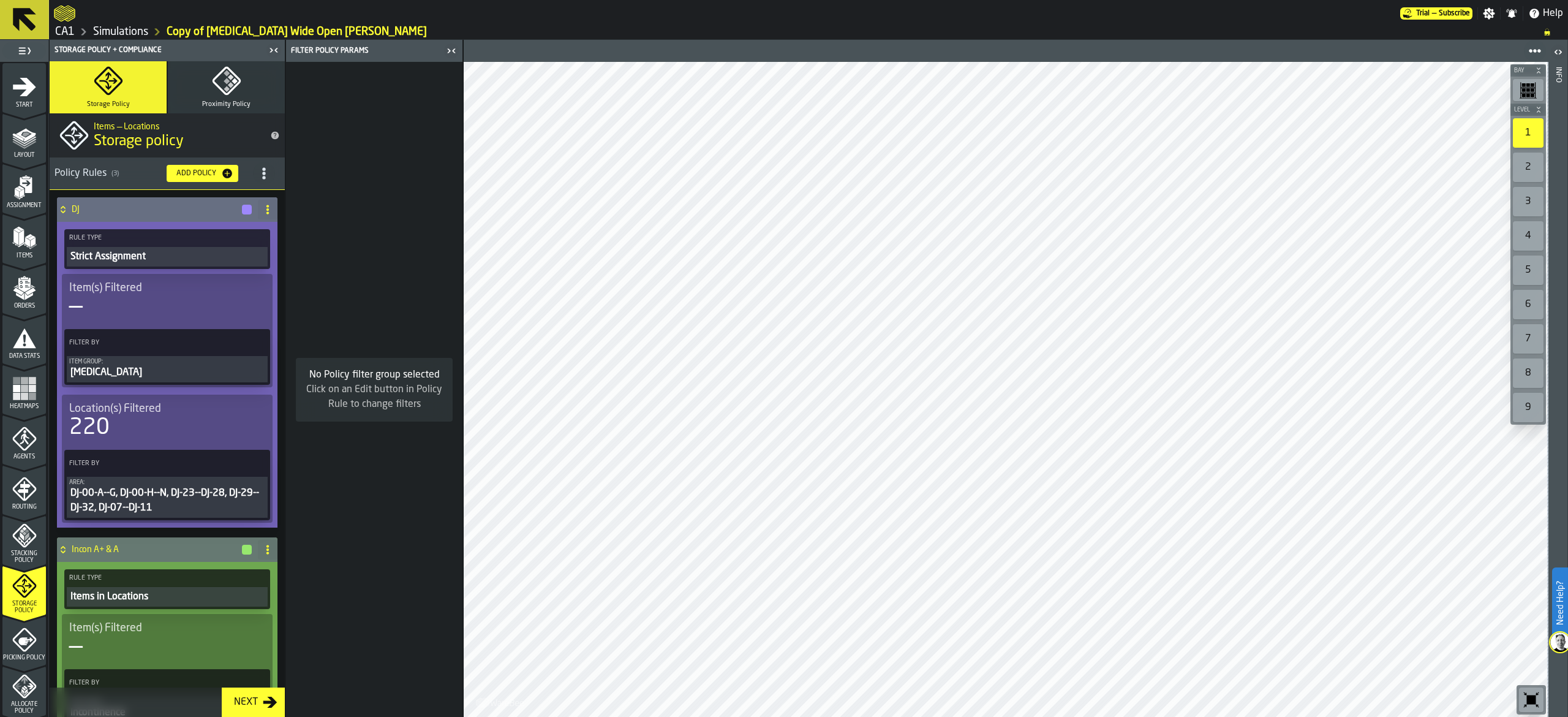
click at [38, 20] on icon at bounding box center [25, 20] width 30 height 30
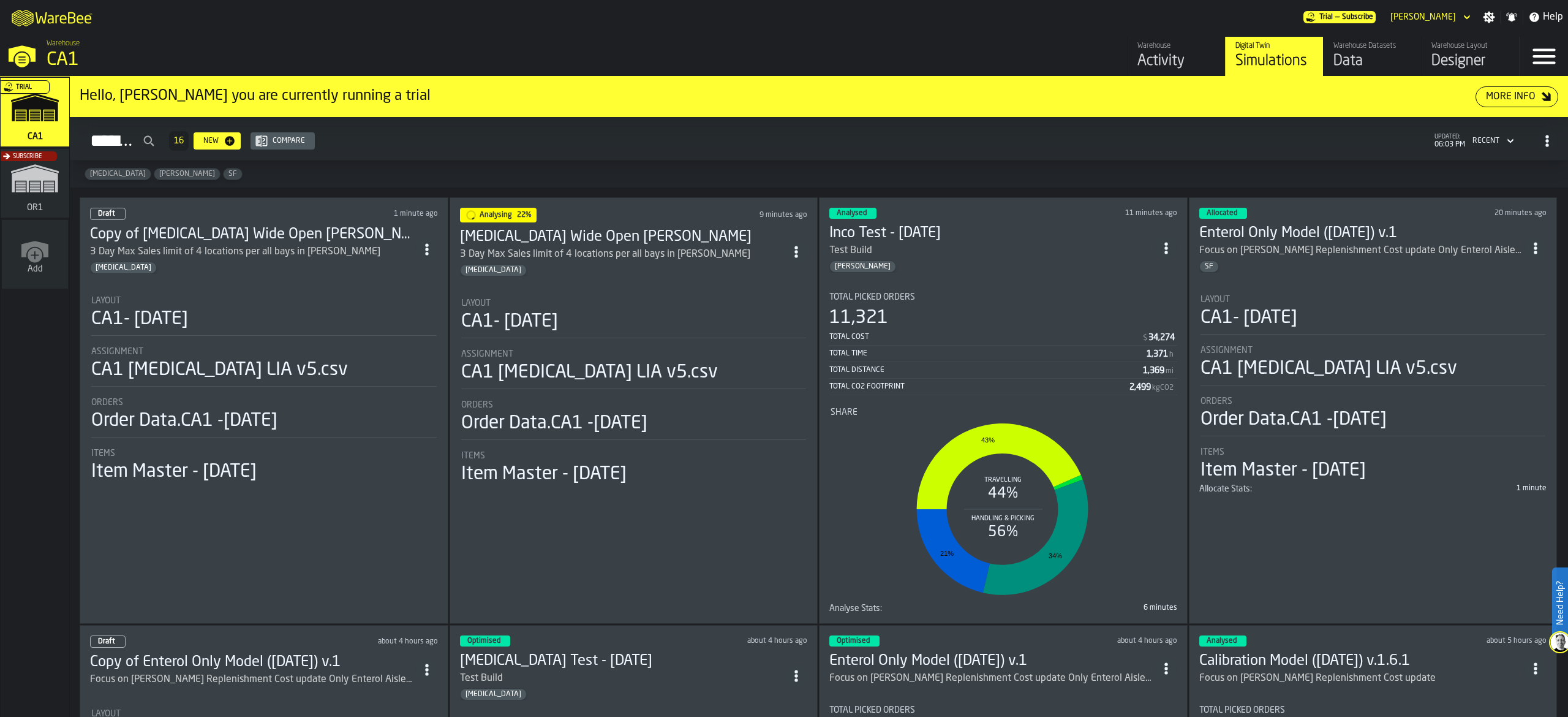
click at [433, 243] on icon "ItemListCard-DashboardItemContainer" at bounding box center [426, 249] width 12 height 12
click at [415, 299] on div "Delete" at bounding box center [403, 304] width 63 height 15
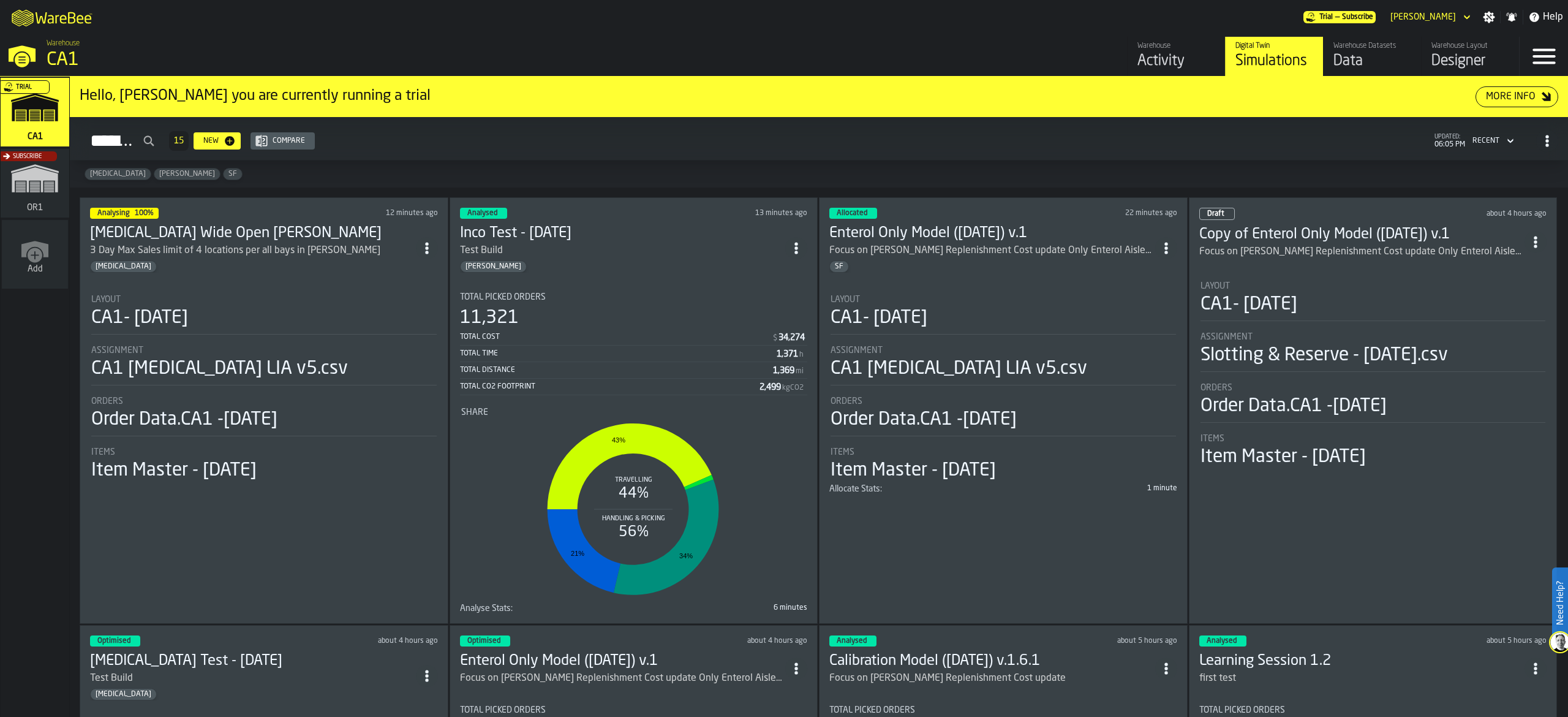
click at [368, 297] on div "Layout" at bounding box center [263, 300] width 345 height 10
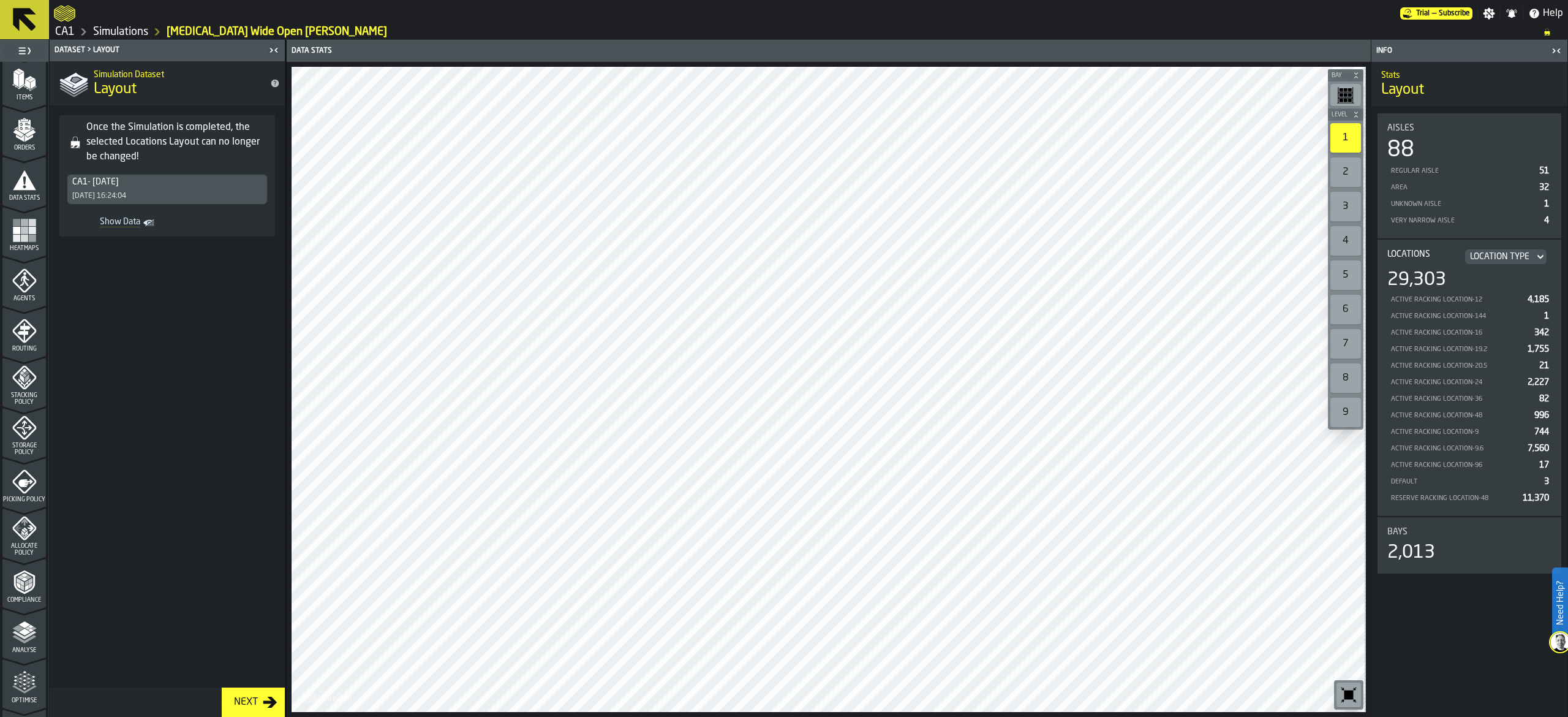
scroll to position [245, 0]
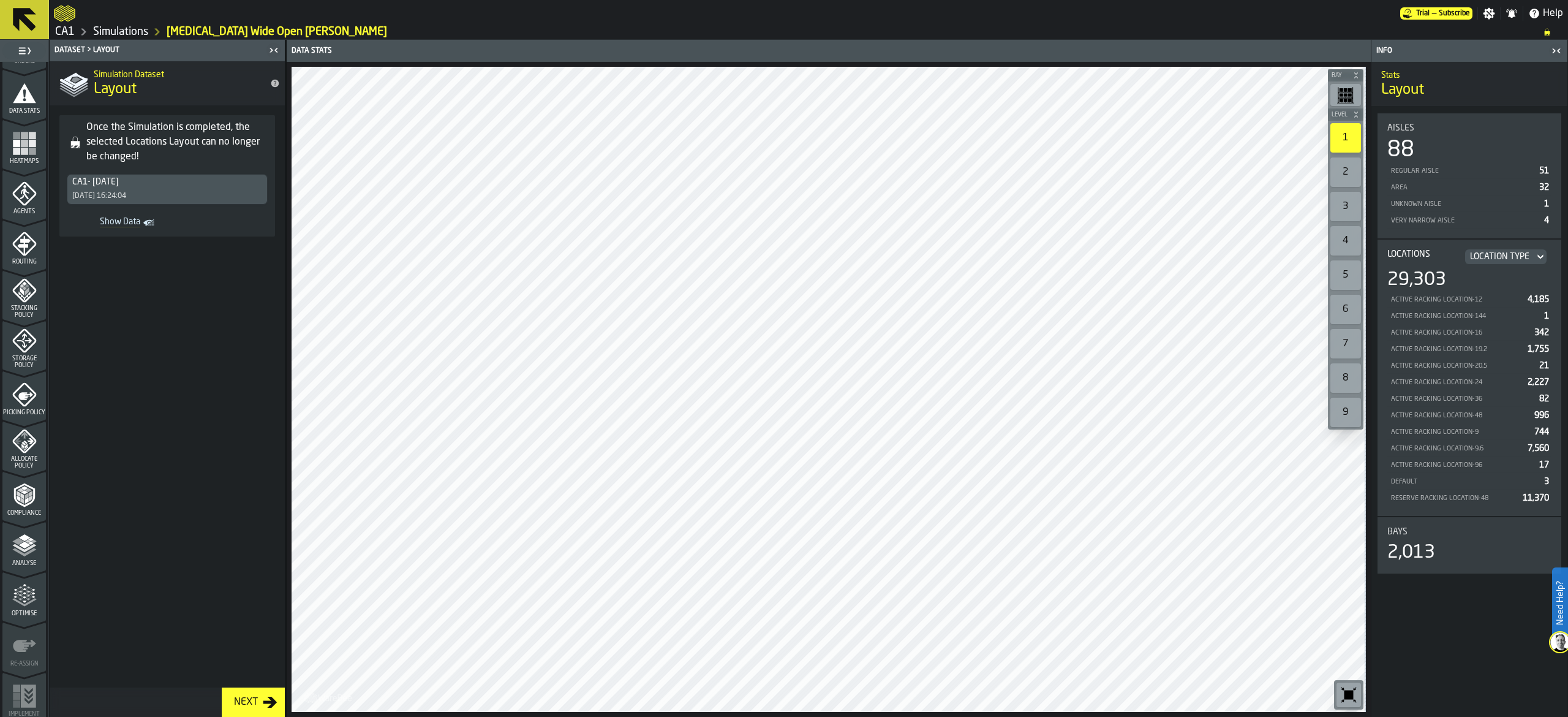
click at [16, 14] on icon at bounding box center [24, 20] width 23 height 23
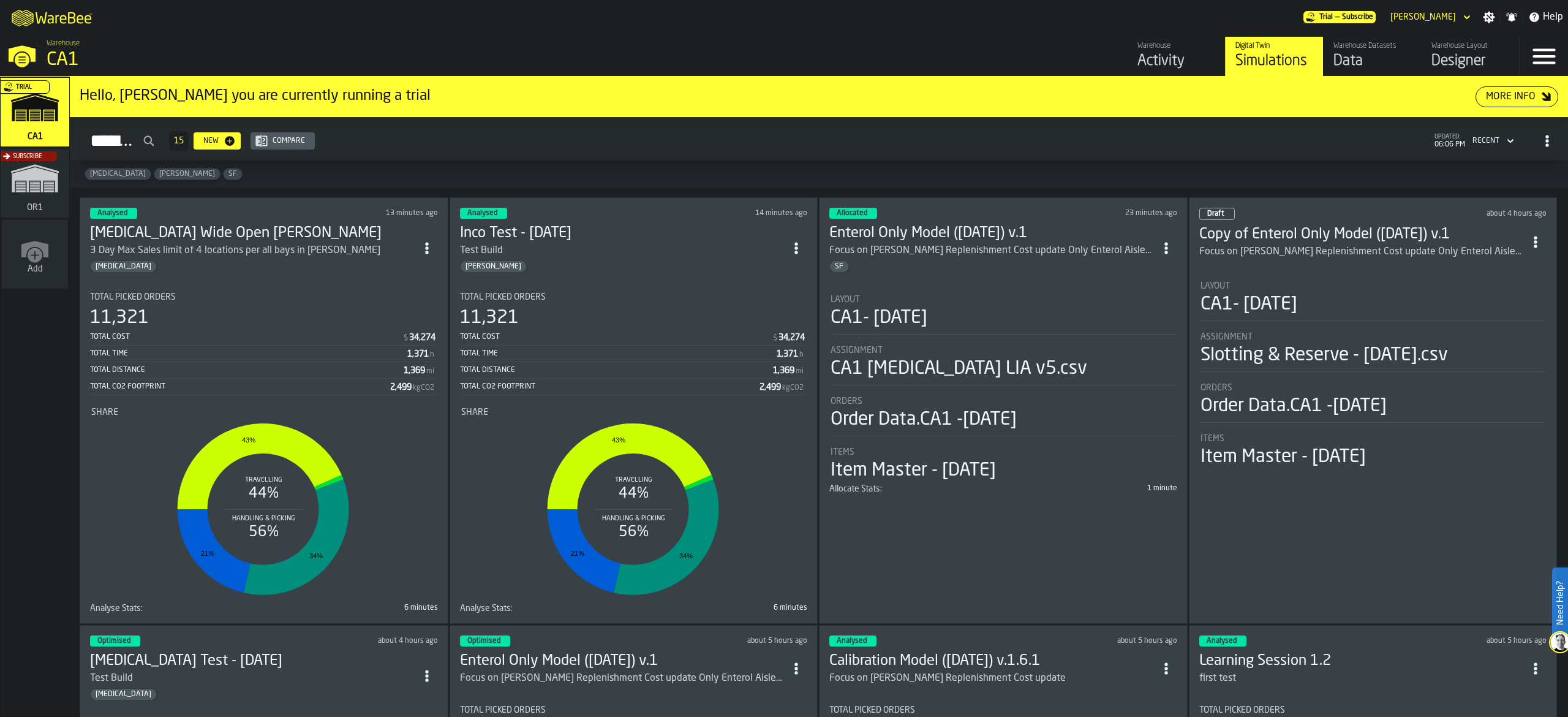
click at [433, 247] on icon "ItemListCard-DashboardItemContainer" at bounding box center [426, 248] width 12 height 12
click at [402, 332] on div "Duplicate" at bounding box center [403, 331] width 63 height 15
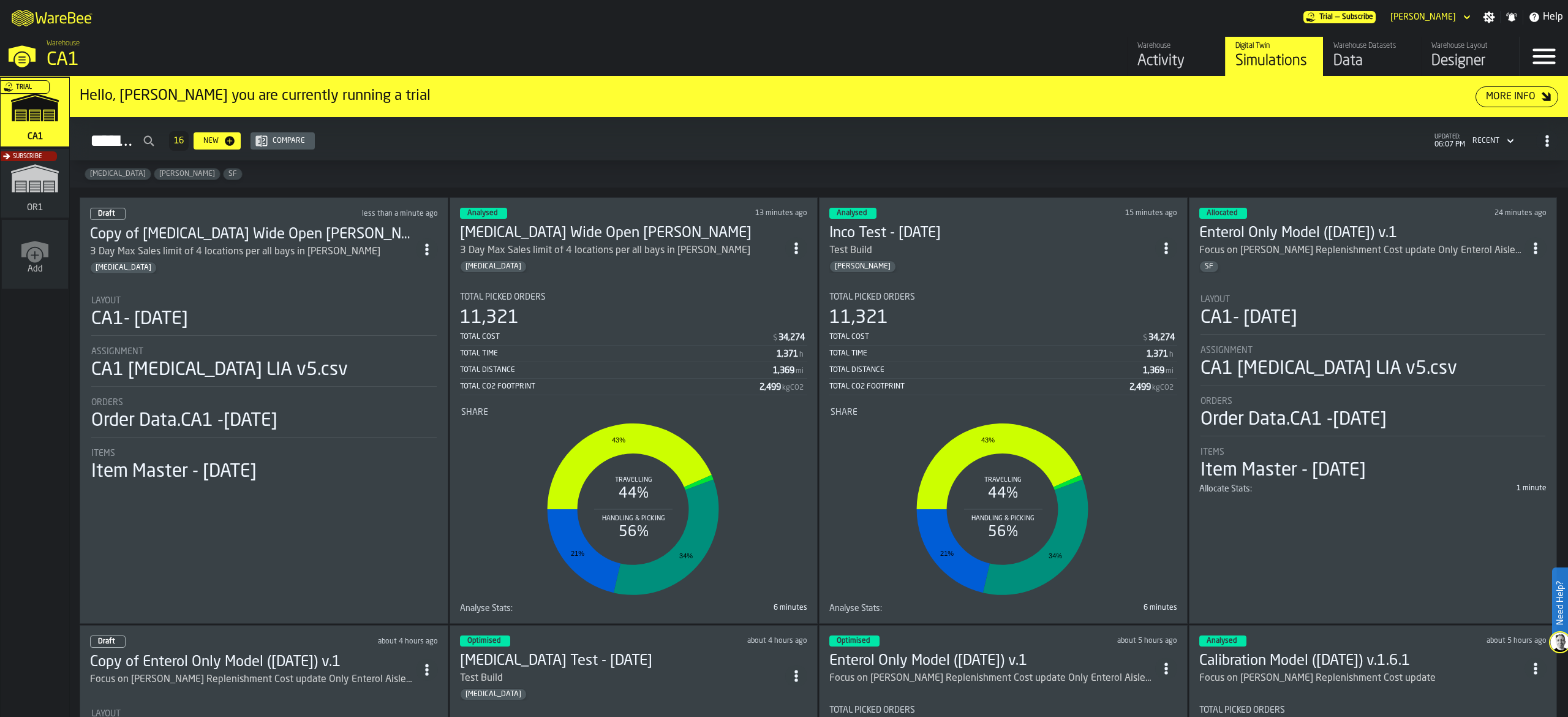
click at [433, 250] on icon "ItemListCard-DashboardItemContainer" at bounding box center [426, 249] width 12 height 12
click at [224, 228] on h3 "Copy of [MEDICAL_DATA] Wide Open [PERSON_NAME]" at bounding box center [253, 235] width 326 height 20
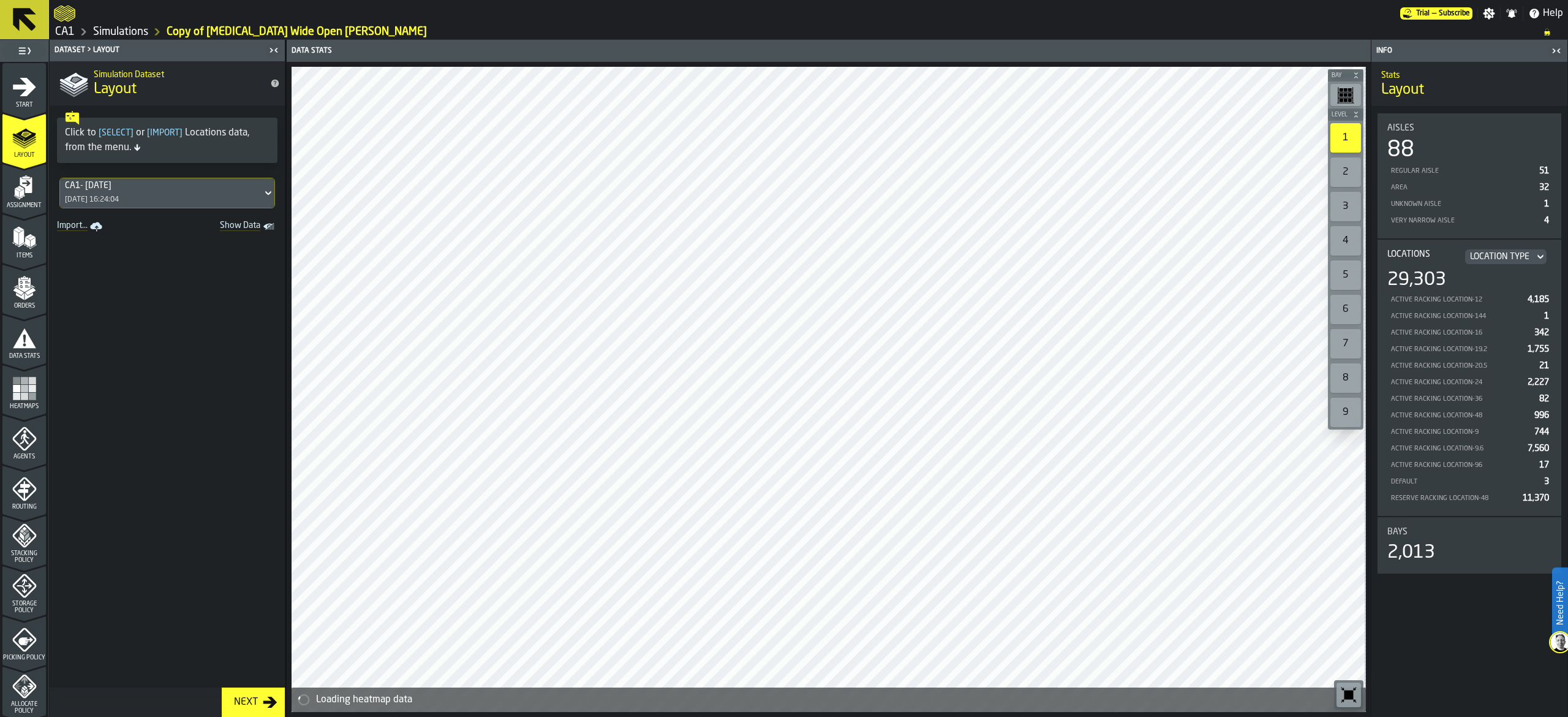
scroll to position [123, 0]
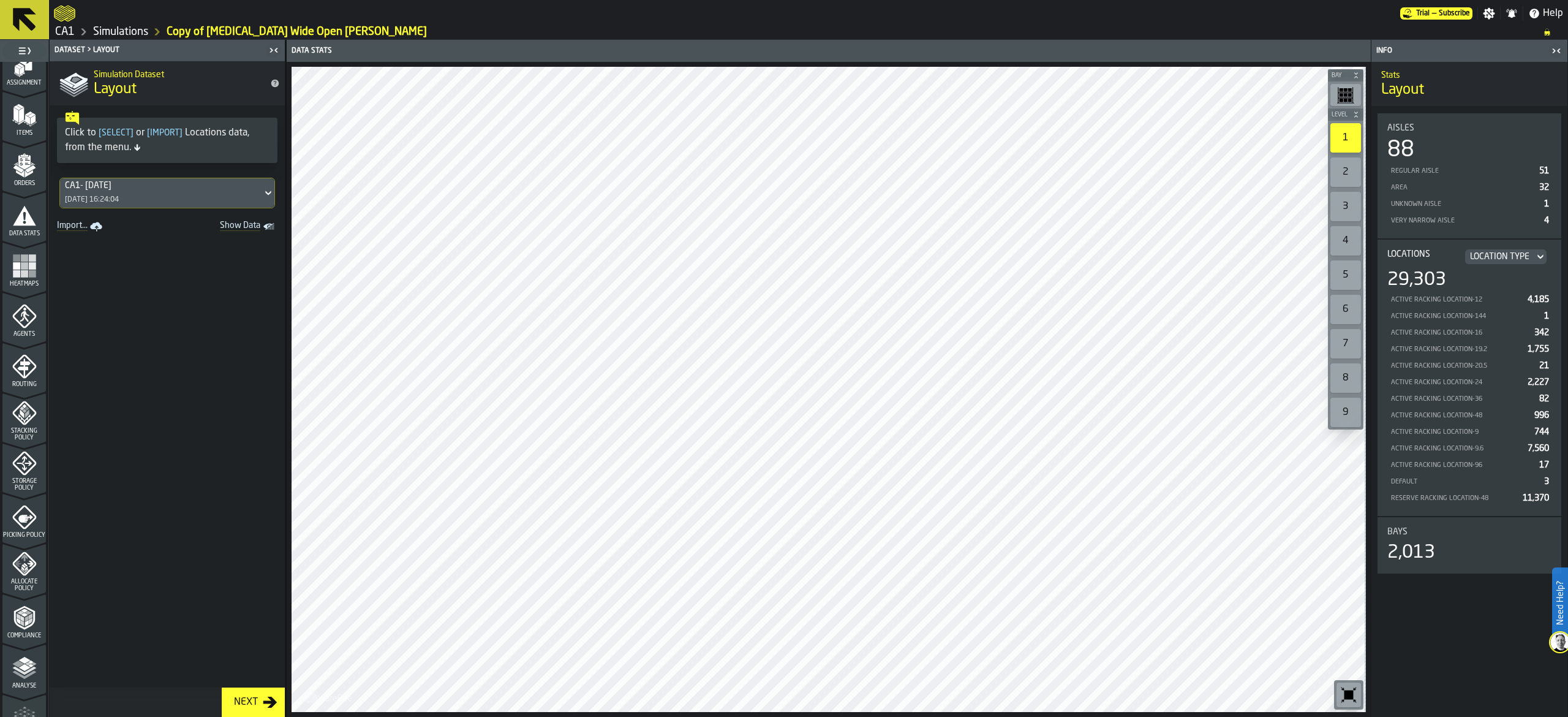
click at [22, 484] on span "Storage Policy" at bounding box center [24, 485] width 44 height 13
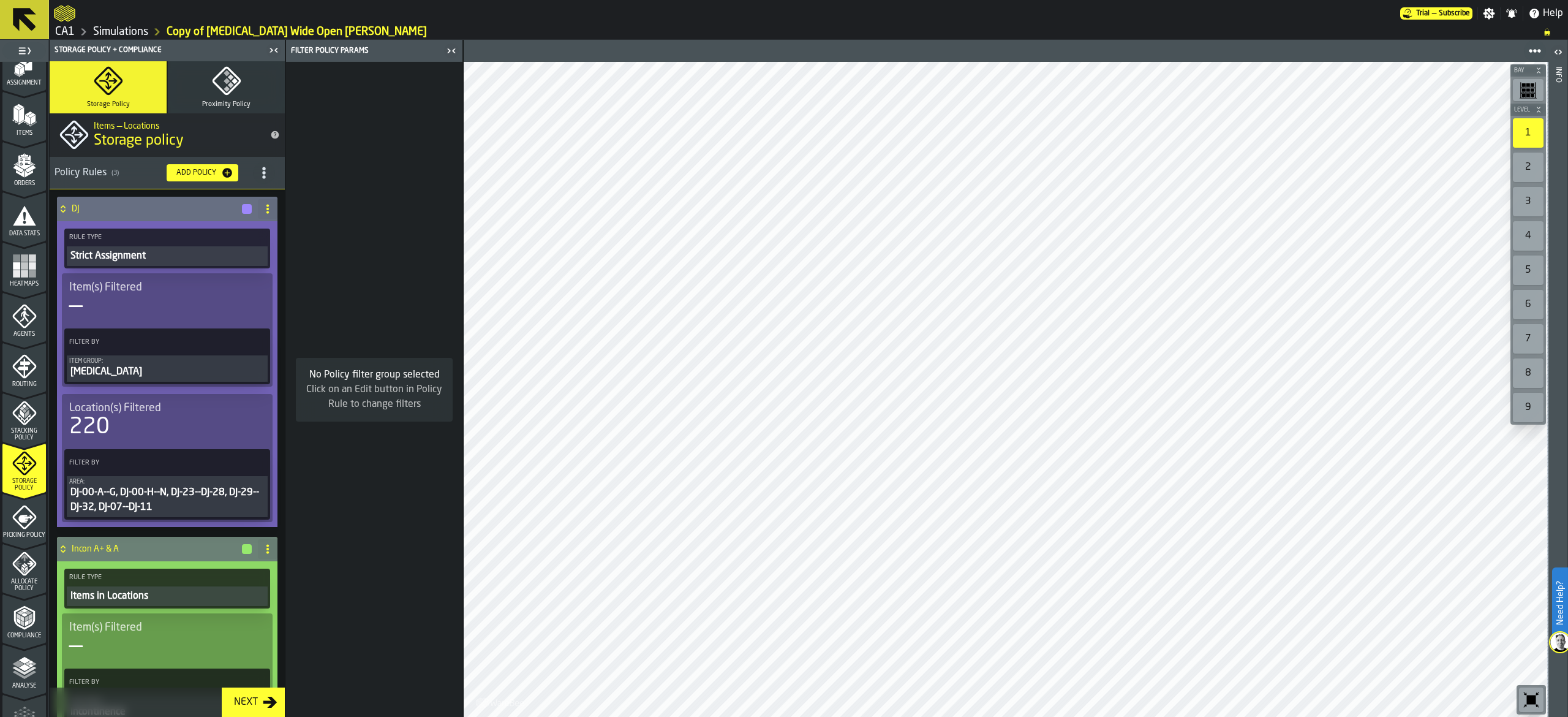
scroll to position [0, 0]
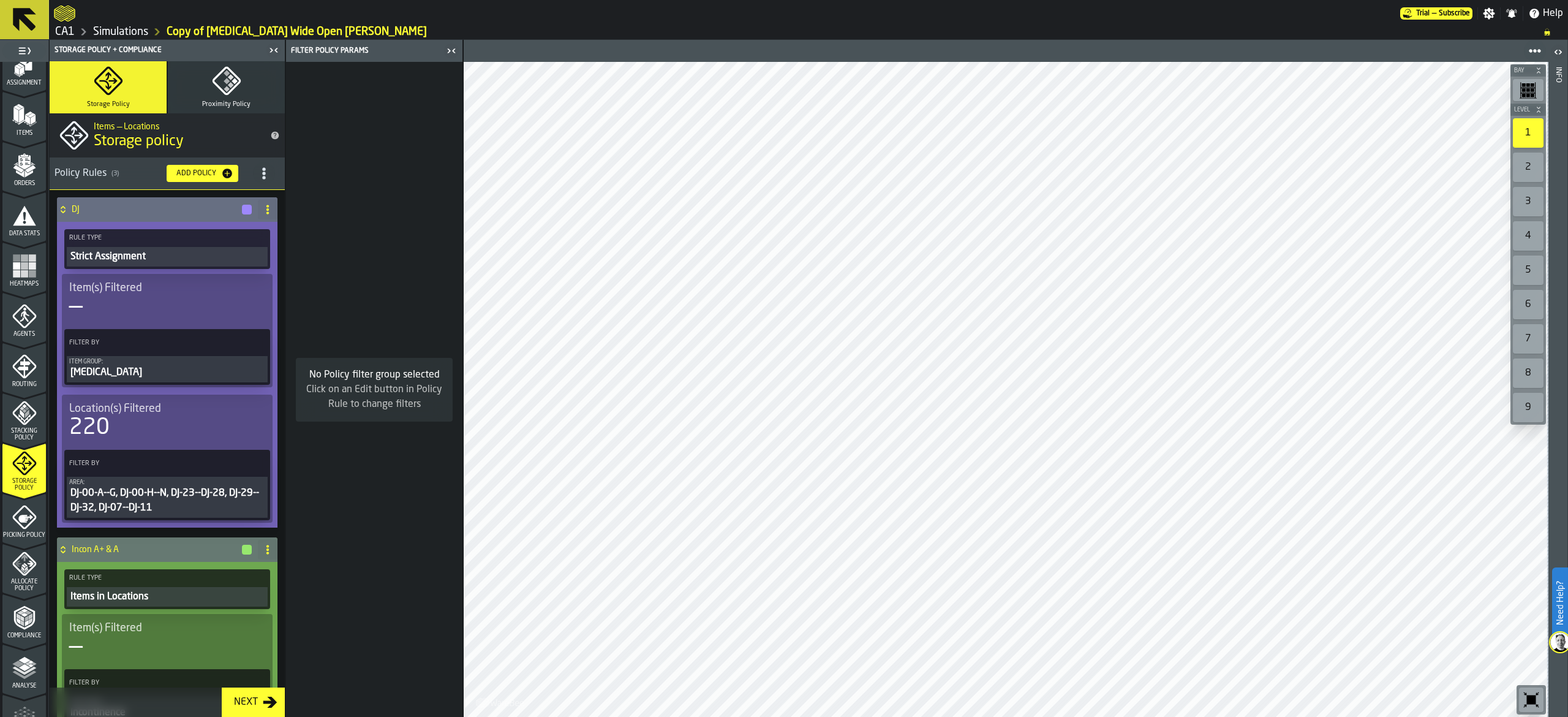
click at [19, 24] on icon at bounding box center [24, 20] width 23 height 23
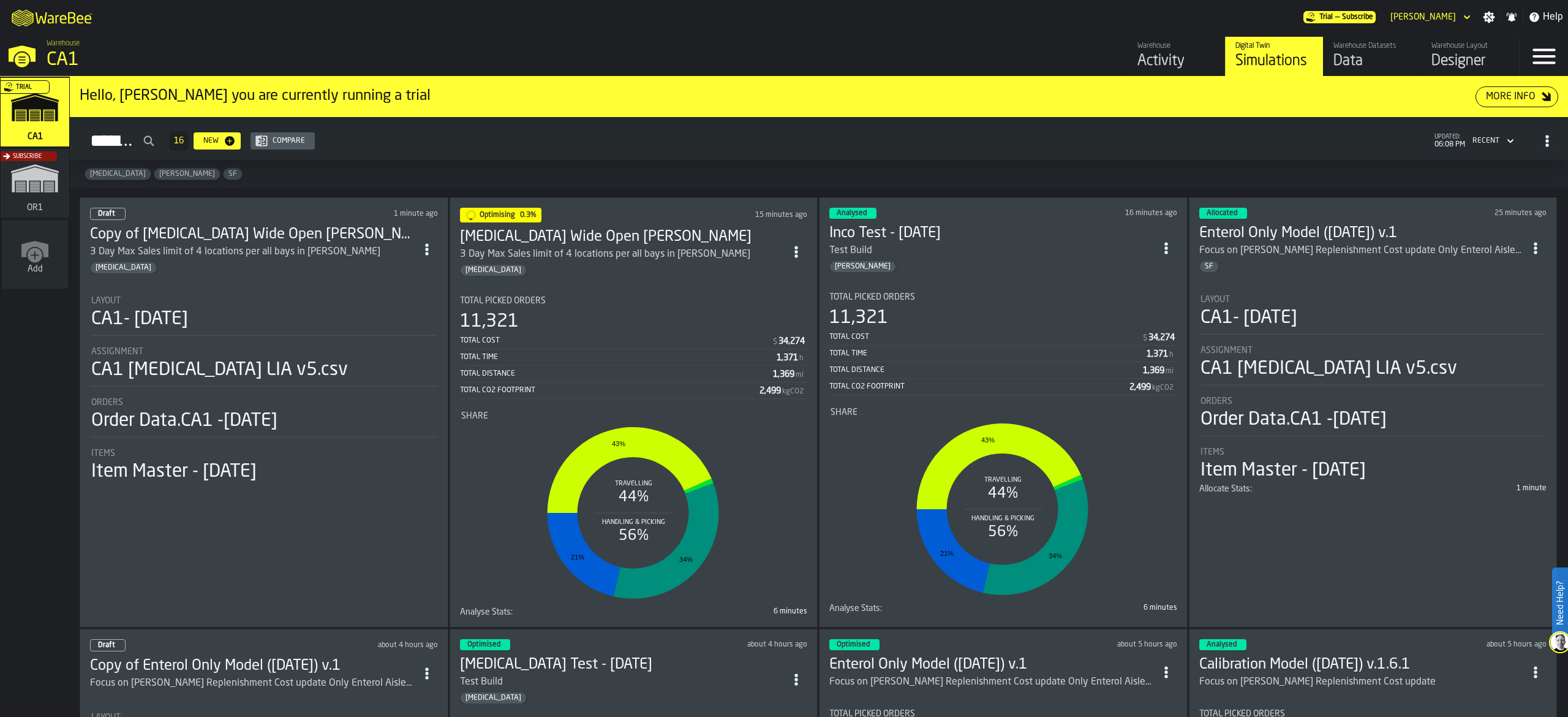
click at [436, 257] on span "ItemListCard-DashboardItemContainer" at bounding box center [427, 250] width 22 height 22
click at [580, 147] on div "Simulations 16 New Compare updated: 06:08 PM Recent" at bounding box center [819, 141] width 1479 height 28
click at [438, 254] on span "ItemListCard-DashboardItemContainer" at bounding box center [427, 250] width 22 height 22
click at [408, 306] on div "Delete" at bounding box center [403, 304] width 63 height 15
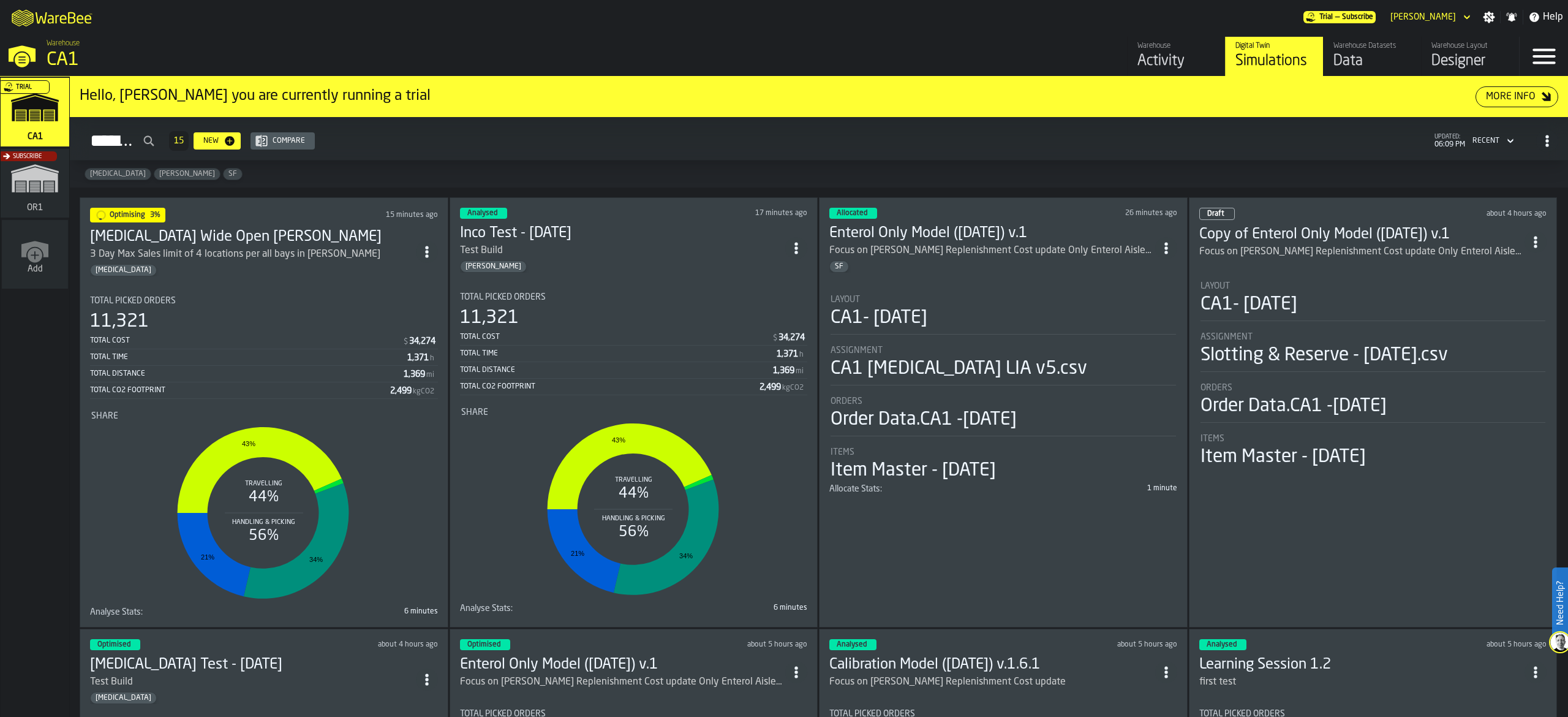
click at [433, 246] on icon "ItemListCard-DashboardItemContainer" at bounding box center [426, 251] width 12 height 12
click at [415, 332] on div "Duplicate" at bounding box center [403, 335] width 63 height 15
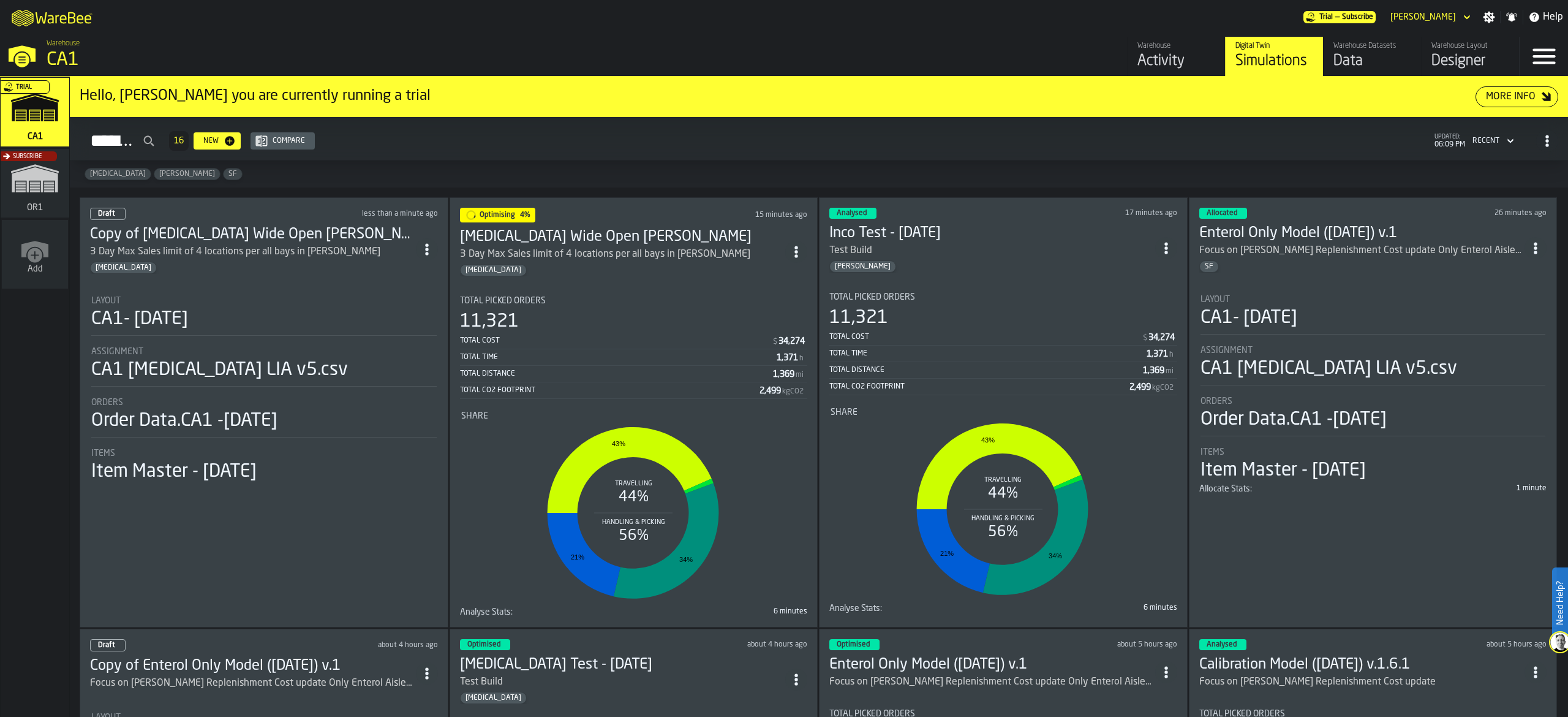
click at [202, 250] on div "3 Day Max Sales limit of 4 locations per all bays in [PERSON_NAME]" at bounding box center [235, 252] width 290 height 15
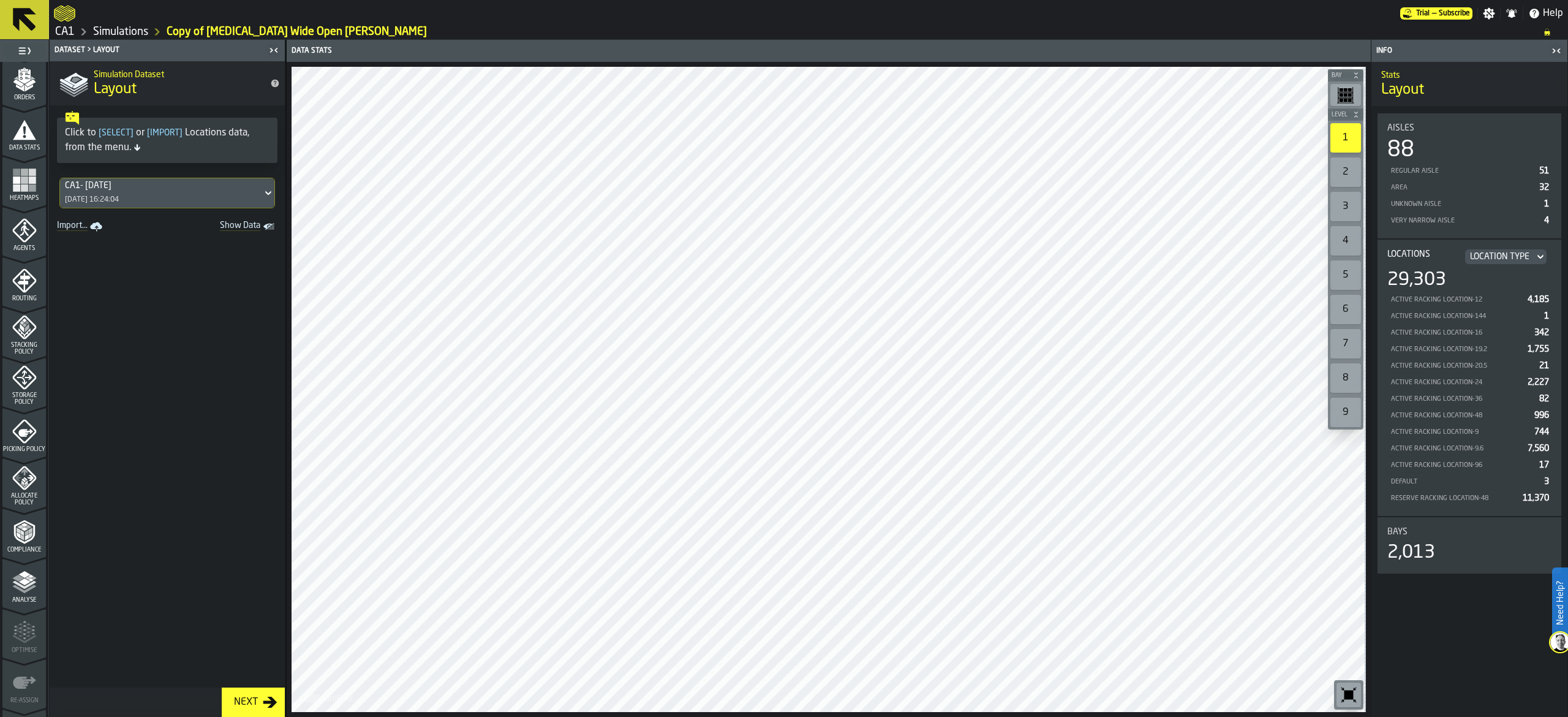
scroll to position [245, 0]
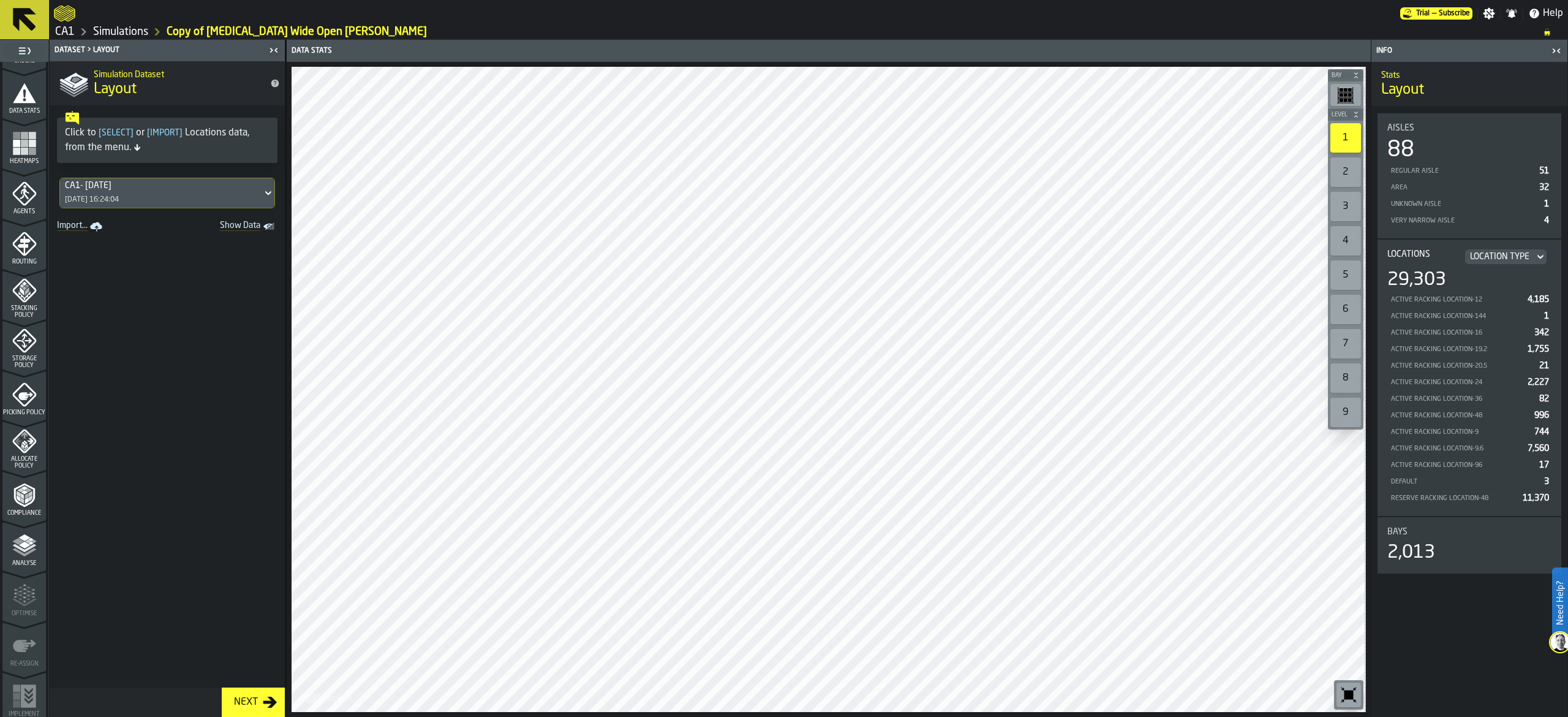
click at [15, 348] on icon "menu Storage Policy" at bounding box center [24, 341] width 24 height 24
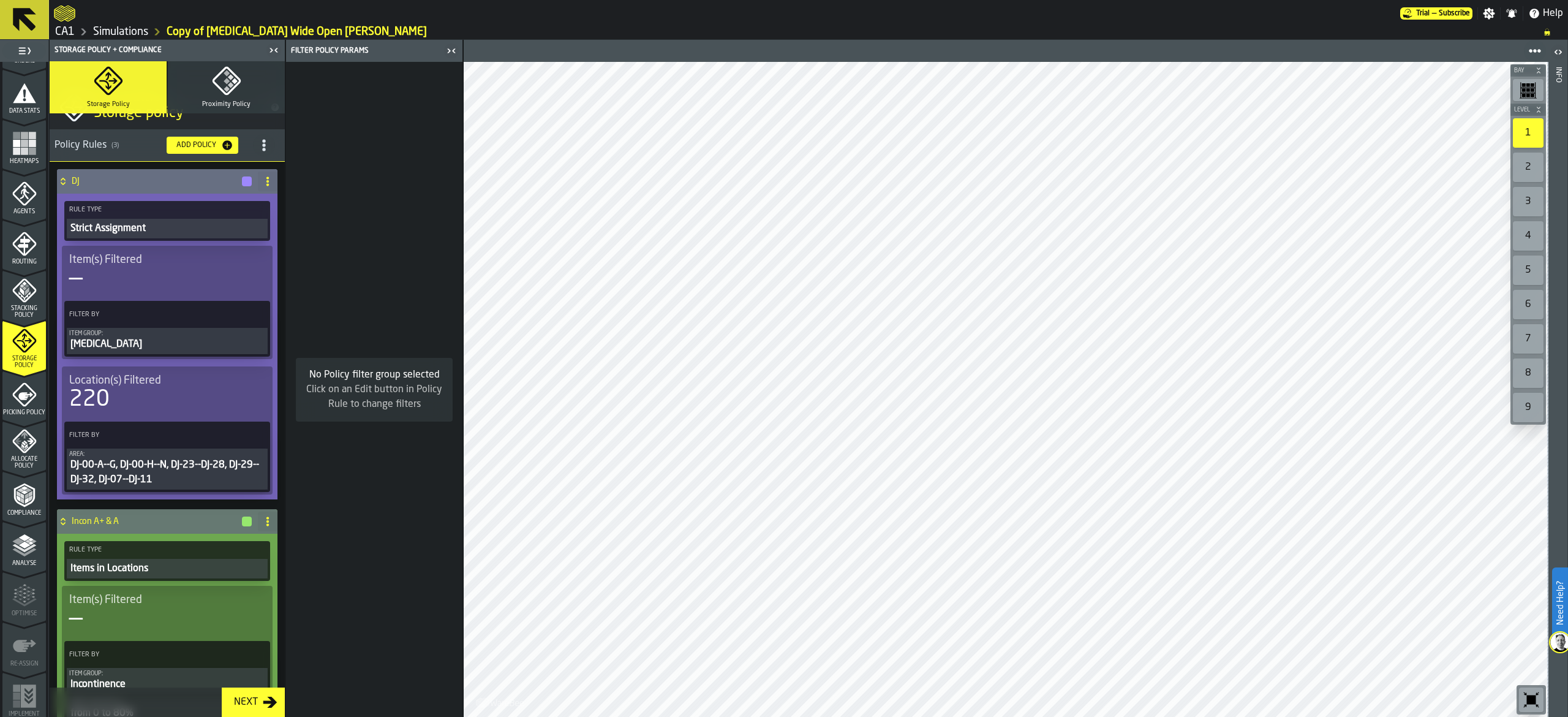
scroll to position [0, 0]
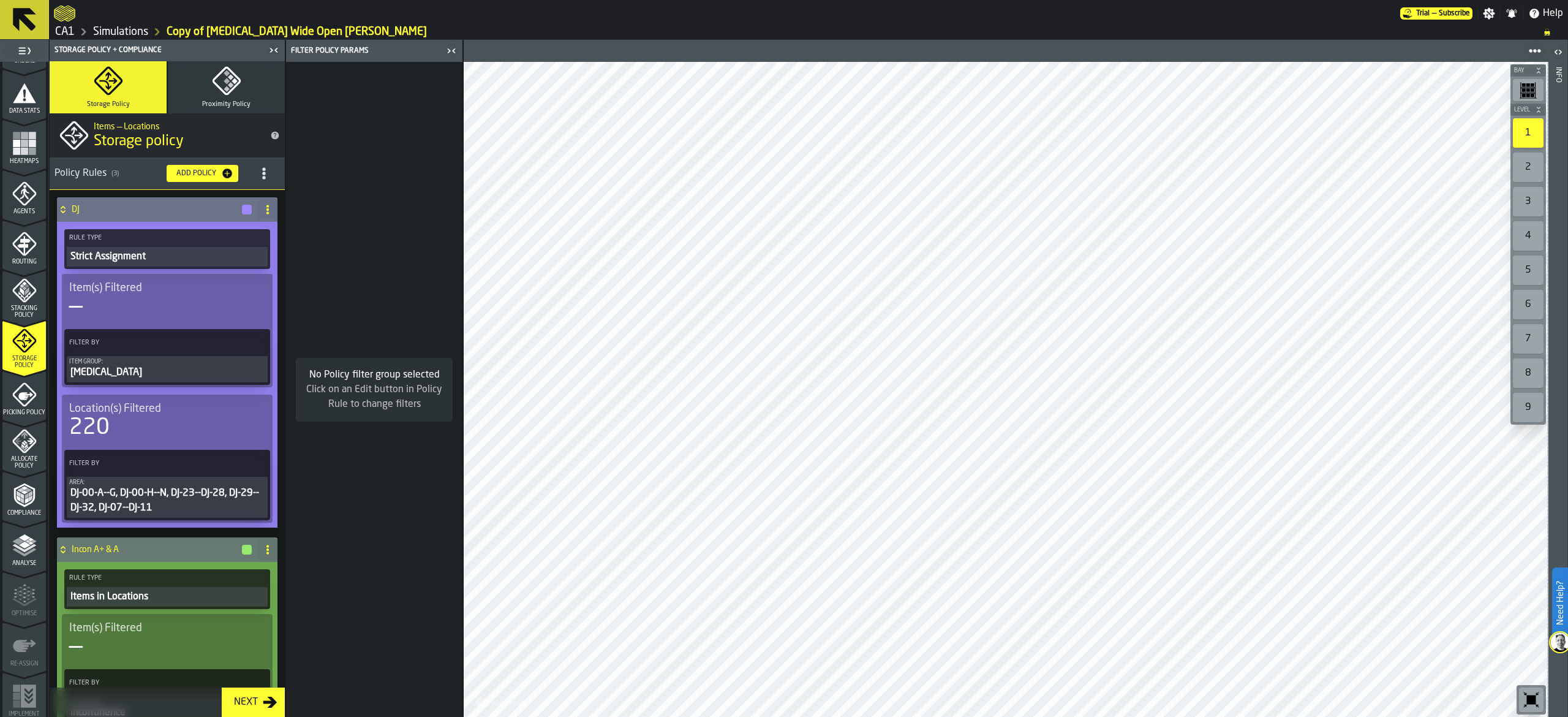
click at [271, 205] on span at bounding box center [267, 210] width 20 height 20
click at [229, 257] on div "Delete" at bounding box center [215, 264] width 103 height 15
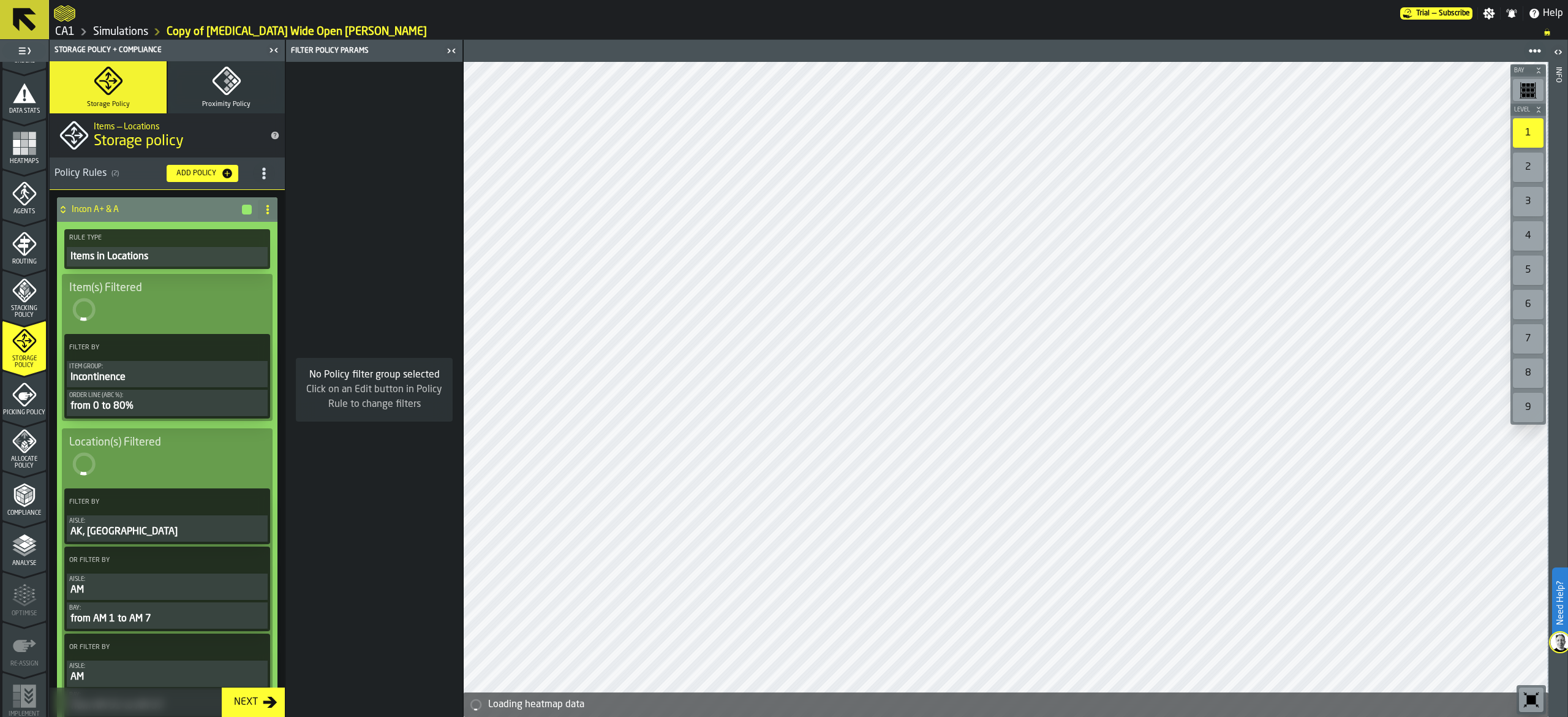
click at [262, 210] on icon at bounding box center [267, 210] width 10 height 10
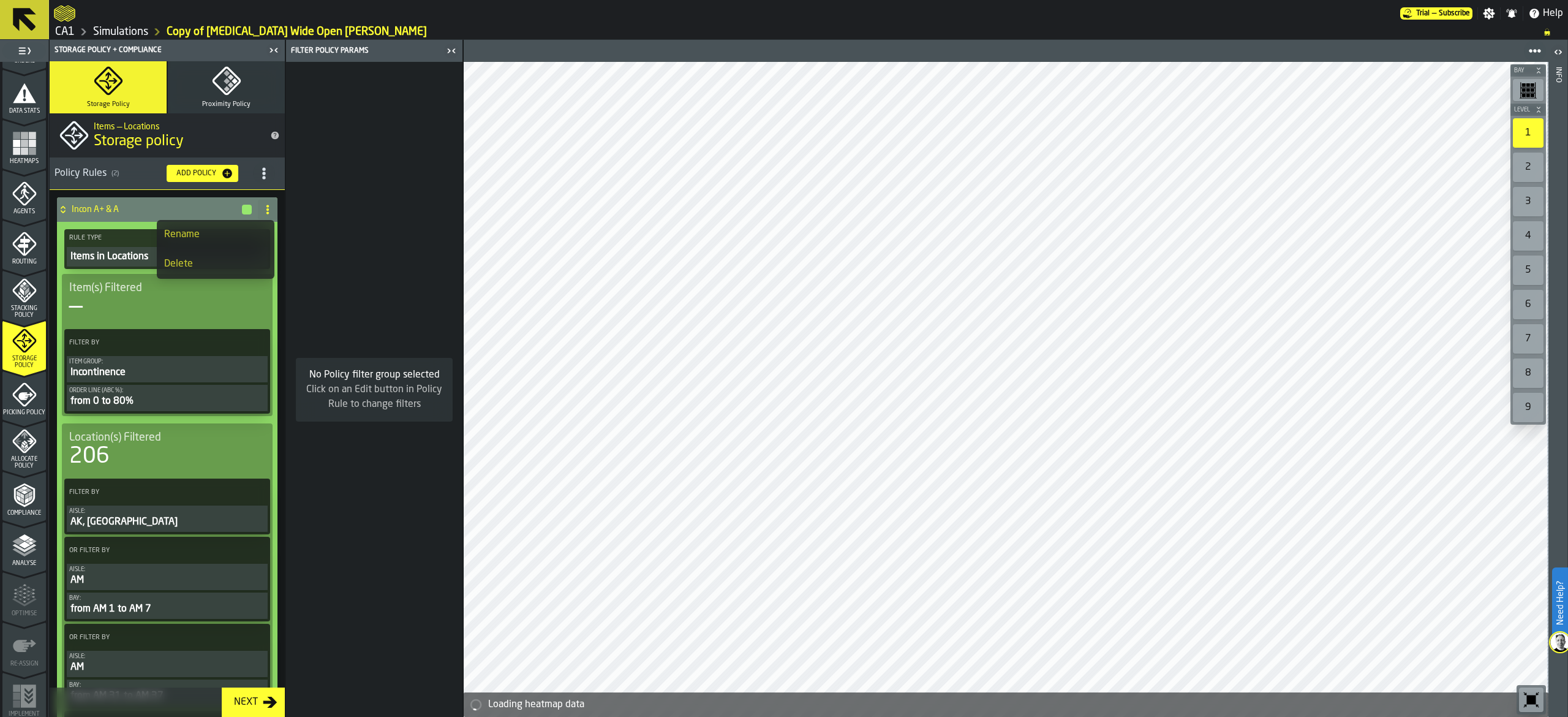
click at [217, 266] on div "Delete" at bounding box center [215, 264] width 103 height 15
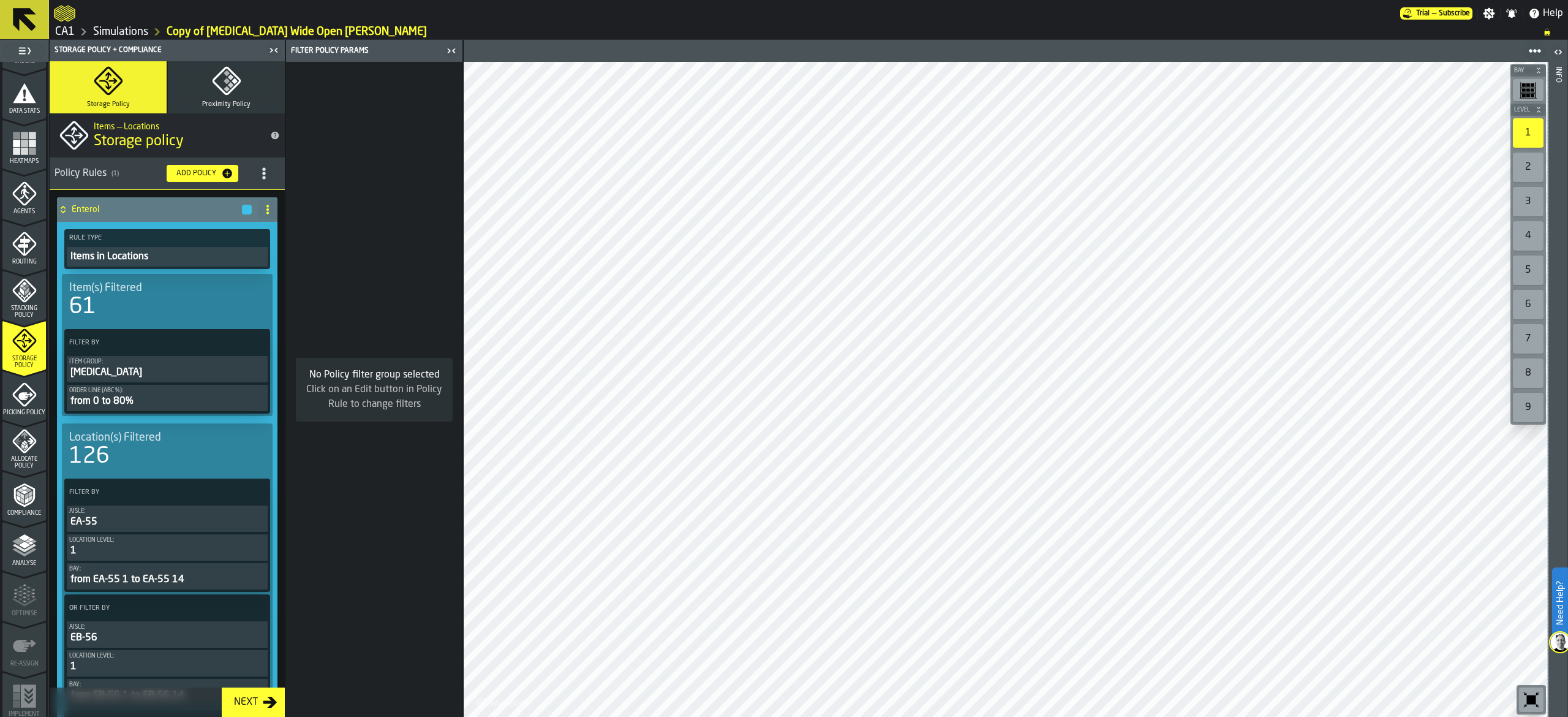
click at [265, 208] on icon at bounding box center [267, 210] width 10 height 10
click at [229, 264] on div "Delete" at bounding box center [215, 264] width 103 height 15
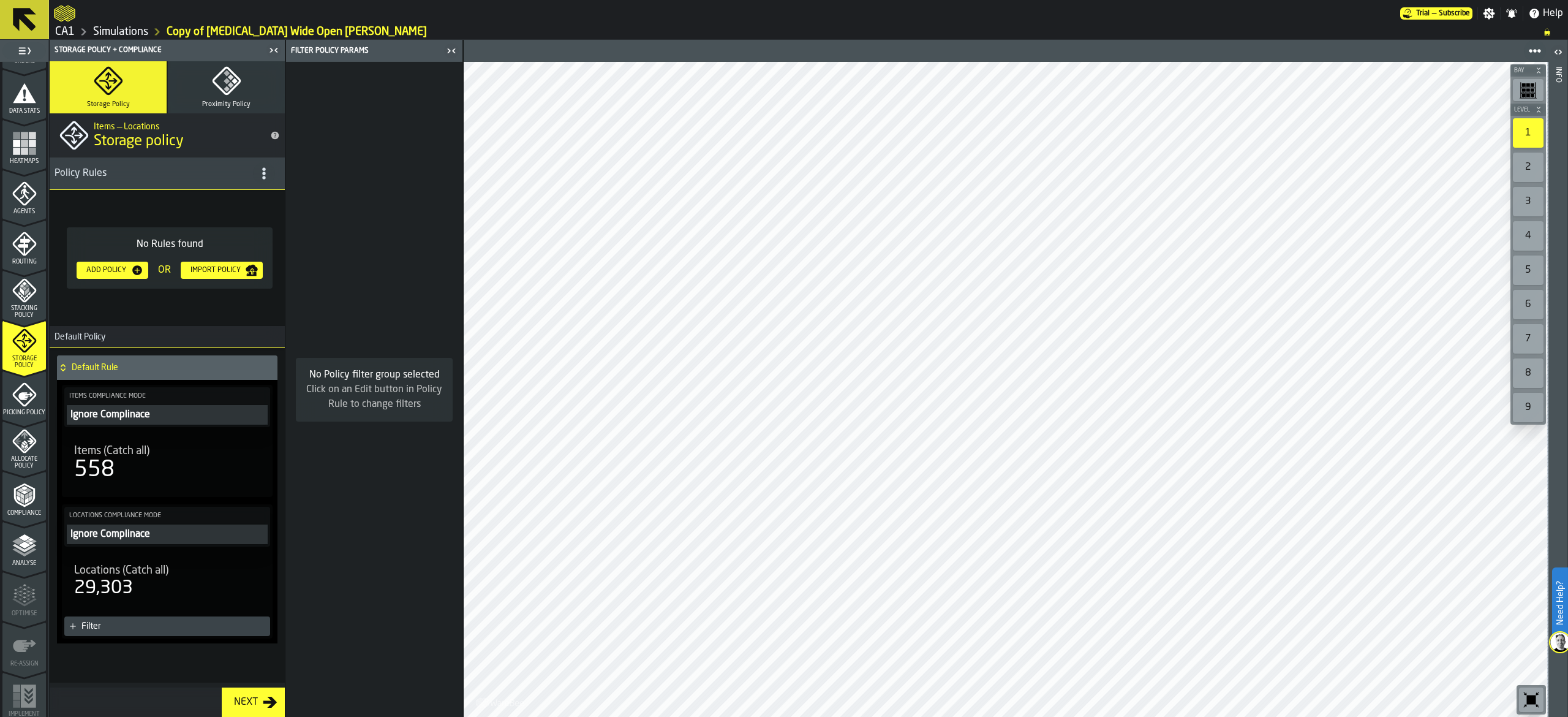
click at [104, 264] on div "Add Policy" at bounding box center [113, 270] width 61 height 12
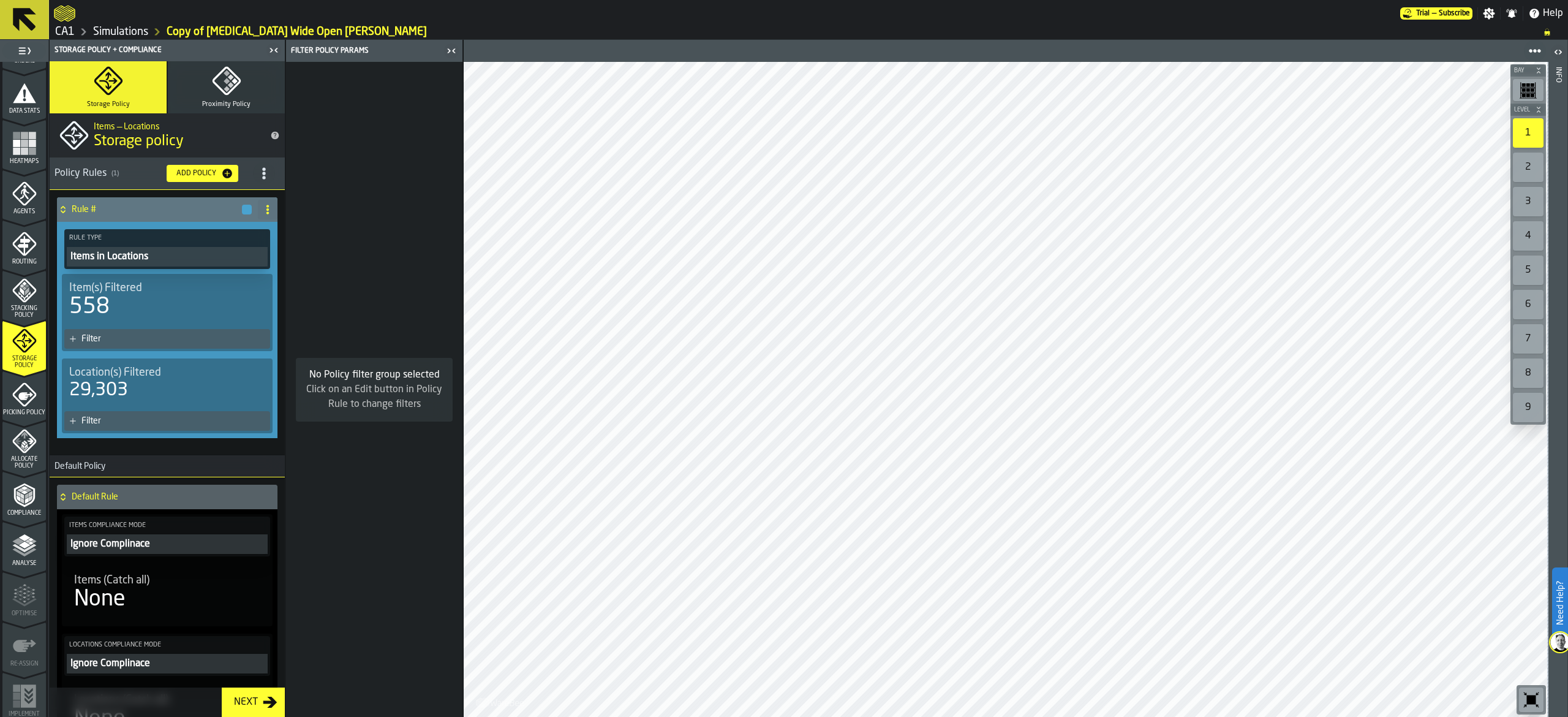
click at [86, 340] on div "Filter" at bounding box center [174, 339] width 184 height 10
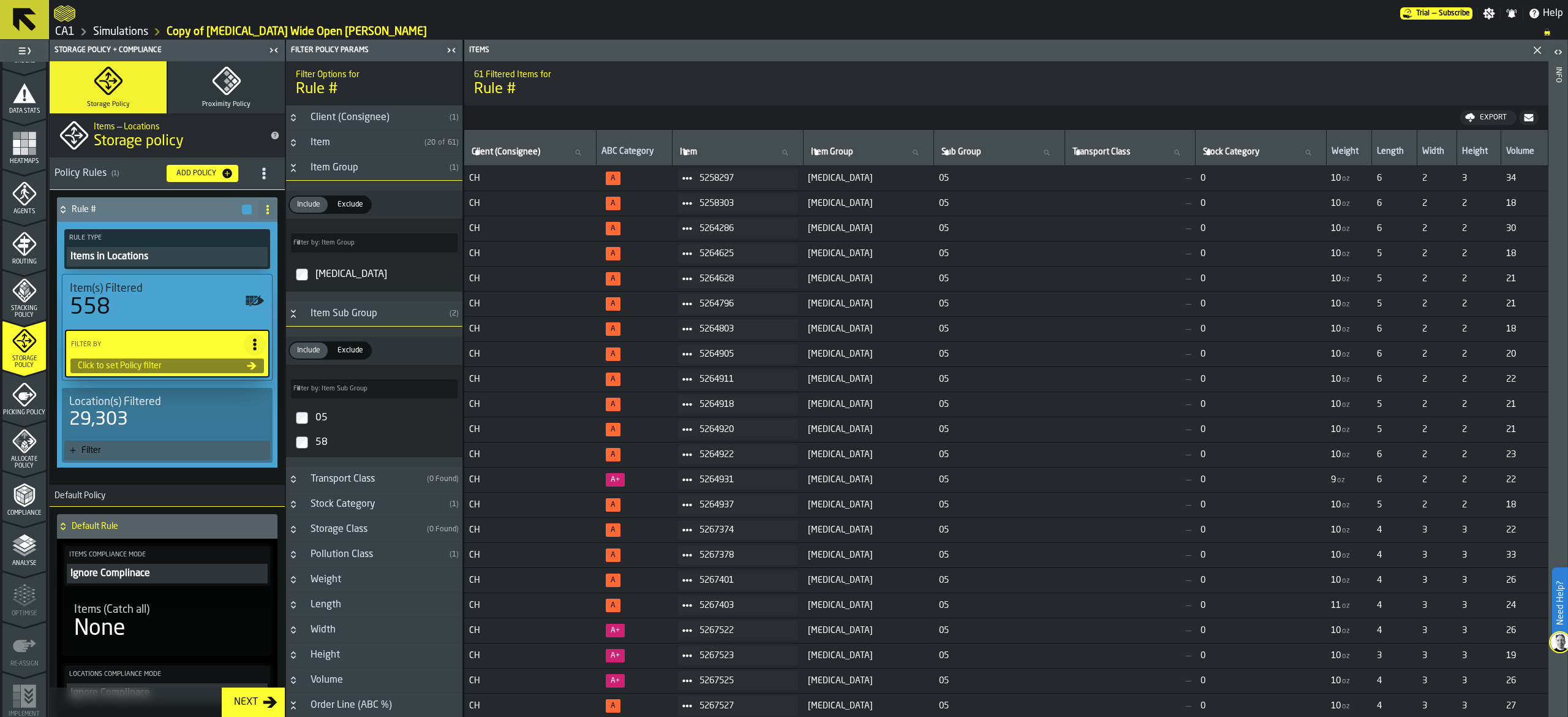
type input "*"
type input "***"
type input "*"
type input "***"
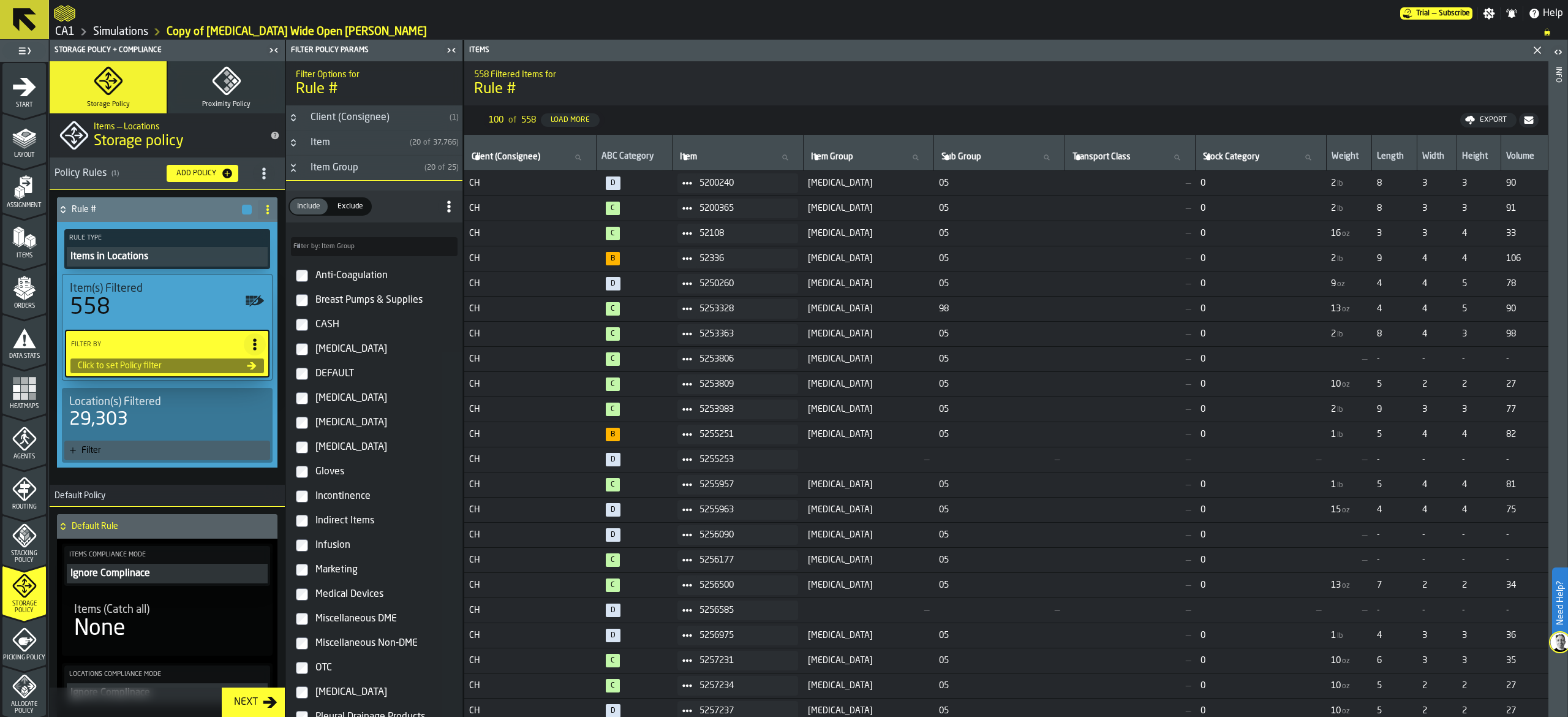
click at [19, 12] on icon at bounding box center [24, 20] width 23 height 23
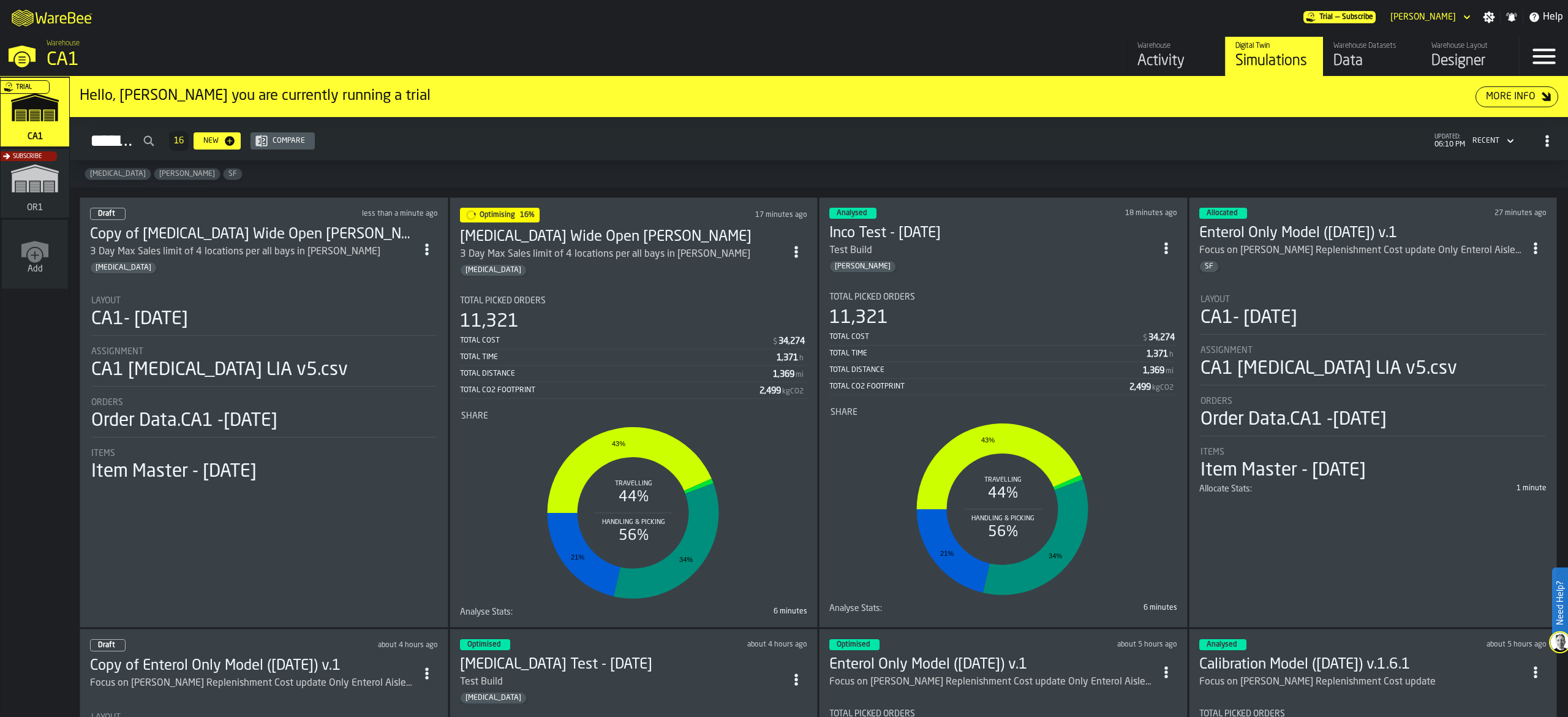
click at [426, 252] on icon "ItemListCard-DashboardItemContainer" at bounding box center [426, 249] width 12 height 12
click at [413, 309] on div "Delete" at bounding box center [403, 304] width 63 height 15
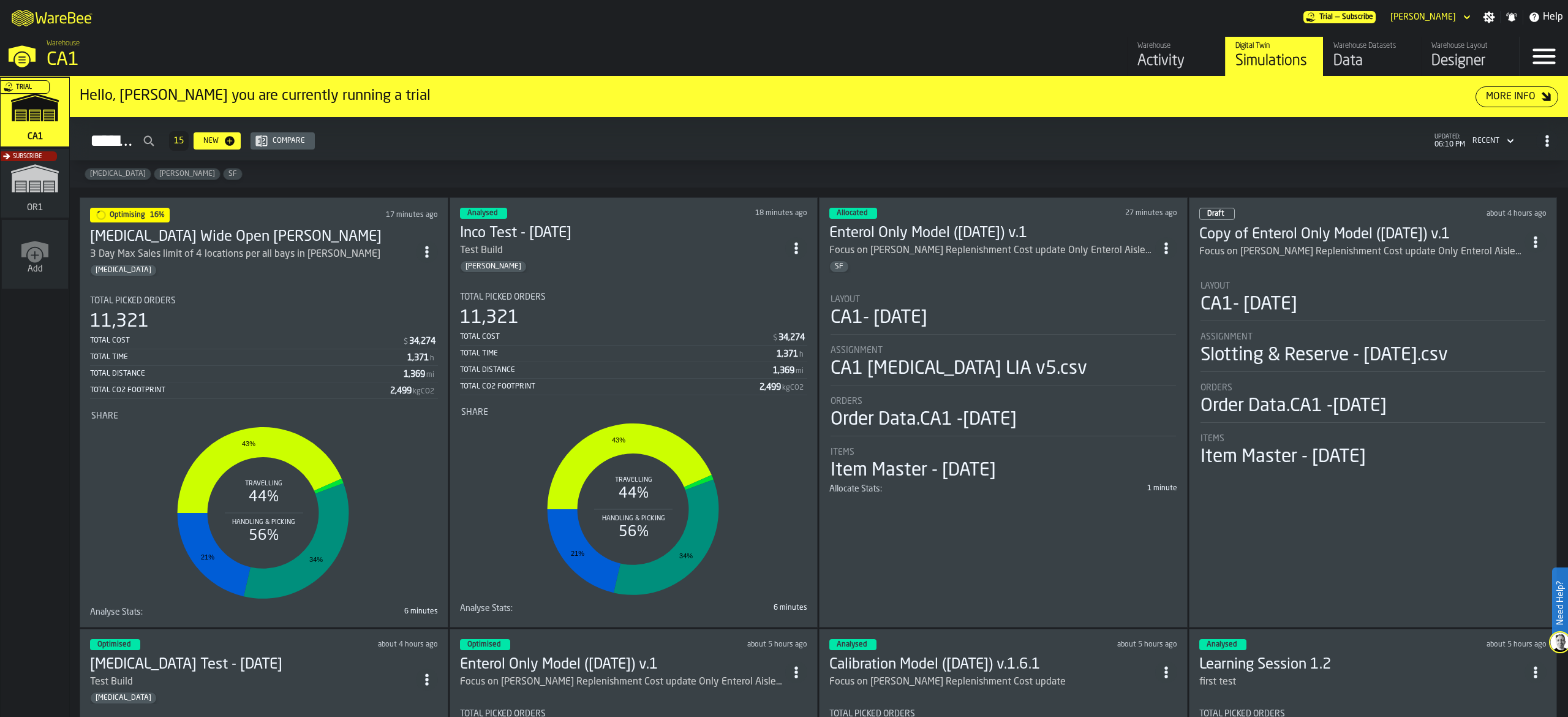
click at [1167, 245] on icon "ItemListCard-DashboardItemContainer" at bounding box center [1166, 248] width 12 height 12
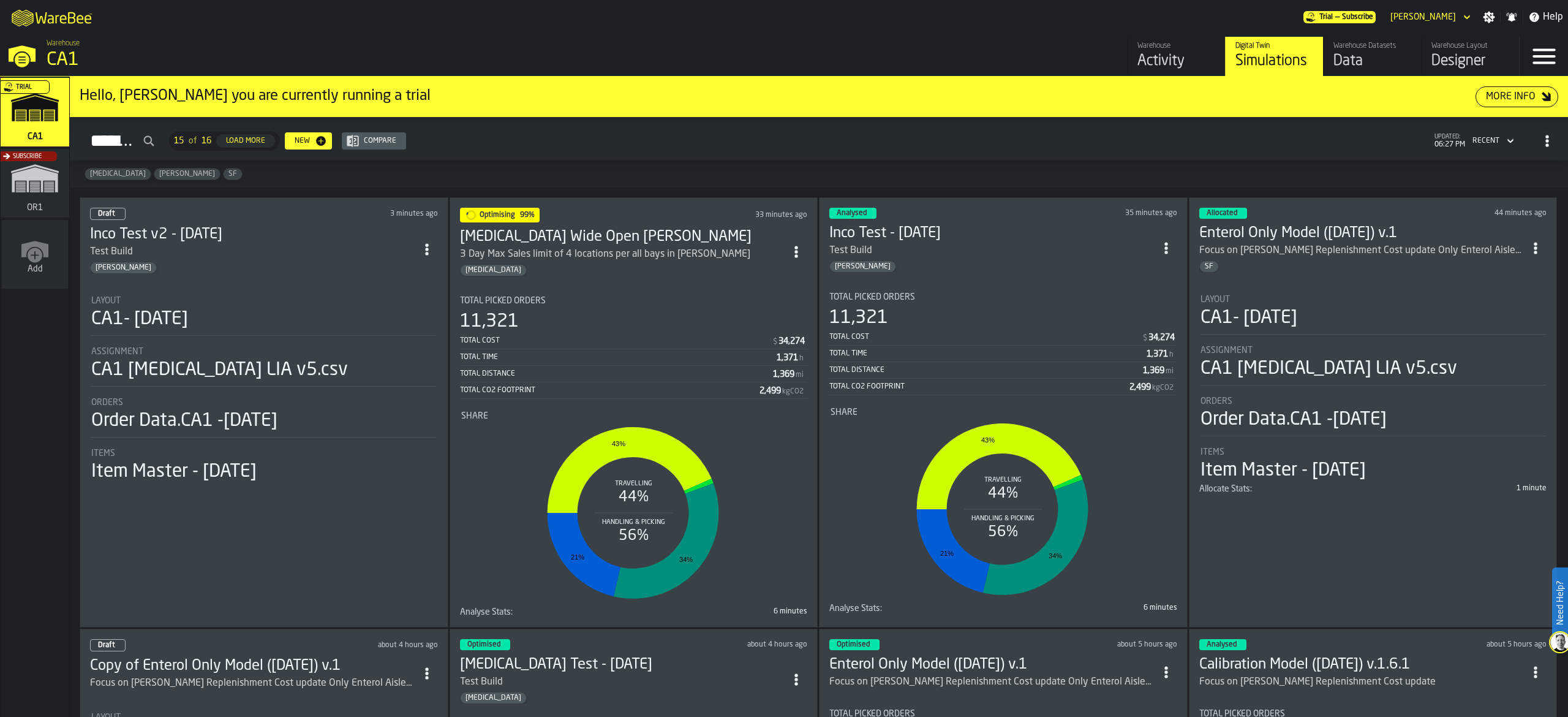
click at [672, 229] on h3 "[MEDICAL_DATA] Wide Open [PERSON_NAME]" at bounding box center [623, 237] width 326 height 20
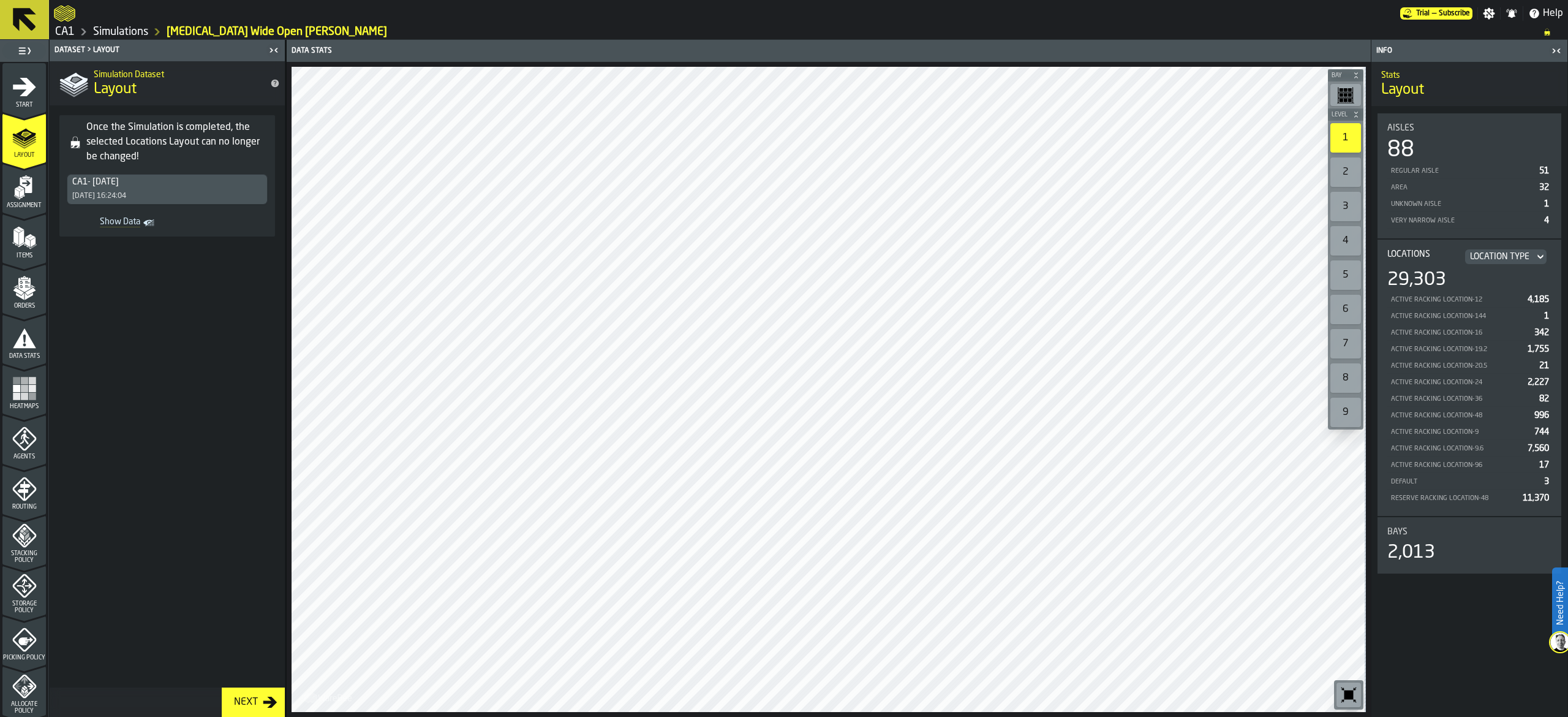
click at [13, 21] on icon at bounding box center [24, 20] width 23 height 23
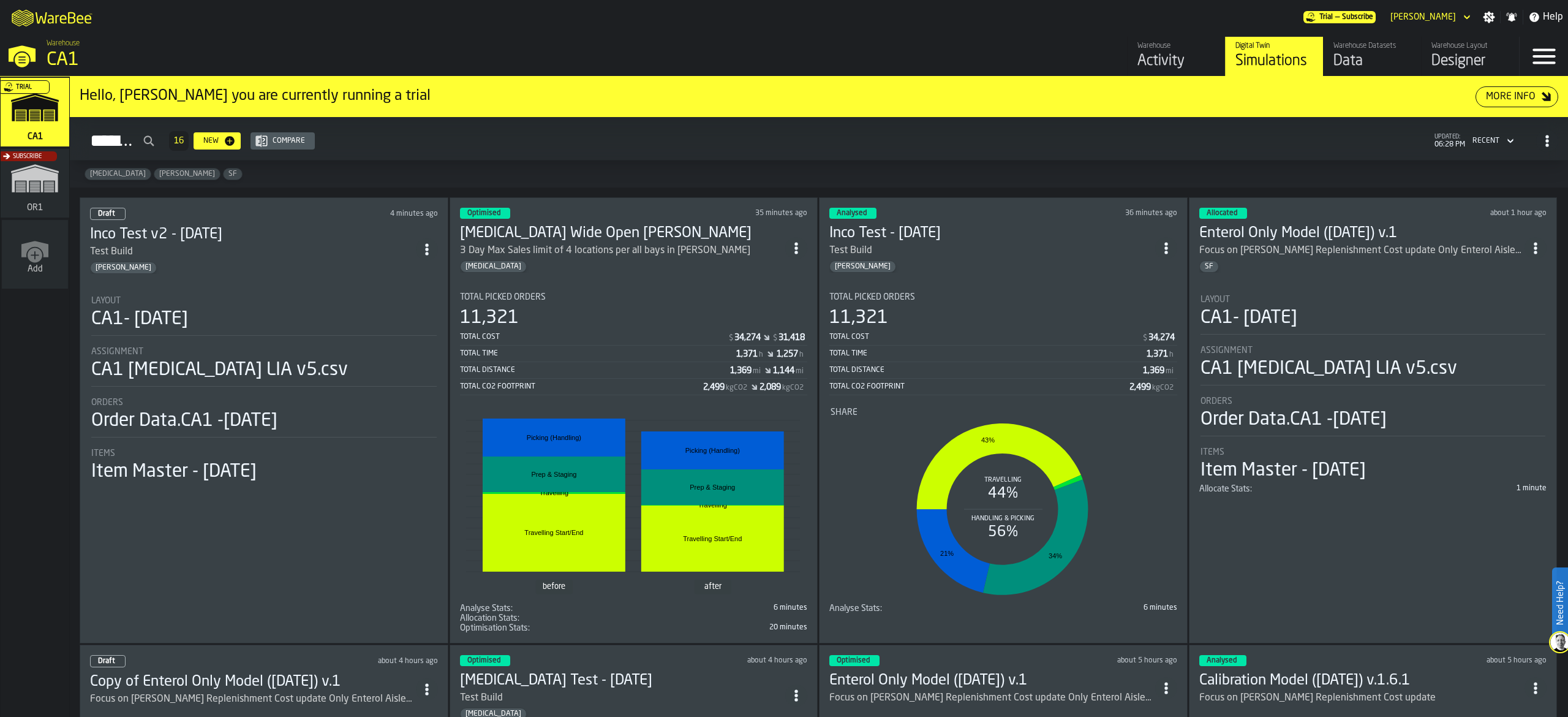
click at [794, 247] on icon "ItemListCard-DashboardItemContainer" at bounding box center [796, 248] width 12 height 12
click at [775, 328] on div "Duplicate" at bounding box center [771, 331] width 63 height 15
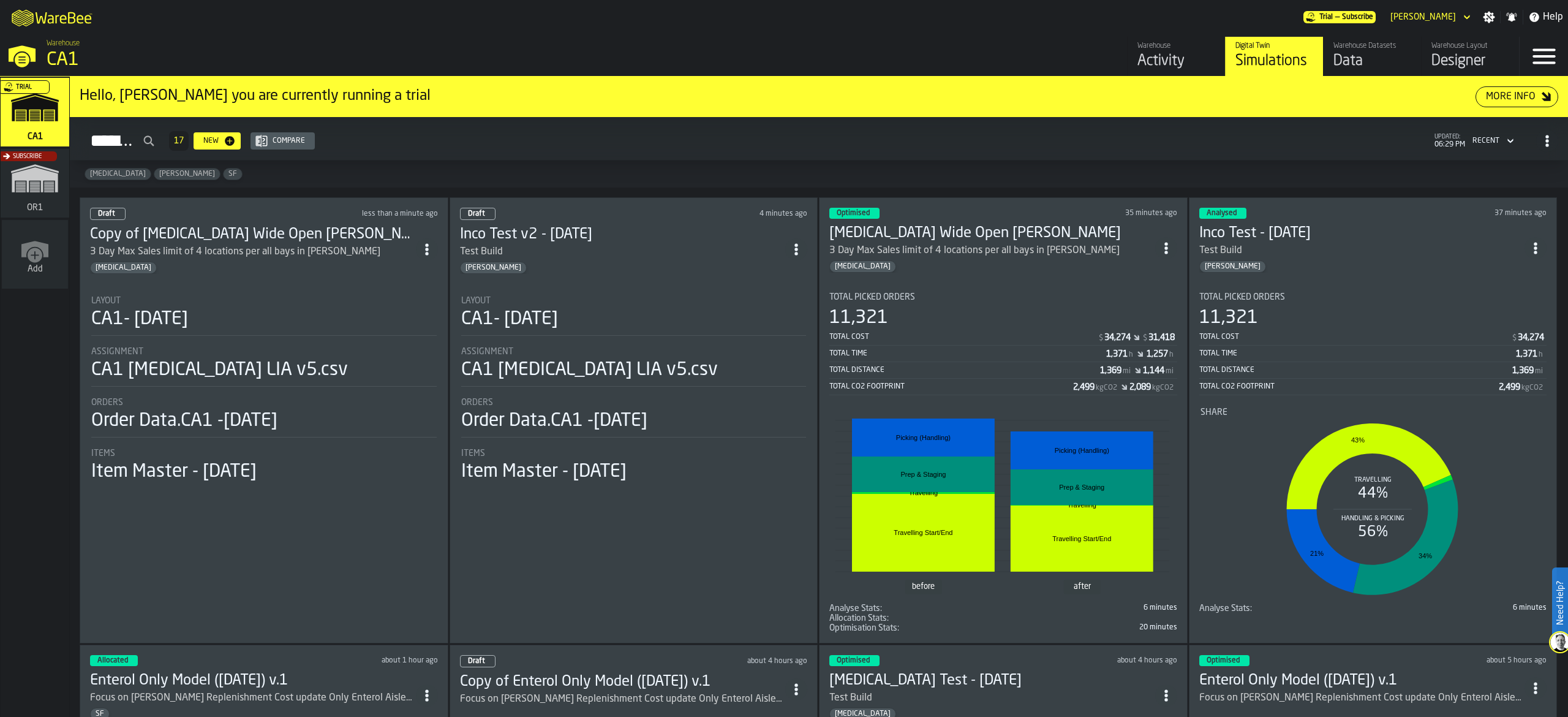
click at [316, 240] on h3 "Copy of [MEDICAL_DATA] Wide Open [PERSON_NAME]" at bounding box center [253, 235] width 326 height 20
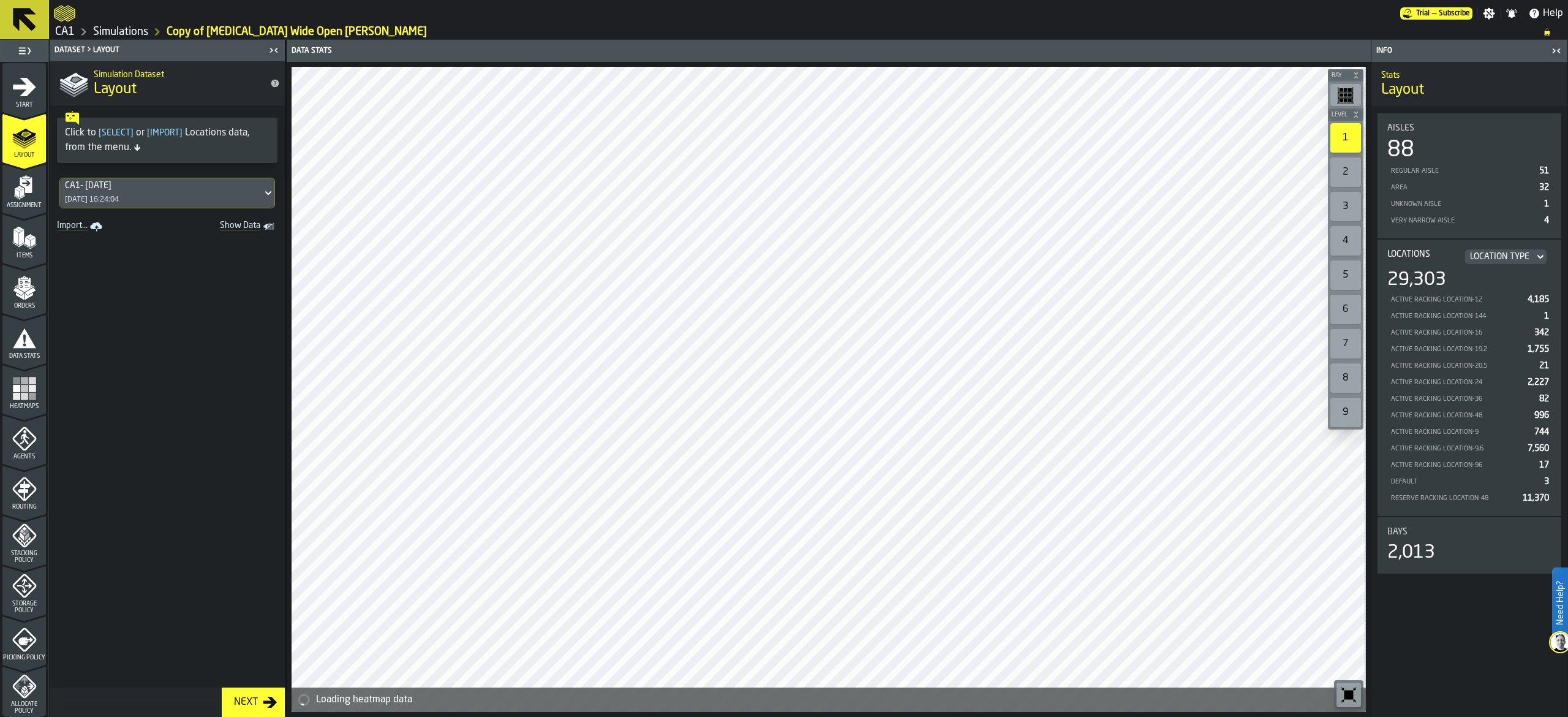
click at [22, 553] on span "Stacking Policy" at bounding box center [24, 557] width 44 height 13
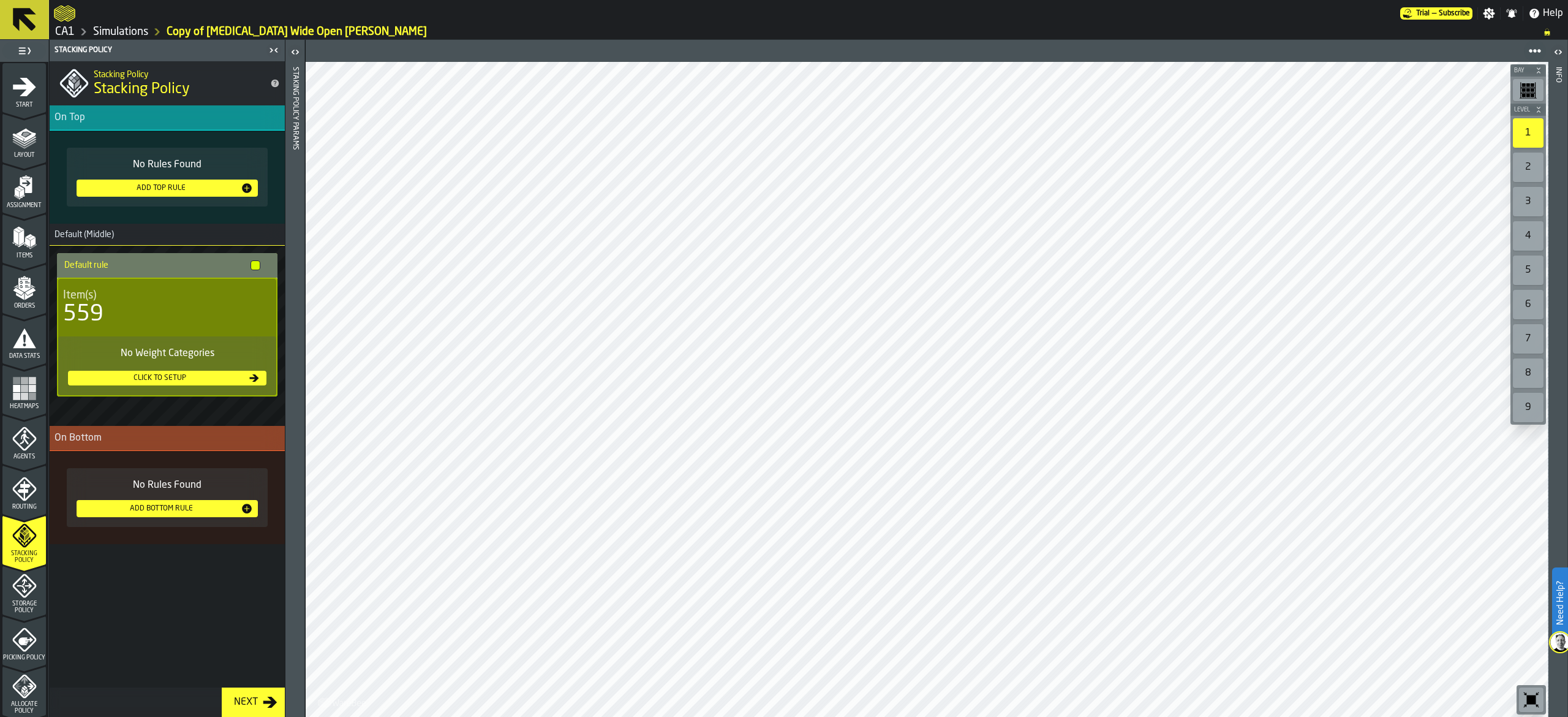
click at [27, 609] on span "Storage Policy" at bounding box center [24, 607] width 44 height 13
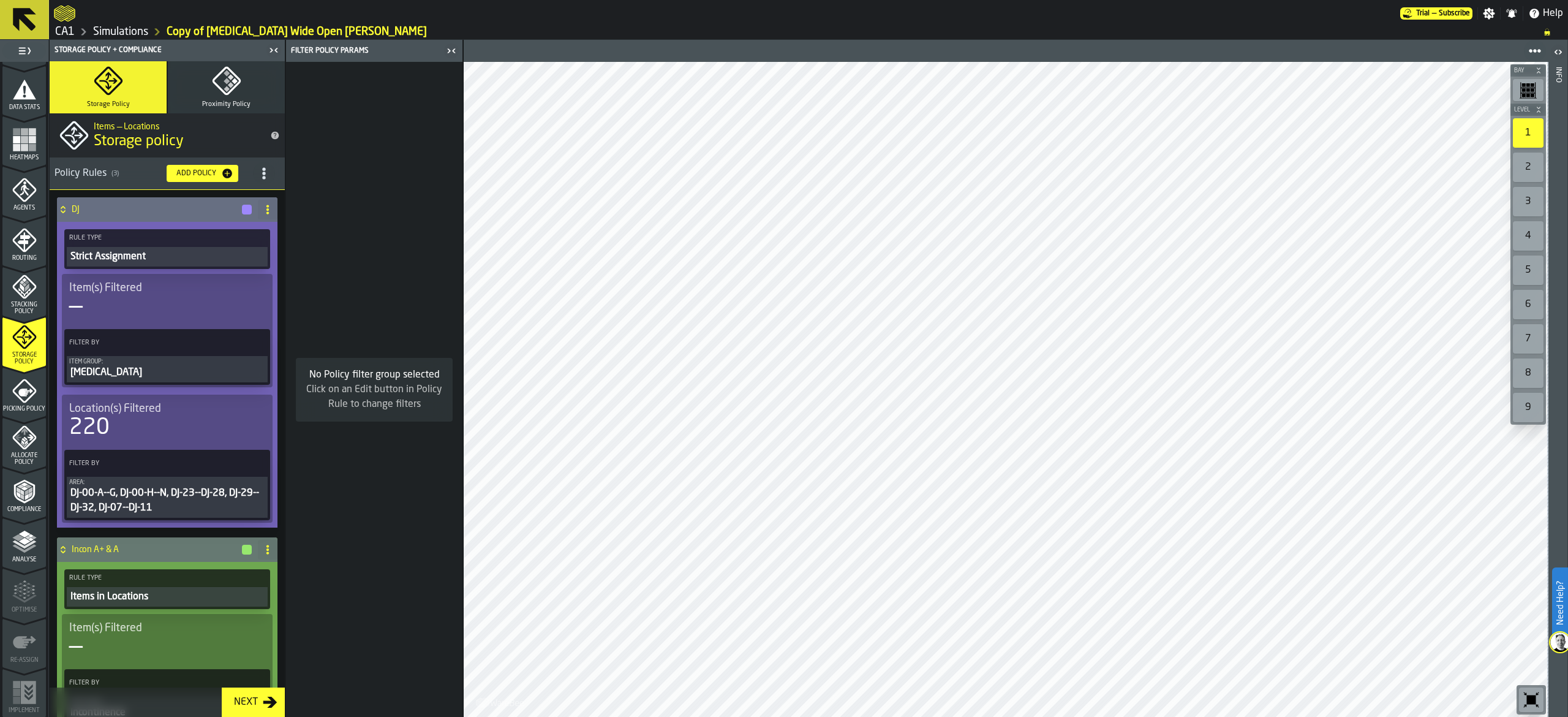
click at [12, 15] on icon at bounding box center [25, 20] width 30 height 30
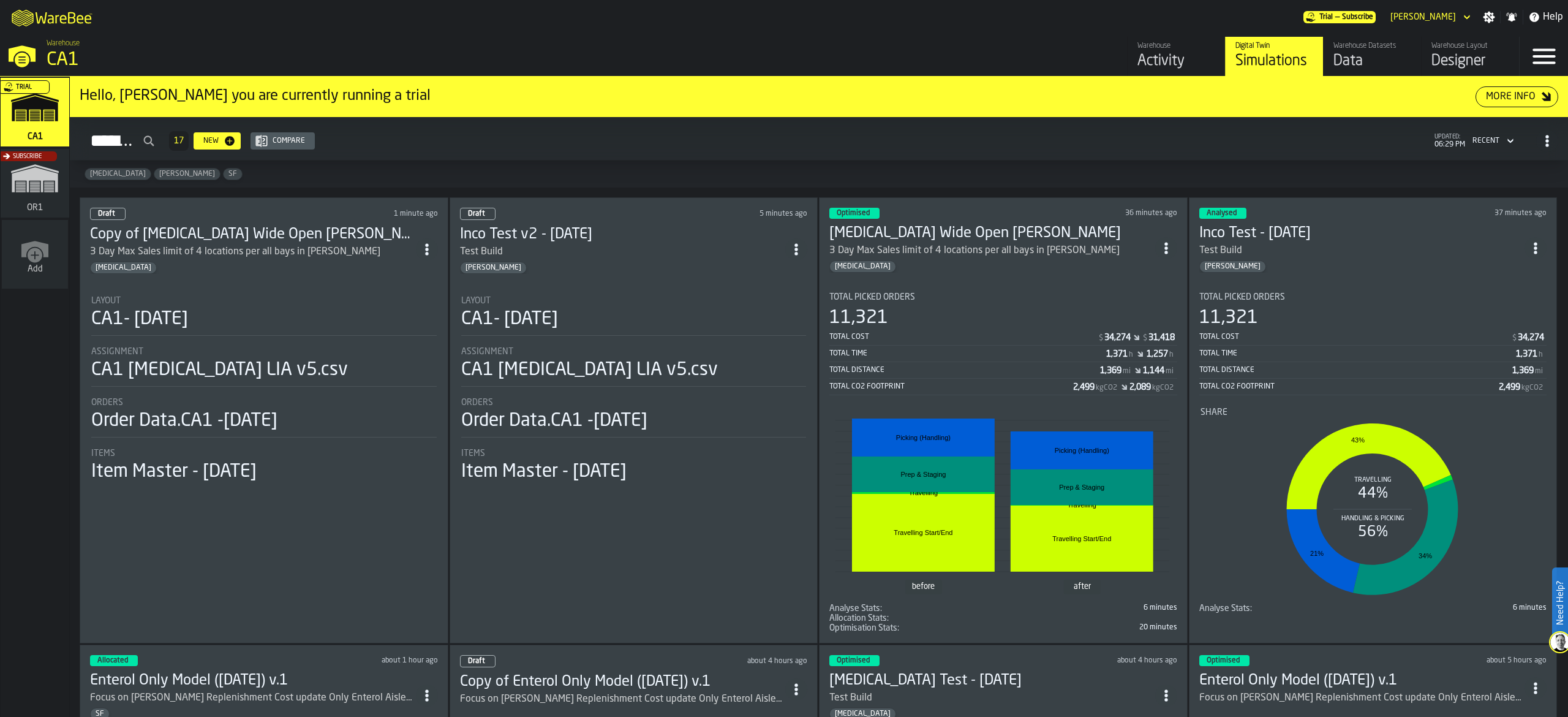
click at [428, 248] on circle "ItemListCard-DashboardItemContainer" at bounding box center [426, 249] width 3 height 3
click at [405, 304] on div "Delete" at bounding box center [403, 304] width 63 height 15
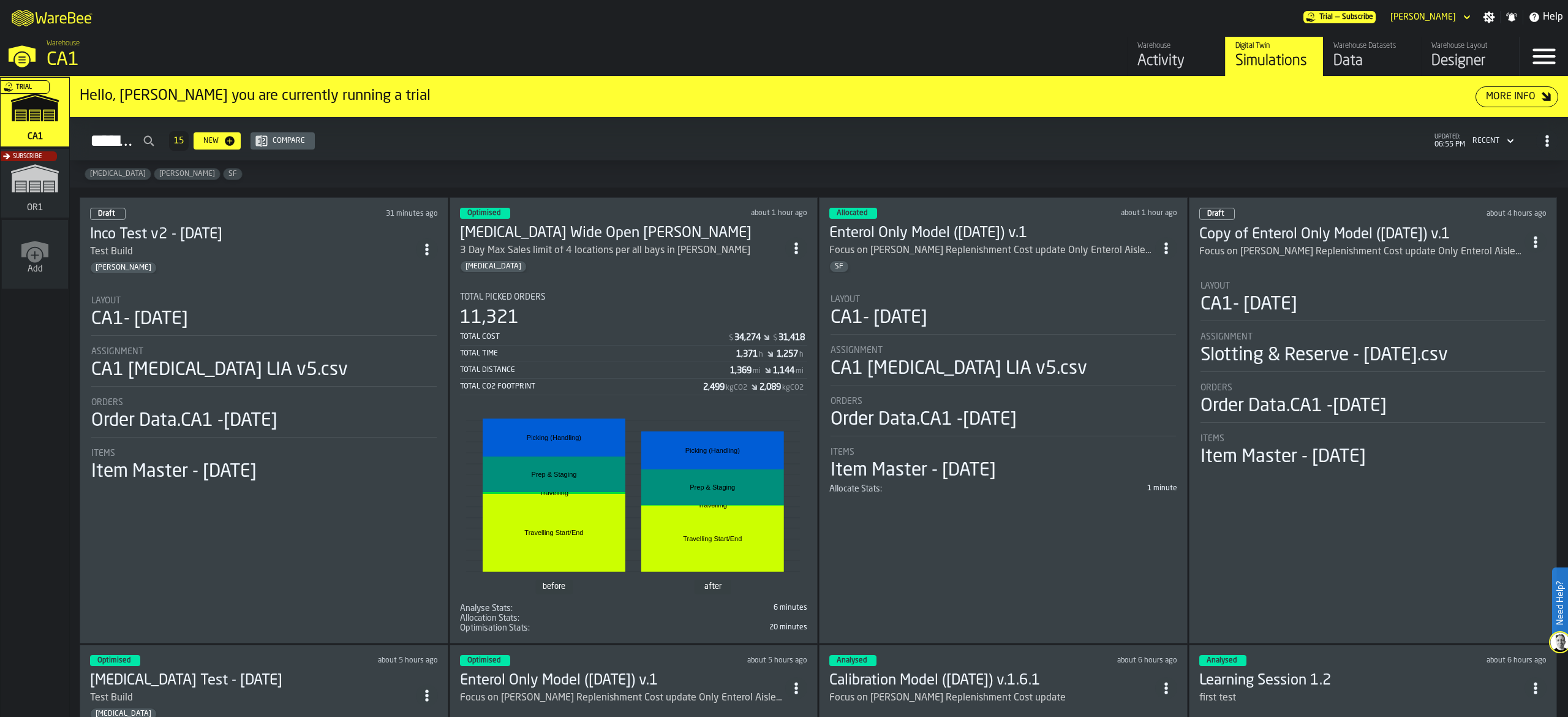
click at [655, 212] on div "Optimised about 1 hour ago" at bounding box center [634, 213] width 348 height 11
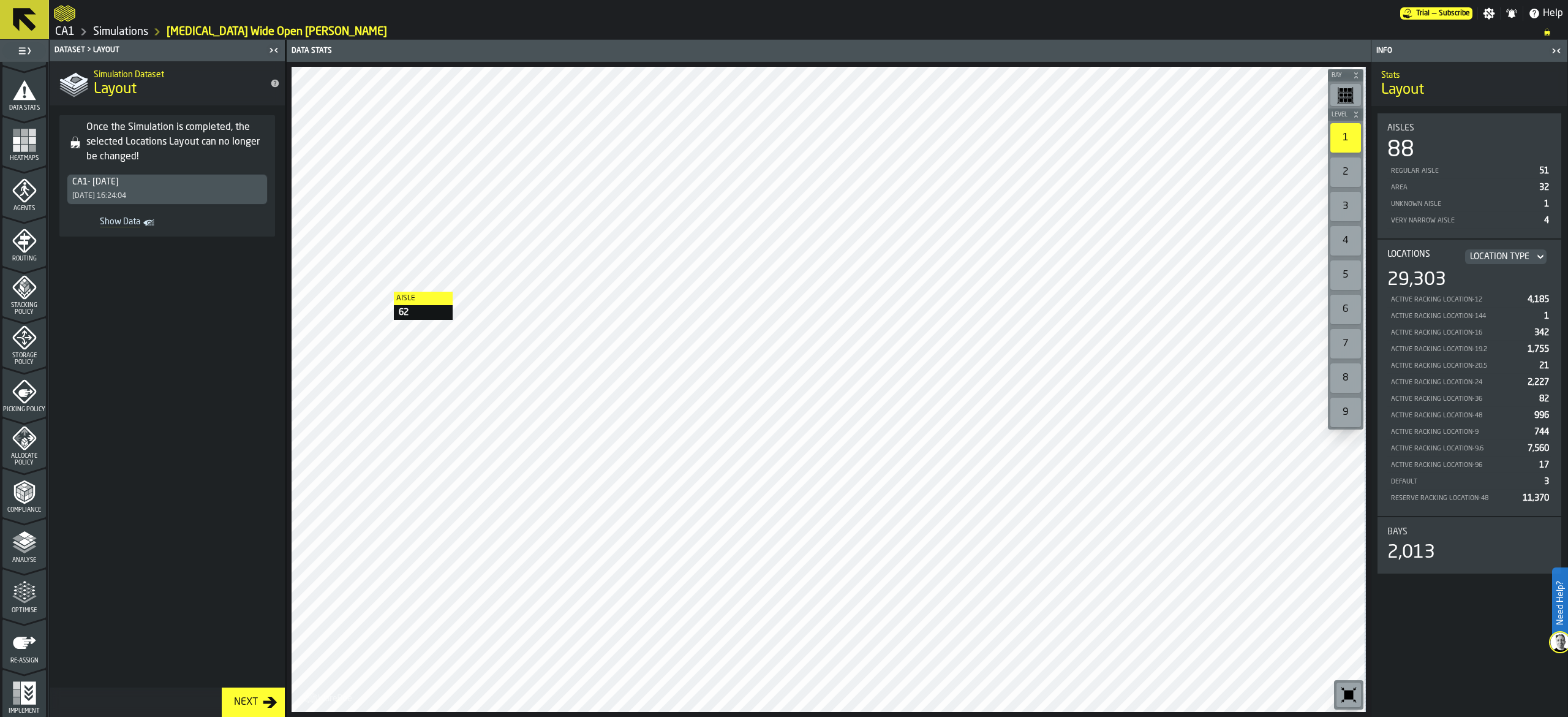
scroll to position [249, 0]
click at [30, 697] on icon "menu Implement" at bounding box center [24, 693] width 24 height 24
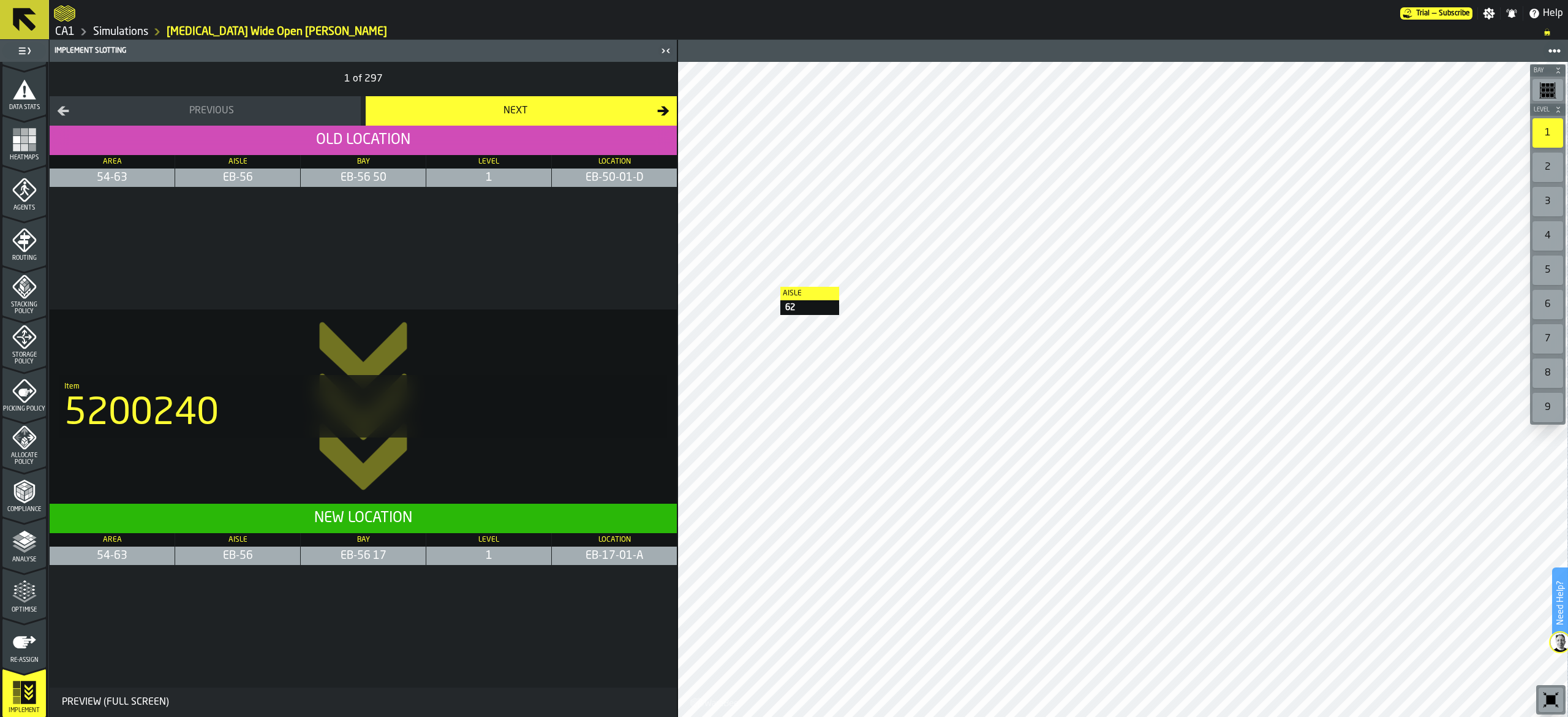
click at [28, 659] on span "Re-assign" at bounding box center [24, 660] width 44 height 7
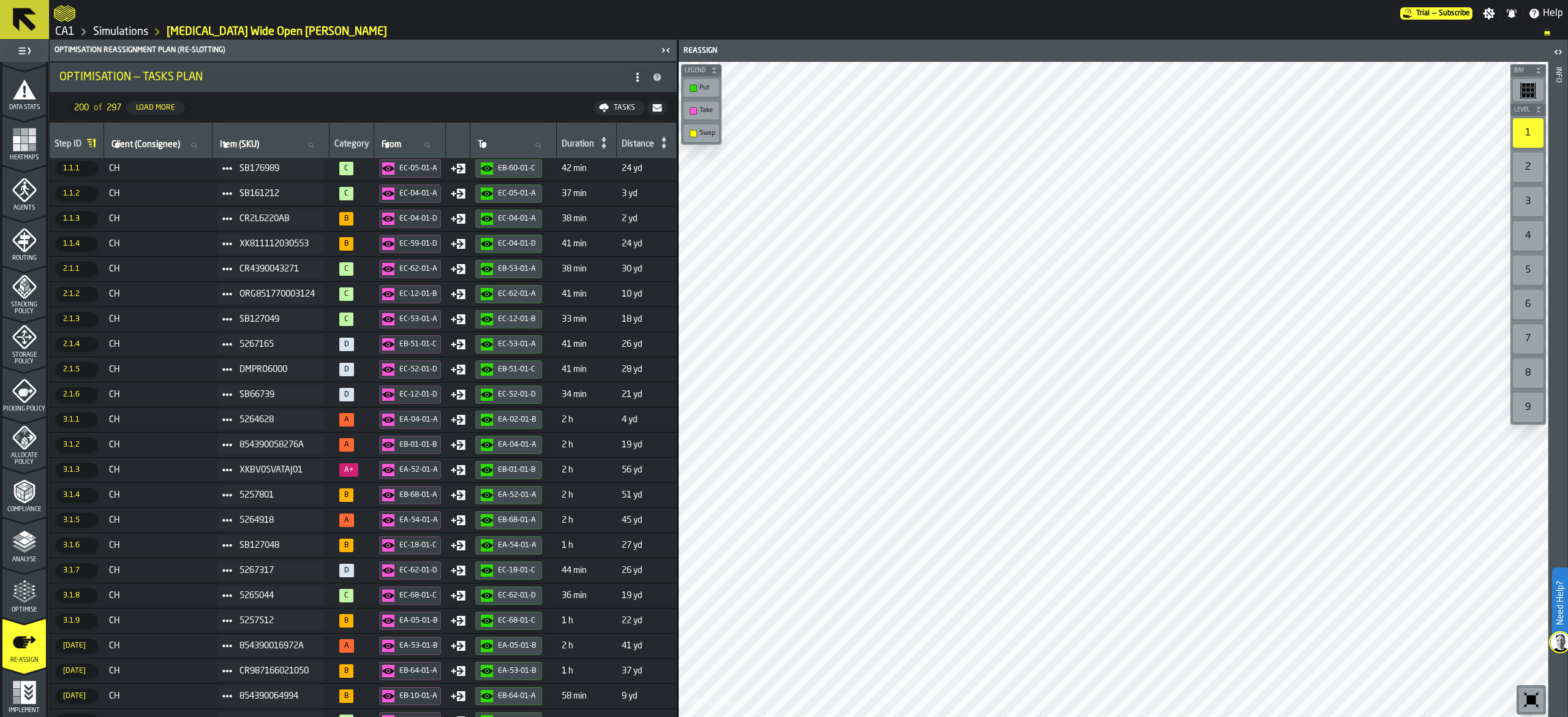
scroll to position [0, 0]
click at [20, 137] on rect "menu Heatmaps" at bounding box center [24, 140] width 7 height 7
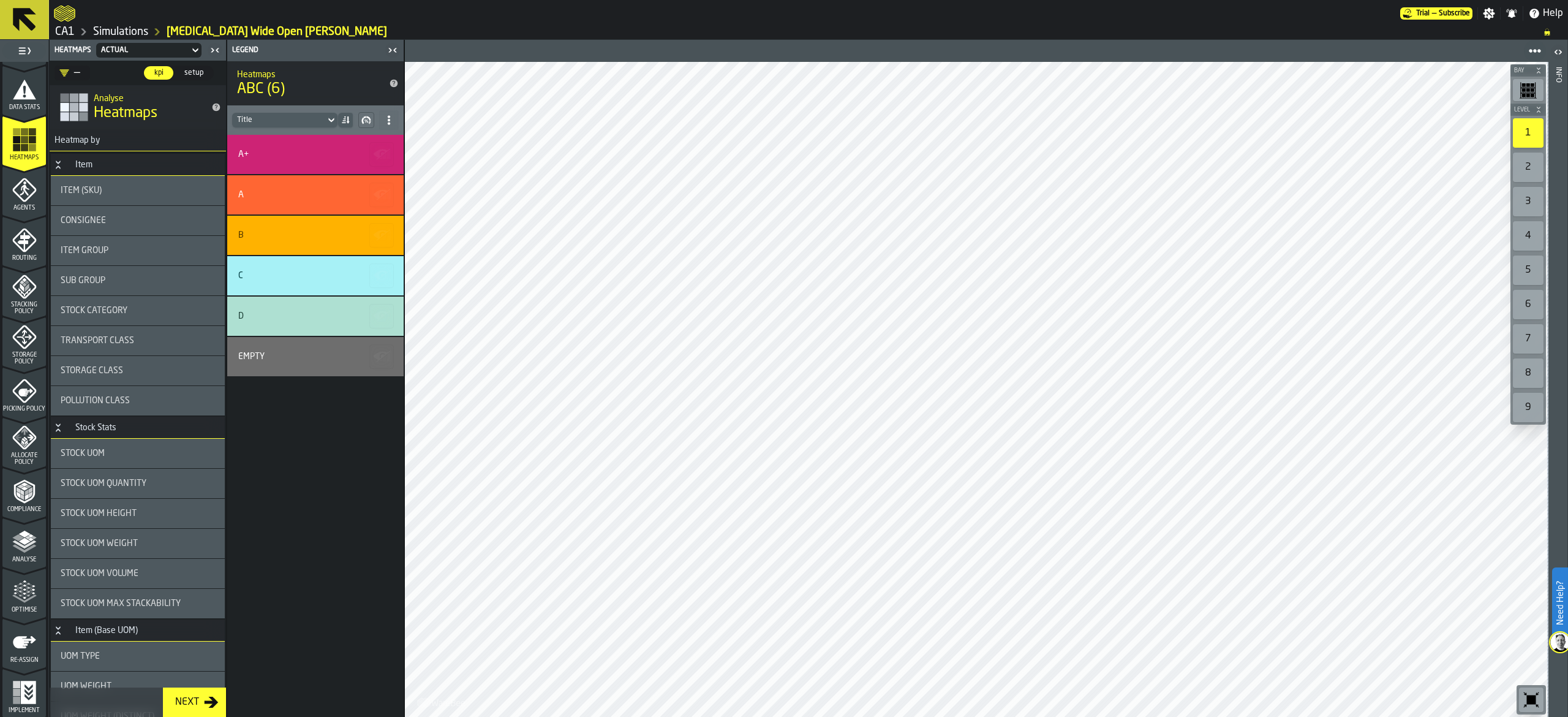
click at [18, 655] on div "Re-assign" at bounding box center [24, 647] width 44 height 34
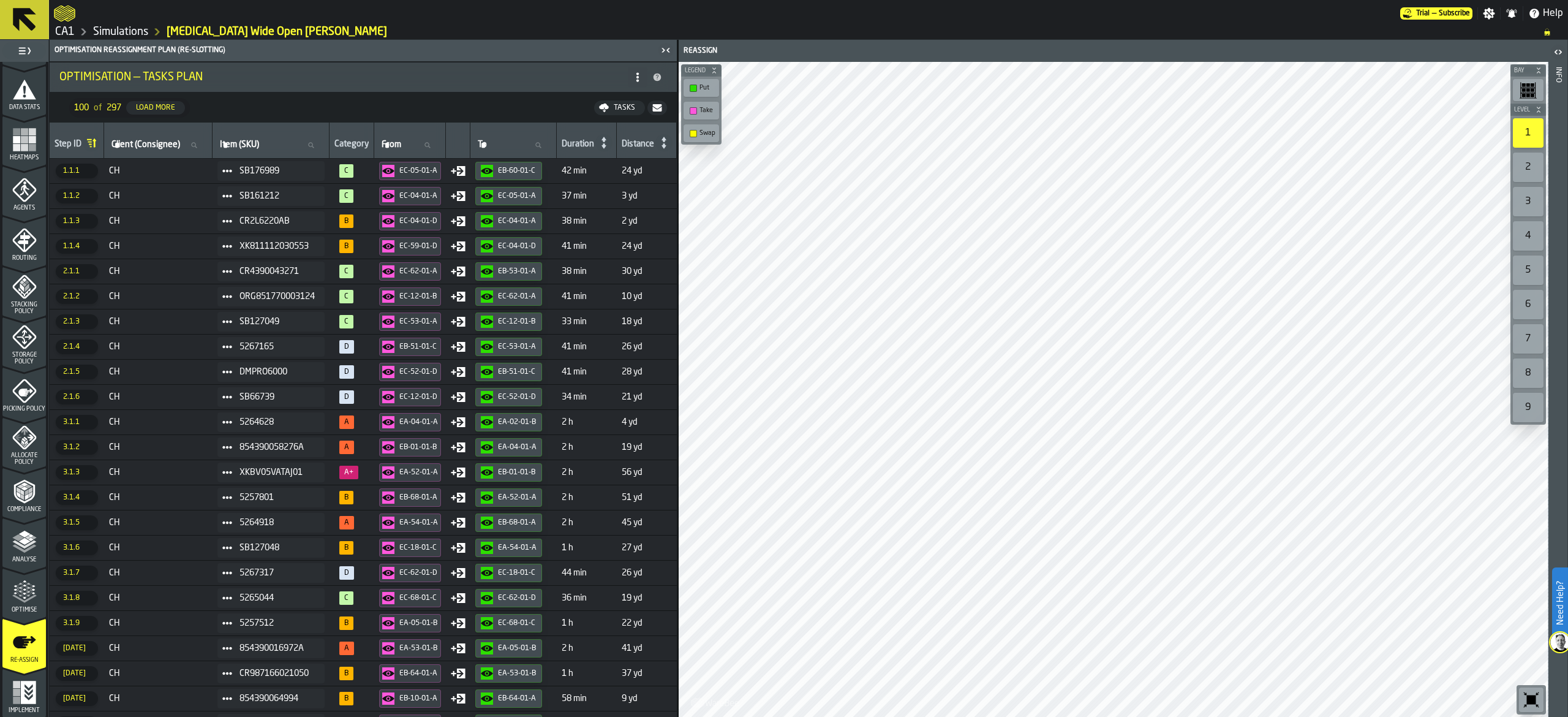
click at [28, 595] on icon "menu Optimise" at bounding box center [24, 592] width 24 height 24
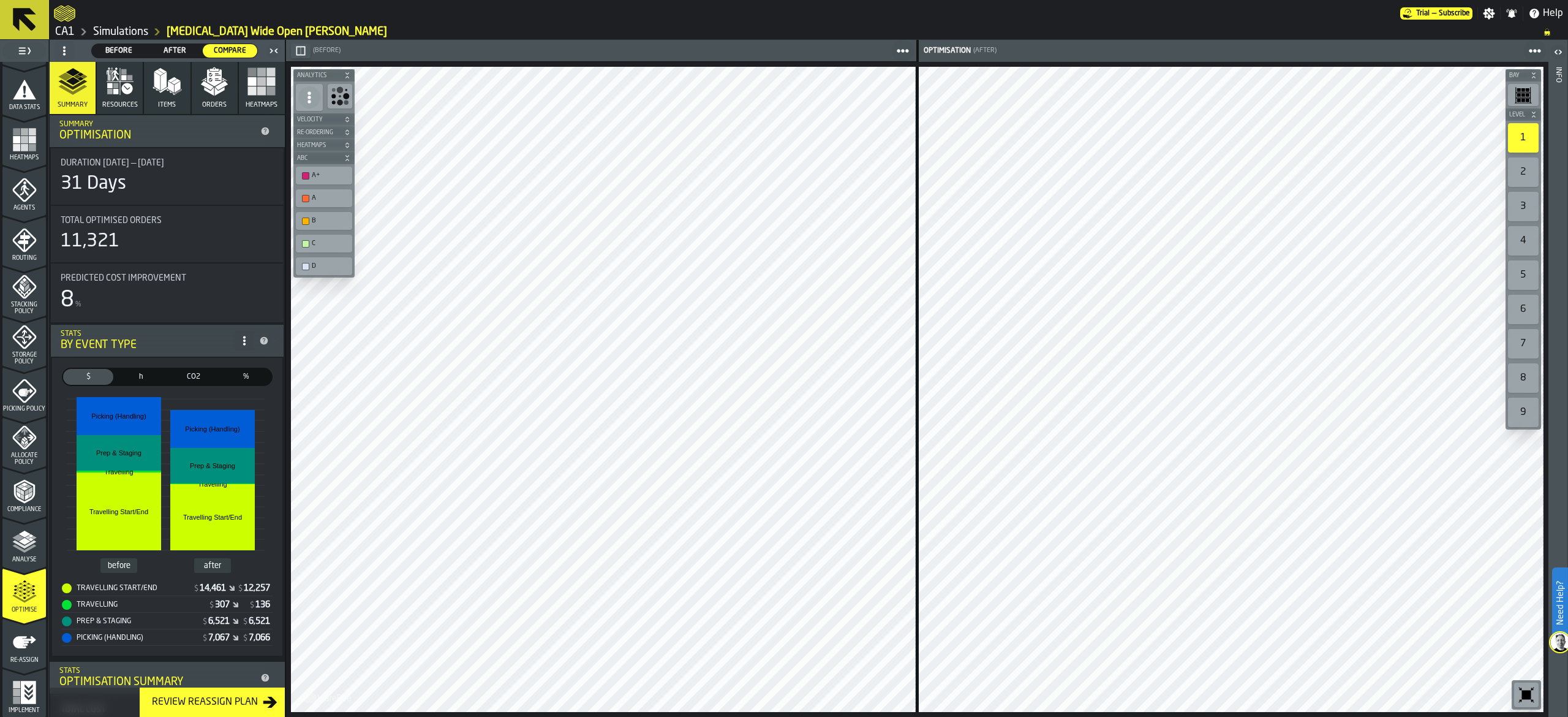
click at [158, 101] on span "Items" at bounding box center [167, 105] width 18 height 8
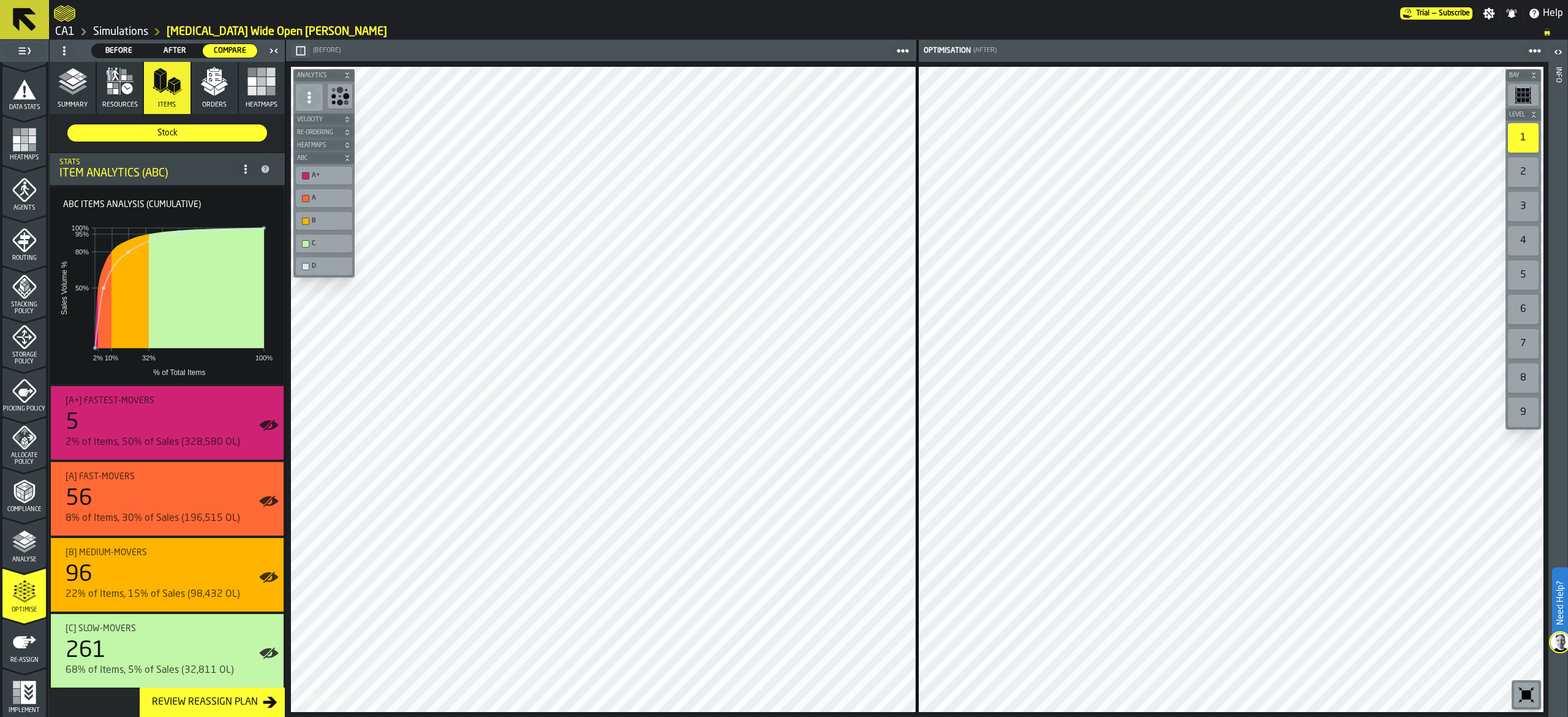
click at [272, 82] on rect "button" at bounding box center [271, 81] width 8 height 8
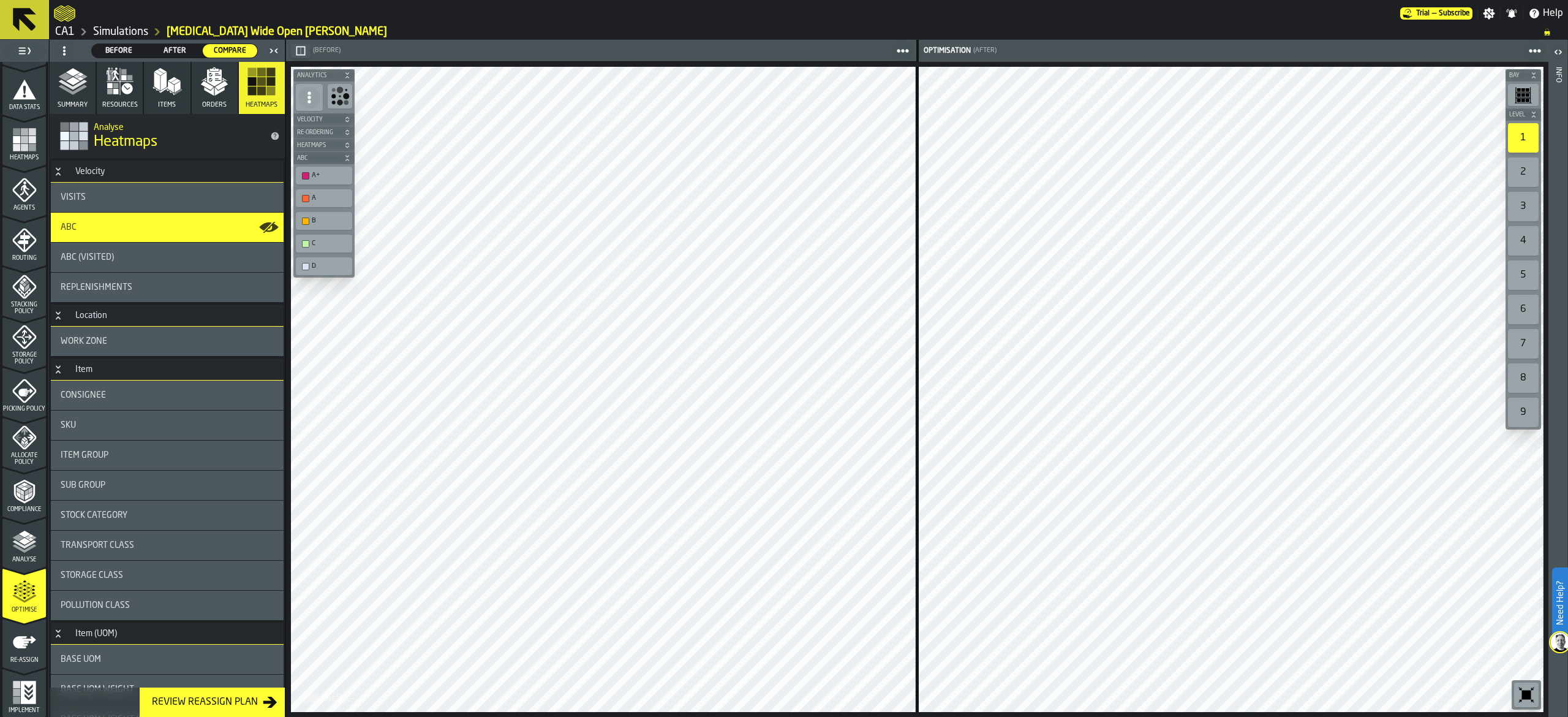
click at [275, 228] on icon "button-toggle-Show on Map" at bounding box center [270, 227] width 15 height 11
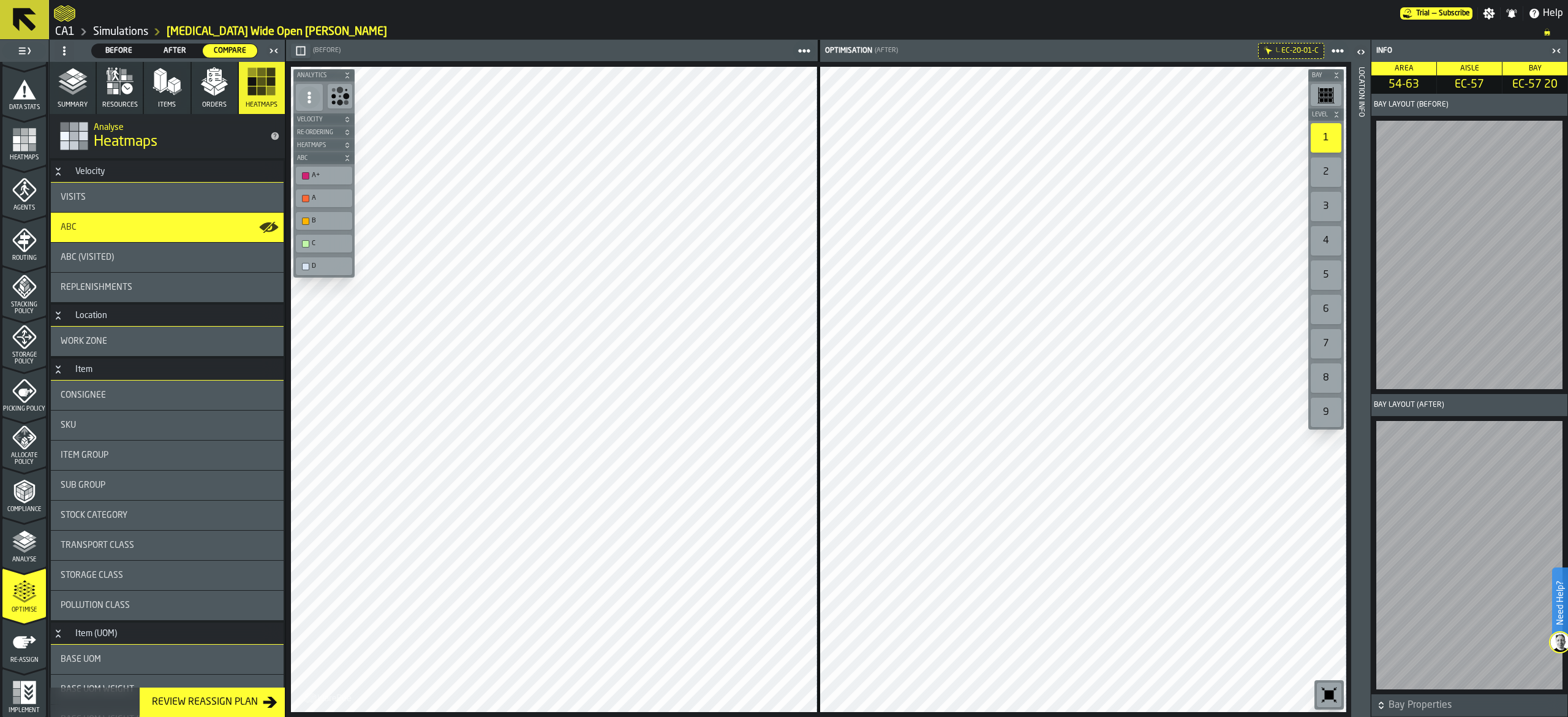
click at [18, 637] on icon "menu Re-assign" at bounding box center [24, 642] width 23 height 12
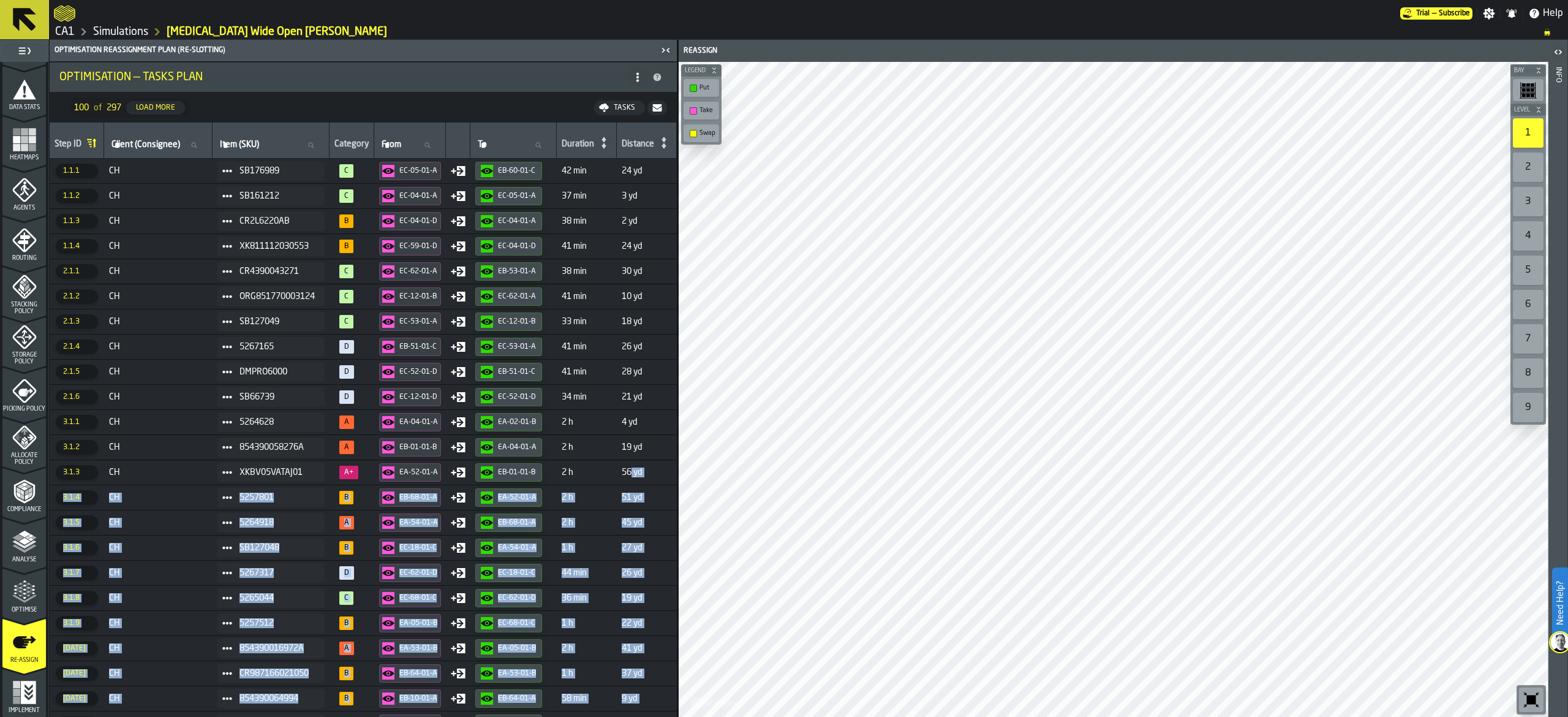
scroll to position [0, 505]
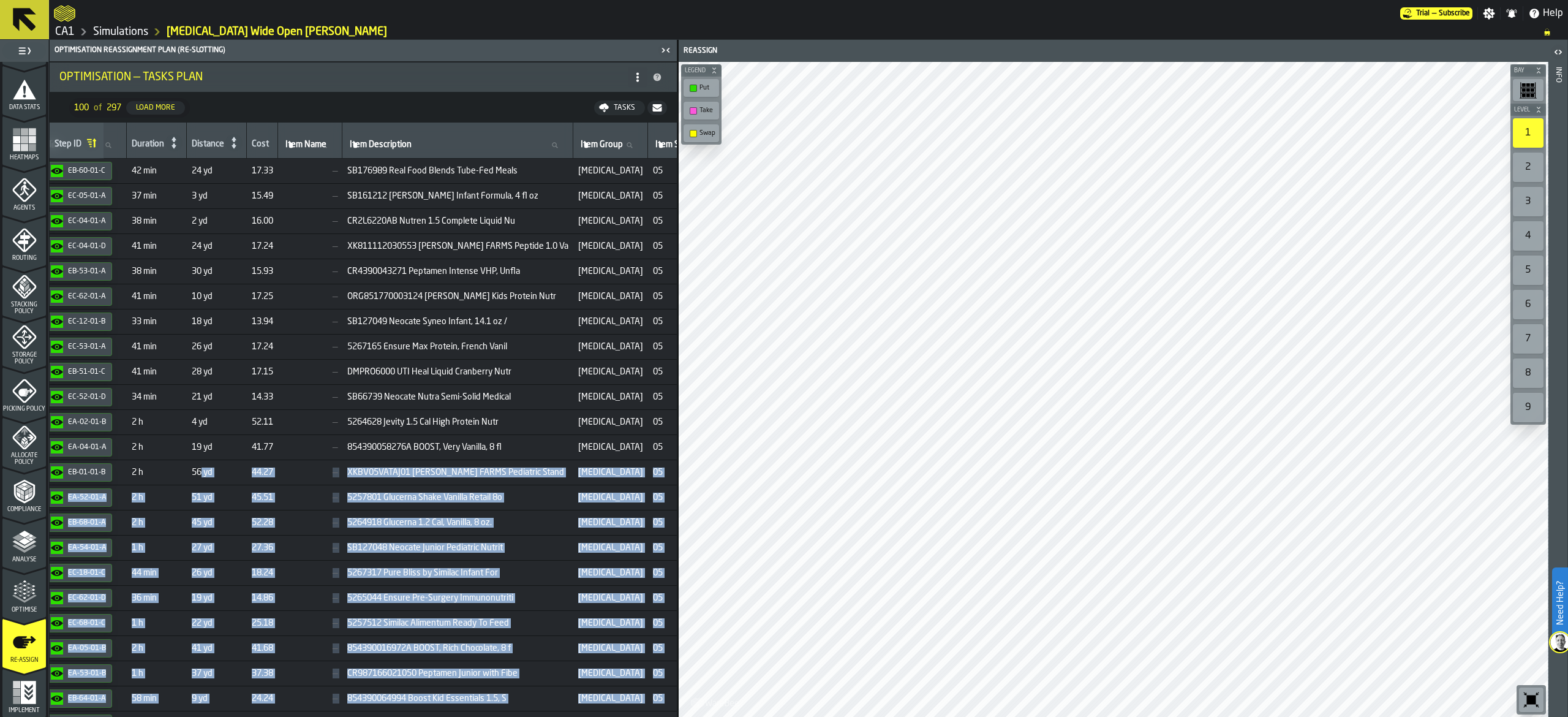
click at [735, 685] on main "1 Start 1.1 Layout 1.2 Assignment 1.3 Items 1.4 Orders 1.5 Data Stats 1.6 Heatm…" at bounding box center [784, 379] width 1568 height 678
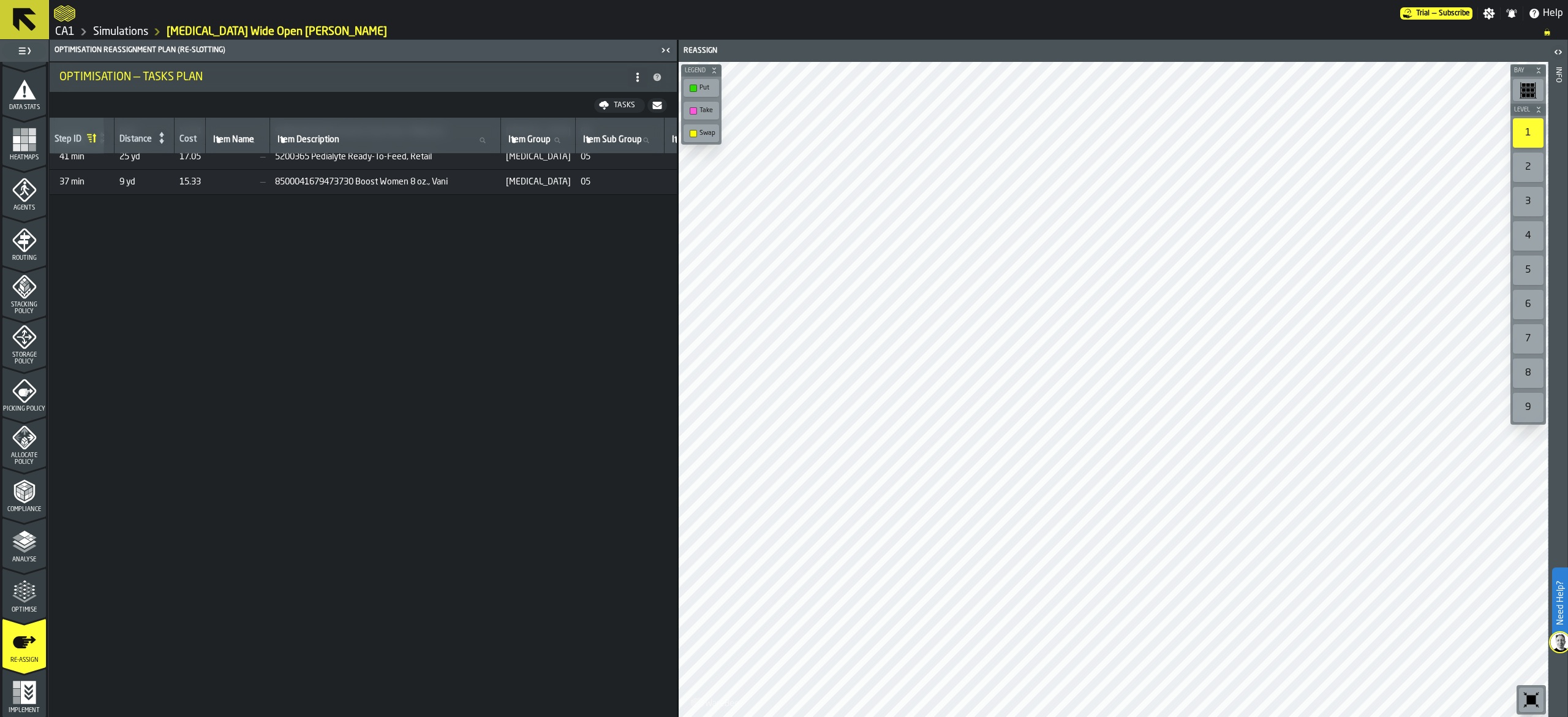
scroll to position [4328, 505]
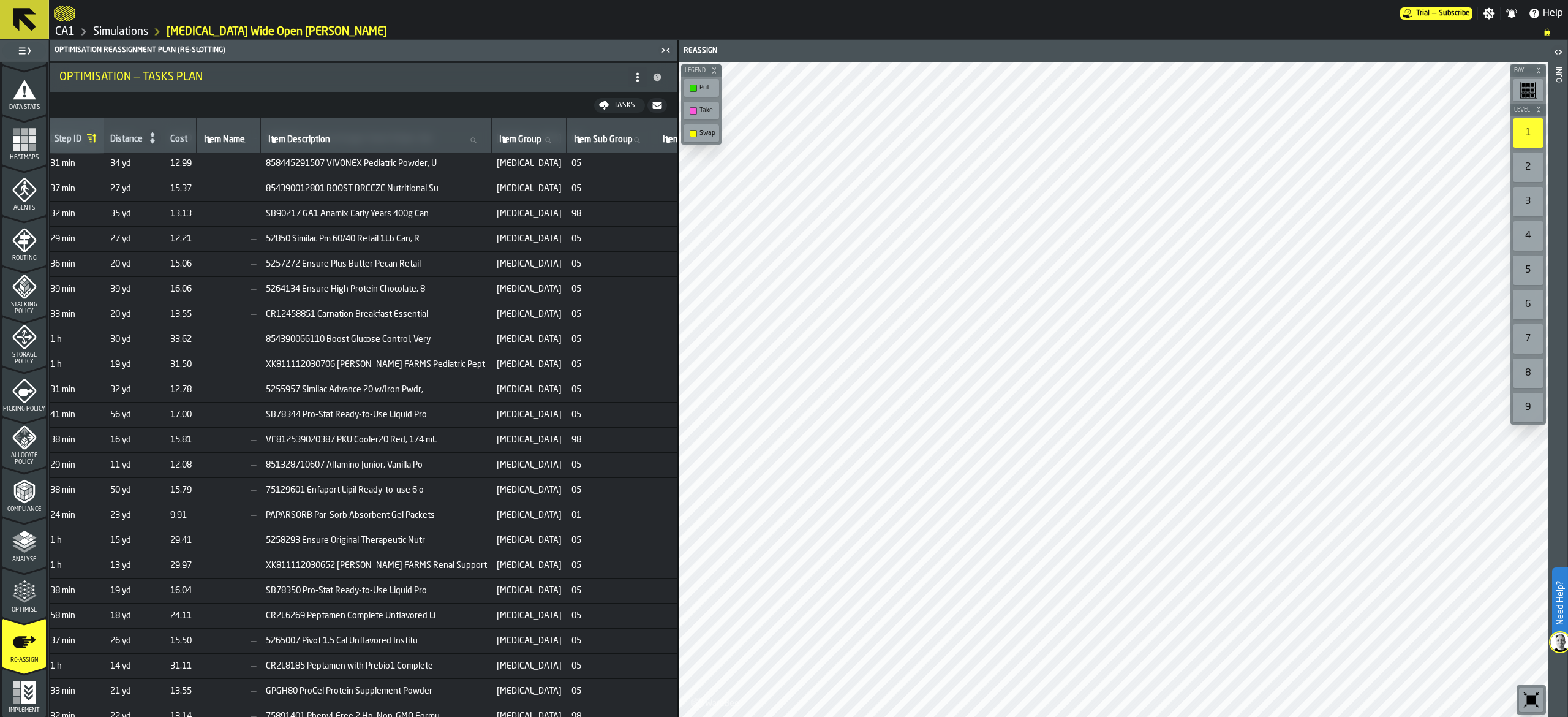
click at [25, 17] on icon at bounding box center [24, 20] width 23 height 23
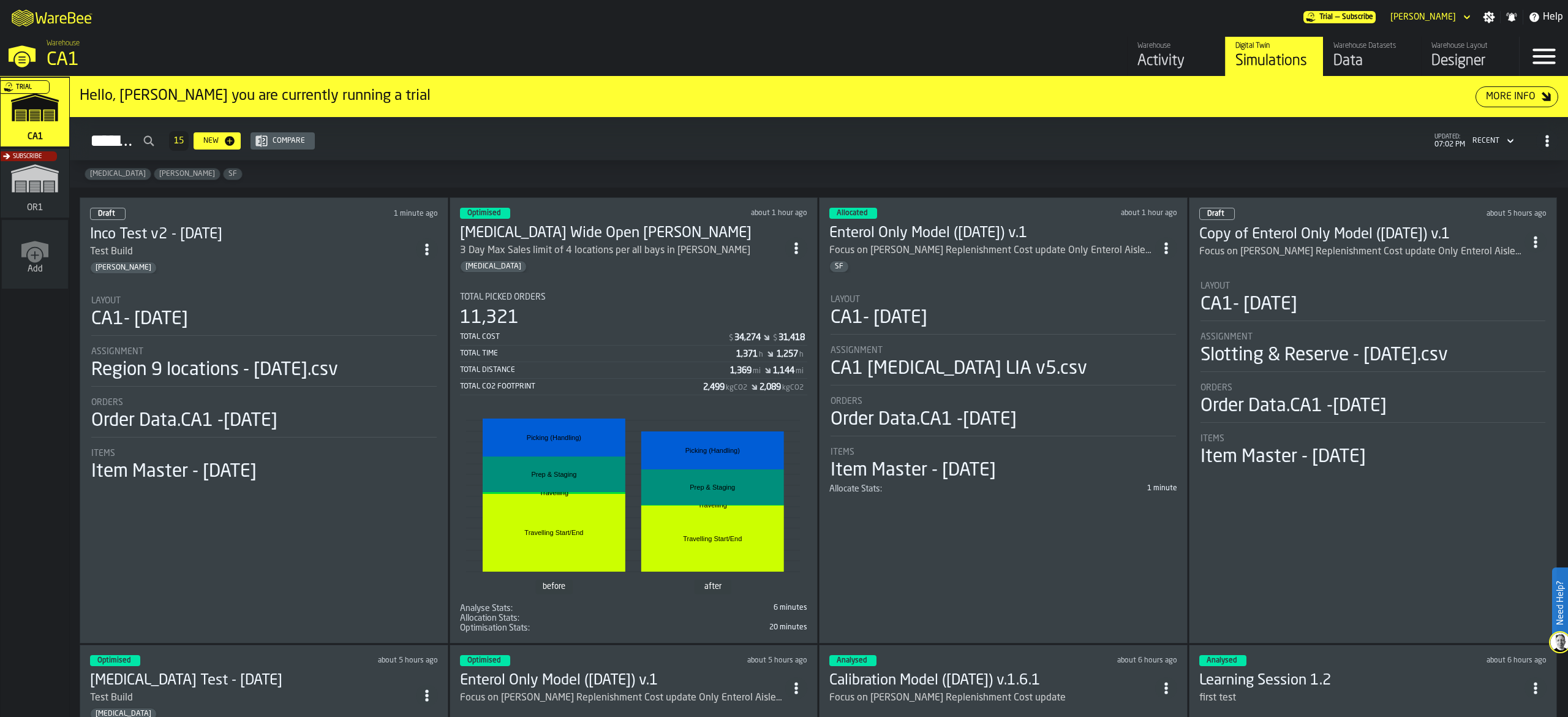
click at [572, 252] on div "3 Day Max Sales limit of 4 locations per all bays in [PERSON_NAME]" at bounding box center [605, 250] width 290 height 15
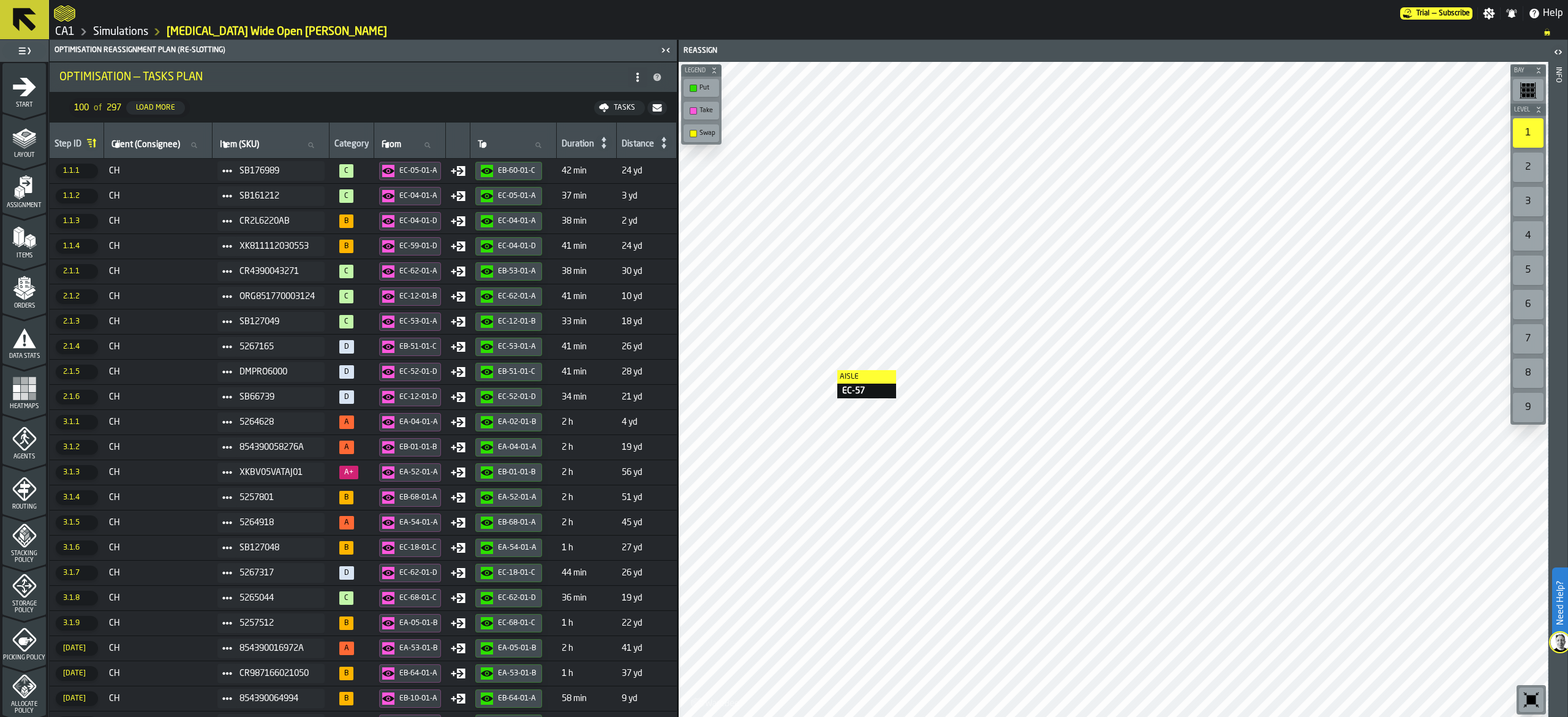
drag, startPoint x: 20, startPoint y: 15, endPoint x: 26, endPoint y: 17, distance: 6.3
click at [26, 17] on icon at bounding box center [24, 20] width 23 height 23
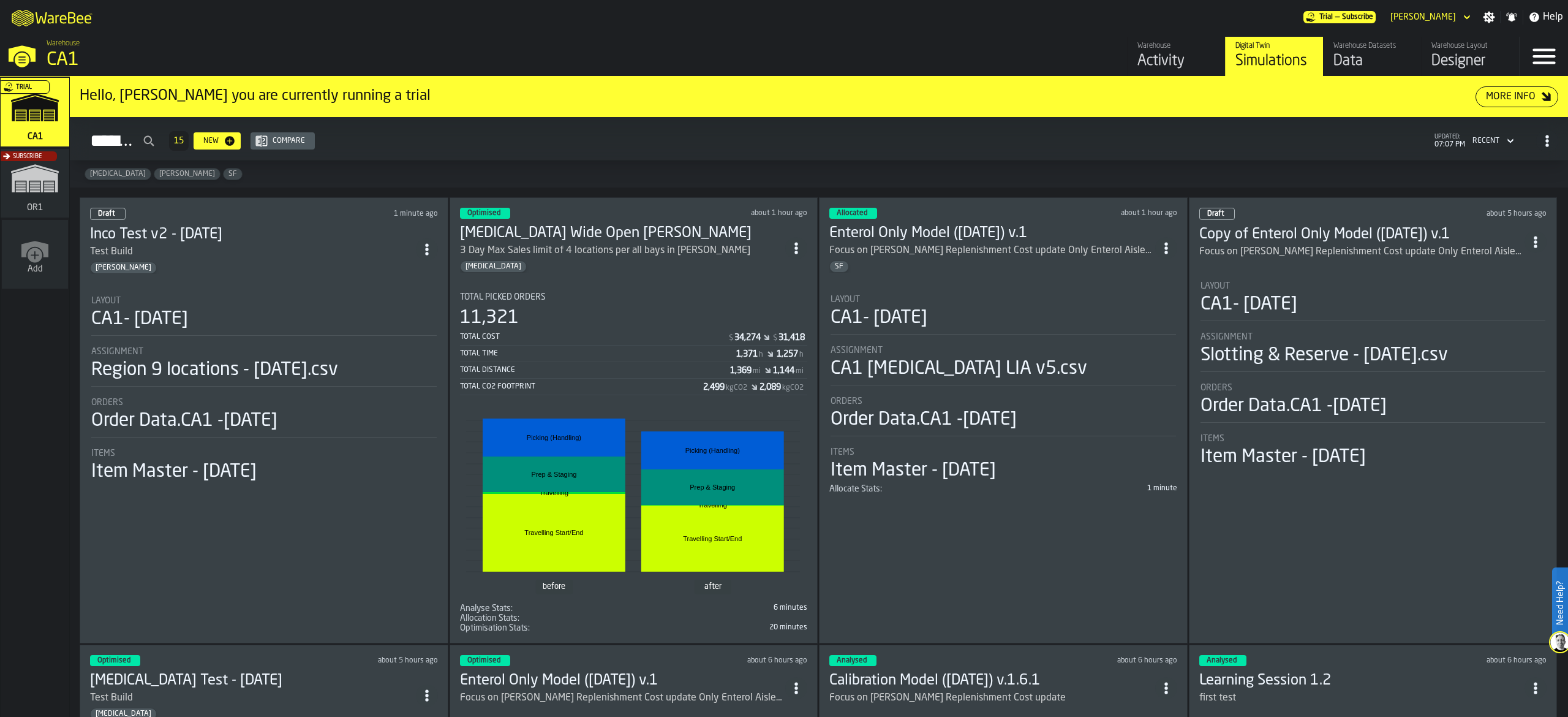
click at [802, 242] on icon "ItemListCard-DashboardItemContainer" at bounding box center [796, 248] width 12 height 12
click at [781, 325] on div "Duplicate" at bounding box center [771, 331] width 63 height 15
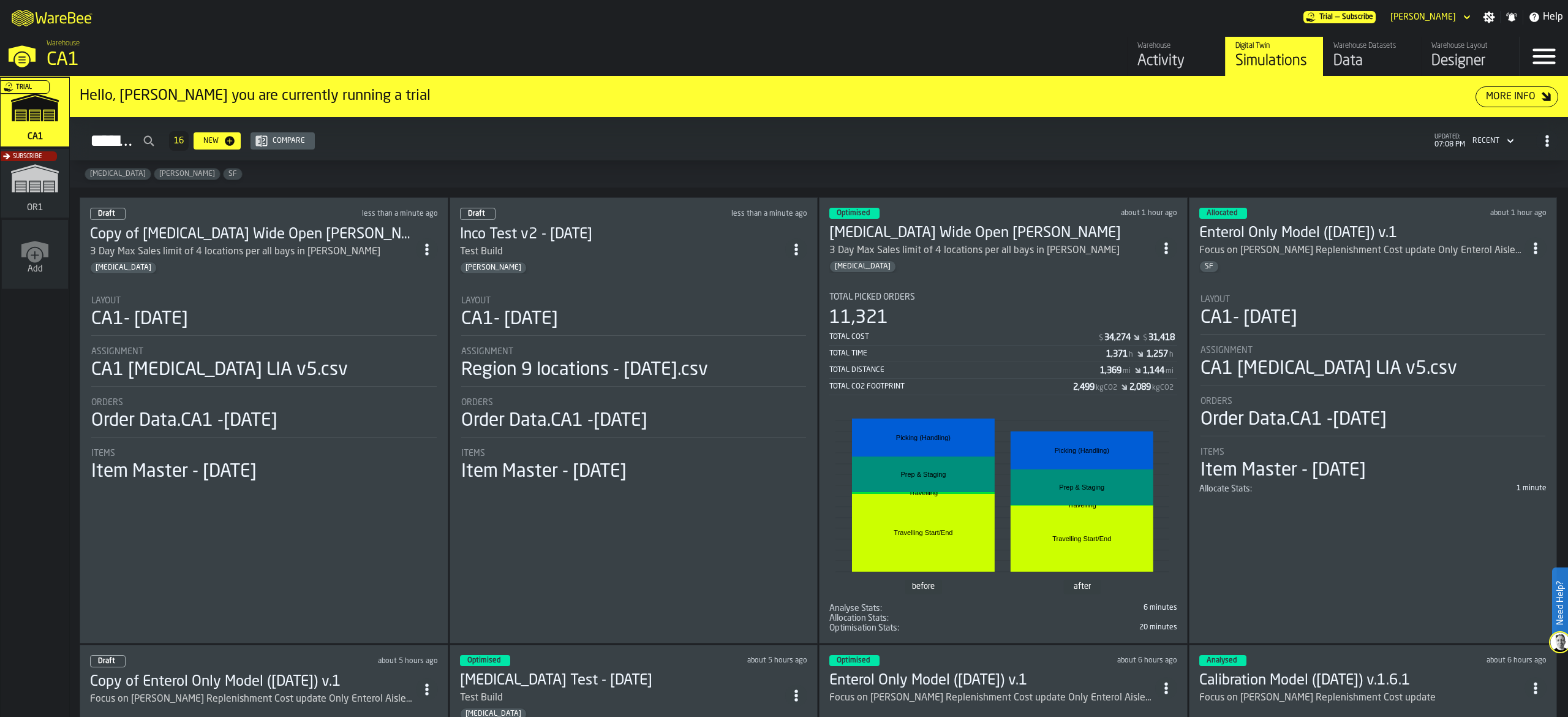
click at [308, 257] on div "3 Day Max Sales limit of 4 locations per all bays in EA-EC" at bounding box center [235, 252] width 290 height 15
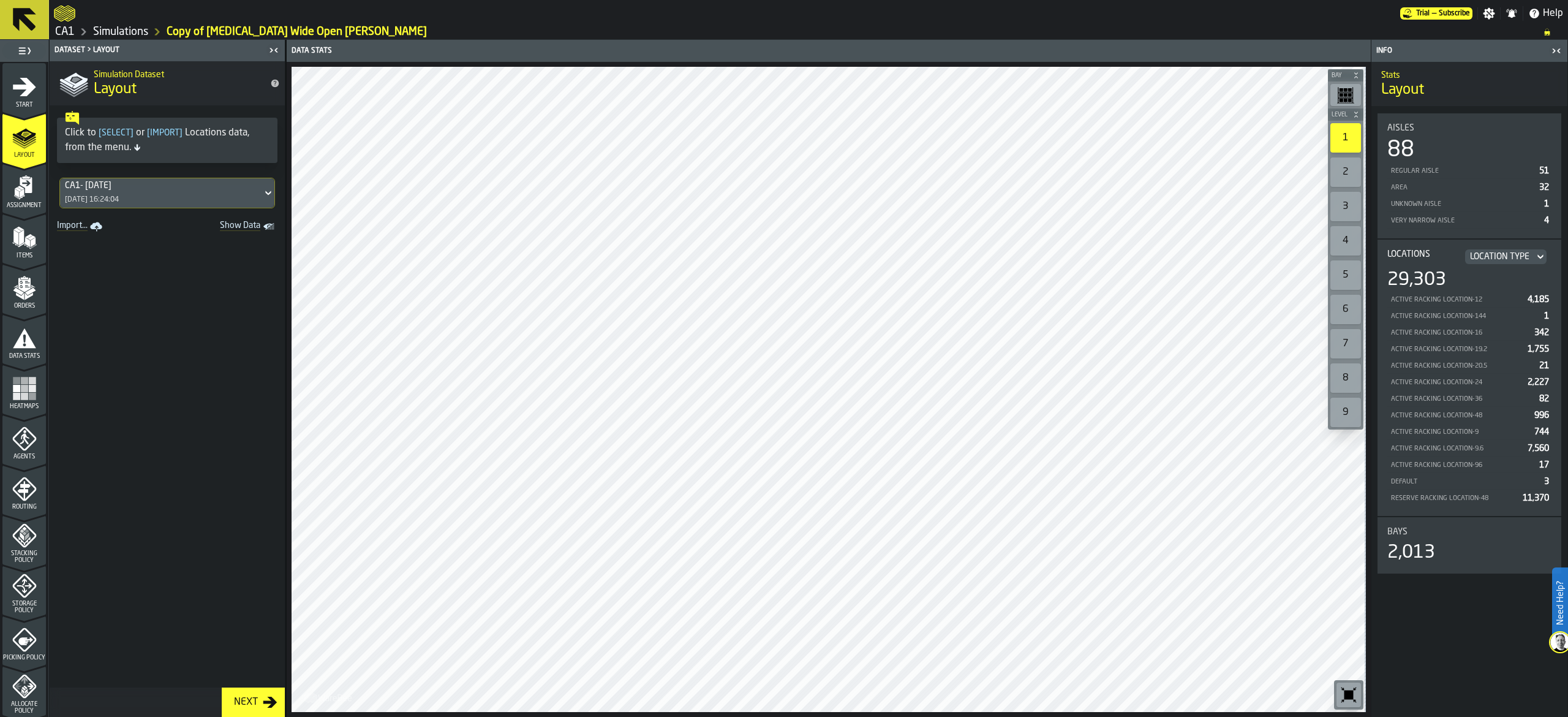
click at [34, 603] on span "Storage Policy" at bounding box center [24, 607] width 44 height 13
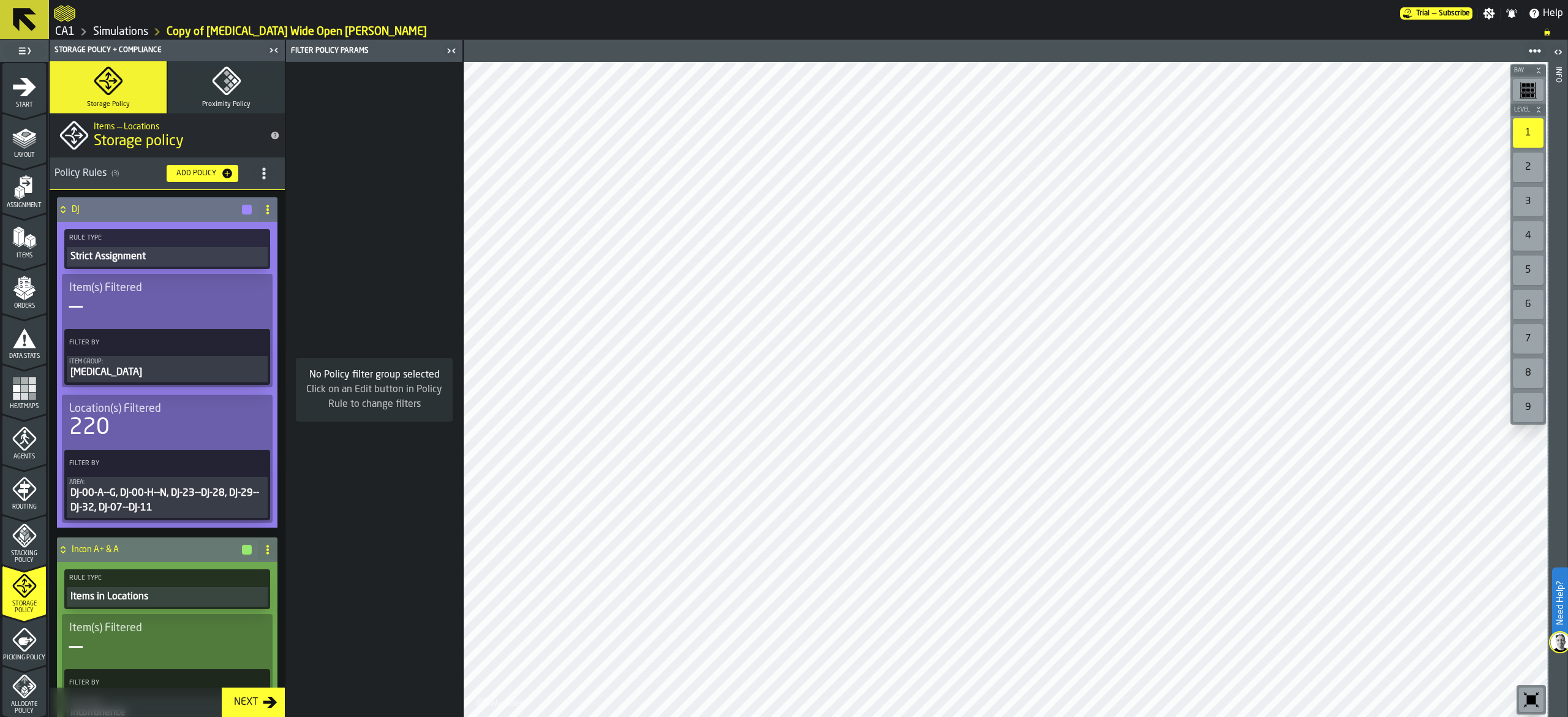
click at [268, 214] on icon at bounding box center [267, 210] width 10 height 10
click at [247, 269] on div "Delete" at bounding box center [215, 264] width 103 height 15
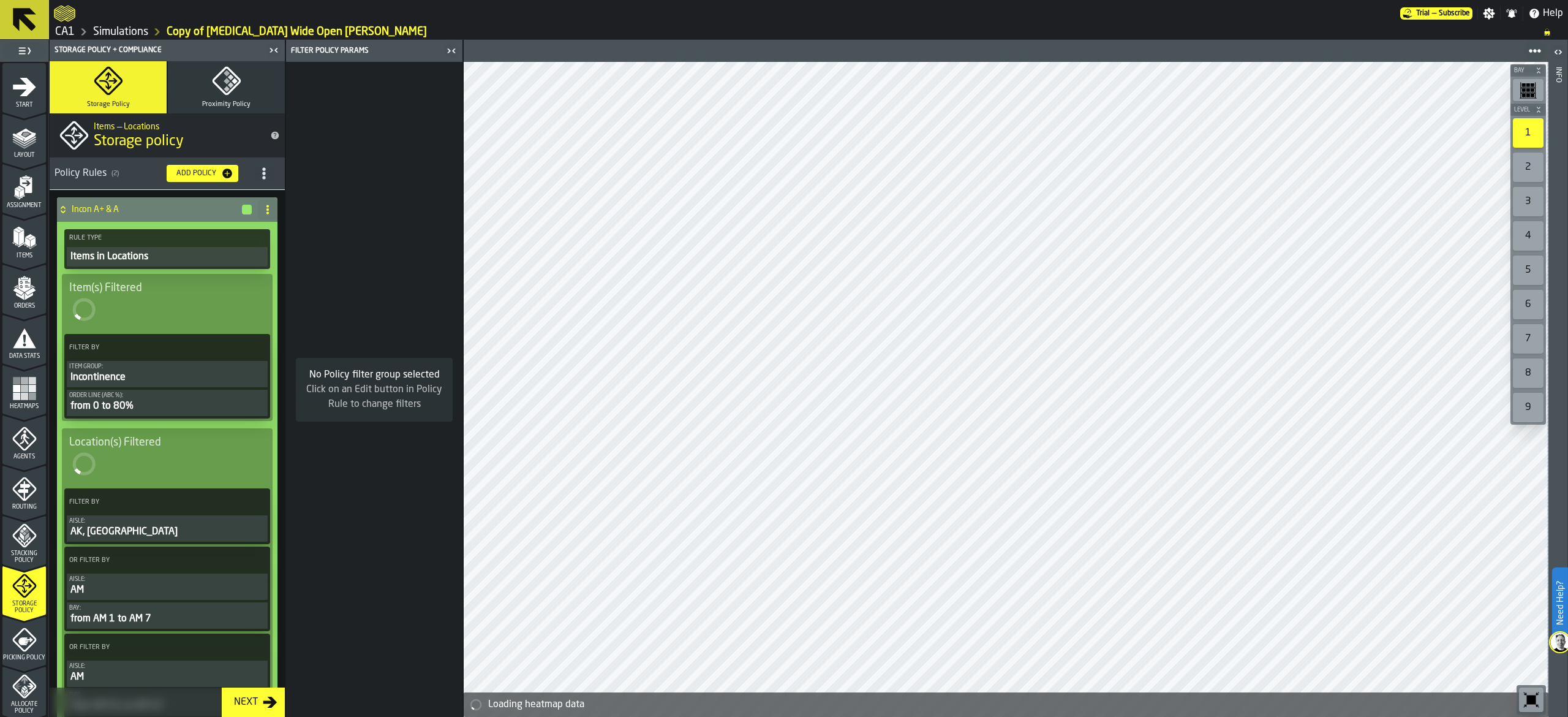
click at [262, 205] on icon at bounding box center [267, 210] width 10 height 10
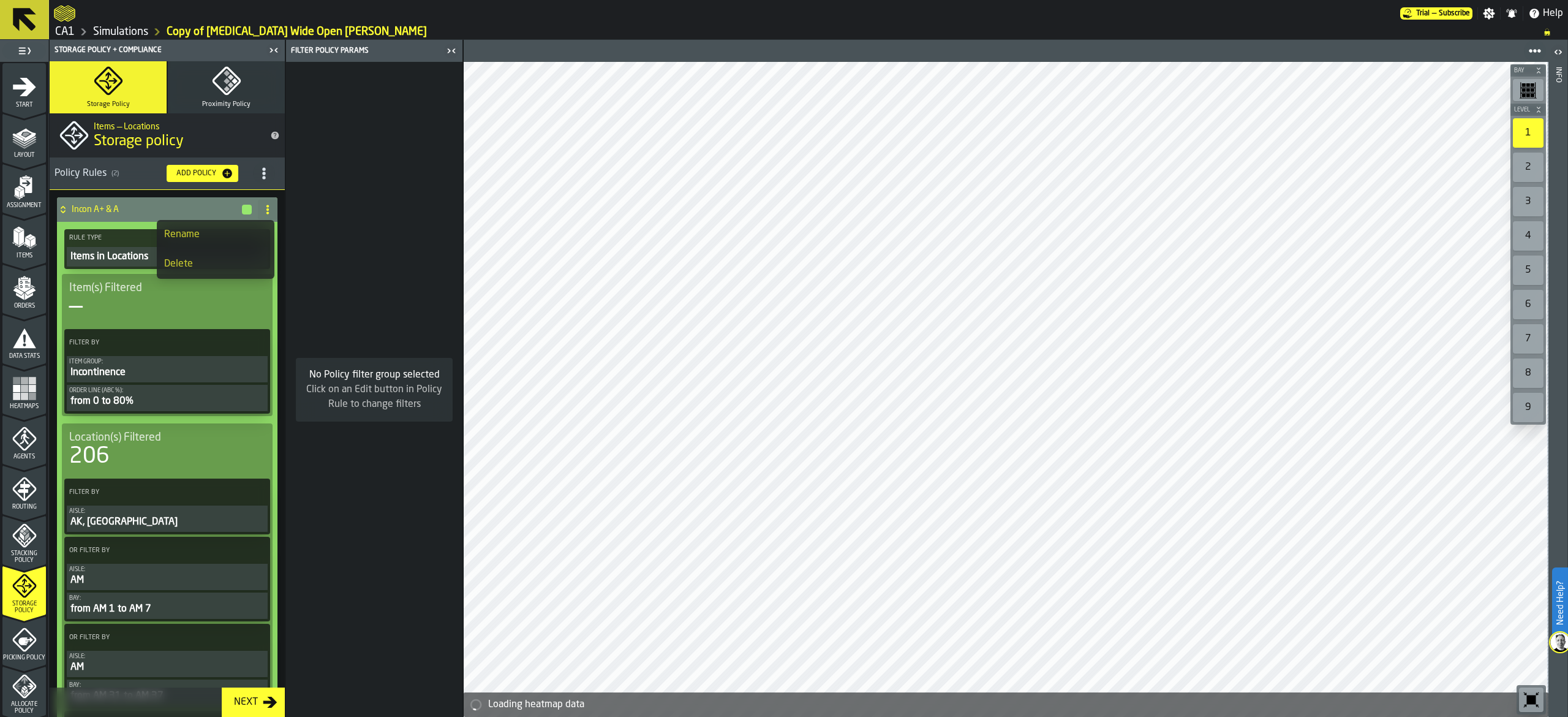
click at [234, 259] on div "Delete" at bounding box center [215, 264] width 103 height 15
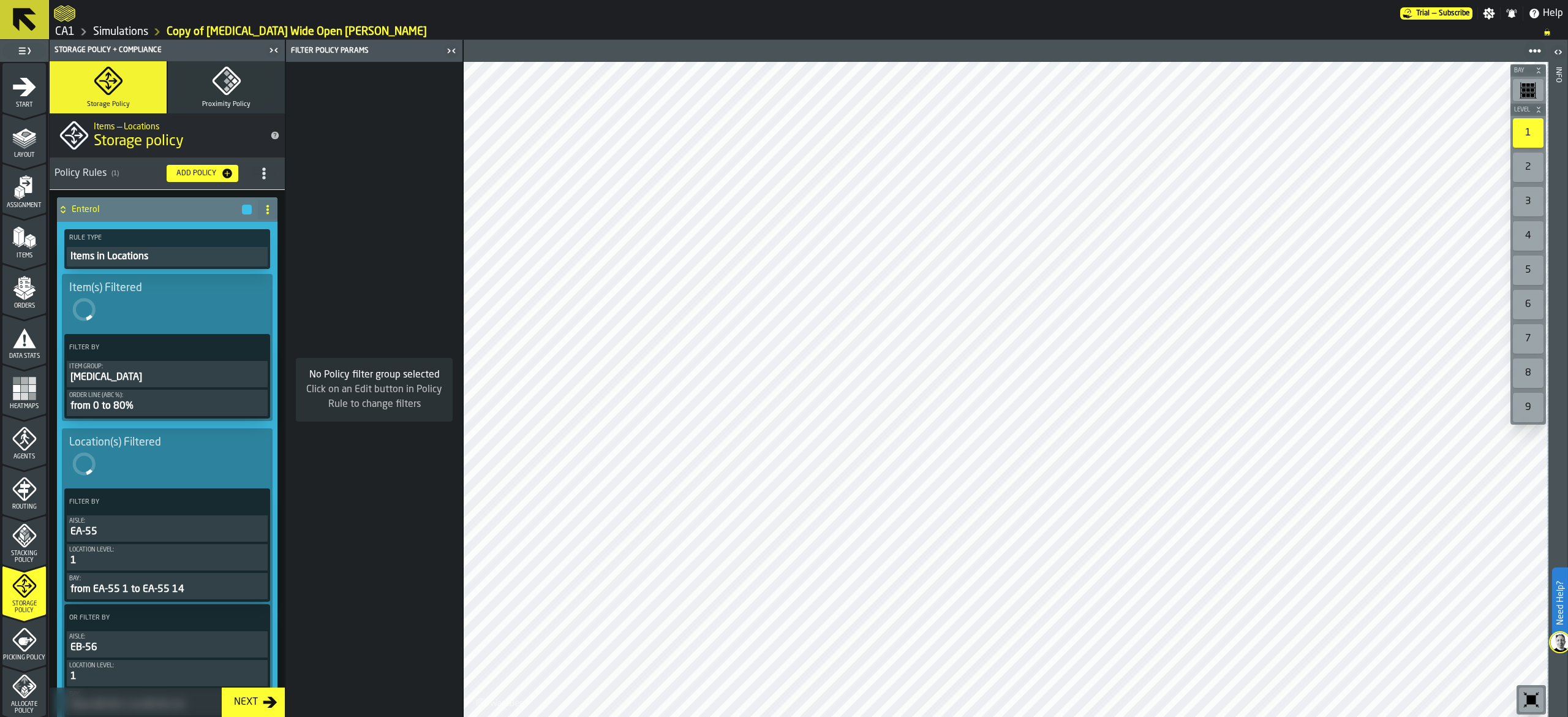
click at [267, 210] on icon at bounding box center [267, 210] width 10 height 10
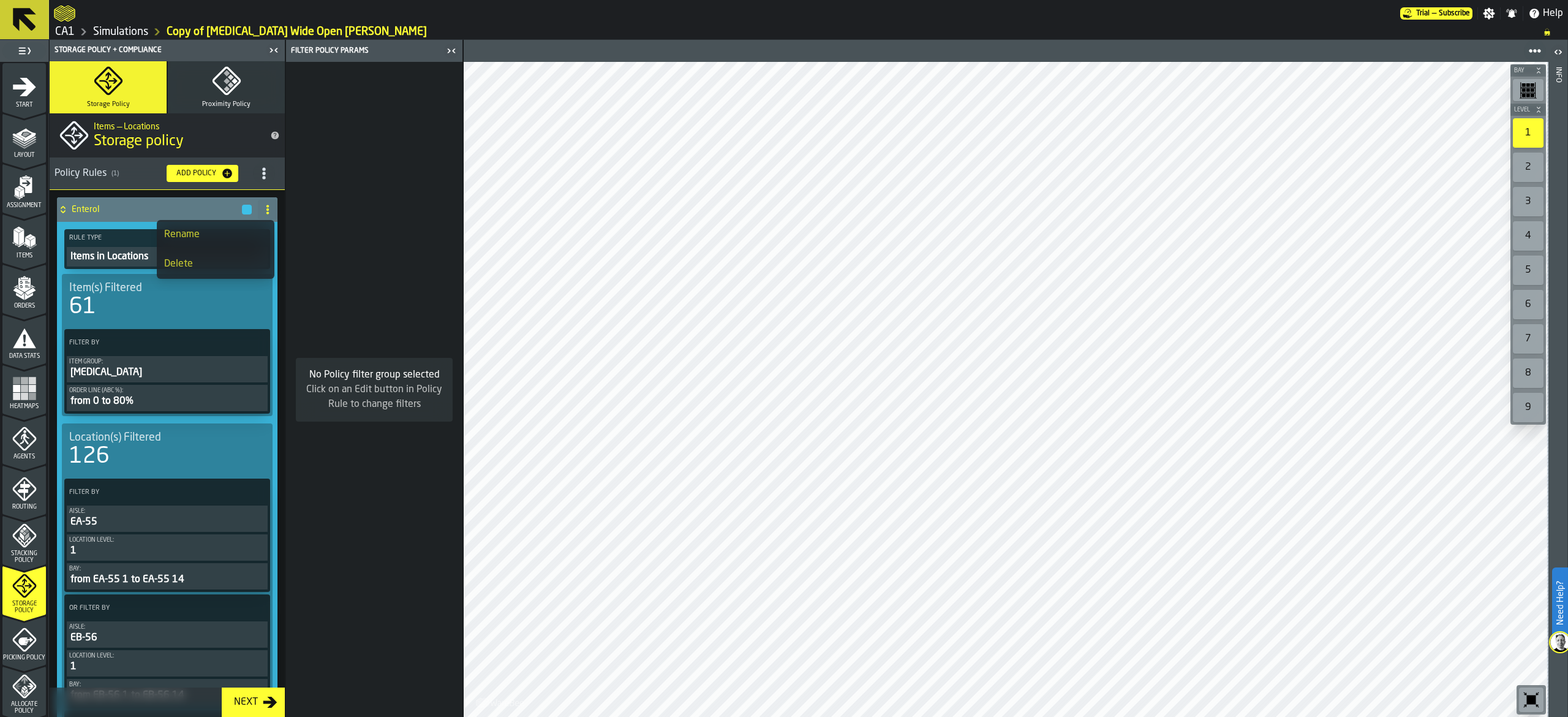
click at [256, 268] on div "Delete" at bounding box center [215, 264] width 103 height 15
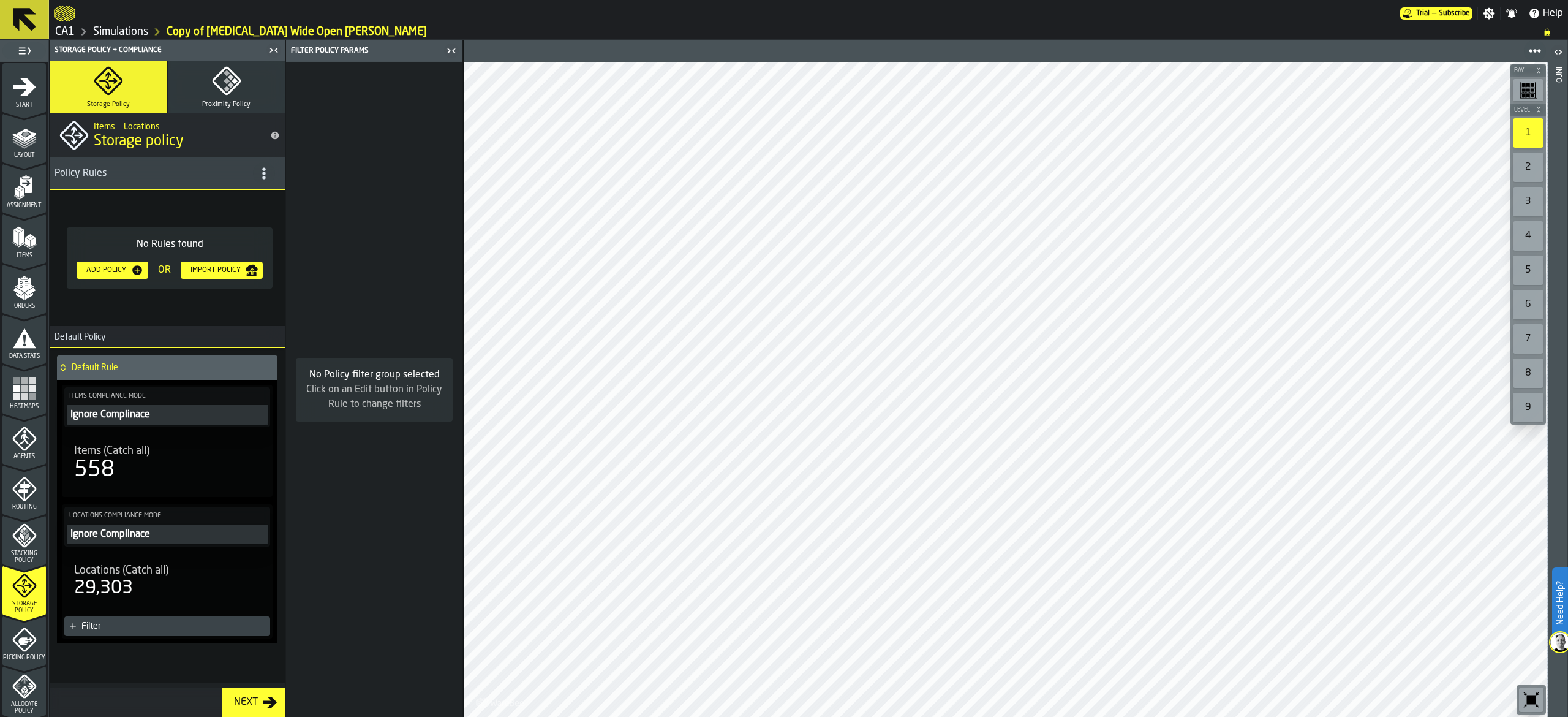
click at [127, 266] on div "Add Policy" at bounding box center [106, 270] width 49 height 8
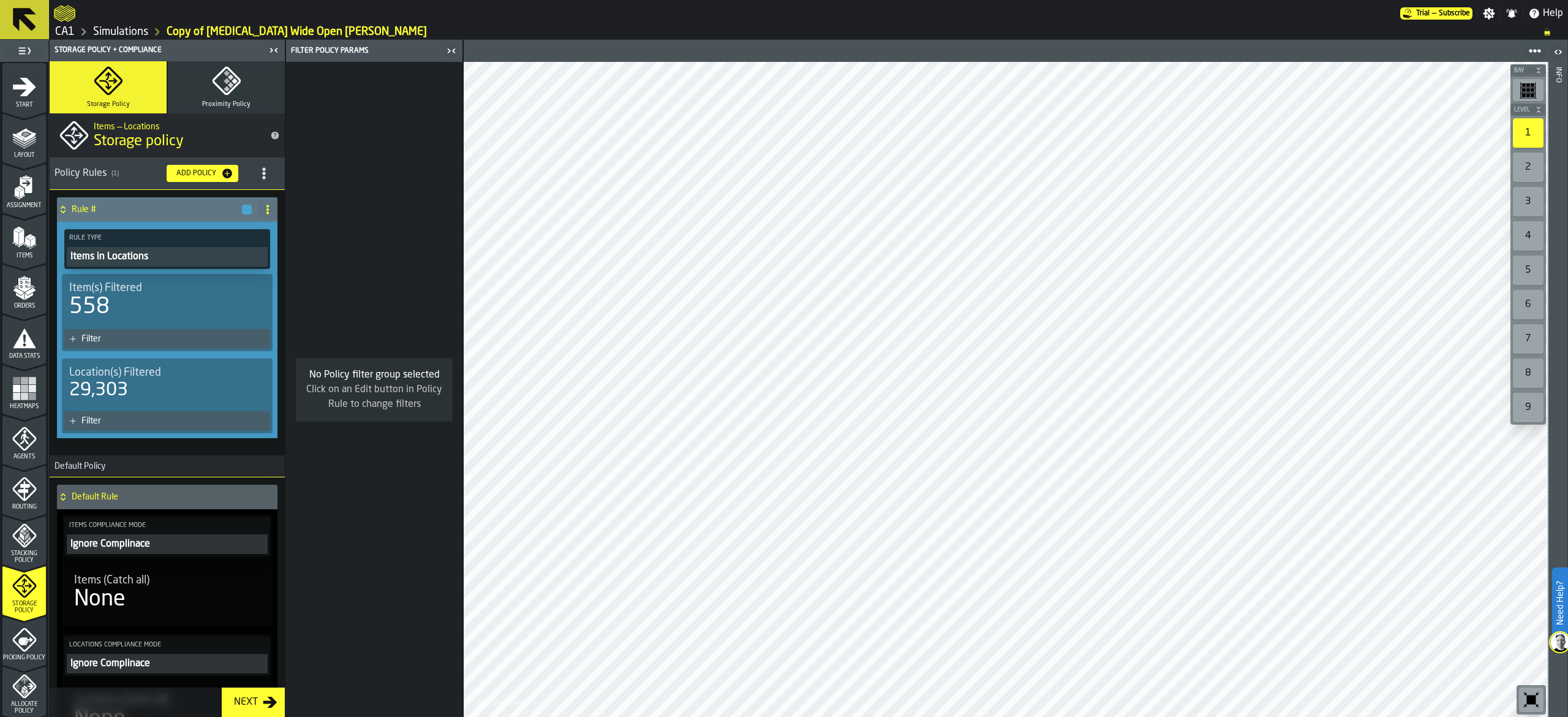
click at [199, 338] on div "Filter" at bounding box center [174, 339] width 184 height 10
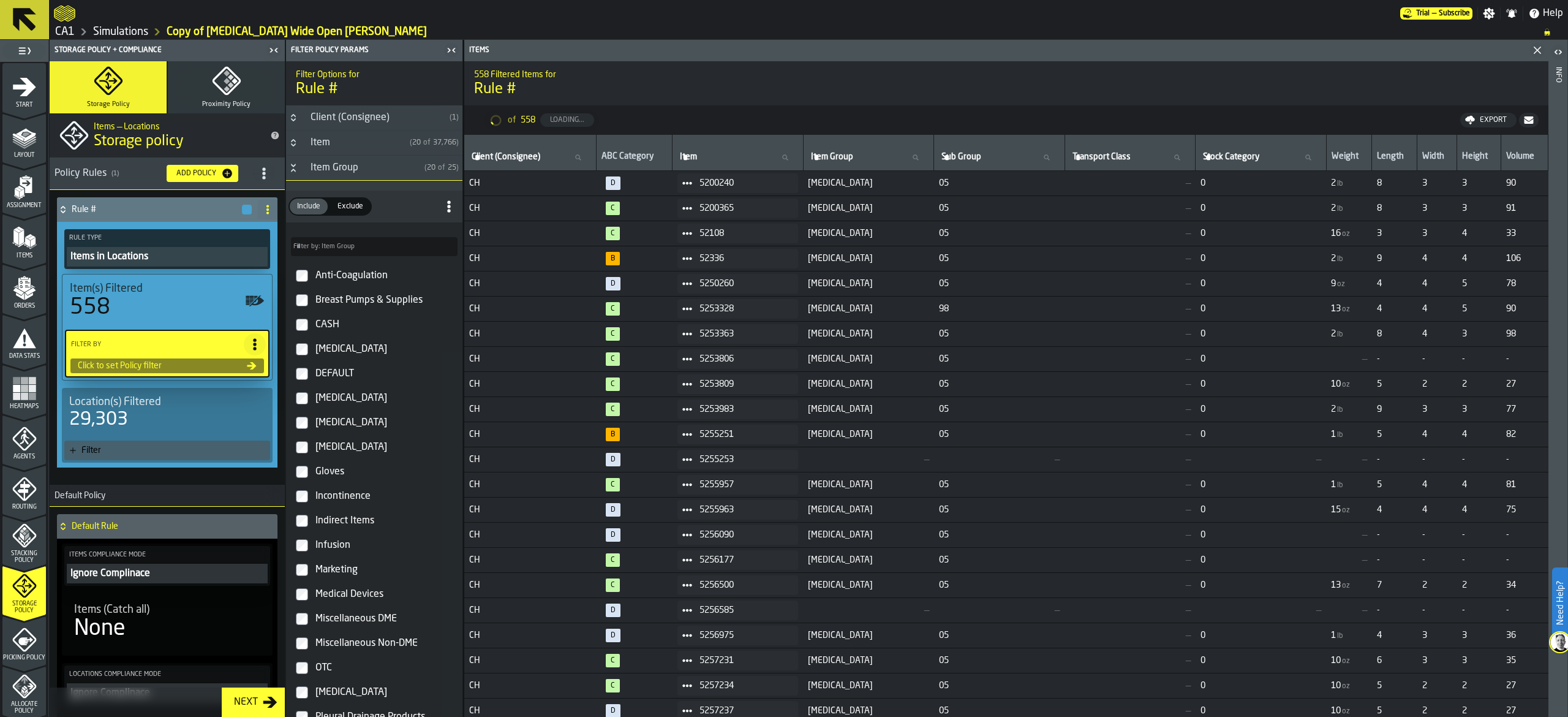
type input "*"
type input "***"
type input "*"
type input "***"
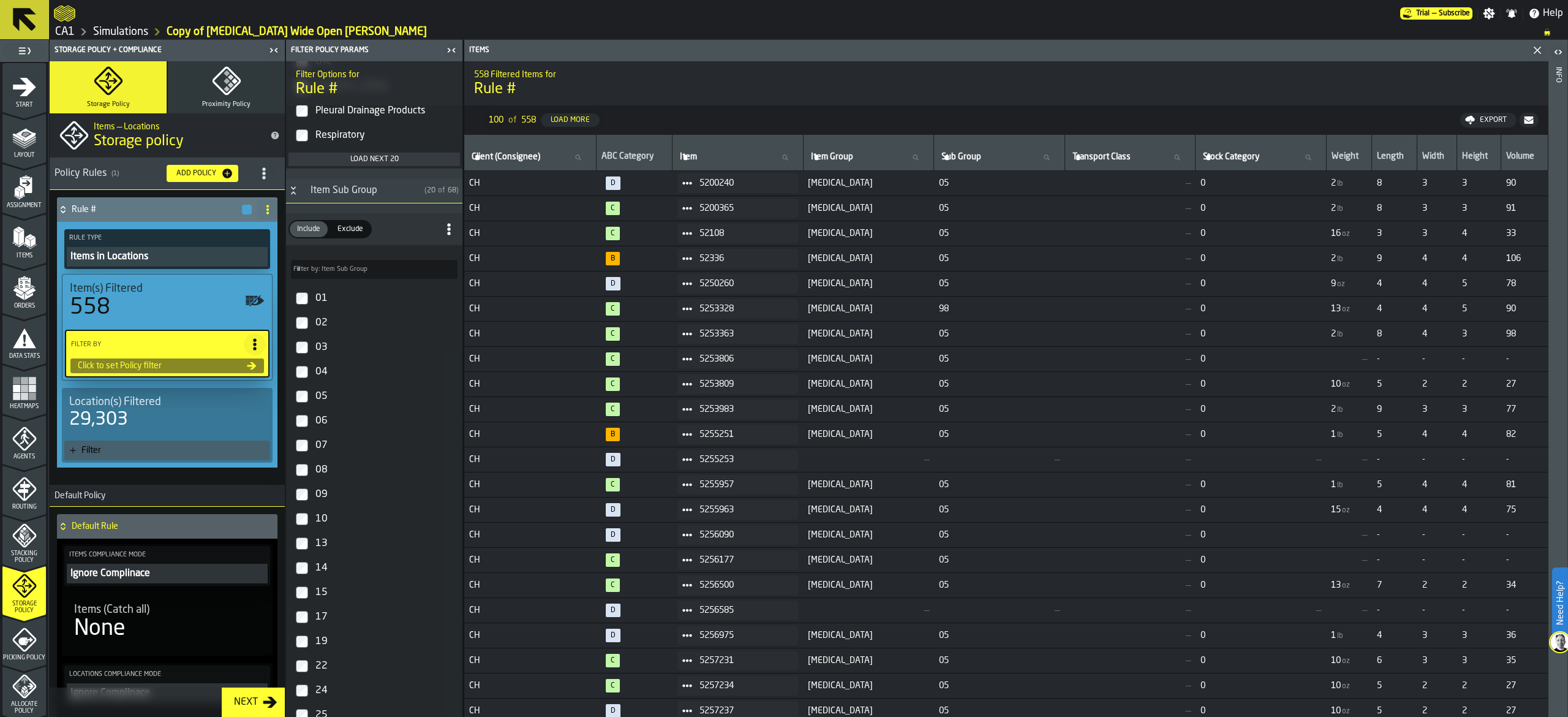
scroll to position [613, 0]
click at [353, 196] on h3 "Item Sub Group ( 20 of 68 )" at bounding box center [374, 183] width 177 height 25
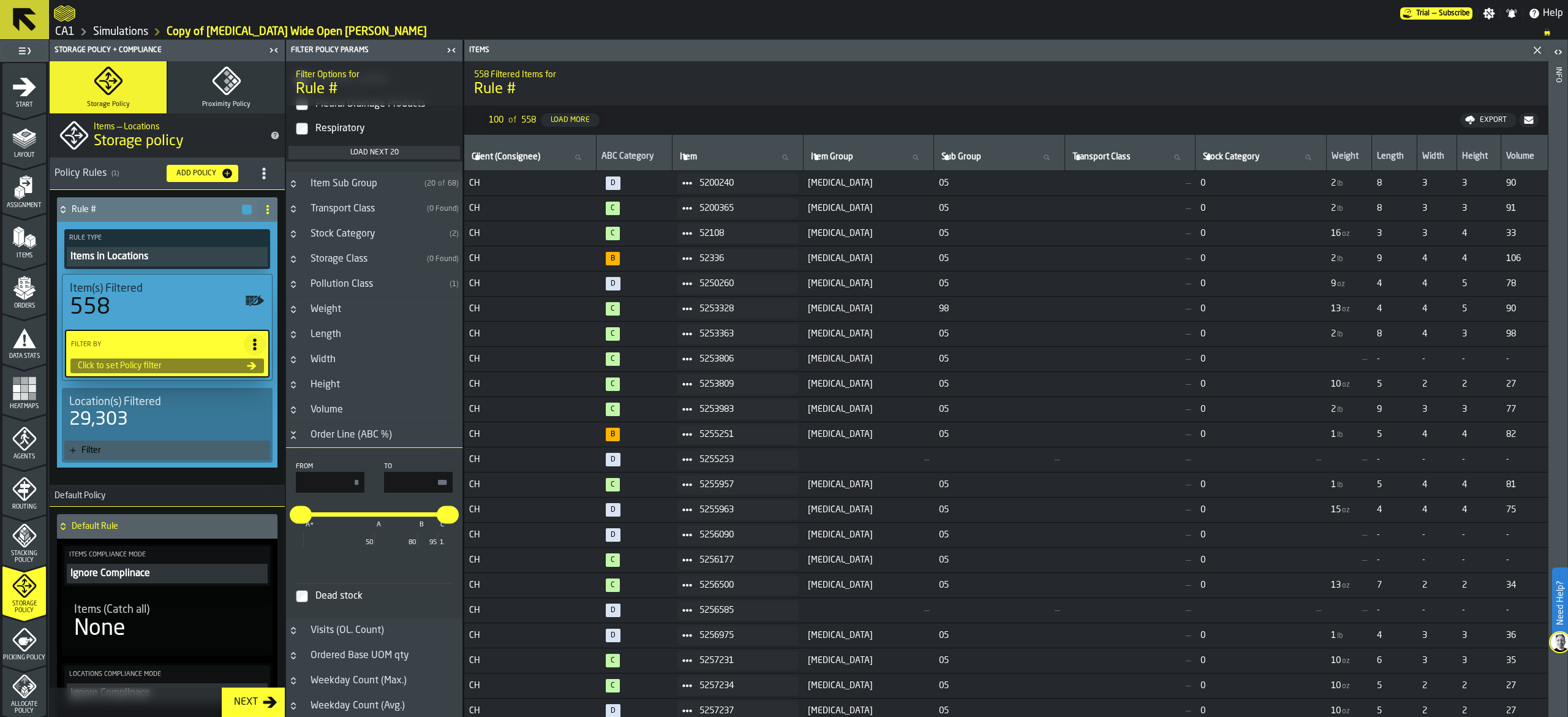
click at [353, 196] on h3 "Item Sub Group ( 20 of 68 )" at bounding box center [374, 183] width 177 height 25
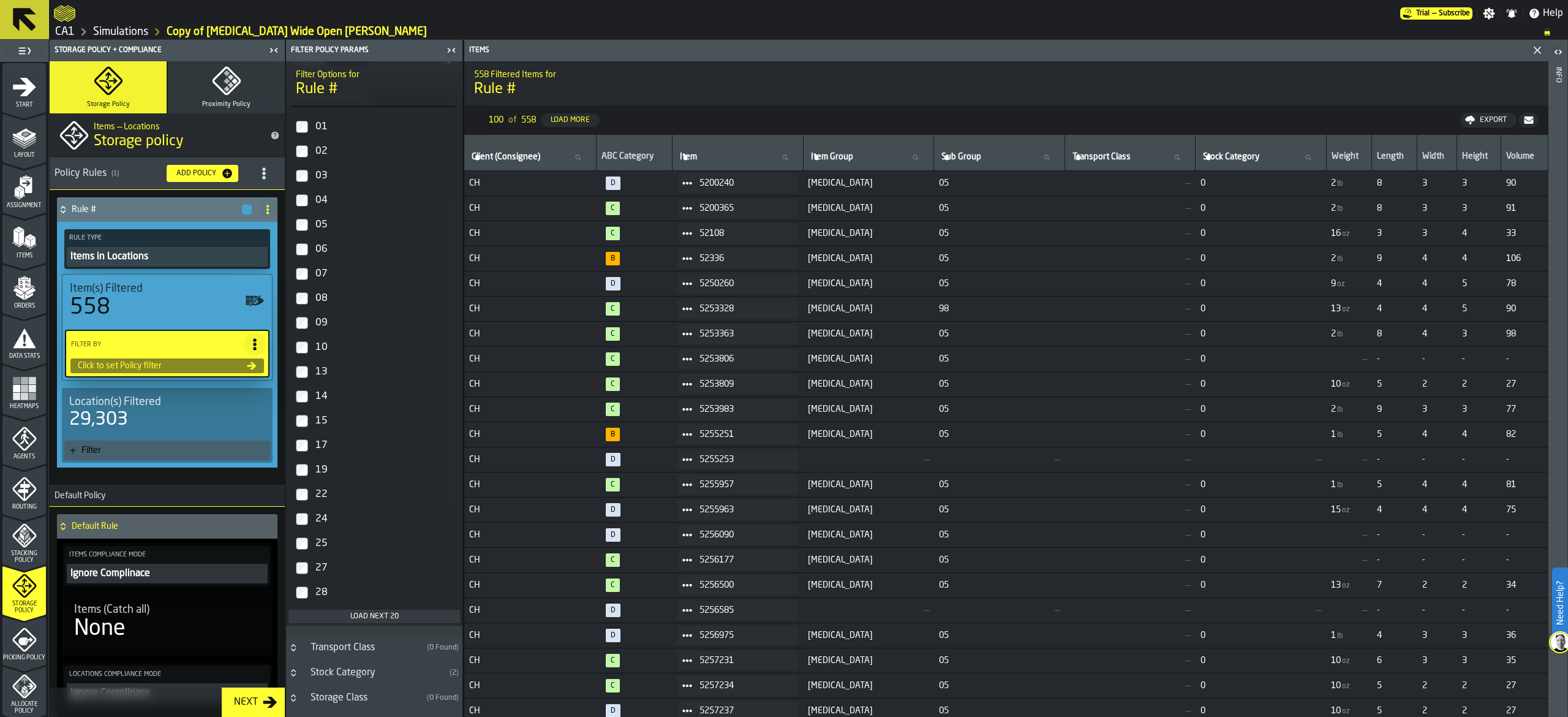
scroll to position [859, 0]
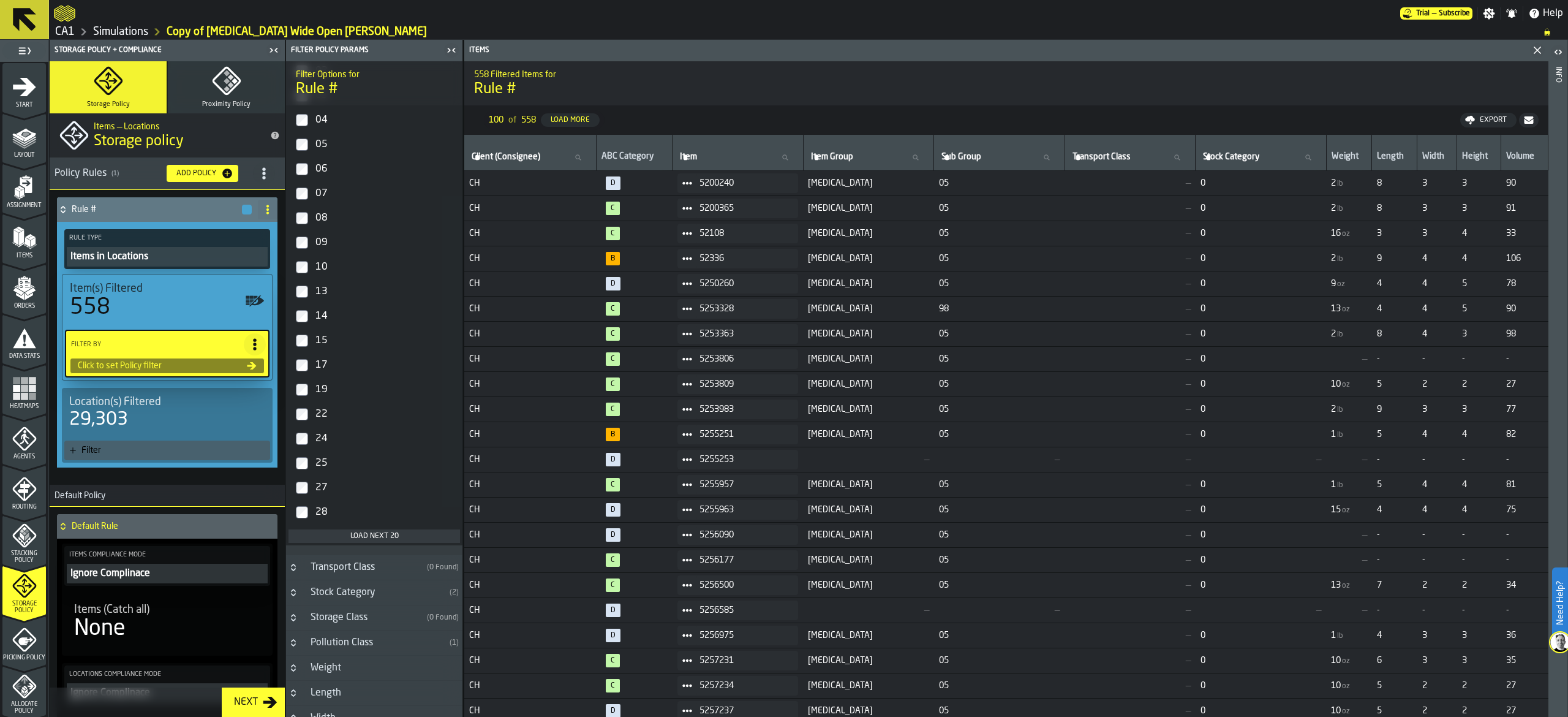
click at [315, 151] on div "05" at bounding box center [384, 144] width 144 height 20
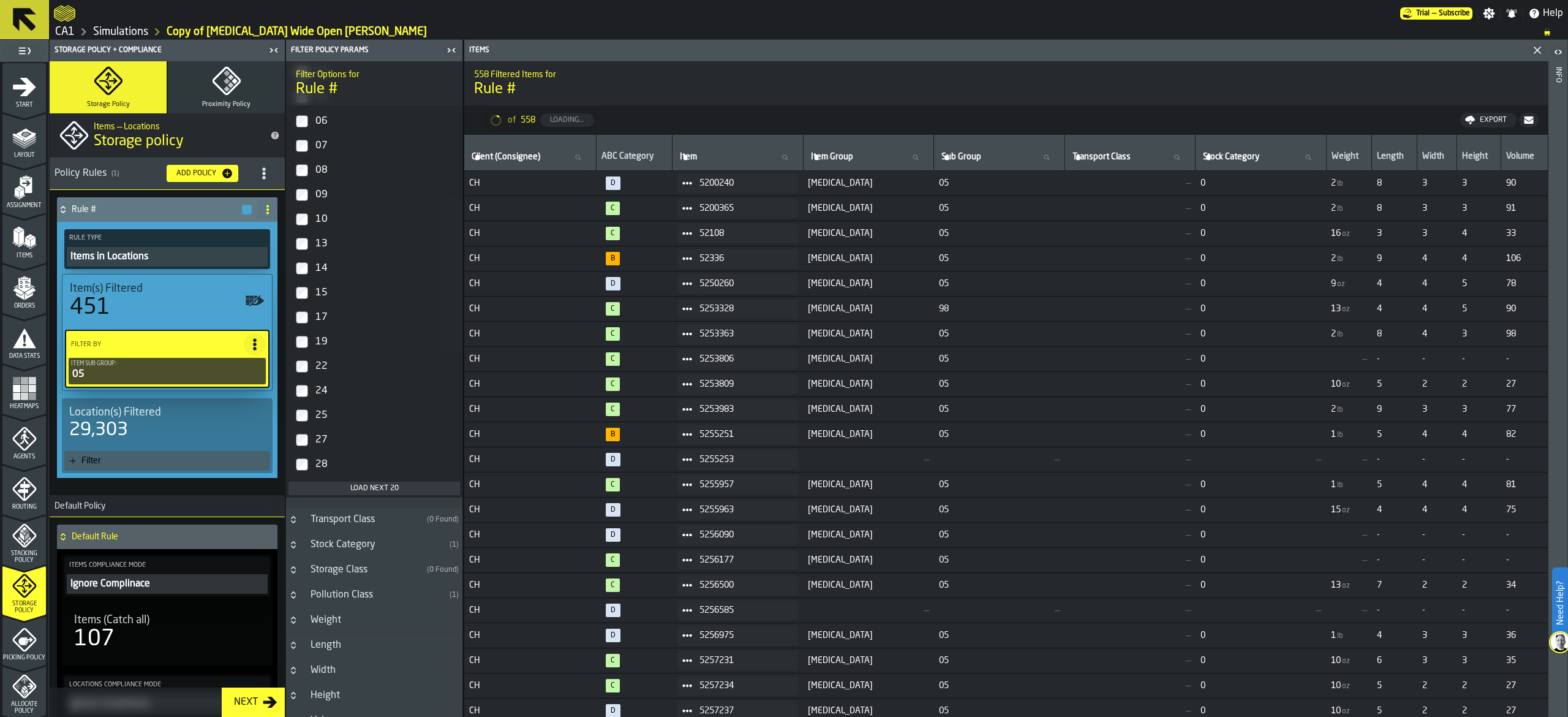
scroll to position [542, 0]
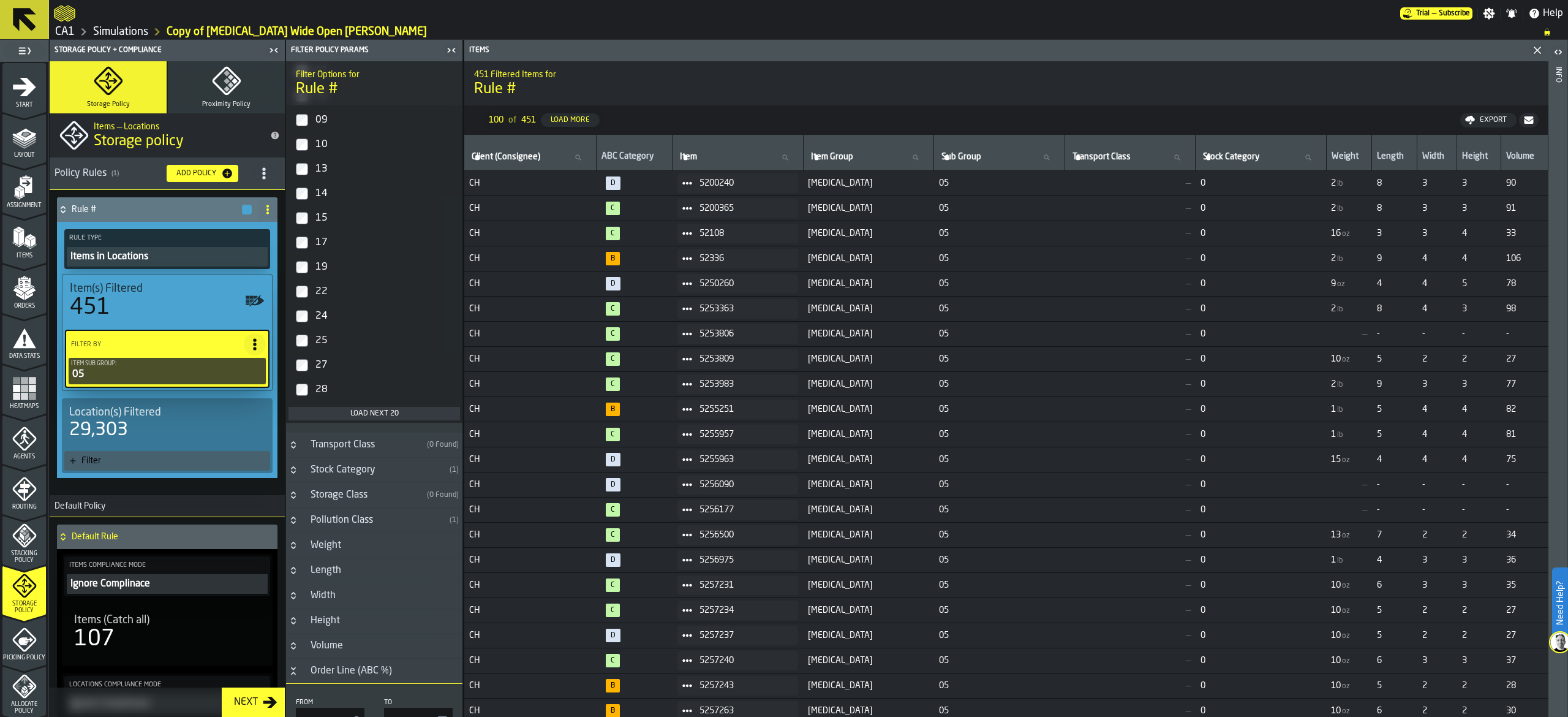
click at [349, 421] on button "Load next 20" at bounding box center [374, 413] width 171 height 13
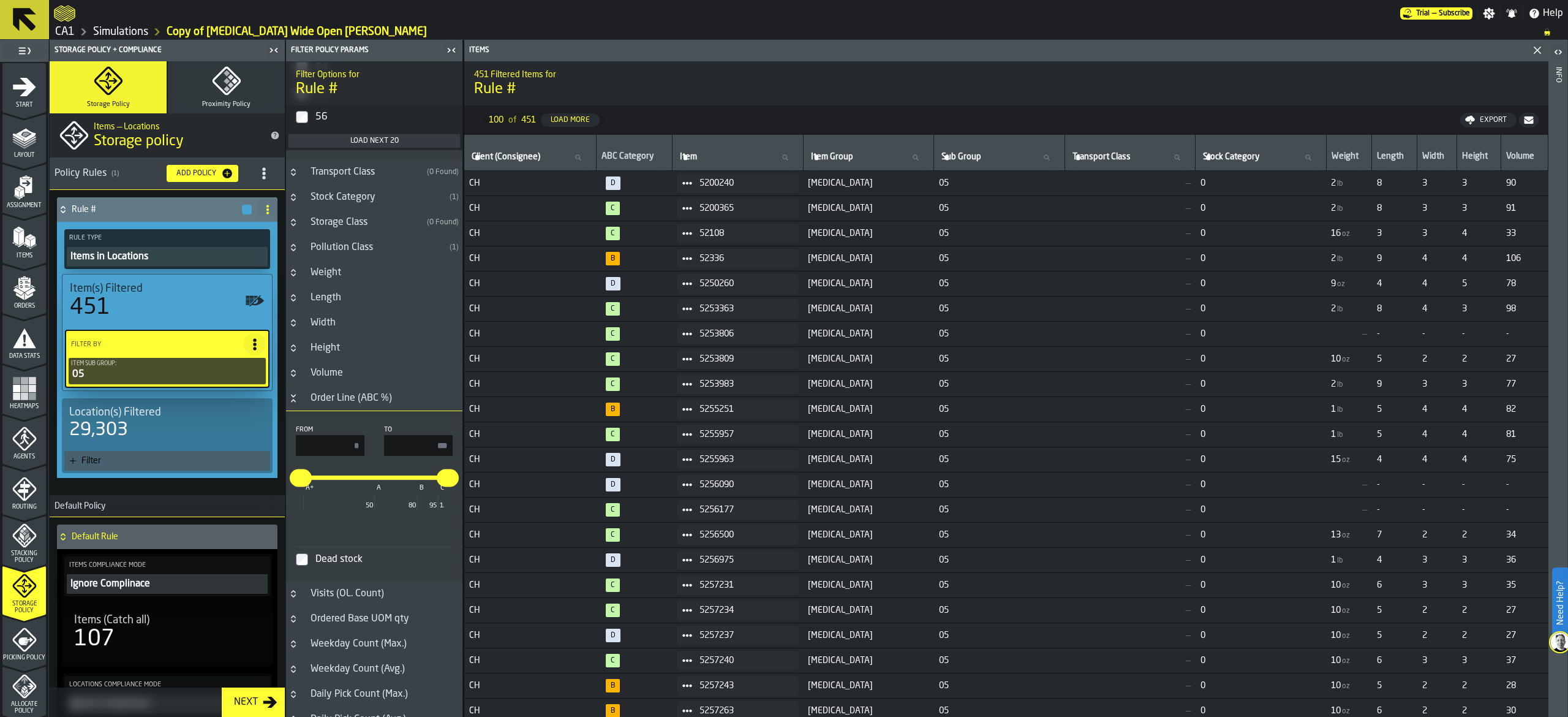
scroll to position [964, 0]
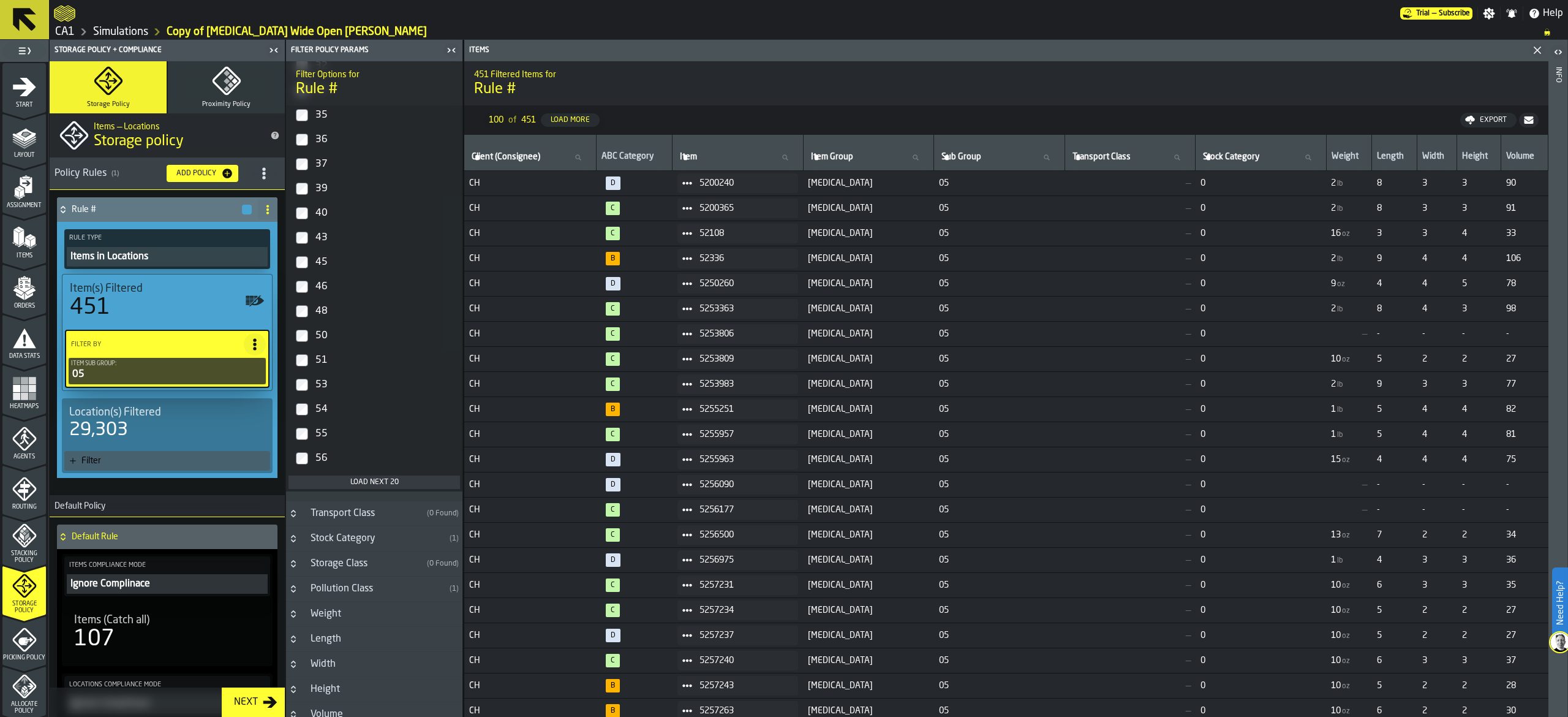
click at [348, 485] on div "Load next 20" at bounding box center [374, 482] width 162 height 8
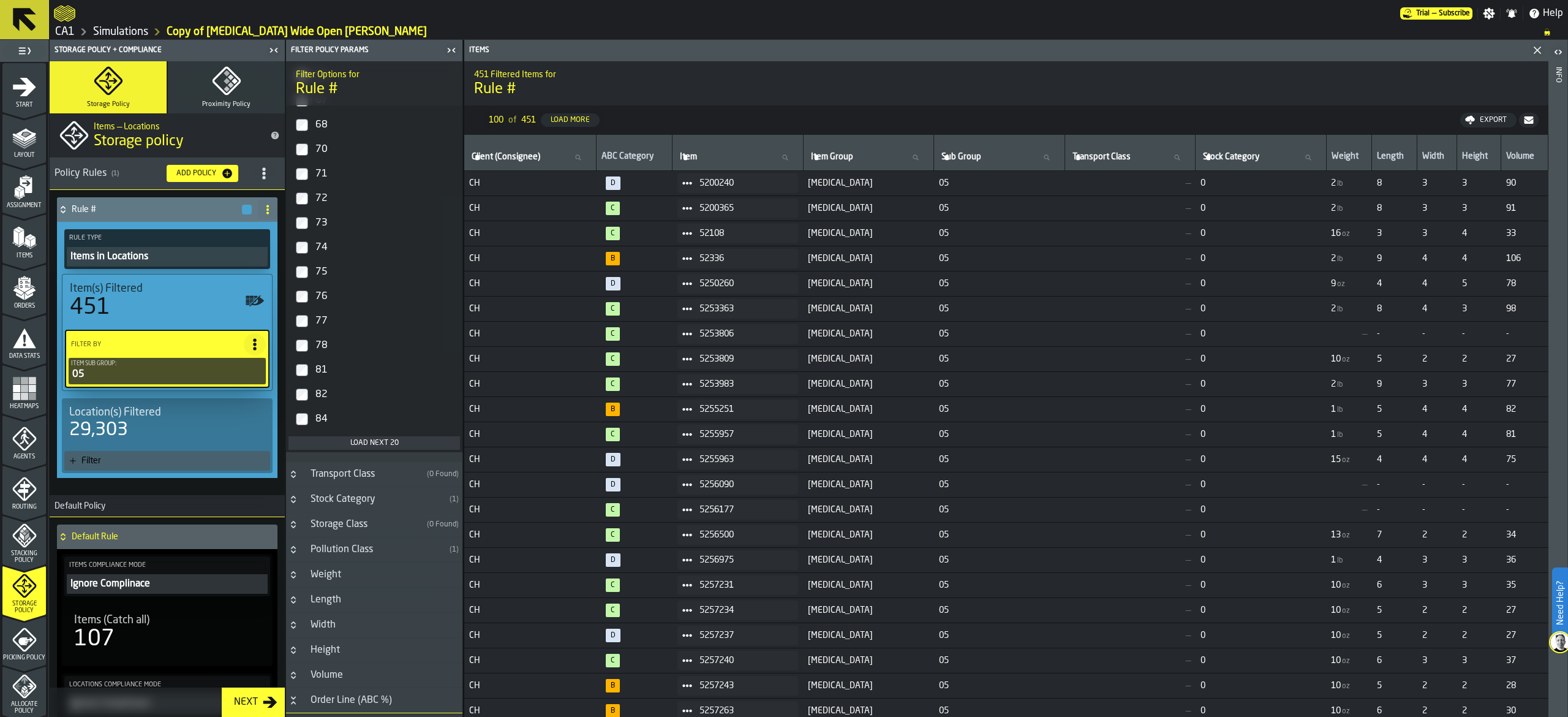
scroll to position [1454, 0]
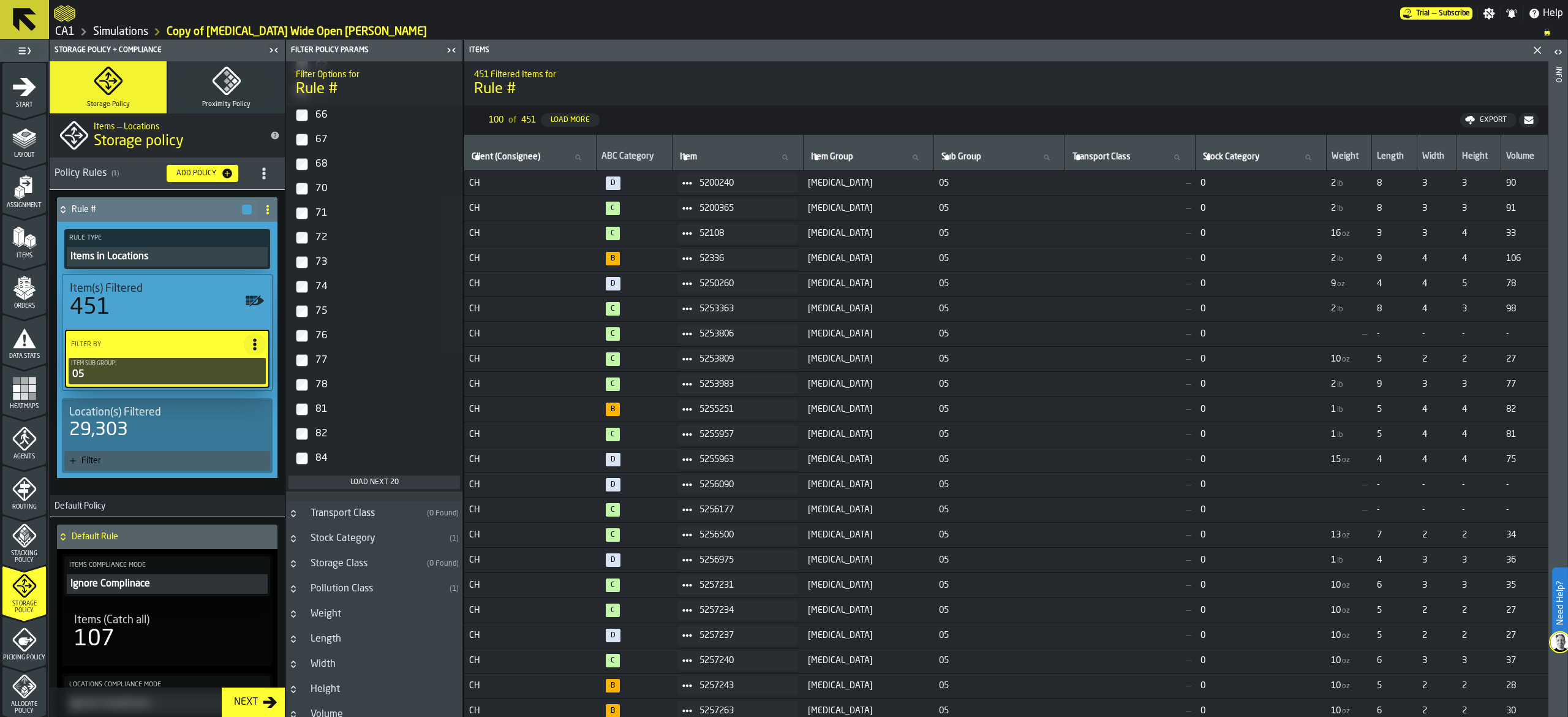
click at [355, 483] on div "Load next 20" at bounding box center [374, 482] width 162 height 8
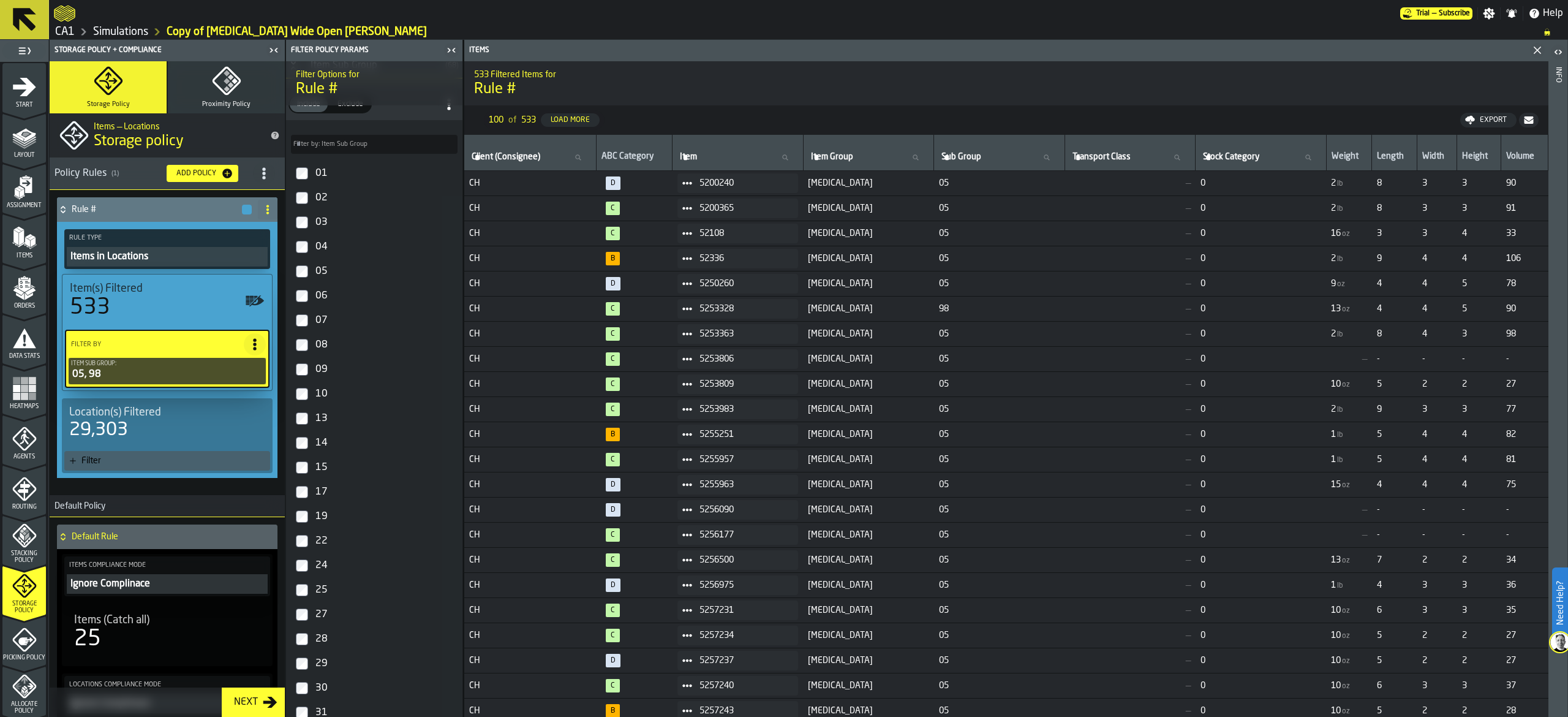
scroll to position [123, 0]
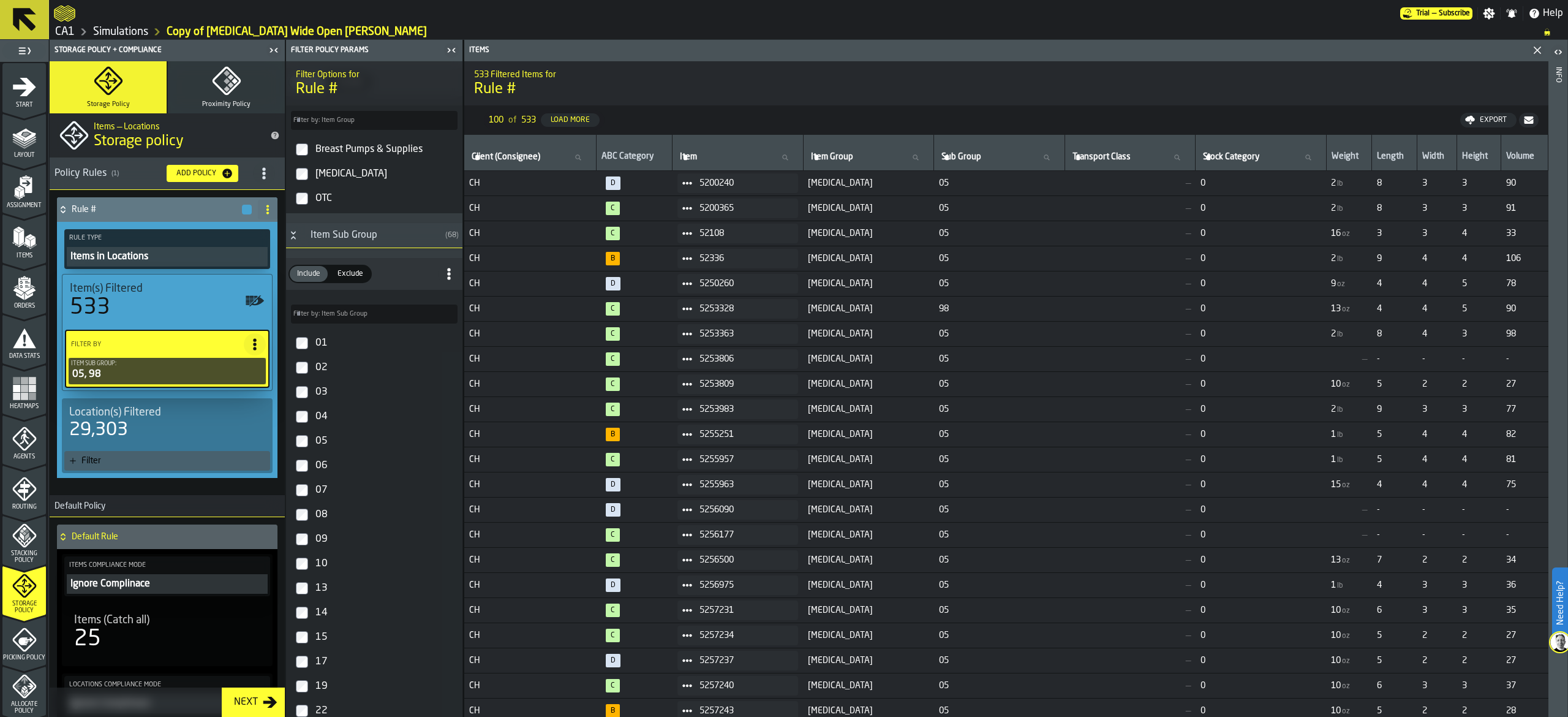
click at [400, 311] on input "Filter by: Item Sub Group Filter by: Item Sub Group" at bounding box center [374, 314] width 167 height 19
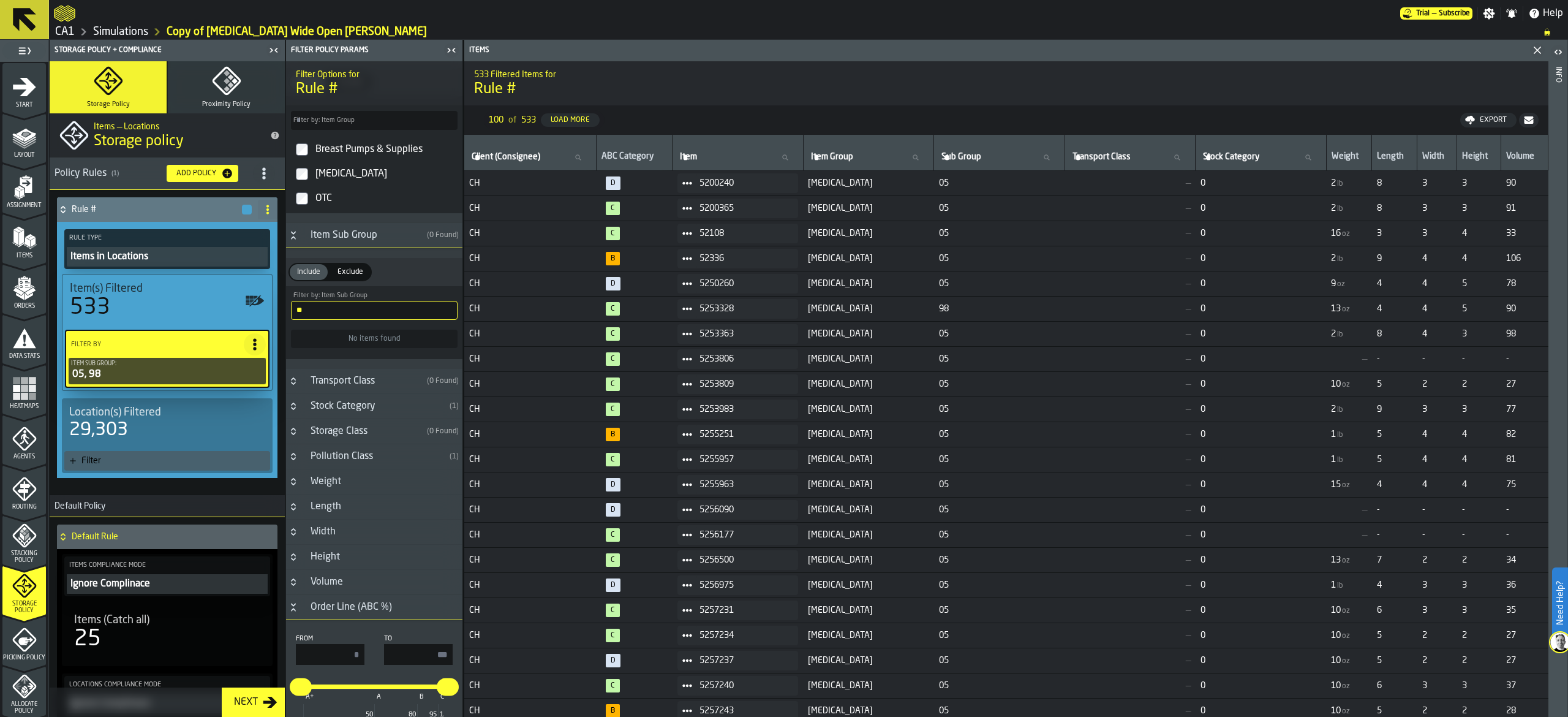
type input "*"
type input "*****"
type input "*"
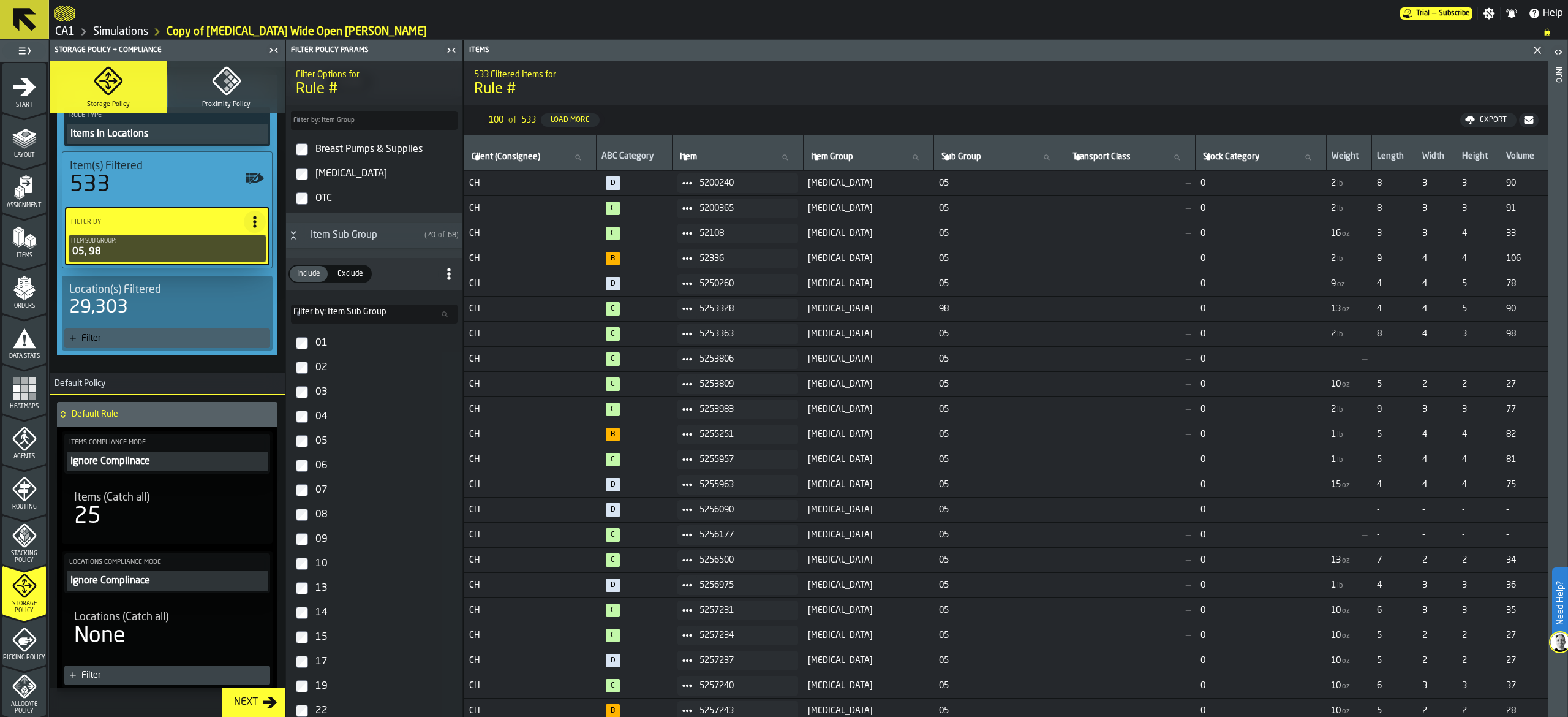
scroll to position [0, 0]
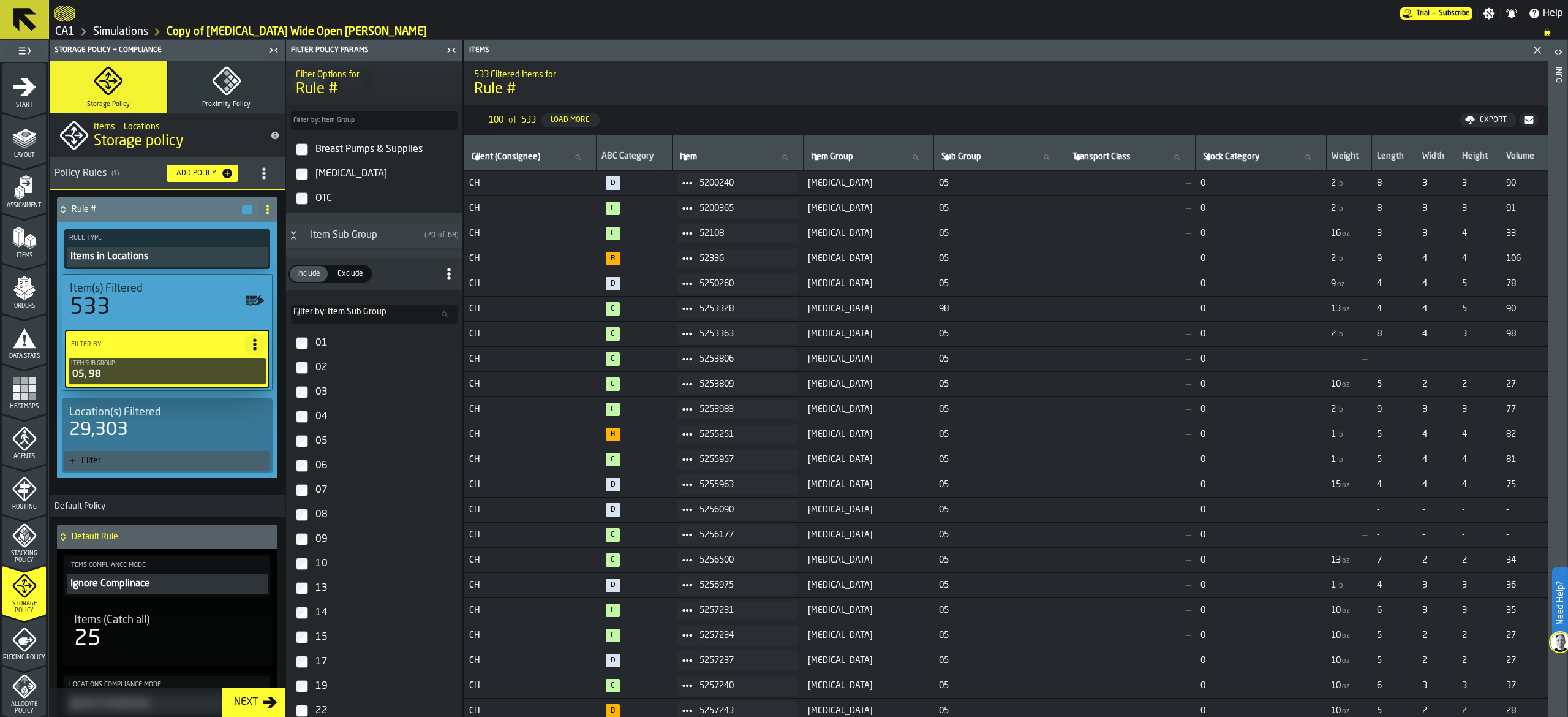
click at [22, 23] on icon at bounding box center [25, 20] width 30 height 30
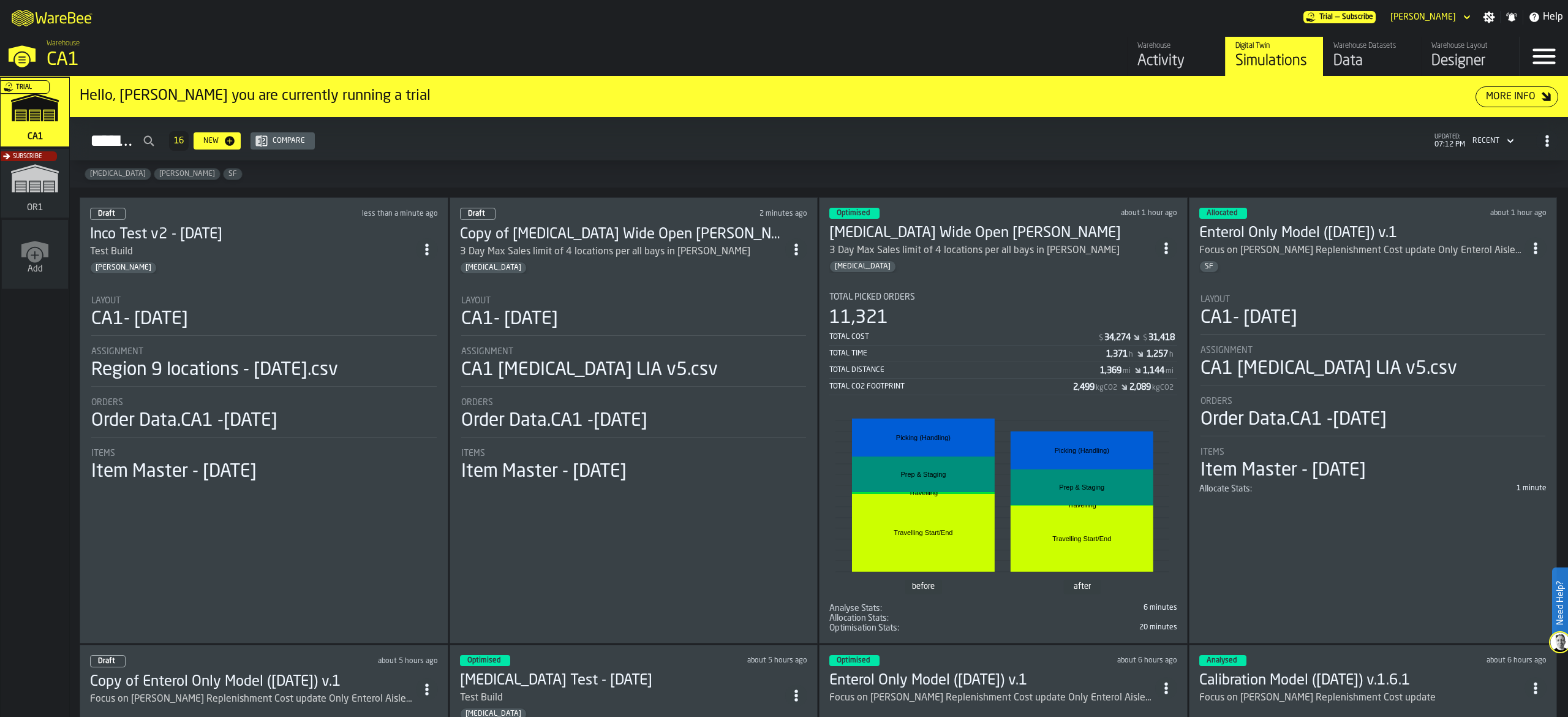
click at [993, 290] on section "Total Picked Orders 11,321 Total Cost $ 34,274 $ 31,418 Total Time 1,371 h 1,25…" at bounding box center [1003, 458] width 348 height 351
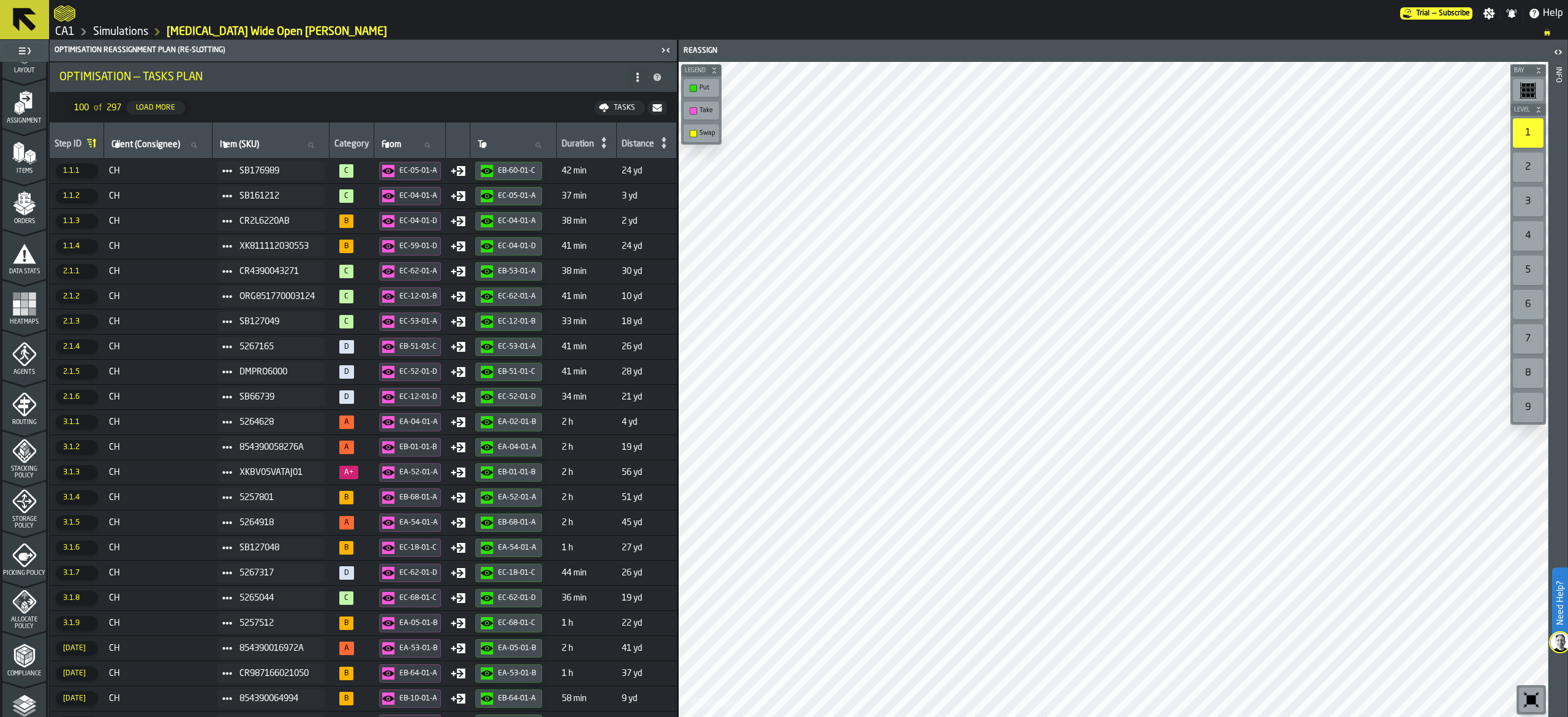
scroll to position [123, 0]
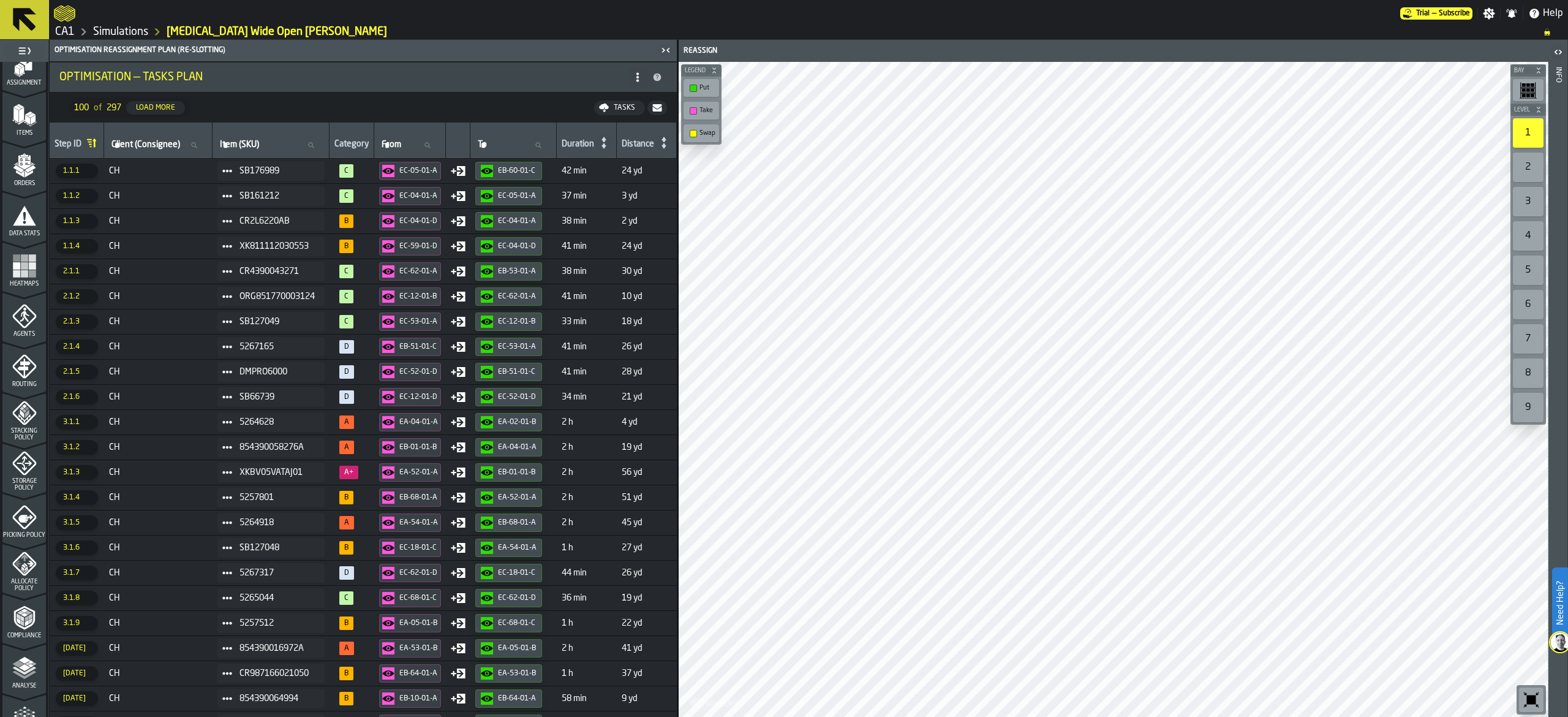
click at [30, 575] on icon "menu Allocate Policy" at bounding box center [24, 564] width 24 height 24
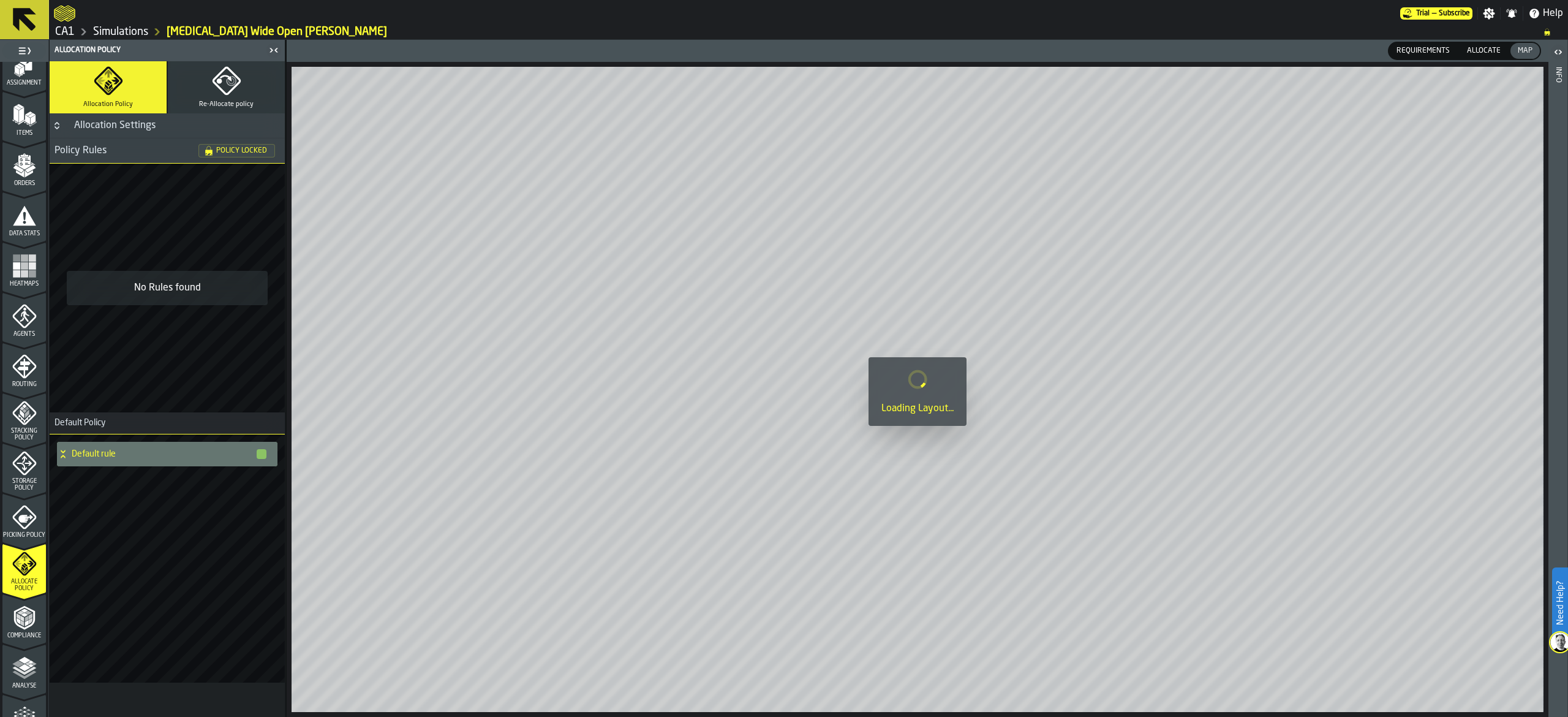
click at [229, 144] on div "Policy Locked" at bounding box center [236, 151] width 76 height 13
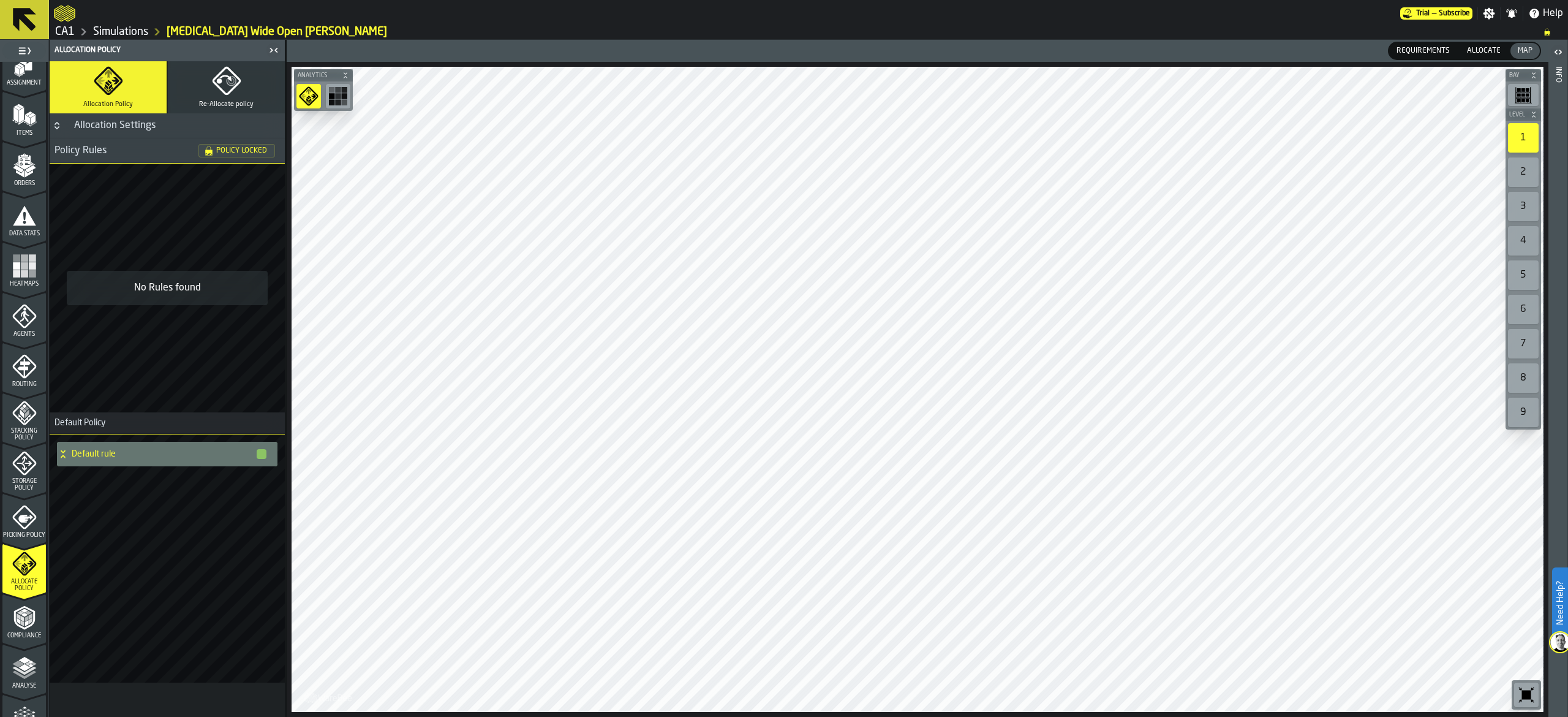
click at [238, 154] on span "Policy Locked" at bounding box center [241, 151] width 51 height 7
click at [240, 98] on button "Re-Allocate policy" at bounding box center [226, 88] width 117 height 52
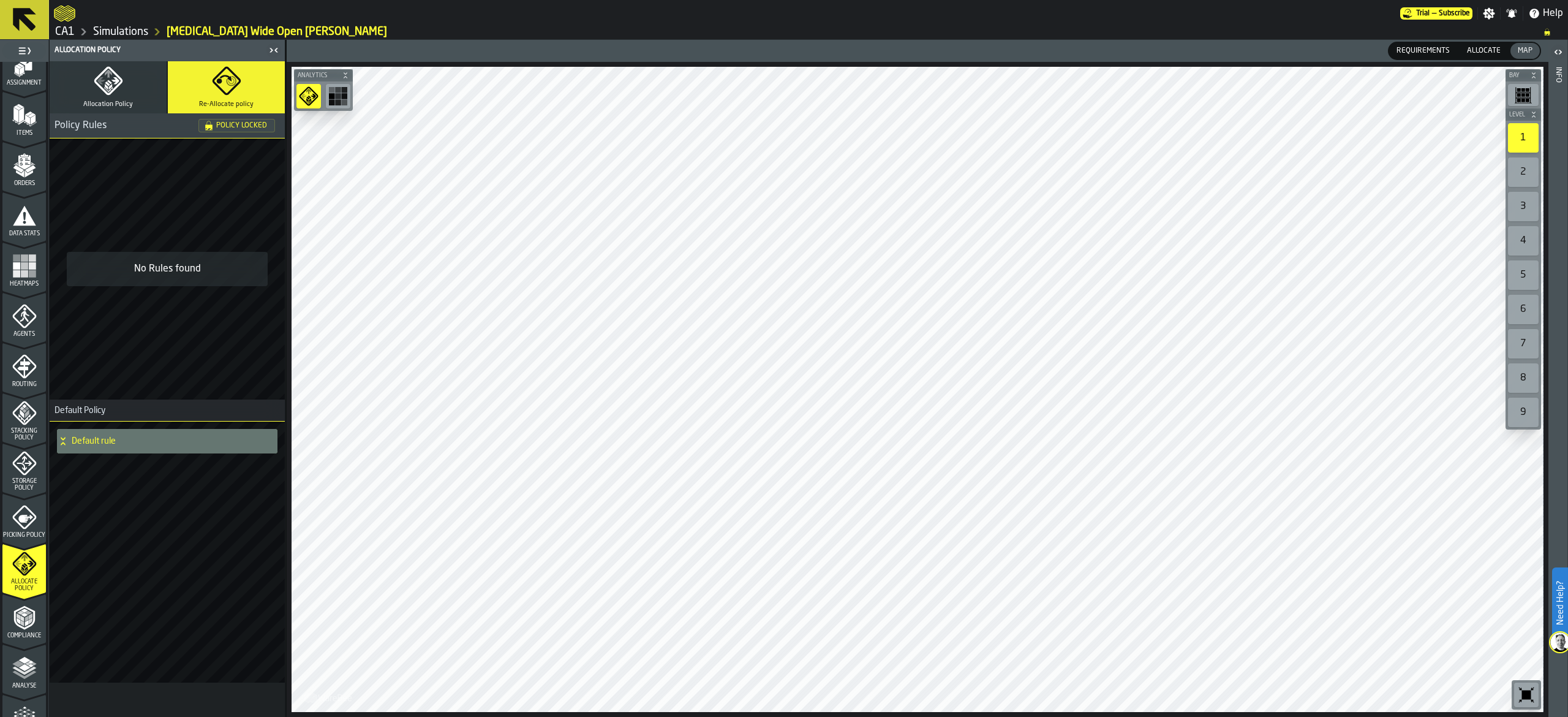
click at [99, 101] on span "Allocation Policy" at bounding box center [108, 104] width 49 height 8
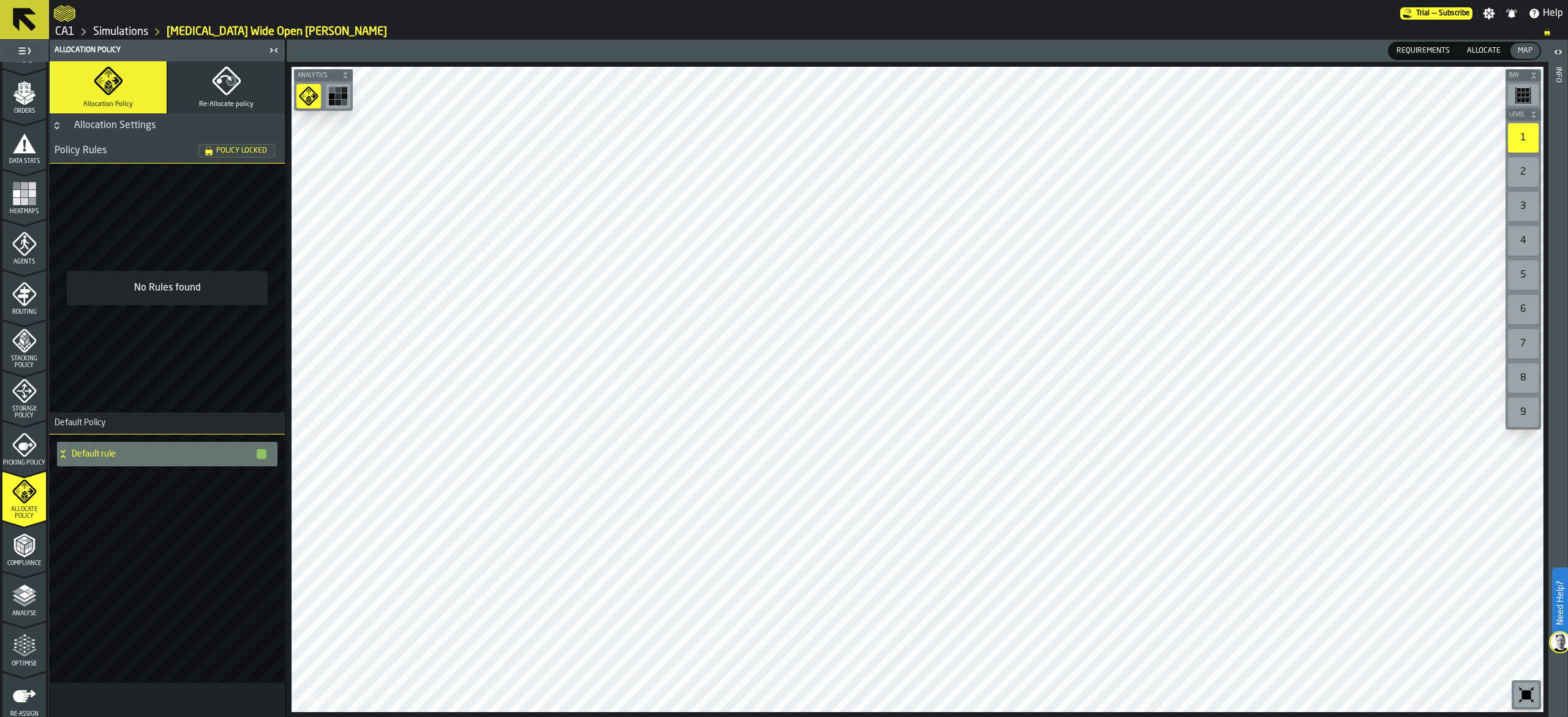
scroll to position [249, 0]
click at [37, 595] on div "Optimise" at bounding box center [24, 597] width 44 height 34
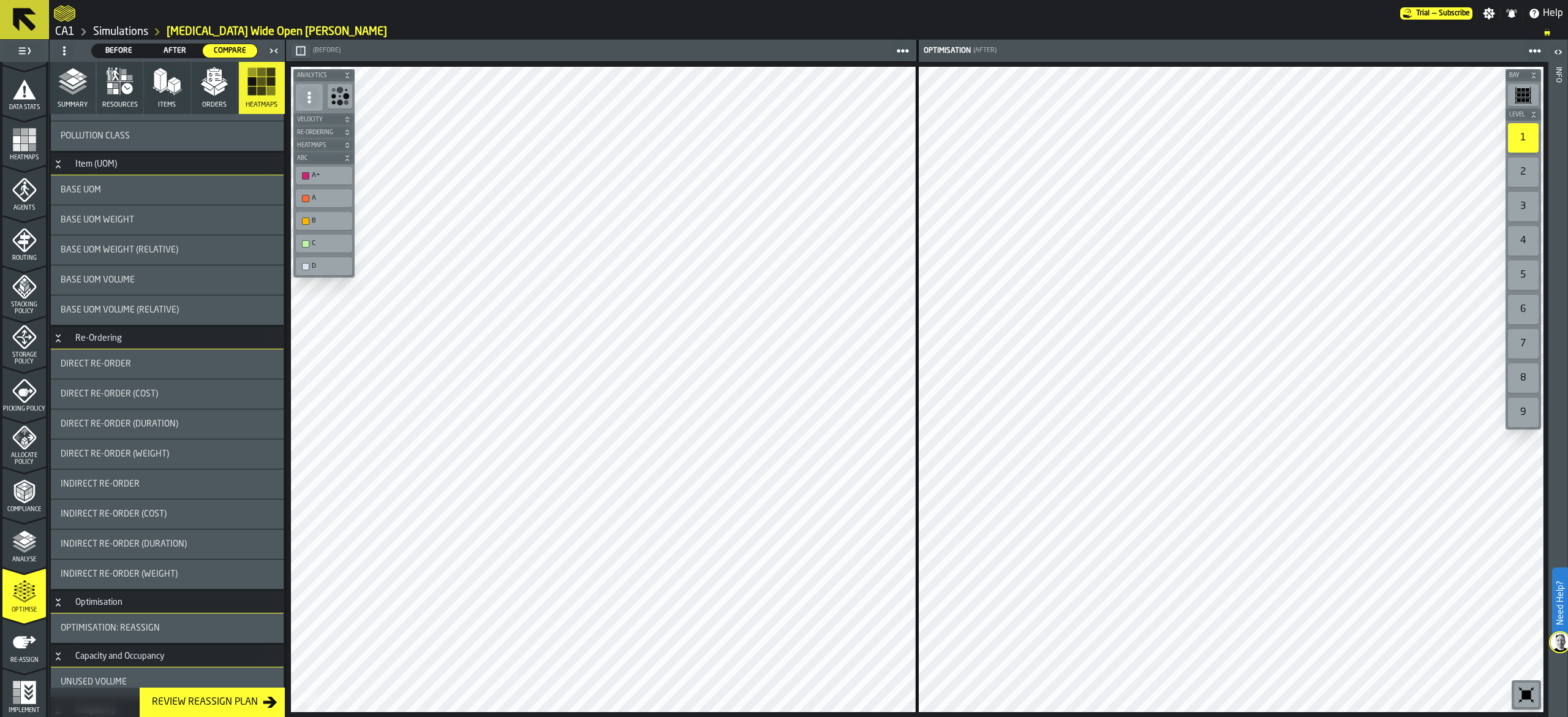
scroll to position [0, 0]
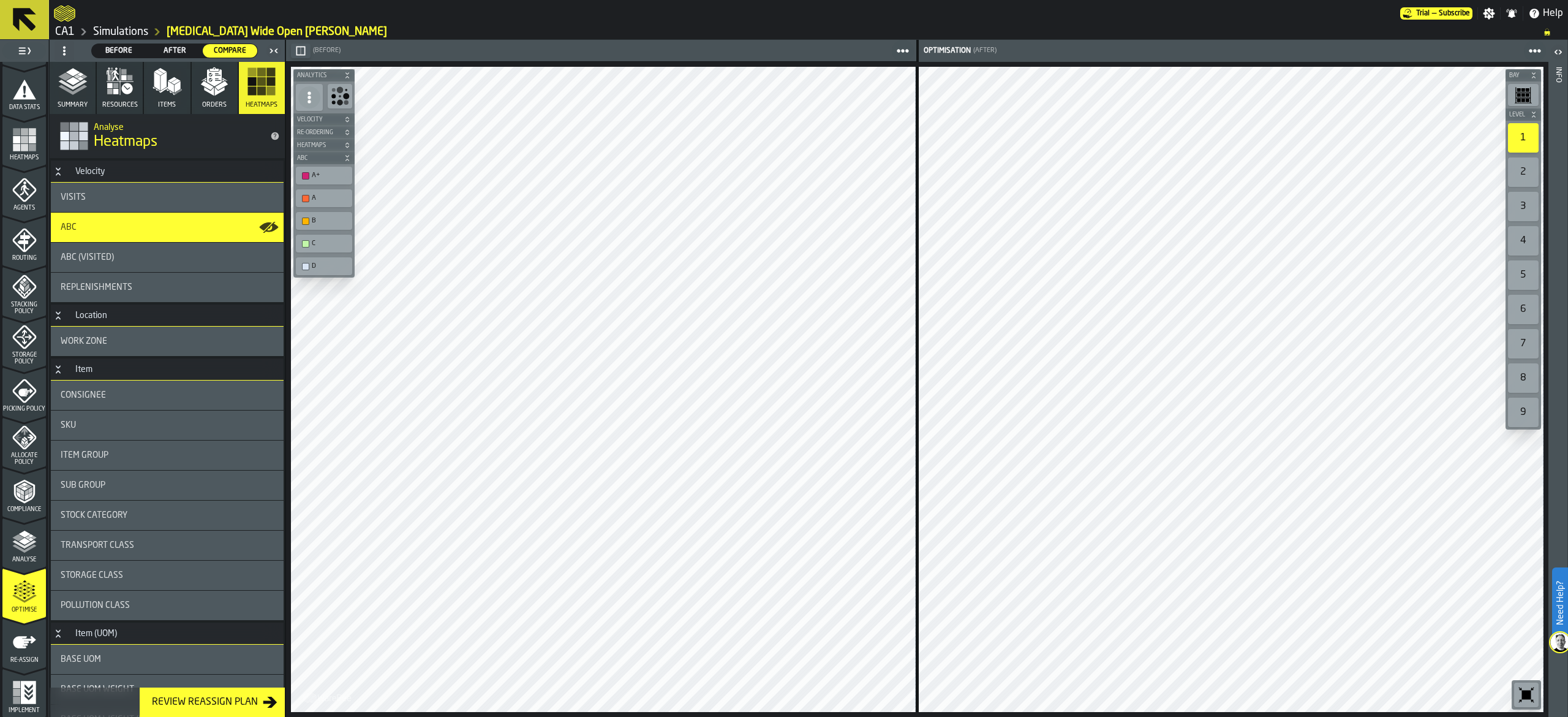
click at [131, 29] on link "Simulations" at bounding box center [120, 32] width 55 height 13
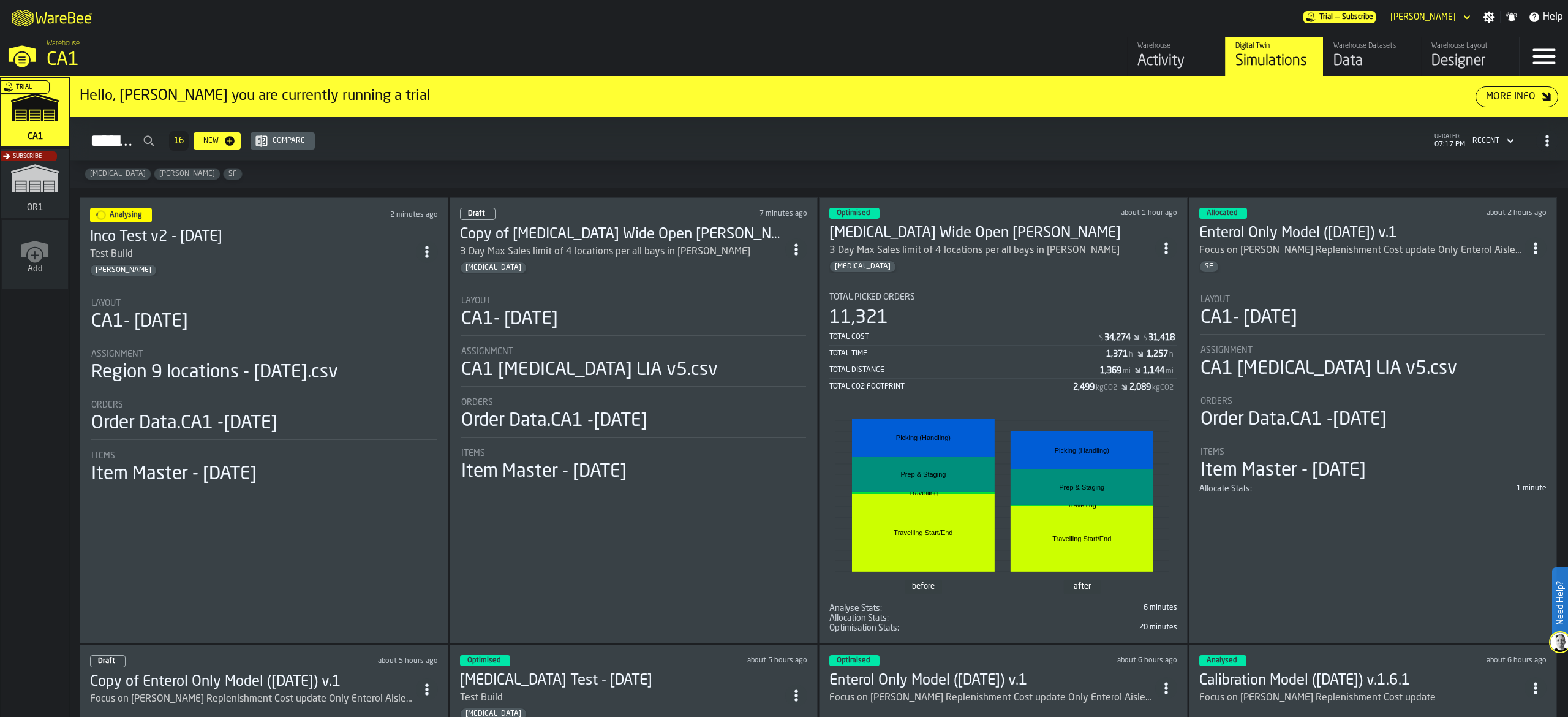
click at [797, 252] on circle "ItemListCard-DashboardItemContainer" at bounding box center [796, 253] width 3 height 3
click at [771, 304] on div "Delete" at bounding box center [771, 304] width 63 height 15
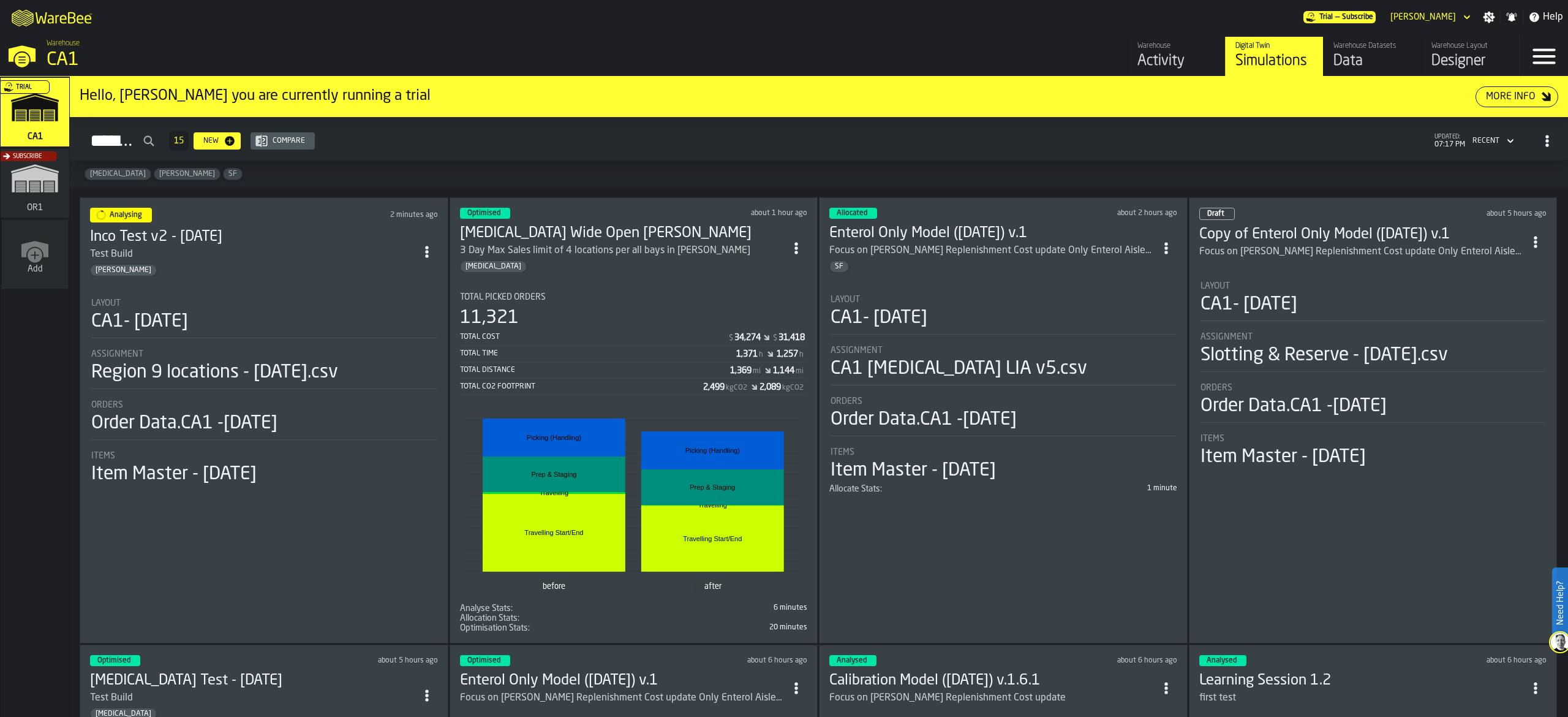
click at [797, 242] on icon "ItemListCard-DashboardItemContainer" at bounding box center [796, 248] width 12 height 12
click at [765, 333] on div "Duplicate" at bounding box center [771, 331] width 63 height 15
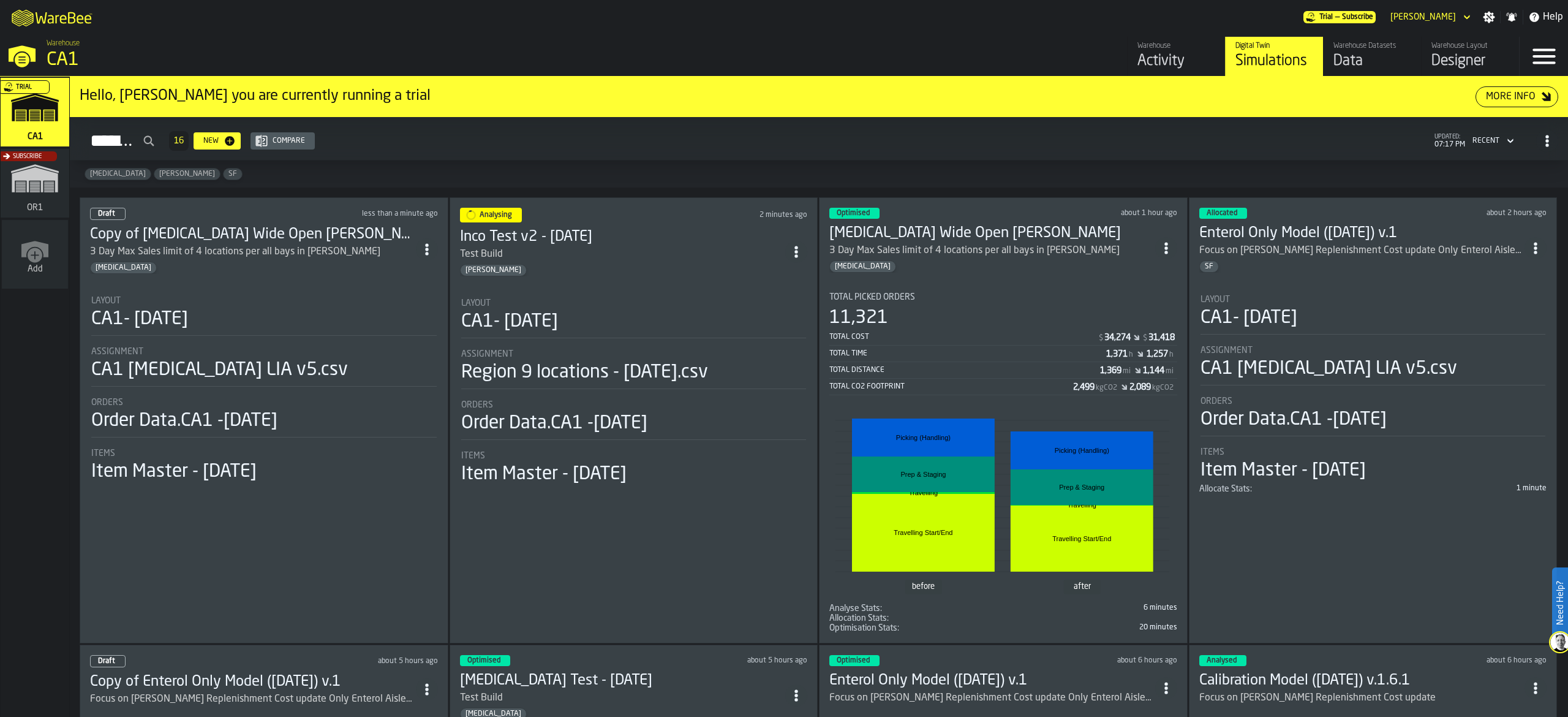
click at [318, 315] on div "CA1- [DATE]" at bounding box center [263, 319] width 345 height 22
